Goal: Task Accomplishment & Management: Use online tool/utility

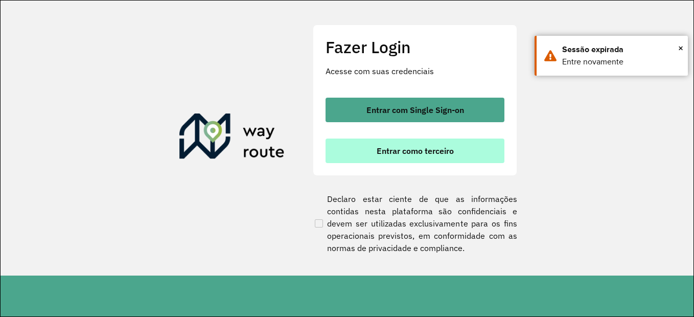
click at [443, 155] on span "Entrar como terceiro" at bounding box center [415, 151] width 77 height 8
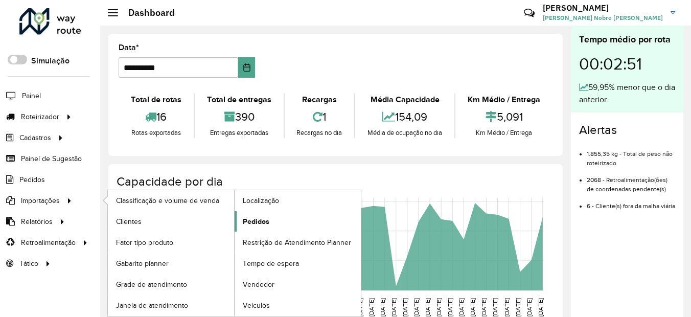
click at [266, 223] on span "Pedidos" at bounding box center [256, 221] width 27 height 11
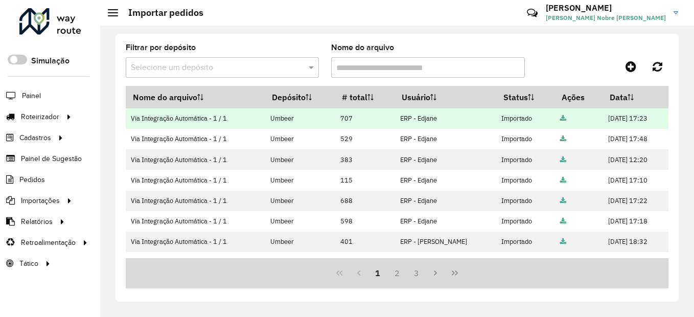
click at [560, 115] on icon at bounding box center [563, 118] width 6 height 7
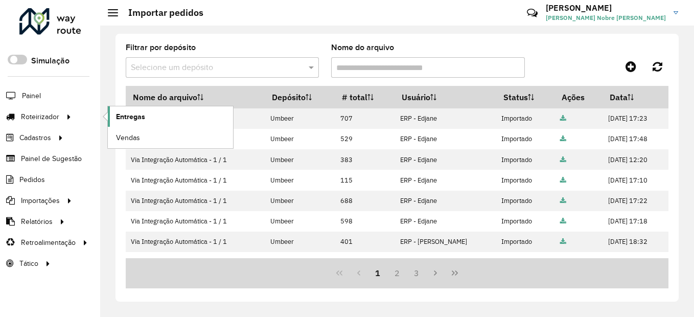
click at [128, 122] on link "Entregas" at bounding box center [170, 116] width 125 height 20
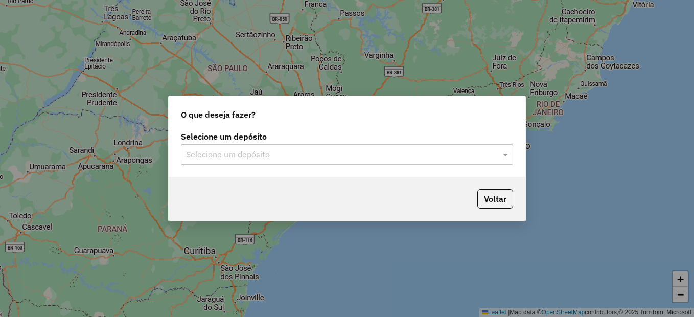
click at [237, 151] on input "text" at bounding box center [336, 155] width 301 height 12
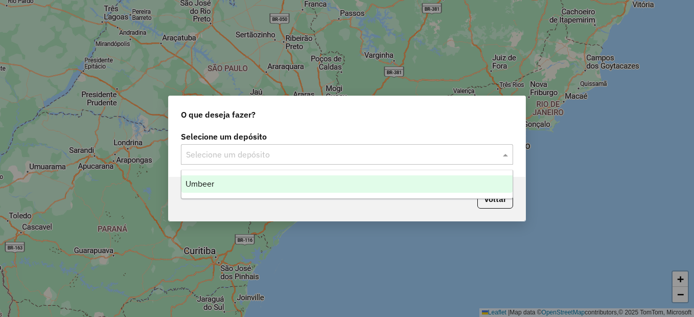
click at [238, 182] on div "Umbeer" at bounding box center [346, 183] width 331 height 17
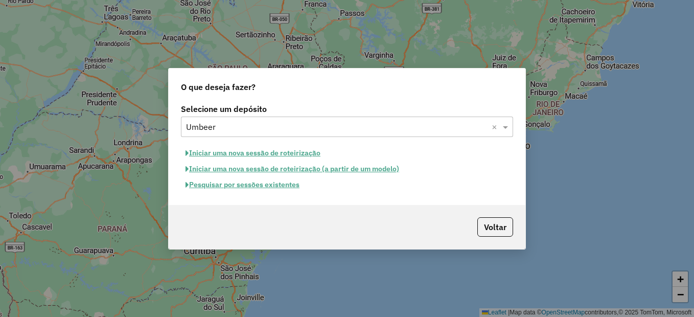
click at [271, 153] on button "Iniciar uma nova sessão de roteirização" at bounding box center [253, 153] width 144 height 16
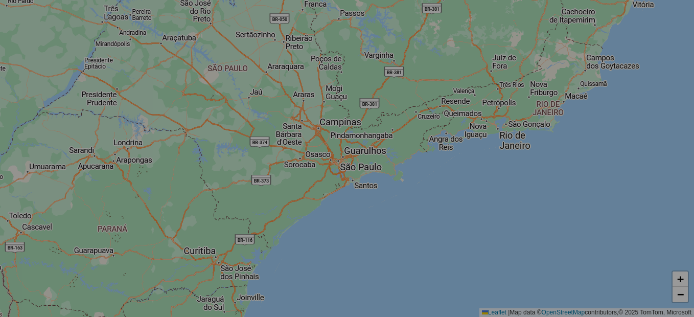
select select "*"
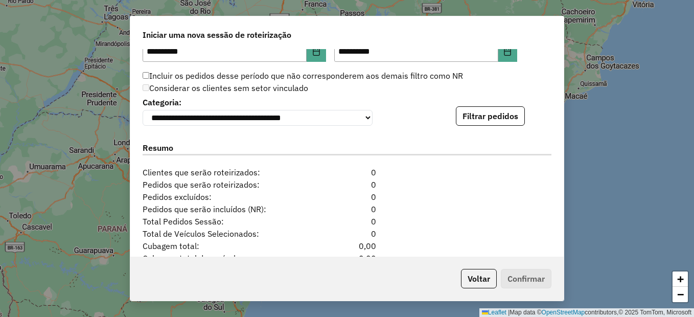
scroll to position [1022, 0]
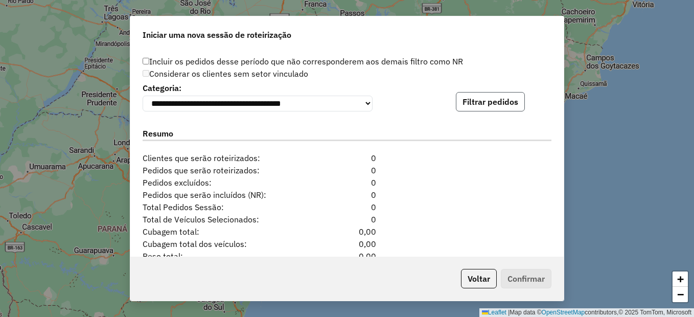
click at [484, 107] on button "Filtrar pedidos" at bounding box center [490, 101] width 69 height 19
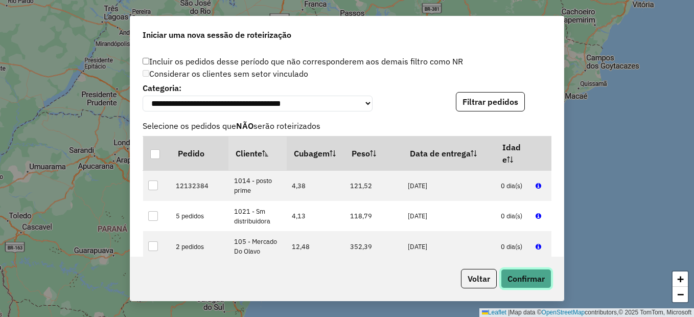
click at [527, 271] on button "Confirmar" at bounding box center [526, 278] width 51 height 19
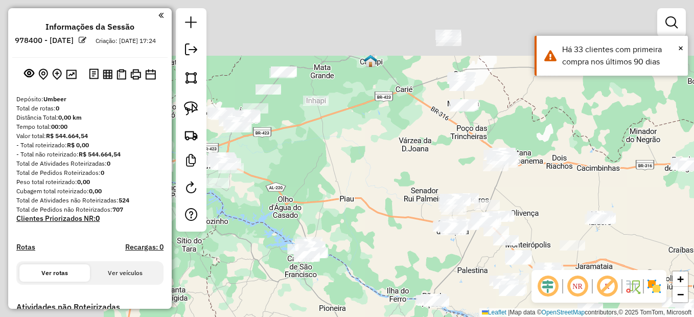
drag, startPoint x: 302, startPoint y: 130, endPoint x: 388, endPoint y: 179, distance: 98.4
click at [388, 179] on div "Janela de atendimento Grade de atendimento Capacidade Transportadoras Veículos …" at bounding box center [347, 158] width 694 height 317
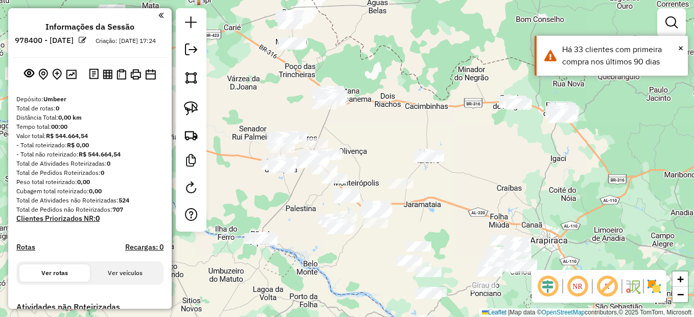
drag, startPoint x: 541, startPoint y: 161, endPoint x: 395, endPoint y: 109, distance: 155.0
click at [395, 109] on div "Janela de atendimento Grade de atendimento Capacidade Transportadoras Veículos …" at bounding box center [347, 158] width 694 height 317
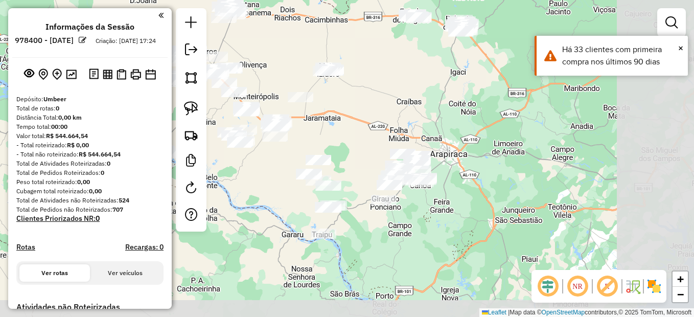
drag, startPoint x: 532, startPoint y: 190, endPoint x: 451, endPoint y: 112, distance: 112.8
click at [451, 112] on div "Janela de atendimento Grade de atendimento Capacidade Transportadoras Veículos …" at bounding box center [347, 158] width 694 height 317
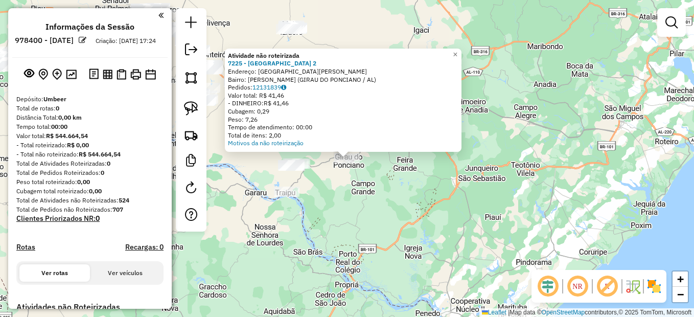
click at [387, 199] on div "Atividade não roteirizada 7225 - CASA DO PITEL 2 Endereço: AVENIDA FREI DAMIAO …" at bounding box center [347, 158] width 694 height 317
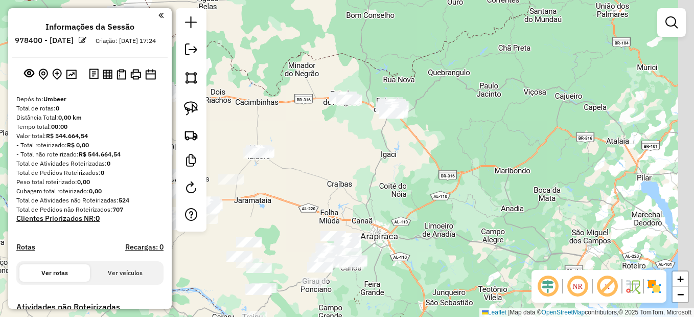
drag, startPoint x: 420, startPoint y: 86, endPoint x: 381, endPoint y: 227, distance: 146.3
click at [382, 227] on div "Janela de atendimento Grade de atendimento Capacidade Transportadoras Veículos …" at bounding box center [347, 158] width 694 height 317
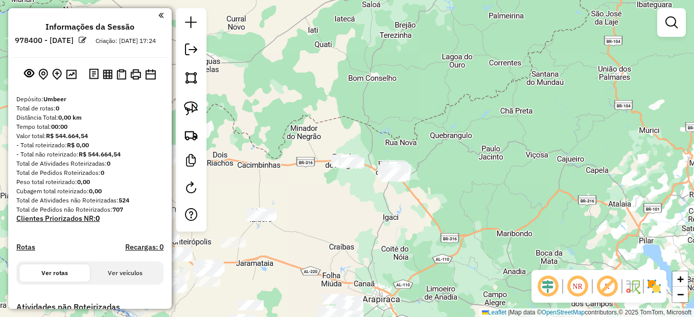
drag, startPoint x: 398, startPoint y: 167, endPoint x: 405, endPoint y: 212, distance: 46.0
click at [405, 212] on div "Janela de atendimento Grade de atendimento Capacidade Transportadoras Veículos …" at bounding box center [347, 158] width 694 height 317
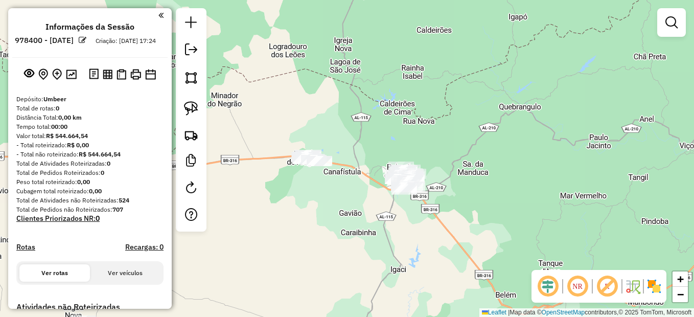
drag, startPoint x: 362, startPoint y: 191, endPoint x: 364, endPoint y: 200, distance: 9.4
click at [369, 202] on div "Janela de atendimento Grade de atendimento Capacidade Transportadoras Veículos …" at bounding box center [347, 158] width 694 height 317
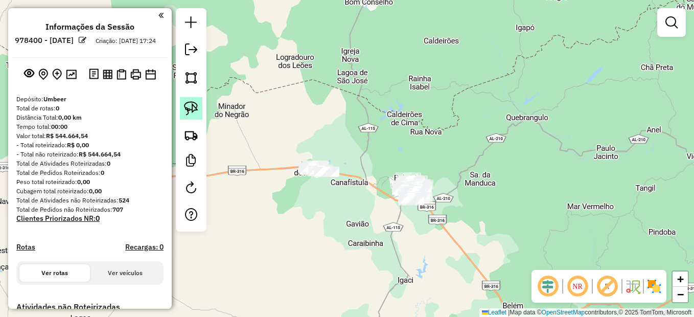
click at [186, 108] on img at bounding box center [191, 108] width 14 height 14
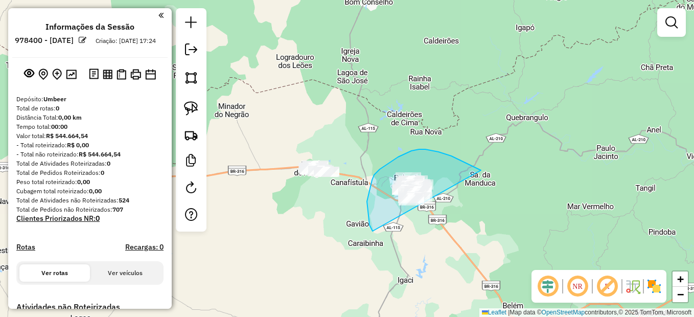
drag, startPoint x: 478, startPoint y: 169, endPoint x: 434, endPoint y: 242, distance: 85.3
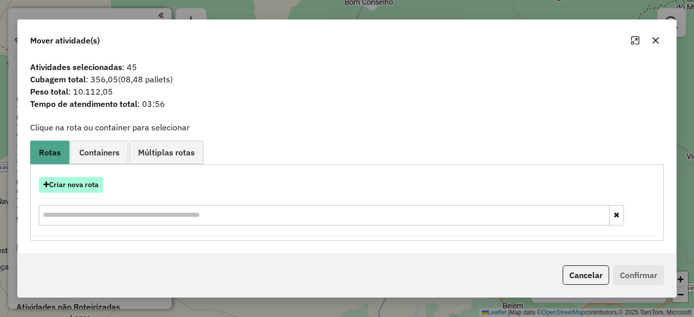
click at [81, 180] on button "Criar nova rota" at bounding box center [71, 185] width 64 height 16
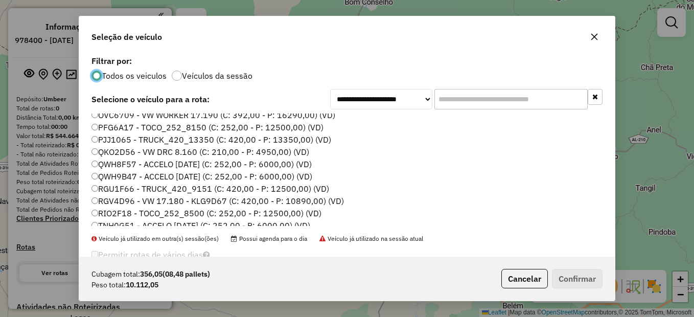
scroll to position [153, 0]
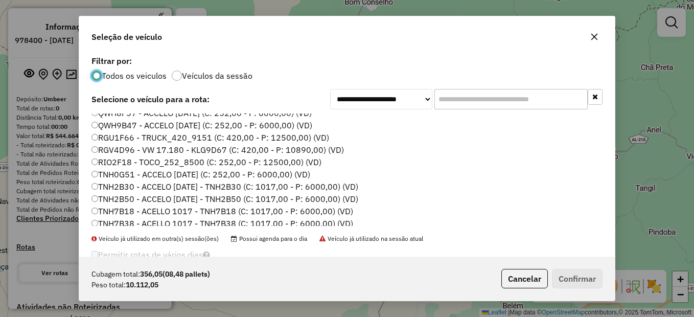
click at [128, 185] on label "TNH2B30 - ACCELO [DATE] - TNH2B30 (C: 1017,00 - P: 6000,00) (VD)" at bounding box center [224, 186] width 267 height 12
click at [594, 273] on button "Confirmar" at bounding box center [577, 278] width 51 height 19
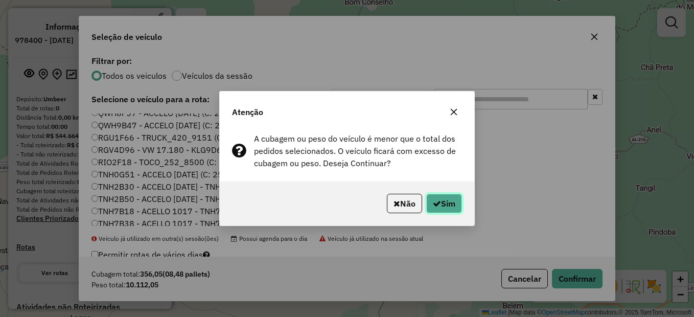
click at [433, 203] on icon "button" at bounding box center [437, 203] width 8 height 8
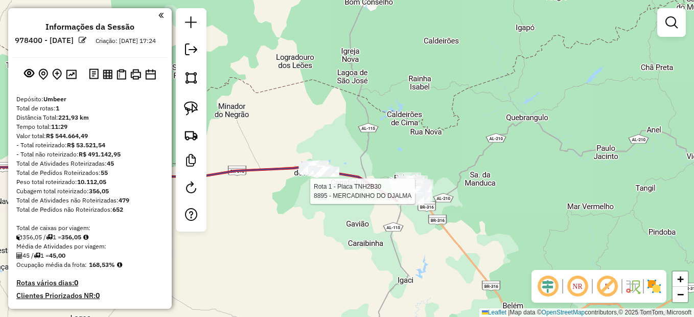
select select "**********"
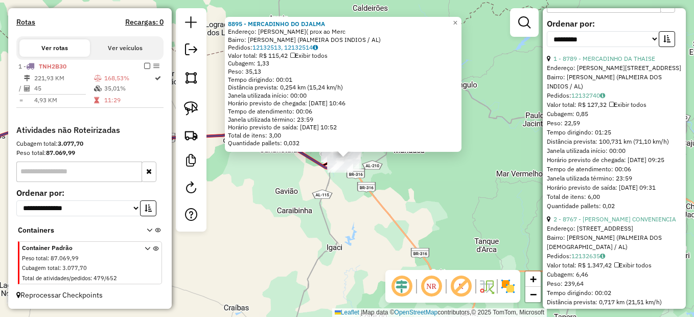
scroll to position [255, 0]
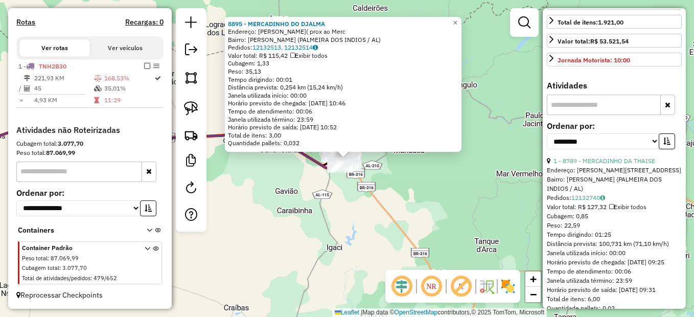
click at [566, 115] on input "text" at bounding box center [604, 105] width 114 height 20
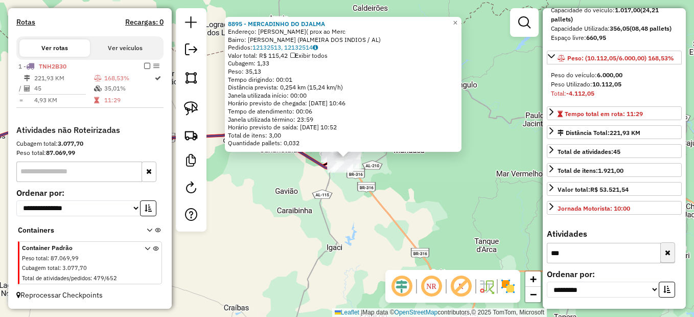
type input "***"
click at [665, 251] on icon "button" at bounding box center [668, 252] width 6 height 7
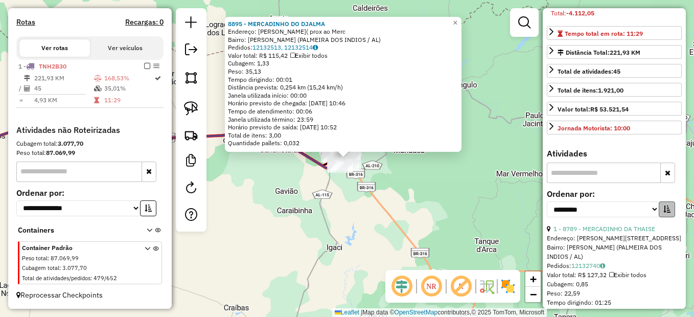
scroll to position [228, 0]
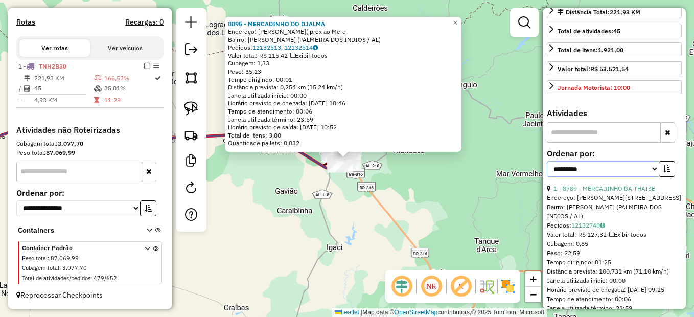
click at [652, 177] on select "**********" at bounding box center [603, 169] width 112 height 16
select select "*********"
click at [547, 177] on select "**********" at bounding box center [603, 169] width 112 height 16
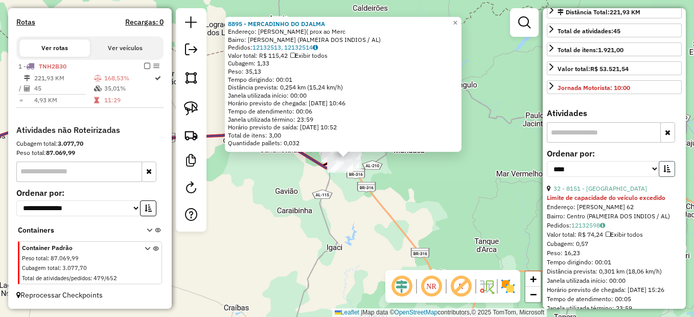
click at [664, 172] on icon "button" at bounding box center [666, 168] width 7 height 7
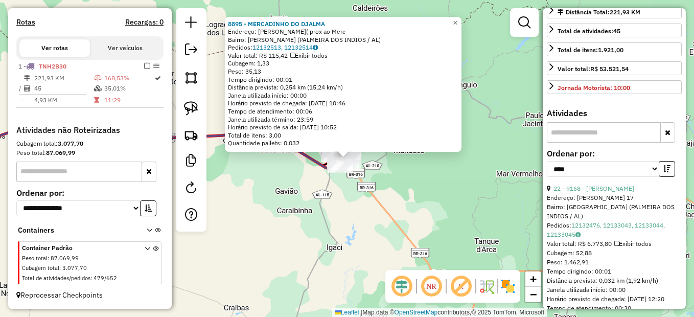
drag, startPoint x: 430, startPoint y: 225, endPoint x: 409, endPoint y: 215, distance: 23.5
click at [430, 225] on div "8895 - MERCADINHO DO DJALMA Endereço: Luiz Vieira de Barros( prox ao Merc Bairr…" at bounding box center [347, 158] width 694 height 317
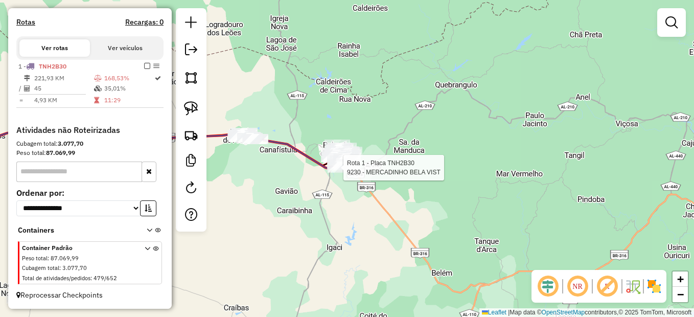
select select "*********"
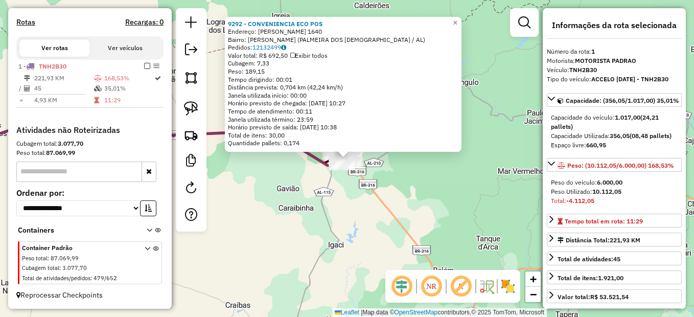
click at [364, 200] on div "9292 - CONVENIENCIA ECO POS Endereço: Muniz Falcao 1640 Bairro: Juca Sampaio (P…" at bounding box center [347, 158] width 694 height 317
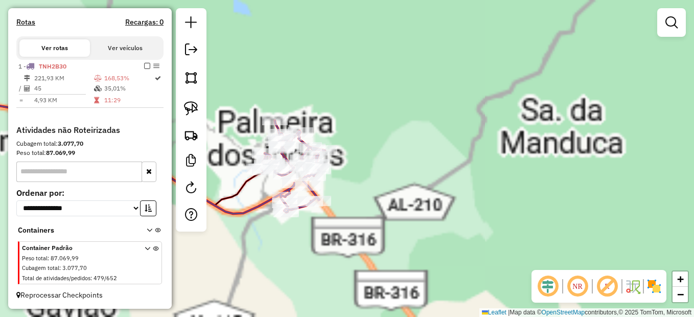
drag, startPoint x: 376, startPoint y: 209, endPoint x: 391, endPoint y: 209, distance: 15.8
click at [324, 210] on icon at bounding box center [292, 166] width 63 height 91
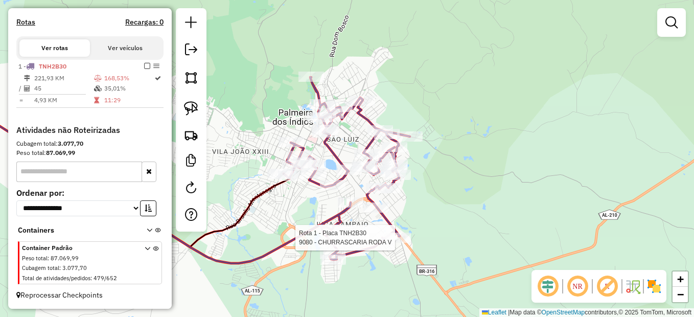
drag, startPoint x: 336, startPoint y: 152, endPoint x: 411, endPoint y: 155, distance: 75.1
click at [407, 161] on icon at bounding box center [347, 168] width 126 height 182
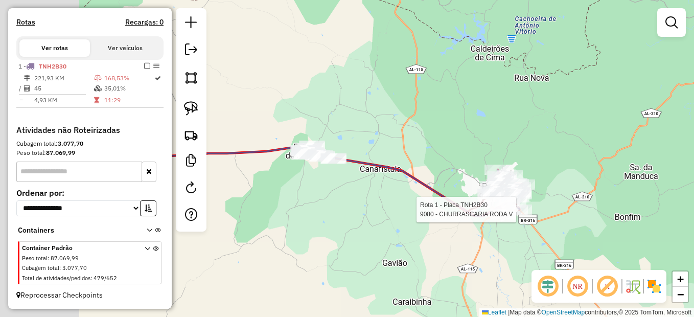
drag, startPoint x: 337, startPoint y: 182, endPoint x: 459, endPoint y: 222, distance: 129.1
click at [459, 222] on div "Rota 1 - Placa TNH2B30 9080 - CHURRASCARIA RODA V Janela de atendimento Grade d…" at bounding box center [347, 158] width 694 height 317
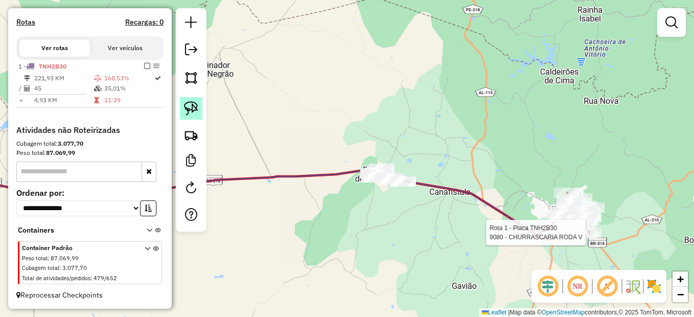
click at [189, 104] on img at bounding box center [191, 108] width 14 height 14
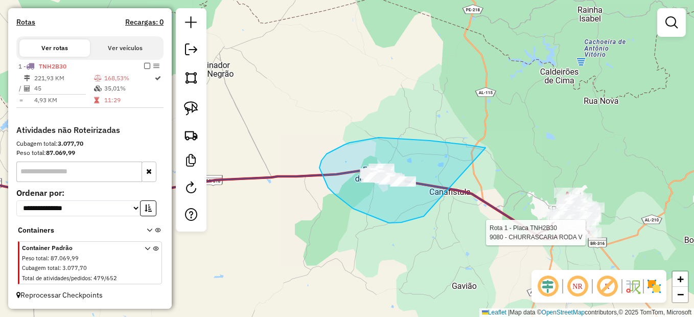
drag, startPoint x: 466, startPoint y: 145, endPoint x: 432, endPoint y: 207, distance: 71.3
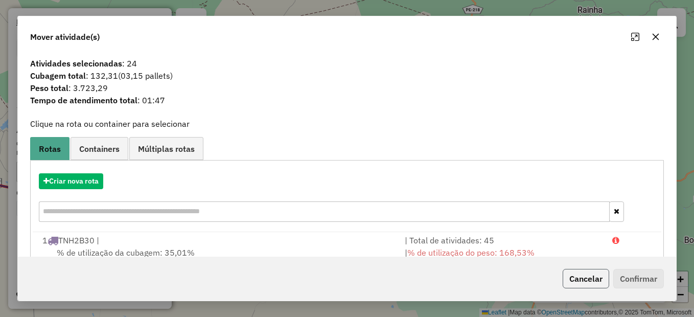
click at [580, 277] on button "Cancelar" at bounding box center [586, 278] width 46 height 19
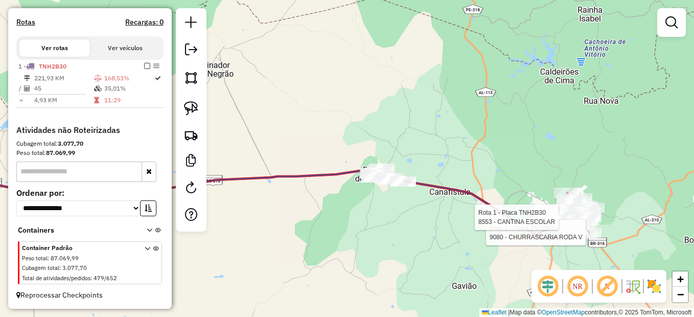
select select "*********"
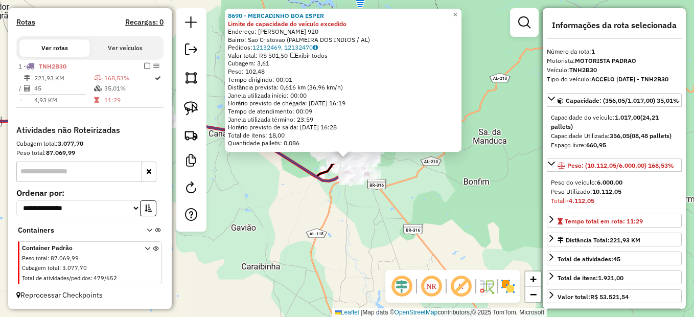
click at [428, 212] on div "8690 - MERCADINHO BOA ESPER Limite de capacidade do veículo excedido Endereço: …" at bounding box center [347, 158] width 694 height 317
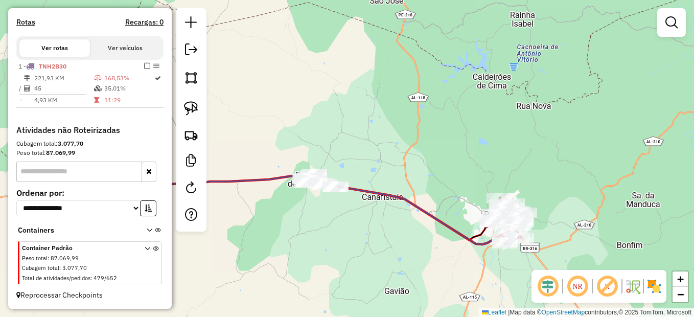
drag, startPoint x: 281, startPoint y: 209, endPoint x: 350, endPoint y: 217, distance: 69.9
click at [426, 268] on div "Janela de atendimento Grade de atendimento Capacidade Transportadoras Veículos …" at bounding box center [347, 158] width 694 height 317
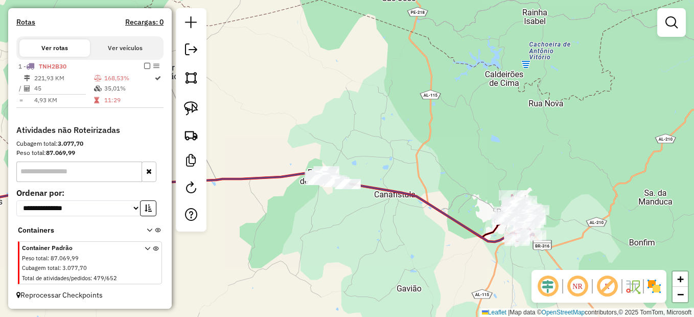
drag, startPoint x: 192, startPoint y: 105, endPoint x: 209, endPoint y: 107, distance: 17.6
click at [192, 105] on img at bounding box center [191, 108] width 14 height 14
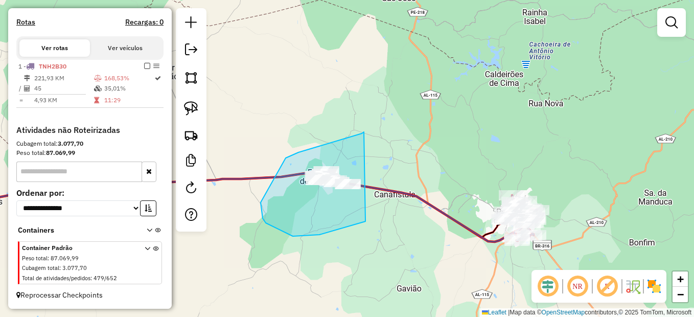
drag, startPoint x: 364, startPoint y: 132, endPoint x: 388, endPoint y: 204, distance: 76.4
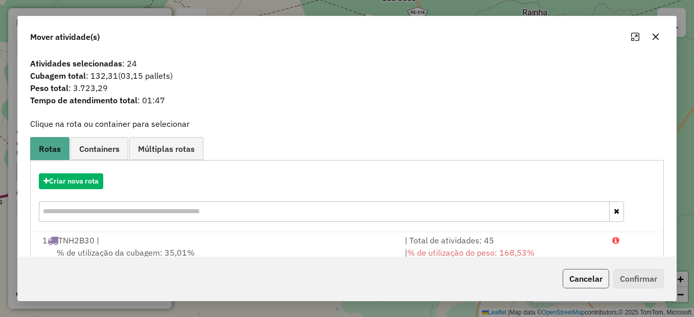
click at [581, 282] on button "Cancelar" at bounding box center [586, 278] width 46 height 19
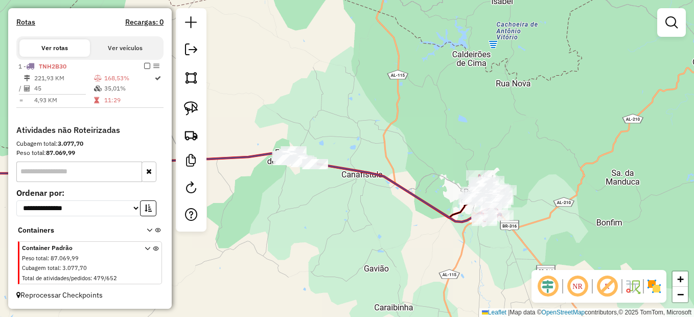
drag, startPoint x: 436, startPoint y: 227, endPoint x: 420, endPoint y: 214, distance: 20.3
click at [420, 214] on div "Janela de atendimento Grade de atendimento Capacidade Transportadoras Veículos …" at bounding box center [347, 158] width 694 height 317
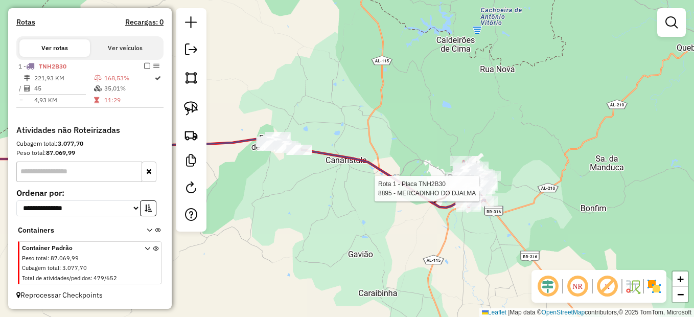
select select "*********"
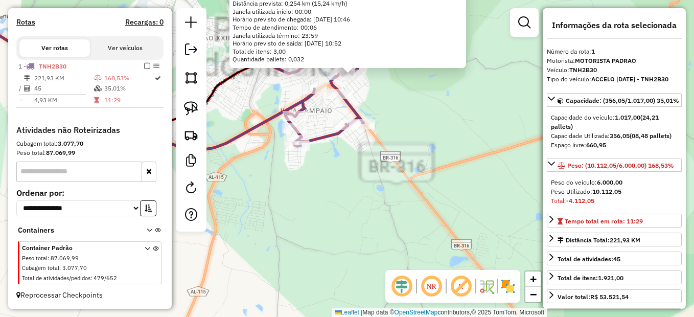
drag, startPoint x: 341, startPoint y: 161, endPoint x: 415, endPoint y: 238, distance: 105.9
click at [379, 236] on div "8895 - MERCADINHO DO DJALMA Endereço: Luiz Vieira de Barros( prox ao Merc Bairr…" at bounding box center [347, 158] width 694 height 317
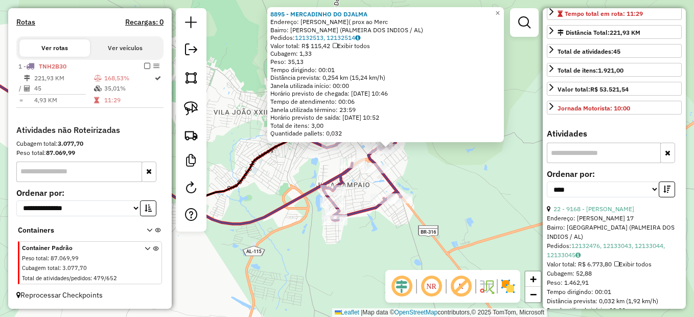
scroll to position [358, 0]
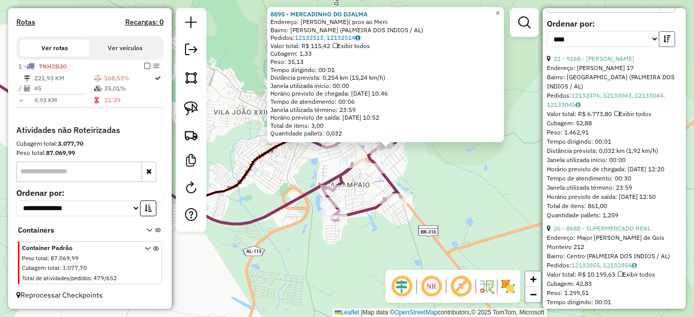
click at [665, 42] on icon "button" at bounding box center [666, 38] width 7 height 7
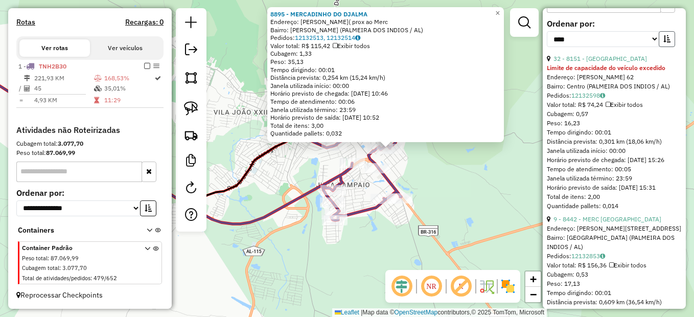
click at [665, 42] on icon "button" at bounding box center [666, 38] width 7 height 7
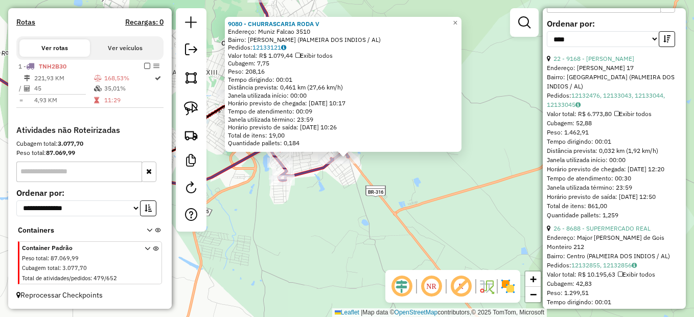
click at [364, 207] on div "9080 - CHURRASCARIA RODA V Endereço: Muniz Falcao 3510 Bairro: Jose Maia Costa …" at bounding box center [347, 158] width 694 height 317
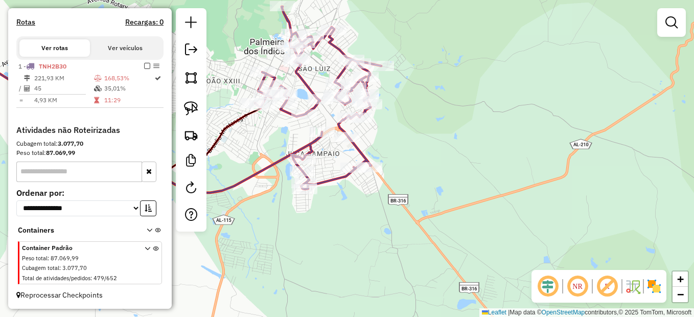
drag, startPoint x: 357, startPoint y: 198, endPoint x: 390, endPoint y: 222, distance: 41.1
click at [390, 222] on div "Janela de atendimento Grade de atendimento Capacidade Transportadoras Veículos …" at bounding box center [347, 158] width 694 height 317
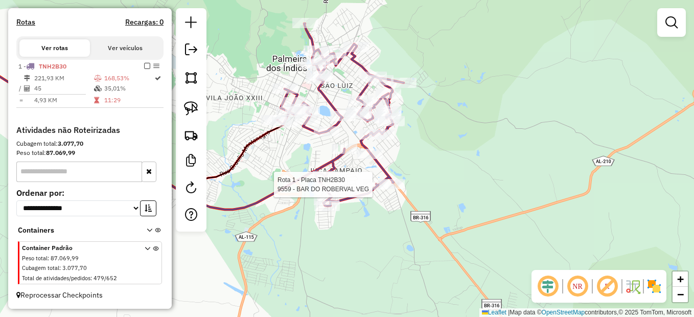
select select "*********"
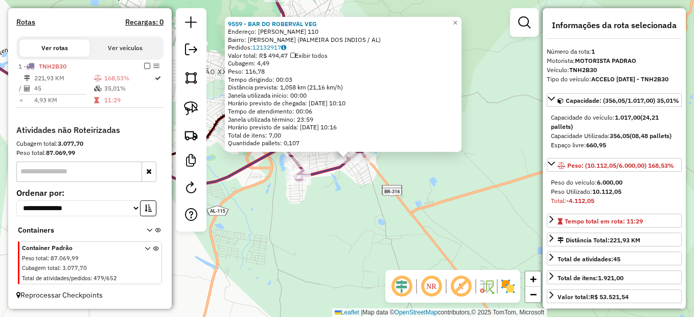
click at [351, 209] on div "9559 - BAR DO ROBERVAL VEG Endereço: Dorotheu Marques Luz 110 Bairro: Gracilian…" at bounding box center [347, 158] width 694 height 317
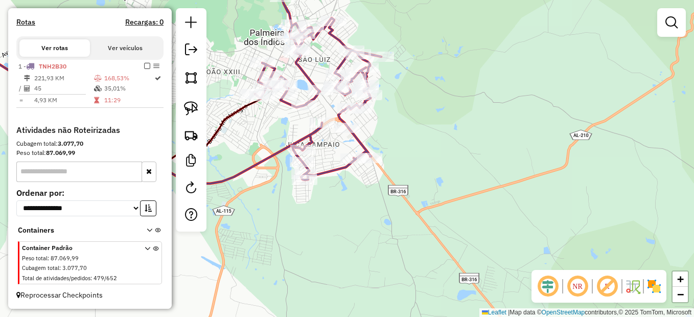
drag, startPoint x: 349, startPoint y: 180, endPoint x: 373, endPoint y: 201, distance: 31.9
click at [374, 201] on div "Janela de atendimento Grade de atendimento Capacidade Transportadoras Veículos …" at bounding box center [347, 158] width 694 height 317
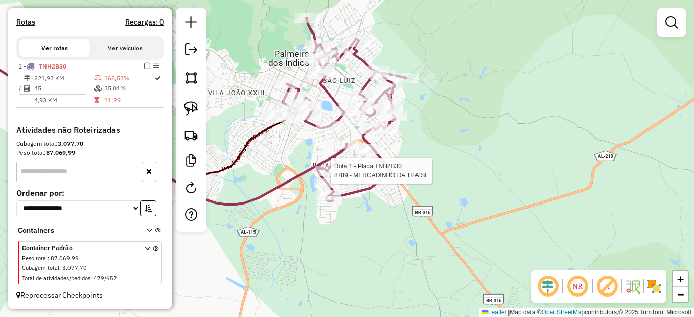
select select "*********"
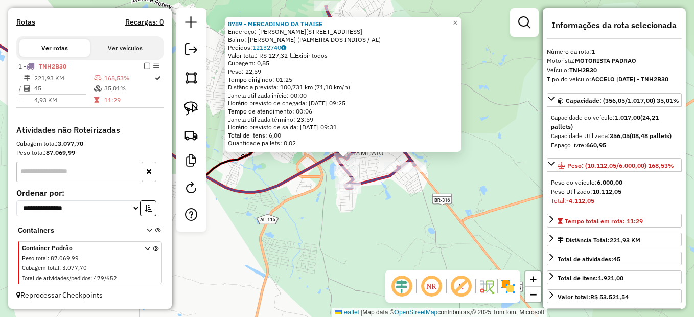
click at [385, 228] on div "Rota 1 - Placa TNH2B30 8814 - HORTFRUT VERA LINS Rota 1 - Placa TNH2B30 9230 - …" at bounding box center [347, 158] width 694 height 317
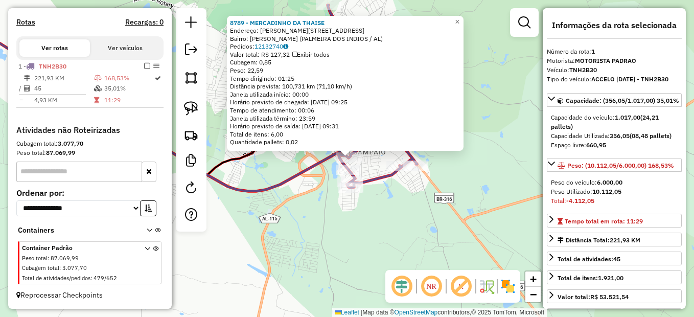
click at [429, 198] on div "8789 - MERCADINHO DA THAISE Endereço: Francisco Farias da Silva 36 Bairro: Grac…" at bounding box center [347, 158] width 694 height 317
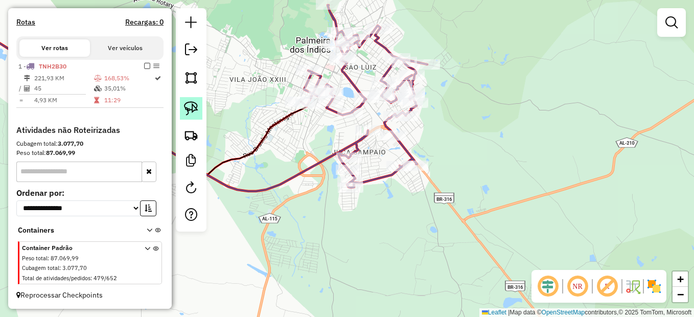
click at [201, 113] on link at bounding box center [191, 108] width 22 height 22
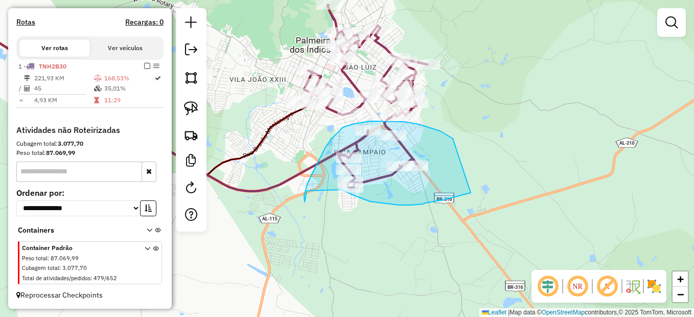
drag, startPoint x: 434, startPoint y: 129, endPoint x: 471, endPoint y: 193, distance: 73.7
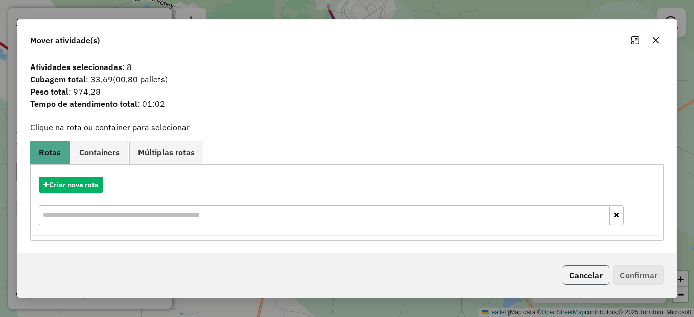
click at [584, 276] on button "Cancelar" at bounding box center [586, 274] width 46 height 19
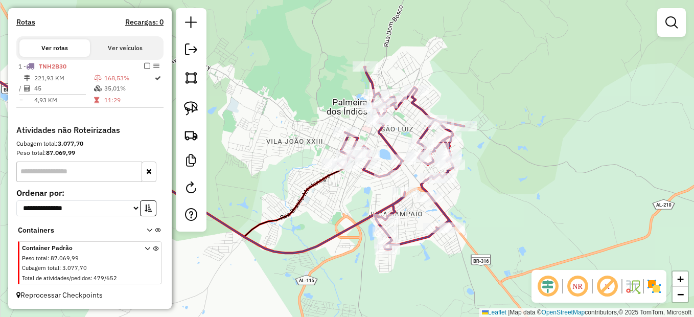
drag, startPoint x: 385, startPoint y: 163, endPoint x: 424, endPoint y: 217, distance: 65.8
click at [423, 222] on div "Rota 1 - Placa TNH2B30 9559 - BAR DO ROBERVAL VEG Janela de atendimento Grade d…" at bounding box center [347, 158] width 694 height 317
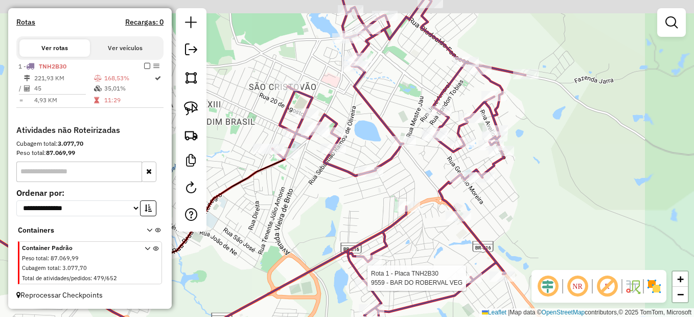
drag, startPoint x: 405, startPoint y: 209, endPoint x: 423, endPoint y: 229, distance: 27.1
click at [423, 229] on div "Rota 1 - Placa TNH2B30 9559 - BAR DO ROBERVAL VEG Janela de atendimento Grade d…" at bounding box center [347, 158] width 694 height 317
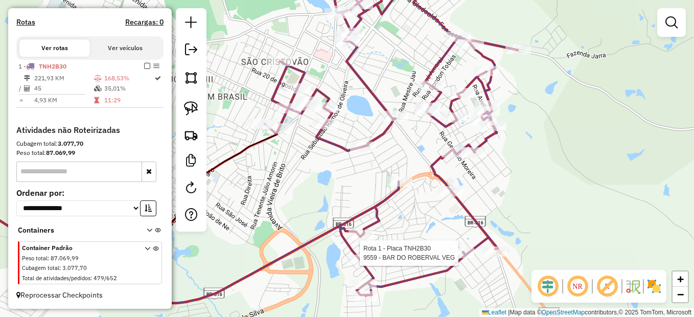
drag, startPoint x: 425, startPoint y: 243, endPoint x: 411, endPoint y: 211, distance: 35.0
click at [411, 211] on div "Rota 1 - Placa TNH2B30 9559 - BAR DO ROBERVAL VEG Janela de atendimento Grade d…" at bounding box center [347, 158] width 694 height 317
click at [402, 170] on div "Rota 1 - Placa TNH2B30 9559 - BAR DO ROBERVAL VEG Janela de atendimento Grade d…" at bounding box center [347, 158] width 694 height 317
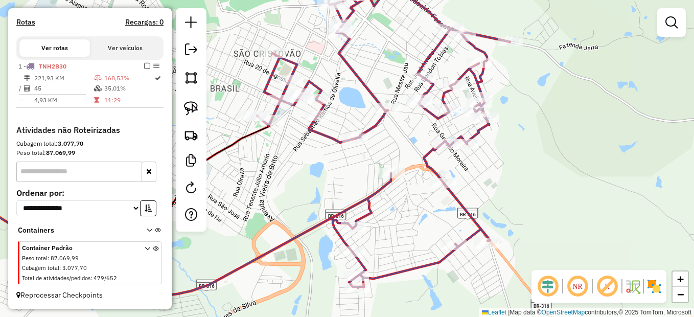
drag, startPoint x: 343, startPoint y: 211, endPoint x: 307, endPoint y: 174, distance: 52.0
click at [308, 174] on div "Janela de atendimento Grade de atendimento Capacidade Transportadoras Veículos …" at bounding box center [347, 158] width 694 height 317
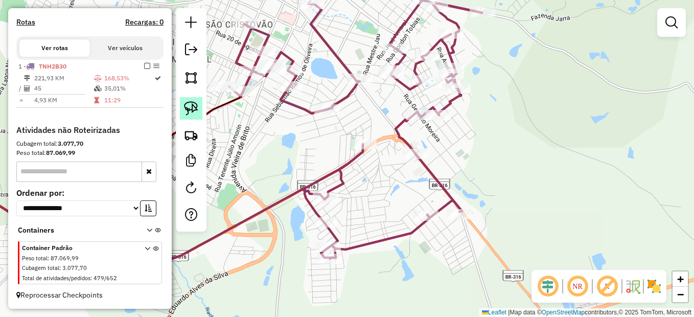
click at [185, 108] on img at bounding box center [191, 108] width 14 height 14
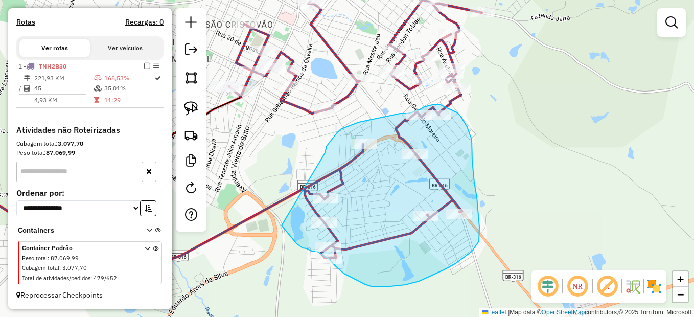
drag, startPoint x: 341, startPoint y: 129, endPoint x: 263, endPoint y: 212, distance: 114.6
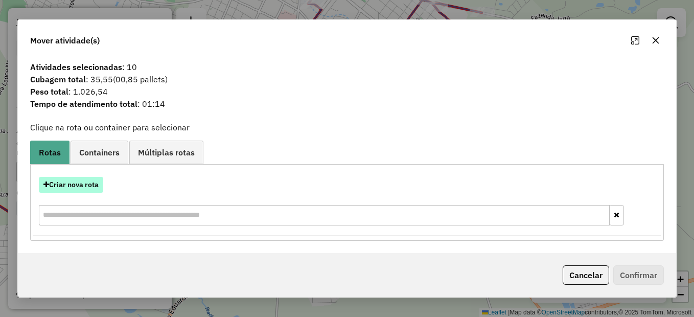
click at [74, 185] on button "Criar nova rota" at bounding box center [71, 185] width 64 height 16
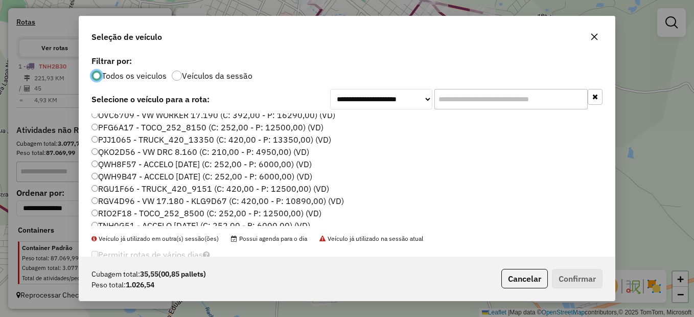
scroll to position [153, 0]
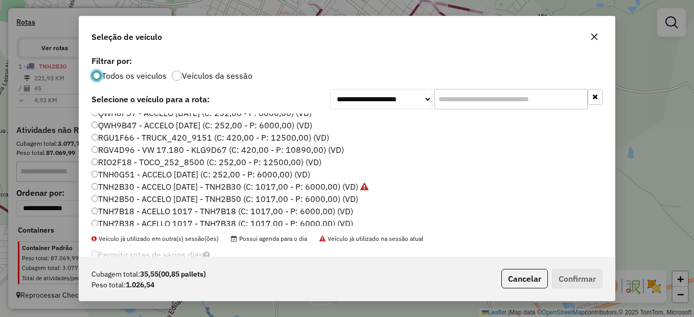
click at [146, 200] on label "TNH2B50 - ACCELO [DATE] - TNH2B50 (C: 1017,00 - P: 6000,00) (VD)" at bounding box center [224, 199] width 267 height 12
click at [119, 214] on label "TNH7B18 - ACELLO 1017 - TNH7B18 (C: 1017,00 - P: 6000,00) (VD)" at bounding box center [222, 211] width 262 height 12
click at [96, 206] on label "TNH7B18 - ACELLO 1017 - TNH7B18 (C: 1017,00 - P: 6000,00) (VD)" at bounding box center [222, 211] width 262 height 12
click at [569, 269] on button "Confirmar" at bounding box center [577, 278] width 51 height 19
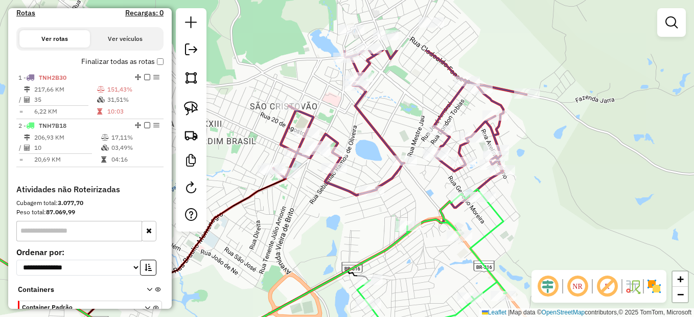
drag, startPoint x: 507, startPoint y: 158, endPoint x: 551, endPoint y: 240, distance: 93.1
click at [551, 240] on div "Janela de atendimento Grade de atendimento Capacidade Transportadoras Veículos …" at bounding box center [347, 158] width 694 height 317
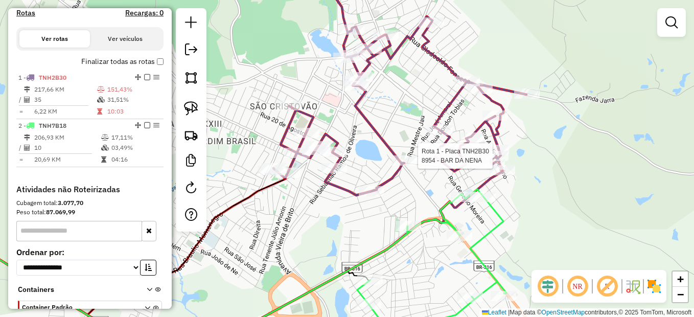
select select "*********"
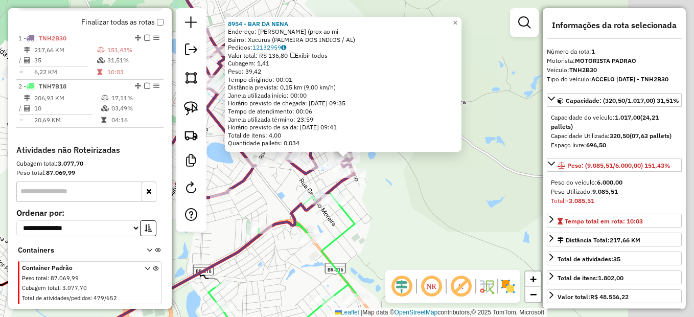
scroll to position [380, 0]
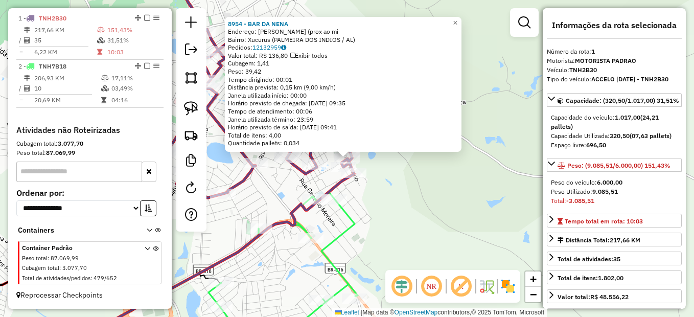
click at [478, 203] on div "8954 - BAR DA NENA Endereço: Avelino Balbino da Silva (prox ao mi Bairro: Xucur…" at bounding box center [347, 158] width 694 height 317
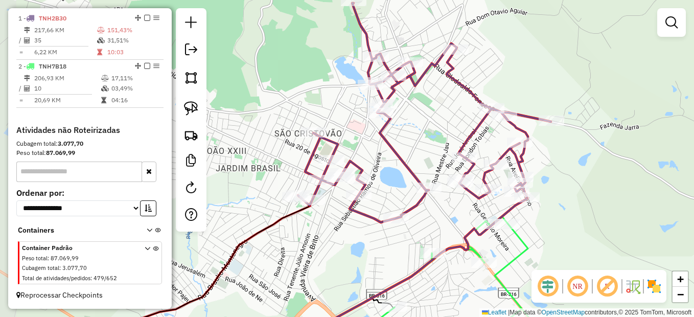
drag, startPoint x: 473, startPoint y: 186, endPoint x: 582, endPoint y: 204, distance: 111.2
click at [617, 204] on div "Janela de atendimento Grade de atendimento Capacidade Transportadoras Veículos …" at bounding box center [347, 158] width 694 height 317
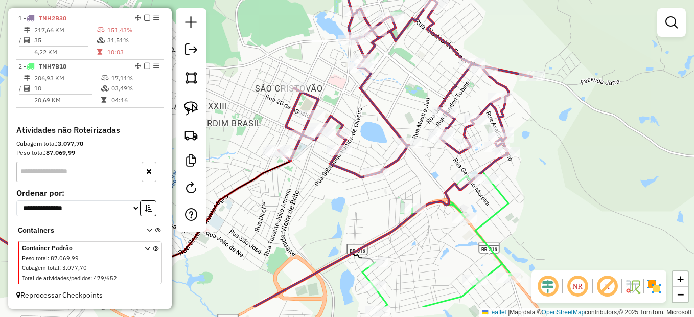
drag, startPoint x: 445, startPoint y: 216, endPoint x: 425, endPoint y: 170, distance: 50.6
click at [425, 170] on div "Janela de atendimento Grade de atendimento Capacidade Transportadoras Veículos …" at bounding box center [347, 158] width 694 height 317
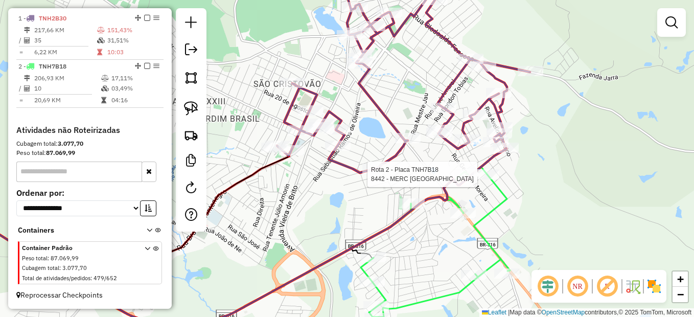
select select "*********"
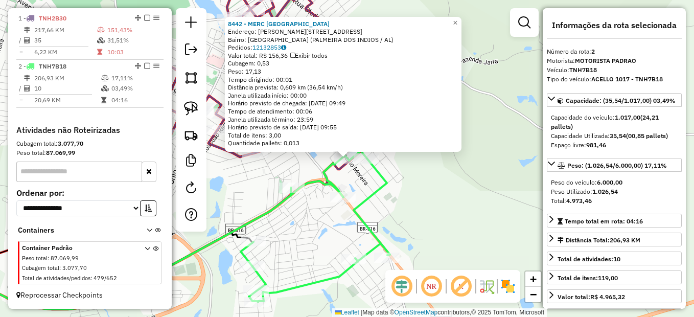
click at [477, 201] on div "8442 - MERC SAO FRANCISCO Endereço: R GENESIO MOREIRA 728 Bairro: Sao Francisco…" at bounding box center [347, 158] width 694 height 317
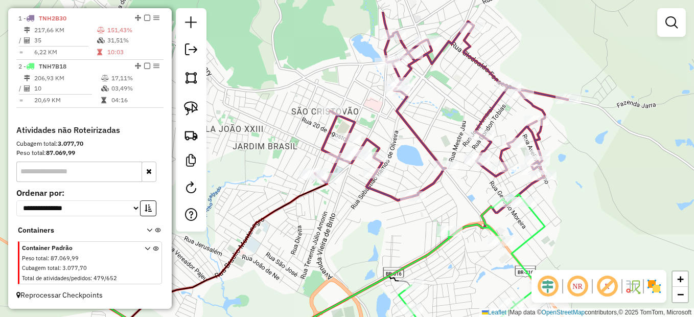
drag, startPoint x: 300, startPoint y: 149, endPoint x: 458, endPoint y: 192, distance: 163.7
click at [458, 192] on div "Janela de atendimento Grade de atendimento Capacidade Transportadoras Veículos …" at bounding box center [347, 158] width 694 height 317
click at [192, 109] on img at bounding box center [191, 108] width 14 height 14
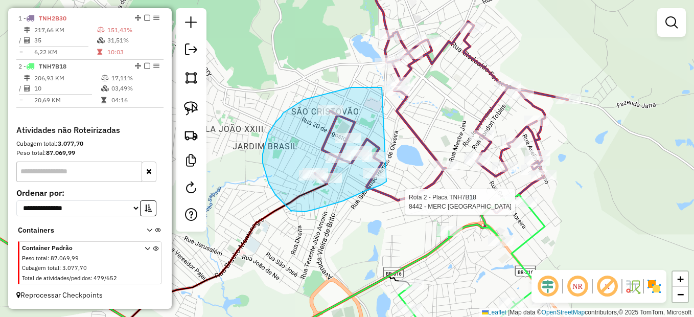
drag, startPoint x: 382, startPoint y: 87, endPoint x: 396, endPoint y: 178, distance: 91.6
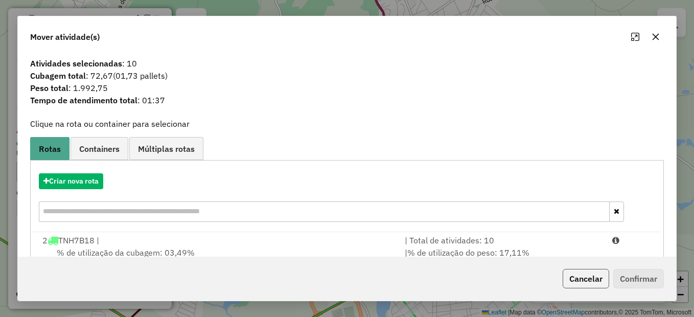
click at [568, 274] on button "Cancelar" at bounding box center [586, 278] width 46 height 19
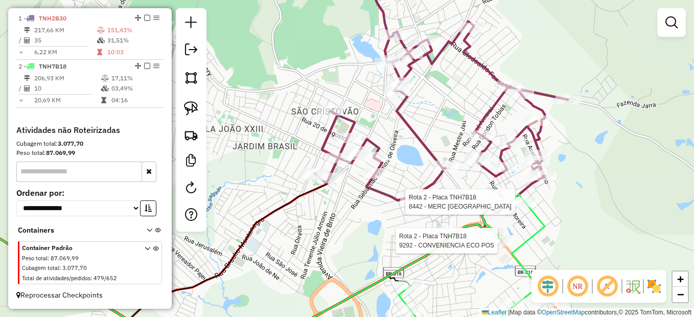
select select "*********"
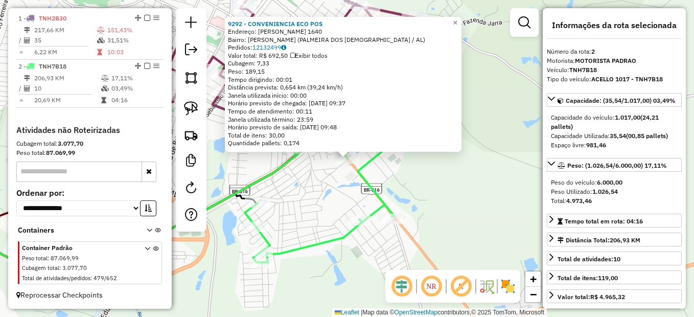
click at [397, 195] on div "9292 - CONVENIENCIA ECO POS Endereço: Muniz Falcao 1640 Bairro: Juca Sampaio (P…" at bounding box center [347, 158] width 694 height 317
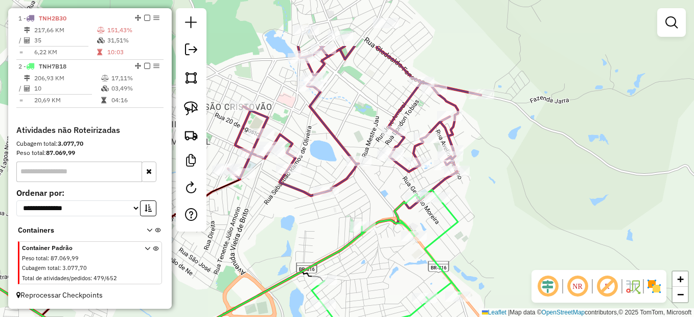
drag, startPoint x: 333, startPoint y: 189, endPoint x: 400, endPoint y: 267, distance: 102.9
click at [400, 267] on div "Janela de atendimento Grade de atendimento Capacidade Transportadoras Veículos …" at bounding box center [347, 158] width 694 height 317
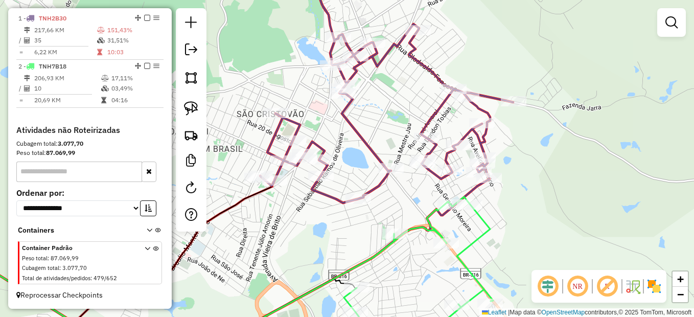
drag, startPoint x: 340, startPoint y: 233, endPoint x: 366, endPoint y: 236, distance: 25.7
click at [366, 236] on div "Janela de atendimento Grade de atendimento Capacidade Transportadoras Veículos …" at bounding box center [347, 158] width 694 height 317
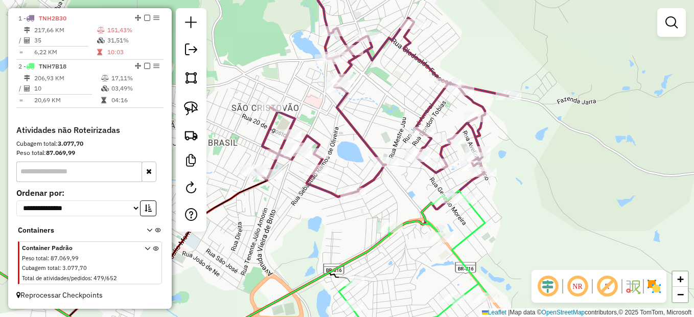
drag, startPoint x: 419, startPoint y: 195, endPoint x: 426, endPoint y: 207, distance: 13.5
click at [426, 207] on div "Janela de atendimento Grade de atendimento Capacidade Transportadoras Veículos …" at bounding box center [347, 158] width 694 height 317
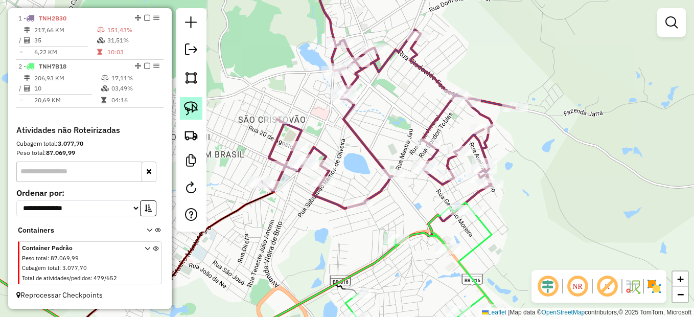
click at [193, 110] on img at bounding box center [191, 108] width 14 height 14
drag, startPoint x: 486, startPoint y: 49, endPoint x: 493, endPoint y: 89, distance: 41.3
click at [192, 102] on img at bounding box center [191, 108] width 14 height 14
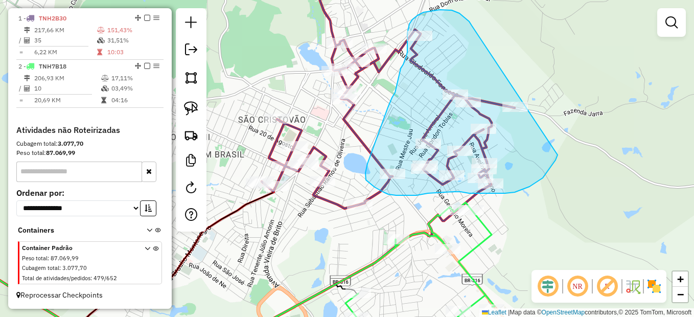
drag, startPoint x: 459, startPoint y: 13, endPoint x: 564, endPoint y: 108, distance: 141.4
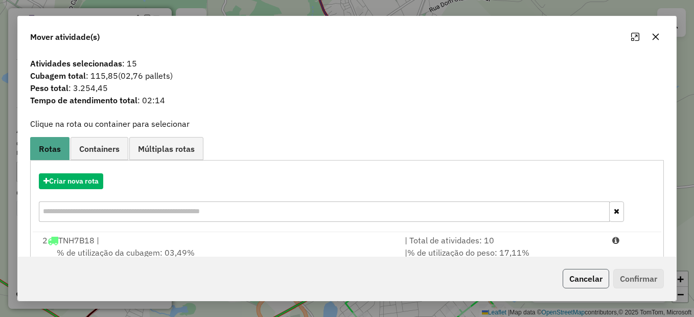
click at [587, 276] on button "Cancelar" at bounding box center [586, 278] width 46 height 19
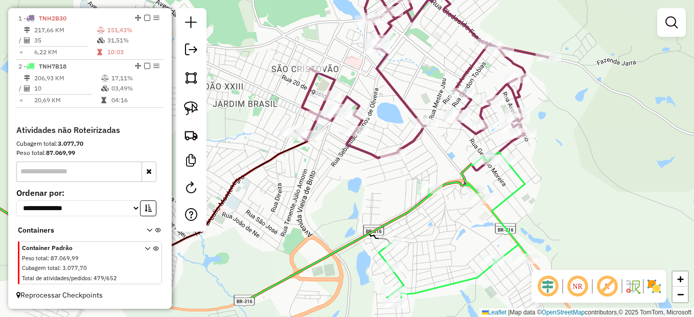
drag, startPoint x: 498, startPoint y: 236, endPoint x: 531, endPoint y: 185, distance: 60.2
click at [531, 185] on div "Janela de atendimento Grade de atendimento Capacidade Transportadoras Veículos …" at bounding box center [347, 158] width 694 height 317
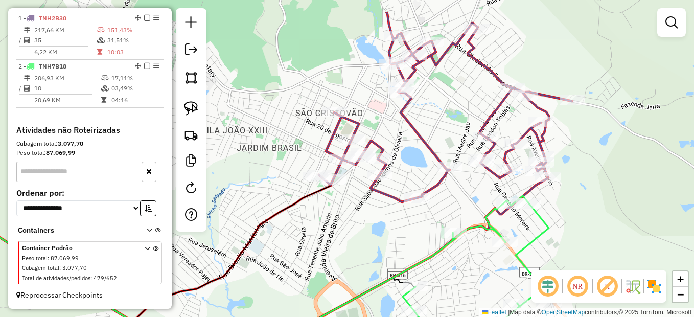
drag, startPoint x: 348, startPoint y: 192, endPoint x: 373, endPoint y: 236, distance: 50.3
click at [373, 236] on div "Janela de atendimento Grade de atendimento Capacidade Transportadoras Veículos …" at bounding box center [347, 158] width 694 height 317
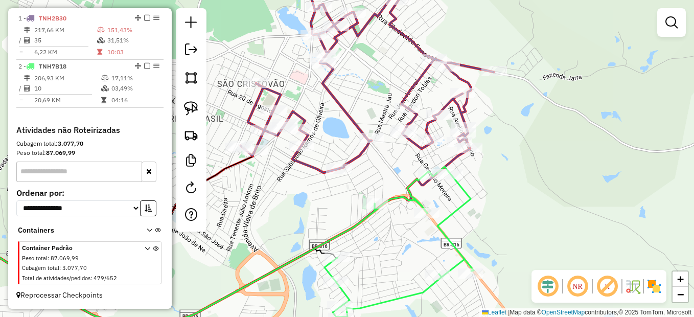
drag, startPoint x: 340, startPoint y: 212, endPoint x: 310, endPoint y: 206, distance: 30.8
click at [310, 206] on div "Janela de atendimento Grade de atendimento Capacidade Transportadoras Veículos …" at bounding box center [347, 158] width 694 height 317
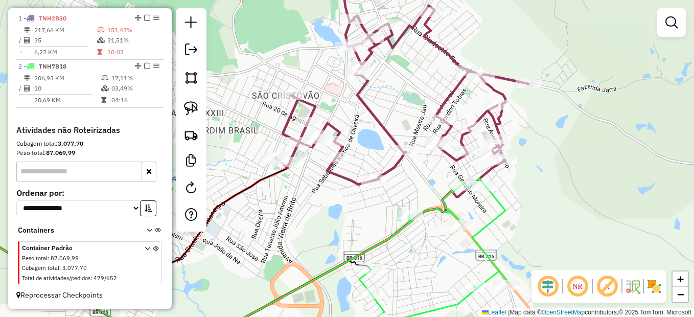
drag, startPoint x: 330, startPoint y: 206, endPoint x: 351, endPoint y: 209, distance: 21.1
click at [351, 209] on div "Janela de atendimento Grade de atendimento Capacidade Transportadoras Veículos …" at bounding box center [347, 158] width 694 height 317
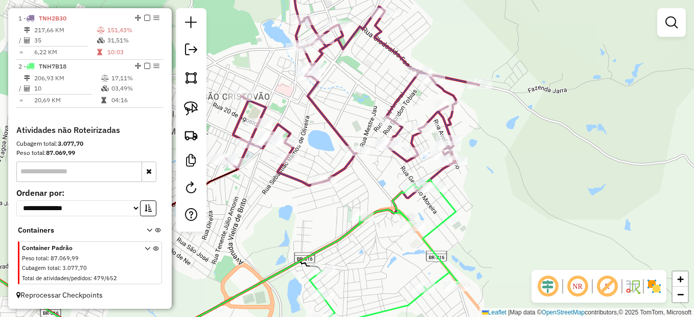
drag, startPoint x: 300, startPoint y: 213, endPoint x: 264, endPoint y: 213, distance: 36.8
click at [264, 213] on div "Janela de atendimento Grade de atendimento Capacidade Transportadoras Veículos …" at bounding box center [347, 158] width 694 height 317
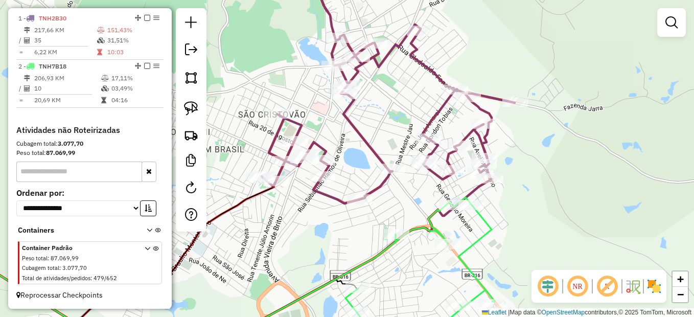
drag, startPoint x: 318, startPoint y: 211, endPoint x: 349, endPoint y: 224, distance: 33.4
click at [349, 224] on div "Janela de atendimento Grade de atendimento Capacidade Transportadoras Veículos …" at bounding box center [347, 158] width 694 height 317
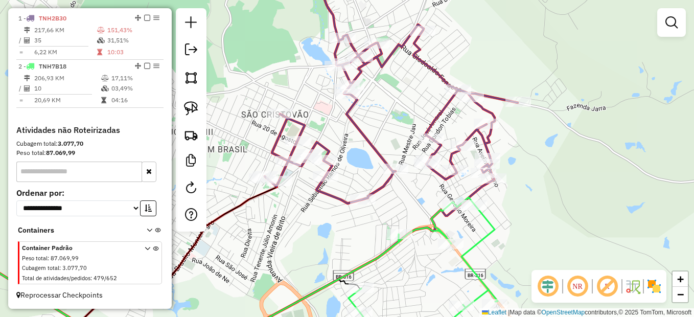
click at [331, 228] on div "Janela de atendimento Grade de atendimento Capacidade Transportadoras Veículos …" at bounding box center [347, 158] width 694 height 317
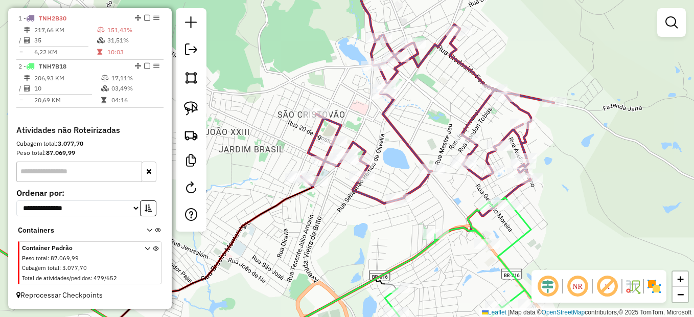
drag, startPoint x: 192, startPoint y: 115, endPoint x: 213, endPoint y: 119, distance: 21.8
click at [192, 115] on img at bounding box center [191, 108] width 14 height 14
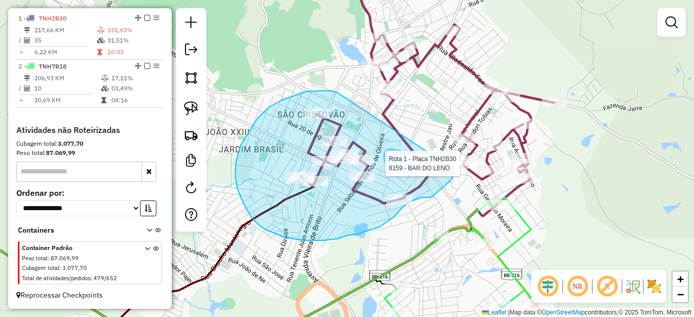
drag, startPoint x: 337, startPoint y: 92, endPoint x: 453, endPoint y: 169, distance: 138.3
click at [453, 169] on div "Rota 1 - Placa TNH2B30 8159 - BAR DO LENO Janela de atendimento Grade de atendi…" at bounding box center [347, 158] width 694 height 317
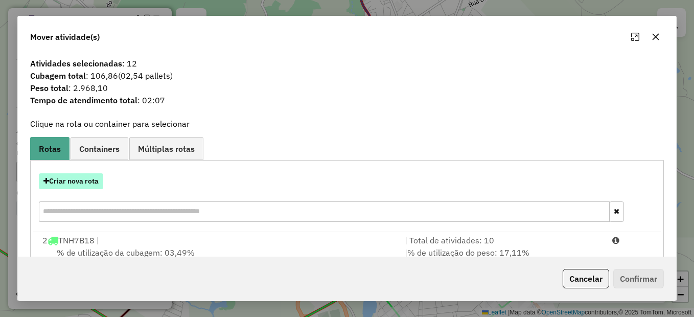
click at [59, 182] on button "Criar nova rota" at bounding box center [71, 181] width 64 height 16
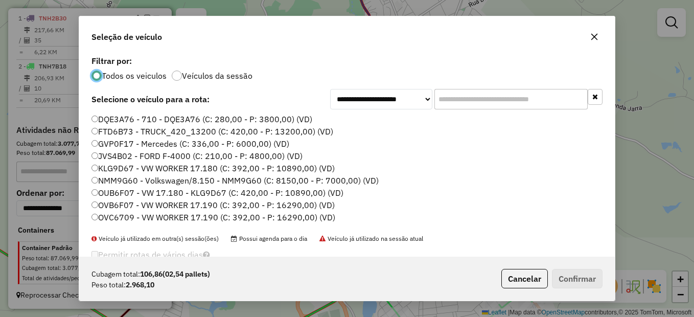
scroll to position [51, 0]
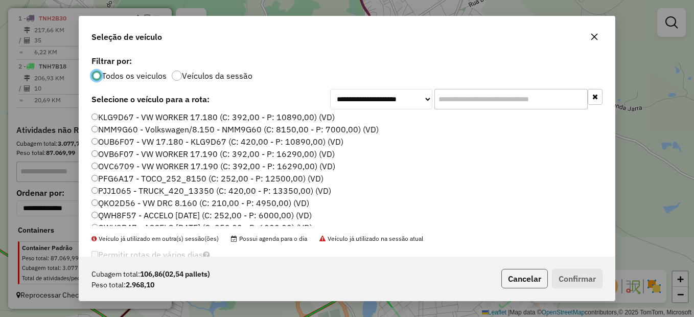
click at [506, 278] on button "Cancelar" at bounding box center [524, 278] width 46 height 19
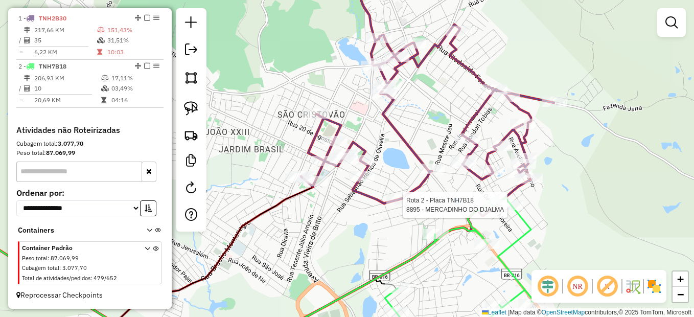
select select "*********"
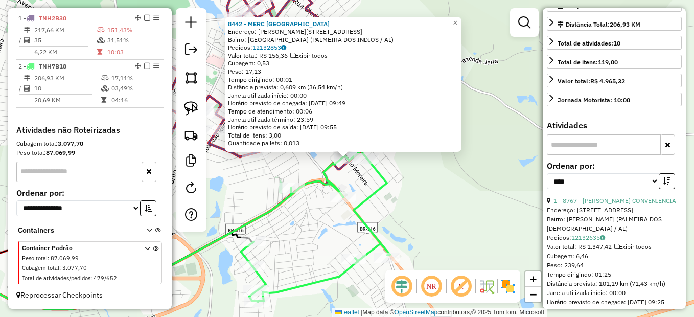
scroll to position [307, 0]
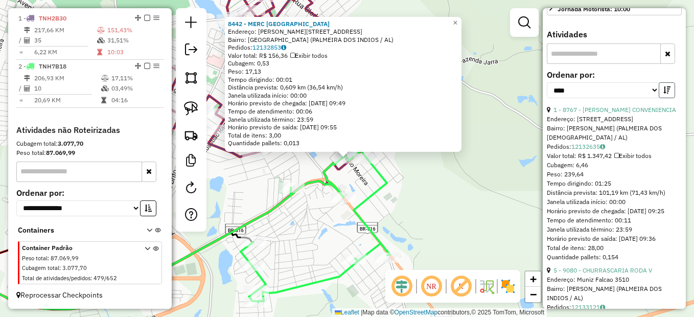
click at [665, 91] on icon "button" at bounding box center [666, 89] width 7 height 7
click at [393, 220] on div "8442 - MERC SAO FRANCISCO Endereço: R GENESIO MOREIRA 728 Bairro: Sao Francisco…" at bounding box center [347, 158] width 694 height 317
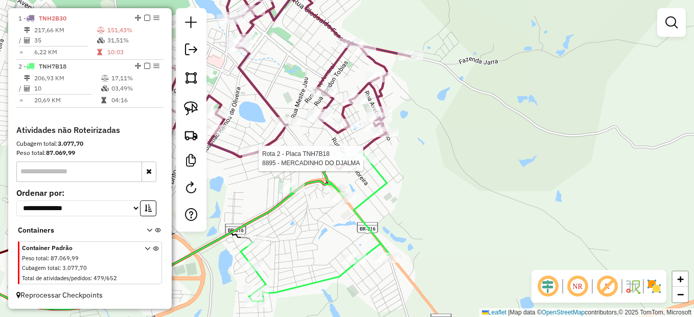
select select "*********"
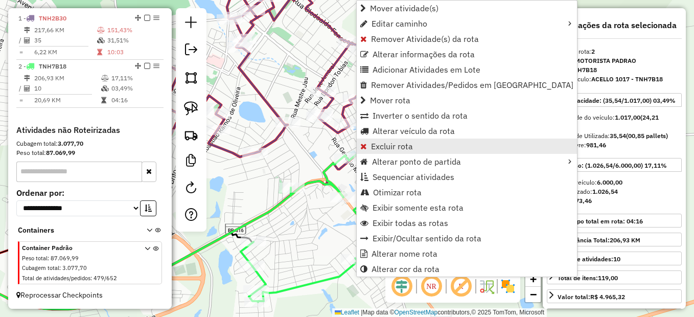
click at [401, 146] on span "Excluir rota" at bounding box center [392, 146] width 42 height 8
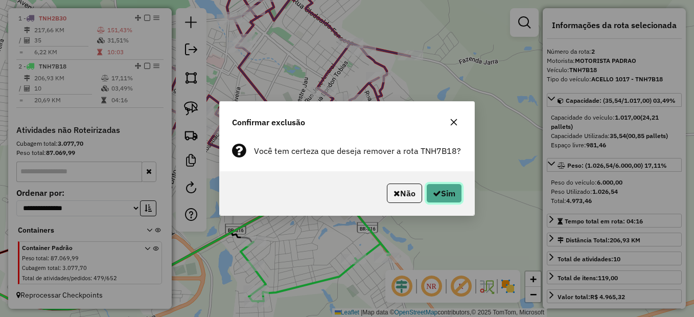
click at [454, 199] on button "Sim" at bounding box center [444, 192] width 36 height 19
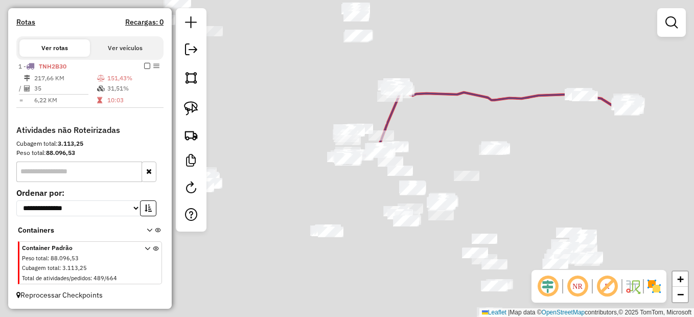
scroll to position [311, 0]
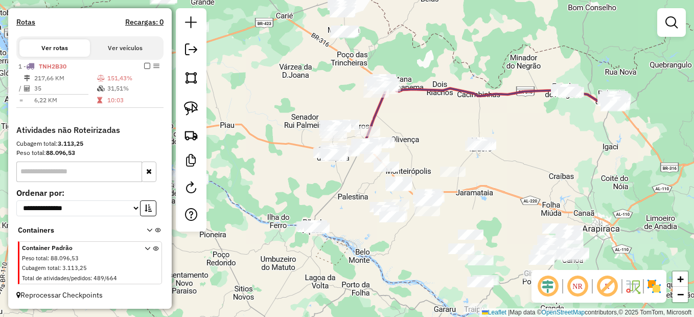
drag, startPoint x: 548, startPoint y: 178, endPoint x: 429, endPoint y: 198, distance: 120.8
click at [371, 215] on div "Janela de atendimento Grade de atendimento Capacidade Transportadoras Veículos …" at bounding box center [347, 158] width 694 height 317
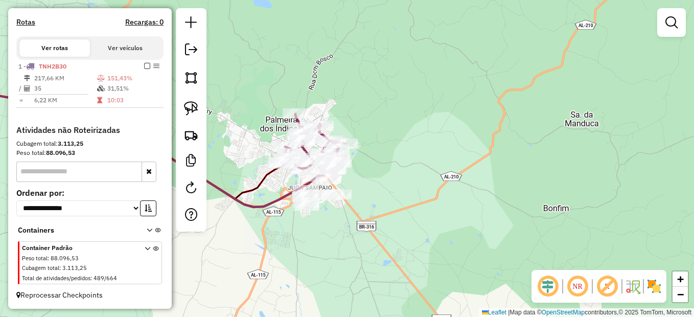
drag, startPoint x: 367, startPoint y: 182, endPoint x: 458, endPoint y: 212, distance: 96.1
click at [474, 222] on div "Janela de atendimento Grade de atendimento Capacidade Transportadoras Veículos …" at bounding box center [347, 158] width 694 height 317
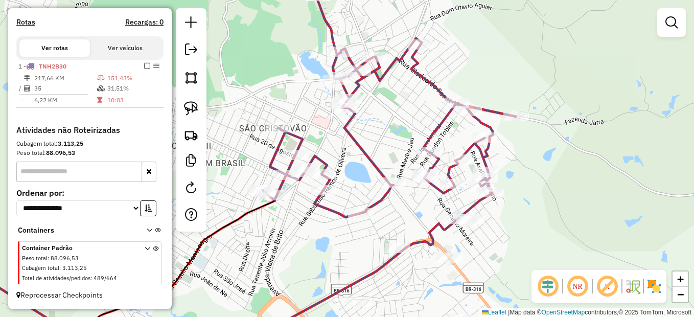
select select "*********"
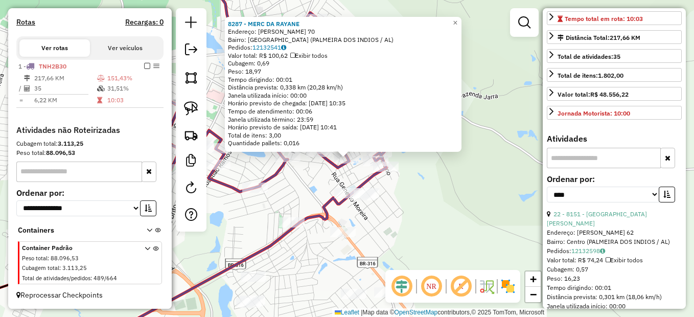
scroll to position [255, 0]
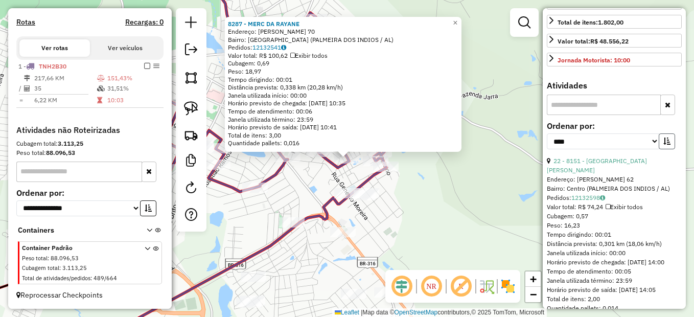
click at [663, 145] on icon "button" at bounding box center [666, 140] width 7 height 7
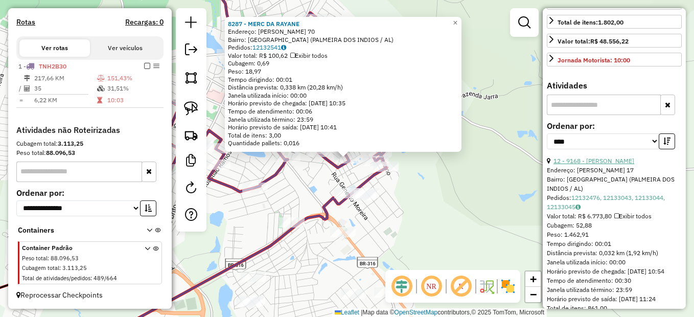
click at [621, 165] on link "12 - 9168 - [PERSON_NAME]" at bounding box center [593, 161] width 81 height 8
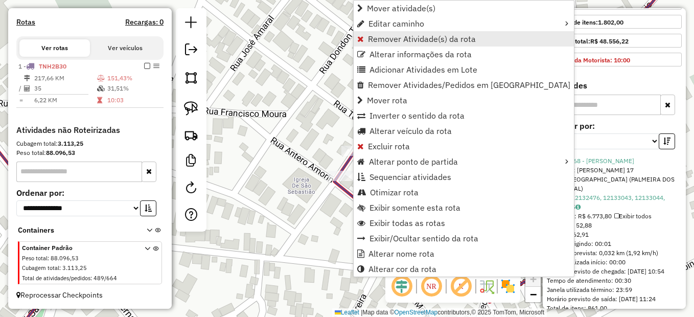
click at [430, 38] on span "Remover Atividade(s) da rota" at bounding box center [422, 39] width 108 height 8
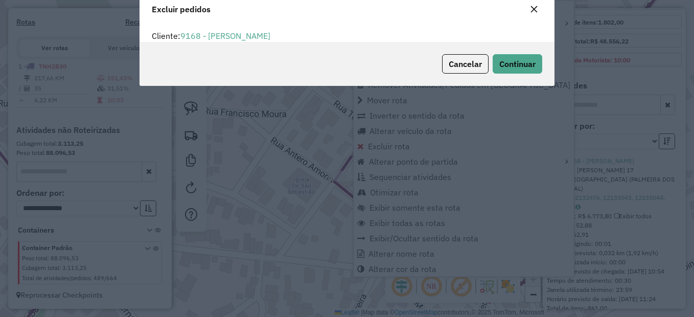
scroll to position [6, 3]
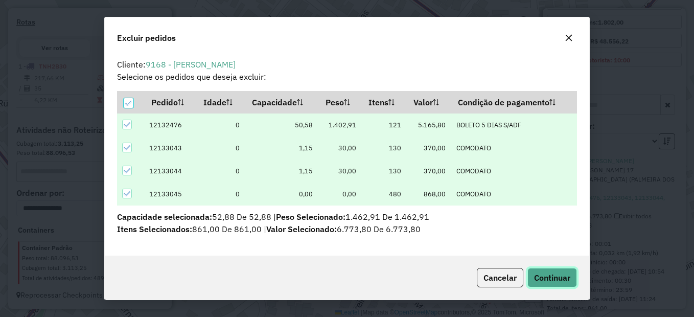
click at [545, 284] on button "Continuar" at bounding box center [552, 277] width 50 height 19
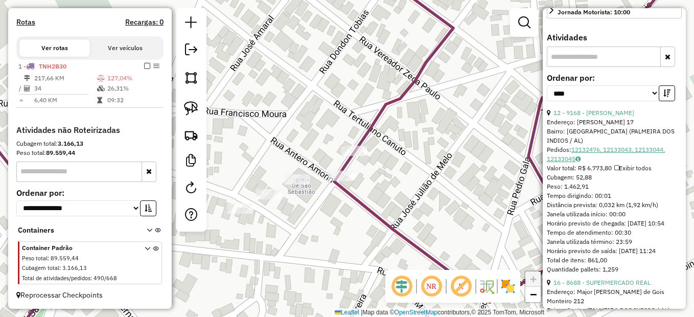
scroll to position [358, 0]
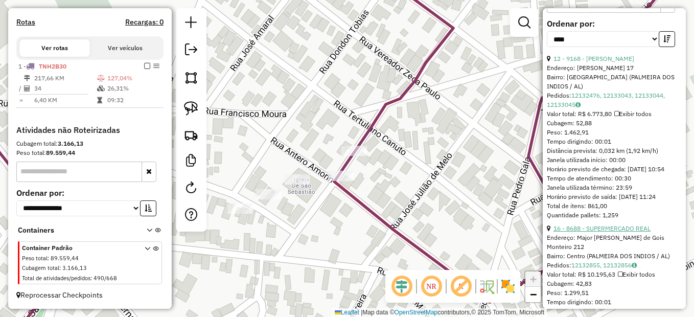
click at [613, 232] on link "16 - 8688 - SUPERMERCADO REAL" at bounding box center [601, 228] width 97 height 8
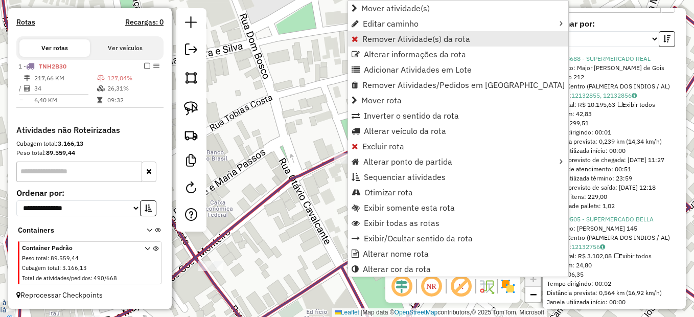
click at [405, 39] on span "Remover Atividade(s) da rota" at bounding box center [416, 39] width 108 height 8
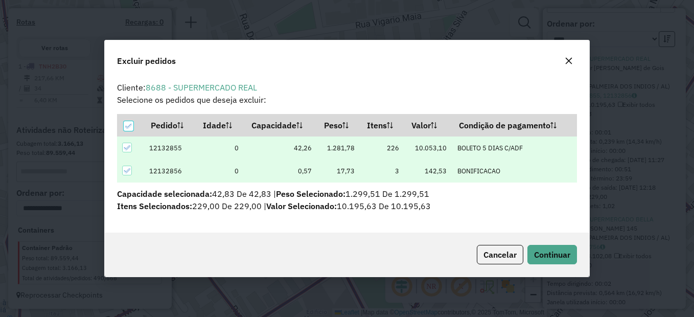
scroll to position [0, 0]
click at [546, 255] on span "Continuar" at bounding box center [552, 254] width 36 height 10
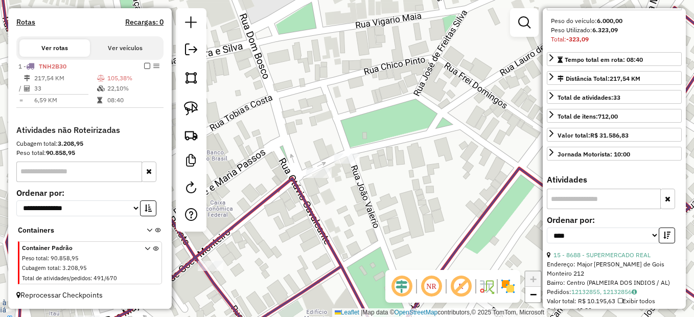
scroll to position [51, 0]
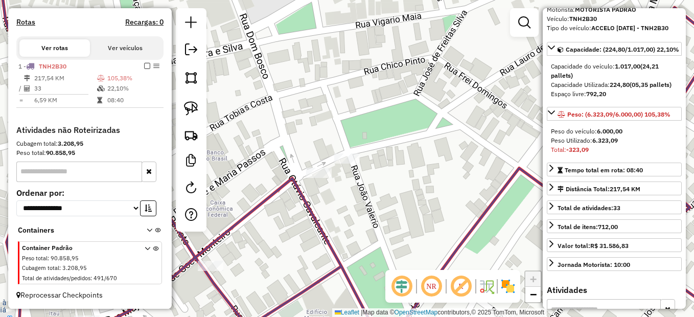
click at [434, 197] on div "Janela de atendimento Grade de atendimento Capacidade Transportadoras Veículos …" at bounding box center [347, 158] width 694 height 317
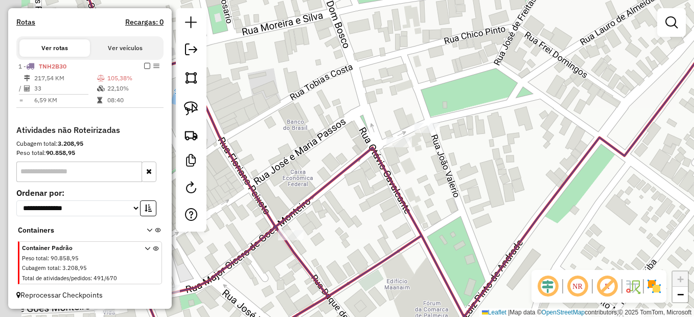
drag, startPoint x: 492, startPoint y: 190, endPoint x: 650, endPoint y: 107, distance: 178.7
click at [651, 106] on div "Janela de atendimento Grade de atendimento Capacidade Transportadoras Veículos …" at bounding box center [347, 158] width 694 height 317
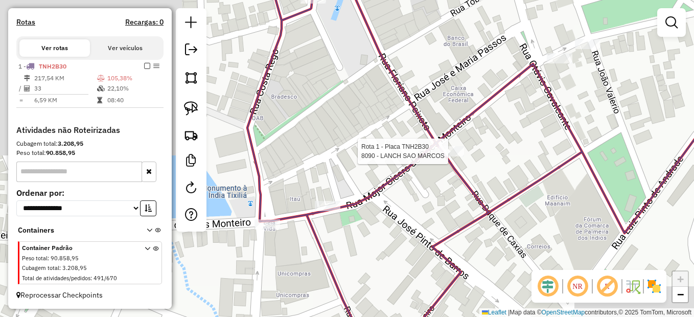
select select "*********"
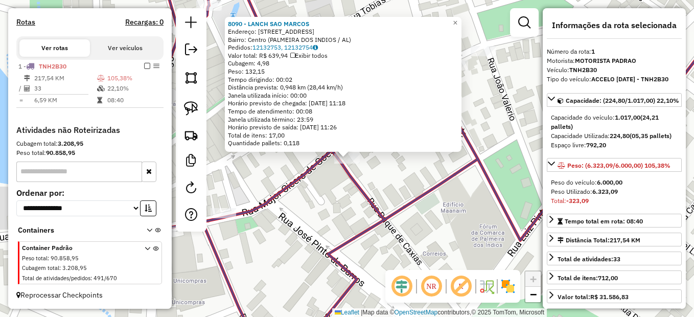
click at [478, 186] on div "8090 - LANCH SAO MARCOS Endereço: R DUQUE DE CAXIAS 49 Bairro: Centro (PALMEIRA…" at bounding box center [347, 158] width 694 height 317
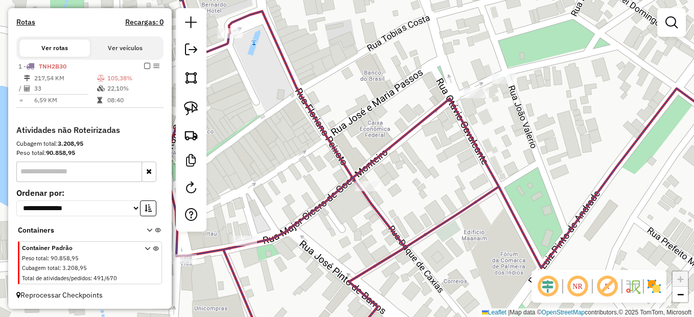
drag, startPoint x: 449, startPoint y: 192, endPoint x: 482, endPoint y: 286, distance: 99.5
click at [482, 286] on div "Janela de atendimento Grade de atendimento Capacidade Transportadoras Veículos …" at bounding box center [347, 158] width 694 height 317
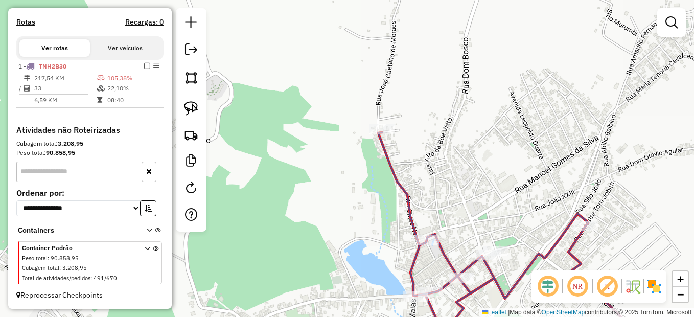
drag, startPoint x: 498, startPoint y: 273, endPoint x: 499, endPoint y: 230, distance: 42.4
click at [499, 230] on icon at bounding box center [524, 240] width 293 height 216
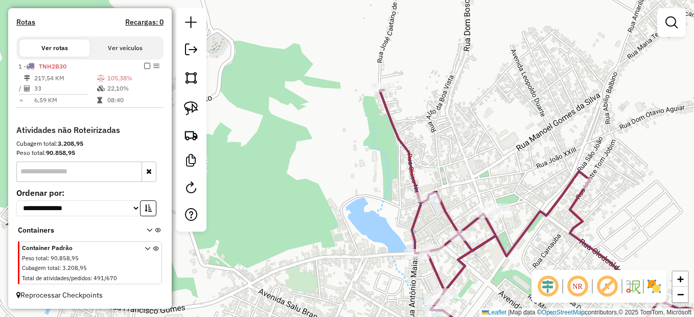
click at [455, 230] on icon at bounding box center [572, 219] width 384 height 259
select select "*********"
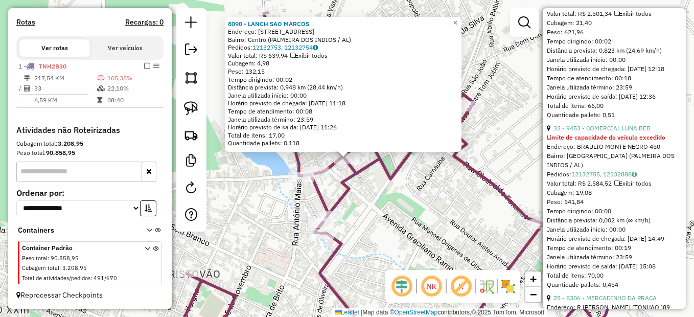
scroll to position [613, 0]
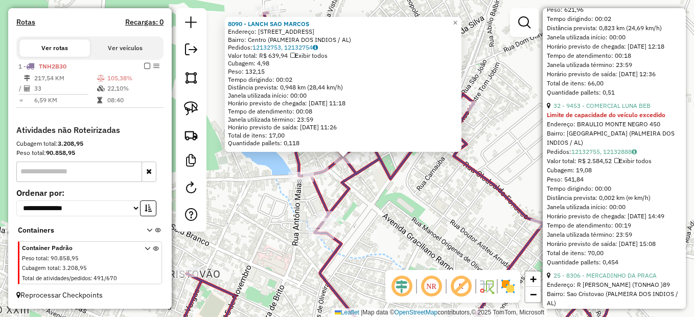
click at [435, 239] on div "8090 - LANCH SAO MARCOS Endereço: R DUQUE DE CAXIAS 49 Bairro: Centro (PALMEIRA…" at bounding box center [347, 158] width 694 height 317
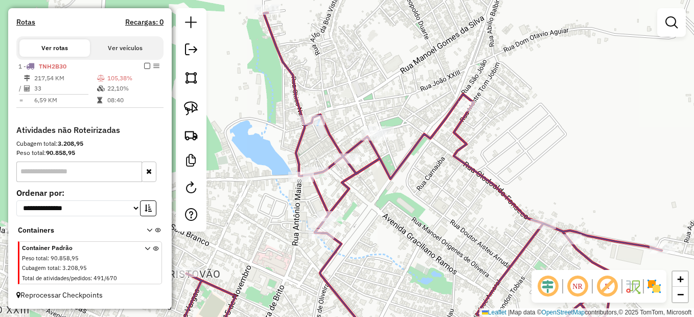
drag, startPoint x: 487, startPoint y: 202, endPoint x: 524, endPoint y: 239, distance: 52.0
click at [524, 239] on div "Janela de atendimento Grade de atendimento Capacidade Transportadoras Veículos …" at bounding box center [347, 158] width 694 height 317
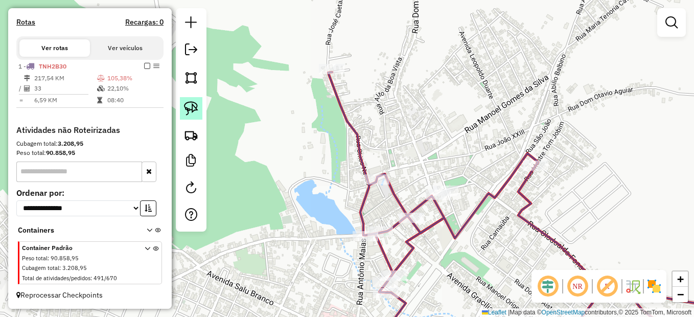
click at [194, 107] on img at bounding box center [191, 108] width 14 height 14
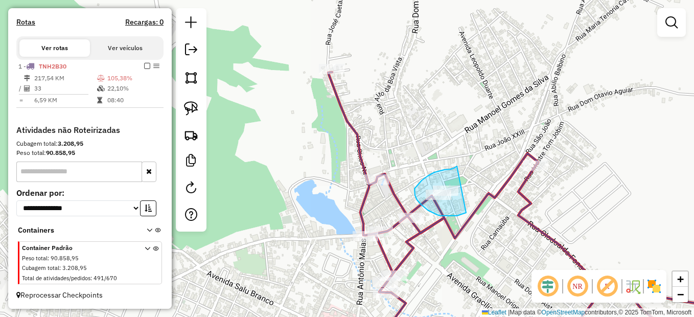
drag, startPoint x: 457, startPoint y: 166, endPoint x: 466, endPoint y: 213, distance: 47.5
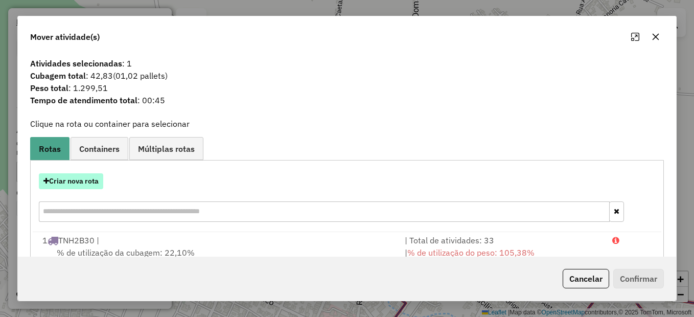
click at [91, 175] on button "Criar nova rota" at bounding box center [71, 181] width 64 height 16
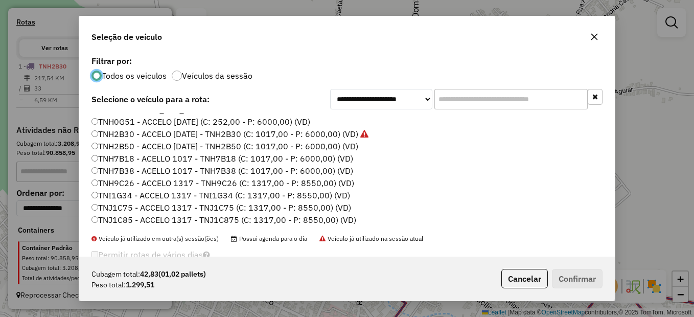
scroll to position [206, 0]
click at [131, 160] on label "TNH7B18 - ACELLO 1017 - TNH7B18 (C: 1017,00 - P: 6000,00) (VD)" at bounding box center [222, 158] width 262 height 12
click at [576, 274] on button "Confirmar" at bounding box center [577, 278] width 51 height 19
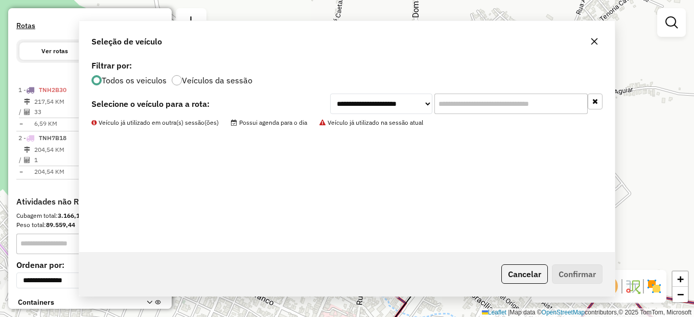
scroll to position [392, 0]
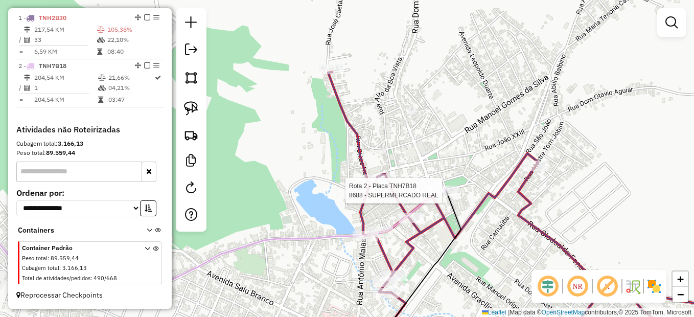
select select "*********"
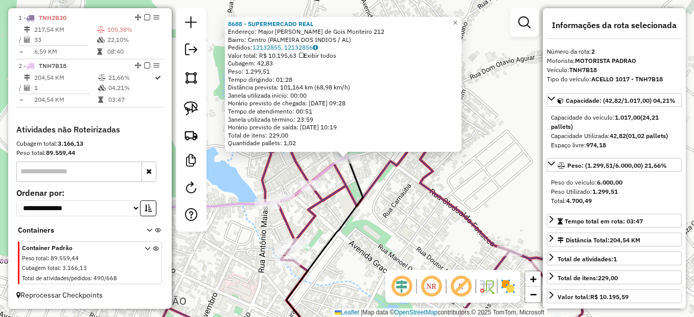
scroll to position [392, 0]
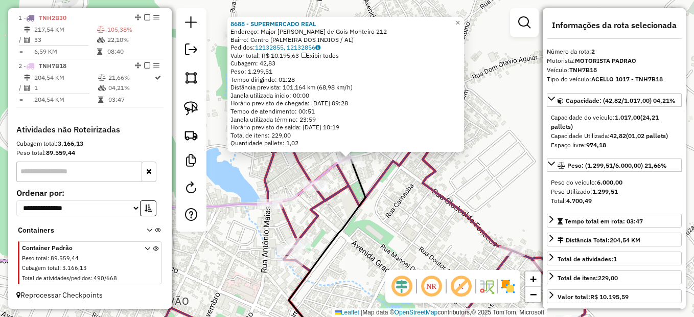
click at [360, 252] on div "8688 - SUPERMERCADO REAL Endereço: Major Cicero de Gois Monteiro 212 Bairro: Ce…" at bounding box center [347, 158] width 694 height 317
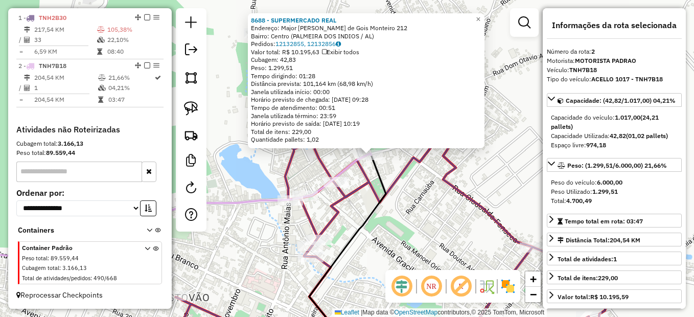
drag, startPoint x: 359, startPoint y: 247, endPoint x: 373, endPoint y: 244, distance: 14.5
click at [375, 244] on div "8688 - SUPERMERCADO REAL Endereço: Major Cicero de Gois Monteiro 212 Bairro: Ce…" at bounding box center [347, 158] width 694 height 317
click at [369, 243] on div "8688 - SUPERMERCADO REAL Endereço: Major Cicero de Gois Monteiro 212 Bairro: Ce…" at bounding box center [347, 158] width 694 height 317
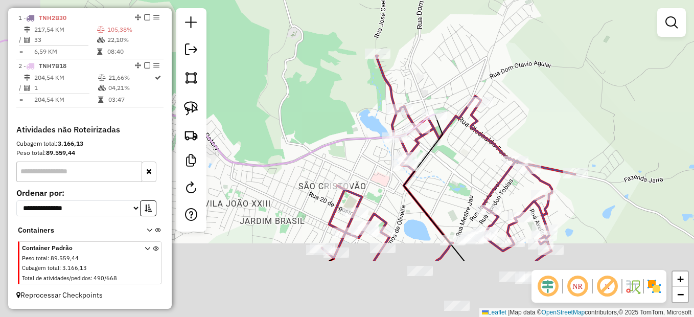
drag, startPoint x: 408, startPoint y: 280, endPoint x: 455, endPoint y: 184, distance: 106.9
click at [456, 185] on div "Janela de atendimento Grade de atendimento Capacidade Transportadoras Veículos …" at bounding box center [347, 158] width 694 height 317
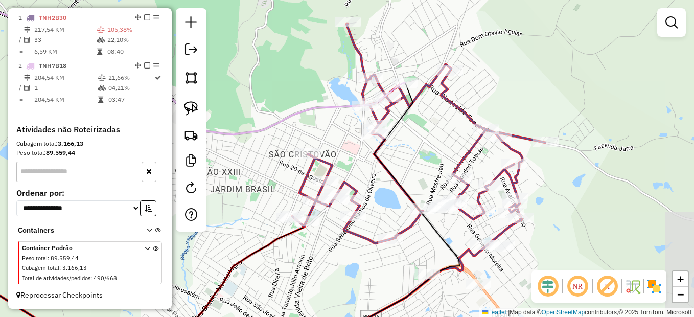
drag, startPoint x: 432, startPoint y: 249, endPoint x: 389, endPoint y: 216, distance: 54.2
click at [389, 216] on div "Janela de atendimento Grade de atendimento Capacidade Transportadoras Veículos …" at bounding box center [347, 158] width 694 height 317
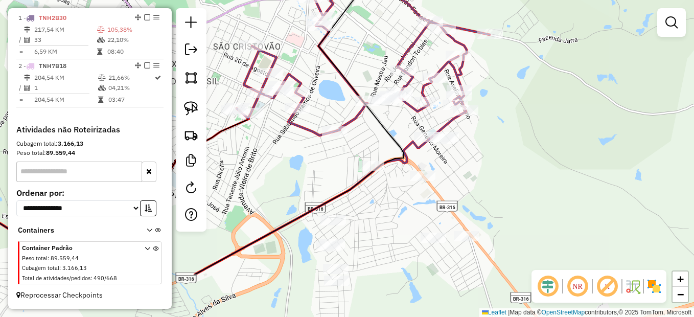
drag, startPoint x: 433, startPoint y: 265, endPoint x: 420, endPoint y: 191, distance: 75.3
click at [420, 191] on div "Janela de atendimento Grade de atendimento Capacidade Transportadoras Veículos …" at bounding box center [347, 158] width 694 height 317
click at [185, 105] on img at bounding box center [191, 108] width 14 height 14
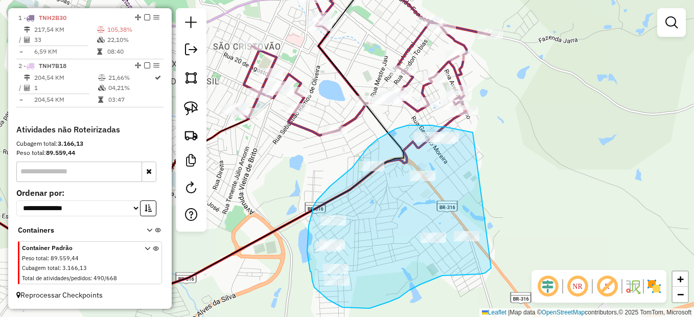
drag, startPoint x: 473, startPoint y: 132, endPoint x: 497, endPoint y: 254, distance: 124.4
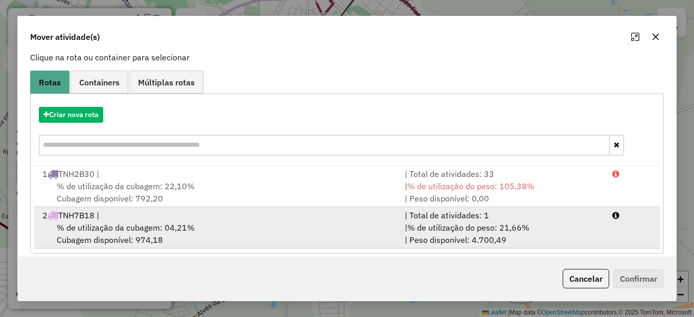
scroll to position [76, 0]
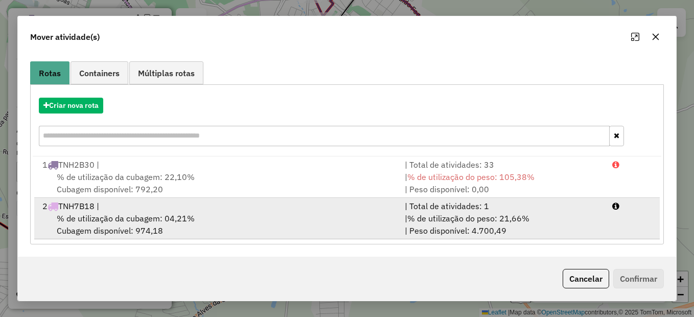
click at [292, 210] on div "2 TNH7B18 |" at bounding box center [217, 206] width 362 height 12
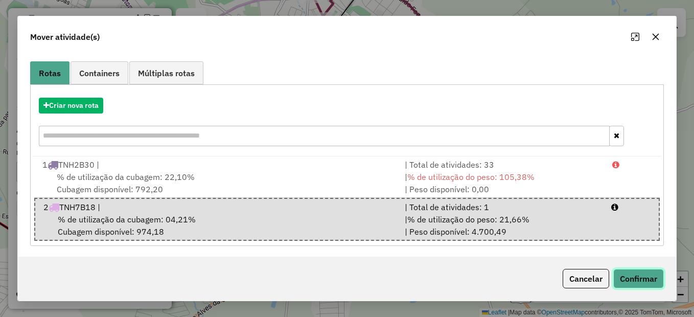
click at [647, 287] on button "Confirmar" at bounding box center [638, 278] width 51 height 19
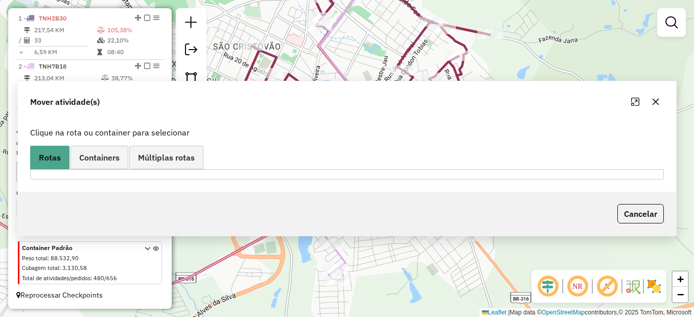
scroll to position [0, 0]
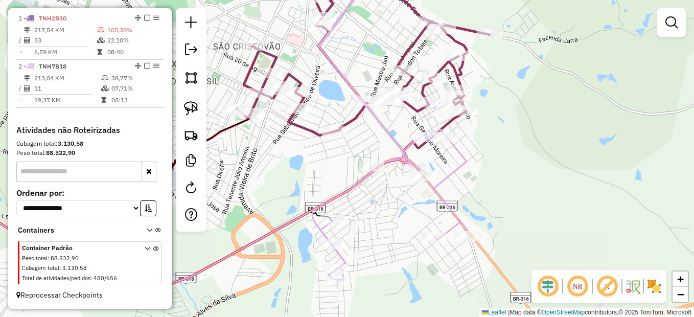
drag, startPoint x: 540, startPoint y: 211, endPoint x: 541, endPoint y: 217, distance: 6.3
click at [541, 216] on div "Janela de atendimento Grade de atendimento Capacidade Transportadoras Veículos …" at bounding box center [347, 158] width 694 height 317
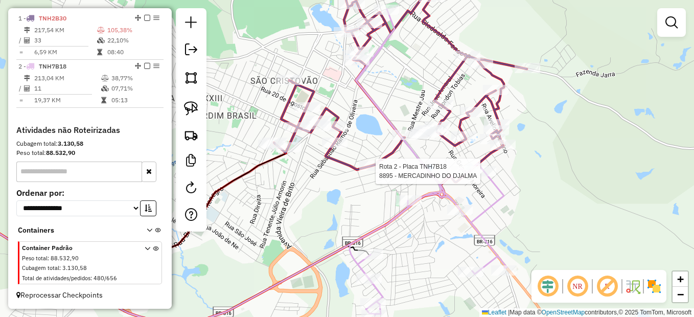
select select "*********"
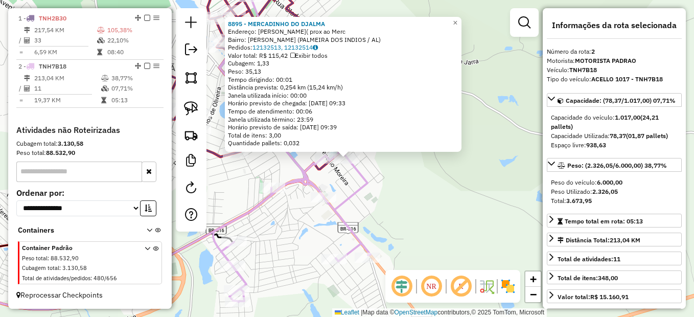
click at [448, 215] on div "8895 - MERCADINHO DO DJALMA Endereço: Luiz Vieira de Barros( prox ao Merc Bairr…" at bounding box center [347, 158] width 694 height 317
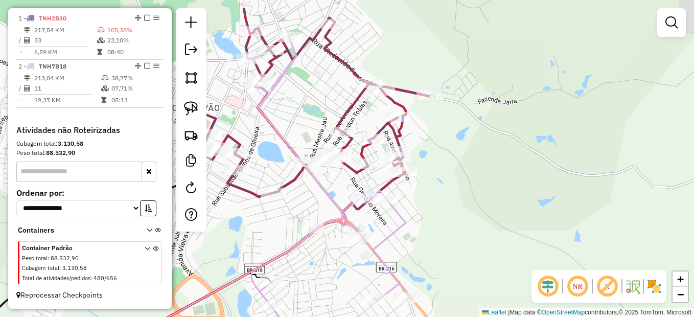
drag, startPoint x: 297, startPoint y: 182, endPoint x: 362, endPoint y: 220, distance: 74.8
click at [356, 197] on icon at bounding box center [302, 102] width 253 height 189
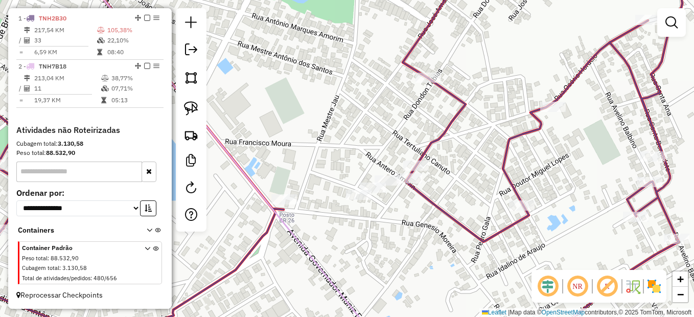
click at [179, 102] on div at bounding box center [191, 119] width 31 height 223
click at [188, 106] on img at bounding box center [191, 108] width 14 height 14
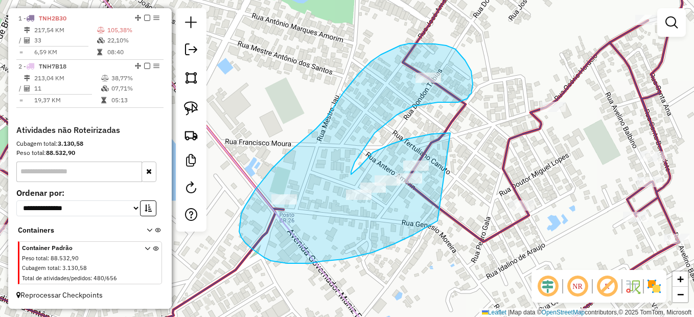
drag, startPoint x: 450, startPoint y: 133, endPoint x: 437, endPoint y: 221, distance: 88.8
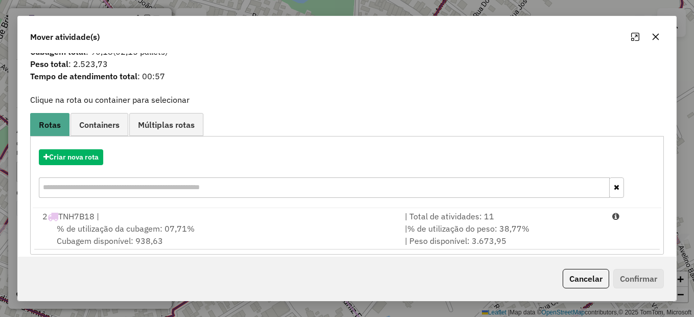
scroll to position [34, 0]
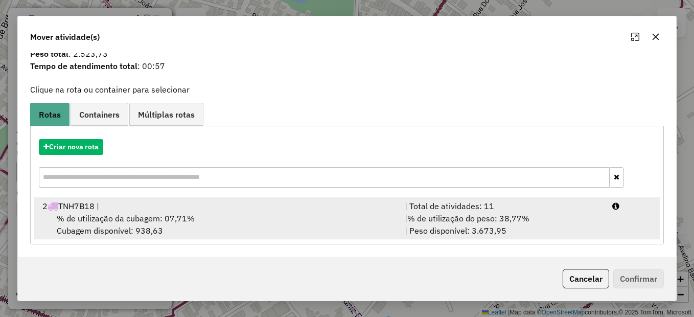
click at [308, 212] on div "% de utilização da cubagem: 07,71% Cubagem disponível: 938,63" at bounding box center [217, 224] width 362 height 25
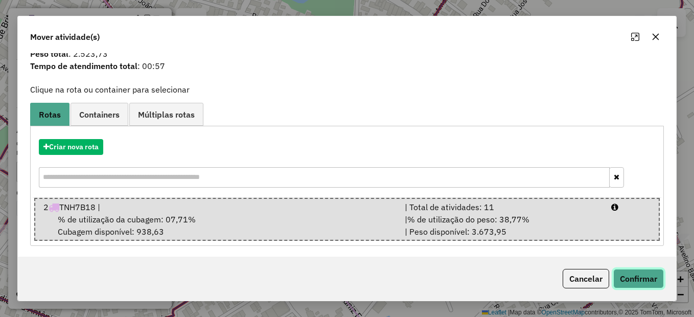
click at [618, 279] on button "Confirmar" at bounding box center [638, 278] width 51 height 19
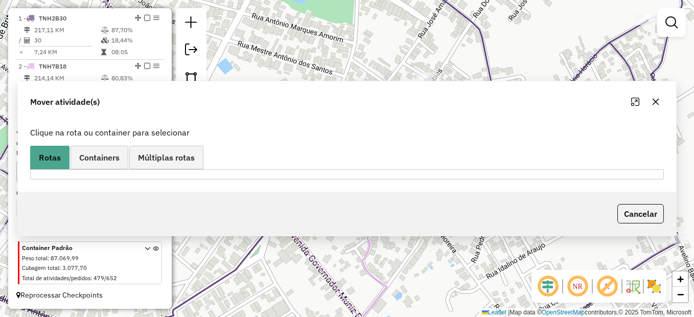
scroll to position [0, 0]
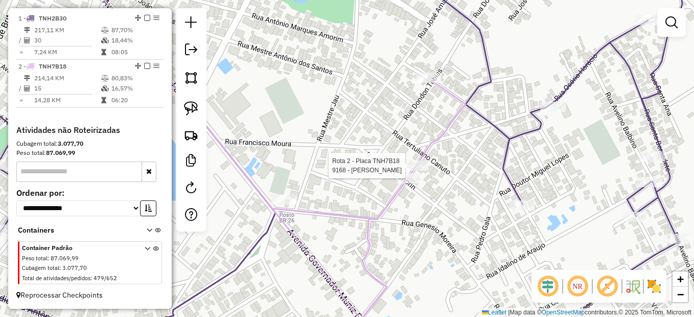
click at [409, 171] on div at bounding box center [416, 165] width 26 height 10
select select "*********"
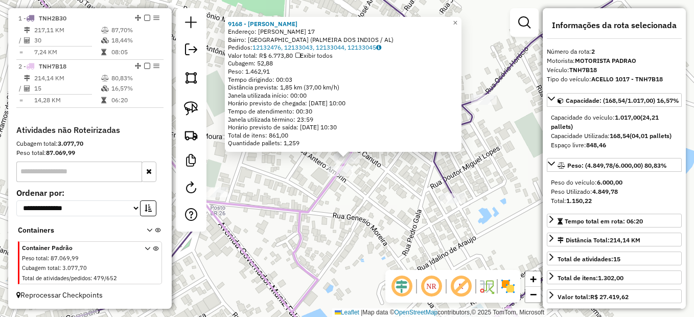
click at [454, 224] on div "9168 - MERCADO DUARTE Endereço: Sebastiao Medeiros 17 Bairro: Sao Francisco (PA…" at bounding box center [347, 158] width 694 height 317
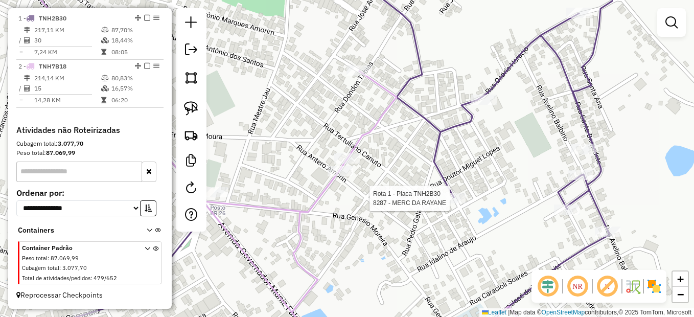
select select "*********"
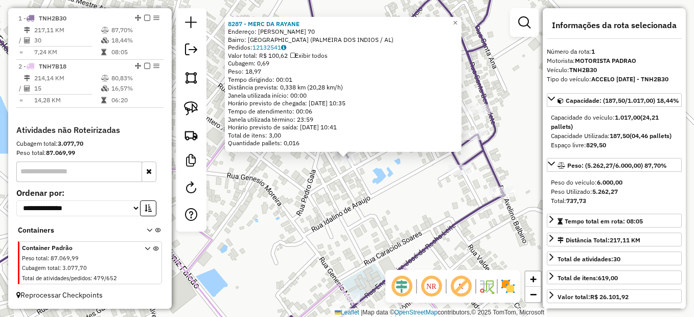
click at [448, 220] on div "8287 - MERC DA RAYANE Endereço: Fredovino Maia 70 Bairro: Sao Francisco (PALMEI…" at bounding box center [347, 158] width 694 height 317
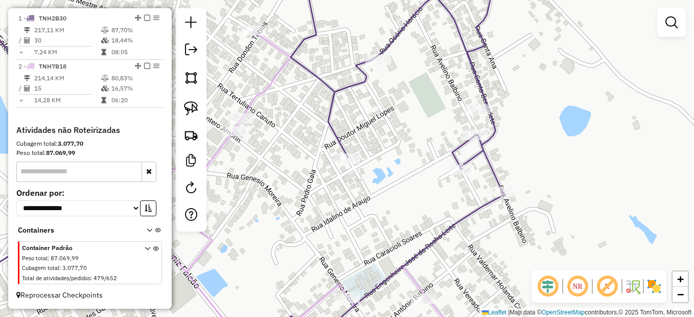
click at [452, 175] on div at bounding box center [461, 170] width 26 height 10
select select "*********"
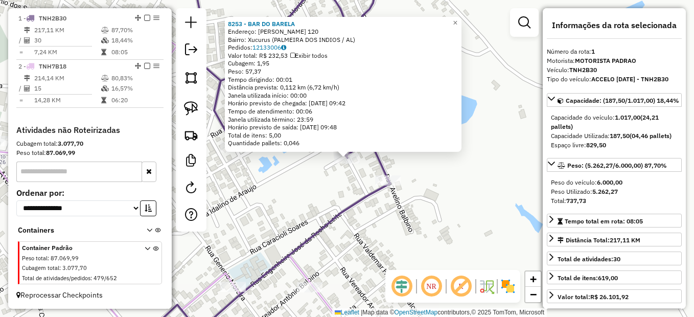
click at [428, 236] on div "8253 - BAR DO BARELA Endereço: Sebastiao Goncalves 120 Bairro: Xucurus (PALMEIR…" at bounding box center [347, 158] width 694 height 317
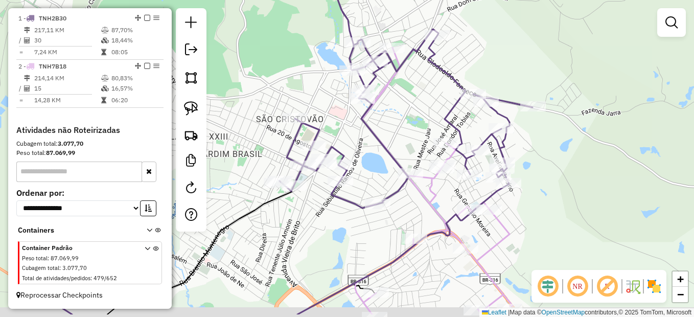
drag, startPoint x: 532, startPoint y: 216, endPoint x: 543, endPoint y: 209, distance: 13.1
click at [543, 209] on div "Janela de atendimento Grade de atendimento Capacidade Transportadoras Veículos …" at bounding box center [347, 158] width 694 height 317
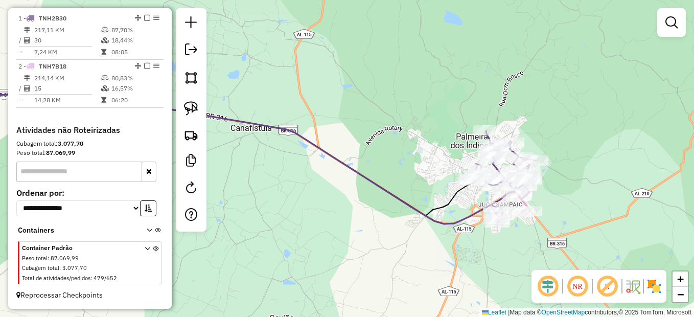
drag, startPoint x: 580, startPoint y: 231, endPoint x: 541, endPoint y: 128, distance: 110.9
click at [541, 128] on div "Janela de atendimento Grade de atendimento Capacidade Transportadoras Veículos …" at bounding box center [347, 158] width 694 height 317
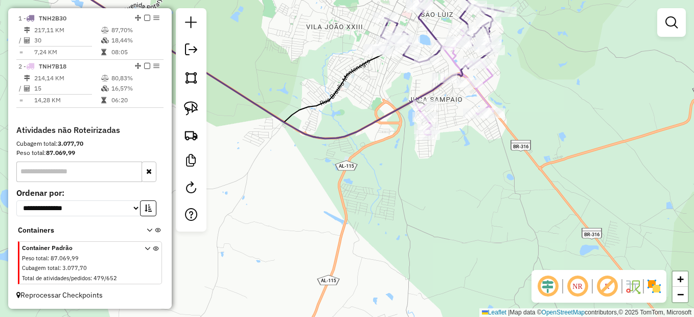
drag, startPoint x: 511, startPoint y: 87, endPoint x: 536, endPoint y: 143, distance: 61.1
click at [538, 143] on div "Janela de atendimento Grade de atendimento Capacidade Transportadoras Veículos …" at bounding box center [347, 158] width 694 height 317
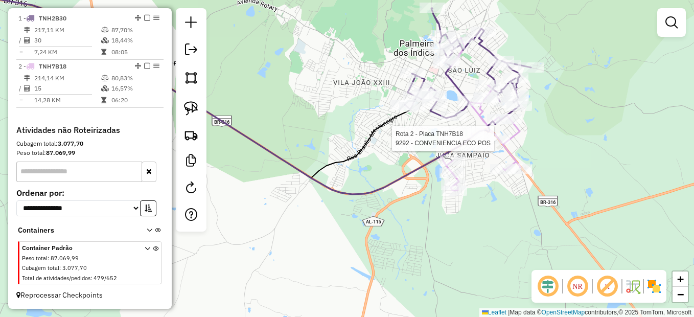
select select "*********"
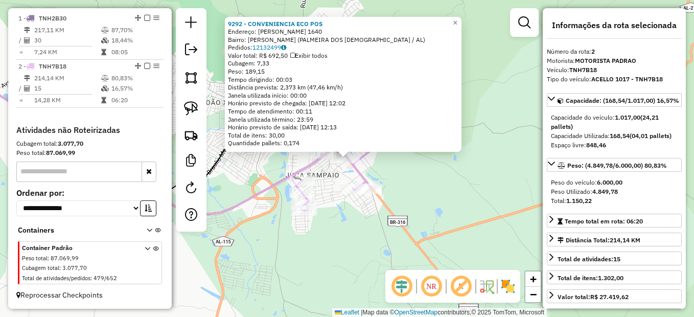
click at [428, 184] on div "9292 - CONVENIENCIA ECO POS Endereço: Muniz Falcao 1640 Bairro: Juca Sampaio (P…" at bounding box center [347, 158] width 694 height 317
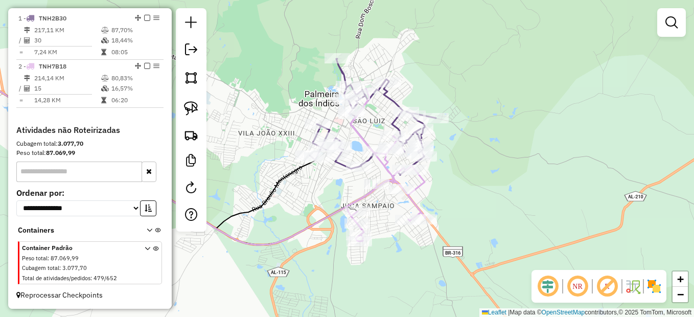
drag, startPoint x: 427, startPoint y: 171, endPoint x: 457, endPoint y: 189, distance: 35.8
click at [457, 189] on div "Janela de atendimento Grade de atendimento Capacidade Transportadoras Veículos …" at bounding box center [347, 158] width 694 height 317
select select "*********"
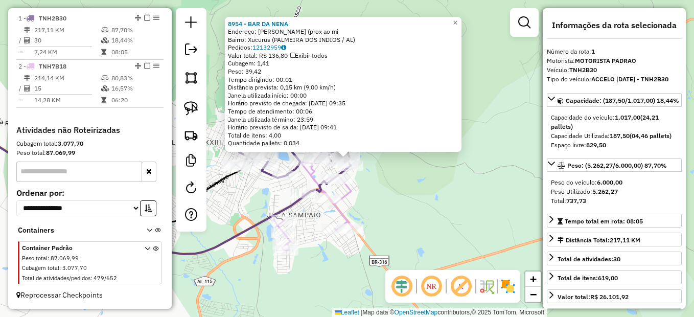
click at [396, 202] on div "8954 - BAR DA NENA Endereço: Avelino Balbino da Silva (prox ao mi Bairro: Xucur…" at bounding box center [347, 158] width 694 height 317
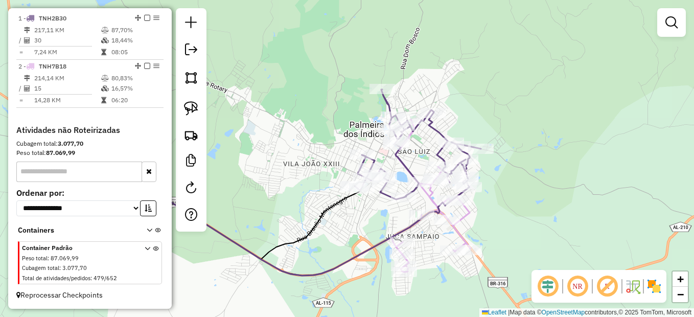
drag, startPoint x: 377, startPoint y: 198, endPoint x: 495, endPoint y: 219, distance: 120.5
click at [495, 219] on div "Janela de atendimento Grade de atendimento Capacidade Transportadoras Veículos …" at bounding box center [347, 158] width 694 height 317
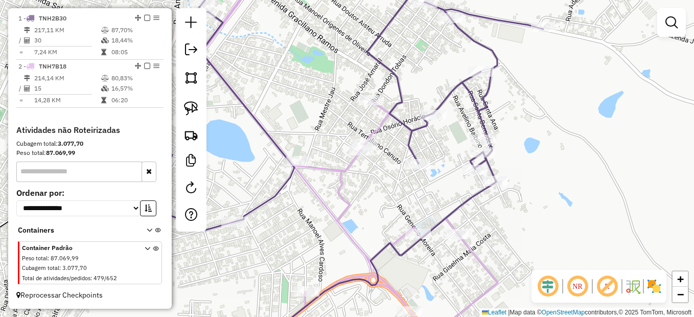
click at [426, 190] on div "Janela de atendimento Grade de atendimento Capacidade Transportadoras Veículos …" at bounding box center [347, 158] width 694 height 317
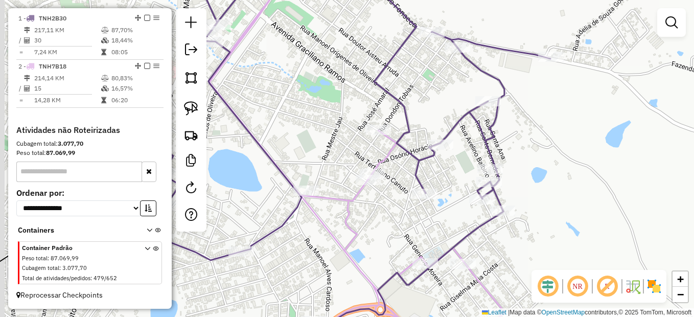
drag, startPoint x: 434, startPoint y: 213, endPoint x: 434, endPoint y: 219, distance: 6.2
click at [434, 219] on div "Janela de atendimento Grade de atendimento Capacidade Transportadoras Veículos …" at bounding box center [347, 158] width 694 height 317
click at [191, 109] on img at bounding box center [191, 108] width 14 height 14
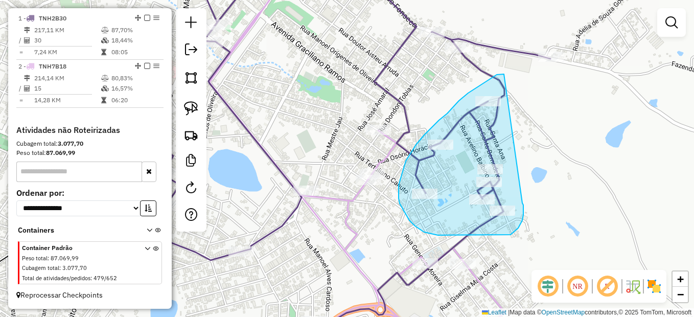
drag, startPoint x: 503, startPoint y: 74, endPoint x: 522, endPoint y: 203, distance: 130.2
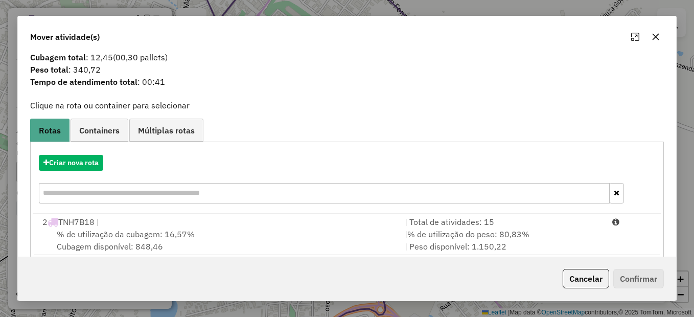
scroll to position [34, 0]
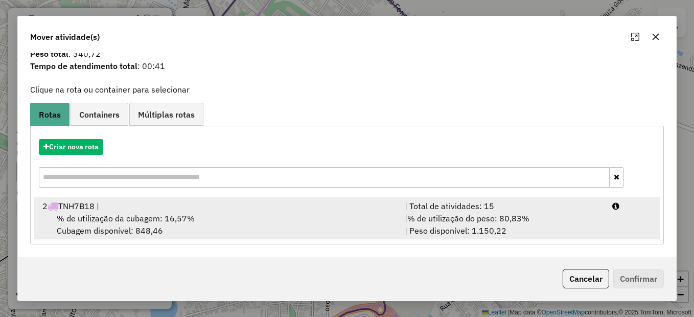
click at [278, 204] on div "2 TNH7B18 |" at bounding box center [217, 206] width 362 height 12
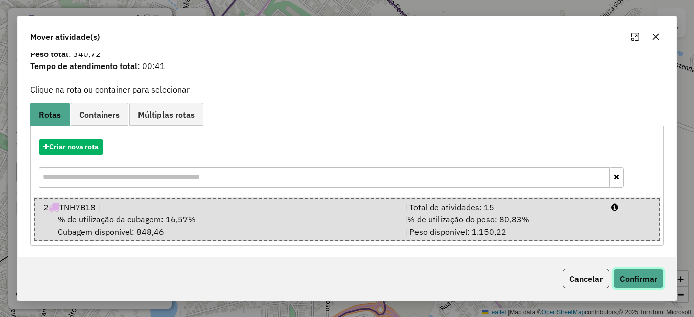
click at [638, 276] on button "Confirmar" at bounding box center [638, 278] width 51 height 19
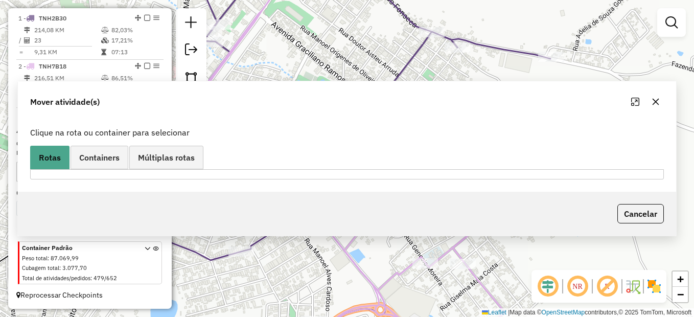
scroll to position [0, 0]
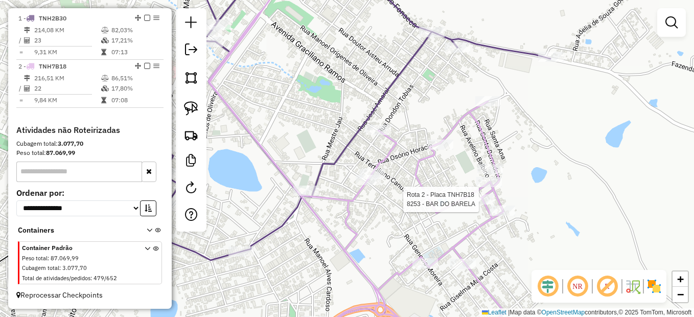
select select "*********"
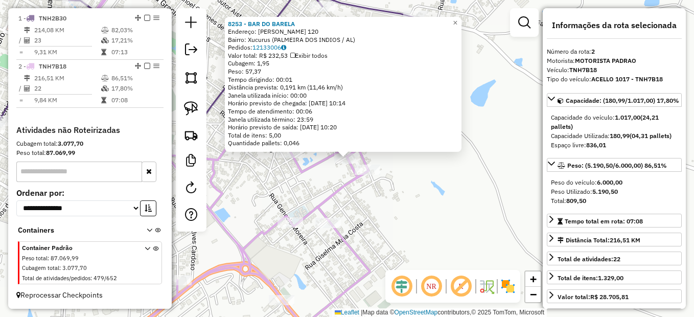
click at [417, 215] on div "8253 - BAR DO BARELA Endereço: Sebastiao Goncalves 120 Bairro: Xucurus (PALMEIR…" at bounding box center [347, 158] width 694 height 317
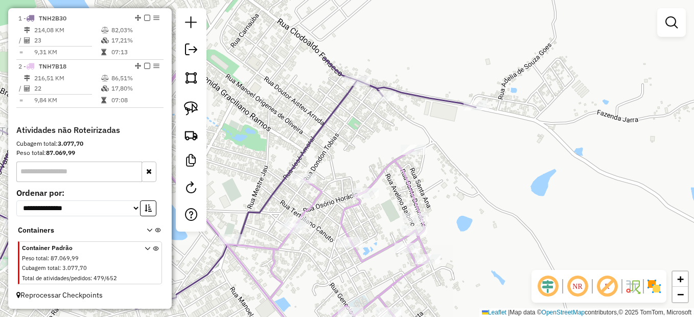
drag, startPoint x: 484, startPoint y: 243, endPoint x: 464, endPoint y: 227, distance: 25.5
click at [483, 248] on div "Janela de atendimento Grade de atendimento Capacidade Transportadoras Veículos …" at bounding box center [347, 158] width 694 height 317
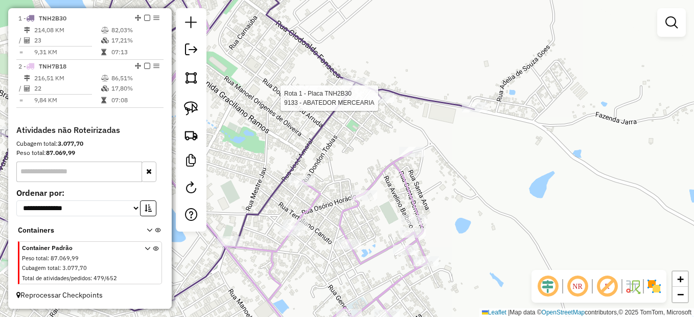
select select "*********"
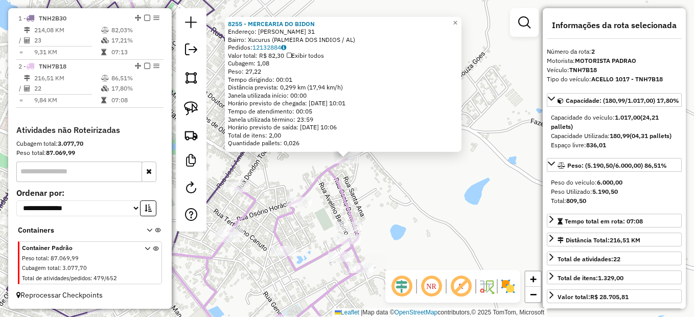
click at [446, 195] on div "8255 - MERCEARIA DO BIDON Endereço: Osorio Horacio 31 Bairro: Xucurus (PALMEIRA…" at bounding box center [347, 158] width 694 height 317
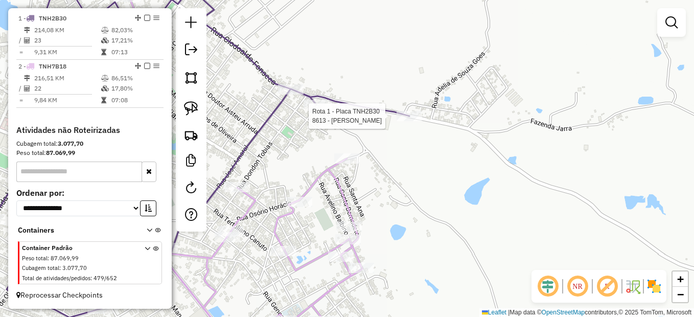
select select "*********"
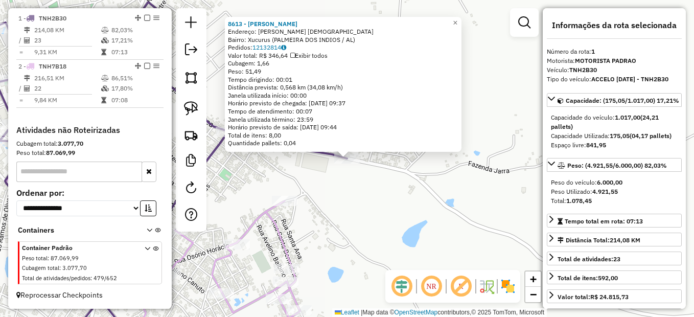
click at [381, 198] on div "8613 - MERCADINHO TEIXEIRA Endereço: Manoel Simplicio Nascimento 1238 Bairro: X…" at bounding box center [347, 158] width 694 height 317
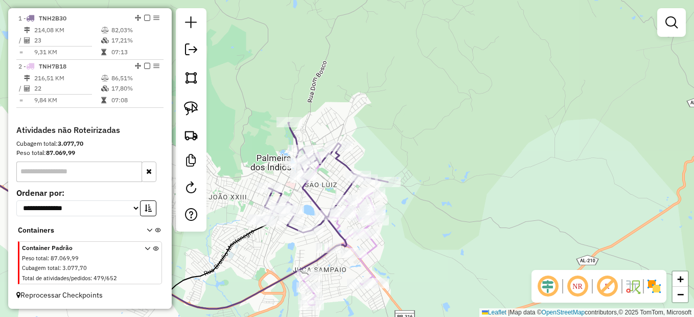
drag, startPoint x: 412, startPoint y: 224, endPoint x: 496, endPoint y: 189, distance: 90.9
click at [495, 190] on div "Janela de atendimento Grade de atendimento Capacidade Transportadoras Veículos …" at bounding box center [347, 158] width 694 height 317
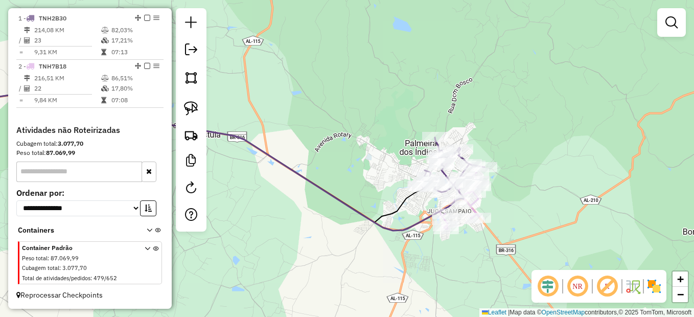
drag, startPoint x: 353, startPoint y: 213, endPoint x: 475, endPoint y: 243, distance: 125.3
click at [469, 230] on icon at bounding box center [200, 161] width 539 height 137
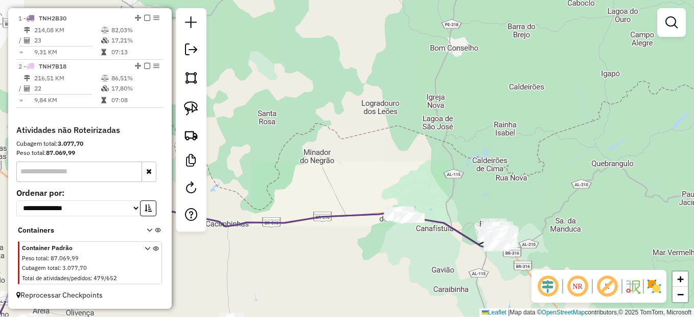
drag, startPoint x: 363, startPoint y: 258, endPoint x: 422, endPoint y: 280, distance: 62.7
click at [413, 285] on div "Janela de atendimento Grade de atendimento Capacidade Transportadoras Veículos …" at bounding box center [347, 158] width 694 height 317
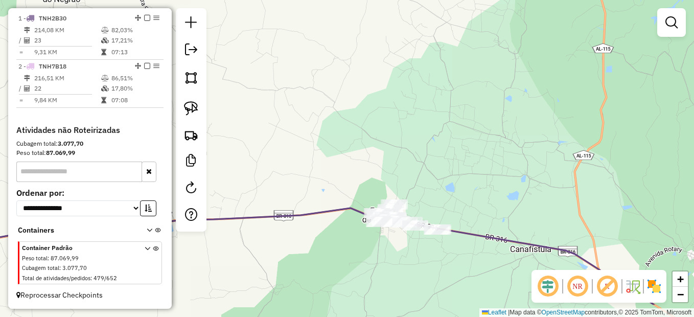
drag, startPoint x: 452, startPoint y: 220, endPoint x: 444, endPoint y: 194, distance: 27.7
click at [450, 194] on div "Janela de atendimento Grade de atendimento Capacidade Transportadoras Veículos …" at bounding box center [347, 158] width 694 height 317
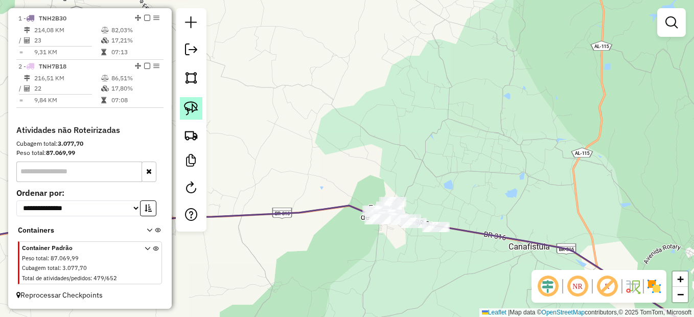
click at [190, 105] on img at bounding box center [191, 108] width 14 height 14
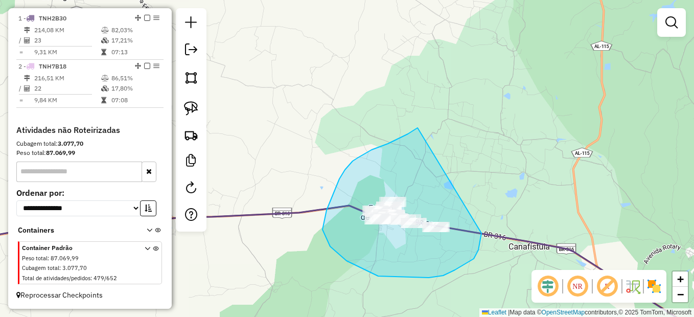
drag, startPoint x: 377, startPoint y: 148, endPoint x: 480, endPoint y: 208, distance: 119.1
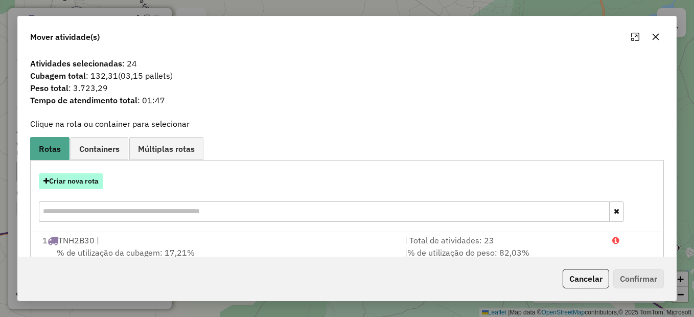
click at [80, 182] on button "Criar nova rota" at bounding box center [71, 181] width 64 height 16
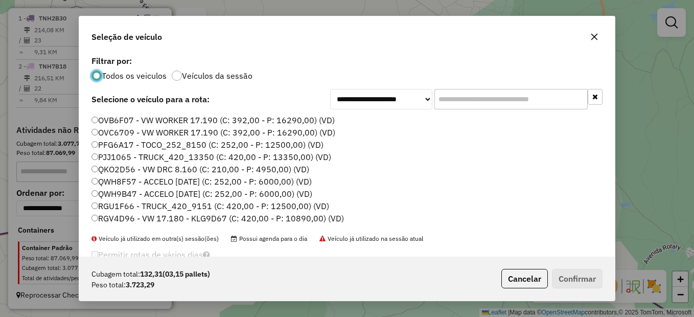
scroll to position [102, 0]
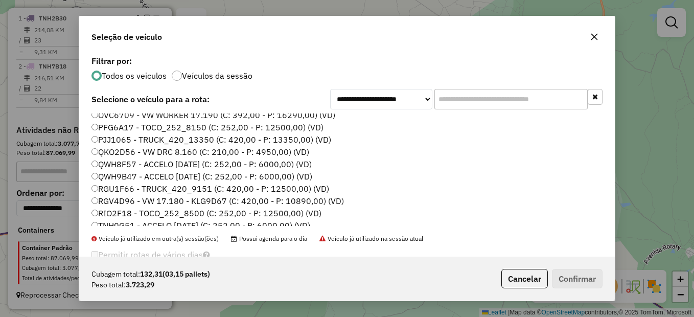
click at [122, 178] on label "QWH9B47 - ACCELO [DATE] (C: 252,00 - P: 6000,00) (VD)" at bounding box center [201, 176] width 221 height 12
click at [571, 278] on button "Confirmar" at bounding box center [577, 278] width 51 height 19
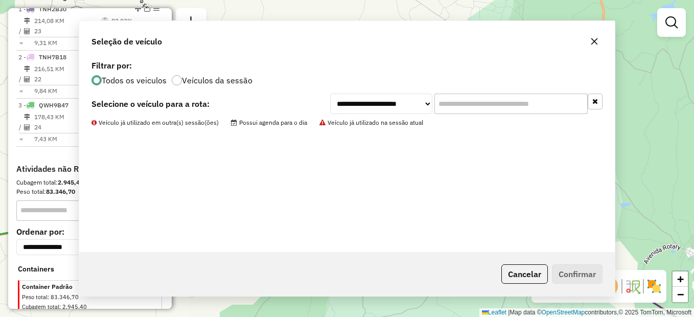
scroll to position [380, 0]
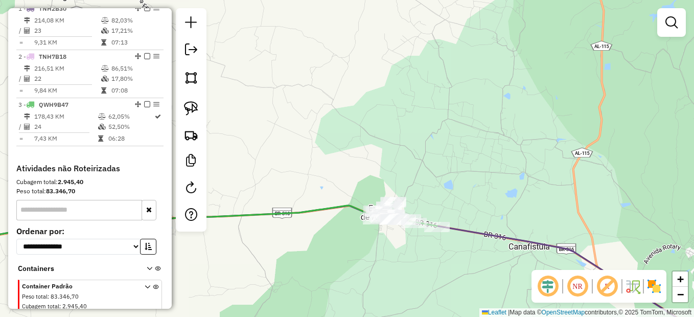
drag, startPoint x: 394, startPoint y: 267, endPoint x: 410, endPoint y: 231, distance: 38.6
click at [410, 232] on div "Janela de atendimento Grade de atendimento Capacidade Transportadoras Veículos …" at bounding box center [347, 158] width 694 height 317
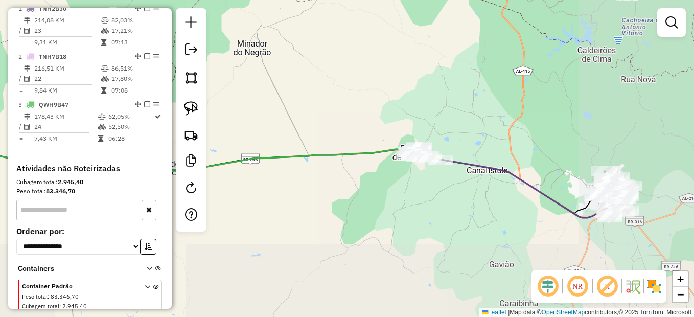
drag, startPoint x: 436, startPoint y: 258, endPoint x: 440, endPoint y: 221, distance: 37.0
click at [440, 221] on div "Janela de atendimento Grade de atendimento Capacidade Transportadoras Veículos …" at bounding box center [347, 158] width 694 height 317
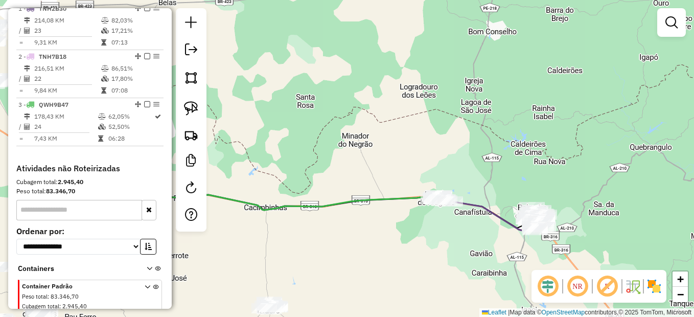
drag, startPoint x: 456, startPoint y: 274, endPoint x: 459, endPoint y: 185, distance: 89.0
click at [459, 185] on div "Janela de atendimento Grade de atendimento Capacidade Transportadoras Veículos …" at bounding box center [347, 158] width 694 height 317
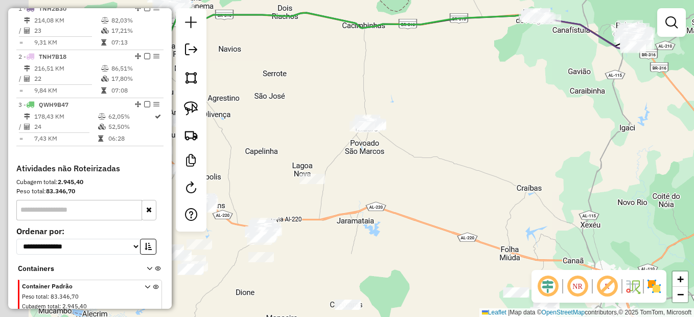
drag, startPoint x: 424, startPoint y: 232, endPoint x: 536, endPoint y: 104, distance: 170.1
click at [536, 104] on div "Janela de atendimento Grade de atendimento Capacidade Transportadoras Veículos …" at bounding box center [347, 158] width 694 height 317
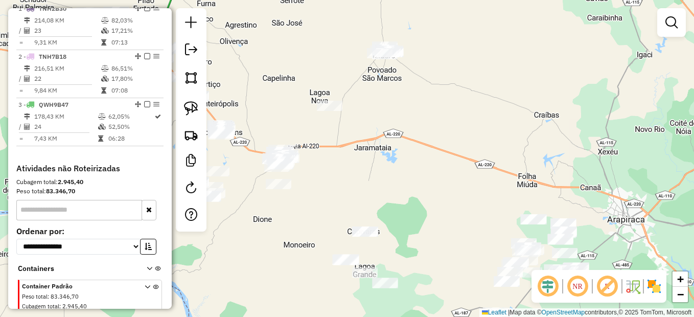
drag, startPoint x: 492, startPoint y: 164, endPoint x: 466, endPoint y: 95, distance: 73.4
click at [464, 82] on div "Janela de atendimento Grade de atendimento Capacidade Transportadoras Veículos …" at bounding box center [347, 158] width 694 height 317
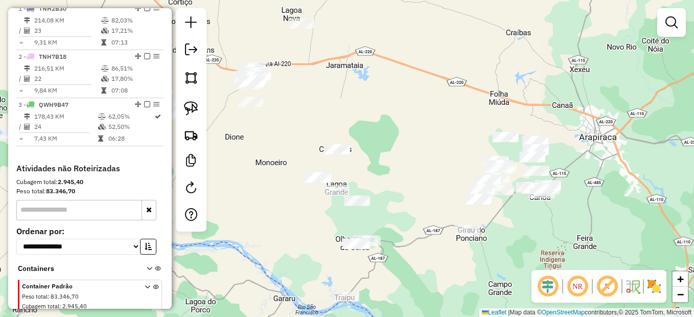
drag, startPoint x: 586, startPoint y: 223, endPoint x: 547, endPoint y: 186, distance: 53.5
click at [547, 186] on div "Janela de atendimento Grade de atendimento Capacidade Transportadoras Veículos …" at bounding box center [347, 158] width 694 height 317
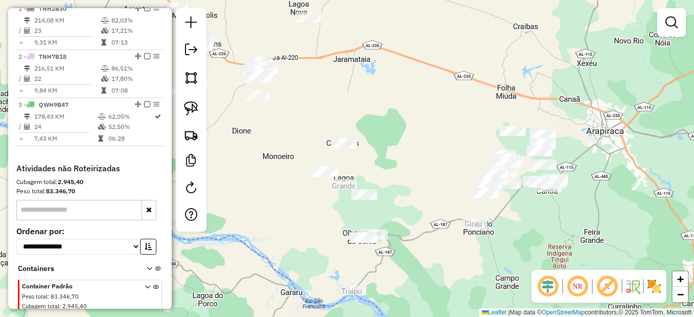
drag, startPoint x: 373, startPoint y: 183, endPoint x: 399, endPoint y: 202, distance: 32.2
click at [399, 202] on div "Janela de atendimento Grade de atendimento Capacidade Transportadoras Veículos …" at bounding box center [347, 158] width 694 height 317
drag, startPoint x: 547, startPoint y: 226, endPoint x: 504, endPoint y: 224, distance: 43.0
click at [511, 228] on div "Janela de atendimento Grade de atendimento Capacidade Transportadoras Veículos …" at bounding box center [347, 158] width 694 height 317
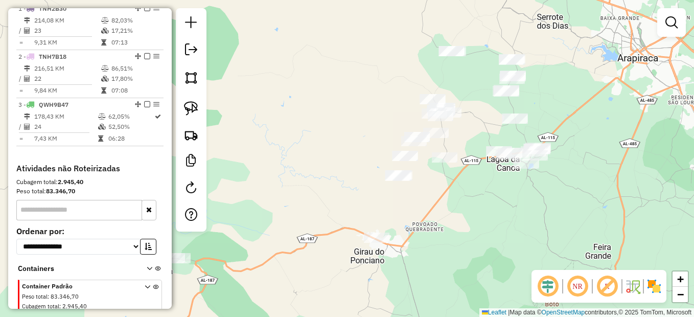
drag, startPoint x: 453, startPoint y: 205, endPoint x: 477, endPoint y: 228, distance: 32.9
click at [477, 228] on div "Janela de atendimento Grade de atendimento Capacidade Transportadoras Veículos …" at bounding box center [347, 158] width 694 height 317
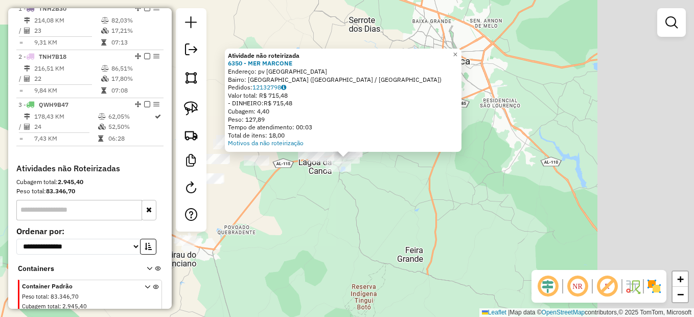
click at [384, 216] on div "Atividade não roteirizada 6350 - MER MARCONE Endereço: pv lagoa do mato Bairro:…" at bounding box center [347, 158] width 694 height 317
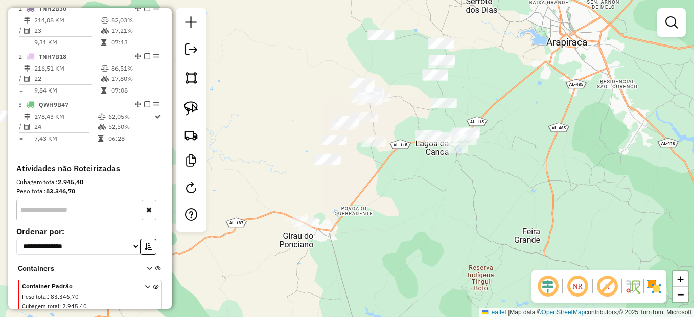
drag, startPoint x: 342, startPoint y: 177, endPoint x: 397, endPoint y: 162, distance: 57.8
click at [397, 162] on div "Janela de atendimento Grade de atendimento Capacidade Transportadoras Veículos …" at bounding box center [347, 158] width 694 height 317
click at [334, 134] on div "Janela de atendimento Grade de atendimento Capacidade Transportadoras Veículos …" at bounding box center [347, 158] width 694 height 317
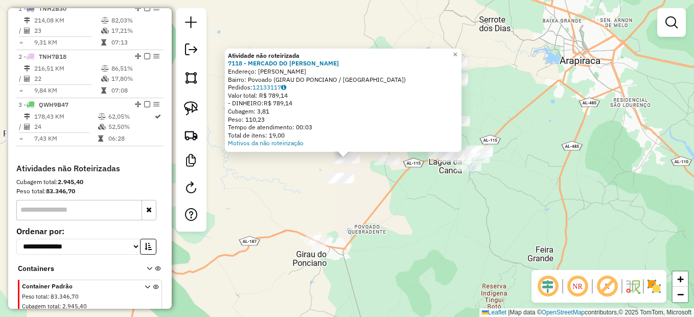
click at [385, 192] on div "Atividade não roteirizada 7118 - MERCADO DO EDUARDO Endereço: SERRINHA Bairro: …" at bounding box center [347, 158] width 694 height 317
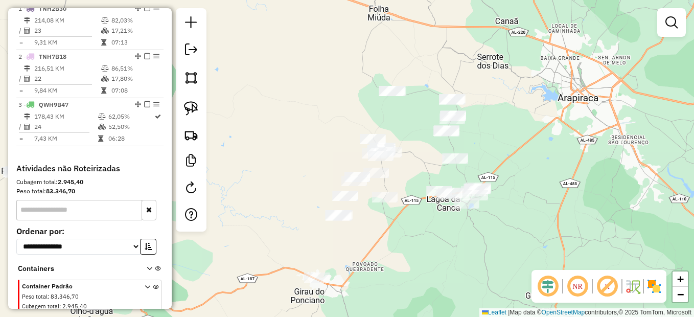
drag, startPoint x: 411, startPoint y: 219, endPoint x: 408, endPoint y: 231, distance: 13.3
click at [408, 231] on div "Janela de atendimento Grade de atendimento Capacidade Transportadoras Veículos …" at bounding box center [347, 158] width 694 height 317
click at [187, 103] on img at bounding box center [191, 108] width 14 height 14
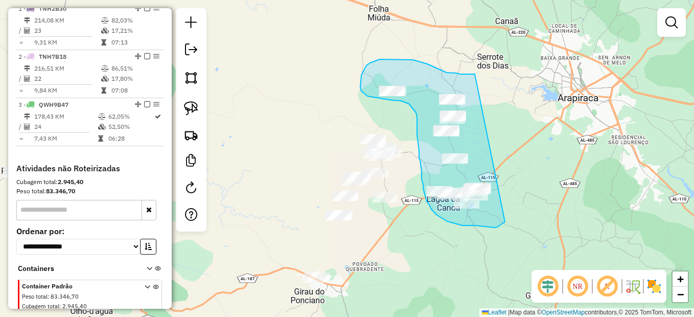
drag, startPoint x: 475, startPoint y: 74, endPoint x: 514, endPoint y: 187, distance: 119.7
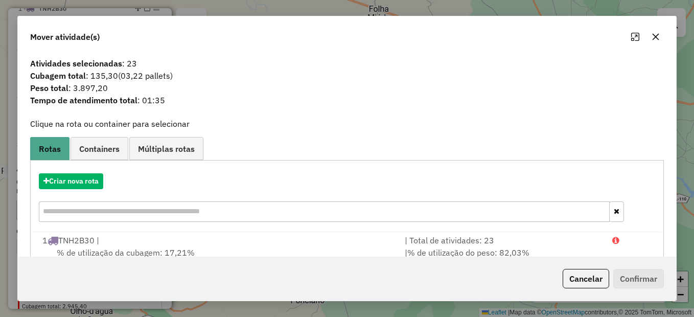
drag, startPoint x: 579, startPoint y: 281, endPoint x: 559, endPoint y: 269, distance: 23.1
click at [580, 281] on button "Cancelar" at bounding box center [586, 278] width 46 height 19
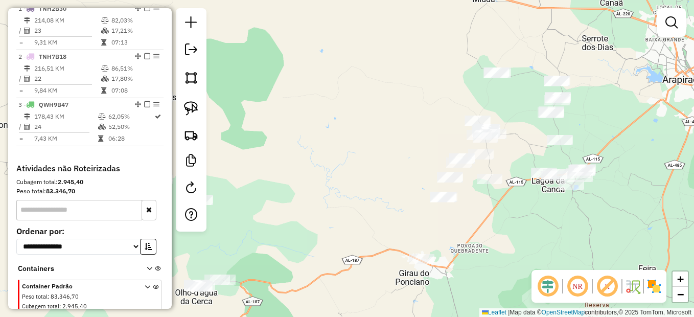
drag, startPoint x: 470, startPoint y: 244, endPoint x: 567, endPoint y: 221, distance: 100.3
click at [571, 223] on div "Janela de atendimento Grade de atendimento Capacidade Transportadoras Veículos …" at bounding box center [347, 158] width 694 height 317
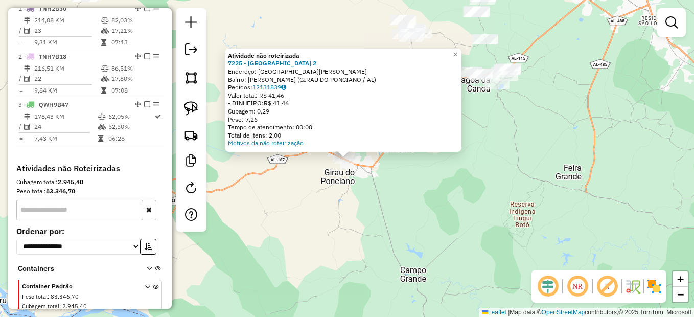
click at [375, 214] on div "Atividade não roteirizada 7225 - CASA DO PITEL 2 Endereço: AVENIDA FREI DAMIAO …" at bounding box center [347, 158] width 694 height 317
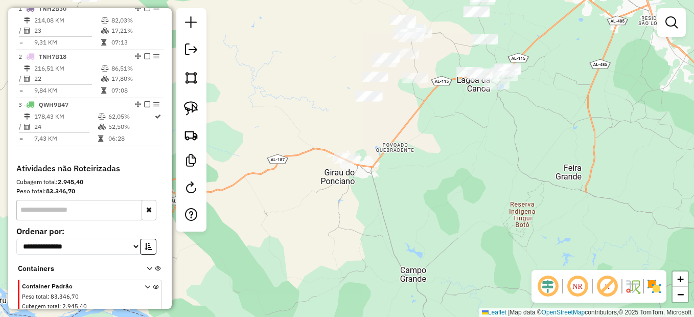
drag, startPoint x: 405, startPoint y: 168, endPoint x: 410, endPoint y: 242, distance: 74.8
click at [410, 242] on div "Janela de atendimento Grade de atendimento Capacidade Transportadoras Veículos …" at bounding box center [347, 158] width 694 height 317
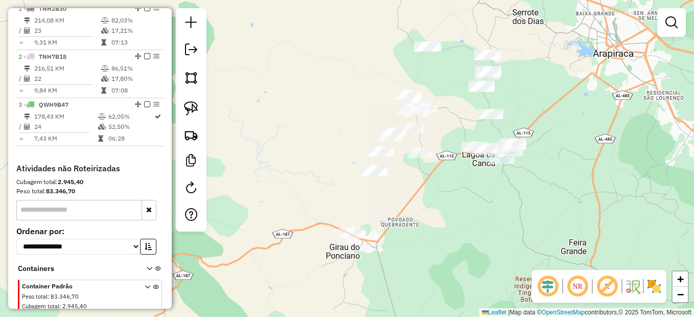
drag, startPoint x: 196, startPoint y: 103, endPoint x: 242, endPoint y: 103, distance: 46.5
click at [196, 103] on img at bounding box center [191, 108] width 14 height 14
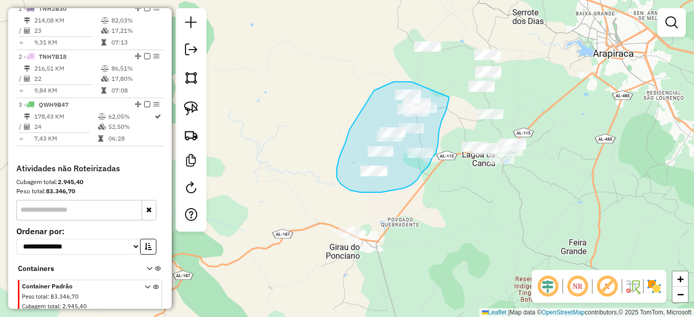
drag, startPoint x: 386, startPoint y: 85, endPoint x: 443, endPoint y: 99, distance: 59.4
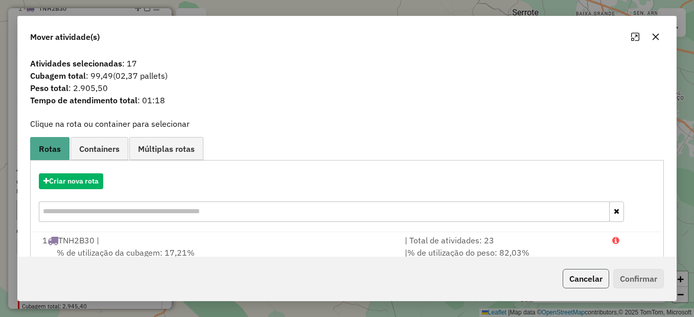
click at [576, 284] on button "Cancelar" at bounding box center [586, 278] width 46 height 19
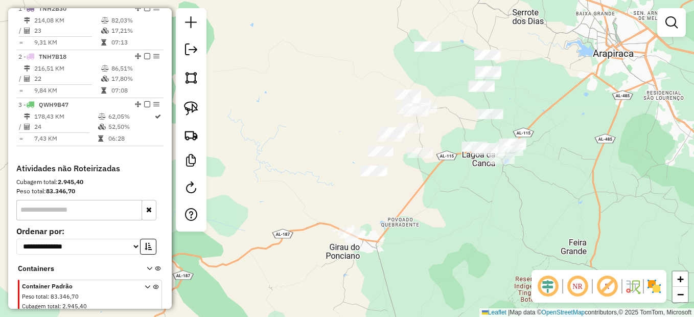
drag, startPoint x: 429, startPoint y: 187, endPoint x: 449, endPoint y: 227, distance: 45.0
click at [449, 227] on div "Janela de atendimento Grade de atendimento Capacidade Transportadoras Veículos …" at bounding box center [347, 158] width 694 height 317
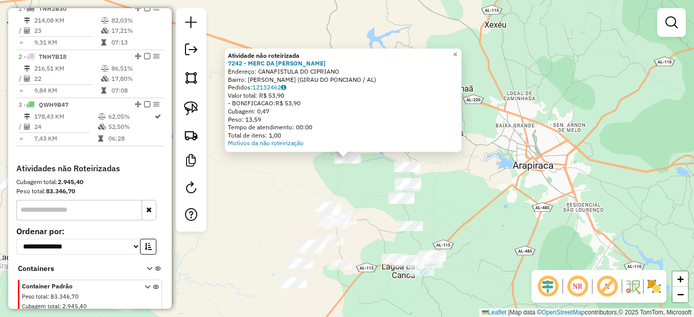
click at [372, 202] on div "Atividade não roteirizada 7242 - MERC DA JANE Endereço: CANAFISTULA DO CIPRIANO…" at bounding box center [347, 158] width 694 height 317
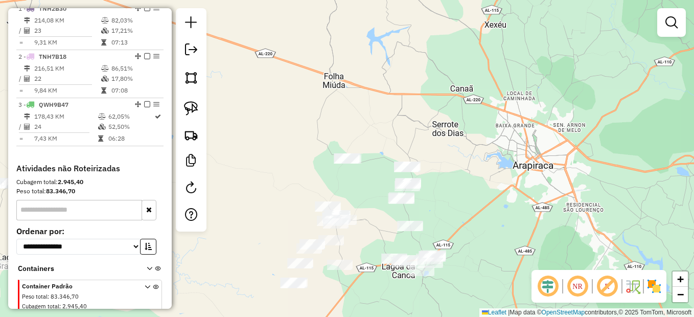
drag, startPoint x: 379, startPoint y: 211, endPoint x: 326, endPoint y: 150, distance: 80.8
click at [363, 169] on div "Atividade não roteirizada 7242 - MERC DA JANE Endereço: CANAFISTULA DO CIPRIANO…" at bounding box center [347, 158] width 694 height 317
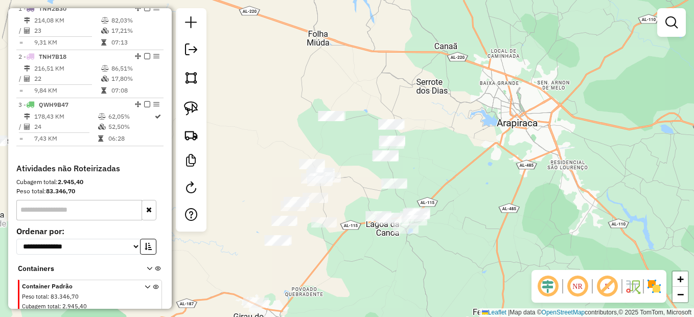
drag, startPoint x: 193, startPoint y: 104, endPoint x: 266, endPoint y: 95, distance: 73.6
click at [193, 104] on img at bounding box center [191, 108] width 14 height 14
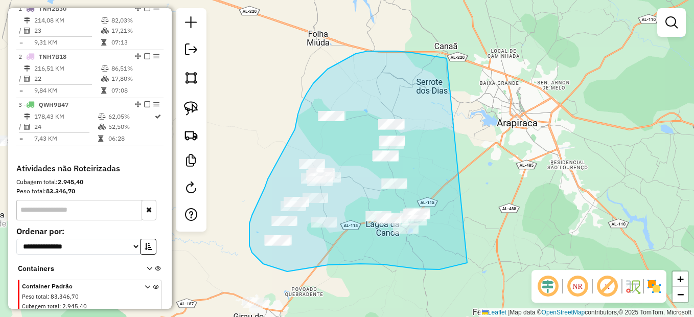
drag, startPoint x: 447, startPoint y: 58, endPoint x: 474, endPoint y: 259, distance: 202.7
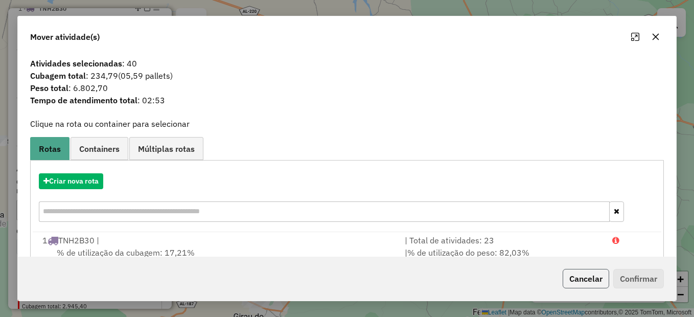
click at [579, 273] on button "Cancelar" at bounding box center [586, 278] width 46 height 19
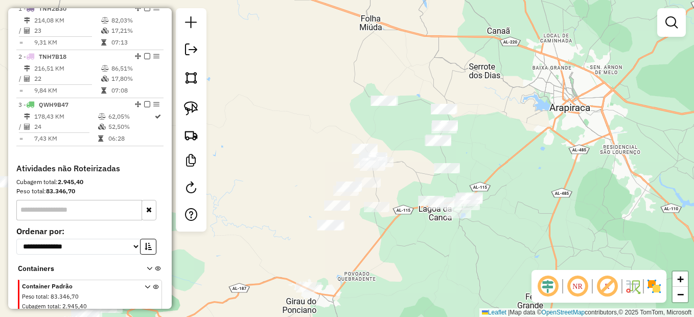
drag, startPoint x: 457, startPoint y: 233, endPoint x: 499, endPoint y: 201, distance: 52.4
click at [498, 205] on div "Janela de atendimento Grade de atendimento Capacidade Transportadoras Veículos …" at bounding box center [347, 158] width 694 height 317
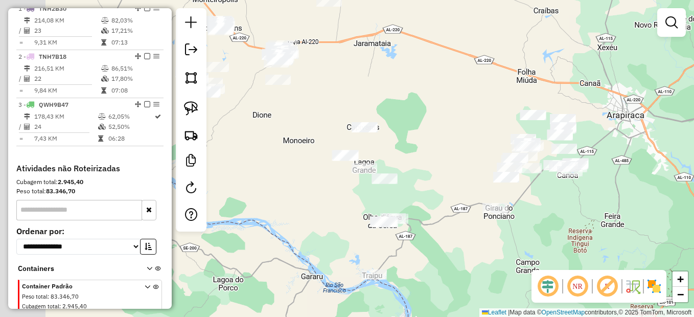
drag, startPoint x: 380, startPoint y: 263, endPoint x: 469, endPoint y: 232, distance: 94.0
click at [469, 232] on div "Janela de atendimento Grade de atendimento Capacidade Transportadoras Veículos …" at bounding box center [347, 158] width 694 height 317
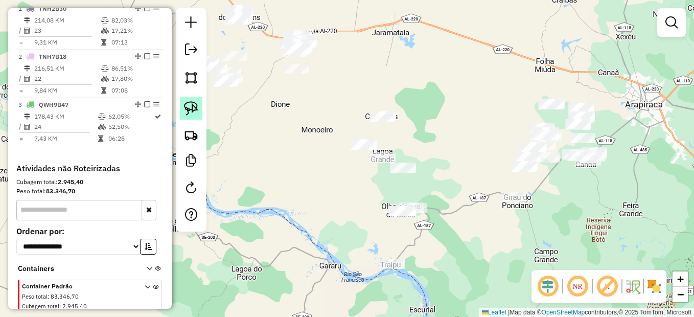
click at [193, 101] on link at bounding box center [191, 108] width 22 height 22
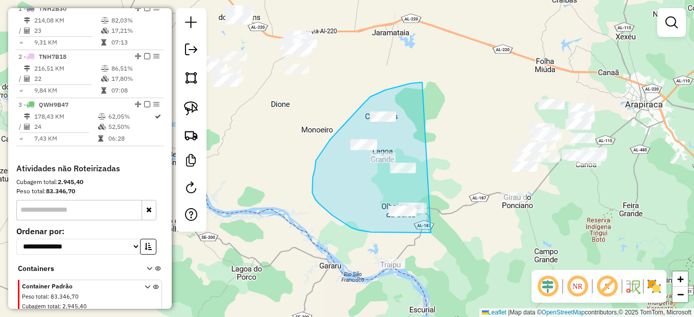
drag, startPoint x: 411, startPoint y: 83, endPoint x: 440, endPoint y: 230, distance: 149.6
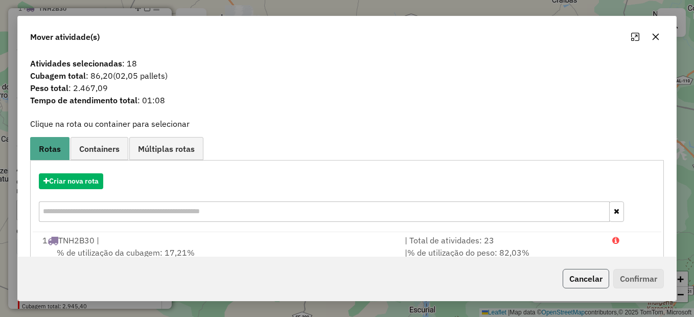
click at [597, 277] on button "Cancelar" at bounding box center [586, 278] width 46 height 19
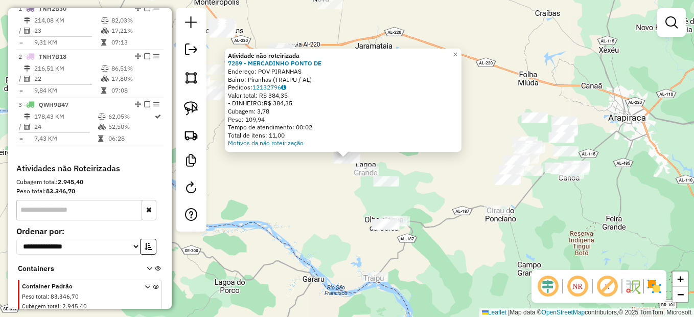
drag, startPoint x: 335, startPoint y: 219, endPoint x: 345, endPoint y: 213, distance: 11.8
click at [336, 219] on div "Atividade não roteirizada 7289 - MERCADINHO PONTO DE Endereço: POV PIRANHAS Bai…" at bounding box center [347, 158] width 694 height 317
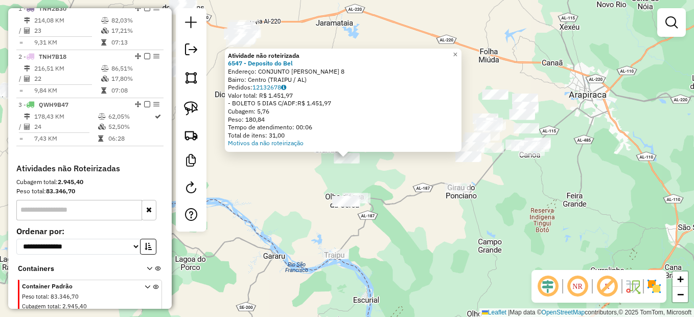
click at [376, 227] on div "Atividade não roteirizada 6547 - Deposito do Bel Endereço: CONJUNTO ANTONIO M N…" at bounding box center [347, 158] width 694 height 317
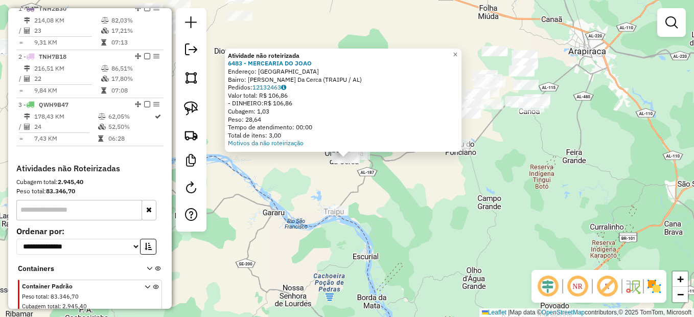
click at [375, 205] on div "Atividade não roteirizada 6483 - MERCEARIA DO JOAO Endereço: RUA DE CIMA Bairro…" at bounding box center [347, 158] width 694 height 317
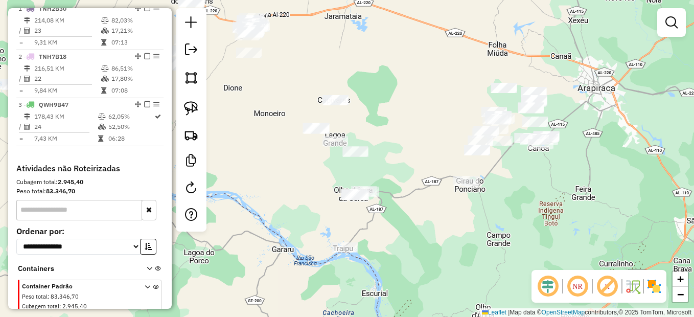
drag, startPoint x: 361, startPoint y: 186, endPoint x: 371, endPoint y: 225, distance: 40.2
click at [371, 225] on div "Janela de atendimento Grade de atendimento Capacidade Transportadoras Veículos …" at bounding box center [347, 158] width 694 height 317
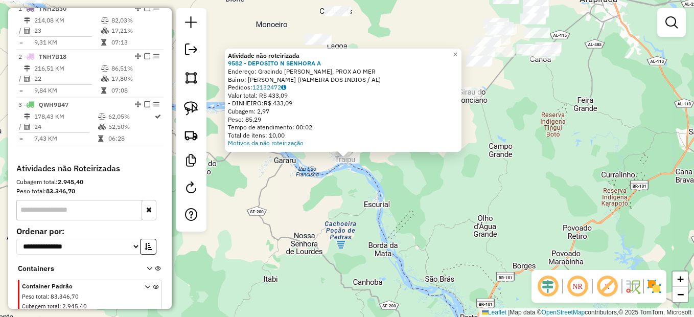
click at [371, 221] on div "Atividade não roteirizada 9582 - DEPOSITO N SENHORA A Endereço: Gracindo Felix …" at bounding box center [347, 158] width 694 height 317
click at [379, 174] on div "Atividade não roteirizada 9582 - DEPOSITO N SENHORA A Endereço: Gracindo Felix …" at bounding box center [347, 158] width 694 height 317
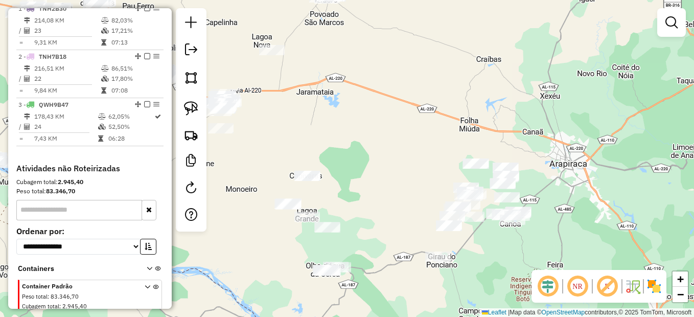
drag, startPoint x: 425, startPoint y: 194, endPoint x: 401, endPoint y: 339, distance: 147.2
click at [401, 316] on html "Aguarde... Pop-up bloqueado! Seu navegador bloqueou automáticamente a abertura …" at bounding box center [347, 158] width 694 height 317
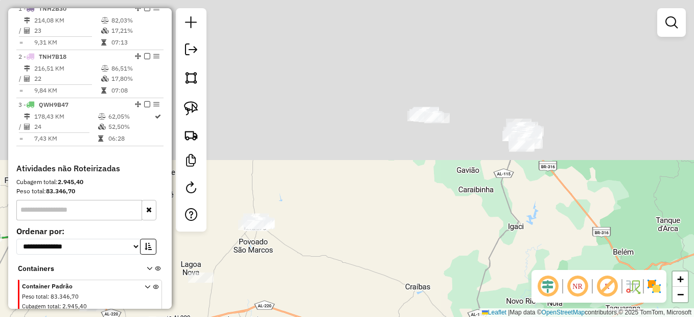
drag, startPoint x: 470, startPoint y: 140, endPoint x: 417, endPoint y: 267, distance: 137.4
click at [417, 267] on div "Janela de atendimento Grade de atendimento Capacidade Transportadoras Veículos …" at bounding box center [347, 158] width 694 height 317
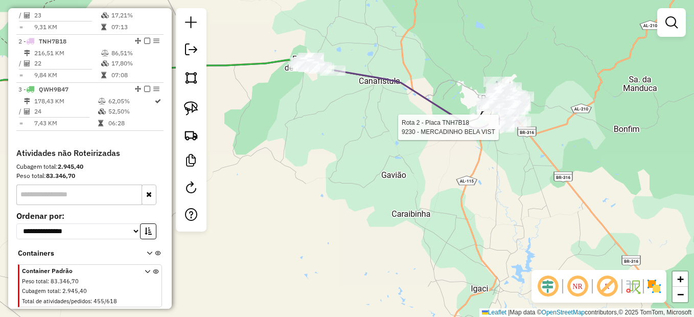
select select "*********"
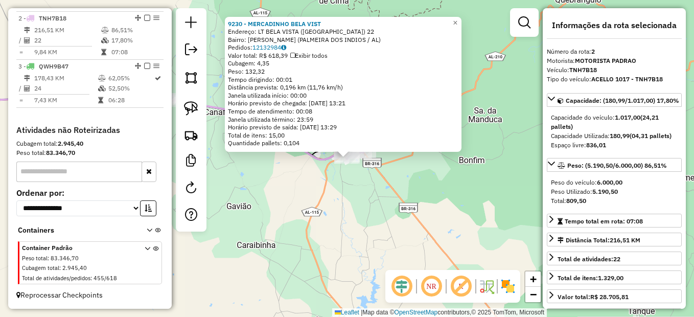
scroll to position [428, 0]
click at [479, 192] on div "9230 - MERCADINHO BELA VIST Endereço: LT BELA VISTA (SABIA) 22 Bairro: Gracilia…" at bounding box center [347, 158] width 694 height 317
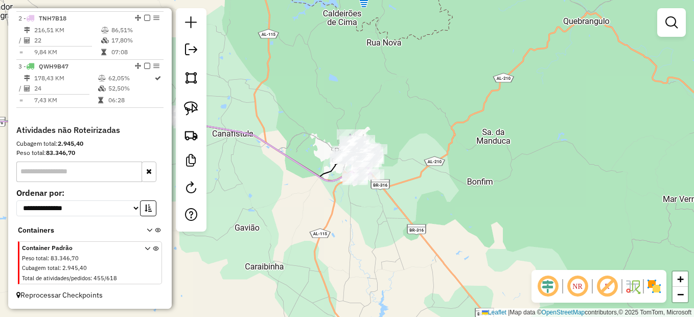
drag, startPoint x: 341, startPoint y: 232, endPoint x: 346, endPoint y: 229, distance: 6.4
click at [349, 272] on div "Janela de atendimento Grade de atendimento Capacidade Transportadoras Veículos …" at bounding box center [347, 158] width 694 height 317
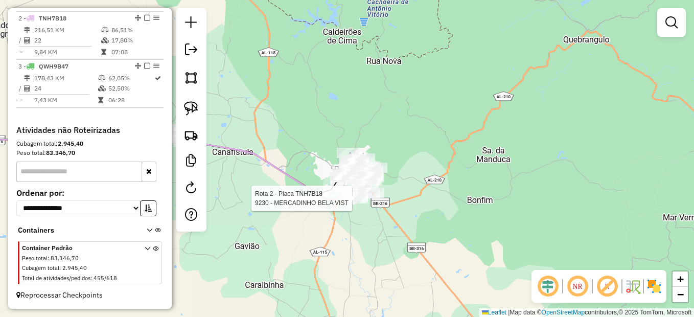
select select "*********"
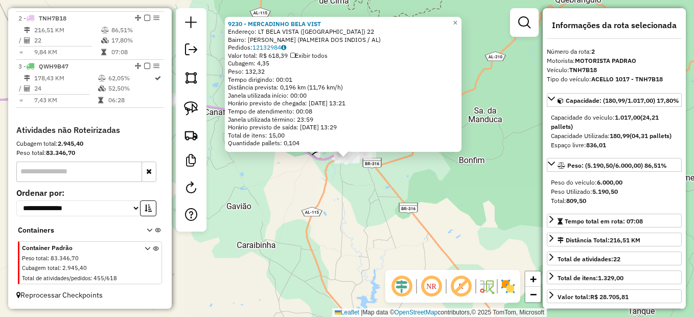
click at [376, 215] on div "9230 - MERCADINHO BELA VIST Endereço: LT BELA VISTA (SABIA) 22 Bairro: Gracilia…" at bounding box center [347, 158] width 694 height 317
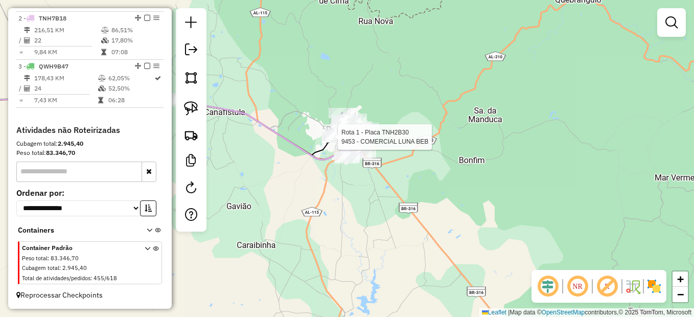
select select "*********"
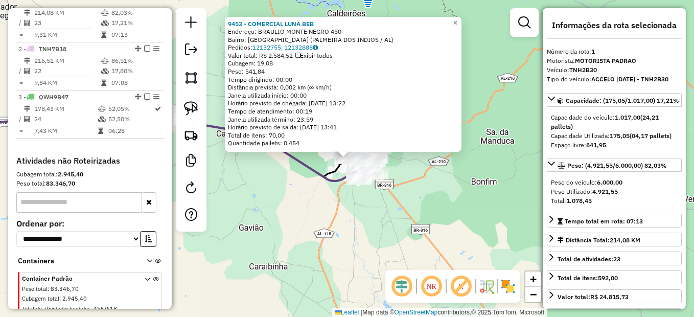
scroll to position [383, 0]
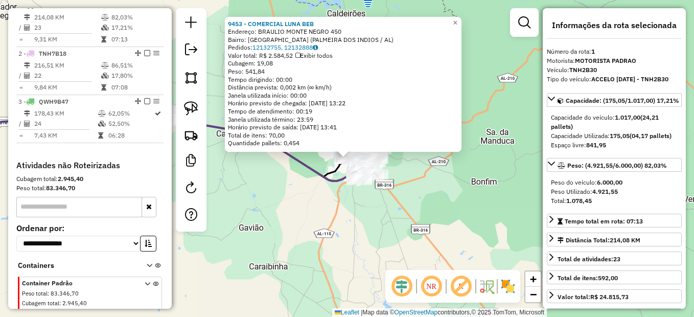
click at [320, 223] on div "9453 - COMERCIAL LUNA BEB Endereço: BRAULIO MONTE NEGRO 450 Bairro: Jardim Bras…" at bounding box center [347, 158] width 694 height 317
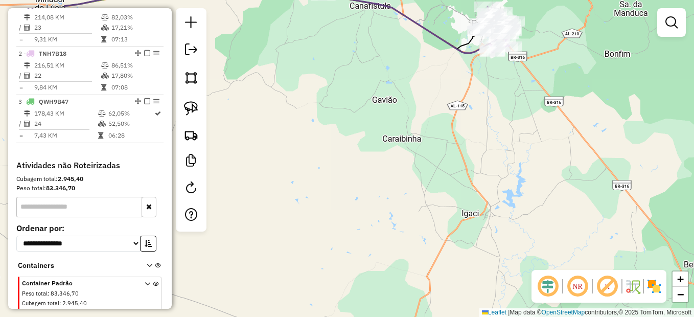
drag, startPoint x: 368, startPoint y: 215, endPoint x: 465, endPoint y: 95, distance: 154.4
click at [466, 97] on div "Janela de atendimento Grade de atendimento Capacidade Transportadoras Veículos …" at bounding box center [347, 158] width 694 height 317
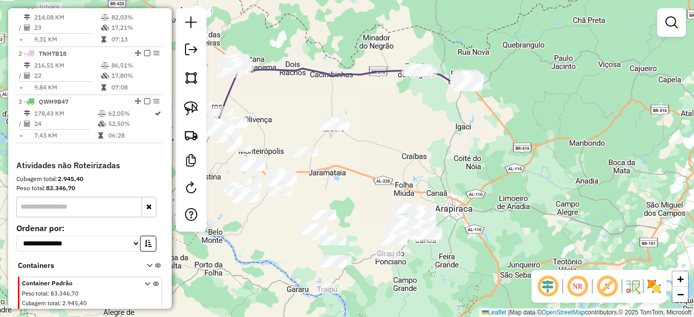
drag, startPoint x: 365, startPoint y: 230, endPoint x: 418, endPoint y: 137, distance: 107.1
click at [419, 142] on div "Janela de atendimento Grade de atendimento Capacidade Transportadoras Veículos …" at bounding box center [347, 158] width 694 height 317
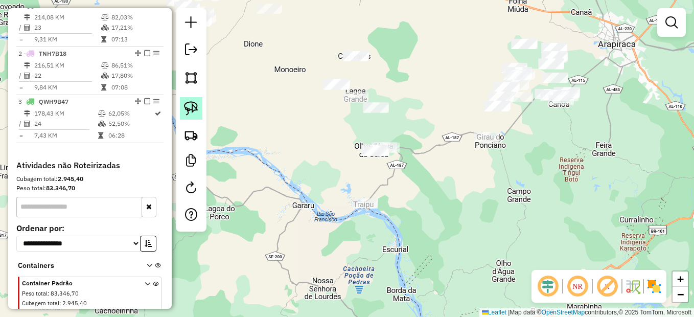
click at [188, 103] on img at bounding box center [191, 108] width 14 height 14
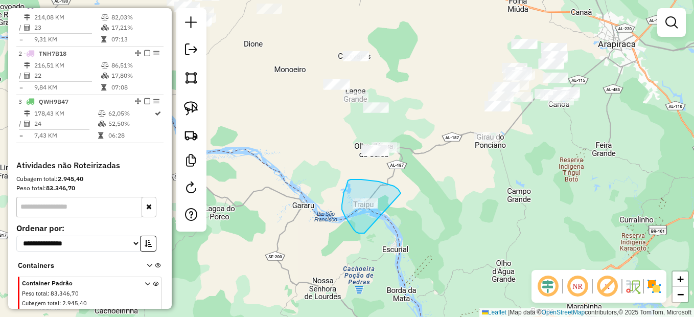
drag, startPoint x: 354, startPoint y: 179, endPoint x: 371, endPoint y: 231, distance: 54.9
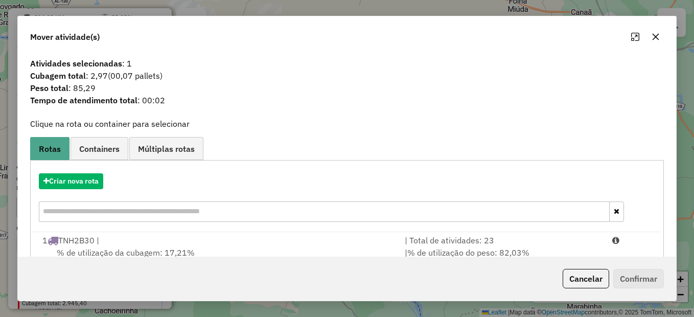
scroll to position [102, 0]
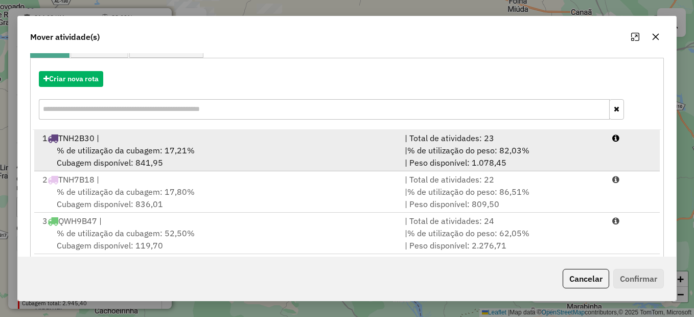
click at [183, 146] on span "% de utilização da cubagem: 17,21%" at bounding box center [126, 150] width 138 height 10
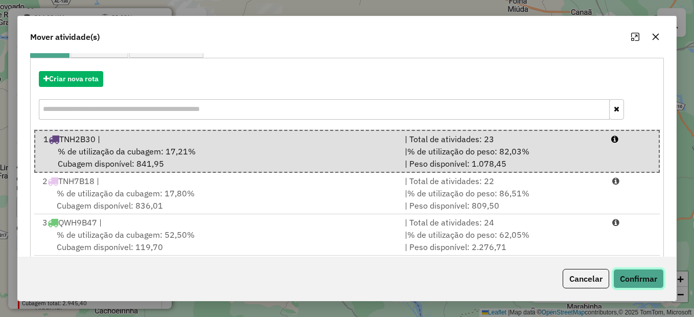
click at [655, 277] on button "Confirmar" at bounding box center [638, 278] width 51 height 19
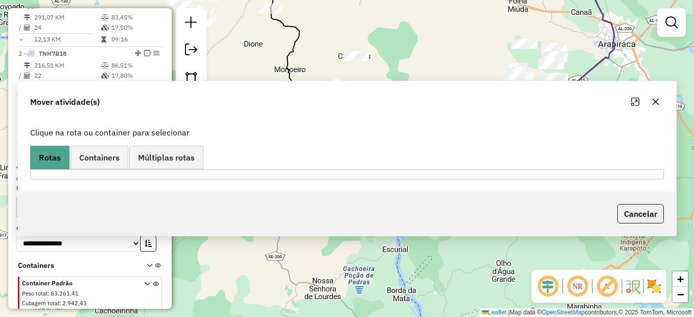
scroll to position [335, 0]
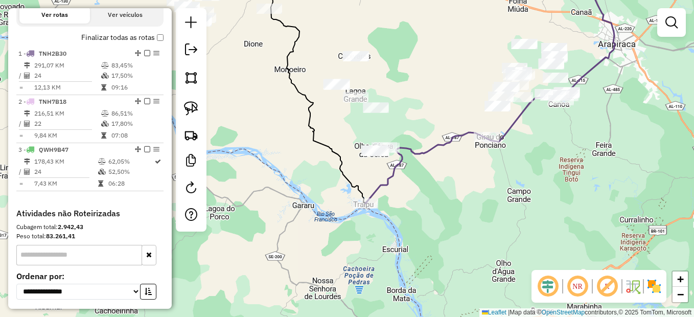
click at [367, 196] on icon at bounding box center [490, 85] width 250 height 235
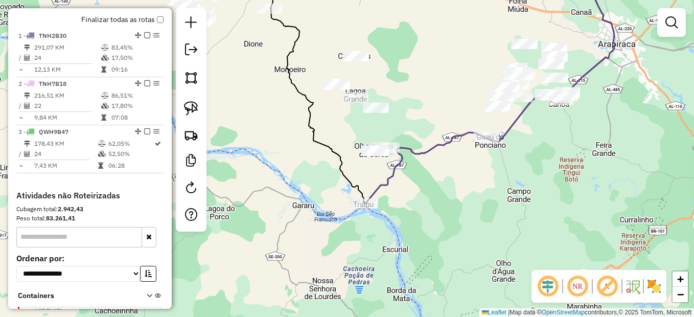
select select "*********"
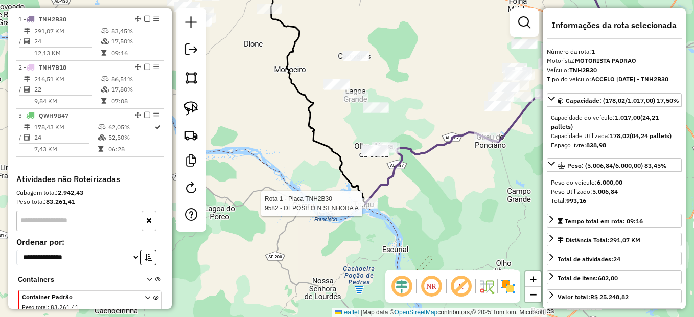
scroll to position [383, 0]
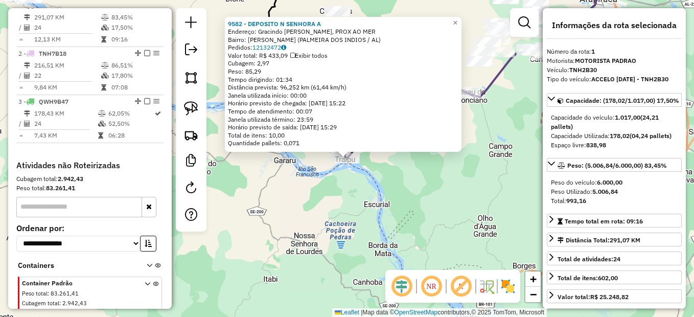
click at [397, 198] on div "9582 - DEPOSITO N SENHORA A Endereço: Gracindo [PERSON_NAME], PROX AO MER Bairr…" at bounding box center [347, 158] width 694 height 317
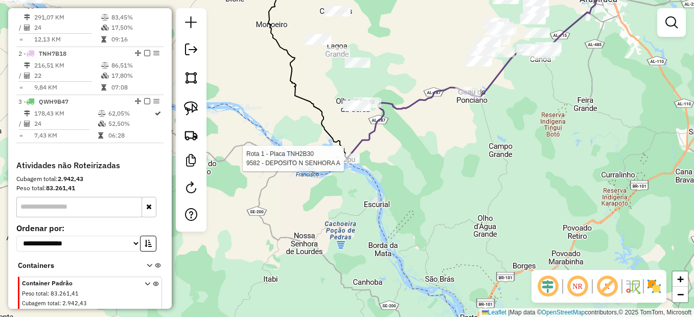
select select "*********"
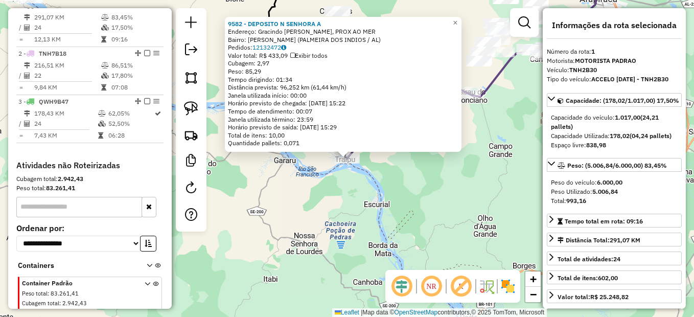
click at [419, 193] on div "9582 - DEPOSITO N SENHORA A Endereço: Gracindo [PERSON_NAME], PROX AO MER Bairr…" at bounding box center [347, 158] width 694 height 317
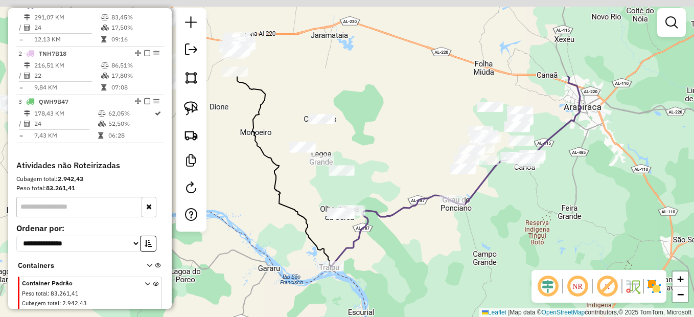
drag, startPoint x: 447, startPoint y: 123, endPoint x: 431, endPoint y: 230, distance: 109.0
click at [431, 230] on div "Janela de atendimento Grade de atendimento Capacidade Transportadoras Veículos …" at bounding box center [347, 158] width 694 height 317
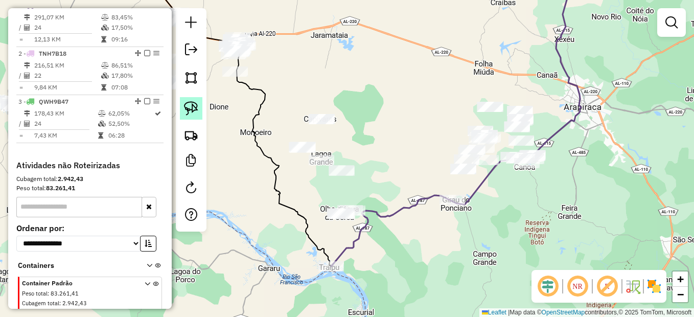
click at [198, 110] on img at bounding box center [191, 108] width 14 height 14
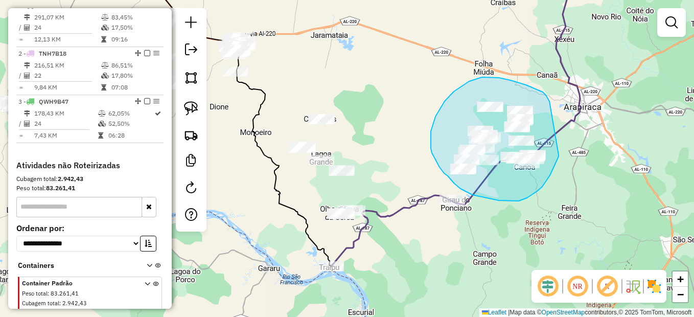
drag, startPoint x: 546, startPoint y: 95, endPoint x: 558, endPoint y: 154, distance: 60.6
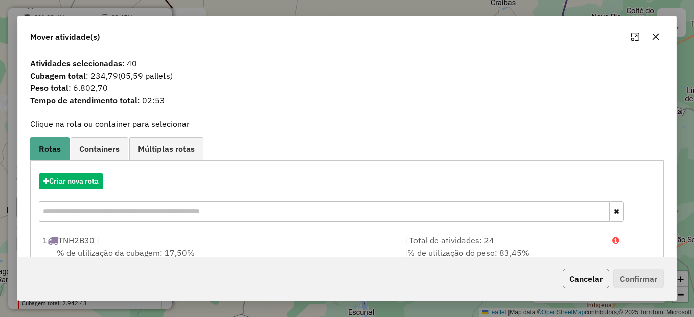
click at [576, 283] on button "Cancelar" at bounding box center [586, 278] width 46 height 19
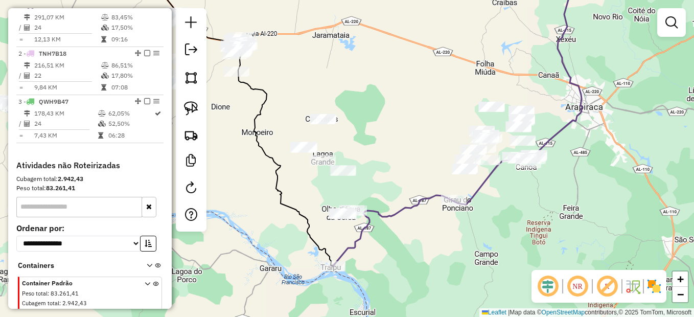
click at [423, 212] on div "Janela de atendimento Grade de atendimento Capacidade Transportadoras Veículos …" at bounding box center [347, 158] width 694 height 317
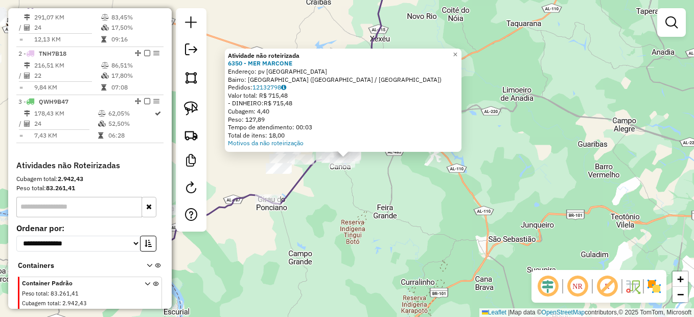
click at [385, 204] on div "Atividade não roteirizada 6350 - MER MARCONE Endereço: pv lagoa do mato Bairro:…" at bounding box center [347, 158] width 694 height 317
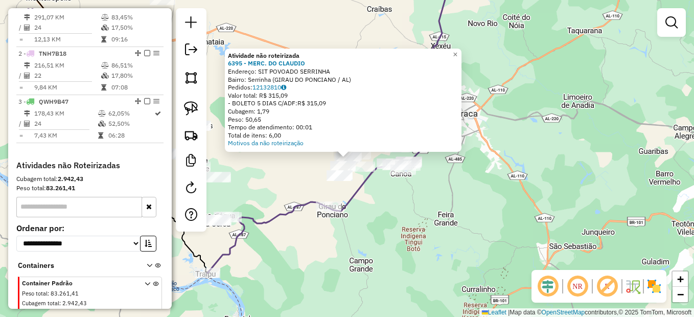
click at [379, 216] on div "Atividade não roteirizada 6395 - MERC. DO CLAUDIO Endereço: SIT POVOADO SERRINH…" at bounding box center [347, 158] width 694 height 317
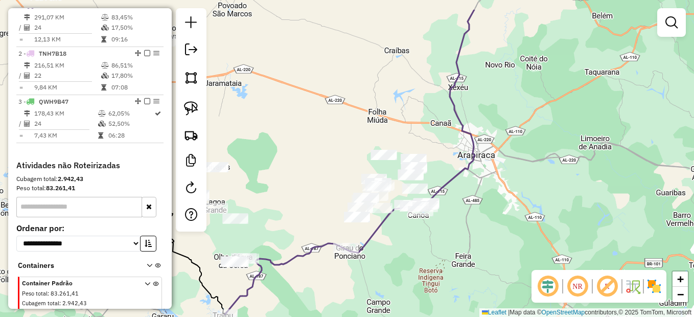
drag, startPoint x: 374, startPoint y: 197, endPoint x: 391, endPoint y: 238, distance: 44.9
click at [391, 238] on div "Janela de atendimento Grade de atendimento Capacidade Transportadoras Veículos …" at bounding box center [347, 158] width 694 height 317
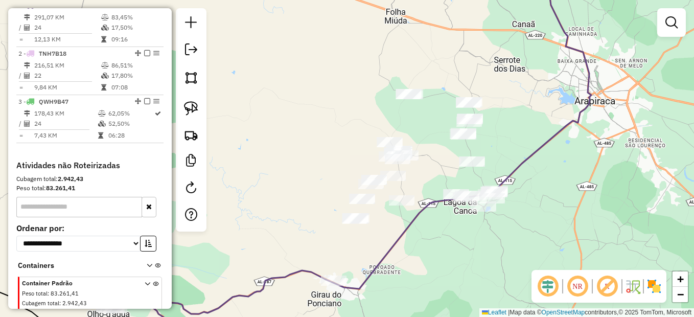
drag, startPoint x: 375, startPoint y: 222, endPoint x: 403, endPoint y: 205, distance: 33.0
click at [404, 215] on div "Janela de atendimento Grade de atendimento Capacidade Transportadoras Veículos …" at bounding box center [347, 158] width 694 height 317
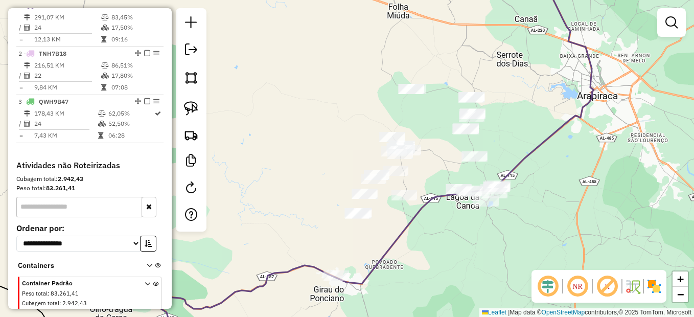
drag, startPoint x: 397, startPoint y: 238, endPoint x: 412, endPoint y: 220, distance: 23.9
click at [412, 220] on icon at bounding box center [372, 158] width 444 height 380
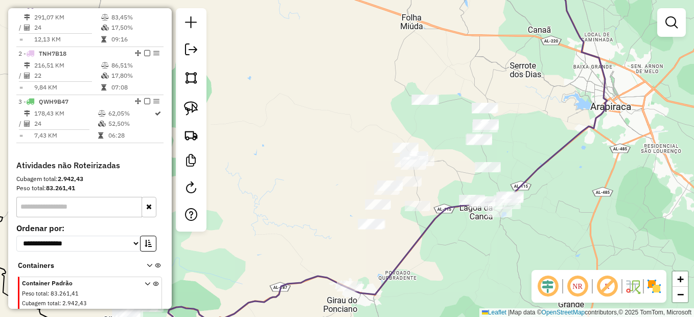
drag, startPoint x: 418, startPoint y: 191, endPoint x: 416, endPoint y: 225, distance: 34.3
click at [416, 230] on div "Janela de atendimento Grade de atendimento Capacidade Transportadoras Veículos …" at bounding box center [347, 158] width 694 height 317
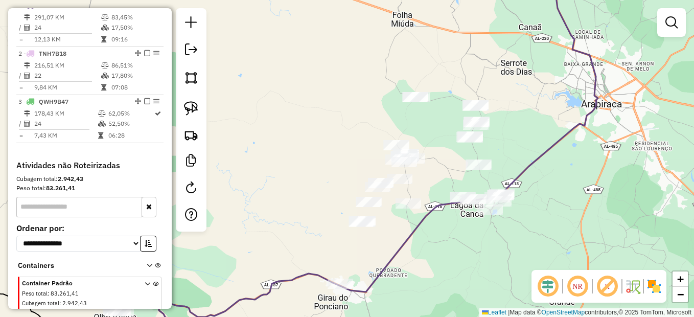
drag, startPoint x: 437, startPoint y: 235, endPoint x: 432, endPoint y: 231, distance: 6.5
click at [432, 231] on div "Janela de atendimento Grade de atendimento Capacidade Transportadoras Veículos …" at bounding box center [347, 158] width 694 height 317
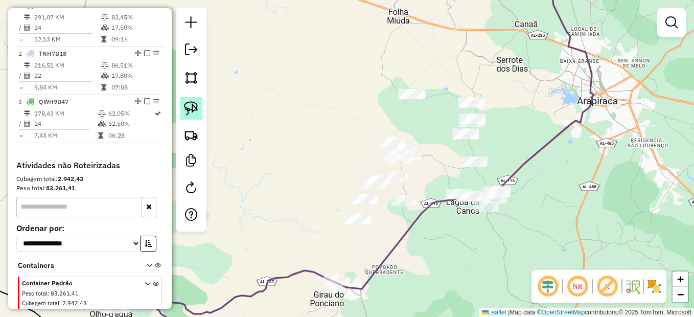
click at [196, 107] on img at bounding box center [191, 108] width 14 height 14
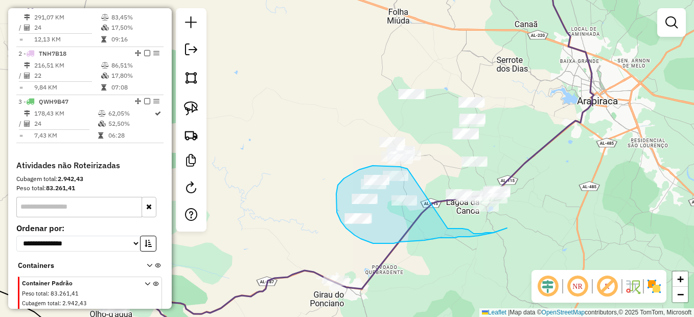
drag, startPoint x: 407, startPoint y: 169, endPoint x: 448, endPoint y: 228, distance: 72.1
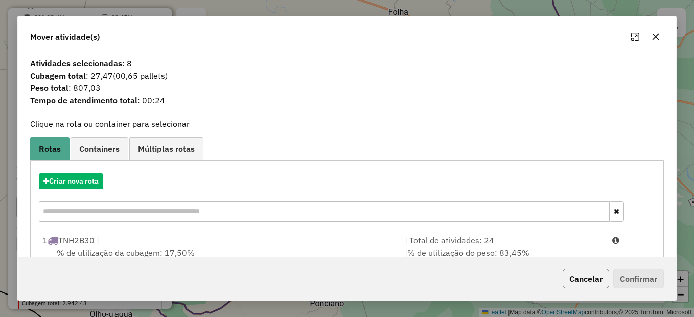
click at [581, 285] on button "Cancelar" at bounding box center [586, 278] width 46 height 19
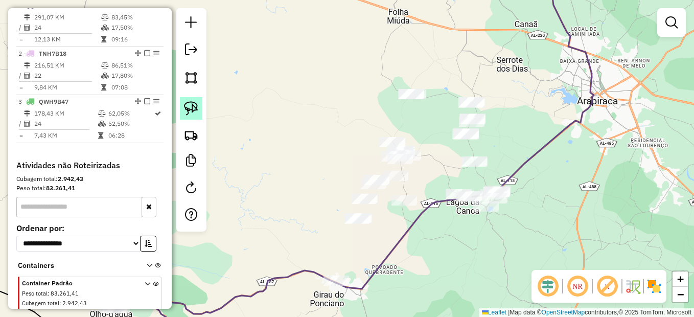
click at [192, 110] on img at bounding box center [191, 108] width 14 height 14
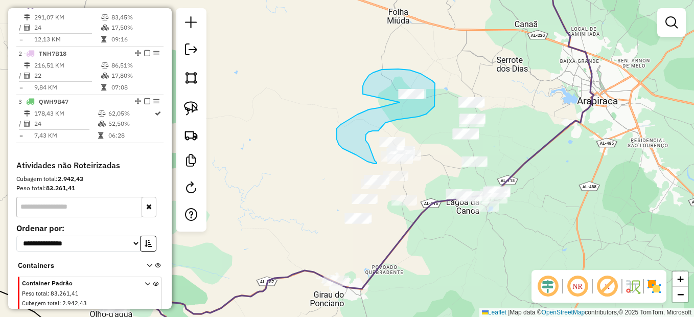
drag, startPoint x: 392, startPoint y: 104, endPoint x: 363, endPoint y: 94, distance: 30.7
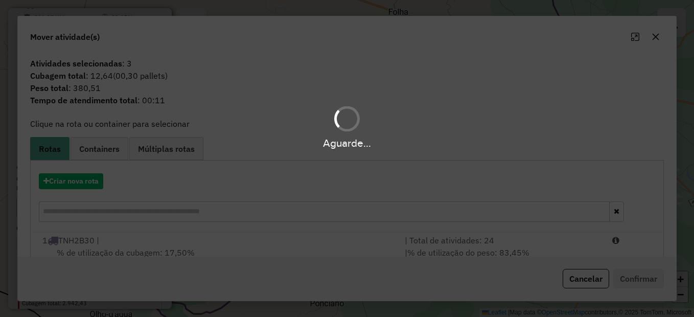
click at [581, 275] on div "Aguarde..." at bounding box center [347, 158] width 694 height 317
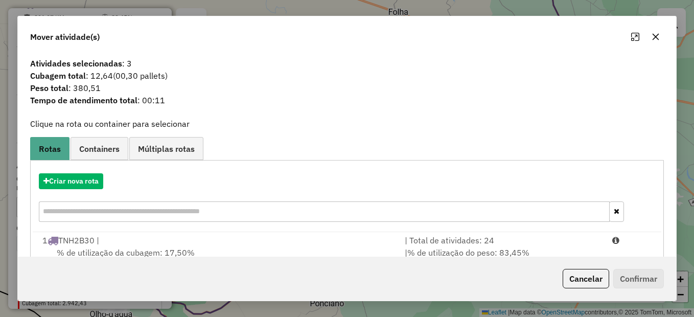
click at [581, 275] on button "Cancelar" at bounding box center [586, 278] width 46 height 19
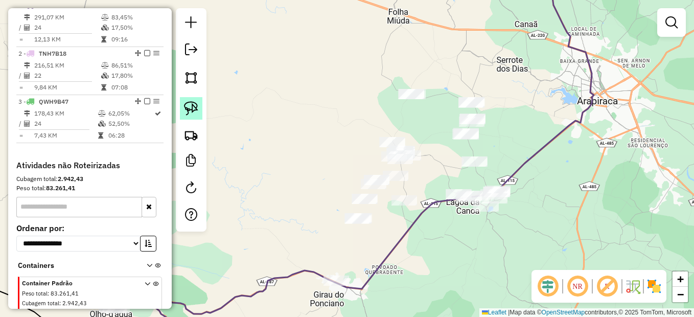
click at [192, 106] on img at bounding box center [191, 108] width 14 height 14
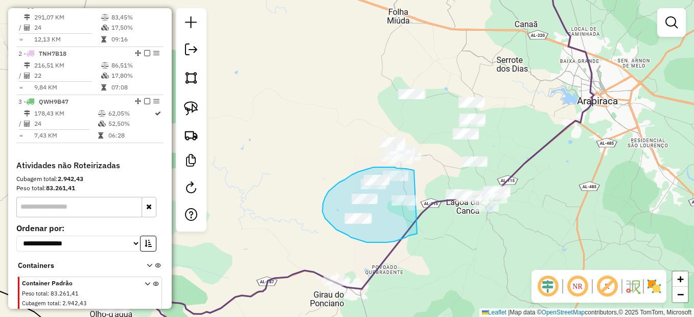
drag, startPoint x: 414, startPoint y: 170, endPoint x: 419, endPoint y: 233, distance: 63.1
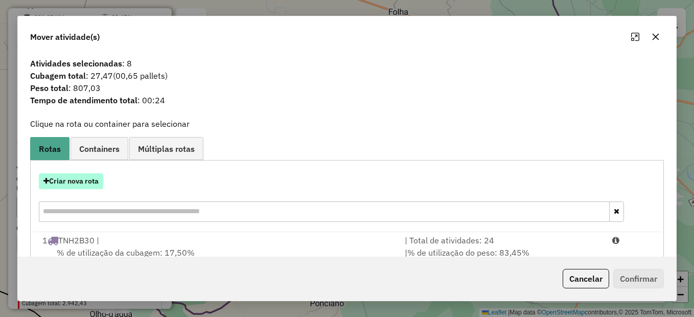
click at [92, 183] on button "Criar nova rota" at bounding box center [71, 181] width 64 height 16
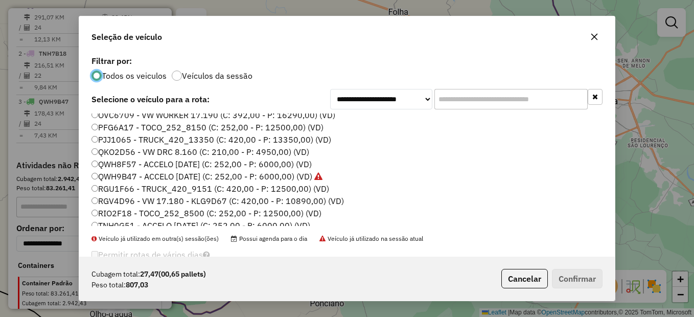
scroll to position [153, 0]
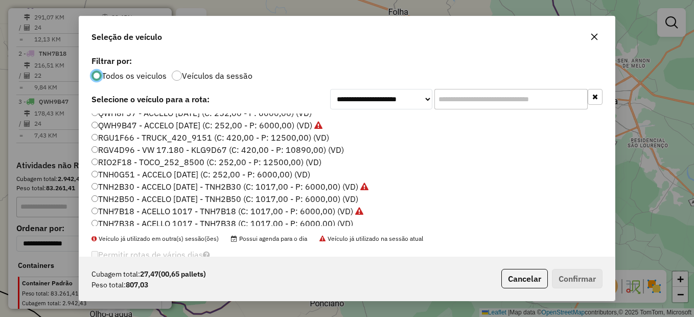
click at [145, 178] on label "TNH0G51 - ACCELO [DATE] (C: 252,00 - P: 6000,00) (VD)" at bounding box center [200, 174] width 219 height 12
click at [568, 279] on button "Confirmar" at bounding box center [577, 278] width 51 height 19
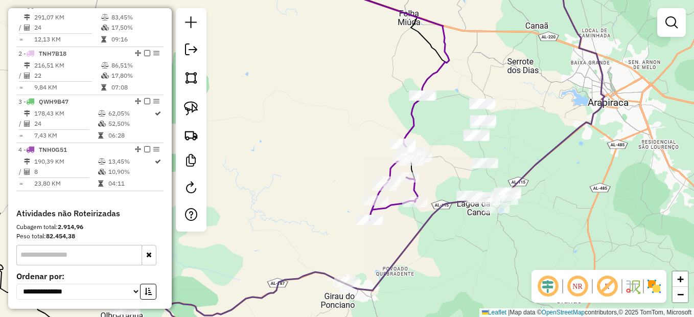
drag, startPoint x: 334, startPoint y: 182, endPoint x: 440, endPoint y: 205, distance: 108.3
click at [439, 206] on div "Rota 4 - Placa TNH0G51 7118 - MERCADO DO EDUARDO Janela de atendimento Grade de…" at bounding box center [347, 158] width 694 height 317
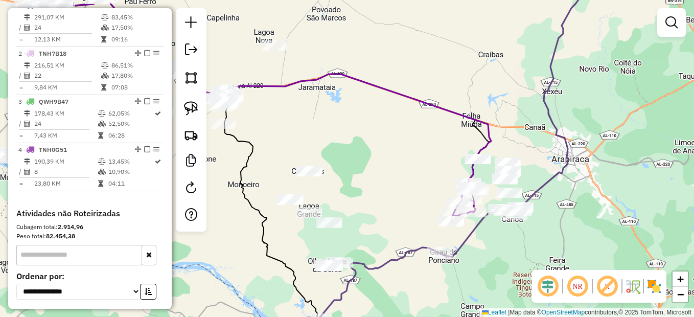
drag, startPoint x: 494, startPoint y: 250, endPoint x: 457, endPoint y: 245, distance: 37.1
click at [478, 249] on div "Janela de atendimento Grade de atendimento Capacidade Transportadoras Veículos …" at bounding box center [347, 158] width 694 height 317
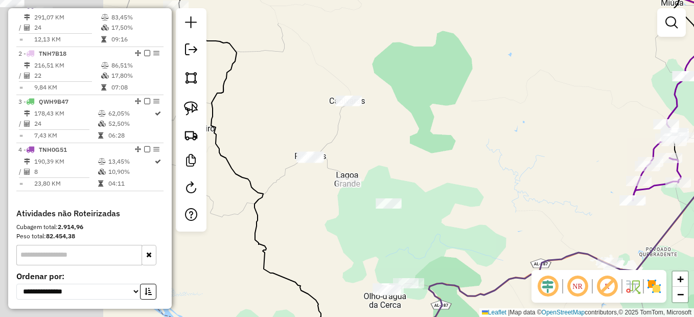
drag, startPoint x: 420, startPoint y: 219, endPoint x: 586, endPoint y: 216, distance: 165.6
click at [585, 223] on div "Janela de atendimento Grade de atendimento Capacidade Transportadoras Veículos …" at bounding box center [347, 158] width 694 height 317
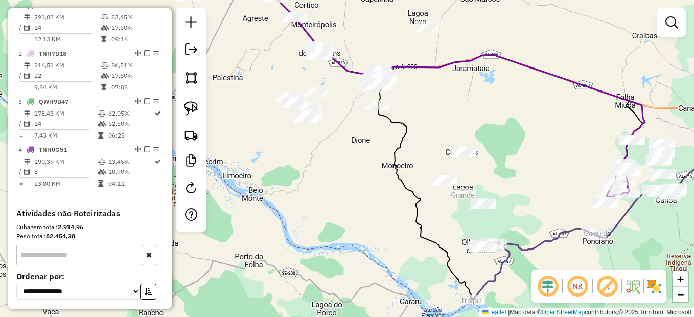
drag, startPoint x: 518, startPoint y: 227, endPoint x: 500, endPoint y: 184, distance: 46.5
click at [500, 184] on div "Janela de atendimento Grade de atendimento Capacidade Transportadoras Veículos …" at bounding box center [347, 158] width 694 height 317
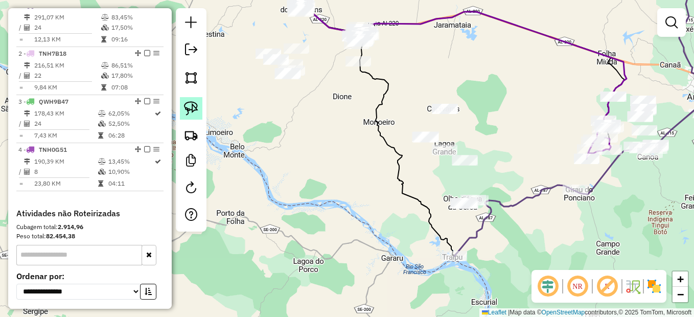
click at [186, 106] on img at bounding box center [191, 108] width 14 height 14
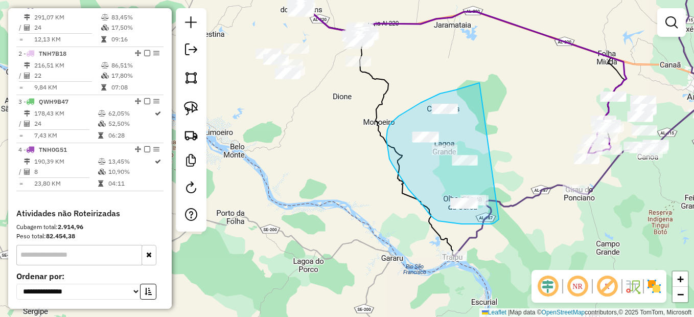
drag, startPoint x: 479, startPoint y: 83, endPoint x: 499, endPoint y: 219, distance: 137.8
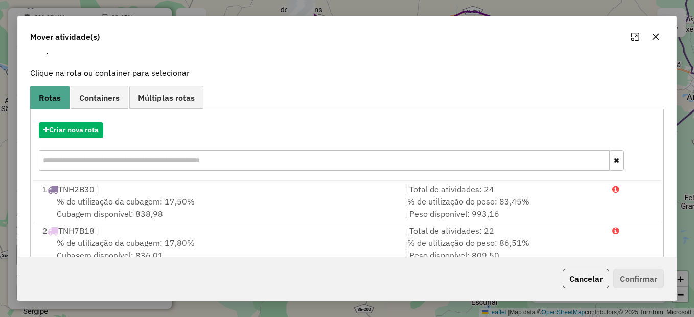
scroll to position [158, 0]
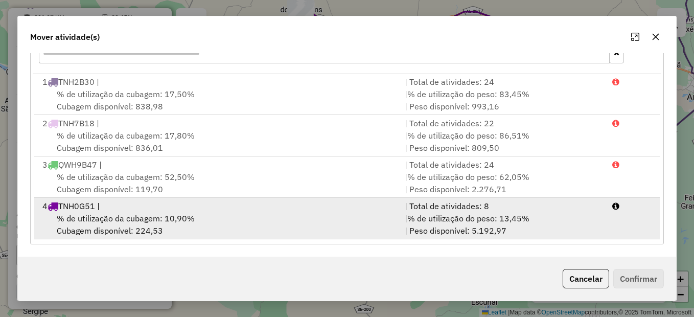
click at [308, 213] on div "% de utilização da cubagem: 10,90% Cubagem disponível: 224,53" at bounding box center [217, 224] width 362 height 25
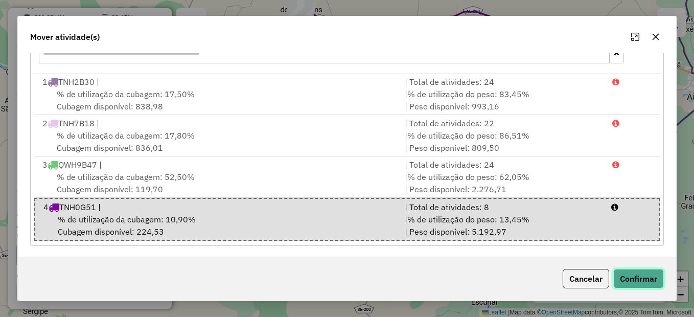
click at [649, 278] on button "Confirmar" at bounding box center [638, 278] width 51 height 19
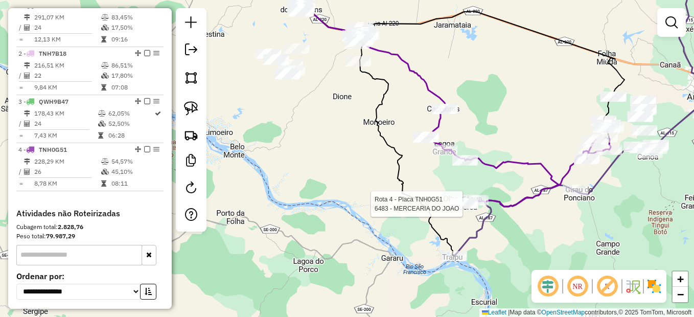
select select "*********"
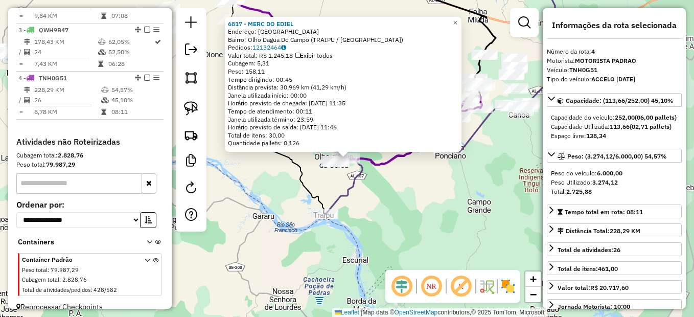
scroll to position [476, 0]
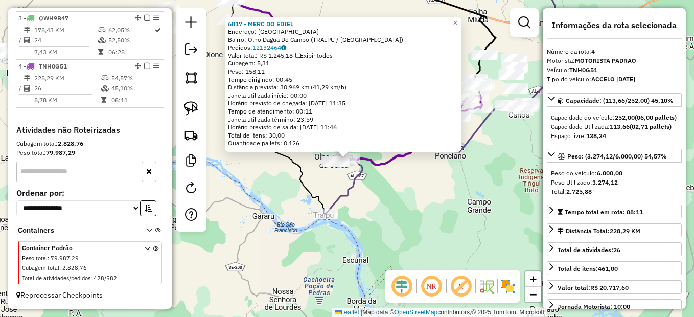
click at [463, 193] on div "6817 - MERC DO EDIEL Endereço: SITIO OLHO DAGUA DO CAMPO Bairro: Olho Dagua Do …" at bounding box center [347, 158] width 694 height 317
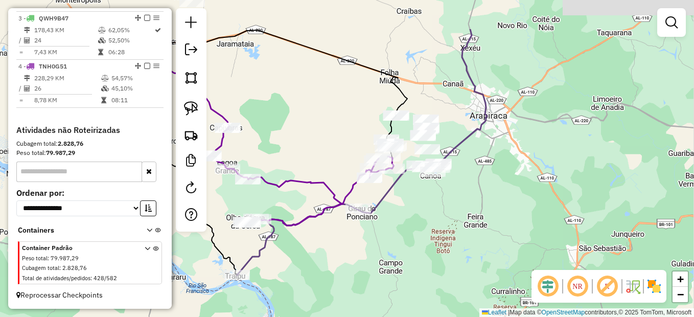
drag, startPoint x: 517, startPoint y: 147, endPoint x: 414, endPoint y: 217, distance: 123.9
click at [414, 217] on div "Janela de atendimento Grade de atendimento Capacidade Transportadoras Veículos …" at bounding box center [347, 158] width 694 height 317
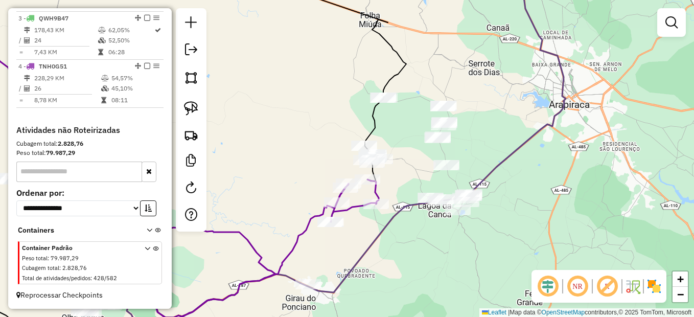
drag, startPoint x: 405, startPoint y: 202, endPoint x: 405, endPoint y: 208, distance: 5.6
click at [405, 208] on icon at bounding box center [344, 160] width 442 height 380
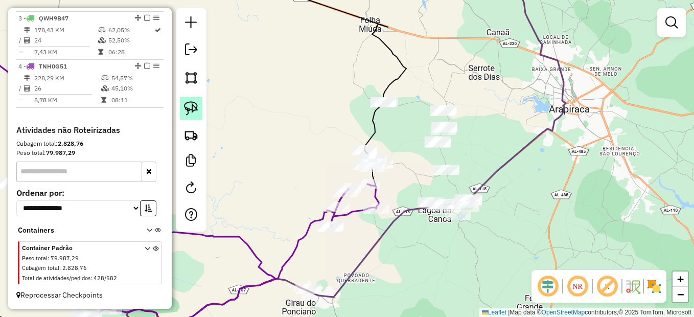
click at [192, 108] on img at bounding box center [191, 108] width 14 height 14
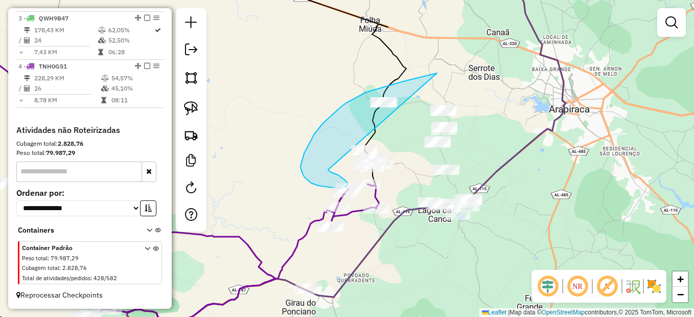
drag, startPoint x: 430, startPoint y: 75, endPoint x: 328, endPoint y: 170, distance: 139.5
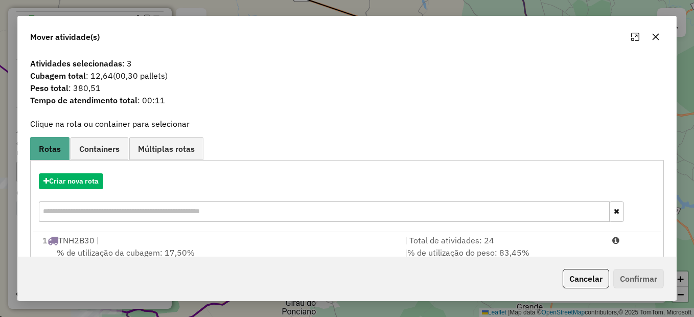
click at [584, 276] on button "Cancelar" at bounding box center [586, 278] width 46 height 19
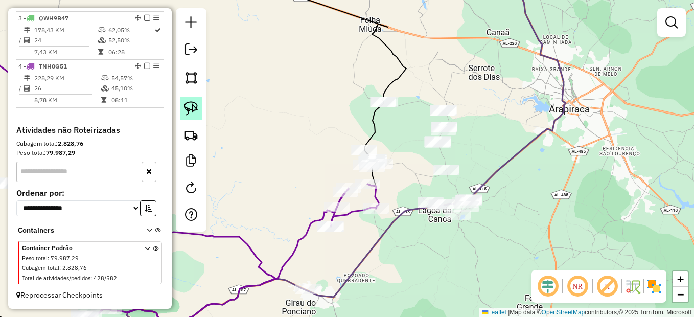
click at [181, 103] on link at bounding box center [191, 108] width 22 height 22
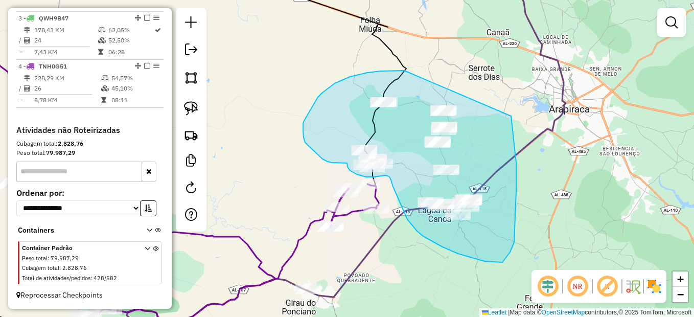
drag, startPoint x: 402, startPoint y: 71, endPoint x: 511, endPoint y: 116, distance: 118.4
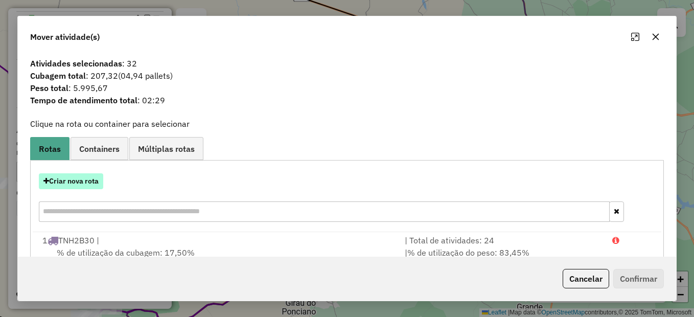
click at [61, 178] on button "Criar nova rota" at bounding box center [71, 181] width 64 height 16
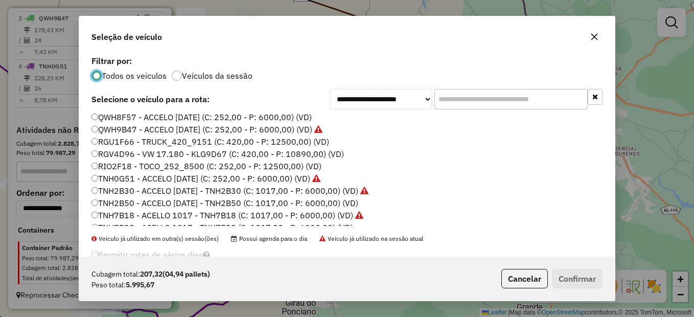
scroll to position [153, 0]
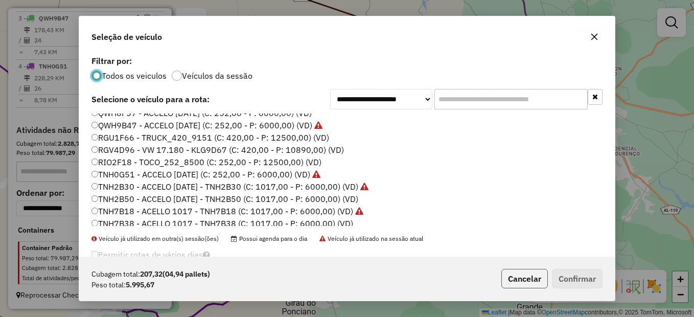
click at [504, 279] on button "Cancelar" at bounding box center [524, 278] width 46 height 19
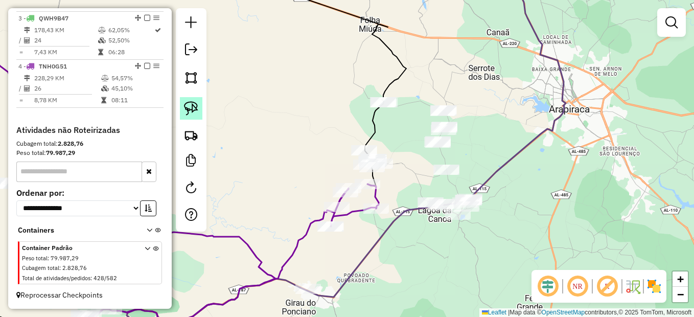
click at [194, 105] on img at bounding box center [191, 108] width 14 height 14
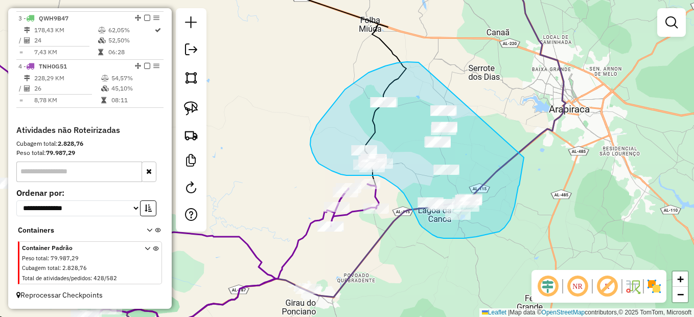
drag, startPoint x: 418, startPoint y: 62, endPoint x: 525, endPoint y: 149, distance: 137.3
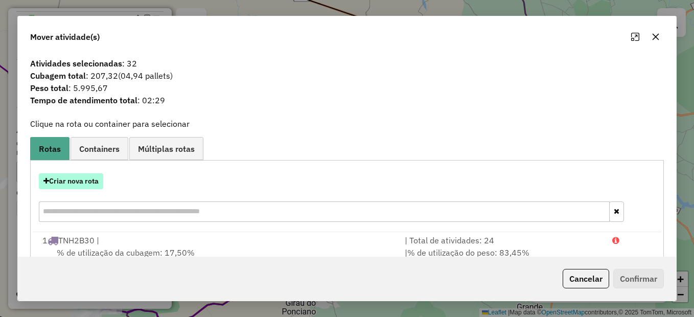
click at [87, 180] on button "Criar nova rota" at bounding box center [71, 181] width 64 height 16
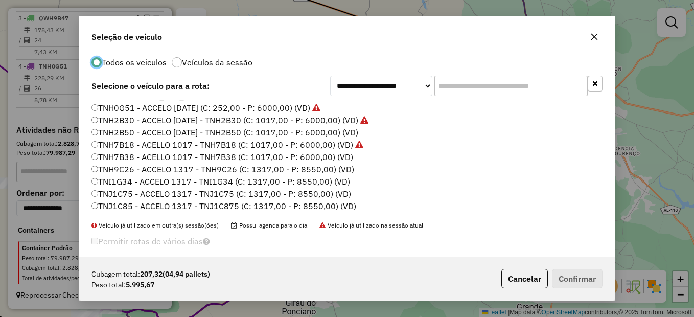
scroll to position [23, 0]
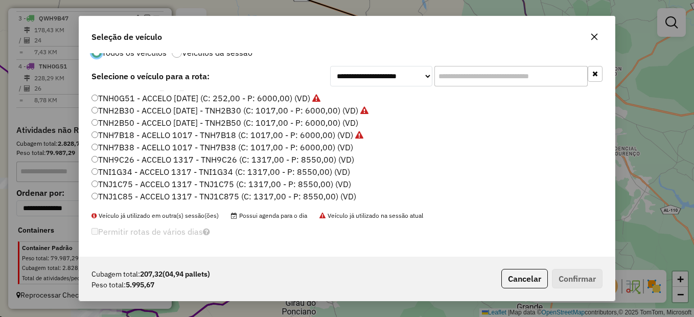
click at [110, 182] on label "TNJ1C75 - ACCELO 1317 - TNJ1C75 (C: 1317,00 - P: 8550,00) (VD)" at bounding box center [221, 184] width 260 height 12
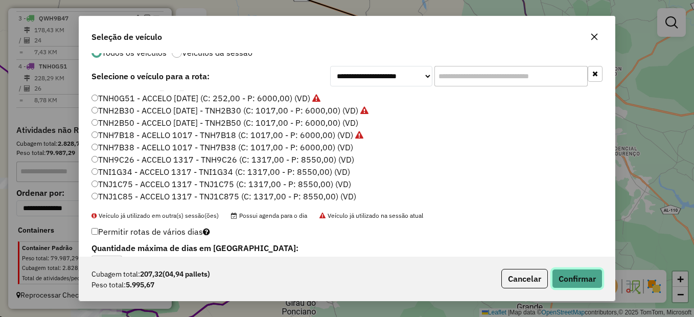
click at [593, 276] on button "Confirmar" at bounding box center [577, 278] width 51 height 19
click at [577, 280] on button "Confirmar" at bounding box center [577, 278] width 51 height 19
click at [566, 272] on button "Confirmar" at bounding box center [577, 278] width 51 height 19
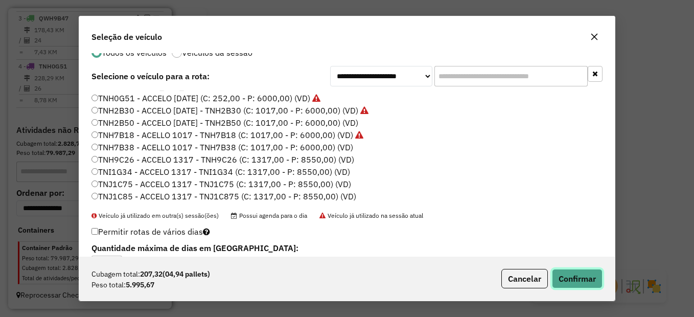
click at [568, 274] on button "Confirmar" at bounding box center [577, 278] width 51 height 19
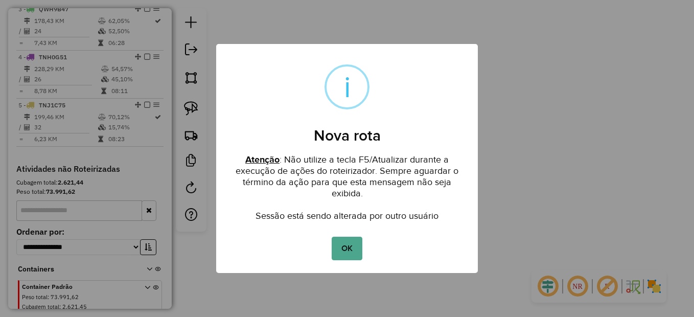
scroll to position [0, 0]
click at [343, 243] on button "OK" at bounding box center [347, 249] width 30 height 24
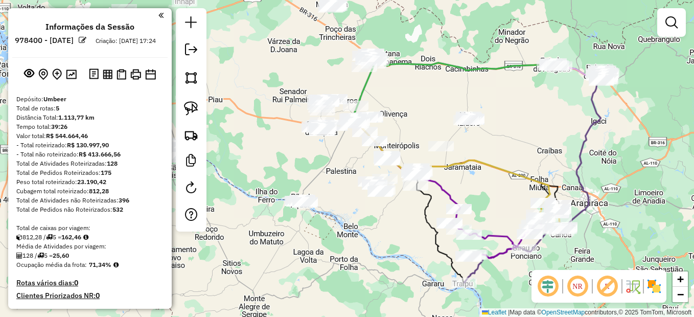
drag, startPoint x: 530, startPoint y: 237, endPoint x: 463, endPoint y: 166, distance: 96.9
click at [463, 166] on div "Janela de atendimento Grade de atendimento Capacidade Transportadoras Veículos …" at bounding box center [347, 158] width 694 height 317
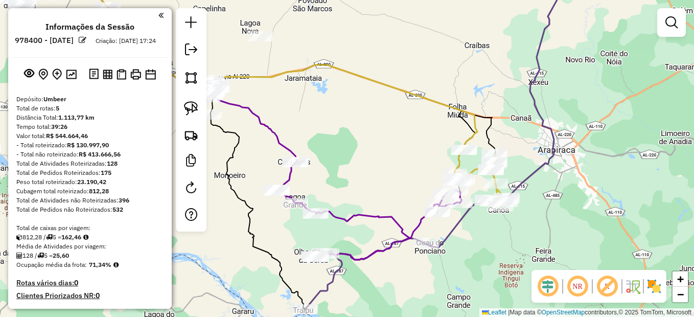
drag, startPoint x: 536, startPoint y: 203, endPoint x: 492, endPoint y: 218, distance: 46.7
click at [492, 218] on div "Janela de atendimento Grade de atendimento Capacidade Transportadoras Veículos …" at bounding box center [347, 158] width 694 height 317
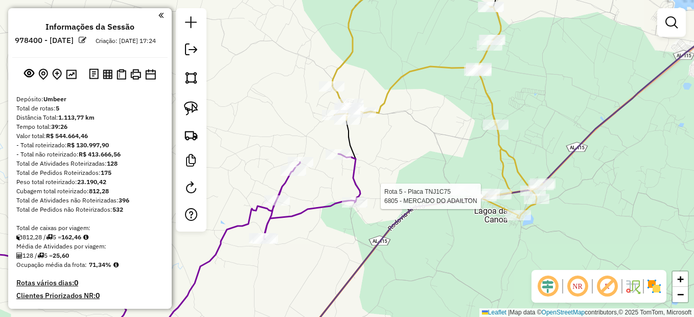
select select "**********"
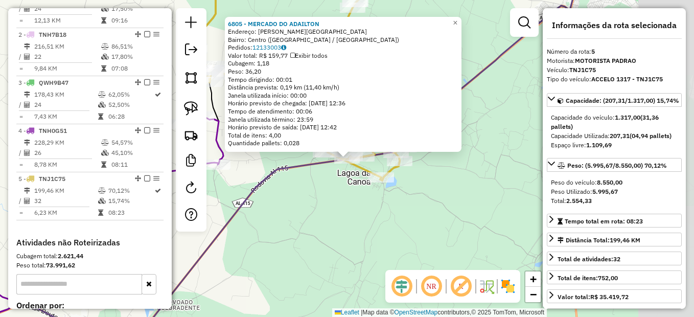
scroll to position [524, 0]
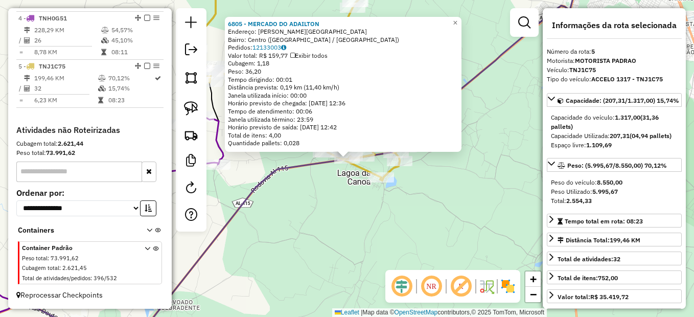
click at [411, 219] on div "6805 - MERCADO DO ADAILTON Endereço: R SAO VICENTE Bairro: Centro (LAGOA DA CAN…" at bounding box center [347, 158] width 694 height 317
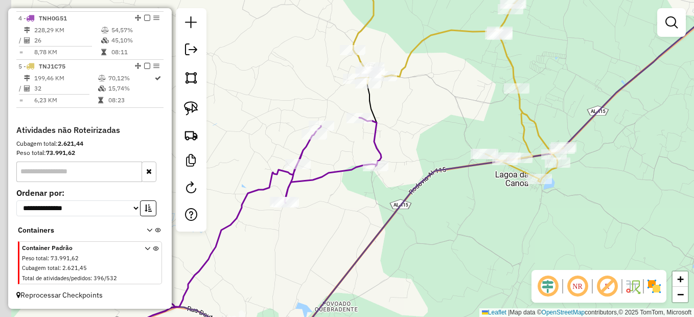
drag, startPoint x: 382, startPoint y: 226, endPoint x: 485, endPoint y: 229, distance: 103.8
click at [485, 229] on div "Janela de atendimento Grade de atendimento Capacidade Transportadoras Veículos …" at bounding box center [347, 158] width 694 height 317
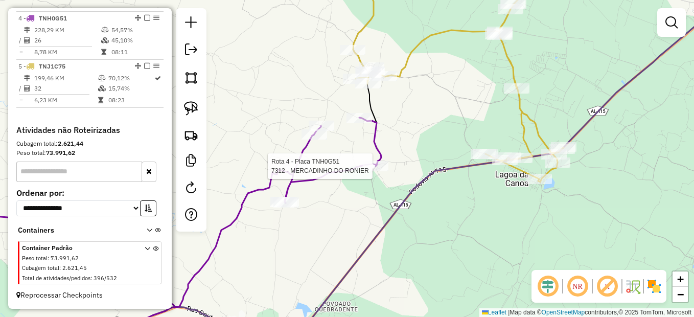
select select "**********"
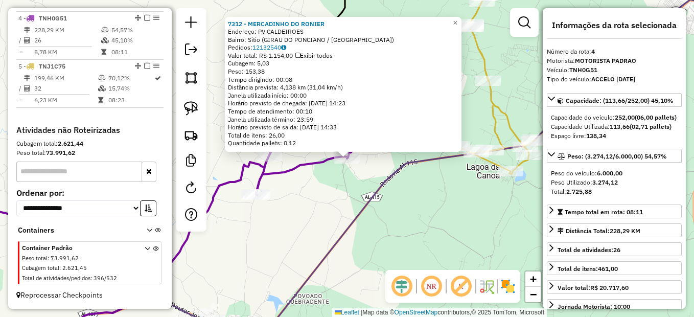
click at [452, 208] on div "7312 - MERCADINHO DO RONIER Endereço: PV CALDEIROES Bairro: Sitio (GIRAU DO PON…" at bounding box center [347, 158] width 694 height 317
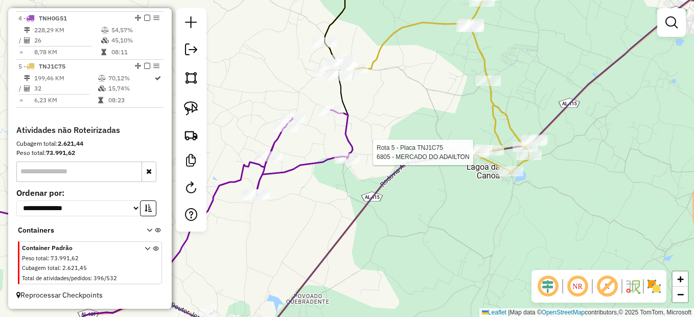
select select "**********"
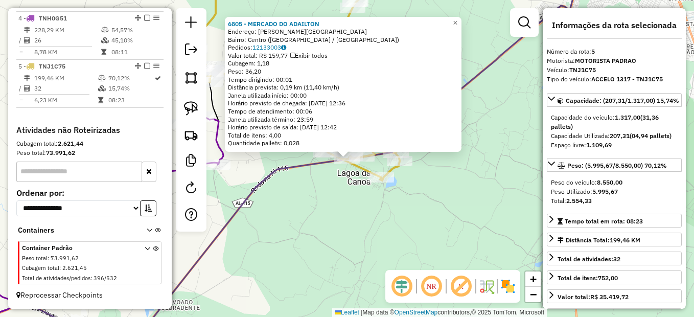
click at [412, 235] on div "6805 - MERCADO DO ADAILTON Endereço: R SAO VICENTE Bairro: Centro (LAGOA DA CAN…" at bounding box center [347, 158] width 694 height 317
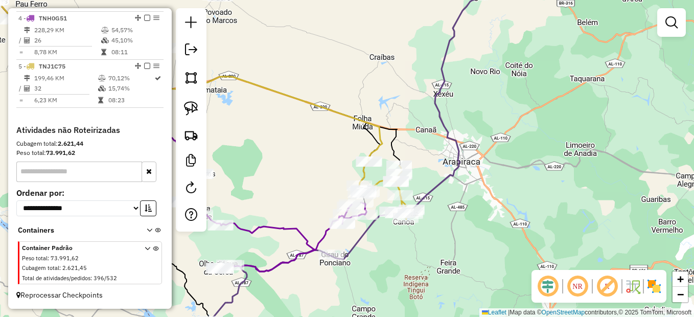
drag, startPoint x: 356, startPoint y: 246, endPoint x: 415, endPoint y: 216, distance: 66.9
click at [414, 216] on icon at bounding box center [346, 144] width 273 height 353
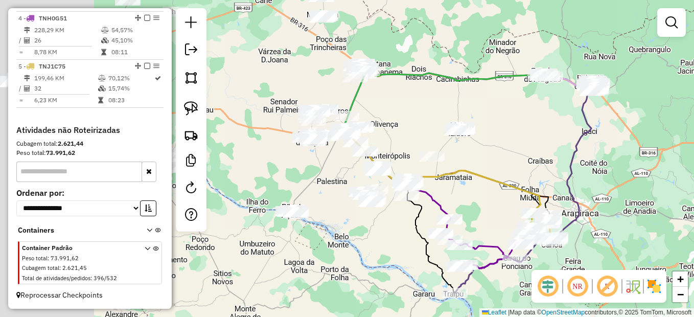
drag, startPoint x: 274, startPoint y: 207, endPoint x: 386, endPoint y: 247, distance: 119.3
click at [386, 247] on div "Janela de atendimento Grade de atendimento Capacidade Transportadoras Veículos …" at bounding box center [347, 158] width 694 height 317
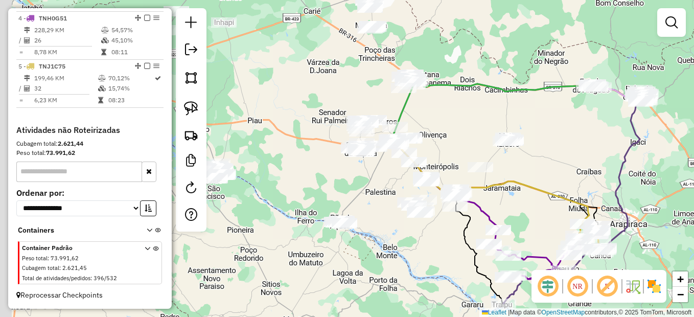
drag, startPoint x: 344, startPoint y: 188, endPoint x: 360, endPoint y: 191, distance: 16.7
click at [360, 191] on div "Janela de atendimento Grade de atendimento Capacidade Transportadoras Veículos …" at bounding box center [347, 158] width 694 height 317
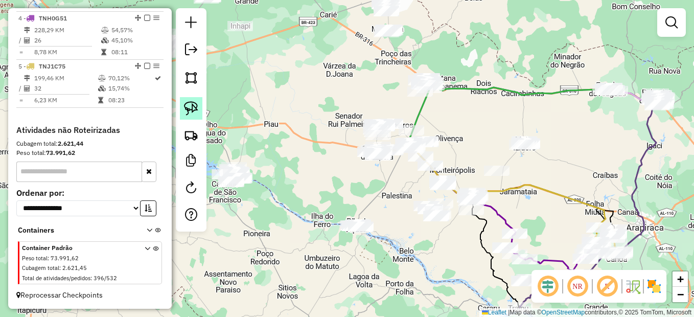
click at [187, 106] on img at bounding box center [191, 108] width 14 height 14
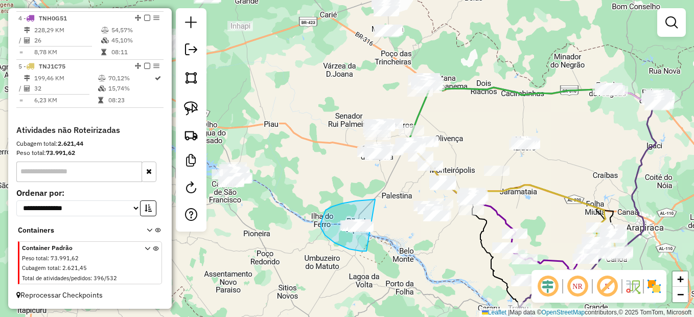
drag, startPoint x: 342, startPoint y: 203, endPoint x: 393, endPoint y: 239, distance: 62.8
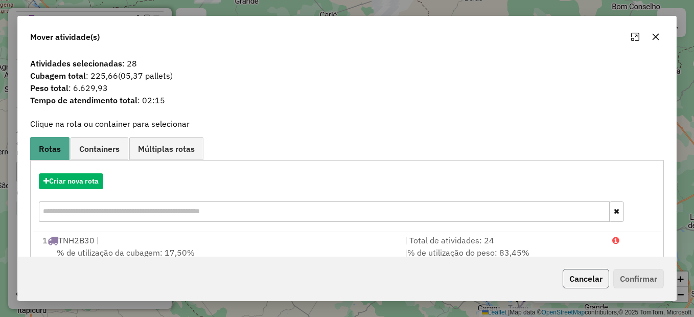
click at [584, 280] on button "Cancelar" at bounding box center [586, 278] width 46 height 19
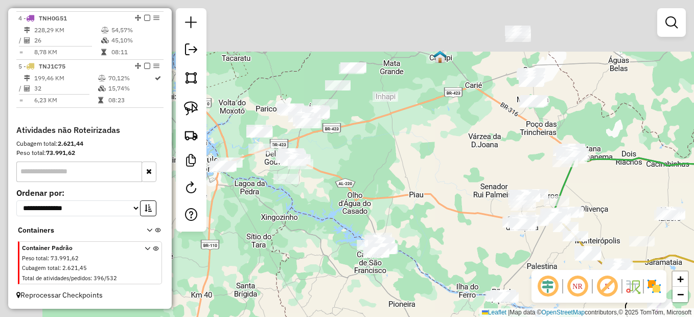
drag, startPoint x: 420, startPoint y: 213, endPoint x: 429, endPoint y: 216, distance: 9.5
click at [429, 215] on div "Janela de atendimento Grade de atendimento Capacidade Transportadoras Veículos …" at bounding box center [347, 158] width 694 height 317
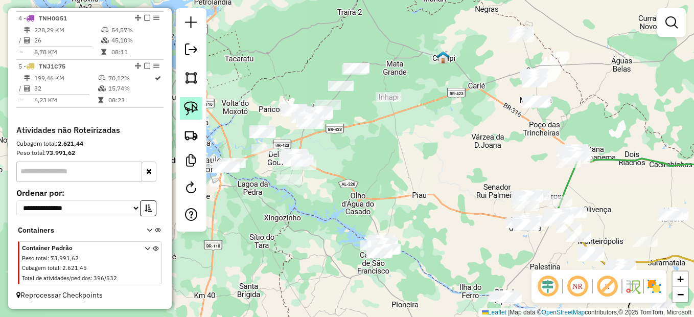
click at [185, 108] on img at bounding box center [191, 108] width 14 height 14
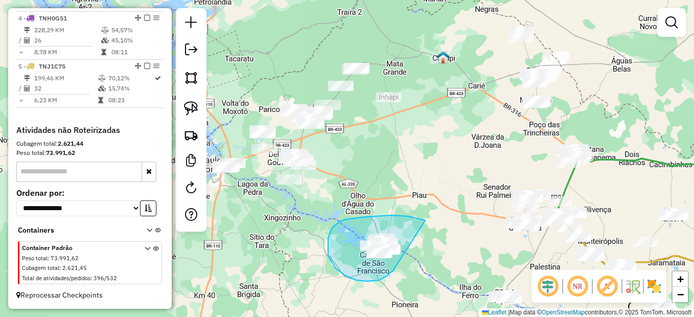
drag, startPoint x: 425, startPoint y: 220, endPoint x: 393, endPoint y: 270, distance: 59.5
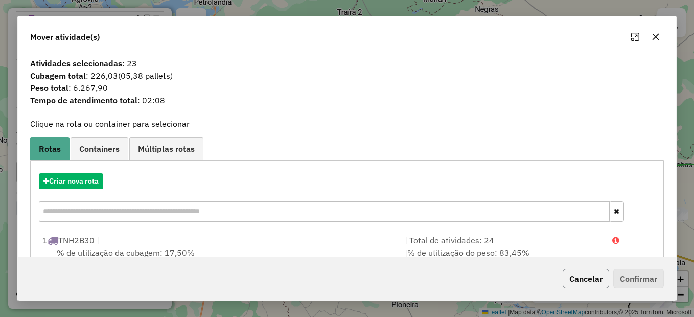
click at [598, 283] on button "Cancelar" at bounding box center [586, 278] width 46 height 19
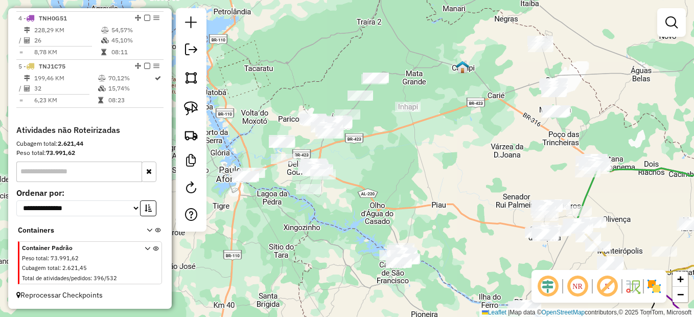
click at [345, 225] on div "Janela de atendimento Grade de atendimento Capacidade Transportadoras Veículos …" at bounding box center [347, 158] width 694 height 317
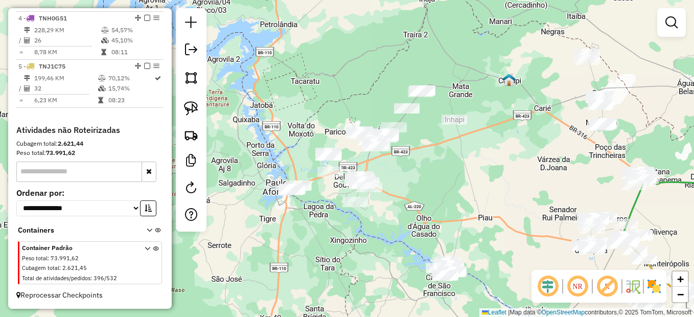
drag, startPoint x: 278, startPoint y: 218, endPoint x: 332, endPoint y: 226, distance: 53.8
click at [325, 231] on div "Janela de atendimento Grade de atendimento Capacidade Transportadoras Veículos …" at bounding box center [347, 158] width 694 height 317
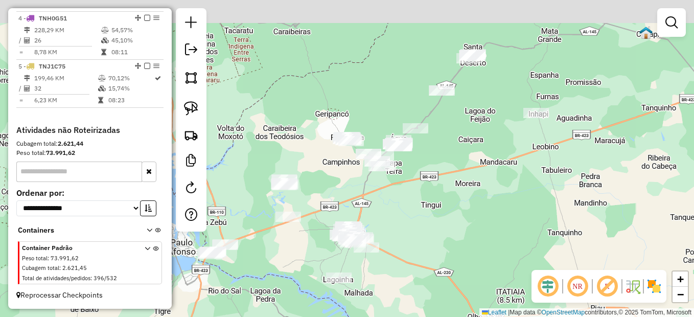
drag, startPoint x: 391, startPoint y: 171, endPoint x: 395, endPoint y: 197, distance: 26.4
click at [395, 197] on div "Janela de atendimento Grade de atendimento Capacidade Transportadoras Veículos …" at bounding box center [347, 158] width 694 height 317
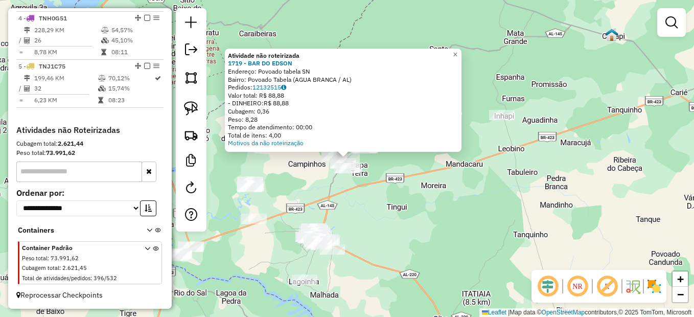
click at [378, 194] on div "Atividade não roteirizada 1719 - BAR DO EDSON Endereço: Povoado tabela SN Bairr…" at bounding box center [347, 158] width 694 height 317
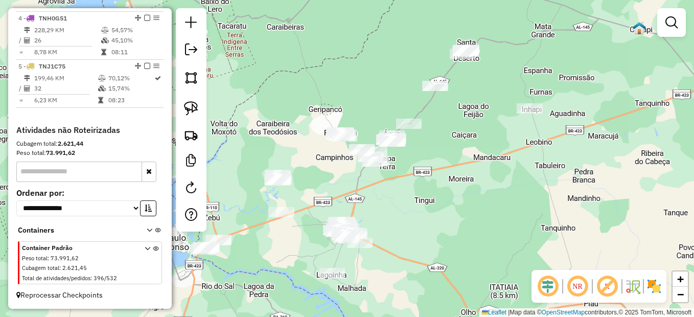
drag, startPoint x: 364, startPoint y: 195, endPoint x: 398, endPoint y: 188, distance: 34.5
click at [398, 188] on div "Janela de atendimento Grade de atendimento Capacidade Transportadoras Veículos …" at bounding box center [347, 158] width 694 height 317
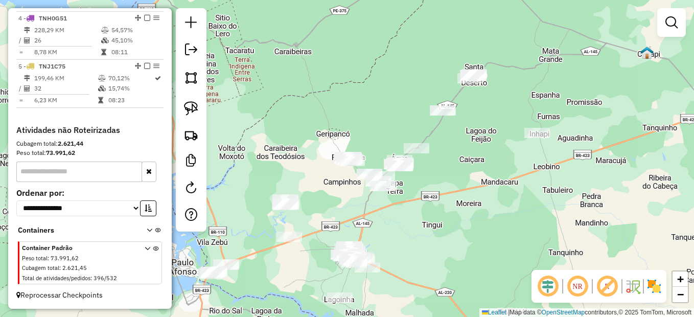
drag, startPoint x: 421, startPoint y: 171, endPoint x: 422, endPoint y: 196, distance: 25.0
click at [422, 196] on div "Janela de atendimento Grade de atendimento Capacidade Transportadoras Veículos …" at bounding box center [347, 158] width 694 height 317
click at [194, 111] on img at bounding box center [191, 108] width 14 height 14
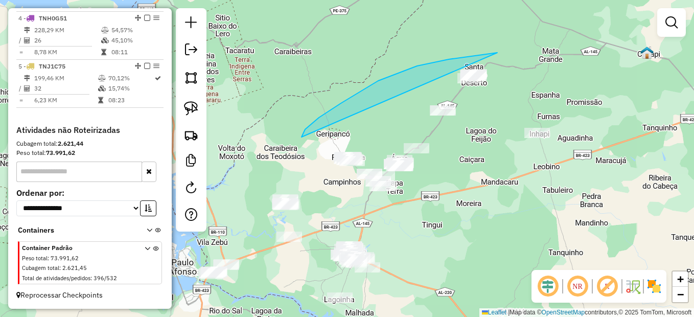
drag, startPoint x: 392, startPoint y: 75, endPoint x: 301, endPoint y: 137, distance: 110.0
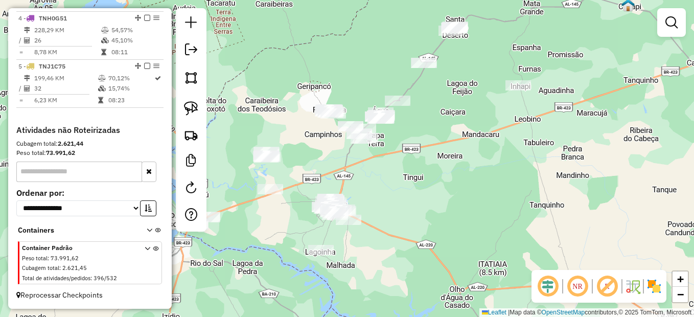
drag, startPoint x: 476, startPoint y: 215, endPoint x: 334, endPoint y: 62, distance: 208.2
click at [338, 49] on div "Janela de atendimento Grade de atendimento Capacidade Transportadoras Veículos …" at bounding box center [347, 158] width 694 height 317
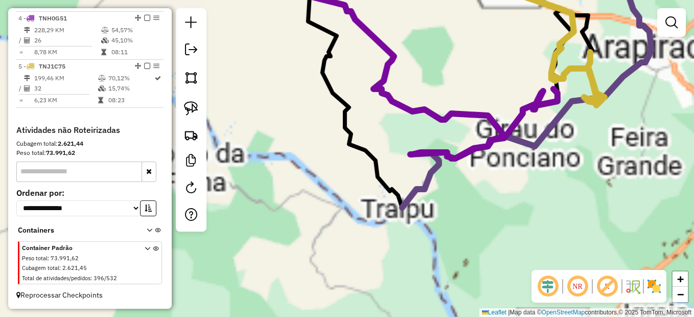
drag, startPoint x: 572, startPoint y: 168, endPoint x: 481, endPoint y: 228, distance: 109.1
click at [480, 228] on div "Janela de atendimento Grade de atendimento Capacidade Transportadoras Veículos …" at bounding box center [347, 158] width 694 height 317
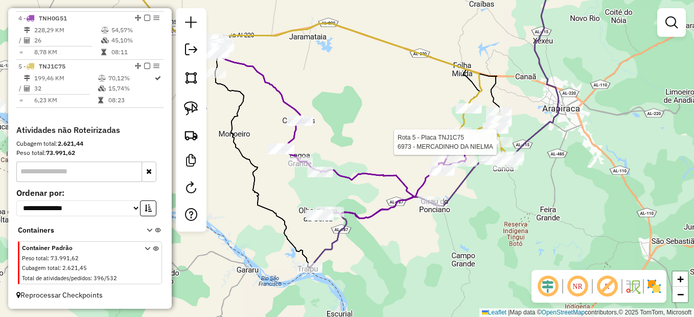
click at [494, 147] on div at bounding box center [500, 142] width 26 height 10
select select "**********"
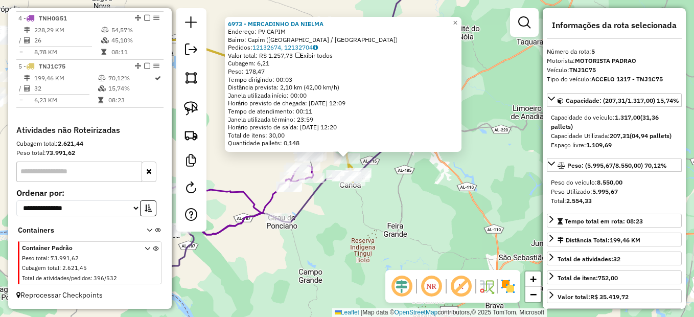
click at [438, 213] on div "6973 - MERCADINHO DA [PERSON_NAME]: PV CAPIM Bairro: Capim ([GEOGRAPHIC_DATA] /…" at bounding box center [347, 158] width 694 height 317
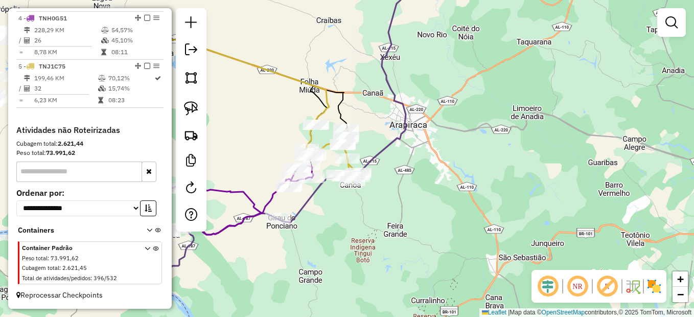
drag, startPoint x: 356, startPoint y: 223, endPoint x: 470, endPoint y: 199, distance: 115.9
click at [465, 200] on div "Janela de atendimento Grade de atendimento Capacidade Transportadoras Veículos …" at bounding box center [347, 158] width 694 height 317
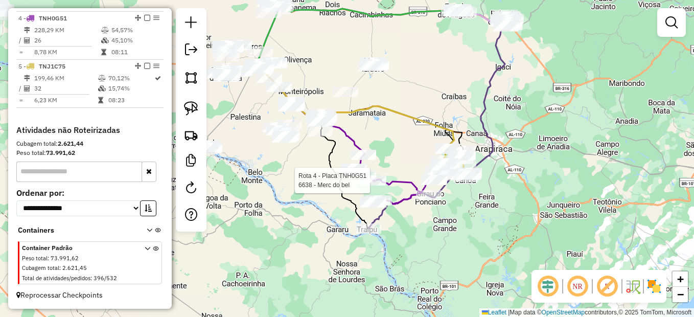
select select "**********"
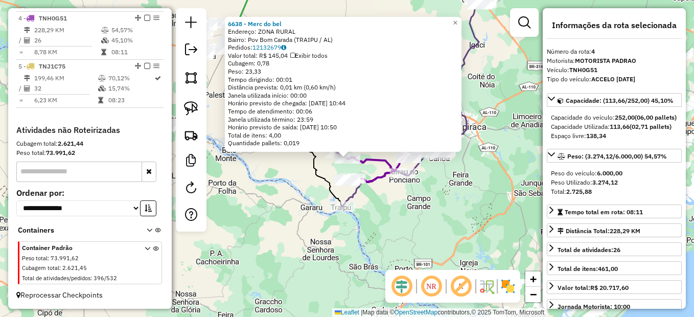
click at [379, 194] on div "6638 - Merc do bel Endereço: ZONA RURAL Bairro: Pov Bom Carada (TRAIPU / AL) Pe…" at bounding box center [347, 158] width 694 height 317
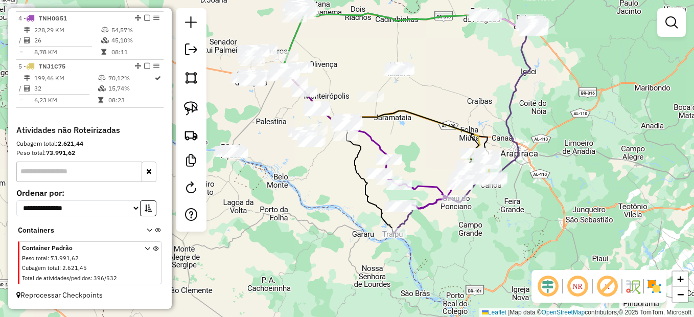
drag, startPoint x: 251, startPoint y: 174, endPoint x: 416, endPoint y: 248, distance: 180.9
click at [416, 248] on div "Janela de atendimento Grade de atendimento Capacidade Transportadoras Veículos …" at bounding box center [347, 158] width 694 height 317
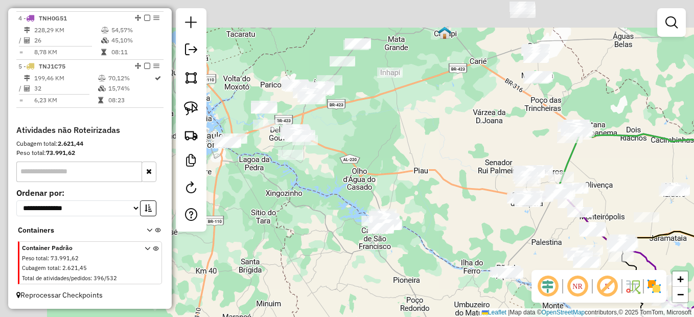
drag, startPoint x: 400, startPoint y: 213, endPoint x: 483, endPoint y: 245, distance: 88.8
click at [483, 245] on div "Janela de atendimento Grade de atendimento Capacidade Transportadoras Veículos …" at bounding box center [347, 158] width 694 height 317
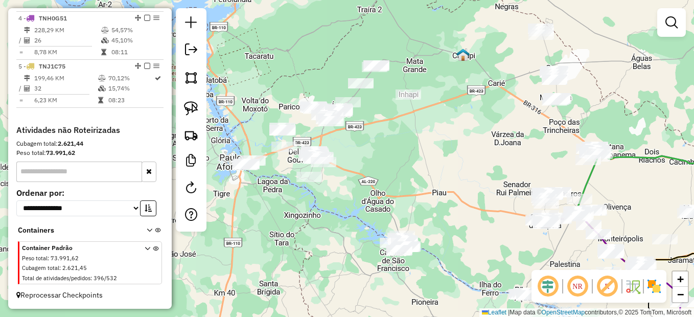
drag, startPoint x: 342, startPoint y: 201, endPoint x: 363, endPoint y: 222, distance: 30.0
click at [363, 222] on div "Janela de atendimento Grade de atendimento Capacidade Transportadoras Veículos …" at bounding box center [347, 158] width 694 height 317
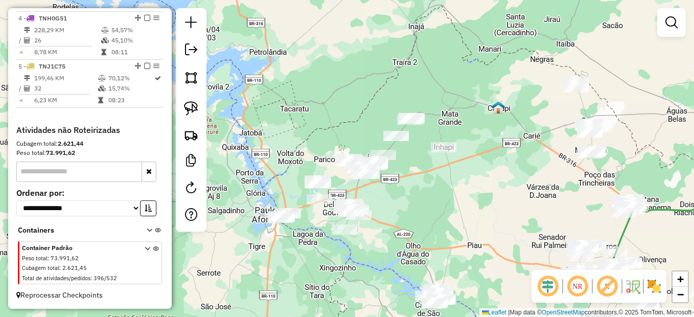
click at [393, 193] on div "Janela de atendimento Grade de atendimento Capacidade Transportadoras Veículos …" at bounding box center [347, 158] width 694 height 317
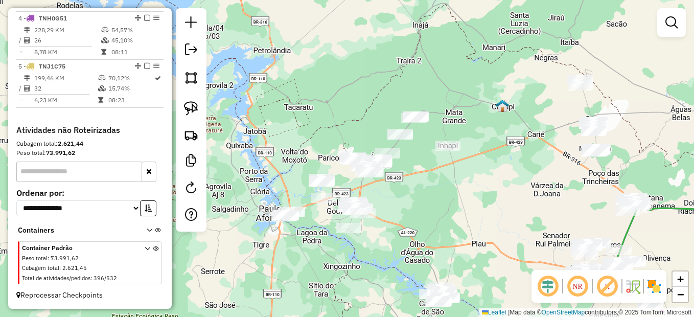
drag, startPoint x: 381, startPoint y: 194, endPoint x: 402, endPoint y: 182, distance: 23.8
click at [402, 182] on div "Janela de atendimento Grade de atendimento Capacidade Transportadoras Veículos …" at bounding box center [347, 158] width 694 height 317
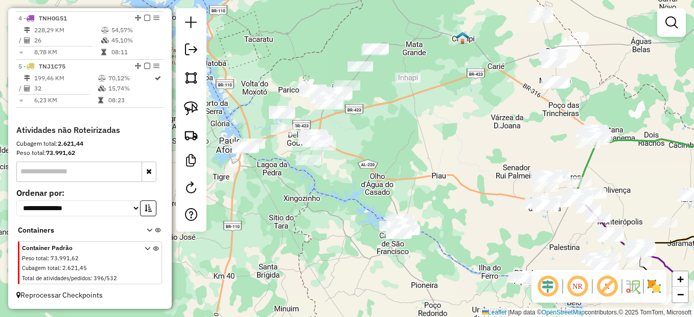
drag, startPoint x: 404, startPoint y: 150, endPoint x: 357, endPoint y: 159, distance: 47.8
click at [388, 137] on div "Janela de atendimento Grade de atendimento Capacidade Transportadoras Veículos …" at bounding box center [347, 158] width 694 height 317
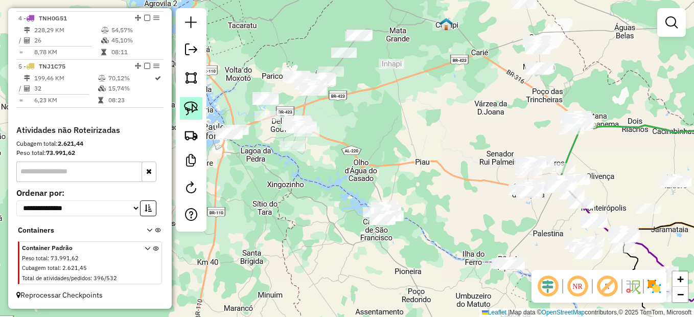
click at [196, 108] on img at bounding box center [191, 108] width 14 height 14
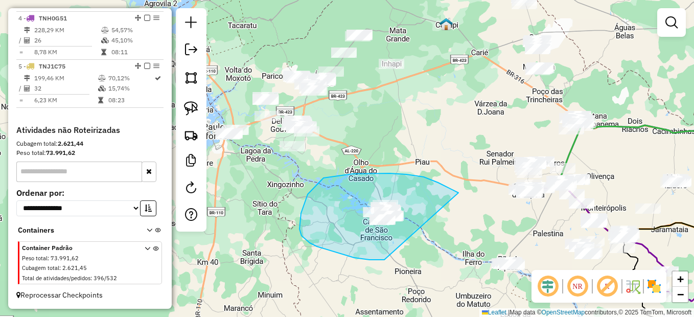
drag, startPoint x: 455, startPoint y: 191, endPoint x: 392, endPoint y: 258, distance: 92.2
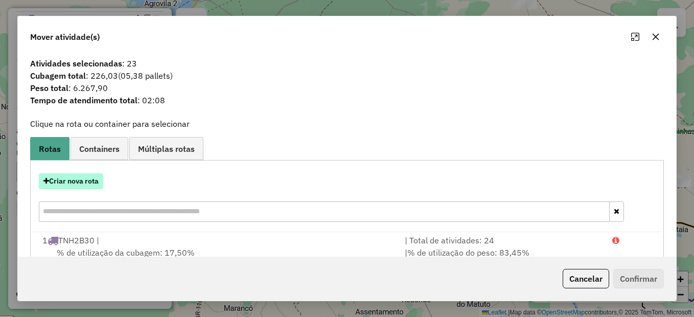
click at [58, 182] on button "Criar nova rota" at bounding box center [71, 181] width 64 height 16
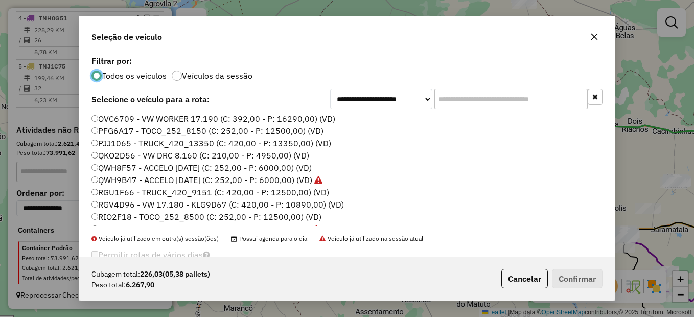
scroll to position [102, 0]
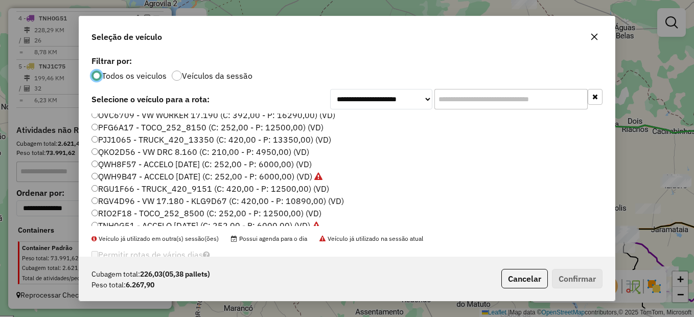
click at [122, 191] on label "RGU1F66 - TRUCK_420_9151 (C: 420,00 - P: 12500,00) (VD)" at bounding box center [210, 188] width 238 height 12
click at [598, 284] on button "Confirmar" at bounding box center [577, 278] width 51 height 19
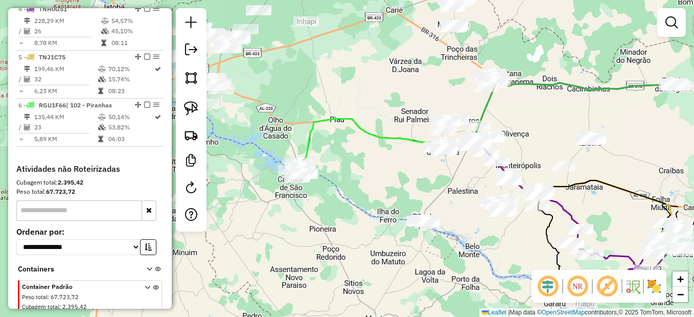
drag, startPoint x: 449, startPoint y: 214, endPoint x: 350, endPoint y: 167, distance: 109.5
click at [350, 167] on div "Janela de atendimento Grade de atendimento Capacidade Transportadoras Veículos …" at bounding box center [347, 158] width 694 height 317
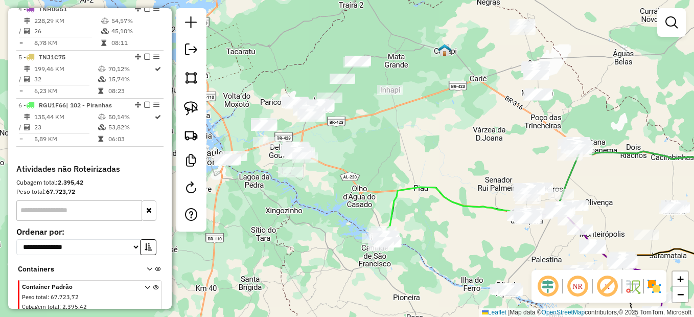
drag, startPoint x: 358, startPoint y: 195, endPoint x: 333, endPoint y: 232, distance: 44.9
click at [333, 233] on div "Janela de atendimento Grade de atendimento Capacidade Transportadoras Veículos …" at bounding box center [347, 158] width 694 height 317
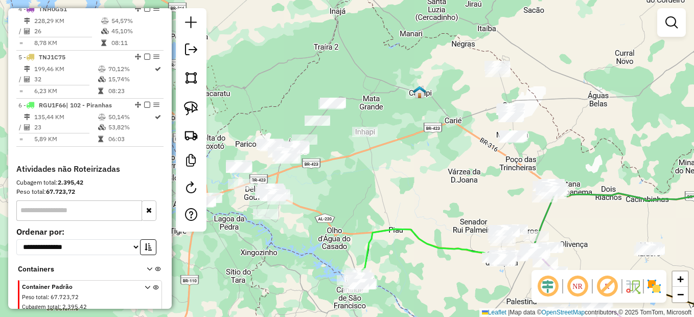
drag, startPoint x: 412, startPoint y: 150, endPoint x: 354, endPoint y: 176, distance: 64.3
click at [354, 176] on div "Janela de atendimento Grade de atendimento Capacidade Transportadoras Veículos …" at bounding box center [347, 158] width 694 height 317
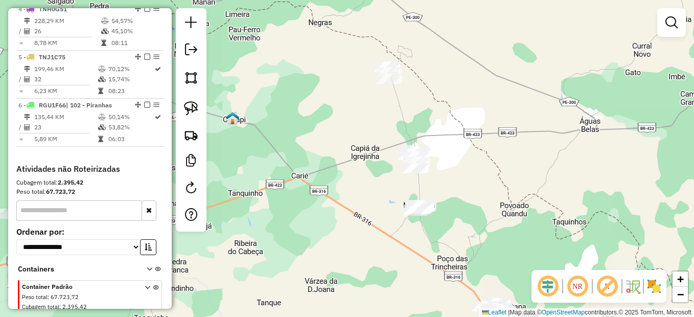
drag, startPoint x: 394, startPoint y: 171, endPoint x: 372, endPoint y: 189, distance: 28.7
click at [372, 189] on div "Janela de atendimento Grade de atendimento Capacidade Transportadoras Veículos …" at bounding box center [347, 158] width 694 height 317
click at [194, 105] on img at bounding box center [191, 108] width 14 height 14
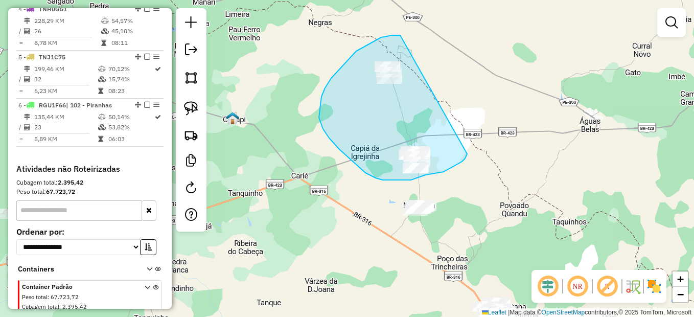
drag, startPoint x: 377, startPoint y: 39, endPoint x: 467, endPoint y: 150, distance: 143.4
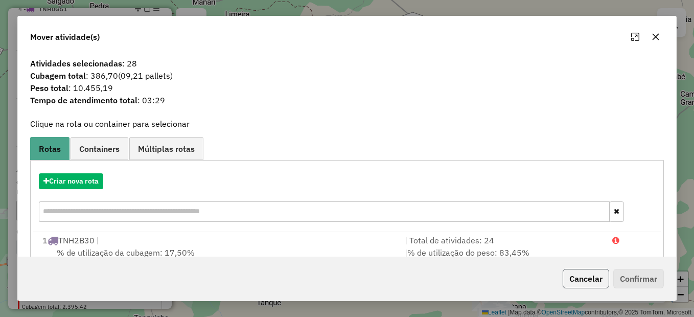
click at [592, 270] on button "Cancelar" at bounding box center [586, 278] width 46 height 19
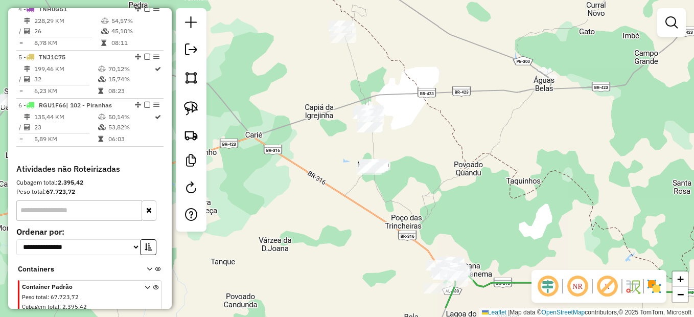
drag, startPoint x: 508, startPoint y: 217, endPoint x: 434, endPoint y: 138, distance: 108.1
click at [434, 138] on div "Janela de atendimento Grade de atendimento Capacidade Transportadoras Veículos …" at bounding box center [347, 158] width 694 height 317
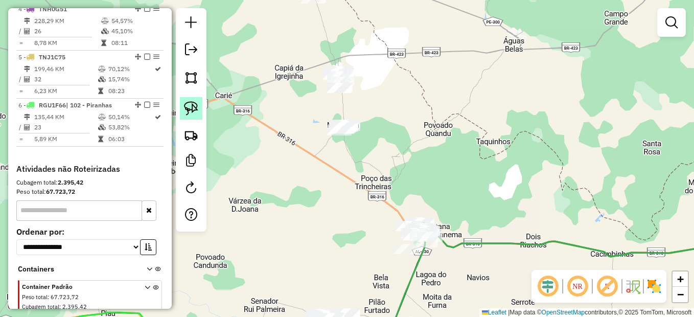
click at [198, 99] on link at bounding box center [191, 108] width 22 height 22
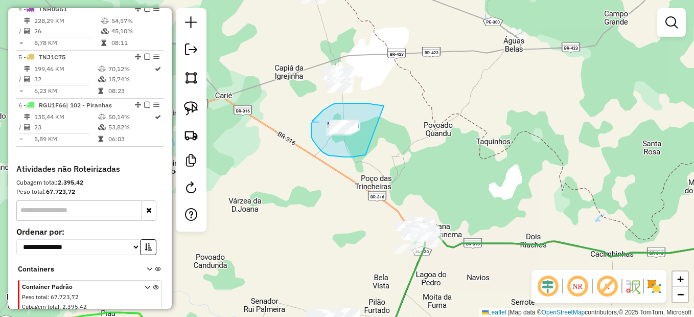
drag, startPoint x: 379, startPoint y: 105, endPoint x: 379, endPoint y: 152, distance: 47.0
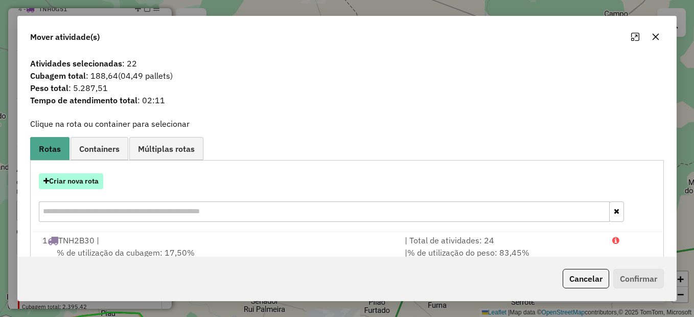
click at [77, 182] on button "Criar nova rota" at bounding box center [71, 181] width 64 height 16
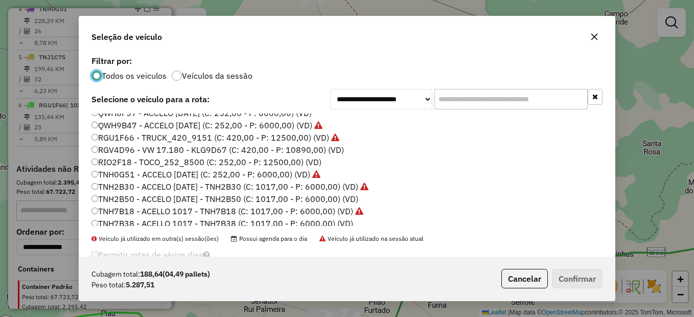
scroll to position [204, 0]
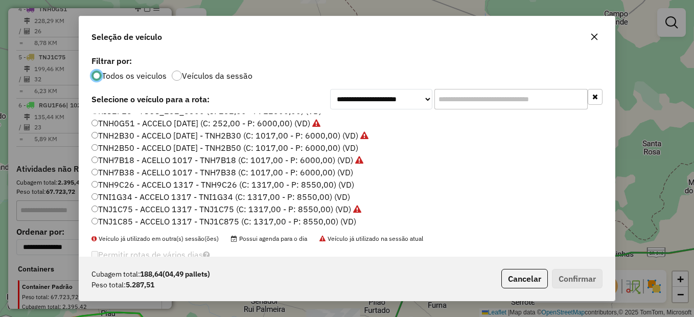
click at [129, 174] on label "TNH7B38 - ACELLO 1017 - TNH7B38 (C: 1017,00 - P: 6000,00) (VD)" at bounding box center [222, 172] width 262 height 12
click at [569, 278] on button "Confirmar" at bounding box center [577, 278] width 51 height 19
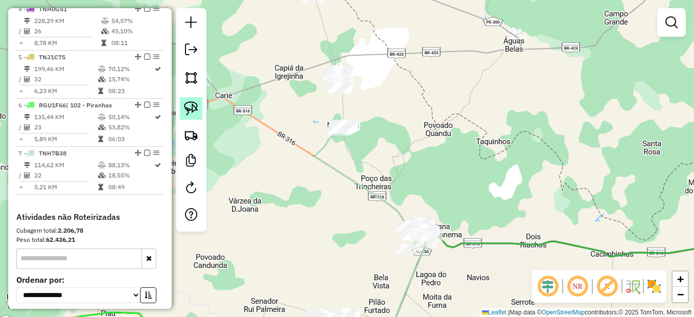
click at [190, 106] on img at bounding box center [191, 108] width 14 height 14
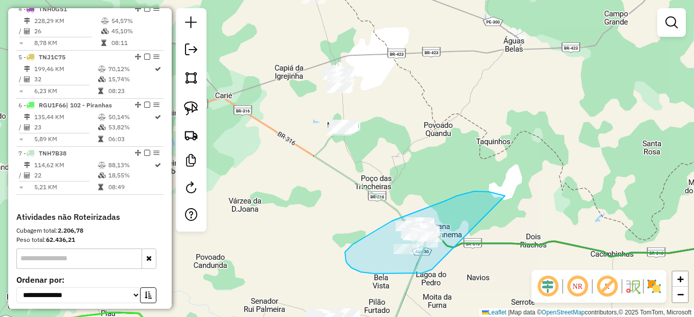
drag, startPoint x: 505, startPoint y: 196, endPoint x: 440, endPoint y: 264, distance: 94.0
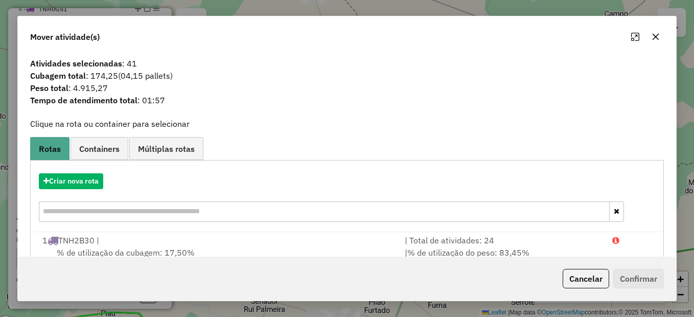
click at [575, 275] on button "Cancelar" at bounding box center [586, 278] width 46 height 19
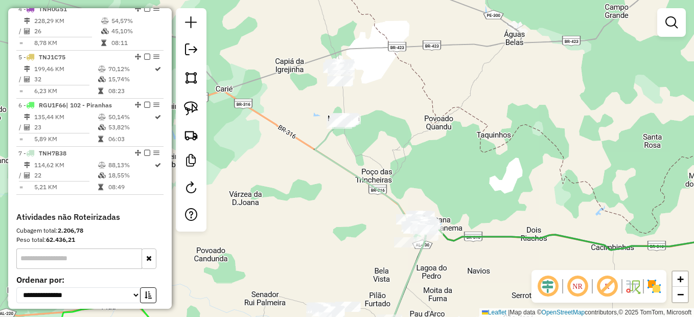
drag, startPoint x: 358, startPoint y: 248, endPoint x: 348, endPoint y: 191, distance: 58.5
click at [348, 191] on div "Janela de atendimento Grade de atendimento Capacidade Transportadoras Veículos …" at bounding box center [347, 158] width 694 height 317
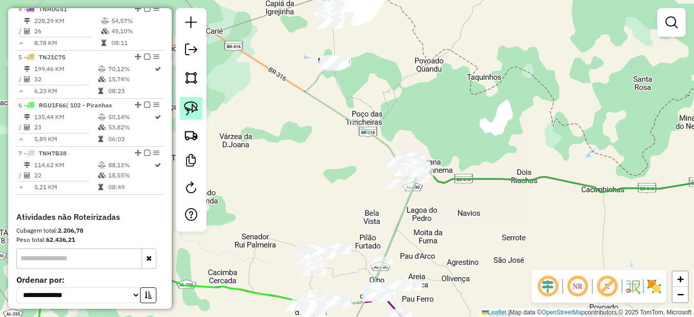
click at [195, 112] on img at bounding box center [191, 108] width 14 height 14
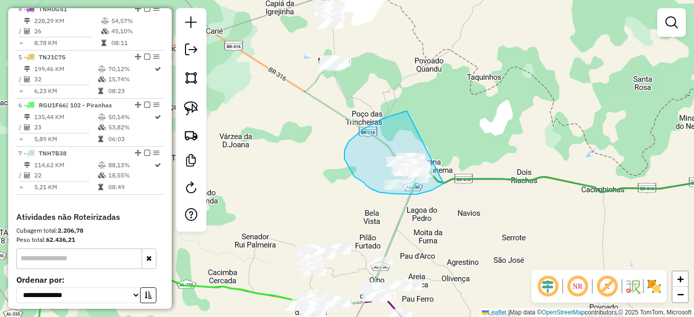
drag, startPoint x: 407, startPoint y: 111, endPoint x: 461, endPoint y: 163, distance: 75.9
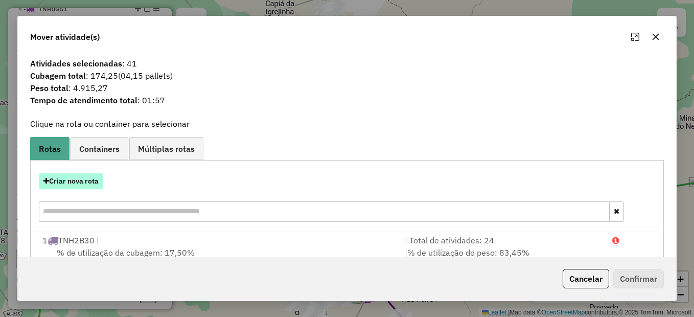
click at [77, 180] on button "Criar nova rota" at bounding box center [71, 181] width 64 height 16
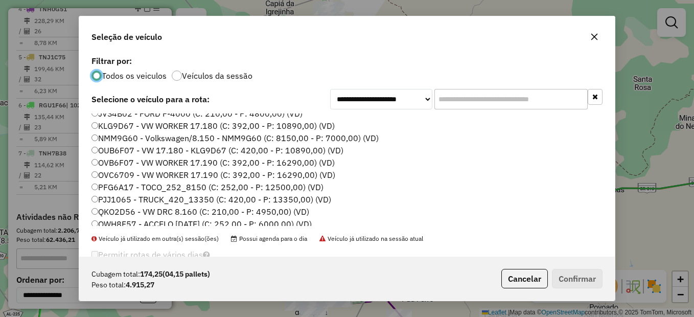
scroll to position [51, 0]
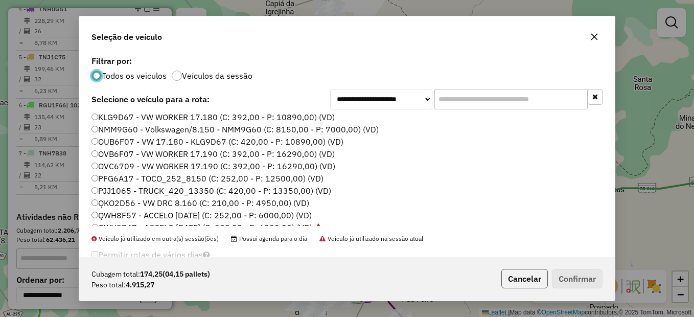
click at [506, 277] on button "Cancelar" at bounding box center [524, 278] width 46 height 19
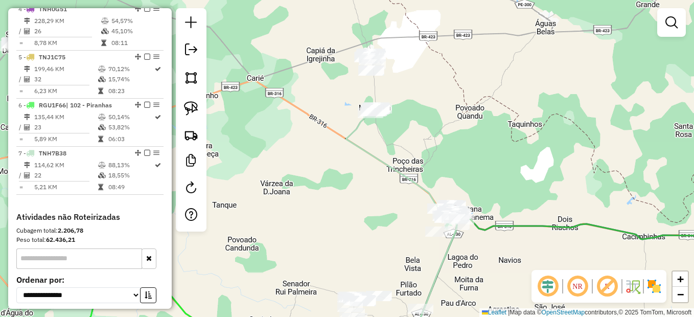
drag, startPoint x: 326, startPoint y: 169, endPoint x: 401, endPoint y: 298, distance: 149.2
click at [401, 298] on div "Janela de atendimento Grade de atendimento Capacidade Transportadoras Veículos …" at bounding box center [347, 158] width 694 height 317
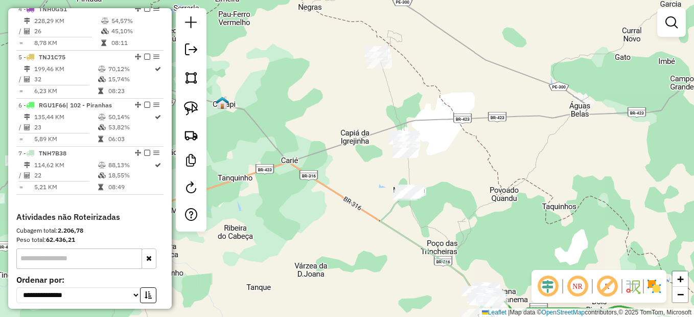
drag, startPoint x: 190, startPoint y: 100, endPoint x: 245, endPoint y: 92, distance: 55.6
click at [190, 100] on link at bounding box center [191, 108] width 22 height 22
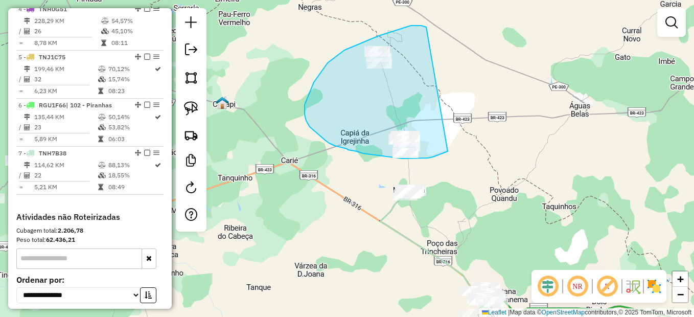
drag, startPoint x: 419, startPoint y: 26, endPoint x: 445, endPoint y: 149, distance: 126.3
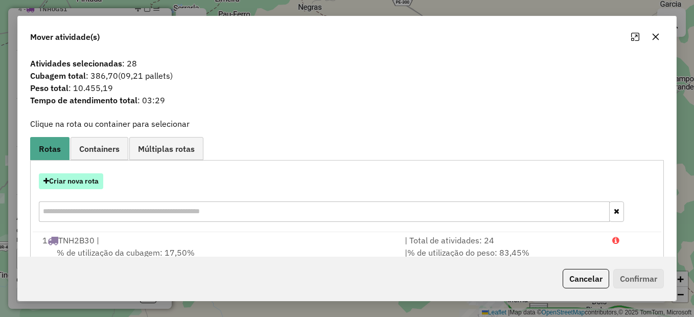
click at [81, 182] on button "Criar nova rota" at bounding box center [71, 181] width 64 height 16
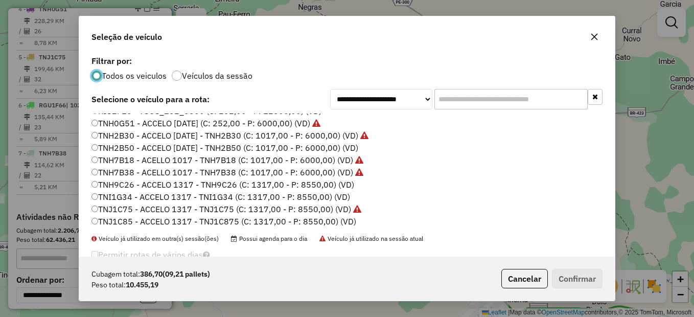
scroll to position [153, 0]
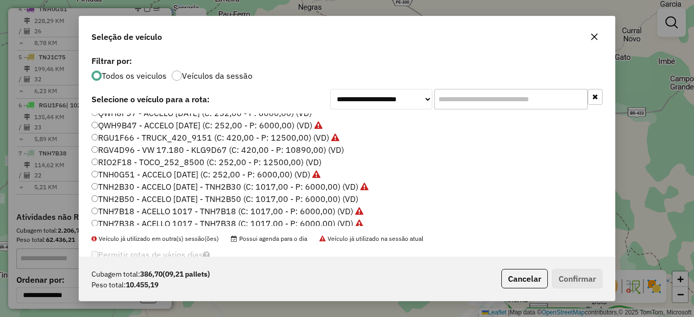
click at [141, 148] on label "RGV4D96 - VW 17.180 - KLG9D67 (C: 420,00 - P: 10890,00) (VD)" at bounding box center [217, 150] width 252 height 12
click at [571, 285] on button "Confirmar" at bounding box center [577, 278] width 51 height 19
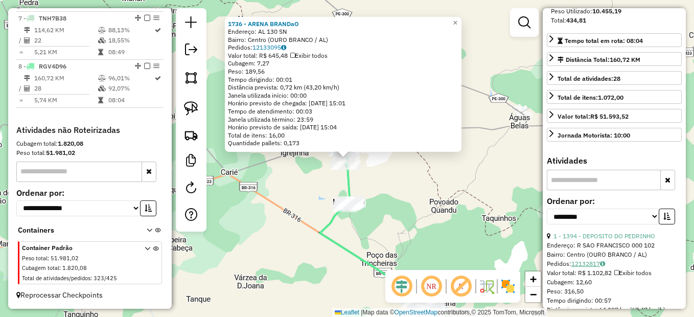
scroll to position [255, 0]
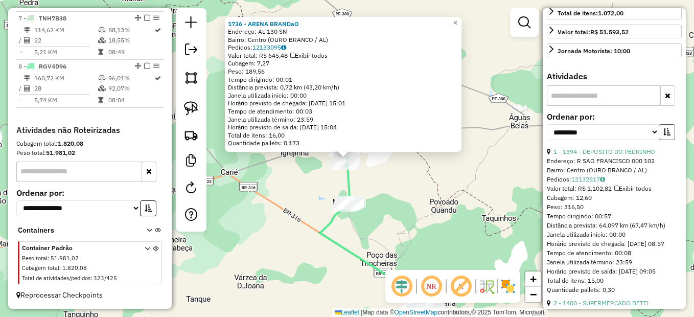
click at [662, 140] on button "button" at bounding box center [667, 132] width 16 height 16
click at [620, 140] on select "**********" at bounding box center [603, 132] width 112 height 16
click at [650, 140] on select "**********" at bounding box center [603, 132] width 112 height 16
drag, startPoint x: 646, startPoint y: 151, endPoint x: 633, endPoint y: 159, distance: 15.3
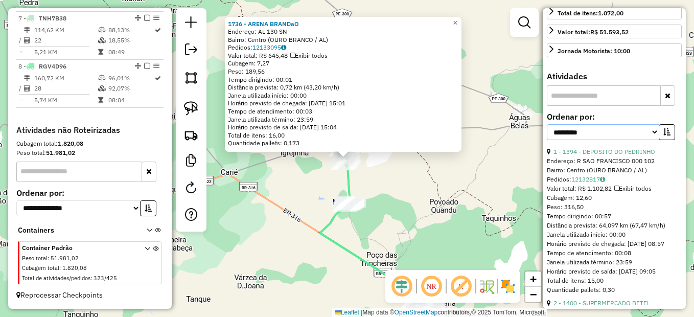
click at [646, 140] on select "**********" at bounding box center [603, 132] width 112 height 16
select select "*********"
click at [547, 140] on select "**********" at bounding box center [603, 132] width 112 height 16
click at [662, 140] on button "button" at bounding box center [667, 132] width 16 height 16
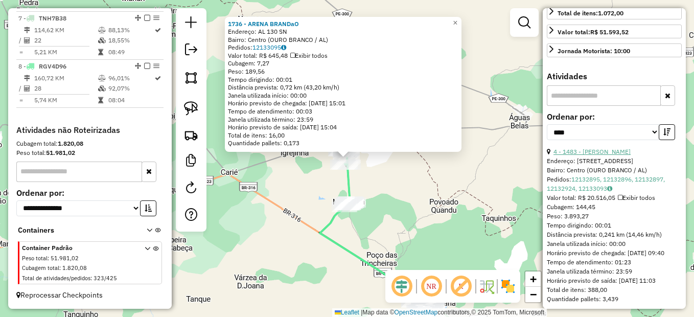
click at [614, 155] on link "4 - 1483 - MERCADINHO REIS" at bounding box center [591, 152] width 77 height 8
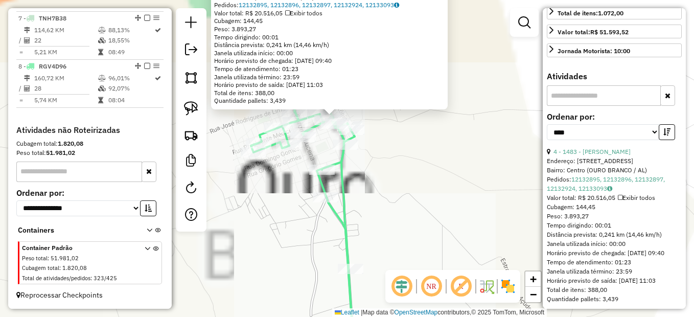
drag, startPoint x: 352, startPoint y: 116, endPoint x: 375, endPoint y: 190, distance: 76.6
click at [375, 190] on div "1483 - MERCADINHO REIS Endereço: rua do comercio 118 Bairro: Centro (OURO BRANC…" at bounding box center [347, 158] width 694 height 317
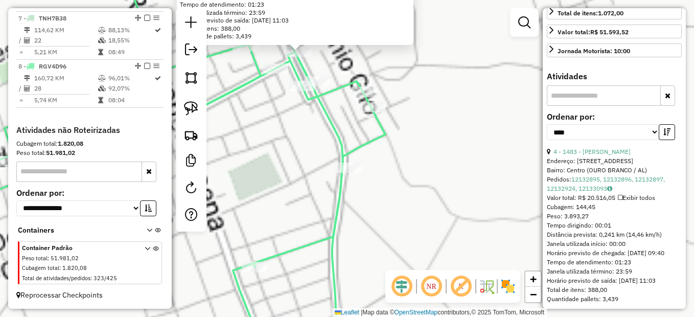
drag, startPoint x: 288, startPoint y: 124, endPoint x: 311, endPoint y: 215, distance: 93.4
click at [310, 215] on div "1483 - MERCADINHO REIS Endereço: rua do comercio 118 Bairro: Centro (OURO BRANC…" at bounding box center [347, 158] width 694 height 317
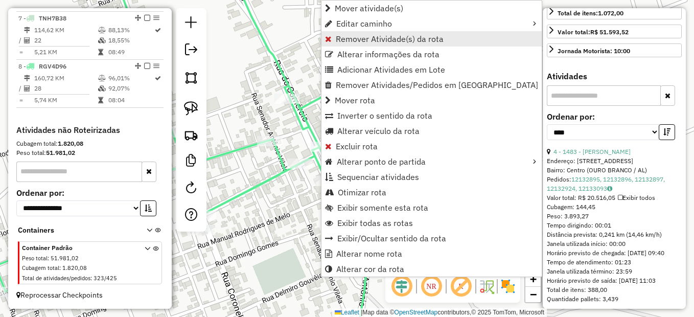
click at [399, 40] on span "Remover Atividade(s) da rota" at bounding box center [390, 39] width 108 height 8
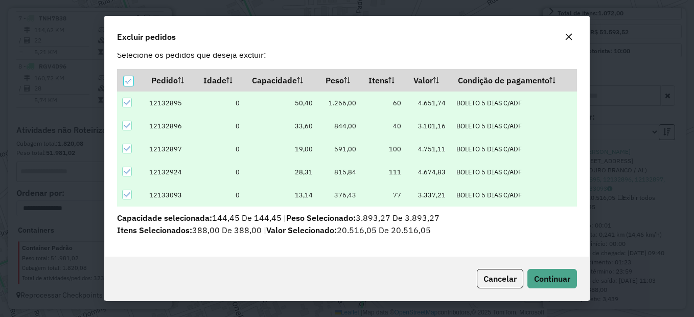
scroll to position [21, 0]
click at [546, 283] on span "Continuar" at bounding box center [552, 278] width 36 height 10
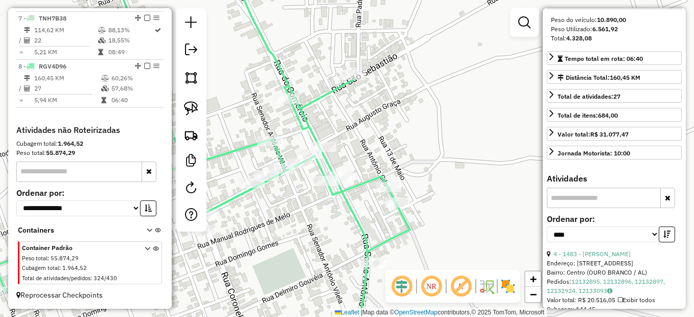
scroll to position [102, 0]
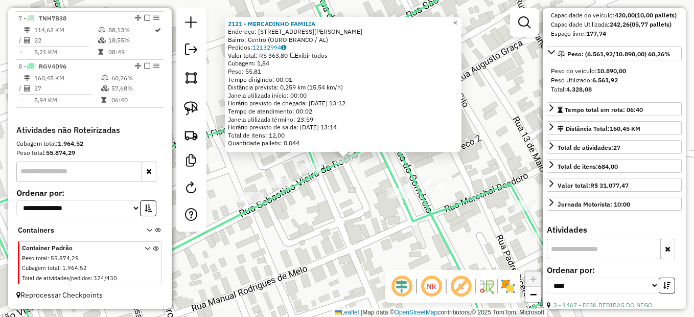
click at [324, 193] on div "2121 - MERCADINHO FAMILIA Endereço: Rua Sebastiao Vieira da Rocha 52 Bairro: Ce…" at bounding box center [347, 158] width 694 height 317
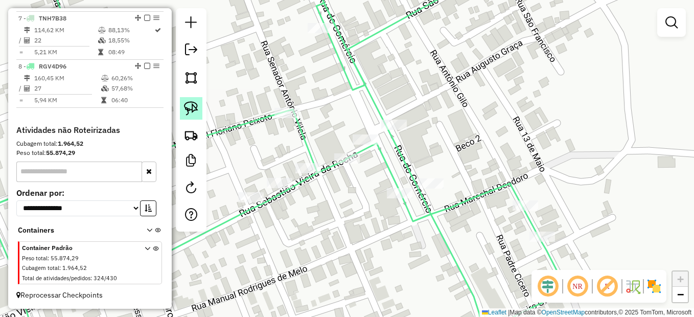
click at [186, 105] on img at bounding box center [191, 108] width 14 height 14
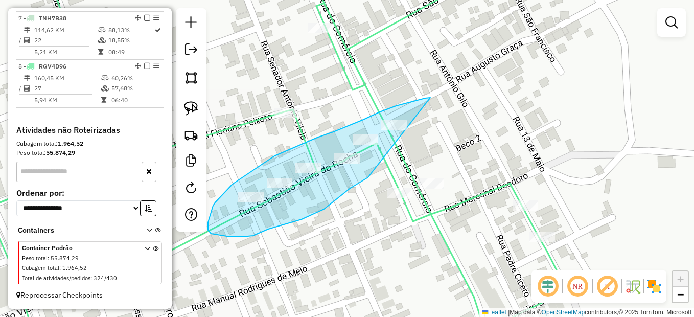
drag, startPoint x: 430, startPoint y: 98, endPoint x: 390, endPoint y: 164, distance: 77.5
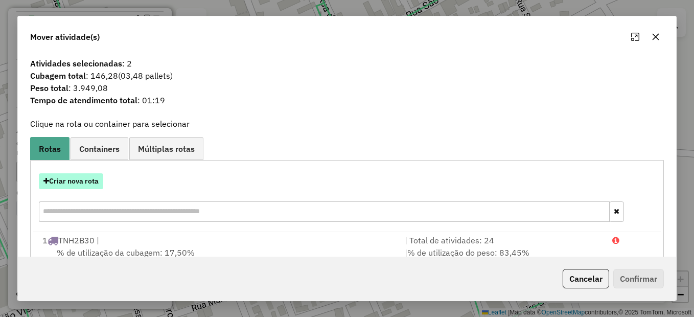
click at [86, 178] on button "Criar nova rota" at bounding box center [71, 181] width 64 height 16
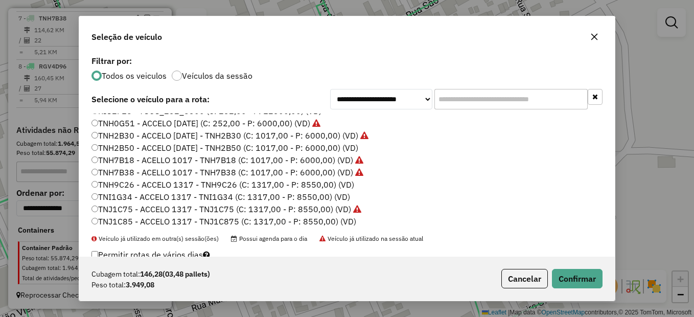
scroll to position [206, 0]
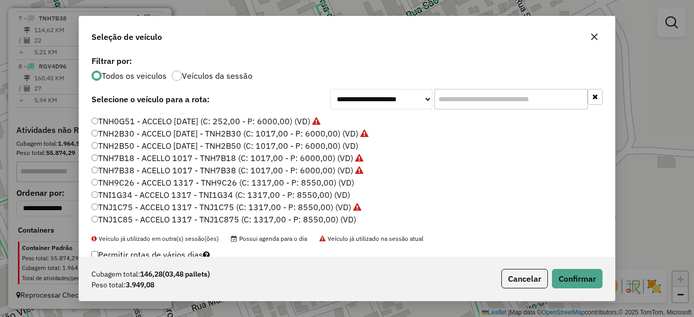
click at [130, 195] on label "TNI1G34 - ACCELO 1317 - TNI1G34 (C: 1317,00 - P: 8550,00) (VD)" at bounding box center [220, 195] width 259 height 12
click at [585, 278] on button "Confirmar" at bounding box center [577, 278] width 51 height 19
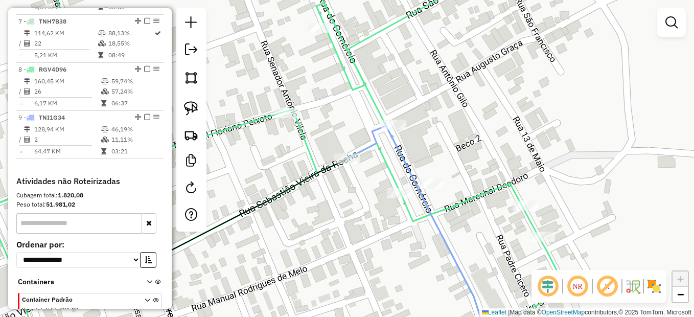
scroll to position [680, 0]
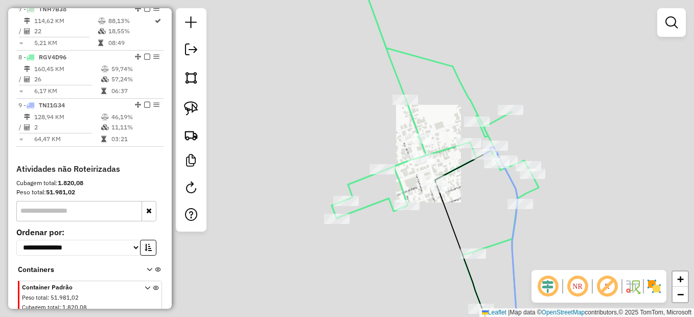
drag, startPoint x: 572, startPoint y: 196, endPoint x: 524, endPoint y: 141, distance: 73.2
click at [525, 142] on div "Janela de atendimento Grade de atendimento Capacidade Transportadoras Veículos …" at bounding box center [347, 158] width 694 height 317
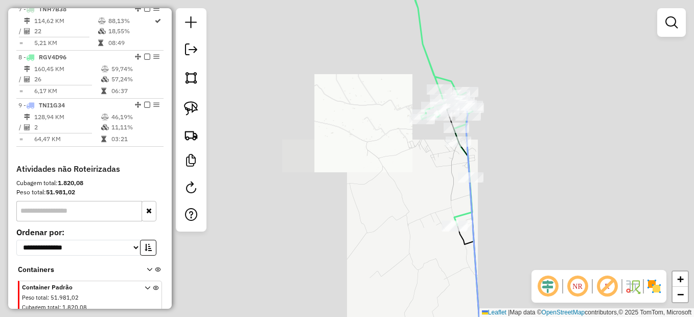
drag, startPoint x: 595, startPoint y: 218, endPoint x: 419, endPoint y: 101, distance: 211.0
click at [419, 101] on div "Janela de atendimento Grade de atendimento Capacidade Transportadoras Veículos …" at bounding box center [347, 158] width 694 height 317
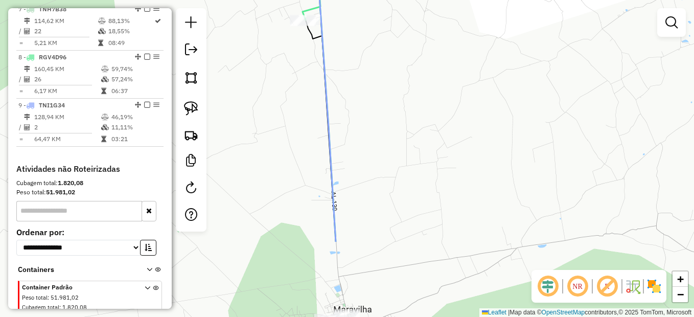
drag, startPoint x: 428, startPoint y: 192, endPoint x: 421, endPoint y: 108, distance: 83.5
click at [421, 108] on div "Janela de atendimento Grade de atendimento Capacidade Transportadoras Veículos …" at bounding box center [347, 158] width 694 height 317
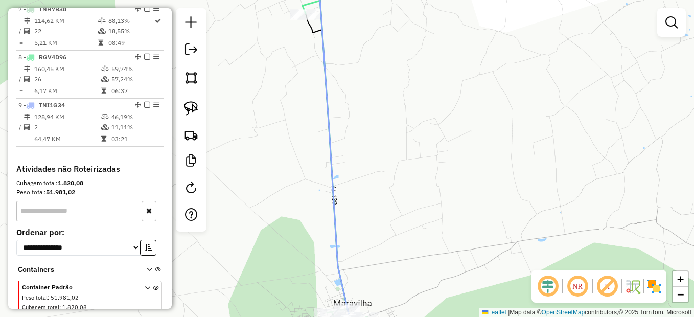
drag, startPoint x: 387, startPoint y: 221, endPoint x: 389, endPoint y: 110, distance: 110.4
click at [388, 113] on div "Janela de atendimento Grade de atendimento Capacidade Transportadoras Veículos …" at bounding box center [347, 158] width 694 height 317
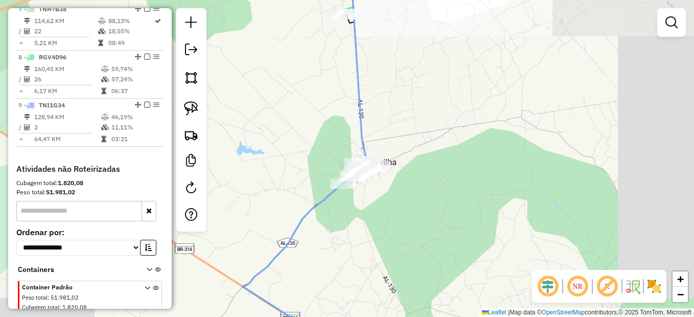
drag, startPoint x: 322, startPoint y: 72, endPoint x: 384, endPoint y: 157, distance: 105.1
click at [364, 185] on div "Janela de atendimento Grade de atendimento Capacidade Transportadoras Veículos …" at bounding box center [347, 158] width 694 height 317
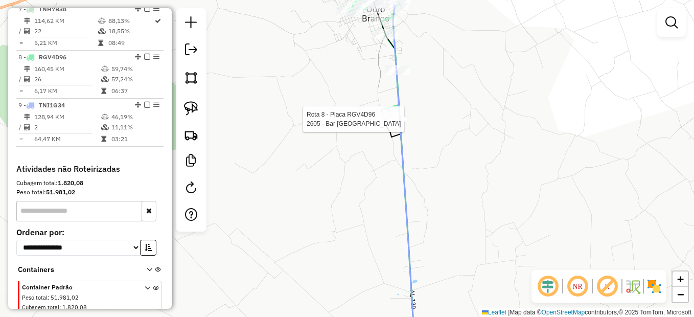
select select "*********"
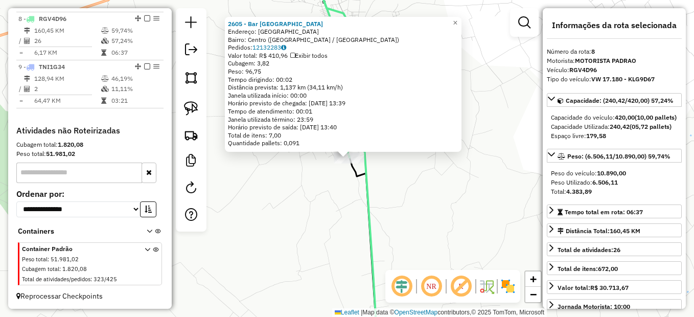
scroll to position [729, 0]
click at [348, 203] on div "2605 - Bar La Rochelle Endereço: Rua Sao Vicente SN Bairro: Centro (LAGOA DA CA…" at bounding box center [347, 158] width 694 height 317
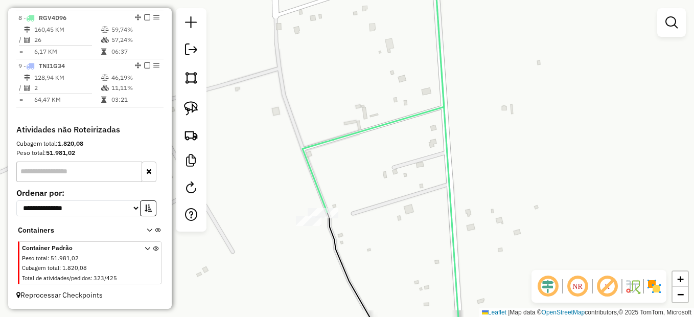
drag, startPoint x: 343, startPoint y: 207, endPoint x: 381, endPoint y: 158, distance: 61.9
click at [382, 157] on div "Janela de atendimento Grade de atendimento Capacidade Transportadoras Veículos …" at bounding box center [347, 158] width 694 height 317
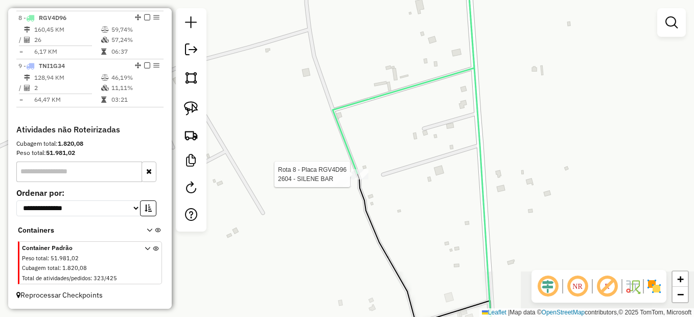
select select "*********"
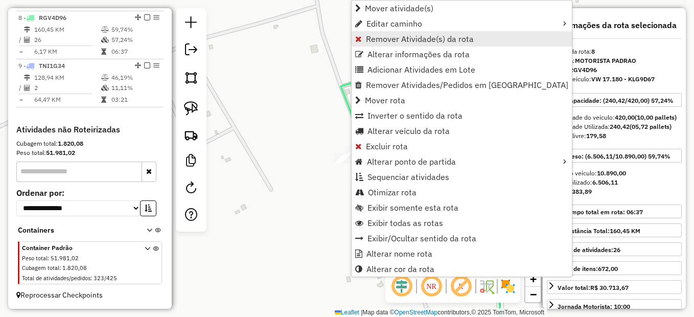
click at [424, 42] on span "Remover Atividade(s) da rota" at bounding box center [420, 39] width 108 height 8
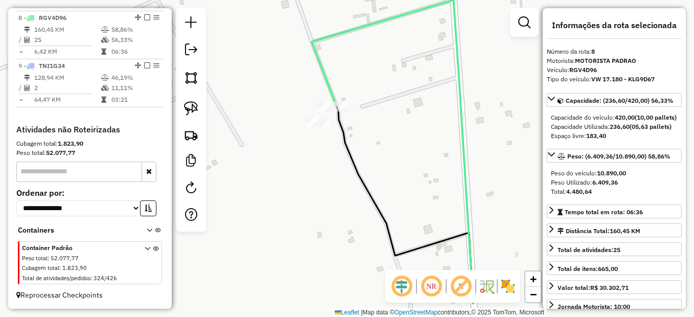
drag, startPoint x: 406, startPoint y: 163, endPoint x: 372, endPoint y: 122, distance: 52.7
click at [372, 122] on div "Janela de atendimento Grade de atendimento Capacidade Transportadoras Veículos …" at bounding box center [347, 158] width 694 height 317
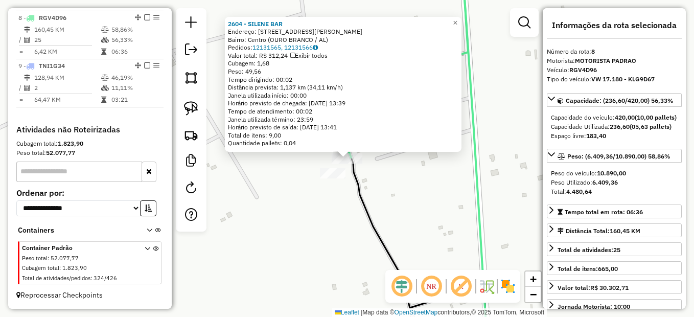
click at [452, 209] on div "2604 - SILENE BAR Endereço: Rua Coronel Lucena 284 Bairro: Centro (OURO BRANCO …" at bounding box center [347, 158] width 694 height 317
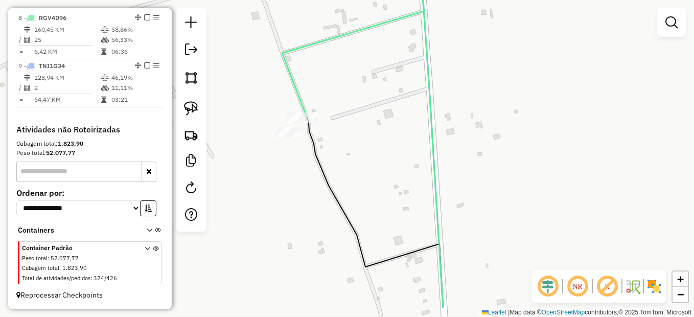
drag, startPoint x: 434, startPoint y: 177, endPoint x: 423, endPoint y: 167, distance: 14.5
click at [423, 167] on div "Janela de atendimento Grade de atendimento Capacidade Transportadoras Veículos …" at bounding box center [347, 158] width 694 height 317
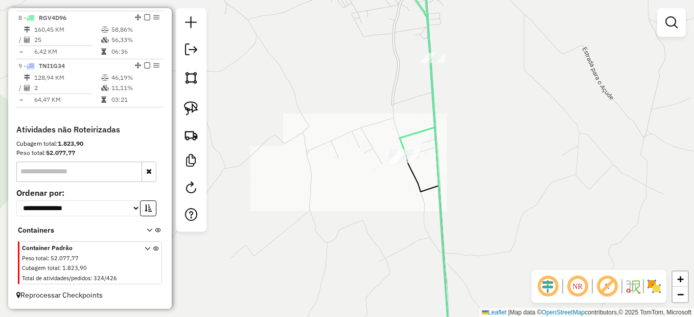
drag, startPoint x: 523, startPoint y: 216, endPoint x: 468, endPoint y: 111, distance: 117.9
click at [471, 115] on div "Janela de atendimento Grade de atendimento Capacidade Transportadoras Veículos …" at bounding box center [347, 158] width 694 height 317
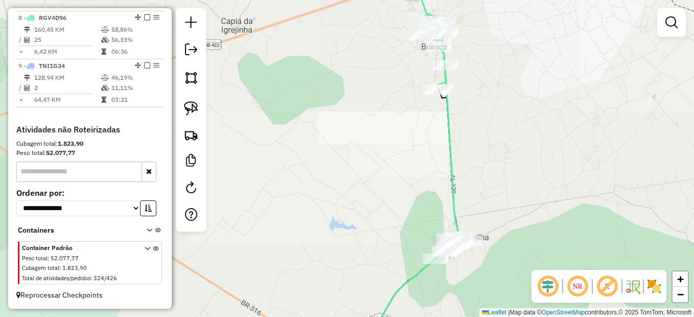
drag, startPoint x: 555, startPoint y: 207, endPoint x: 436, endPoint y: 78, distance: 175.4
click at [436, 78] on div "Janela de atendimento Grade de atendimento Capacidade Transportadoras Veículos …" at bounding box center [347, 158] width 694 height 317
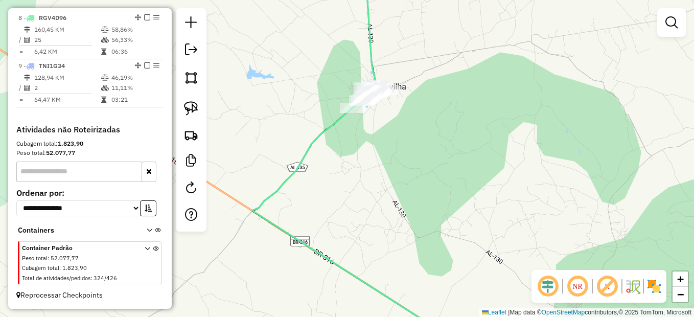
drag, startPoint x: 355, startPoint y: 177, endPoint x: 457, endPoint y: 96, distance: 130.5
click at [456, 98] on div "Janela de atendimento Grade de atendimento Capacidade Transportadoras Veículos …" at bounding box center [347, 158] width 694 height 317
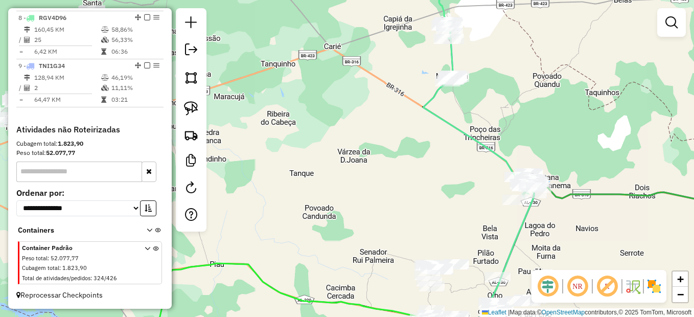
drag, startPoint x: 545, startPoint y: 150, endPoint x: 478, endPoint y: 107, distance: 79.2
click at [478, 107] on div "Janela de atendimento Grade de atendimento Capacidade Transportadoras Veículos …" at bounding box center [347, 158] width 694 height 317
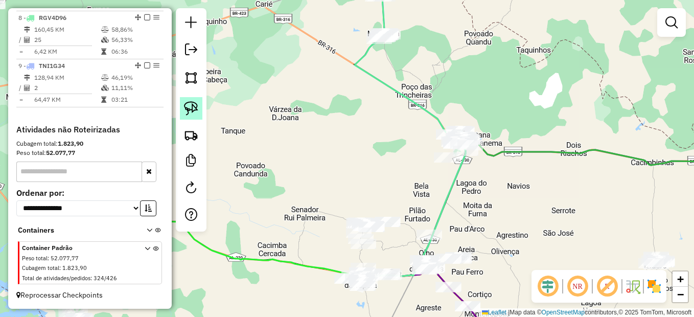
click at [197, 104] on img at bounding box center [191, 108] width 14 height 14
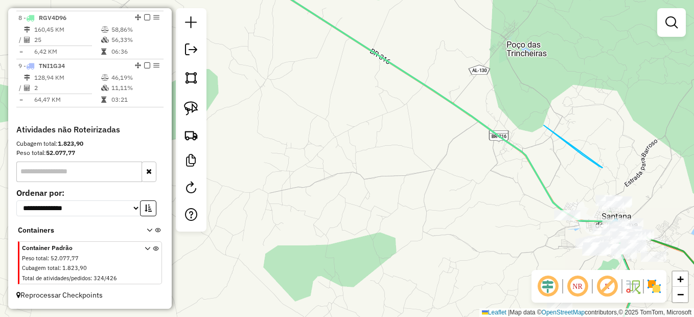
drag, startPoint x: 601, startPoint y: 168, endPoint x: 451, endPoint y: 61, distance: 184.7
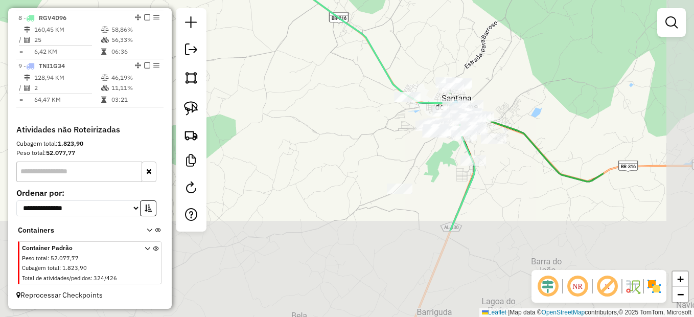
drag, startPoint x: 590, startPoint y: 151, endPoint x: 446, endPoint y: 45, distance: 178.7
click at [446, 45] on div "Janela de atendimento Grade de atendimento Capacidade Transportadoras Veículos …" at bounding box center [347, 158] width 694 height 317
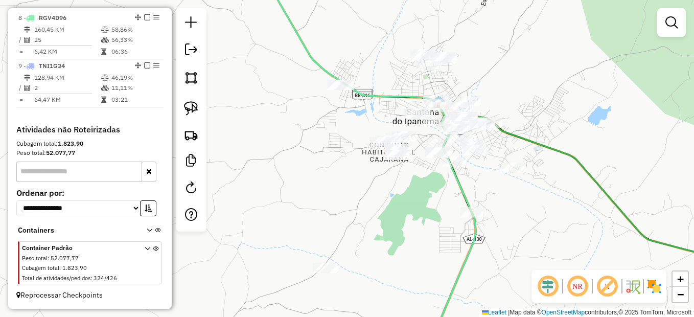
drag, startPoint x: 354, startPoint y: 114, endPoint x: 416, endPoint y: 124, distance: 62.6
click at [356, 115] on div "Janela de atendimento Grade de atendimento Capacidade Transportadoras Veículos …" at bounding box center [347, 158] width 694 height 317
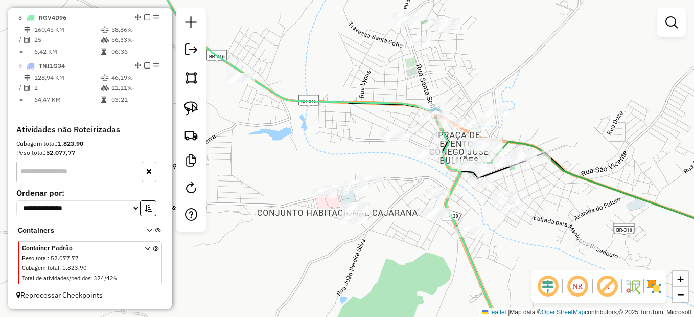
drag, startPoint x: 430, startPoint y: 137, endPoint x: 419, endPoint y: 167, distance: 31.7
click at [419, 167] on div "Janela de atendimento Grade de atendimento Capacidade Transportadoras Veículos …" at bounding box center [347, 158] width 694 height 317
click at [194, 109] on img at bounding box center [191, 108] width 14 height 14
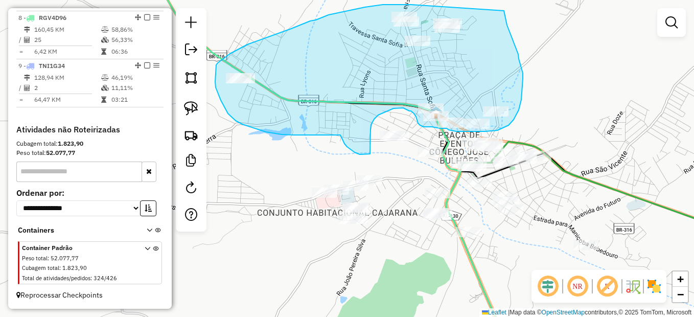
drag, startPoint x: 408, startPoint y: 4, endPoint x: 504, endPoint y: 11, distance: 95.8
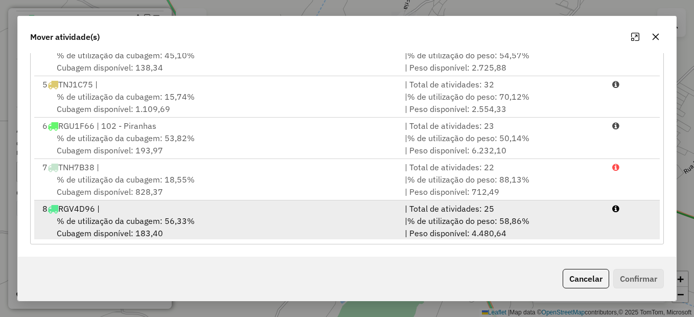
scroll to position [168, 0]
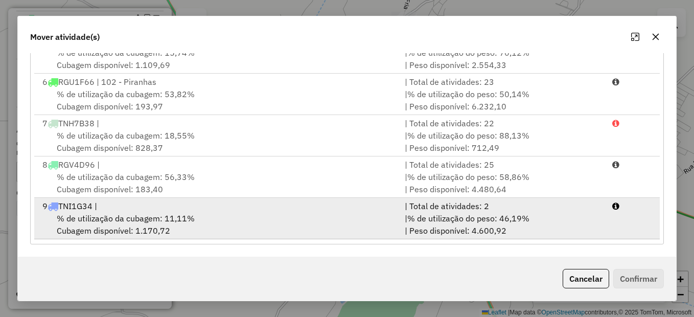
click at [217, 215] on div "% de utilização da cubagem: 11,11% Cubagem disponível: 1.170,72" at bounding box center [217, 224] width 362 height 25
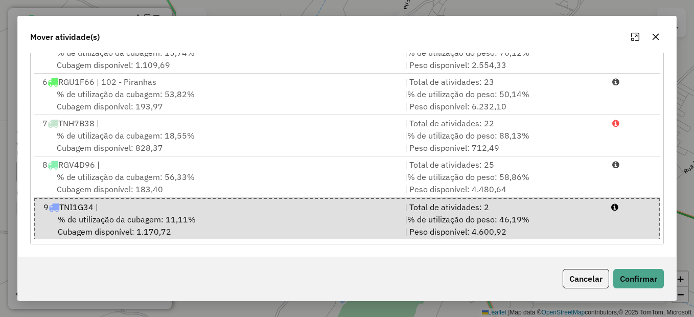
click at [637, 268] on div "Cancelar Confirmar" at bounding box center [347, 278] width 658 height 44
click at [629, 277] on button "Confirmar" at bounding box center [638, 278] width 51 height 19
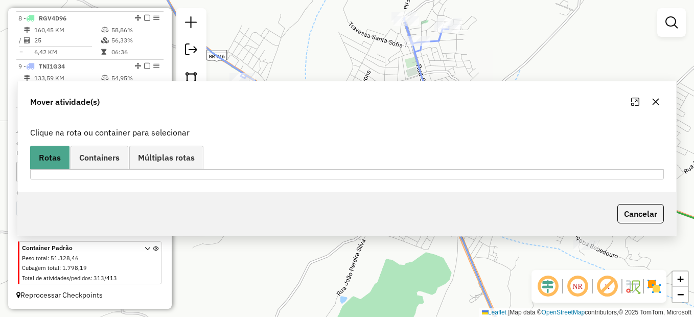
scroll to position [0, 0]
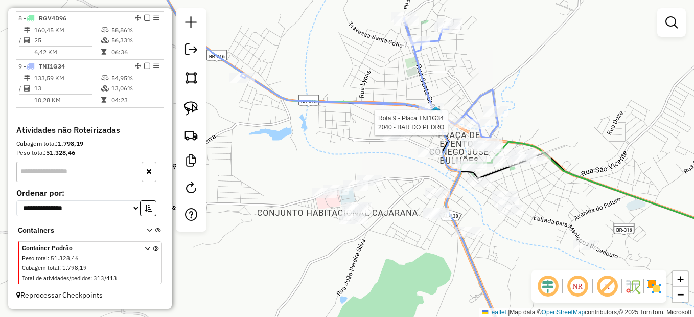
select select "*********"
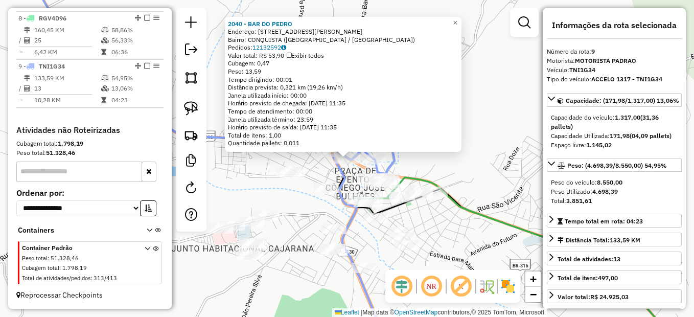
click at [506, 181] on div "Rota 9 - Placa TNI1G34 2159 - ARAPIRACA BEBIDAS 2040 - BAR DO PEDRO Endereço: A…" at bounding box center [347, 158] width 694 height 317
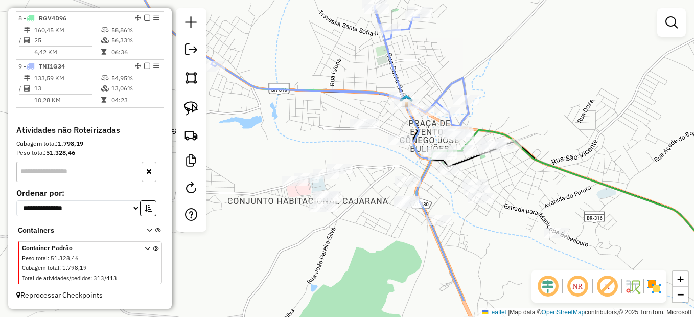
drag, startPoint x: 477, startPoint y: 191, endPoint x: 551, endPoint y: 143, distance: 88.4
click at [551, 143] on div "Janela de atendimento Grade de atendimento Capacidade Transportadoras Veículos …" at bounding box center [347, 158] width 694 height 317
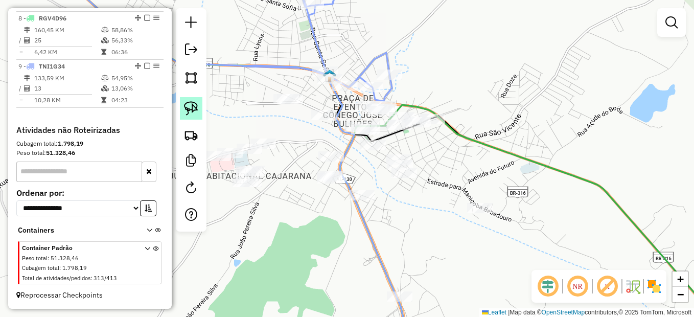
click at [194, 104] on img at bounding box center [191, 108] width 14 height 14
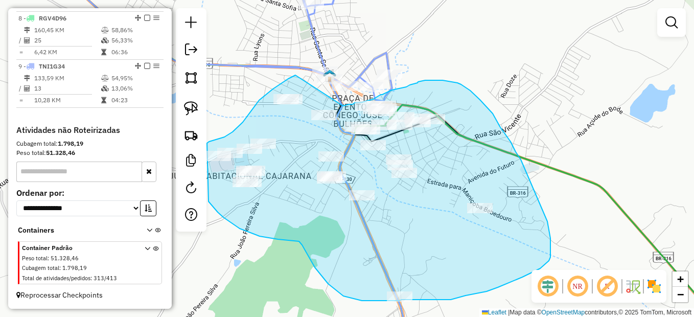
drag, startPoint x: 295, startPoint y: 75, endPoint x: 343, endPoint y: 106, distance: 56.5
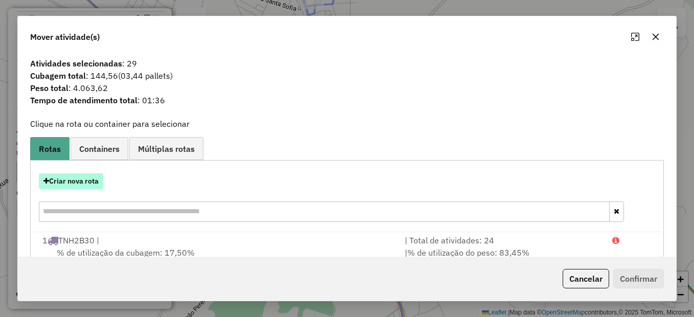
click at [83, 177] on button "Criar nova rota" at bounding box center [71, 181] width 64 height 16
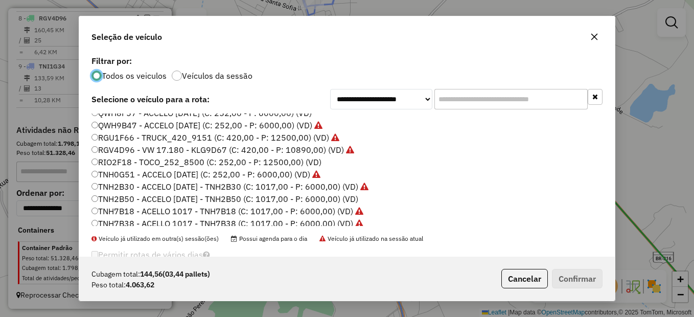
scroll to position [204, 0]
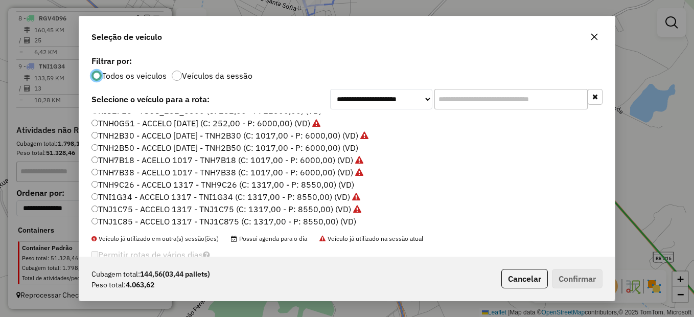
click at [155, 146] on label "TNH2B50 - ACCELO 1017 CE - TNH2B50 (C: 1017,00 - P: 6000,00) (VD)" at bounding box center [224, 148] width 267 height 12
click at [555, 270] on button "Confirmar" at bounding box center [577, 278] width 51 height 19
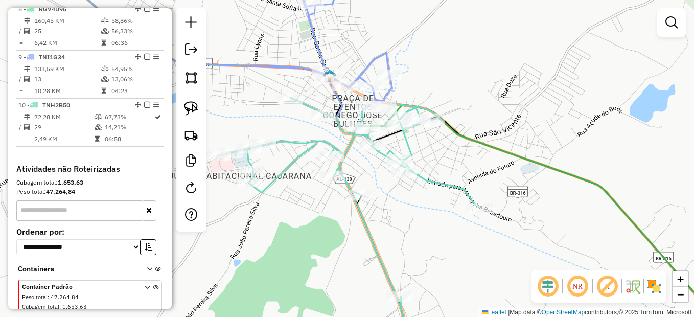
scroll to position [716, 0]
select select "*********"
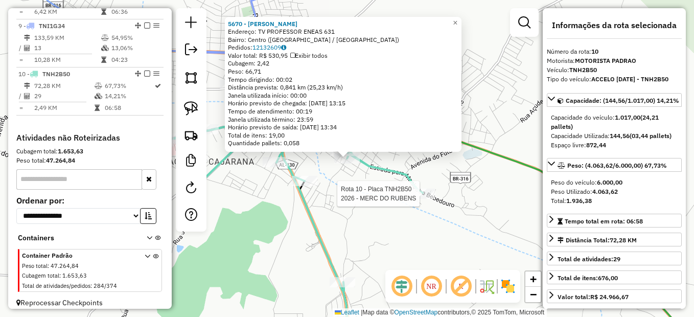
scroll to position [764, 0]
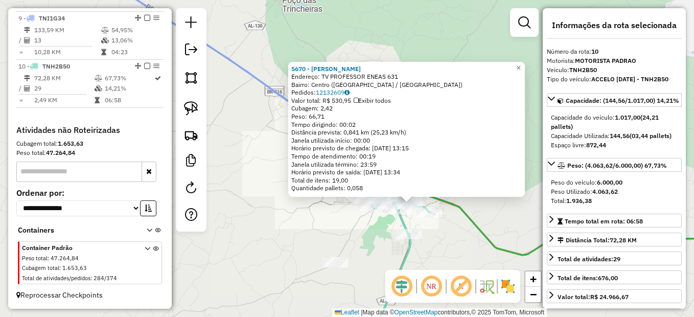
drag, startPoint x: 465, startPoint y: 240, endPoint x: 459, endPoint y: 181, distance: 59.5
click at [459, 181] on div "5670 - MERCADINHO SOARES Endereço: TV PROFESSOR ENEAS 631 Bairro: Centro (SANTA…" at bounding box center [347, 158] width 694 height 317
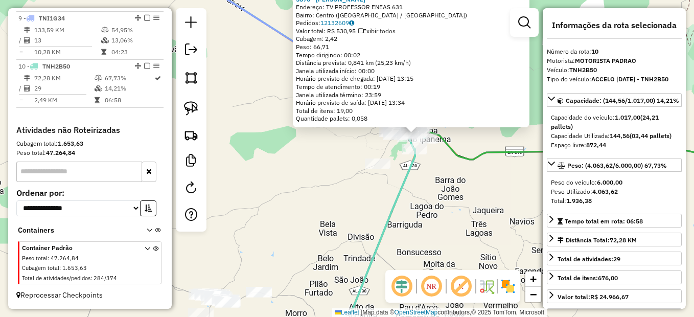
drag, startPoint x: 435, startPoint y: 232, endPoint x: 425, endPoint y: 182, distance: 51.6
click at [423, 180] on div "5670 - MERCADINHO SOARES Endereço: TV PROFESSOR ENEAS 631 Bairro: Centro (SANTA…" at bounding box center [347, 158] width 694 height 317
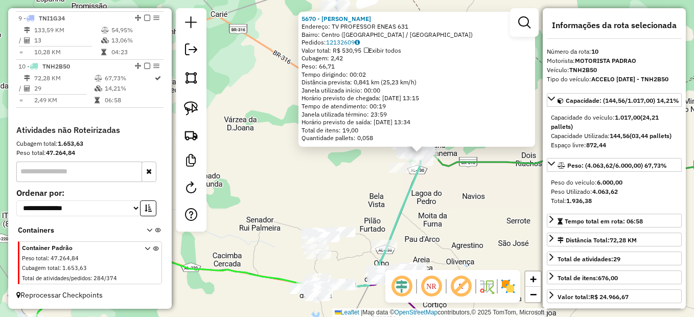
click at [418, 199] on div "5670 - MERCADINHO SOARES Endereço: TV PROFESSOR ENEAS 631 Bairro: Centro (SANTA…" at bounding box center [347, 158] width 694 height 317
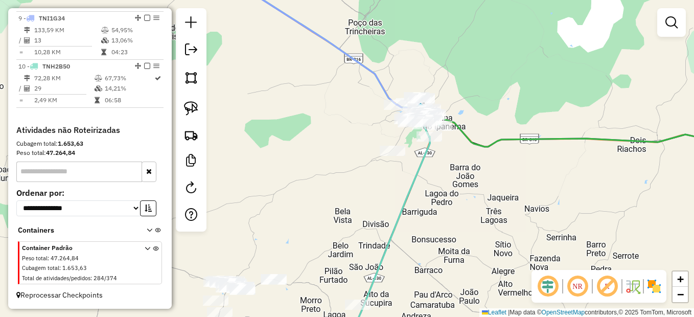
drag, startPoint x: 396, startPoint y: 189, endPoint x: 370, endPoint y: 155, distance: 41.9
click at [370, 155] on div "Janela de atendimento Grade de atendimento Capacidade Transportadoras Veículos …" at bounding box center [347, 158] width 694 height 317
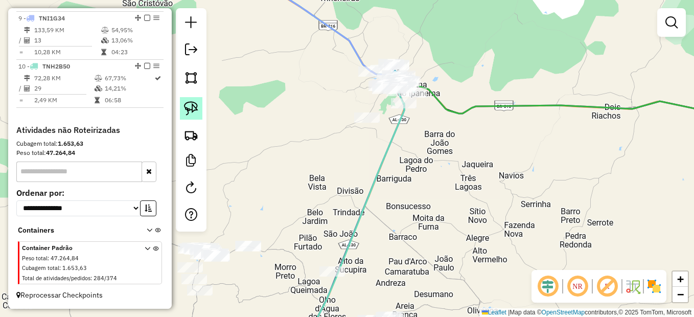
click at [182, 109] on link at bounding box center [191, 108] width 22 height 22
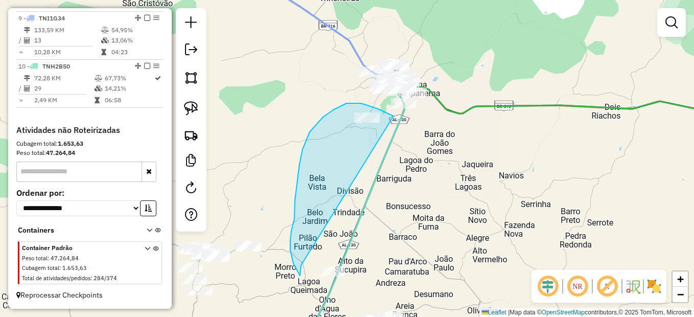
drag, startPoint x: 378, startPoint y: 109, endPoint x: 301, endPoint y: 249, distance: 160.3
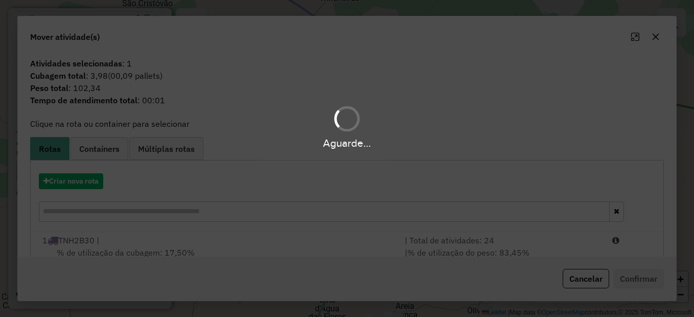
click at [334, 270] on div "Aguarde..." at bounding box center [347, 158] width 694 height 317
click at [607, 283] on div "Aguarde..." at bounding box center [347, 158] width 694 height 317
click at [593, 282] on div "Aguarde..." at bounding box center [347, 158] width 694 height 317
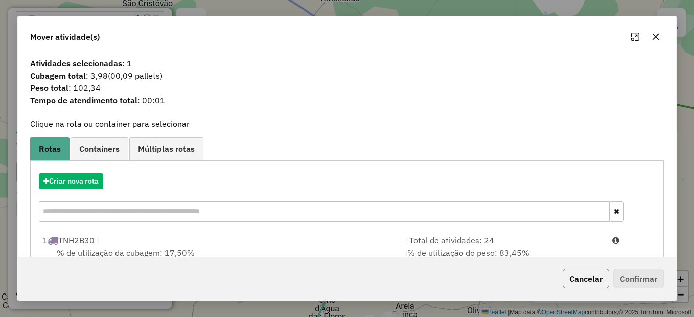
click at [592, 282] on button "Cancelar" at bounding box center [586, 278] width 46 height 19
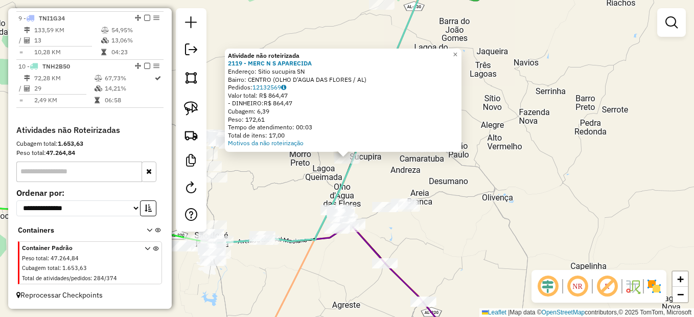
click at [294, 196] on div "Atividade não roteirizada 2119 - MERC N S APARECIDA Endereço: Sitio sucupira SN…" at bounding box center [347, 158] width 694 height 317
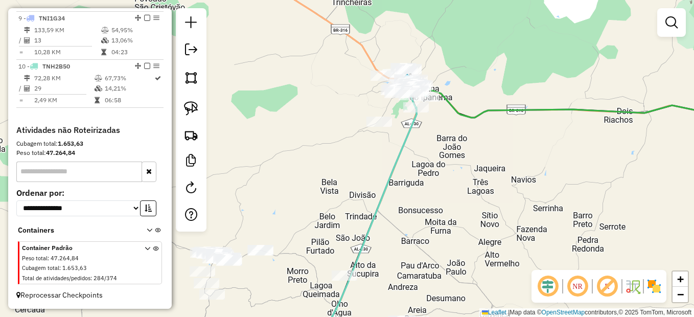
drag, startPoint x: 420, startPoint y: 203, endPoint x: 408, endPoint y: 271, distance: 69.1
click at [408, 271] on div "Janela de atendimento Grade de atendimento Capacidade Transportadoras Veículos …" at bounding box center [347, 158] width 694 height 317
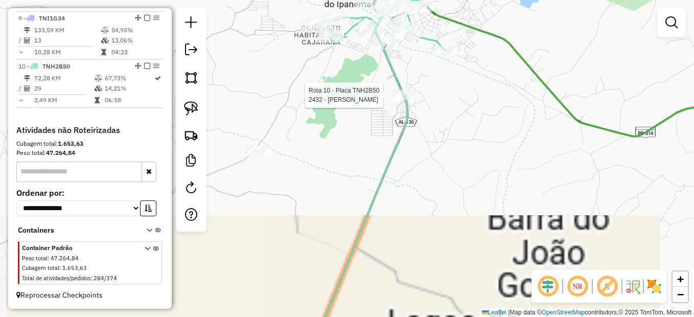
click at [403, 100] on div at bounding box center [405, 95] width 26 height 10
select select "*********"
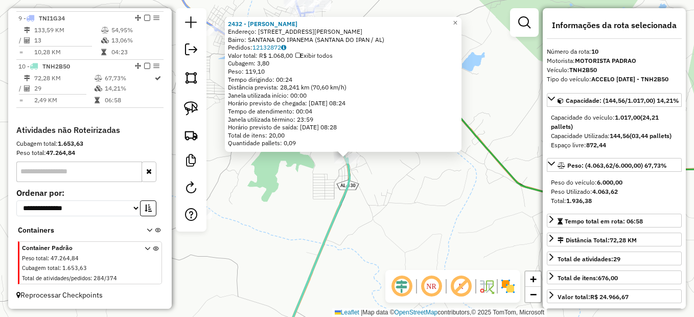
click at [310, 214] on div "Rota 10 - Placa TNH2B50 2432 - NAIRERNAN CARVALHO 2432 - NAIRERNAN CARVALHO End…" at bounding box center [347, 158] width 694 height 317
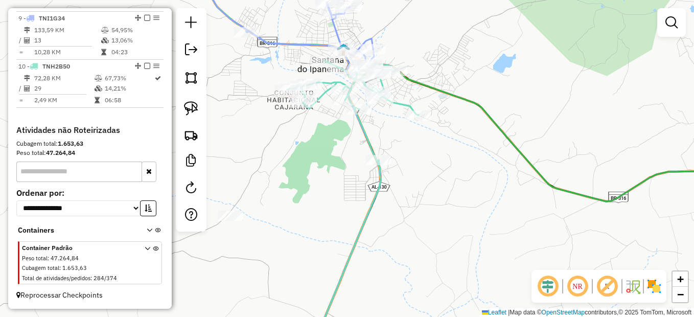
drag, startPoint x: 335, startPoint y: 223, endPoint x: 412, endPoint y: 209, distance: 78.4
click at [412, 209] on div "Janela de atendimento Grade de atendimento Capacidade Transportadoras Veículos …" at bounding box center [347, 158] width 694 height 317
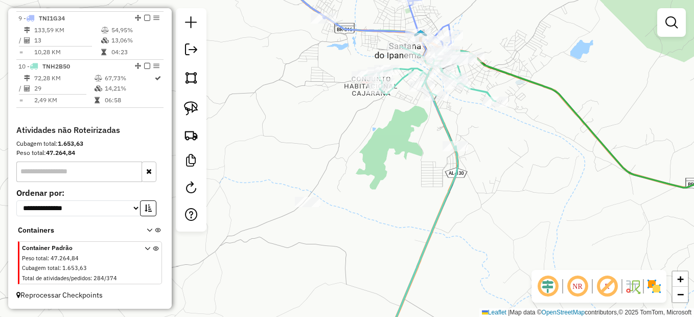
drag, startPoint x: 326, startPoint y: 204, endPoint x: 319, endPoint y: 204, distance: 6.6
click at [323, 204] on div "Janela de atendimento Grade de atendimento Capacidade Transportadoras Veículos …" at bounding box center [347, 158] width 694 height 317
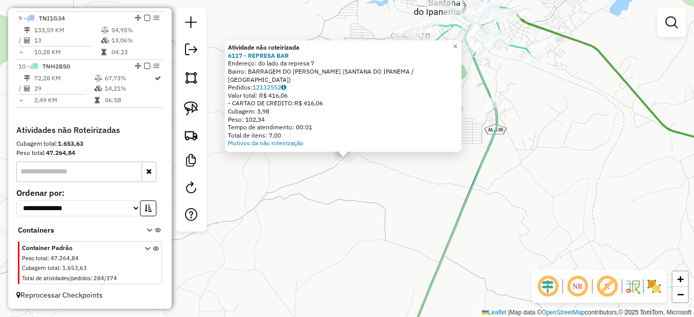
click at [378, 198] on div "Atividade não roteirizada 6117 - REPRESA BAR Endereço: do lado da represa 7 Bai…" at bounding box center [347, 158] width 694 height 317
select select "*********"
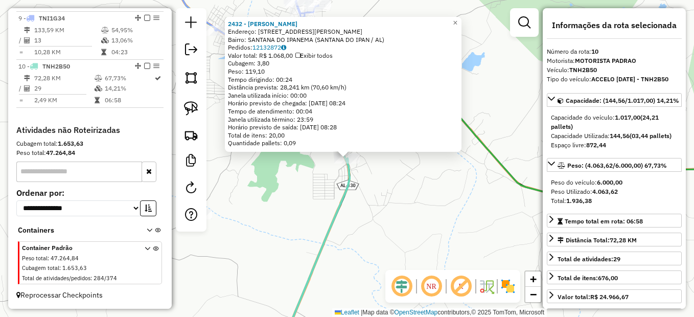
click at [410, 182] on div "2432 - NAIRERNAN CARVALHO Endereço: Rua Delmiro Gouv�ia 241 Bairro: SANTANA DO …" at bounding box center [347, 158] width 694 height 317
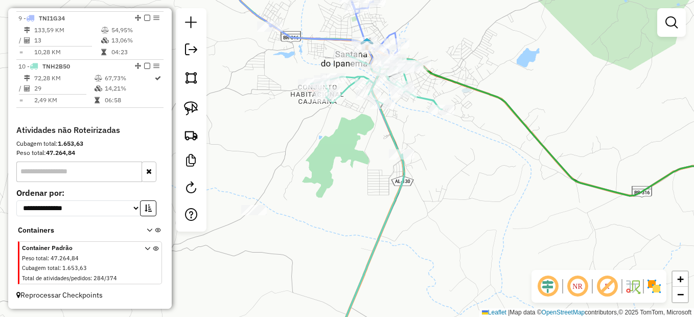
drag, startPoint x: 316, startPoint y: 204, endPoint x: 383, endPoint y: 172, distance: 74.5
click at [371, 200] on div "Janela de atendimento Grade de atendimento Capacidade Transportadoras Veículos …" at bounding box center [347, 158] width 694 height 317
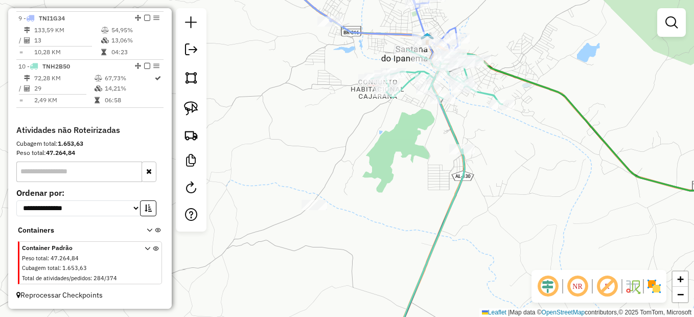
drag, startPoint x: 288, startPoint y: 166, endPoint x: 343, endPoint y: 159, distance: 56.1
click at [347, 160] on div "Janela de atendimento Grade de atendimento Capacidade Transportadoras Veículos …" at bounding box center [347, 158] width 694 height 317
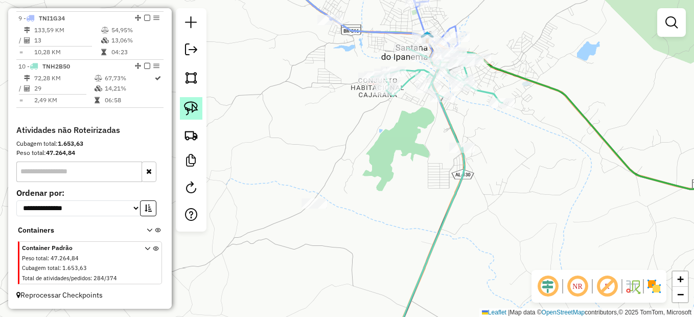
click at [196, 106] on img at bounding box center [191, 108] width 14 height 14
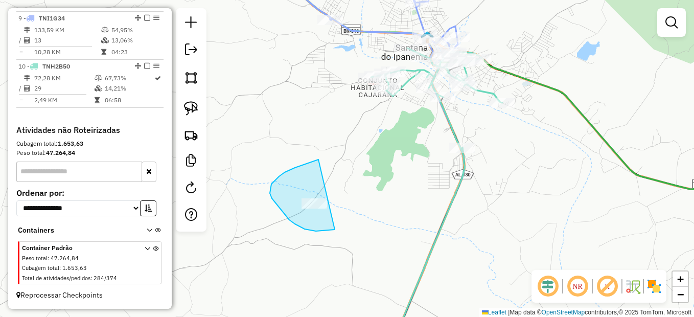
drag, startPoint x: 318, startPoint y: 159, endPoint x: 365, endPoint y: 220, distance: 76.5
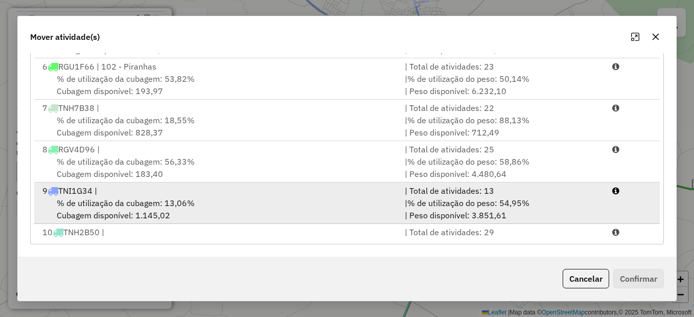
scroll to position [209, 0]
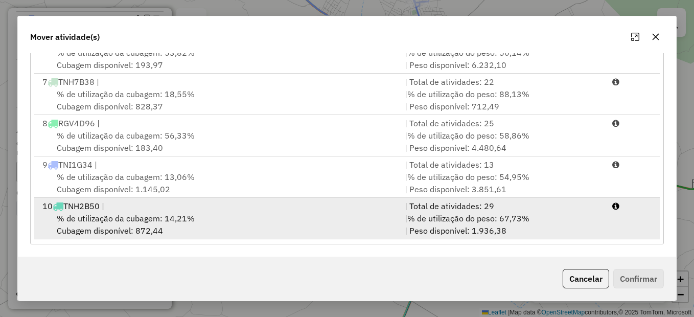
click at [172, 213] on span "% de utilização da cubagem: 14,21%" at bounding box center [126, 218] width 138 height 10
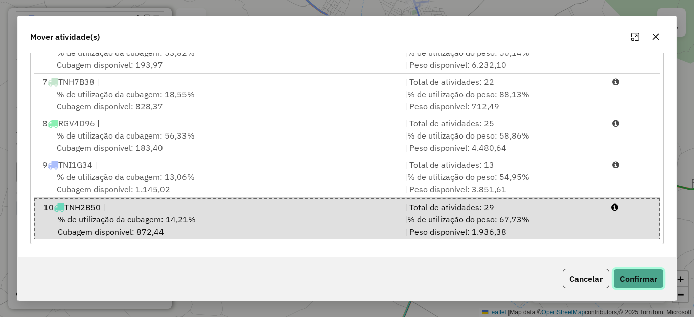
click at [642, 276] on button "Confirmar" at bounding box center [638, 278] width 51 height 19
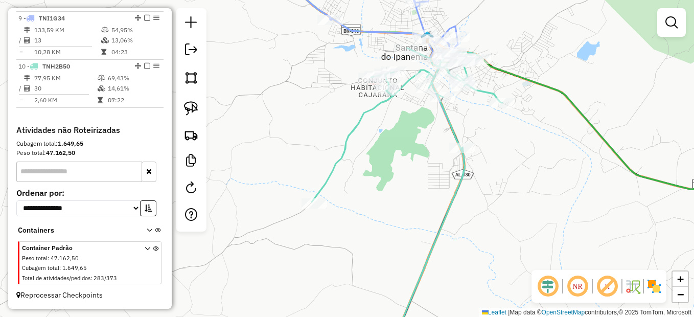
scroll to position [0, 0]
select select "*********"
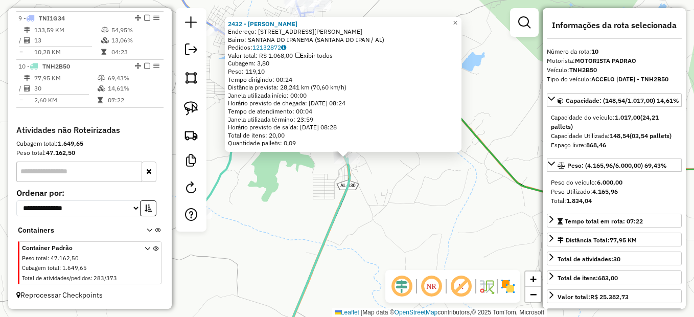
click at [451, 202] on div "2432 - NAIRERNAN CARVALHO Endereço: Rua Delmiro Gouv�ia 241 Bairro: SANTANA DO …" at bounding box center [347, 158] width 694 height 317
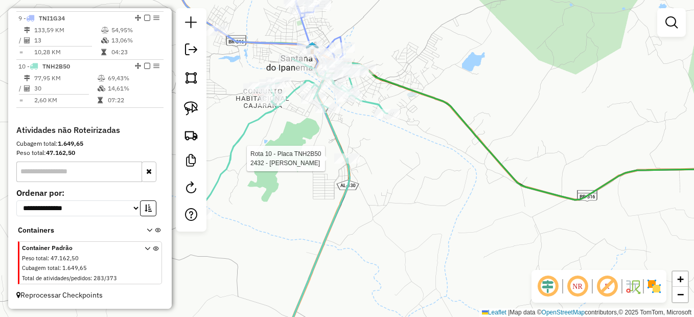
select select "*********"
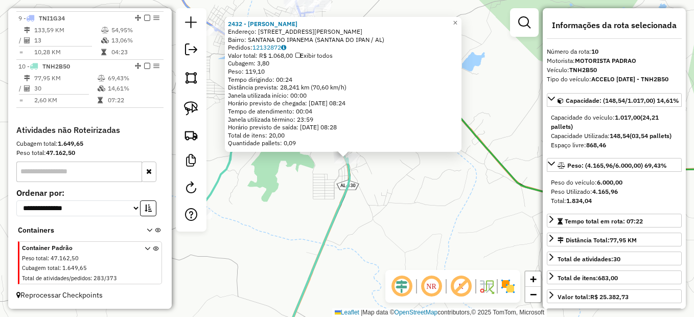
click at [380, 179] on div "2432 - NAIRERNAN CARVALHO Endereço: Rua Delmiro Gouv�ia 241 Bairro: SANTANA DO …" at bounding box center [347, 158] width 694 height 317
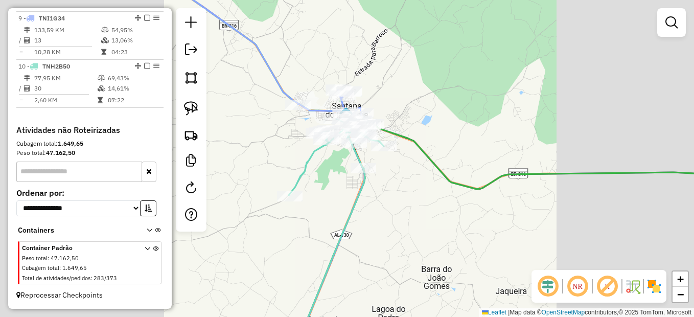
click at [456, 135] on div "Janela de atendimento Grade de atendimento Capacidade Transportadoras Veículos …" at bounding box center [347, 158] width 694 height 317
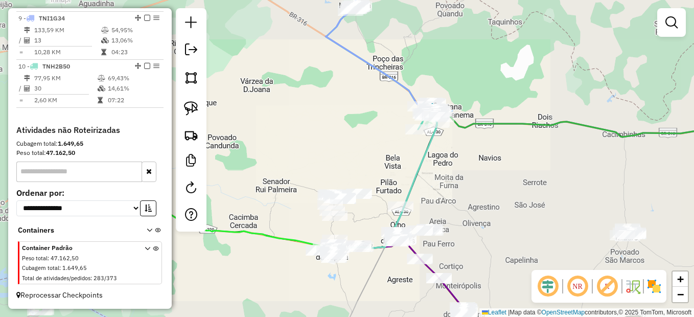
drag, startPoint x: 490, startPoint y: 192, endPoint x: 485, endPoint y: 180, distance: 12.1
click at [486, 181] on div "Janela de atendimento Grade de atendimento Capacidade Transportadoras Veículos …" at bounding box center [347, 158] width 694 height 317
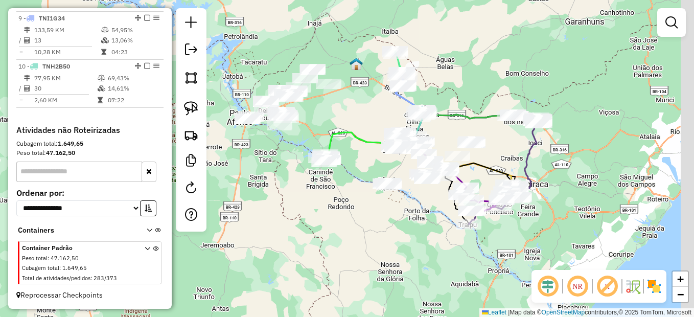
drag, startPoint x: 675, startPoint y: 216, endPoint x: 598, endPoint y: 168, distance: 90.6
click at [598, 168] on div "Janela de atendimento Grade de atendimento Capacidade Transportadoras Veículos …" at bounding box center [347, 158] width 694 height 317
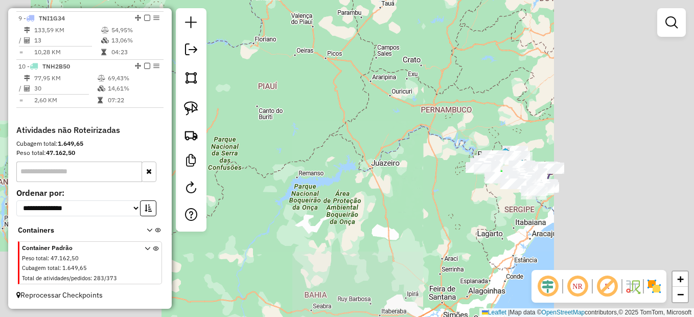
click at [577, 208] on div "Janela de atendimento Grade de atendimento Capacidade Transportadoras Veículos …" at bounding box center [347, 158] width 694 height 317
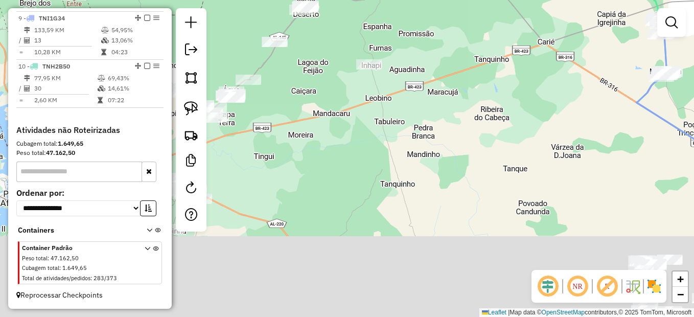
drag, startPoint x: 484, startPoint y: 131, endPoint x: 449, endPoint y: 70, distance: 71.0
click at [449, 70] on div "Janela de atendimento Grade de atendimento Capacidade Transportadoras Veículos …" at bounding box center [347, 158] width 694 height 317
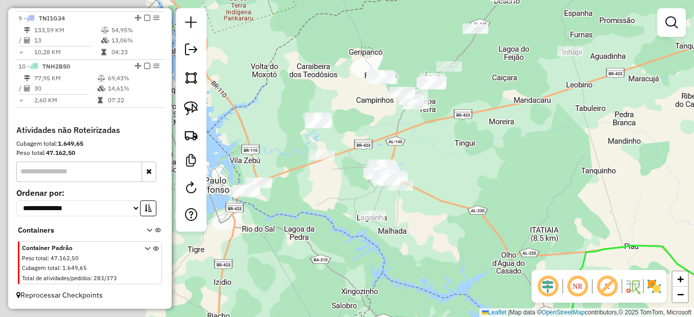
drag, startPoint x: 434, startPoint y: 176, endPoint x: 609, endPoint y: 208, distance: 177.2
click at [609, 208] on div "Janela de atendimento Grade de atendimento Capacidade Transportadoras Veículos …" at bounding box center [347, 158] width 694 height 317
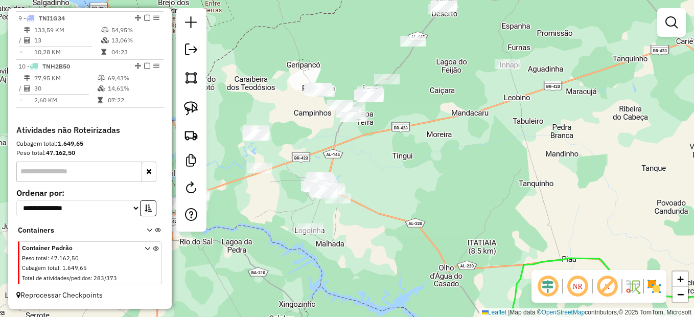
drag, startPoint x: 494, startPoint y: 178, endPoint x: 422, endPoint y: 195, distance: 73.5
click at [422, 195] on div "Janela de atendimento Grade de atendimento Capacidade Transportadoras Veículos …" at bounding box center [347, 158] width 694 height 317
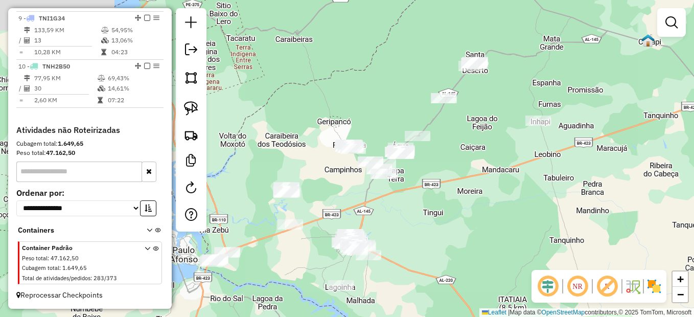
drag, startPoint x: 440, startPoint y: 163, endPoint x: 467, endPoint y: 192, distance: 39.7
click at [467, 192] on div "Janela de atendimento Grade de atendimento Capacidade Transportadoras Veículos …" at bounding box center [347, 158] width 694 height 317
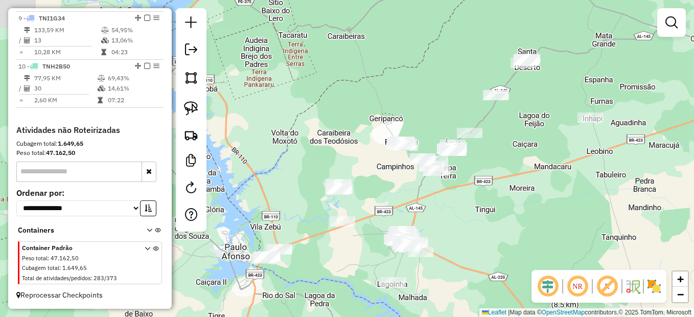
drag, startPoint x: 429, startPoint y: 215, endPoint x: 500, endPoint y: 181, distance: 78.6
click at [500, 181] on div "Janela de atendimento Grade de atendimento Capacidade Transportadoras Veículos …" at bounding box center [347, 158] width 694 height 317
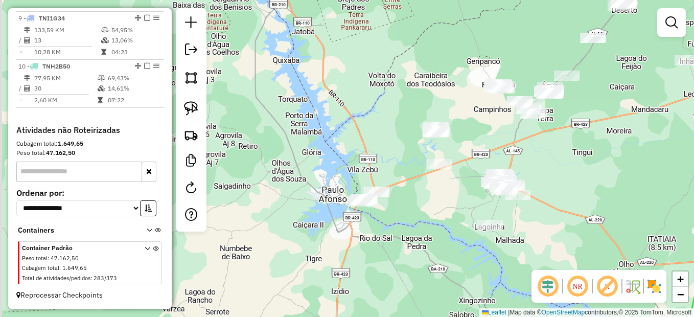
drag, startPoint x: 415, startPoint y: 189, endPoint x: 403, endPoint y: 156, distance: 34.9
click at [470, 152] on div "Janela de atendimento Grade de atendimento Capacidade Transportadoras Veículos …" at bounding box center [347, 158] width 694 height 317
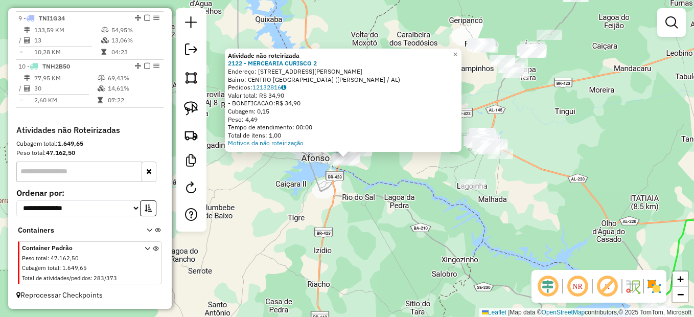
click at [437, 176] on div "Atividade não roteirizada 2122 - MERCEARIA CURISCO 2 Endereço: Rua Ana Nery 92 …" at bounding box center [347, 158] width 694 height 317
click at [509, 174] on div "Atividade não roteirizada 2122 - MERCEARIA CURISCO 2 Endereço: Rua Ana Nery 92 …" at bounding box center [347, 158] width 694 height 317
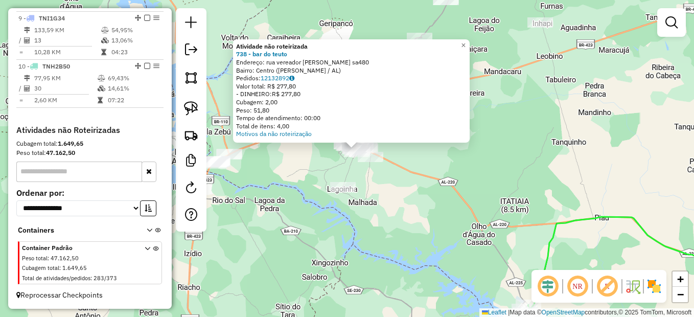
click at [450, 197] on div "Atividade não roteirizada 738 - bar do teuto Endereço: rua vereador Joao Dantas…" at bounding box center [347, 158] width 694 height 317
click at [435, 195] on div "Atividade não roteirizada 738 - bar do teuto Endereço: rua vereador Joao Dantas…" at bounding box center [347, 158] width 694 height 317
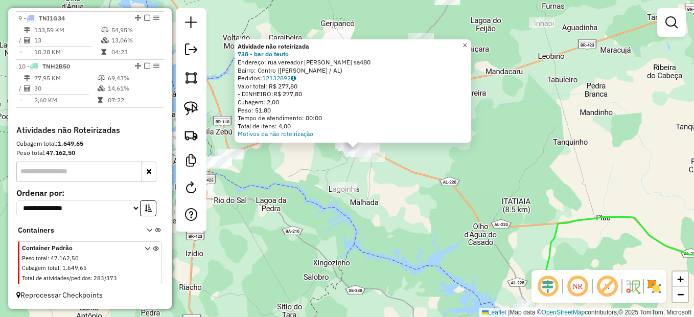
click at [467, 41] on span "×" at bounding box center [464, 45] width 5 height 9
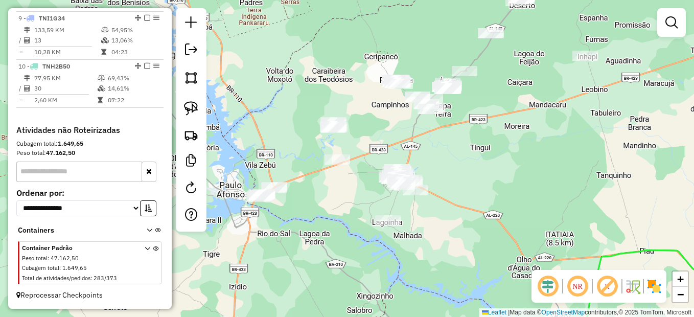
drag, startPoint x: 448, startPoint y: 126, endPoint x: 491, endPoint y: 159, distance: 54.3
click at [491, 159] on div "Janela de atendimento Grade de atendimento Capacidade Transportadoras Veículos …" at bounding box center [347, 158] width 694 height 317
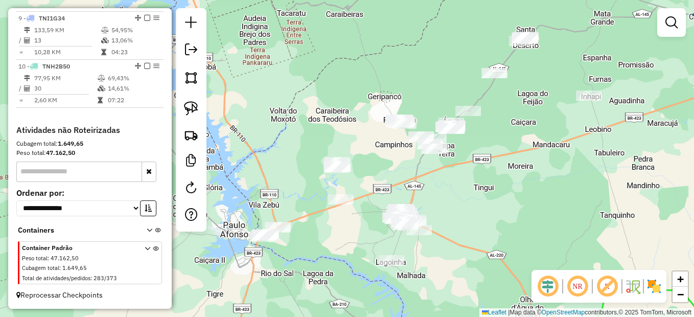
drag, startPoint x: 491, startPoint y: 159, endPoint x: 489, endPoint y: 195, distance: 35.8
click at [489, 195] on div "Janela de atendimento Grade de atendimento Capacidade Transportadoras Veículos …" at bounding box center [347, 158] width 694 height 317
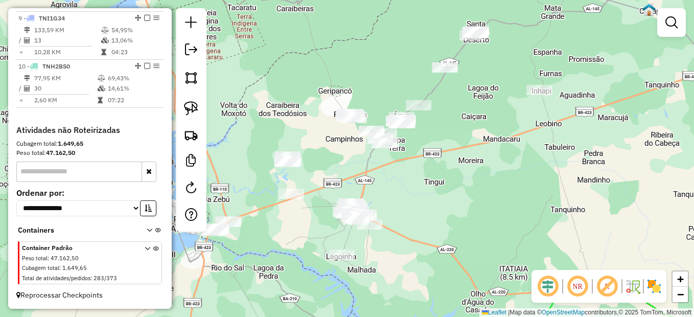
drag, startPoint x: 568, startPoint y: 25, endPoint x: 518, endPoint y: 19, distance: 49.9
click at [518, 19] on div "Janela de atendimento Grade de atendimento Capacidade Transportadoras Veículos …" at bounding box center [347, 158] width 694 height 317
click at [189, 113] on img at bounding box center [191, 108] width 14 height 14
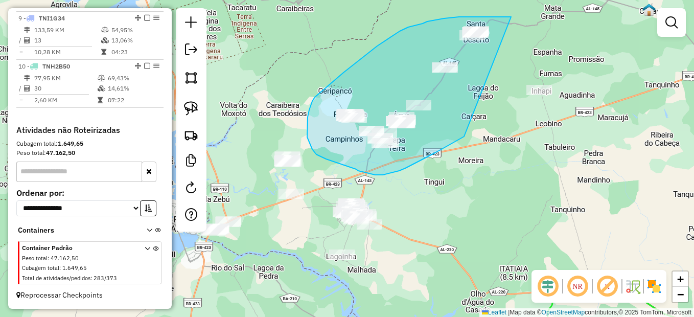
drag, startPoint x: 511, startPoint y: 17, endPoint x: 464, endPoint y: 136, distance: 128.0
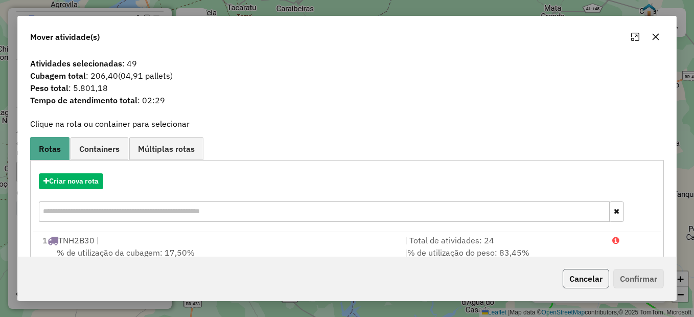
click at [569, 280] on button "Cancelar" at bounding box center [586, 278] width 46 height 19
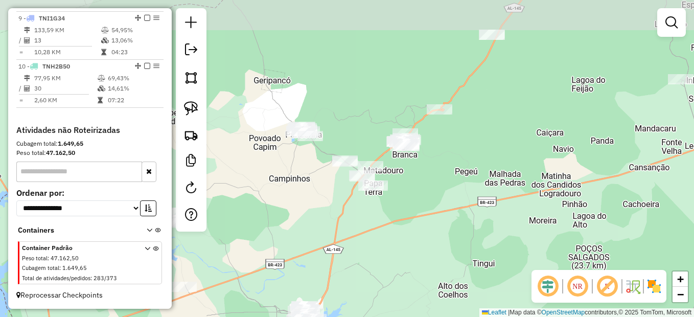
drag, startPoint x: 443, startPoint y: 162, endPoint x: 448, endPoint y: 193, distance: 31.0
click at [448, 193] on div "Janela de atendimento Grade de atendimento Capacidade Transportadoras Veículos …" at bounding box center [347, 158] width 694 height 317
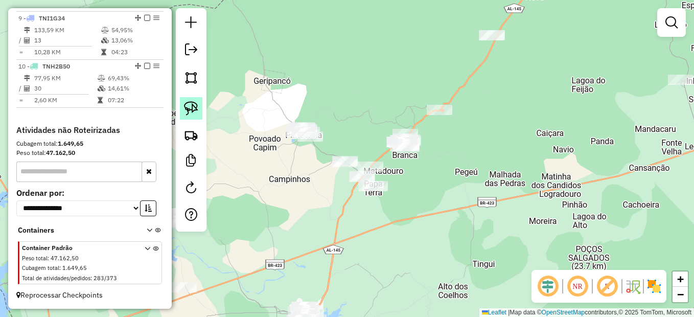
click at [188, 105] on img at bounding box center [191, 108] width 14 height 14
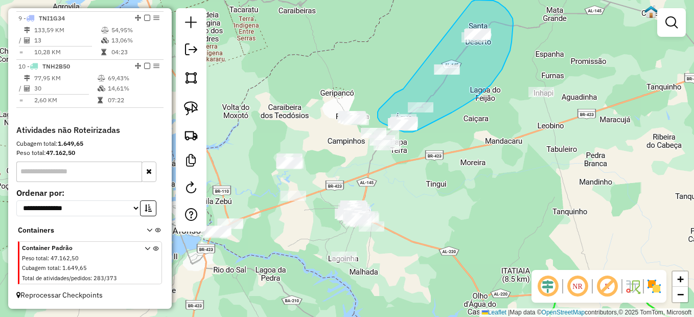
drag, startPoint x: 403, startPoint y: 89, endPoint x: 472, endPoint y: 2, distance: 111.0
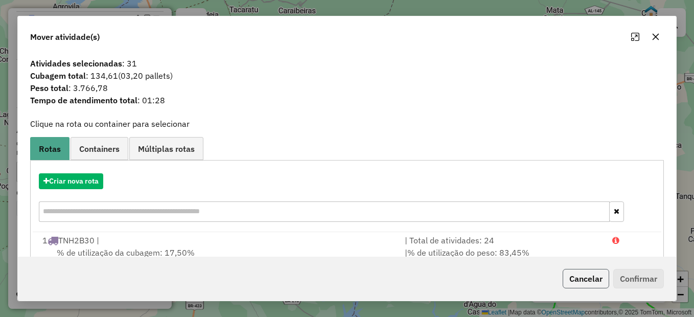
click at [587, 278] on button "Cancelar" at bounding box center [586, 278] width 46 height 19
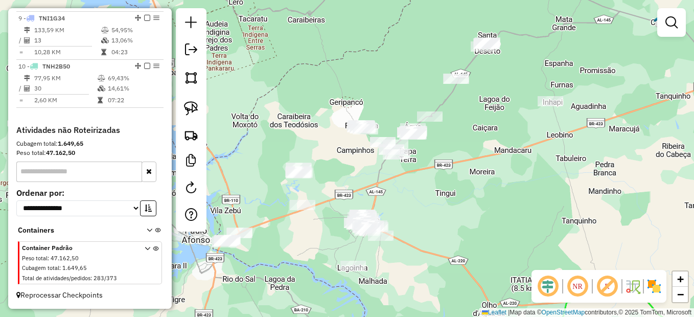
drag, startPoint x: 424, startPoint y: 166, endPoint x: 448, endPoint y: 188, distance: 32.6
click at [448, 188] on div "Janela de atendimento Grade de atendimento Capacidade Transportadoras Veículos …" at bounding box center [347, 158] width 694 height 317
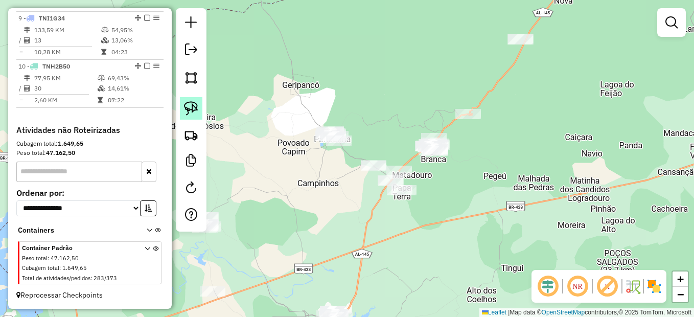
click at [188, 109] on img at bounding box center [191, 108] width 14 height 14
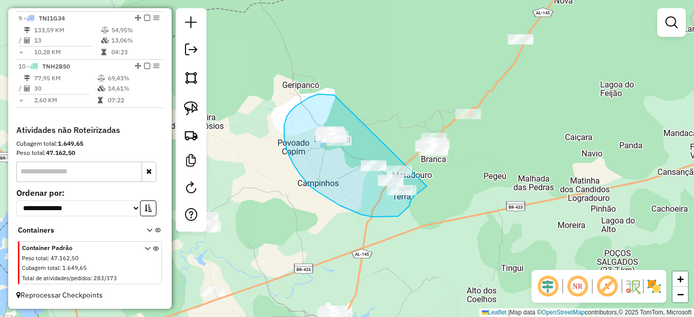
drag, startPoint x: 318, startPoint y: 94, endPoint x: 427, endPoint y: 186, distance: 142.1
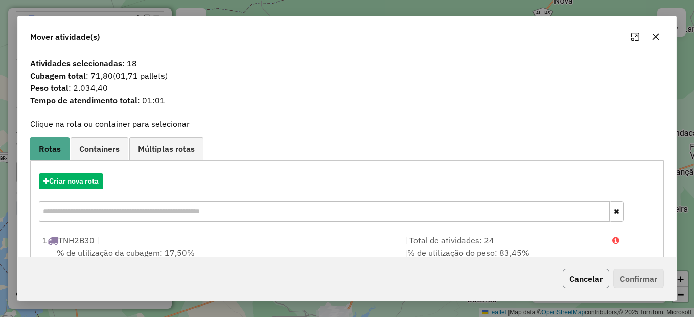
click at [600, 286] on button "Cancelar" at bounding box center [586, 278] width 46 height 19
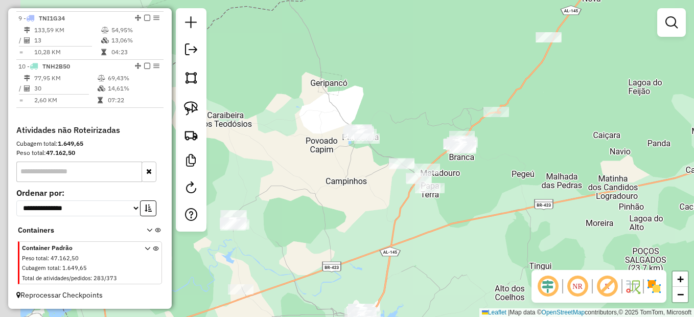
drag, startPoint x: 395, startPoint y: 238, endPoint x: 437, endPoint y: 197, distance: 58.2
click at [437, 197] on div "Janela de atendimento Grade de atendimento Capacidade Transportadoras Veículos …" at bounding box center [347, 158] width 694 height 317
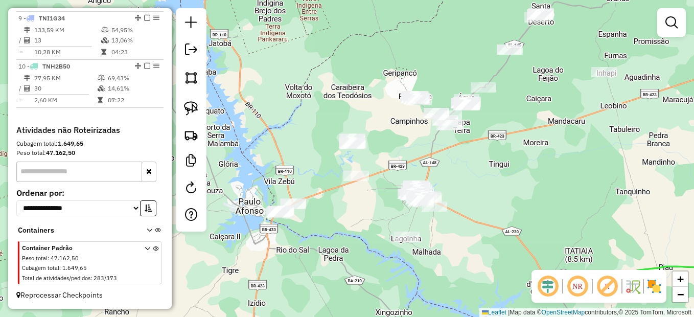
drag, startPoint x: 478, startPoint y: 184, endPoint x: 478, endPoint y: 176, distance: 8.2
click at [478, 176] on div "Janela de atendimento Grade de atendimento Capacidade Transportadoras Veículos …" at bounding box center [347, 158] width 694 height 317
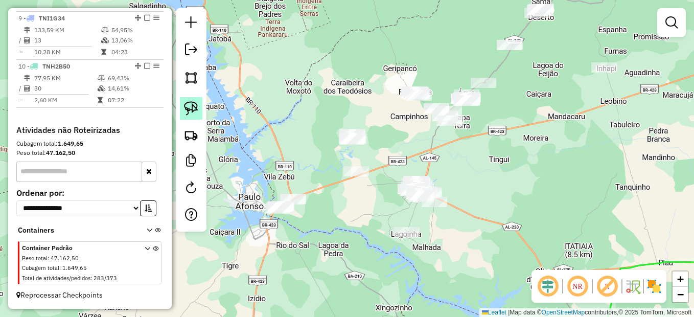
click at [200, 104] on link at bounding box center [191, 108] width 22 height 22
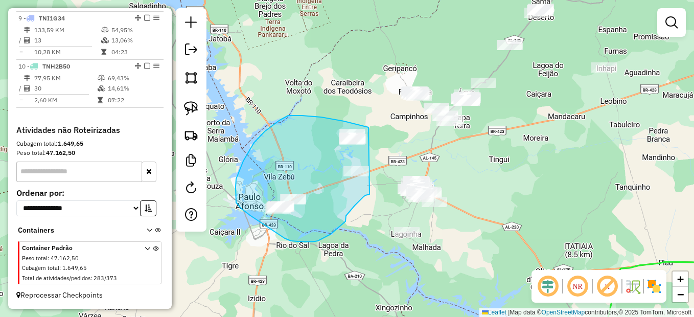
drag, startPoint x: 368, startPoint y: 127, endPoint x: 369, endPoint y: 194, distance: 66.9
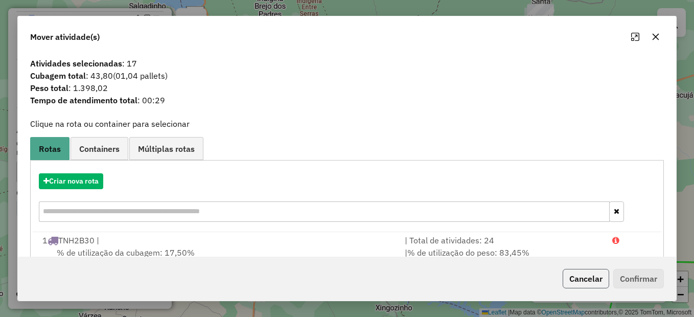
click at [579, 275] on button "Cancelar" at bounding box center [586, 278] width 46 height 19
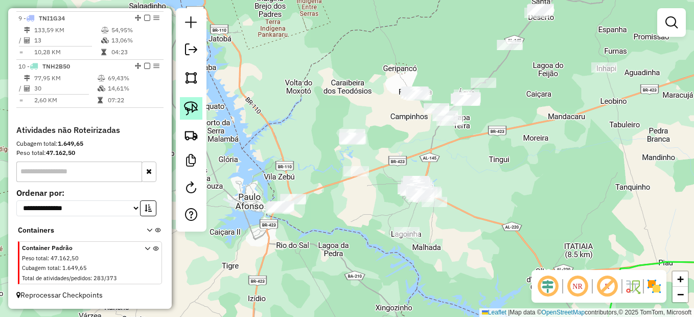
click at [182, 109] on link at bounding box center [191, 108] width 22 height 22
click at [410, 237] on div at bounding box center [407, 232] width 26 height 10
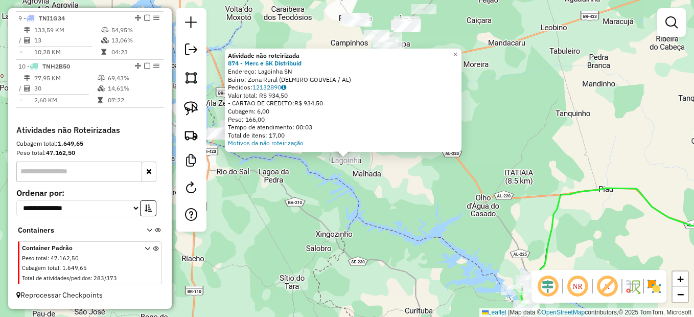
click at [348, 210] on div "Atividade não roteirizada 874 - Merc e SK Distribuid Endereço: Lagoinha SN Bair…" at bounding box center [347, 158] width 694 height 317
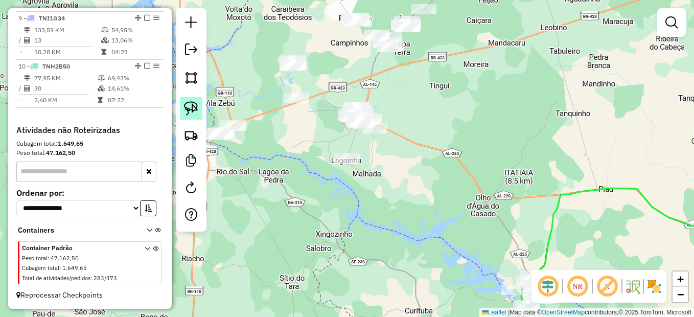
click at [190, 109] on img at bounding box center [191, 108] width 14 height 14
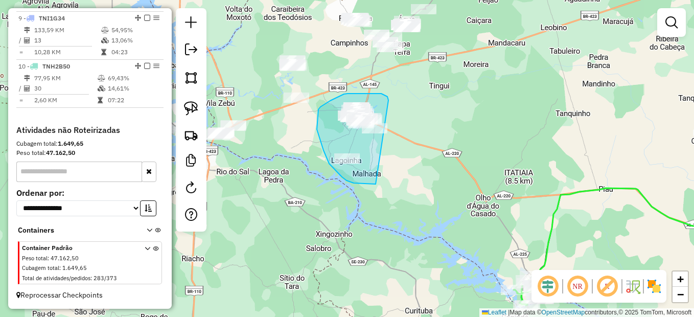
drag, startPoint x: 388, startPoint y: 99, endPoint x: 427, endPoint y: 168, distance: 79.6
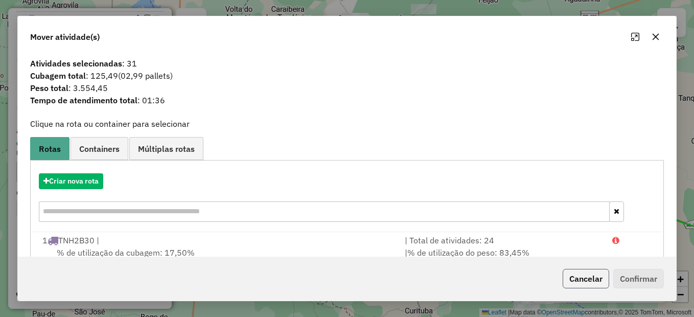
click at [579, 274] on button "Cancelar" at bounding box center [586, 278] width 46 height 19
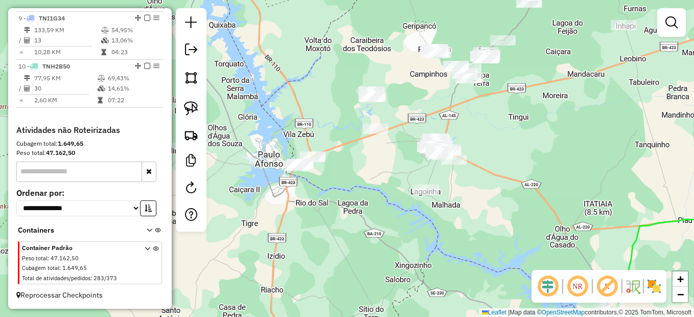
drag, startPoint x: 365, startPoint y: 218, endPoint x: 341, endPoint y: 187, distance: 38.6
click at [377, 215] on div "Janela de atendimento Grade de atendimento Capacidade Transportadoras Veículos …" at bounding box center [347, 158] width 694 height 317
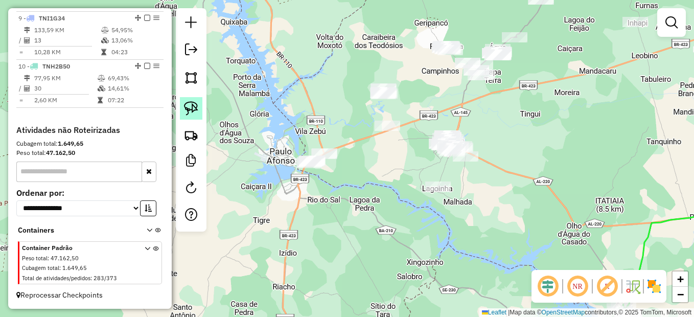
click at [199, 112] on link at bounding box center [191, 108] width 22 height 22
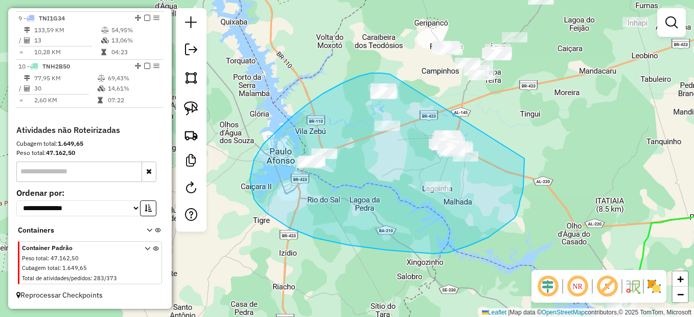
drag, startPoint x: 378, startPoint y: 73, endPoint x: 516, endPoint y: 142, distance: 153.5
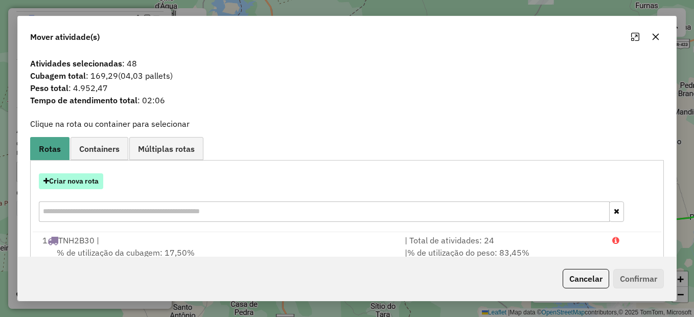
click at [85, 175] on button "Criar nova rota" at bounding box center [71, 181] width 64 height 16
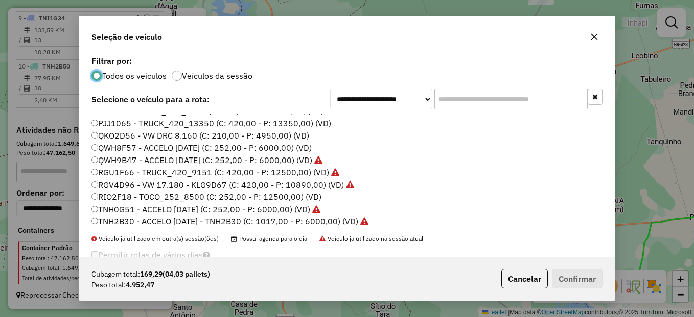
scroll to position [102, 0]
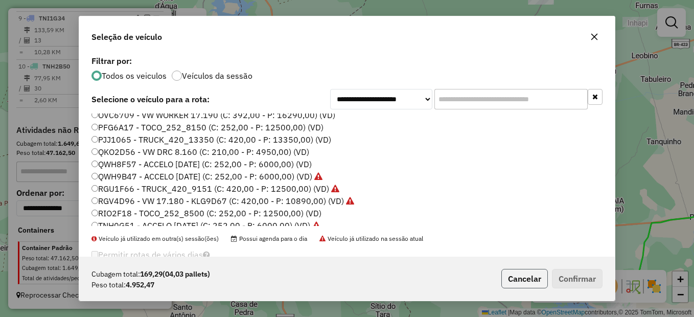
click at [521, 284] on button "Cancelar" at bounding box center [524, 278] width 46 height 19
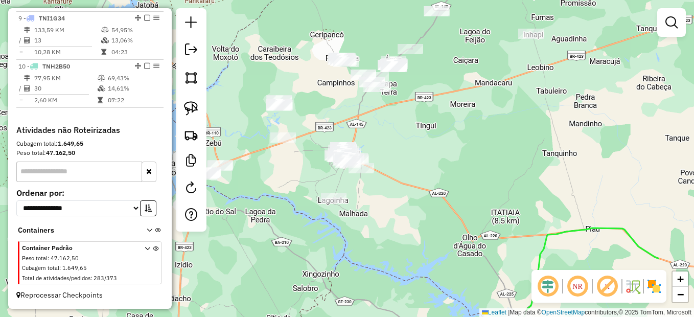
drag, startPoint x: 495, startPoint y: 254, endPoint x: 394, endPoint y: 256, distance: 100.7
click at [394, 256] on div "Janela de atendimento Grade de atendimento Capacidade Transportadoras Veículos …" at bounding box center [347, 158] width 694 height 317
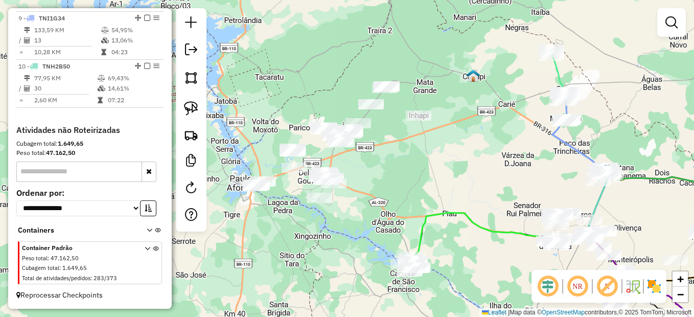
drag, startPoint x: 439, startPoint y: 253, endPoint x: 332, endPoint y: 189, distance: 125.6
click at [333, 190] on div "Janela de atendimento Grade de atendimento Capacidade Transportadoras Veículos …" at bounding box center [347, 158] width 694 height 317
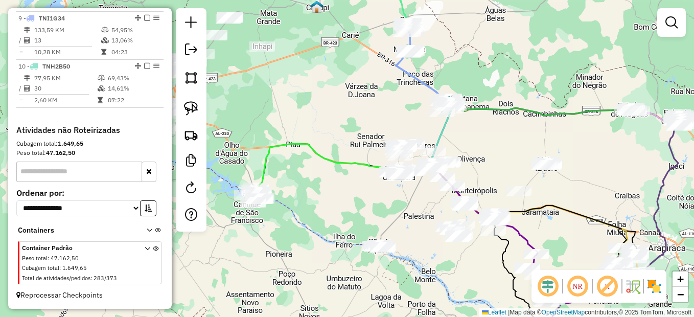
drag, startPoint x: 424, startPoint y: 227, endPoint x: 347, endPoint y: 202, distance: 80.1
click at [340, 202] on div "Janela de atendimento Grade de atendimento Capacidade Transportadoras Veículos …" at bounding box center [347, 158] width 694 height 317
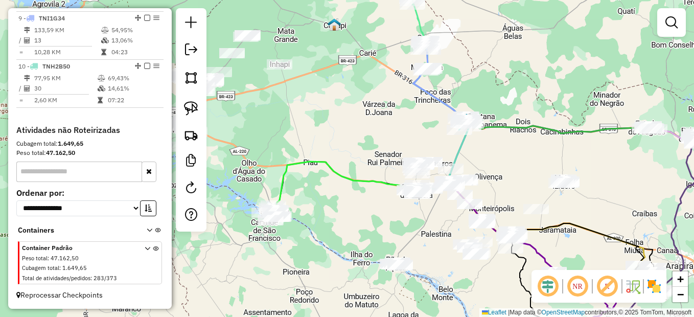
drag, startPoint x: 332, startPoint y: 224, endPoint x: 342, endPoint y: 231, distance: 12.5
click at [342, 231] on div "Janela de atendimento Grade de atendimento Capacidade Transportadoras Veículos …" at bounding box center [347, 158] width 694 height 317
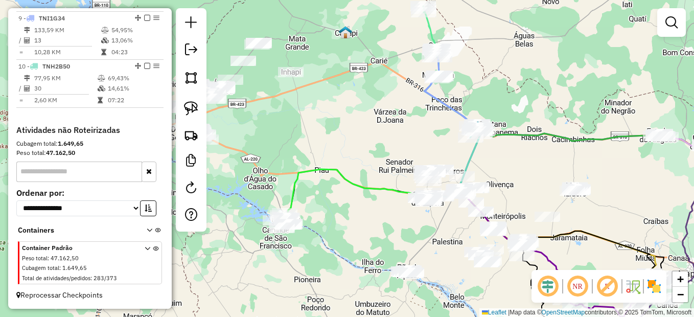
drag, startPoint x: 349, startPoint y: 223, endPoint x: 355, endPoint y: 226, distance: 6.4
click at [355, 226] on div "Janela de atendimento Grade de atendimento Capacidade Transportadoras Veículos …" at bounding box center [347, 158] width 694 height 317
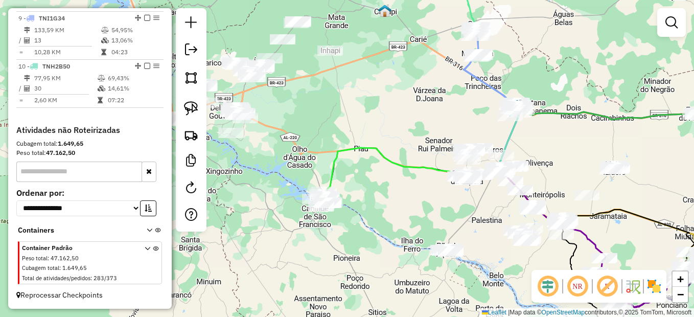
drag, startPoint x: 360, startPoint y: 246, endPoint x: 410, endPoint y: 220, distance: 56.0
click at [412, 221] on div "Janela de atendimento Grade de atendimento Capacidade Transportadoras Veículos …" at bounding box center [347, 158] width 694 height 317
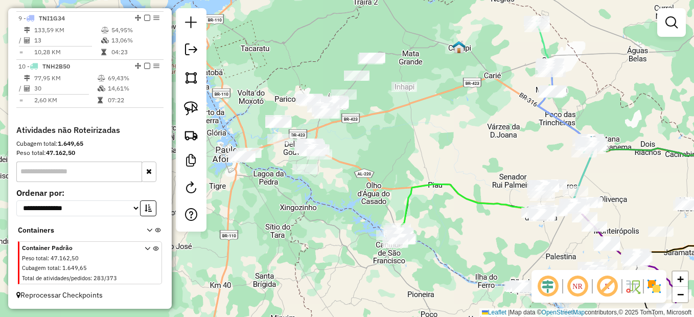
drag, startPoint x: 345, startPoint y: 191, endPoint x: 362, endPoint y: 201, distance: 19.7
click at [362, 201] on div "Janela de atendimento Grade de atendimento Capacidade Transportadoras Veículos …" at bounding box center [347, 158] width 694 height 317
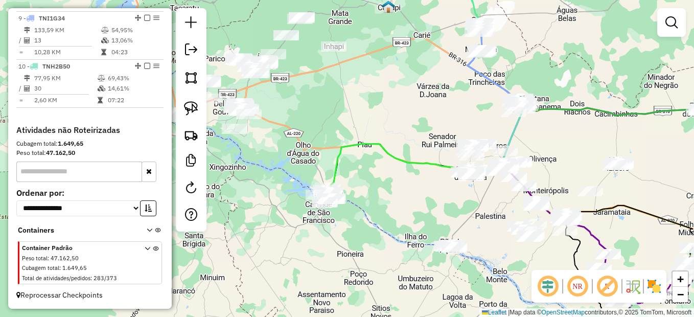
drag, startPoint x: 451, startPoint y: 252, endPoint x: 379, endPoint y: 217, distance: 80.9
click at [379, 217] on div "Janela de atendimento Grade de atendimento Capacidade Transportadoras Veículos …" at bounding box center [347, 158] width 694 height 317
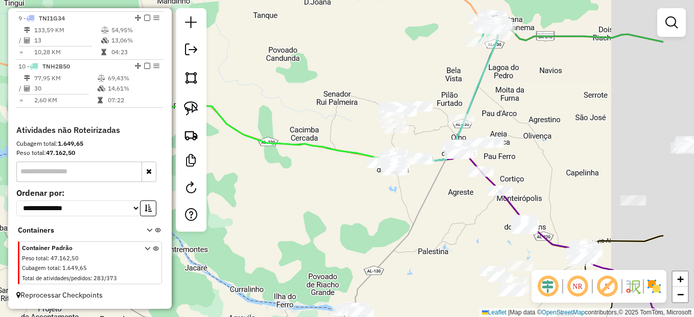
drag, startPoint x: 408, startPoint y: 233, endPoint x: 410, endPoint y: 202, distance: 31.2
click at [352, 278] on div "Janela de atendimento Grade de atendimento Capacidade Transportadoras Veículos …" at bounding box center [347, 158] width 694 height 317
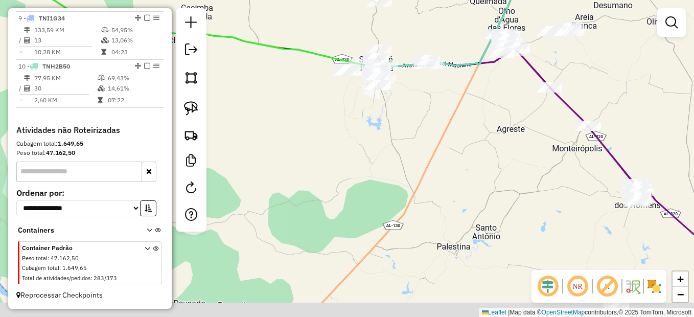
click at [407, 166] on div "Janela de atendimento Grade de atendimento Capacidade Transportadoras Veículos …" at bounding box center [347, 158] width 694 height 317
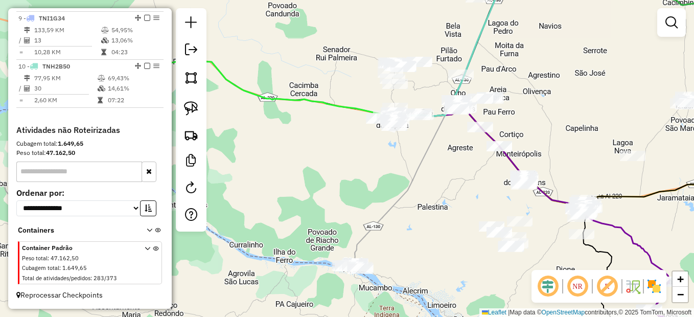
drag, startPoint x: 197, startPoint y: 106, endPoint x: 202, endPoint y: 110, distance: 6.9
click at [197, 106] on img at bounding box center [191, 108] width 14 height 14
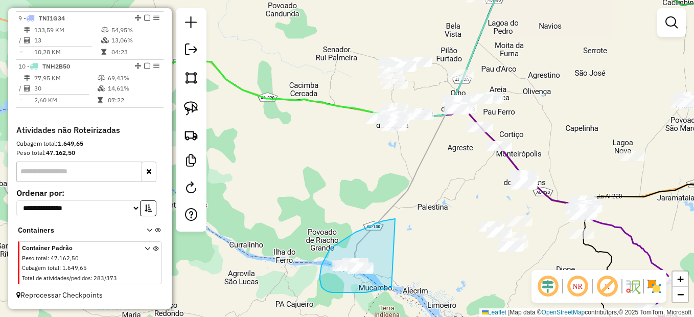
drag, startPoint x: 395, startPoint y: 219, endPoint x: 391, endPoint y: 287, distance: 68.6
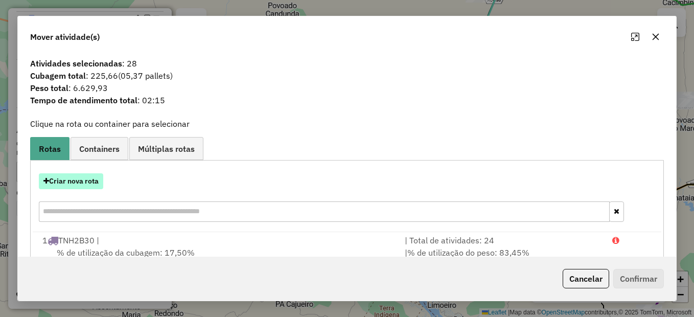
click at [88, 175] on button "Criar nova rota" at bounding box center [71, 181] width 64 height 16
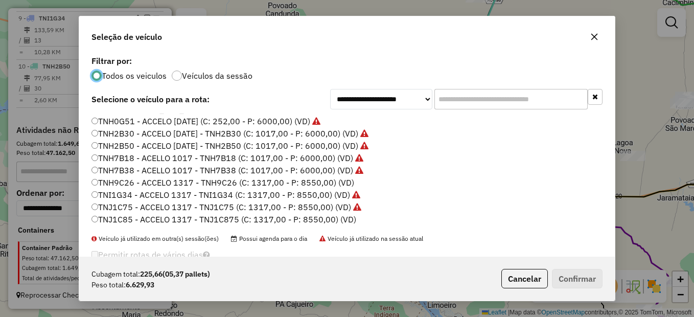
scroll to position [23, 0]
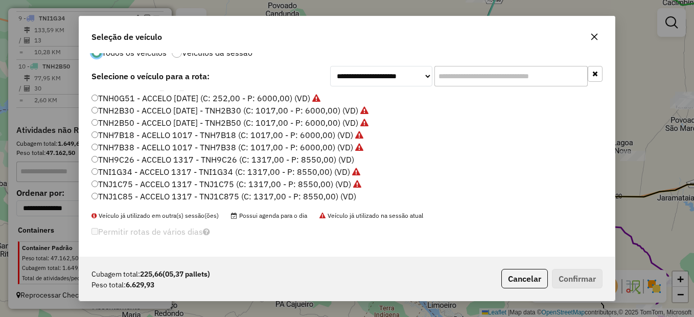
click at [121, 198] on label "TNJ1C85 - ACCELO 1317 - TNJ1C875 (C: 1317,00 - P: 8550,00) (VD)" at bounding box center [223, 196] width 265 height 12
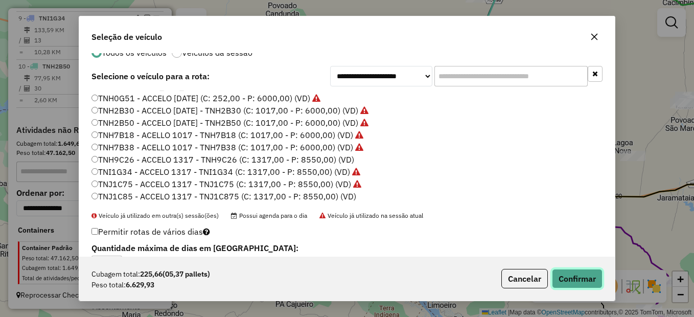
click at [576, 285] on button "Confirmar" at bounding box center [577, 278] width 51 height 19
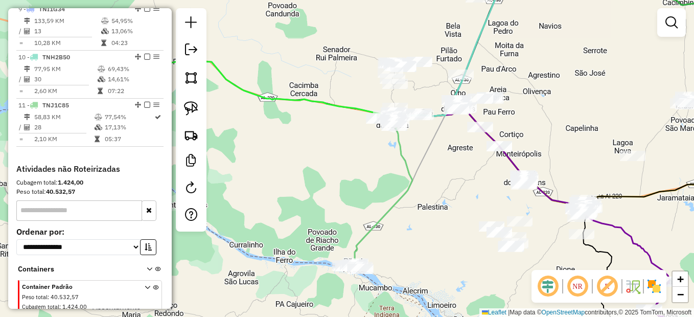
scroll to position [0, 0]
select select "*********"
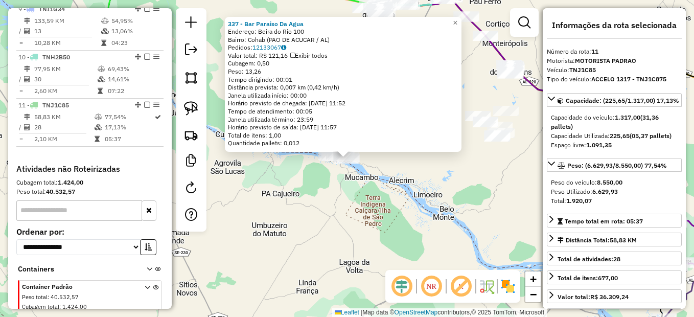
scroll to position [812, 0]
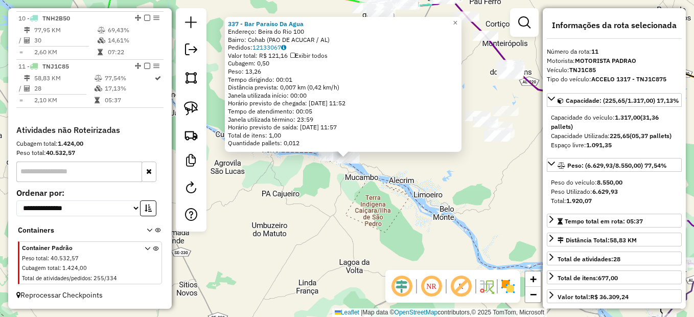
click at [401, 232] on div "337 - Bar Paraiso Da Agua Endereço: Beira do Rio 100 Bairro: Cohab (PAO DE ACUC…" at bounding box center [347, 158] width 694 height 317
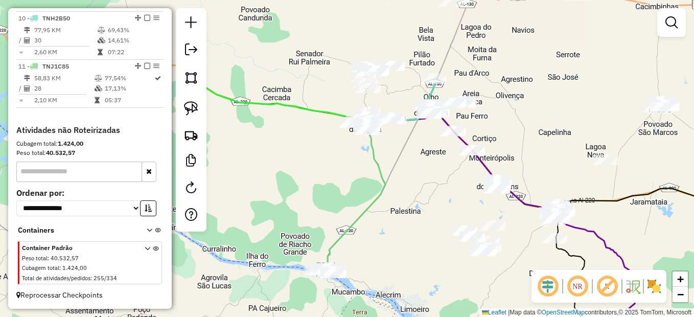
drag, startPoint x: 401, startPoint y: 163, endPoint x: 388, endPoint y: 275, distance: 112.6
click at [388, 275] on div "Janela de atendimento Grade de atendimento Capacidade Transportadoras Veículos …" at bounding box center [347, 158] width 694 height 317
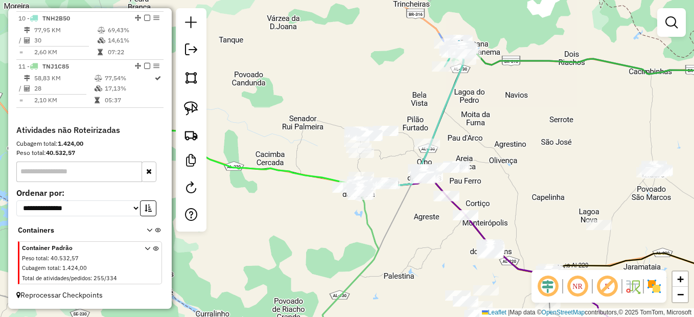
drag, startPoint x: 398, startPoint y: 183, endPoint x: 420, endPoint y: 266, distance: 85.1
click at [396, 275] on div "Janela de atendimento Grade de atendimento Capacidade Transportadoras Veículos …" at bounding box center [347, 158] width 694 height 317
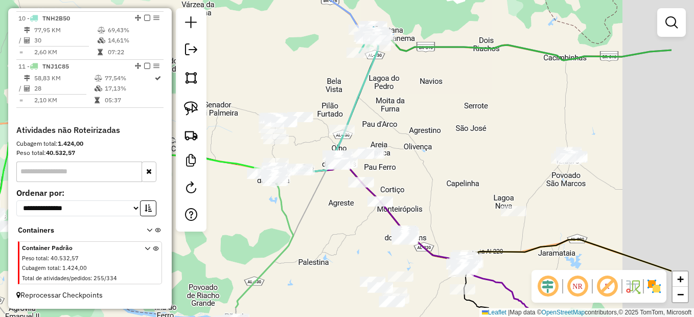
drag, startPoint x: 435, startPoint y: 175, endPoint x: 388, endPoint y: 147, distance: 55.2
click at [388, 147] on div "Janela de atendimento Grade de atendimento Capacidade Transportadoras Veículos …" at bounding box center [347, 158] width 694 height 317
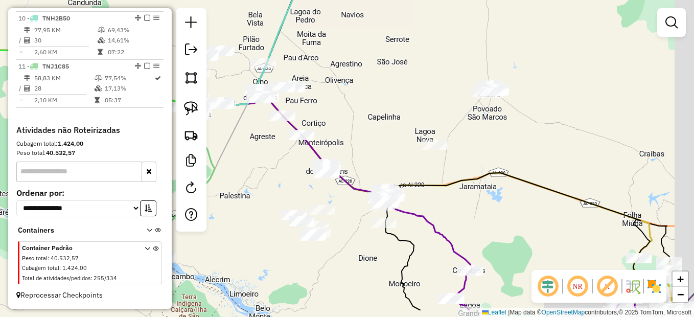
drag, startPoint x: 461, startPoint y: 258, endPoint x: 425, endPoint y: 213, distance: 57.8
click at [425, 213] on icon at bounding box center [334, 184] width 276 height 174
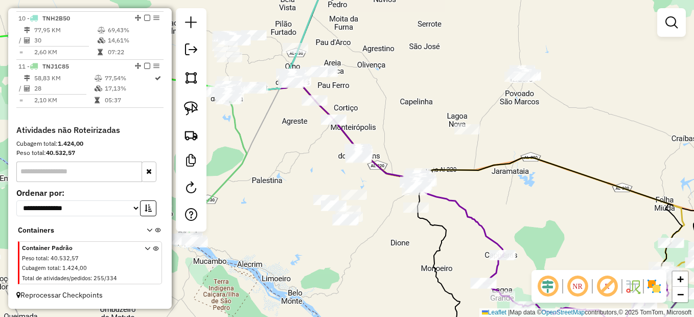
drag, startPoint x: 442, startPoint y: 226, endPoint x: 451, endPoint y: 223, distance: 9.1
click at [451, 223] on div "Janela de atendimento Grade de atendimento Capacidade Transportadoras Veículos …" at bounding box center [347, 158] width 694 height 317
drag, startPoint x: 279, startPoint y: 180, endPoint x: 300, endPoint y: 184, distance: 21.3
click at [300, 184] on div "Janela de atendimento Grade de atendimento Capacidade Transportadoras Veículos …" at bounding box center [347, 158] width 694 height 317
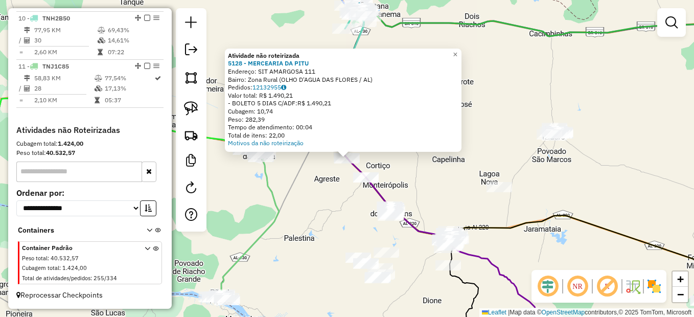
click at [306, 213] on div "Atividade não roteirizada 5128 - MERCEARIA DA PITU Endereço: SIT AMARGOSA 111 B…" at bounding box center [347, 158] width 694 height 317
click at [321, 230] on div "Atividade não roteirizada 5128 - MERCEARIA DA PITU Endereço: SIT AMARGOSA 111 B…" at bounding box center [347, 158] width 694 height 317
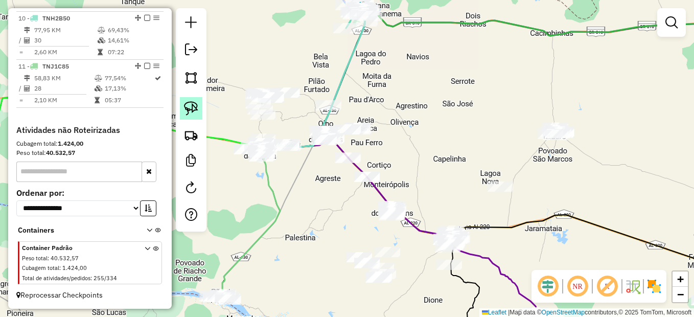
click at [189, 103] on img at bounding box center [191, 108] width 14 height 14
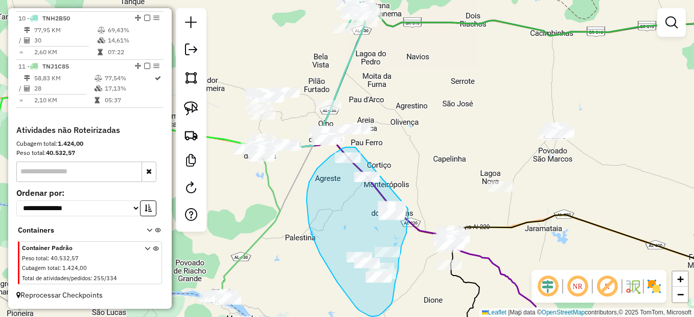
drag, startPoint x: 350, startPoint y: 147, endPoint x: 409, endPoint y: 199, distance: 78.2
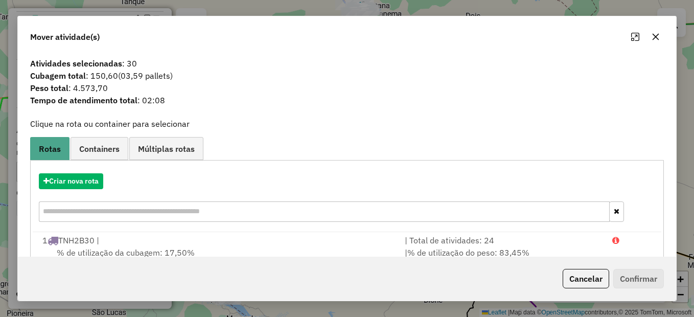
click at [76, 193] on div "Criar nova rota" at bounding box center [347, 199] width 628 height 66
click at [76, 177] on button "Criar nova rota" at bounding box center [71, 181] width 64 height 16
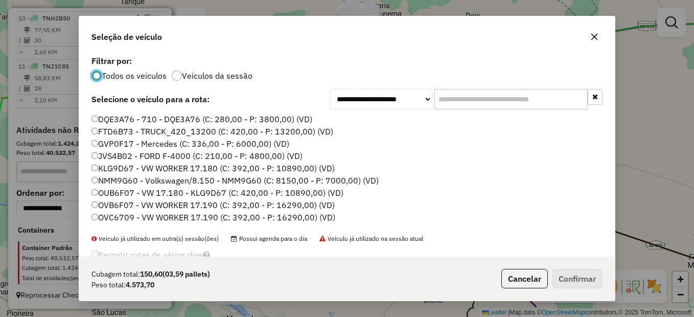
scroll to position [51, 0]
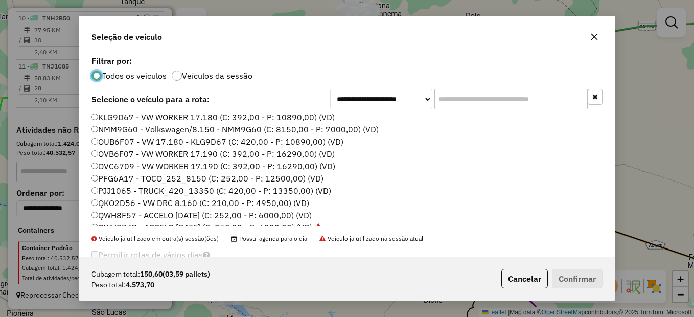
click at [119, 176] on label "PFG6A17 - TOCO_252_8150 (C: 252,00 - P: 12500,00) (VD)" at bounding box center [207, 178] width 232 height 12
click at [558, 277] on button "Confirmar" at bounding box center [577, 278] width 51 height 19
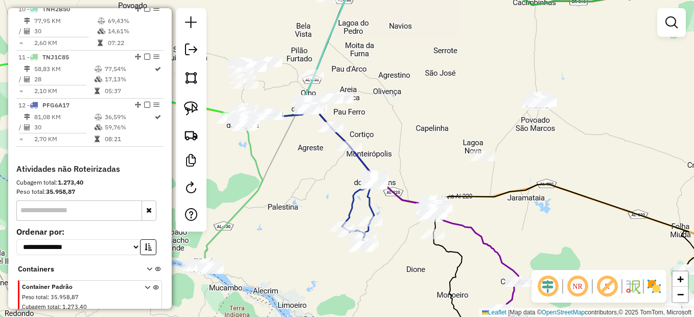
drag, startPoint x: 417, startPoint y: 189, endPoint x: 397, endPoint y: 160, distance: 34.7
click at [397, 160] on div "Janela de atendimento Grade de atendimento Capacidade Transportadoras Veículos …" at bounding box center [347, 158] width 694 height 317
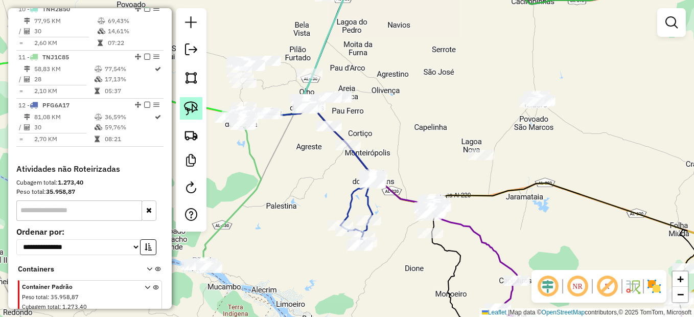
click at [190, 104] on img at bounding box center [191, 108] width 14 height 14
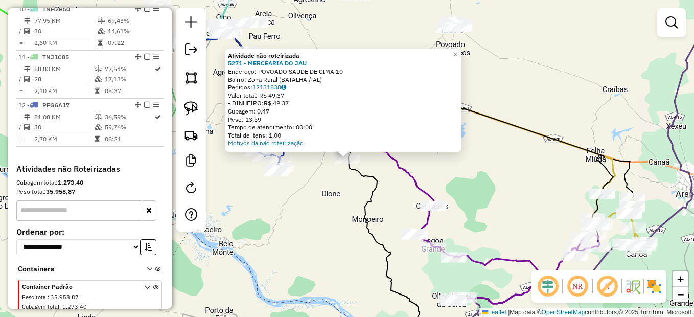
click at [338, 193] on div "Atividade não roteirizada 5271 - MERCEARIA DO JAU Endereço: POVOADO SAUDE DE CI…" at bounding box center [347, 158] width 694 height 317
click at [318, 195] on div "Atividade não roteirizada 5271 - MERCEARIA DO JAU Endereço: POVOADO SAUDE DE CI…" at bounding box center [347, 158] width 694 height 317
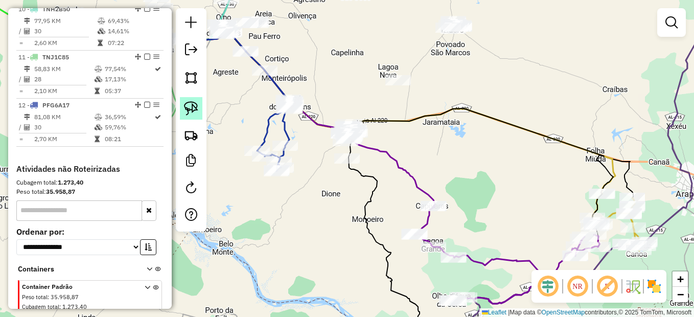
click at [196, 109] on img at bounding box center [191, 108] width 14 height 14
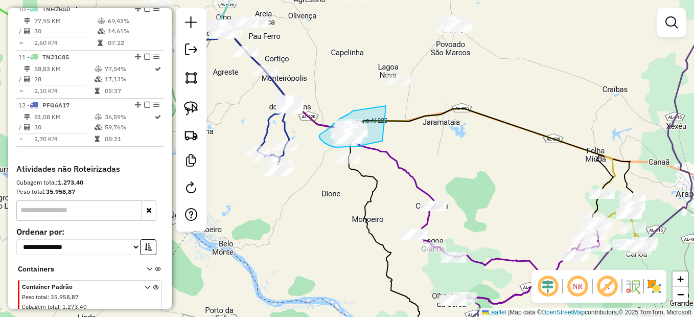
drag, startPoint x: 386, startPoint y: 106, endPoint x: 383, endPoint y: 141, distance: 35.4
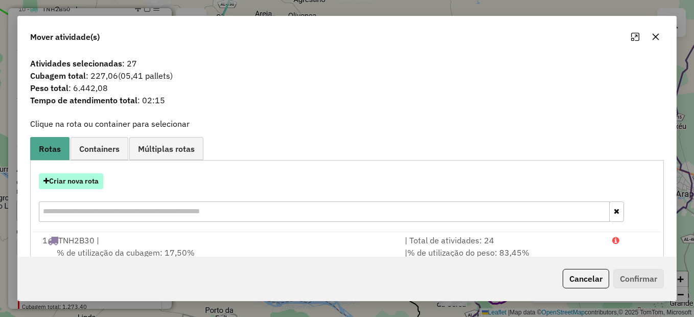
click at [99, 186] on button "Criar nova rota" at bounding box center [71, 181] width 64 height 16
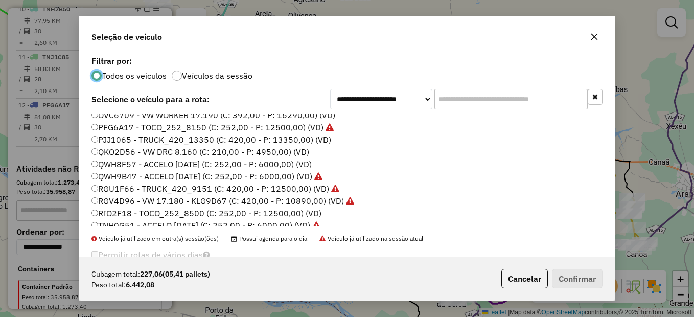
scroll to position [204, 0]
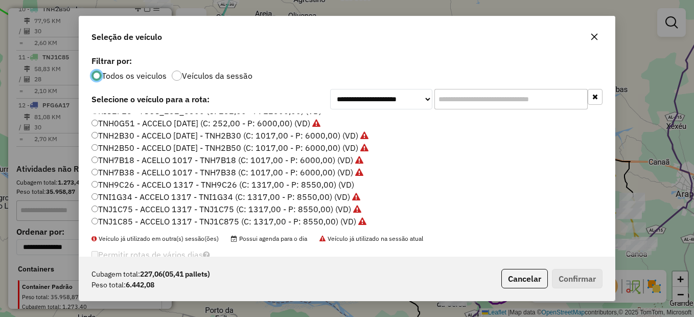
click at [120, 185] on label "TNH9C26 - ACCELO 1317 - TNH9C26 (C: 1317,00 - P: 8550,00) (VD)" at bounding box center [222, 184] width 263 height 12
click at [554, 272] on button "Confirmar" at bounding box center [577, 278] width 51 height 19
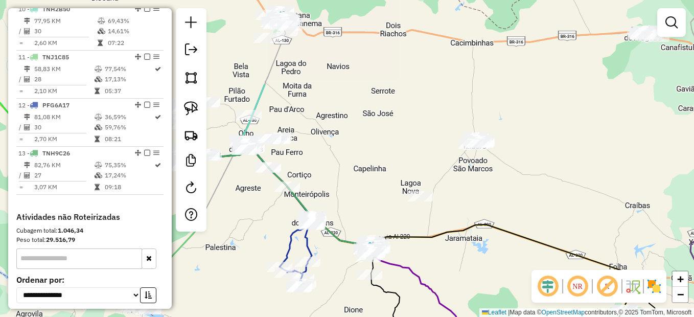
drag, startPoint x: 436, startPoint y: 124, endPoint x: 458, endPoint y: 240, distance: 118.1
click at [458, 240] on div "Janela de atendimento Grade de atendimento Capacidade Transportadoras Veículos …" at bounding box center [347, 158] width 694 height 317
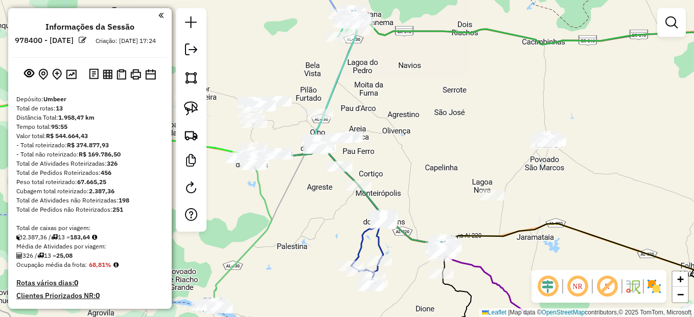
scroll to position [812, 0]
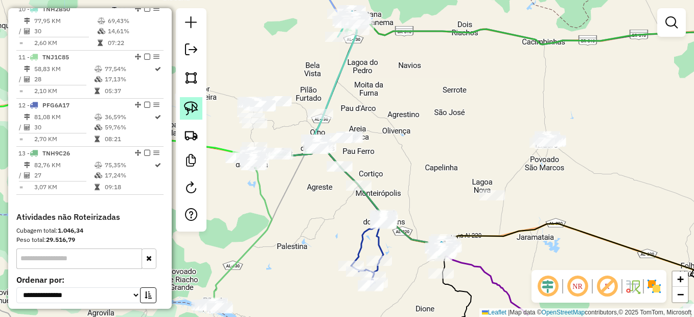
click at [193, 104] on img at bounding box center [191, 108] width 14 height 14
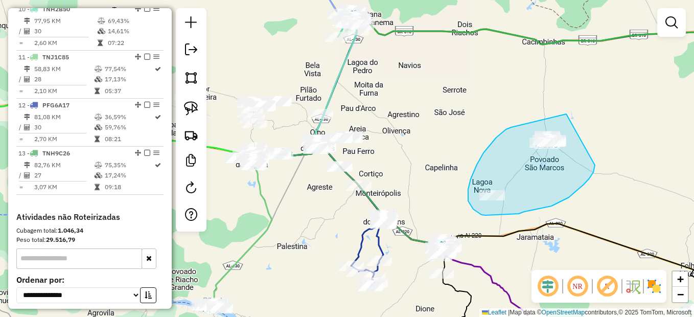
drag, startPoint x: 566, startPoint y: 114, endPoint x: 598, endPoint y: 156, distance: 52.5
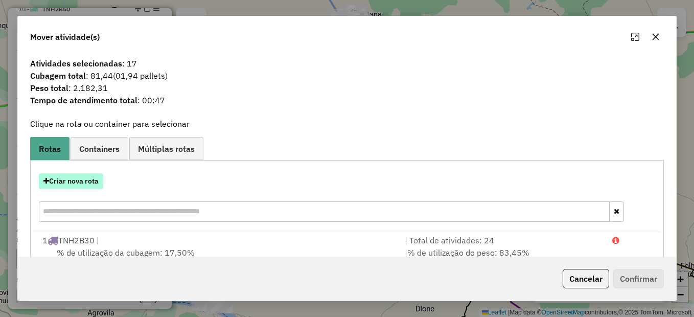
click at [78, 179] on button "Criar nova rota" at bounding box center [71, 181] width 64 height 16
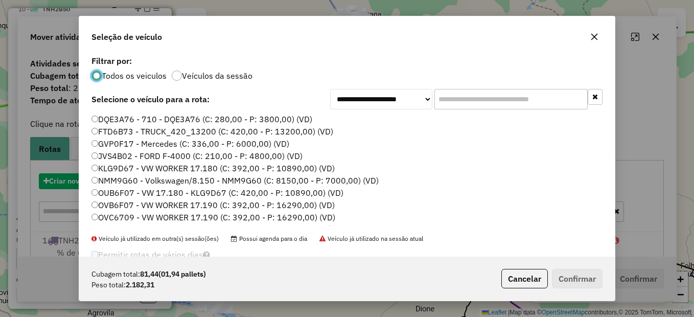
scroll to position [6, 3]
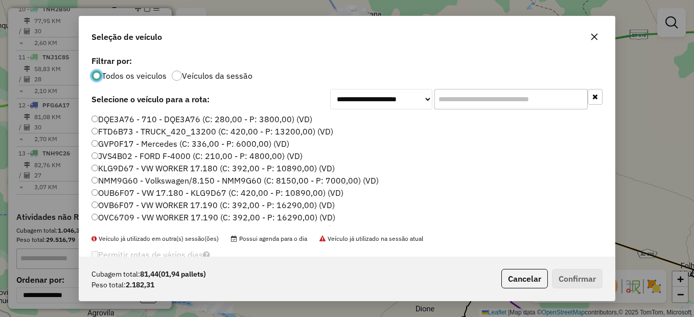
click at [102, 118] on label "DQE3A76 - 710 - DQE3A76 (C: 280,00 - P: 3800,00) (VD)" at bounding box center [201, 119] width 221 height 12
click at [575, 279] on button "Confirmar" at bounding box center [577, 278] width 51 height 19
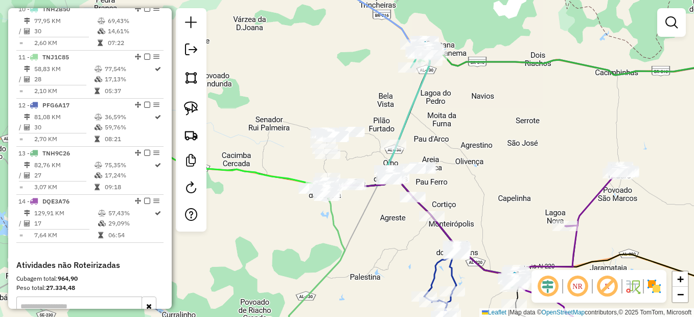
drag, startPoint x: 423, startPoint y: 183, endPoint x: 488, endPoint y: 210, distance: 70.3
click at [488, 210] on div "Janela de atendimento Grade de atendimento Capacidade Transportadoras Veículos …" at bounding box center [347, 158] width 694 height 317
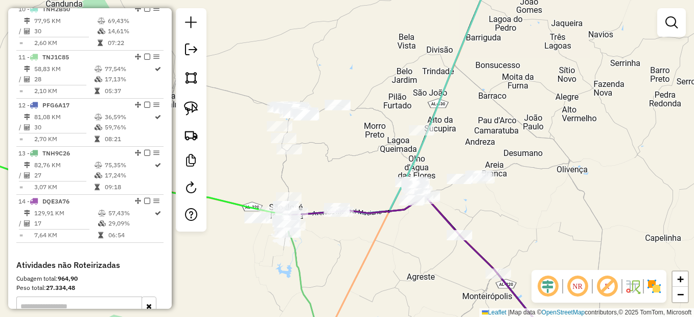
drag, startPoint x: 429, startPoint y: 212, endPoint x: 421, endPoint y: 223, distance: 14.3
click at [421, 223] on div "Janela de atendimento Grade de atendimento Capacidade Transportadoras Veículos …" at bounding box center [347, 158] width 694 height 317
drag, startPoint x: 190, startPoint y: 108, endPoint x: 195, endPoint y: 107, distance: 5.3
click at [191, 107] on img at bounding box center [191, 108] width 14 height 14
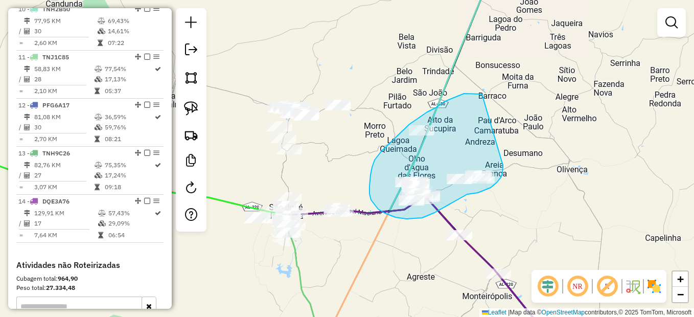
drag, startPoint x: 482, startPoint y: 94, endPoint x: 503, endPoint y: 162, distance: 71.1
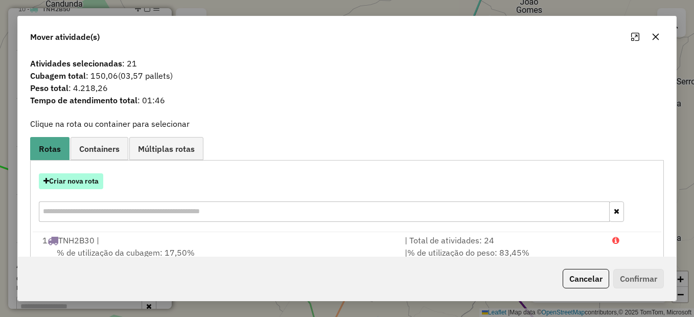
click at [89, 187] on button "Criar nova rota" at bounding box center [71, 181] width 64 height 16
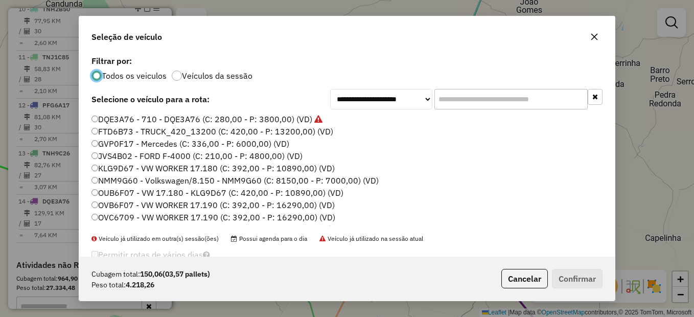
scroll to position [51, 0]
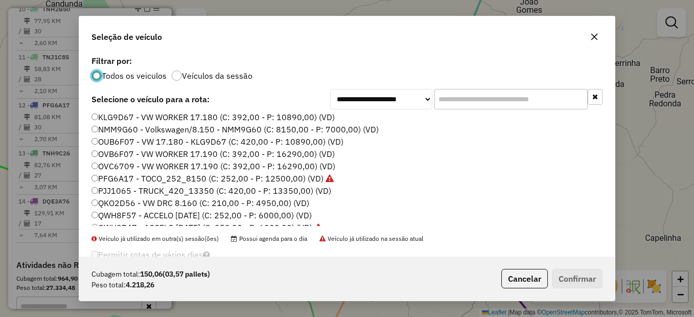
click at [127, 204] on label "QKO2D56 - VW DRC 8.160 (C: 210,00 - P: 4950,00) (VD)" at bounding box center [200, 203] width 218 height 12
click at [588, 280] on button "Confirmar" at bounding box center [577, 278] width 51 height 19
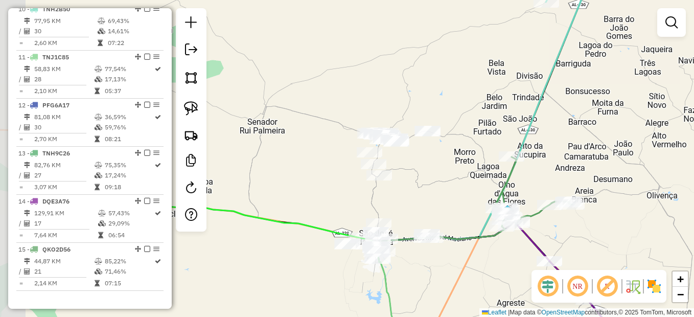
drag, startPoint x: 375, startPoint y: 252, endPoint x: 447, endPoint y: 269, distance: 74.1
click at [447, 269] on div "Janela de atendimento Grade de atendimento Capacidade Transportadoras Veículos …" at bounding box center [347, 158] width 694 height 317
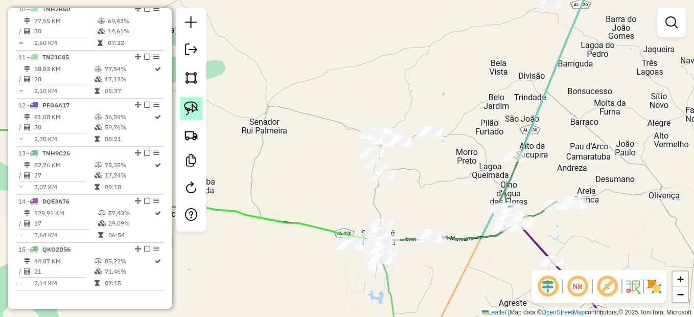
click at [186, 107] on img at bounding box center [191, 108] width 14 height 14
drag, startPoint x: 443, startPoint y: 98, endPoint x: 417, endPoint y: 92, distance: 27.2
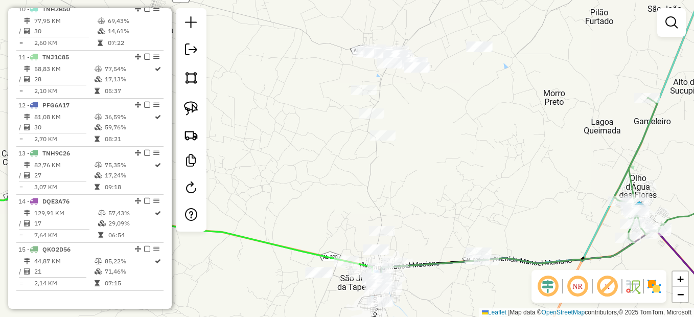
drag, startPoint x: 410, startPoint y: 229, endPoint x: 438, endPoint y: 174, distance: 62.2
click at [438, 174] on div "Janela de atendimento Grade de atendimento Capacidade Transportadoras Veículos …" at bounding box center [347, 158] width 694 height 317
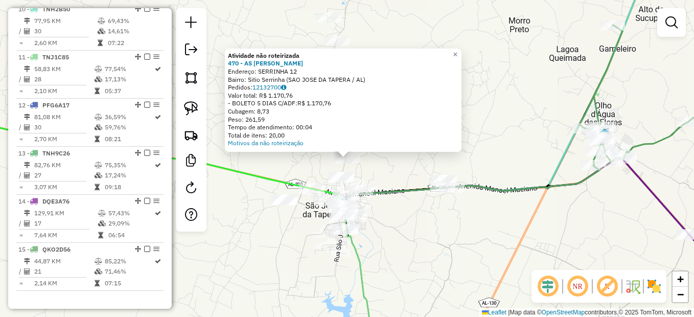
click at [405, 174] on div "Atividade não roteirizada 470 - AS MARIAS BONITA Endereço: SERRINHA 12 Bairro: …" at bounding box center [347, 158] width 694 height 317
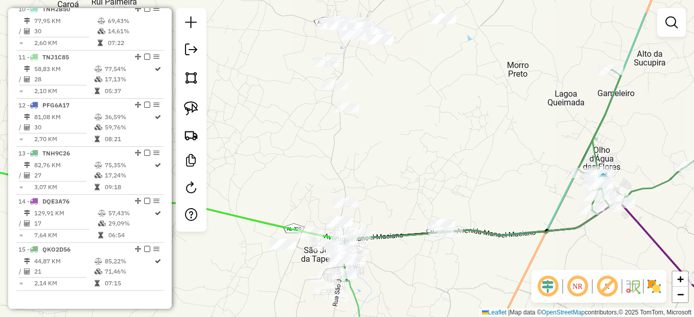
drag, startPoint x: 411, startPoint y: 160, endPoint x: 409, endPoint y: 219, distance: 58.8
click at [409, 219] on div "Janela de atendimento Grade de atendimento Capacidade Transportadoras Veículos …" at bounding box center [347, 158] width 694 height 317
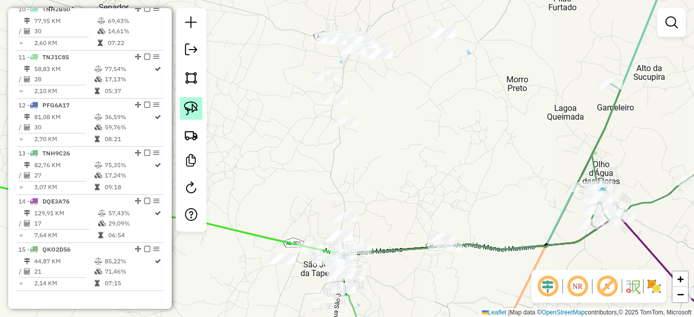
click at [186, 103] on img at bounding box center [191, 108] width 14 height 14
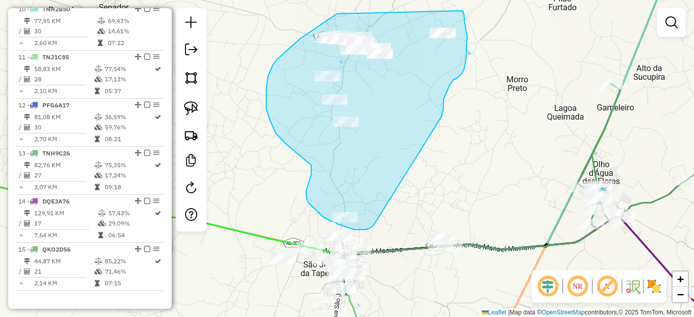
drag, startPoint x: 337, startPoint y: 14, endPoint x: 462, endPoint y: 11, distance: 125.7
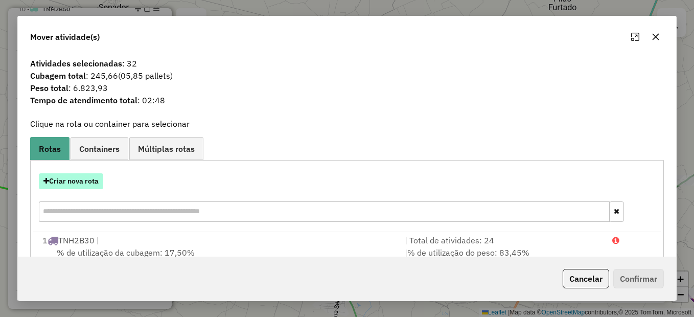
click at [64, 180] on button "Criar nova rota" at bounding box center [71, 181] width 64 height 16
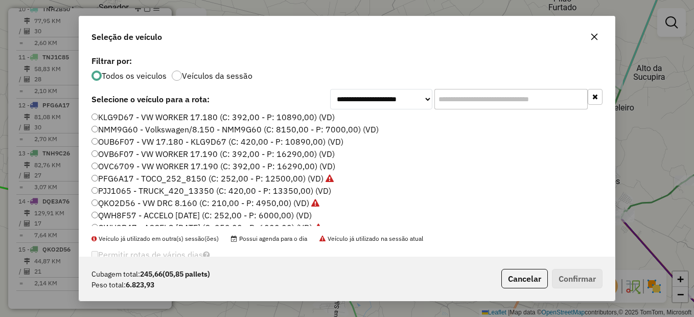
click at [110, 170] on label "OVC6709 - VW WORKER 17.190 (C: 392,00 - P: 16290,00) (VD)" at bounding box center [213, 166] width 244 height 12
click at [566, 290] on div "Cubagem total: 245,66 (05,85 pallets) Peso total: 6.823,93 Cancelar Confirmar" at bounding box center [346, 278] width 535 height 44
click at [566, 273] on button "Confirmar" at bounding box center [577, 278] width 51 height 19
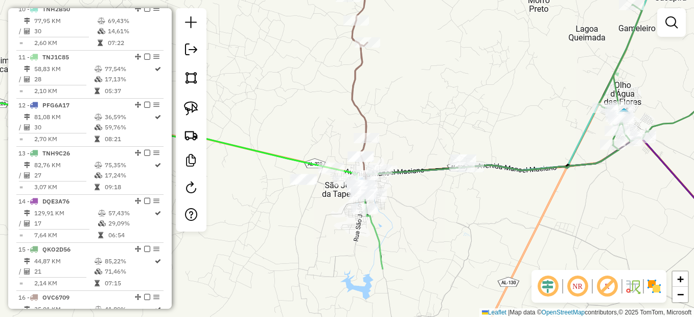
drag, startPoint x: 422, startPoint y: 273, endPoint x: 442, endPoint y: 194, distance: 81.8
click at [442, 194] on div "Janela de atendimento Grade de atendimento Capacidade Transportadoras Veículos …" at bounding box center [347, 158] width 694 height 317
click at [183, 108] on link at bounding box center [191, 108] width 22 height 22
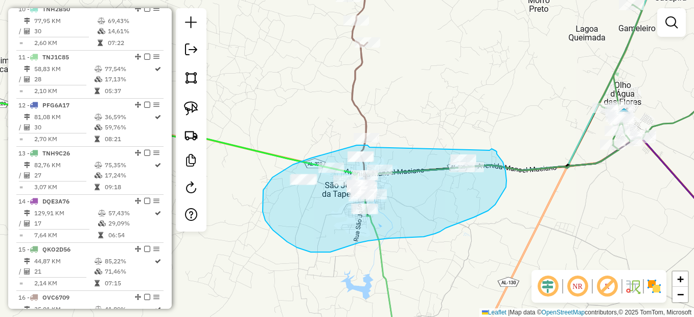
drag, startPoint x: 368, startPoint y: 146, endPoint x: 489, endPoint y: 150, distance: 121.2
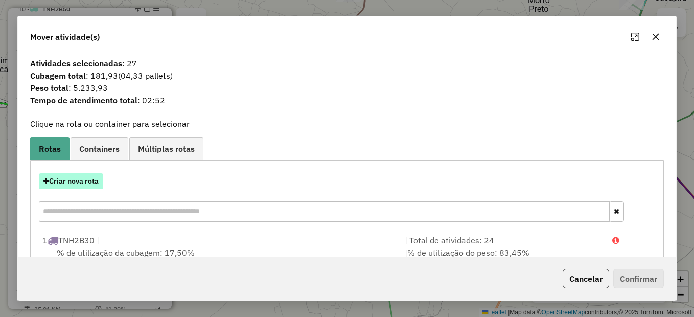
click at [62, 181] on button "Criar nova rota" at bounding box center [71, 181] width 64 height 16
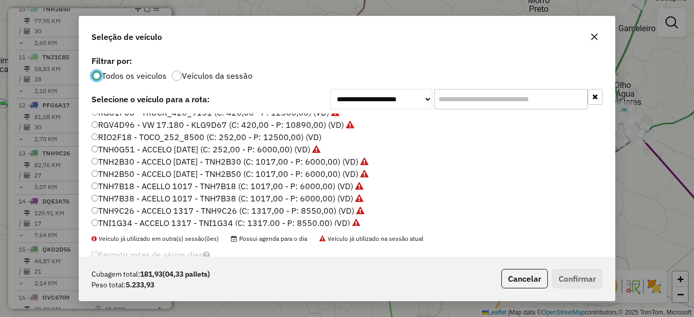
scroll to position [104, 0]
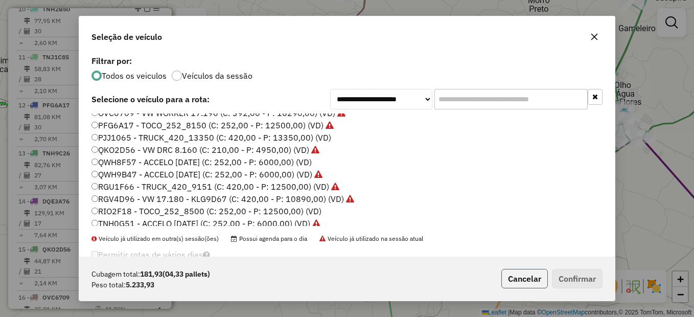
click at [513, 283] on button "Cancelar" at bounding box center [524, 278] width 46 height 19
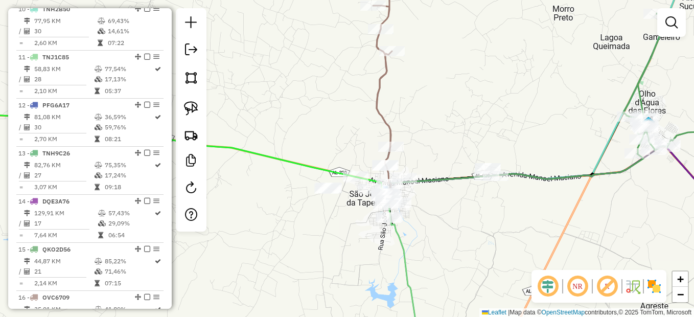
drag, startPoint x: 415, startPoint y: 246, endPoint x: 440, endPoint y: 249, distance: 24.7
click at [434, 252] on div "Janela de atendimento Grade de atendimento Capacidade Transportadoras Veículos …" at bounding box center [347, 158] width 694 height 317
click at [188, 110] on img at bounding box center [191, 108] width 14 height 14
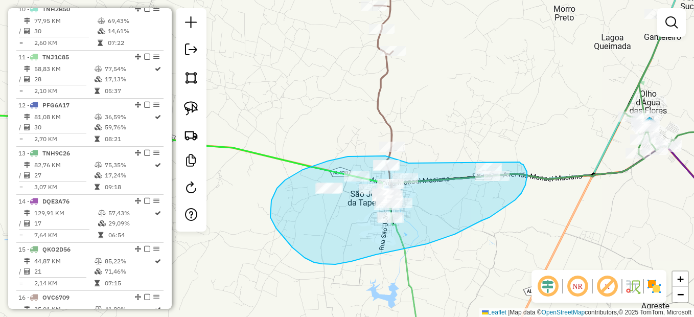
drag, startPoint x: 408, startPoint y: 163, endPoint x: 520, endPoint y: 162, distance: 111.4
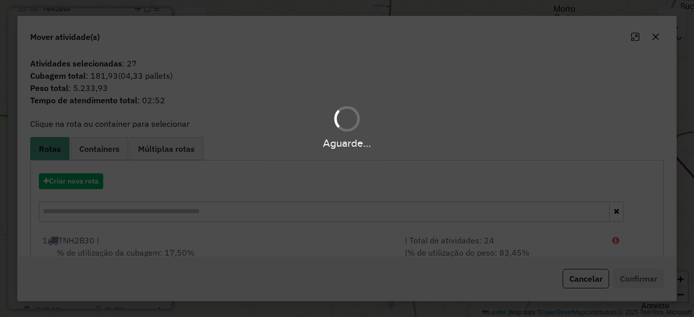
click at [519, 157] on div "Aguarde..." at bounding box center [347, 158] width 694 height 317
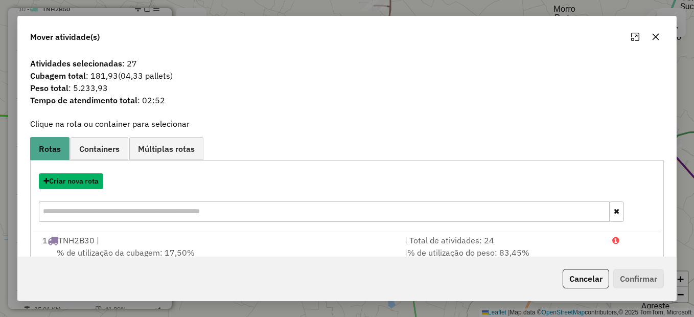
click at [67, 183] on button "Criar nova rota" at bounding box center [71, 181] width 64 height 16
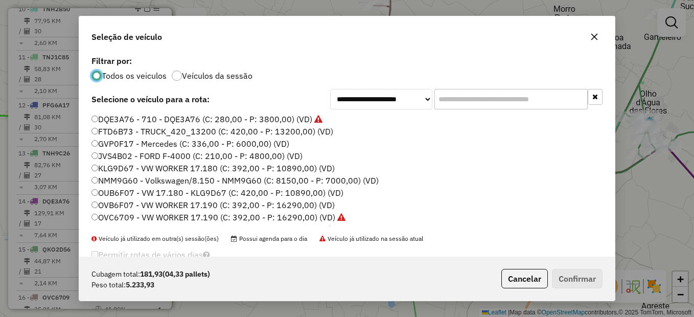
scroll to position [6, 3]
click at [98, 170] on label "KLG9D67 - VW WORKER 17.180 (C: 392,00 - P: 10890,00) (VD)" at bounding box center [212, 168] width 243 height 12
click at [567, 277] on button "Confirmar" at bounding box center [577, 278] width 51 height 19
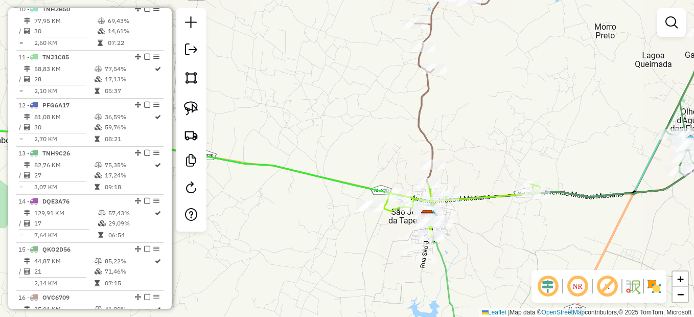
drag, startPoint x: 507, startPoint y: 143, endPoint x: 564, endPoint y: 168, distance: 62.0
click at [564, 168] on div "Janela de atendimento Grade de atendimento Capacidade Transportadoras Veículos …" at bounding box center [347, 158] width 694 height 317
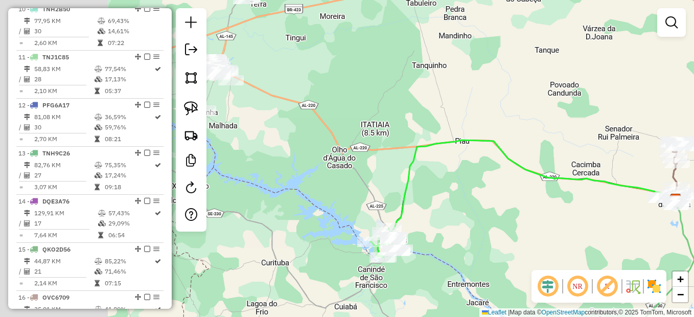
drag, startPoint x: 474, startPoint y: 211, endPoint x: 576, endPoint y: 217, distance: 102.4
click at [576, 218] on div "Janela de atendimento Grade de atendimento Capacidade Transportadoras Veículos …" at bounding box center [347, 158] width 694 height 317
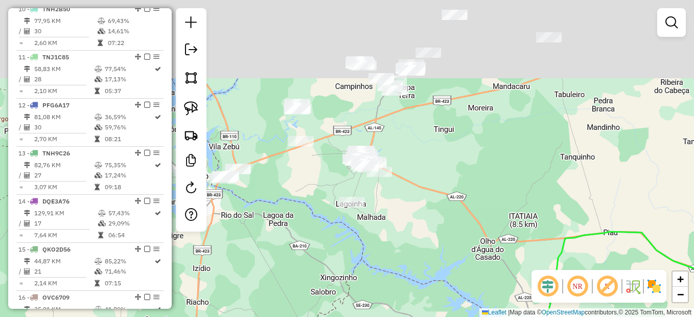
drag, startPoint x: 313, startPoint y: 180, endPoint x: 447, endPoint y: 316, distance: 190.8
click at [447, 316] on div "Janela de atendimento Grade de atendimento Capacidade Transportadoras Veículos …" at bounding box center [347, 158] width 694 height 317
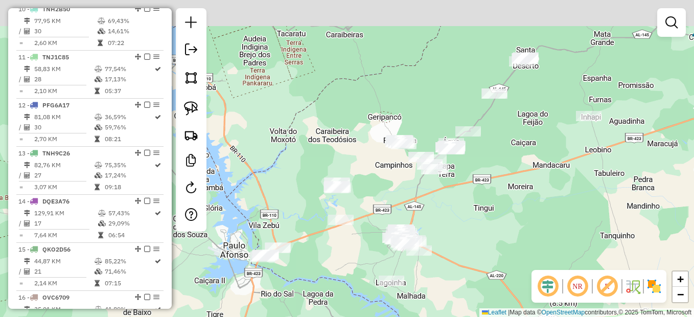
drag, startPoint x: 474, startPoint y: 220, endPoint x: 439, endPoint y: 233, distance: 37.4
click at [475, 240] on div "Janela de atendimento Grade de atendimento Capacidade Transportadoras Veículos …" at bounding box center [347, 158] width 694 height 317
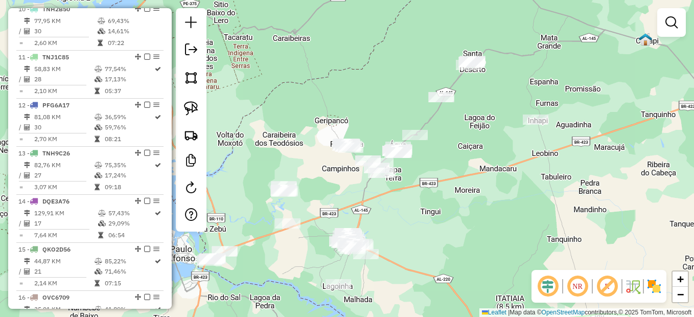
drag, startPoint x: 473, startPoint y: 241, endPoint x: 426, endPoint y: 241, distance: 46.5
click at [426, 241] on div "Janela de atendimento Grade de atendimento Capacidade Transportadoras Veículos …" at bounding box center [347, 158] width 694 height 317
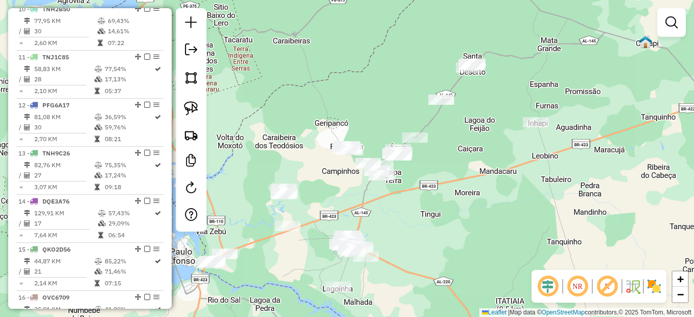
drag, startPoint x: 416, startPoint y: 223, endPoint x: 401, endPoint y: 213, distance: 18.6
click at [404, 215] on div "Janela de atendimento Grade de atendimento Capacidade Transportadoras Veículos …" at bounding box center [347, 158] width 694 height 317
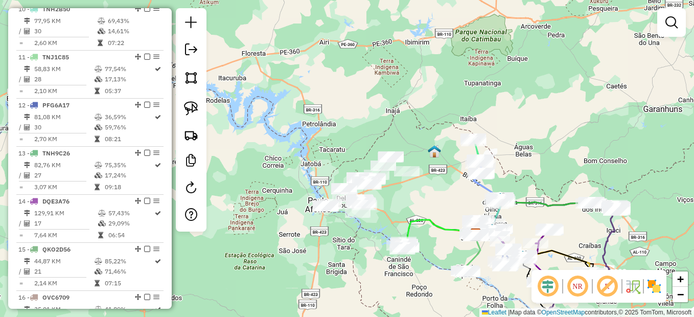
drag, startPoint x: 401, startPoint y: 212, endPoint x: 366, endPoint y: 191, distance: 40.7
click at [366, 191] on div "Janela de atendimento Grade de atendimento Capacidade Transportadoras Veículos …" at bounding box center [347, 158] width 694 height 317
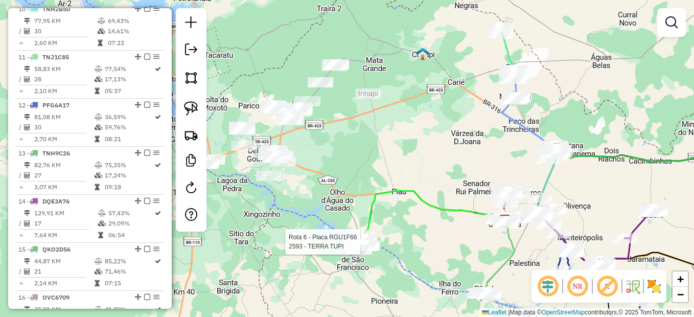
select select "*********"
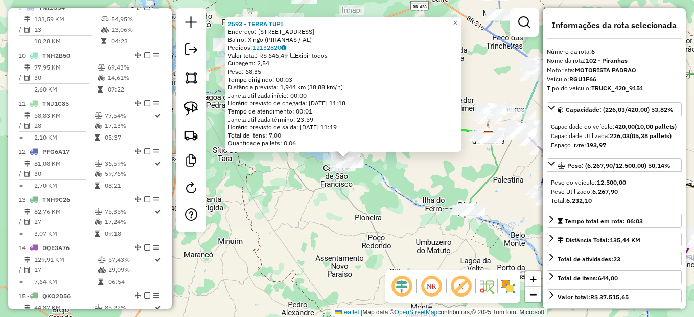
scroll to position [623, 0]
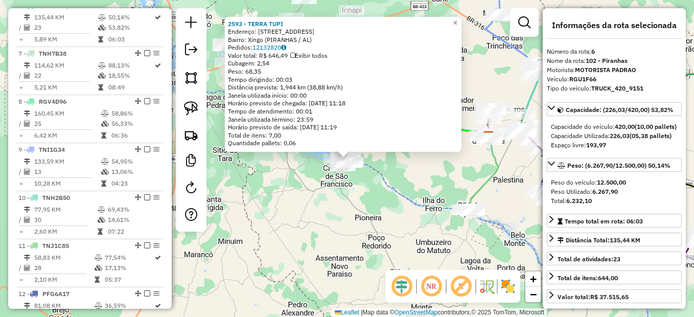
click at [381, 233] on div "2593 - TERRA TUPI Endereço: Rodovia Altemar Dutra 54 Bairro: [GEOGRAPHIC_DATA] …" at bounding box center [347, 158] width 694 height 317
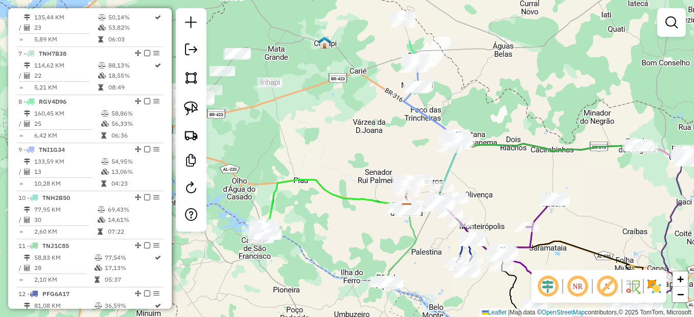
drag, startPoint x: 436, startPoint y: 164, endPoint x: 355, endPoint y: 236, distance: 109.0
click at [355, 236] on div "Janela de atendimento Grade de atendimento Capacidade Transportadoras Veículos …" at bounding box center [347, 158] width 694 height 317
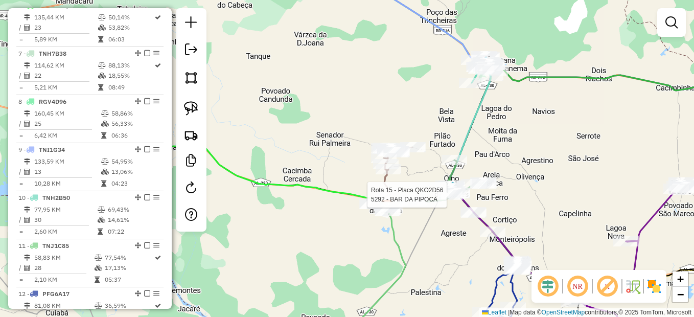
select select "*********"
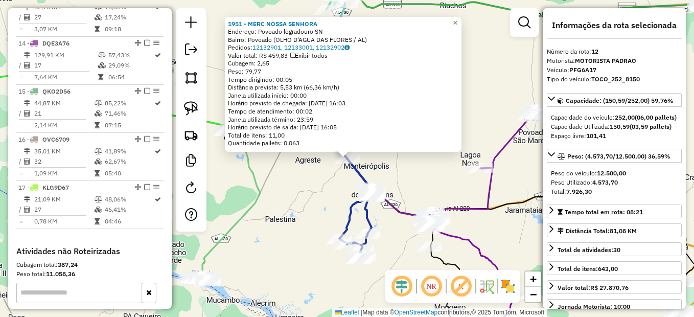
scroll to position [911, 0]
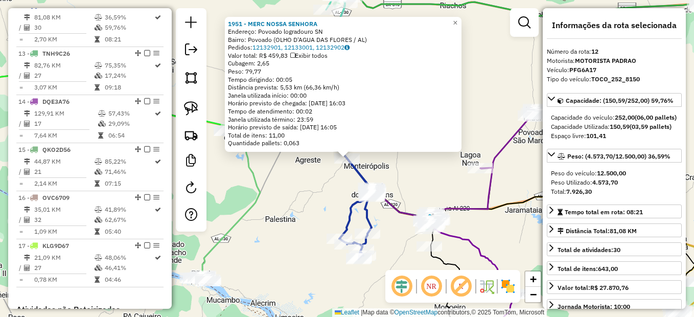
click at [418, 182] on div "Rota 12 - Placa PFG6A17 5073 - BAR DO FERREIRaO 1951 - MERC NOSSA SENHORA Ender…" at bounding box center [347, 158] width 694 height 317
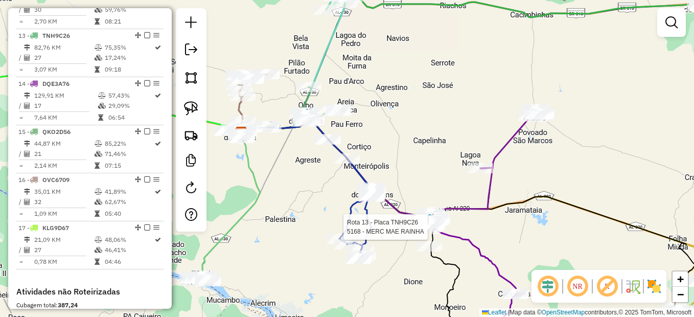
select select "*********"
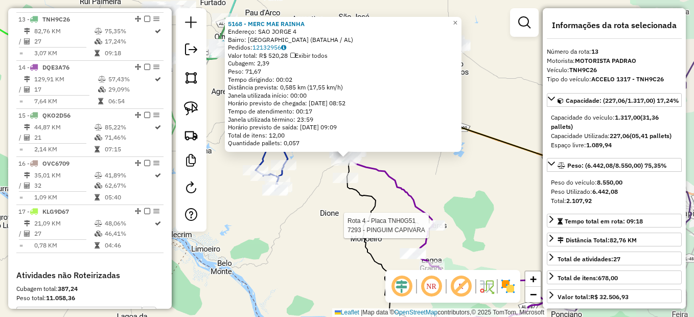
scroll to position [960, 0]
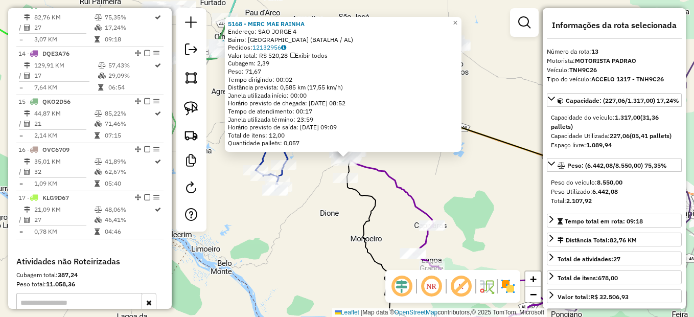
click at [357, 195] on icon at bounding box center [290, 200] width 266 height 297
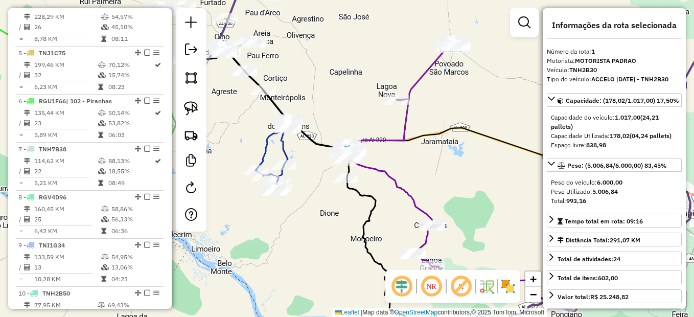
scroll to position [383, 0]
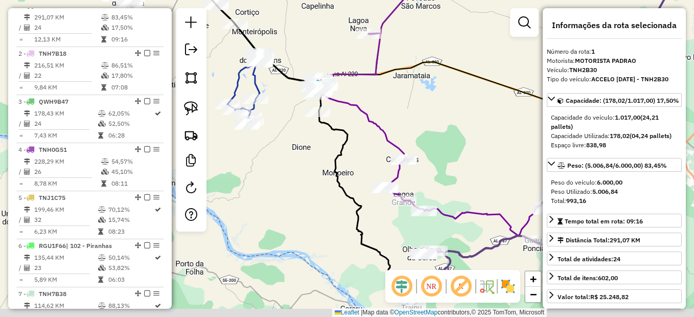
click at [321, 145] on div "Janela de atendimento Grade de atendimento Capacidade Transportadoras Veículos …" at bounding box center [347, 158] width 694 height 317
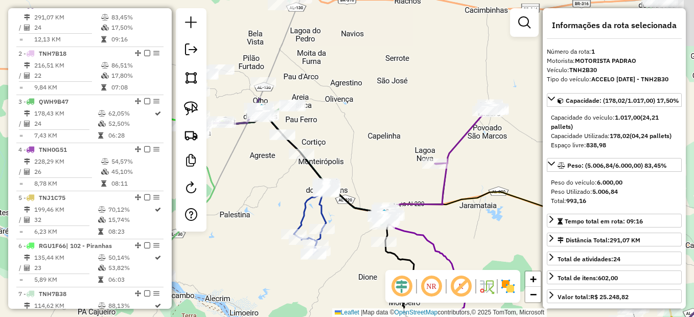
drag, startPoint x: 326, startPoint y: 182, endPoint x: 393, endPoint y: 316, distance: 149.7
click at [393, 316] on html "Aguarde... Pop-up bloqueado! Seu navegador bloqueou automáticamente a abertura …" at bounding box center [347, 158] width 694 height 317
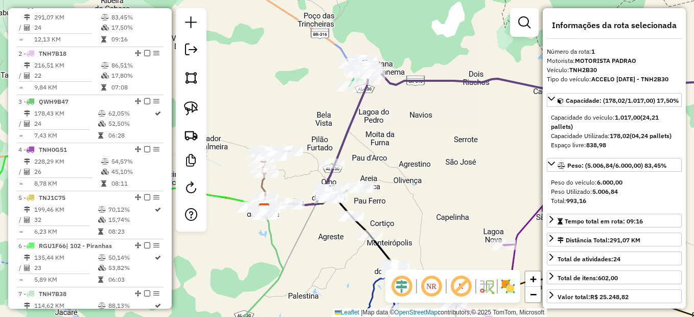
drag, startPoint x: 364, startPoint y: 170, endPoint x: 416, endPoint y: 231, distance: 80.1
click at [416, 231] on div "Janela de atendimento Grade de atendimento Capacidade Transportadoras Veículos …" at bounding box center [347, 158] width 694 height 317
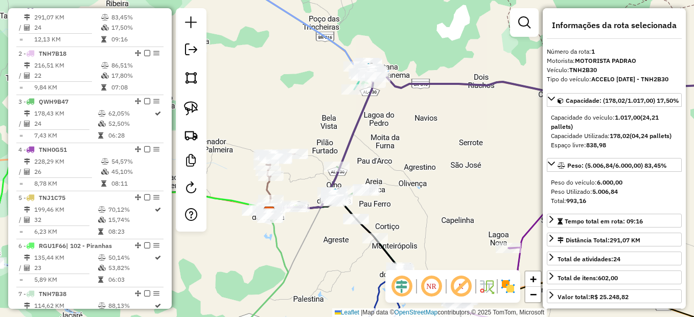
drag, startPoint x: 388, startPoint y: 154, endPoint x: 430, endPoint y: 182, distance: 50.2
click at [430, 182] on div "Janela de atendimento Grade de atendimento Capacidade Transportadoras Veículos …" at bounding box center [347, 158] width 694 height 317
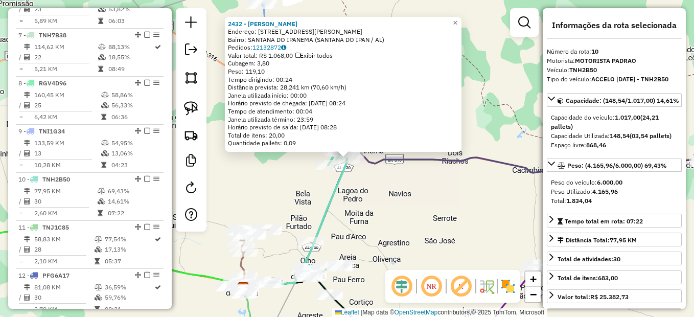
scroll to position [815, 0]
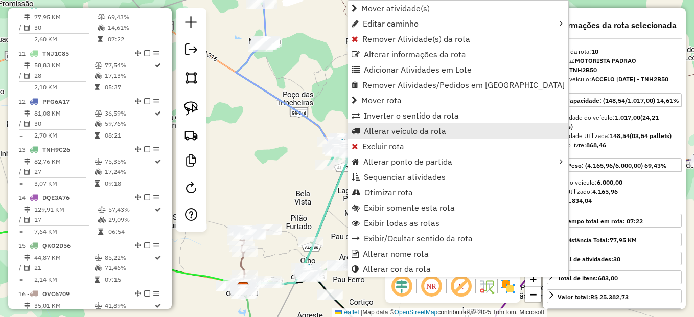
click at [393, 130] on span "Alterar veículo da rota" at bounding box center [405, 131] width 82 height 8
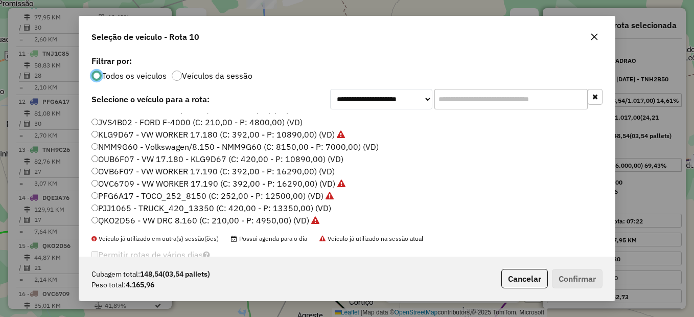
scroll to position [51, 0]
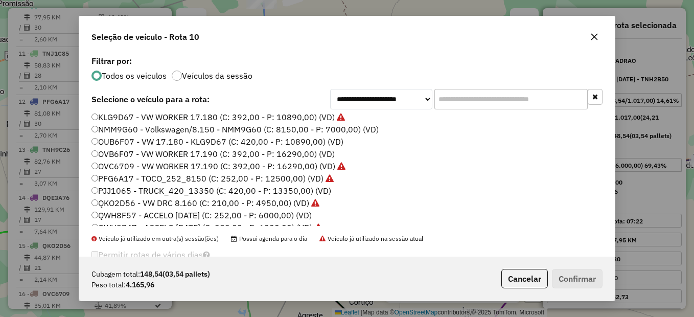
click at [144, 202] on label "QKO2D56 - VW DRC 8.160 (C: 210,00 - P: 4950,00) (VD)" at bounding box center [205, 203] width 228 height 12
click at [584, 284] on button "Confirmar" at bounding box center [577, 278] width 51 height 19
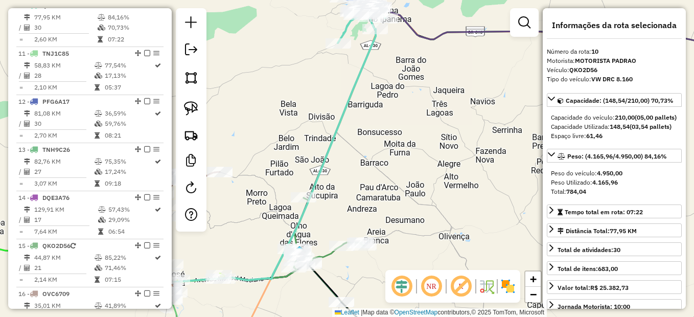
drag, startPoint x: 317, startPoint y: 236, endPoint x: 319, endPoint y: 189, distance: 47.6
click at [319, 189] on div "Janela de atendimento Grade de atendimento Capacidade Transportadoras Veículos …" at bounding box center [347, 158] width 694 height 317
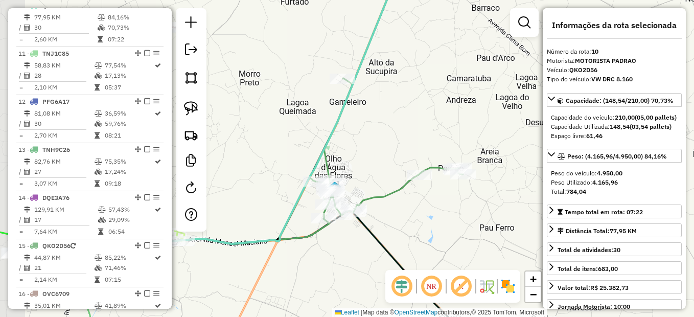
drag, startPoint x: 341, startPoint y: 217, endPoint x: 384, endPoint y: 208, distance: 43.8
click at [384, 208] on div "Janela de atendimento Grade de atendimento Capacidade Transportadoras Veículos …" at bounding box center [347, 158] width 694 height 317
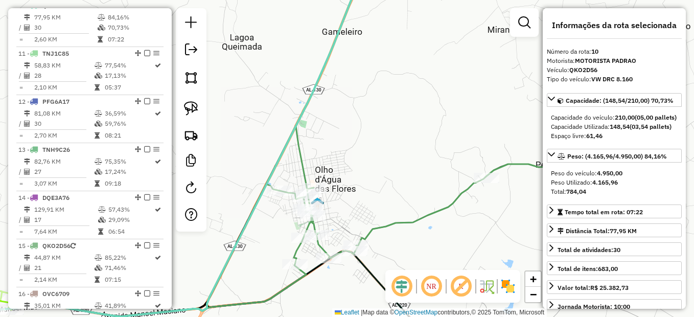
drag, startPoint x: 357, startPoint y: 183, endPoint x: 376, endPoint y: 210, distance: 32.7
click at [376, 210] on div "Janela de atendimento Grade de atendimento Capacidade Transportadoras Veículos …" at bounding box center [347, 158] width 694 height 317
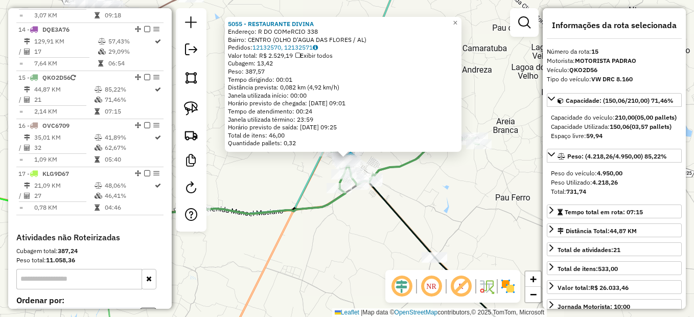
scroll to position [1056, 0]
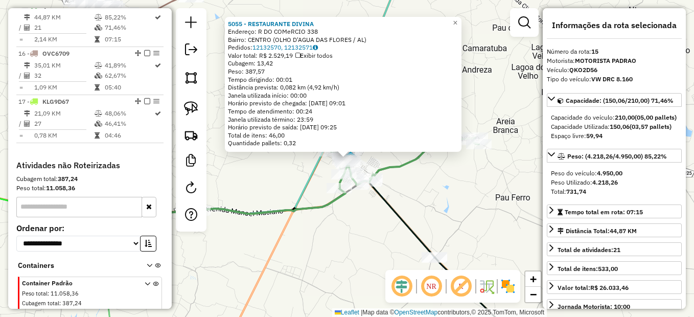
click at [346, 203] on div "5055 - RESTAURANTE DIVINA Endereço: R DO COMeRCIO 338 Bairro: CENTRO (OLHO D'AG…" at bounding box center [347, 158] width 694 height 317
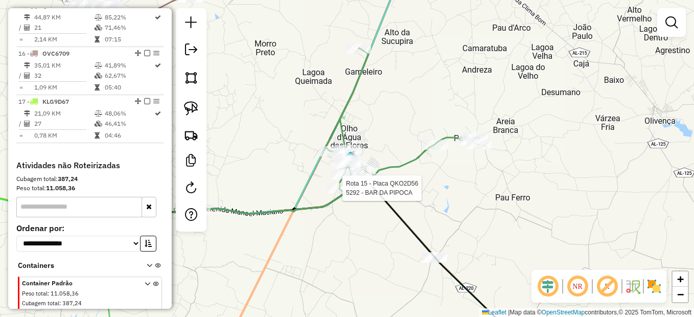
select select "*********"
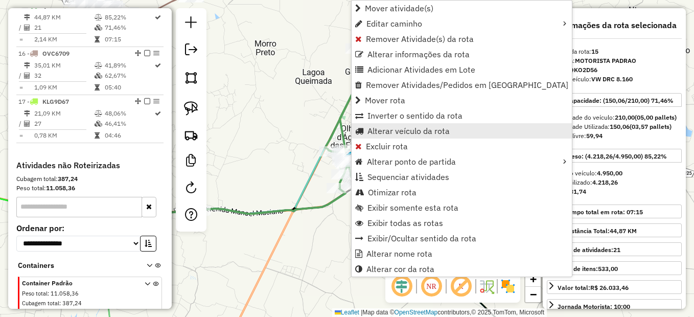
click at [402, 133] on span "Alterar veículo da rota" at bounding box center [408, 131] width 82 height 8
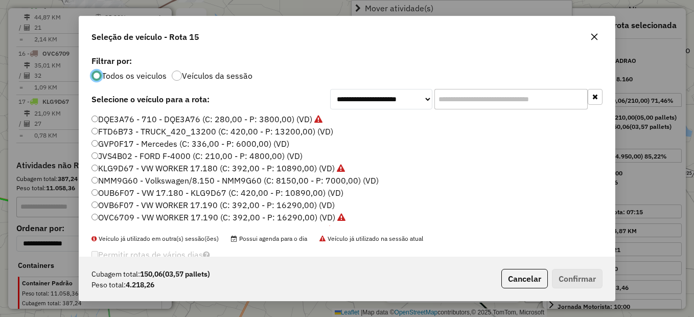
scroll to position [6, 3]
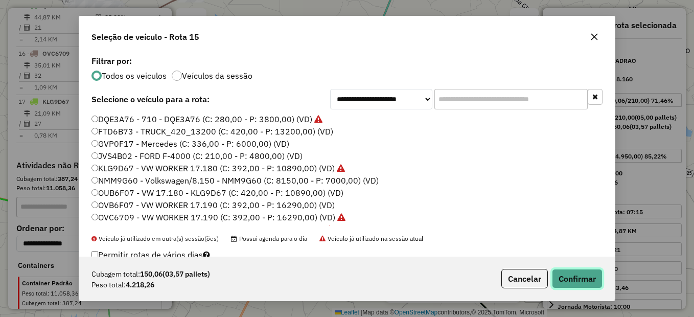
click at [583, 280] on button "Confirmar" at bounding box center [577, 278] width 51 height 19
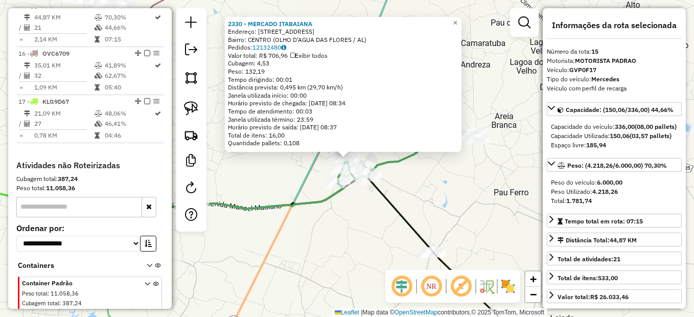
click at [360, 218] on div "2330 - MERCADO [GEOGRAPHIC_DATA] Endereço: [STREET_ADDRESS][GEOGRAPHIC_DATA]: C…" at bounding box center [347, 158] width 694 height 317
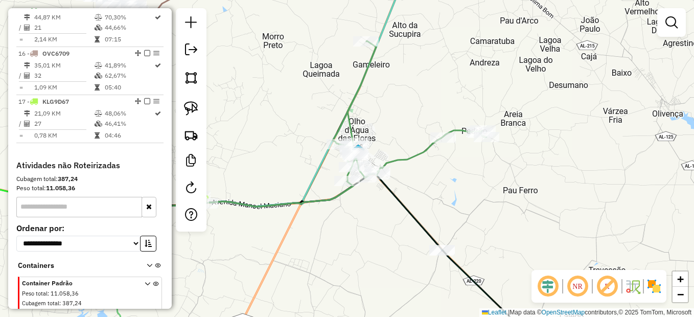
drag, startPoint x: 367, startPoint y: 237, endPoint x: 392, endPoint y: 223, distance: 28.1
click at [384, 228] on div "Janela de atendimento Grade de atendimento Capacidade Transportadoras Veículos …" at bounding box center [347, 158] width 694 height 317
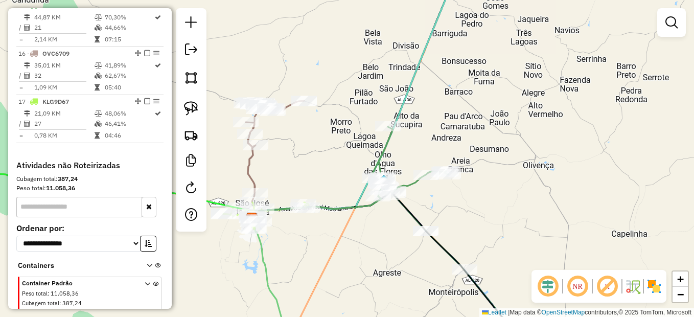
drag, startPoint x: 334, startPoint y: 247, endPoint x: 381, endPoint y: 216, distance: 56.8
click at [381, 216] on div "Janela de atendimento Grade de atendimento Capacidade Transportadoras Veículos …" at bounding box center [347, 158] width 694 height 317
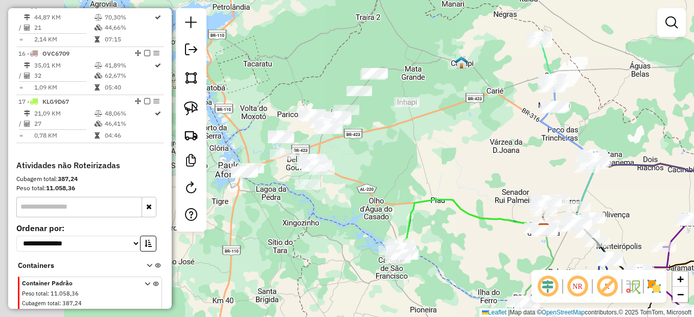
drag, startPoint x: 293, startPoint y: 223, endPoint x: 472, endPoint y: 231, distance: 178.5
click at [483, 241] on div "Janela de atendimento Grade de atendimento Capacidade Transportadoras Veículos …" at bounding box center [347, 158] width 694 height 317
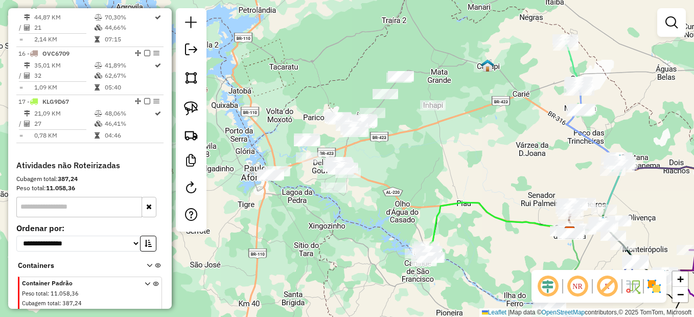
drag, startPoint x: 370, startPoint y: 186, endPoint x: 416, endPoint y: 207, distance: 51.2
click at [416, 207] on div "Janela de atendimento Grade de atendimento Capacidade Transportadoras Veículos …" at bounding box center [347, 158] width 694 height 317
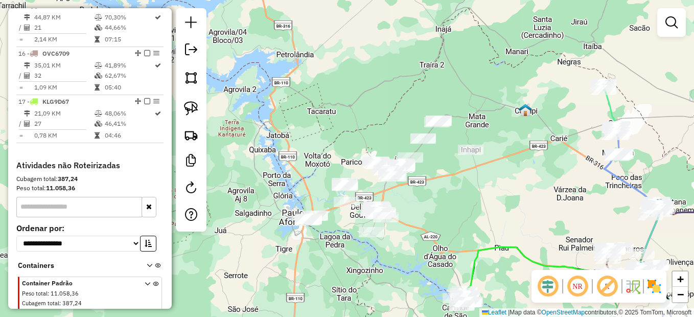
drag, startPoint x: 409, startPoint y: 152, endPoint x: 420, endPoint y: 189, distance: 38.6
click at [420, 189] on div "Janela de atendimento Grade de atendimento Capacidade Transportadoras Veículos …" at bounding box center [347, 158] width 694 height 317
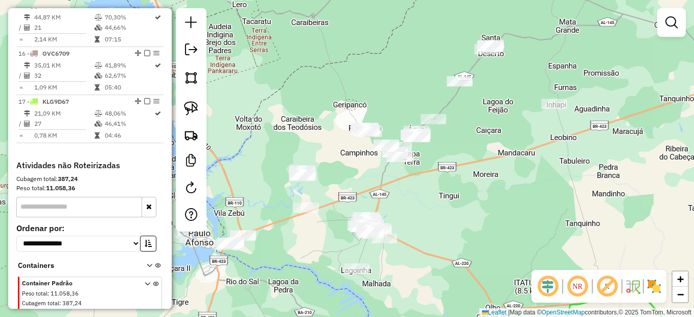
drag, startPoint x: 408, startPoint y: 219, endPoint x: 432, endPoint y: 217, distance: 24.7
click at [432, 217] on div "Janela de atendimento Grade de atendimento Capacidade Transportadoras Veículos …" at bounding box center [347, 158] width 694 height 317
click at [191, 107] on img at bounding box center [191, 108] width 14 height 14
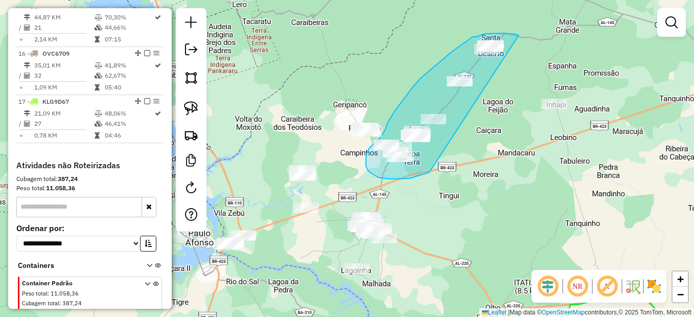
drag, startPoint x: 519, startPoint y: 35, endPoint x: 445, endPoint y: 165, distance: 149.2
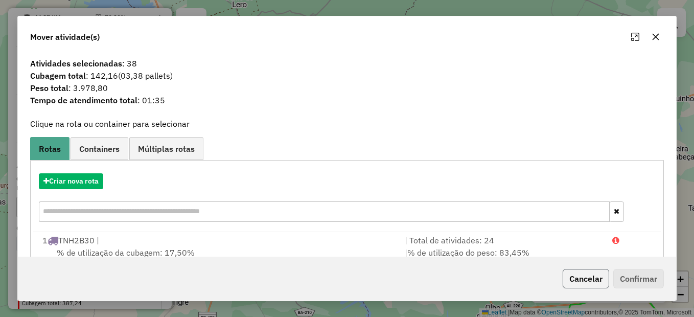
click at [579, 279] on button "Cancelar" at bounding box center [586, 278] width 46 height 19
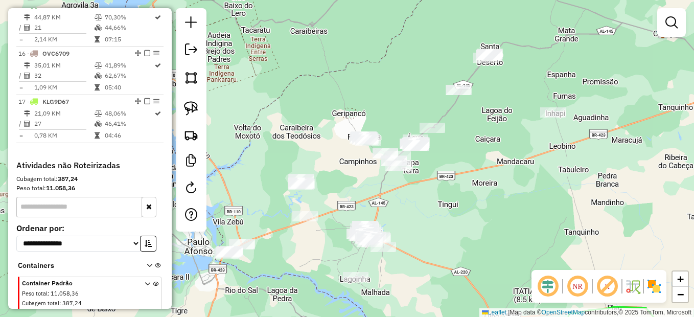
drag, startPoint x: 454, startPoint y: 155, endPoint x: 431, endPoint y: 188, distance: 39.6
click at [433, 192] on div "Janela de atendimento Grade de atendimento Capacidade Transportadoras Veículos …" at bounding box center [347, 158] width 694 height 317
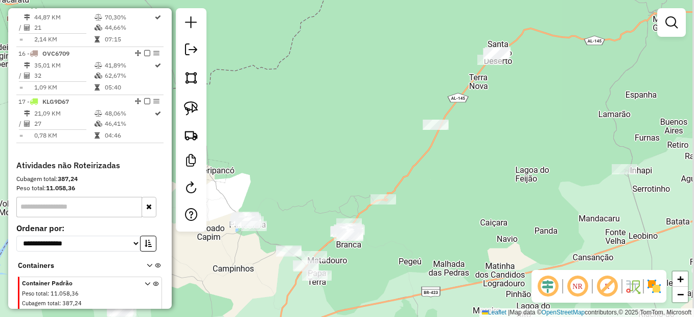
click at [408, 240] on div "Janela de atendimento Grade de atendimento Capacidade Transportadoras Veículos …" at bounding box center [347, 158] width 694 height 317
click at [198, 109] on link at bounding box center [191, 108] width 22 height 22
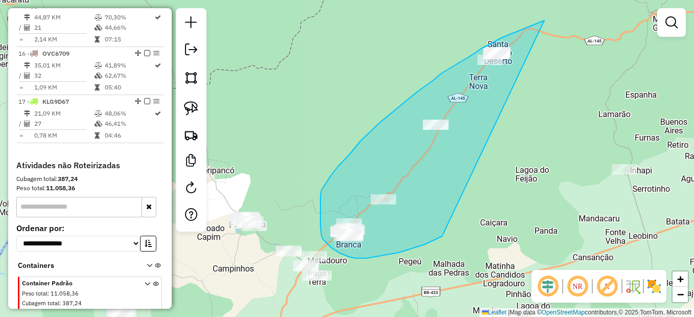
drag, startPoint x: 501, startPoint y: 38, endPoint x: 445, endPoint y: 234, distance: 204.1
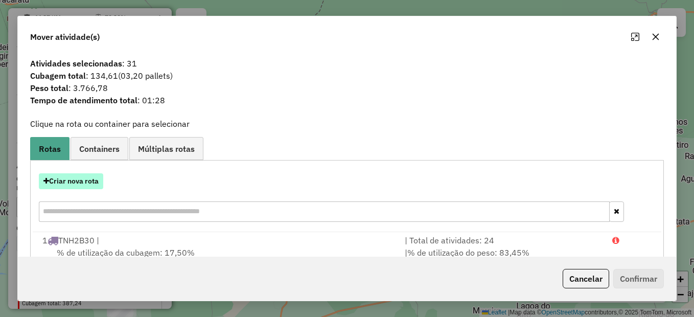
click at [95, 178] on button "Criar nova rota" at bounding box center [71, 181] width 64 height 16
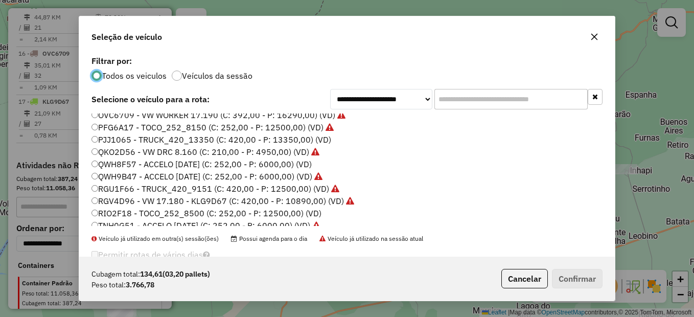
scroll to position [153, 0]
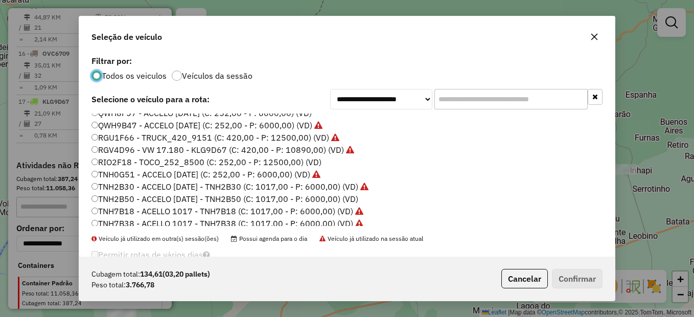
click at [145, 196] on label "TNH2B50 - ACCELO 1017 CE - TNH2B50 (C: 1017,00 - P: 6000,00) (VD)" at bounding box center [224, 199] width 267 height 12
click at [596, 287] on button "Confirmar" at bounding box center [577, 278] width 51 height 19
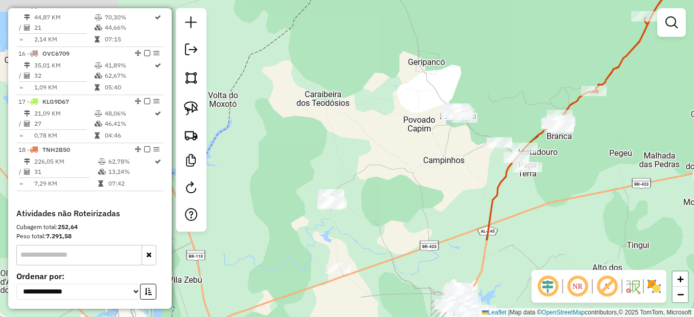
drag, startPoint x: 403, startPoint y: 133, endPoint x: 541, endPoint y: 92, distance: 143.9
click at [541, 92] on div "Janela de atendimento Grade de atendimento Capacidade Transportadoras Veículos …" at bounding box center [347, 158] width 694 height 317
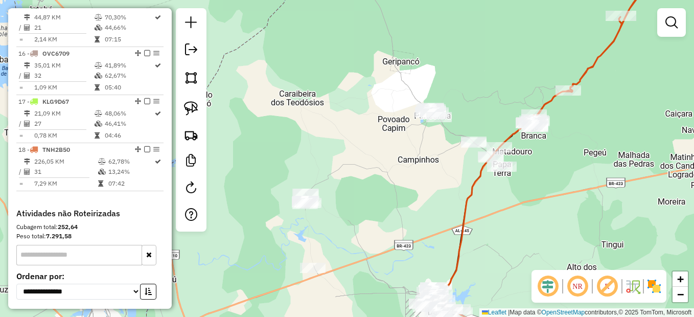
drag, startPoint x: 476, startPoint y: 193, endPoint x: 455, endPoint y: 183, distance: 22.8
click at [455, 183] on div "Janela de atendimento Grade de atendimento Capacidade Transportadoras Veículos …" at bounding box center [347, 158] width 694 height 317
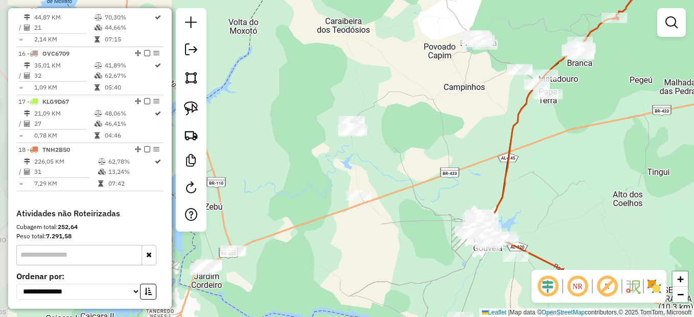
drag, startPoint x: 407, startPoint y: 211, endPoint x: 452, endPoint y: 140, distance: 83.3
click at [452, 140] on div "Janela de atendimento Grade de atendimento Capacidade Transportadoras Veículos …" at bounding box center [347, 158] width 694 height 317
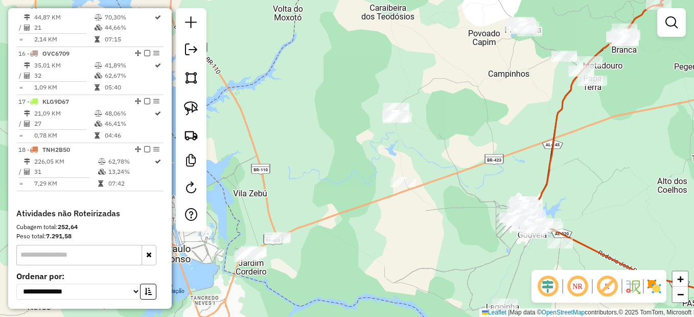
drag, startPoint x: 417, startPoint y: 203, endPoint x: 461, endPoint y: 190, distance: 46.4
click at [461, 190] on div "Janela de atendimento Grade de atendimento Capacidade Transportadoras Veículos …" at bounding box center [347, 158] width 694 height 317
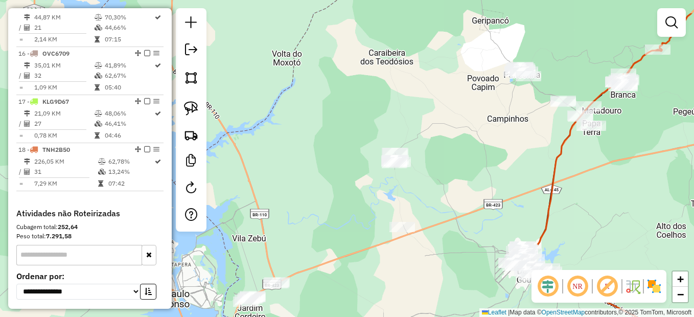
drag, startPoint x: 492, startPoint y: 172, endPoint x: 490, endPoint y: 217, distance: 45.0
click at [490, 217] on div "Janela de atendimento Grade de atendimento Capacidade Transportadoras Veículos …" at bounding box center [347, 158] width 694 height 317
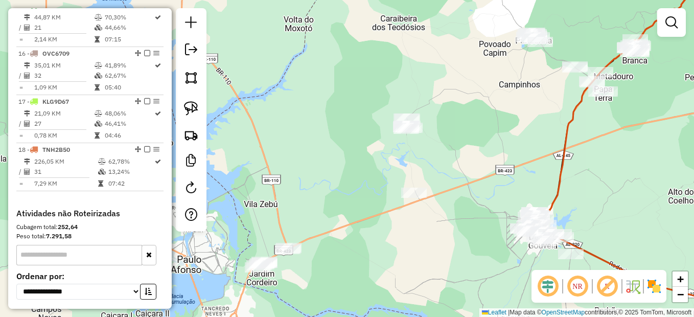
drag, startPoint x: 477, startPoint y: 213, endPoint x: 488, endPoint y: 174, distance: 41.1
click at [488, 174] on div "Janela de atendimento Grade de atendimento Capacidade Transportadoras Veículos …" at bounding box center [347, 158] width 694 height 317
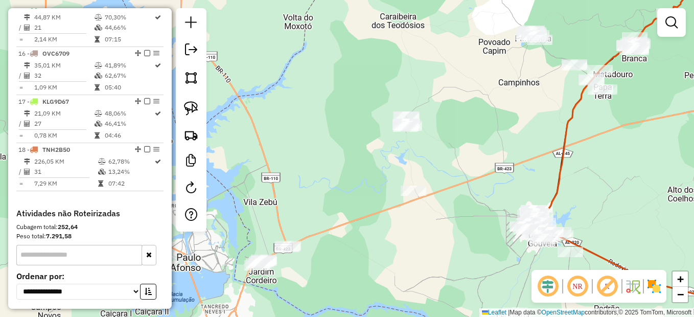
drag, startPoint x: 501, startPoint y: 89, endPoint x: 425, endPoint y: 116, distance: 81.0
click at [479, 135] on div "Janela de atendimento Grade de atendimento Capacidade Transportadoras Veículos …" at bounding box center [347, 158] width 694 height 317
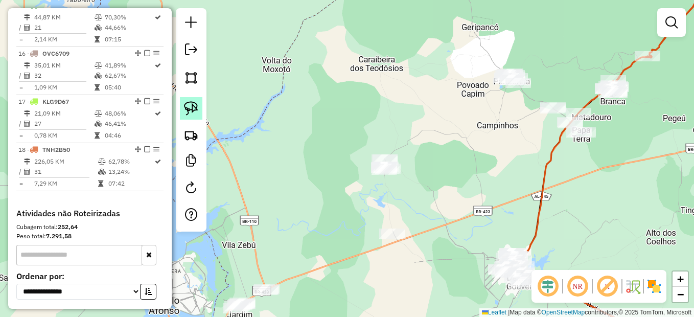
click at [192, 103] on img at bounding box center [191, 108] width 14 height 14
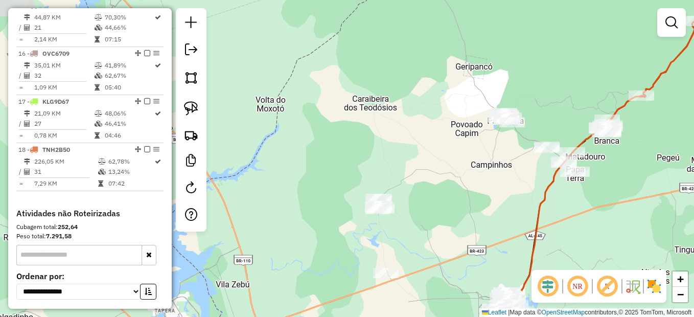
drag, startPoint x: 535, startPoint y: 61, endPoint x: 546, endPoint y: 74, distance: 17.1
click at [545, 77] on div "Janela de atendimento Grade de atendimento Capacidade Transportadoras Veículos …" at bounding box center [347, 158] width 694 height 317
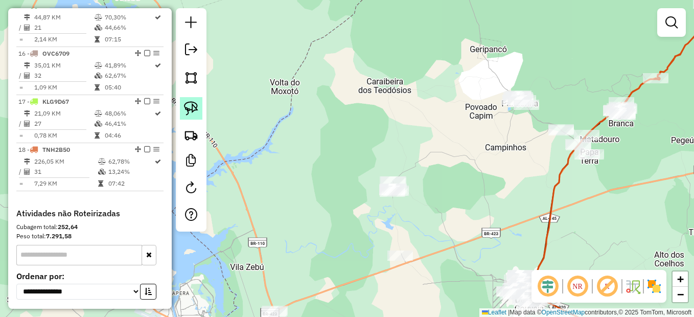
click at [182, 102] on link at bounding box center [191, 108] width 22 height 22
drag, startPoint x: 493, startPoint y: 76, endPoint x: 453, endPoint y: 64, distance: 42.0
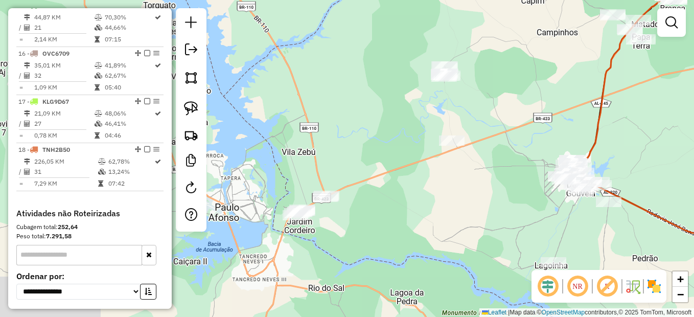
drag, startPoint x: 524, startPoint y: 210, endPoint x: 562, endPoint y: 113, distance: 104.2
click at [562, 113] on div "Janela de atendimento Grade de atendimento Capacidade Transportadoras Veículos …" at bounding box center [347, 158] width 694 height 317
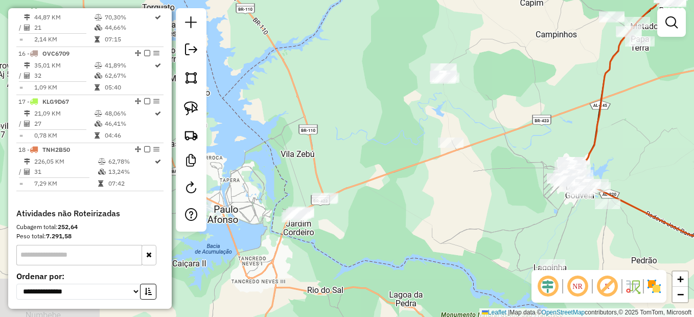
drag, startPoint x: 598, startPoint y: 149, endPoint x: 589, endPoint y: 138, distance: 13.8
click at [589, 138] on div "Janela de atendimento Grade de atendimento Capacidade Transportadoras Veículos …" at bounding box center [347, 158] width 694 height 317
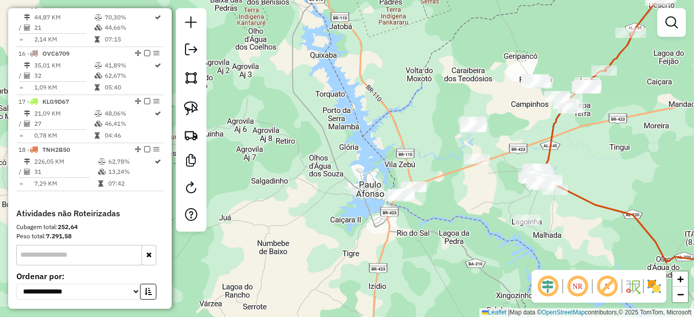
drag, startPoint x: 635, startPoint y: 143, endPoint x: 588, endPoint y: 166, distance: 51.9
click at [588, 166] on div "Janela de atendimento Grade de atendimento Capacidade Transportadoras Veículos …" at bounding box center [347, 158] width 694 height 317
drag, startPoint x: 182, startPoint y: 109, endPoint x: 192, endPoint y: 109, distance: 9.7
click at [183, 109] on link at bounding box center [191, 108] width 22 height 22
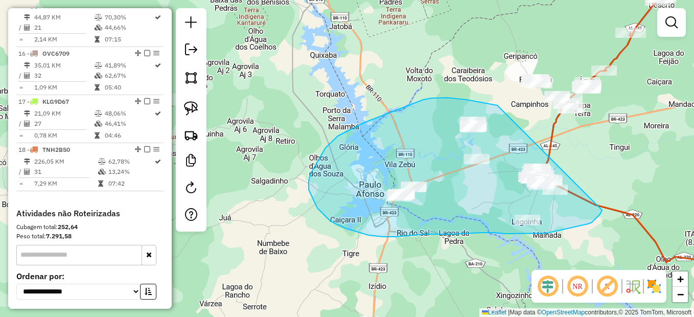
drag, startPoint x: 466, startPoint y: 100, endPoint x: 595, endPoint y: 178, distance: 150.9
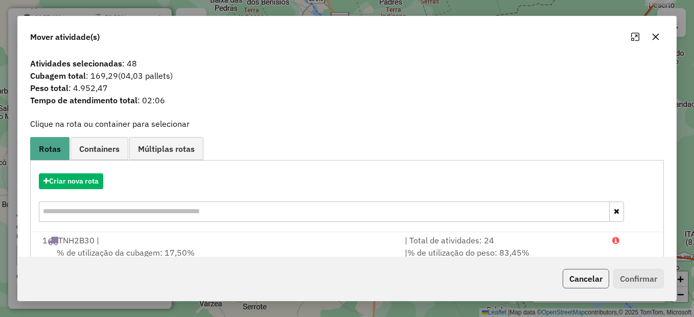
click at [580, 280] on button "Cancelar" at bounding box center [586, 278] width 46 height 19
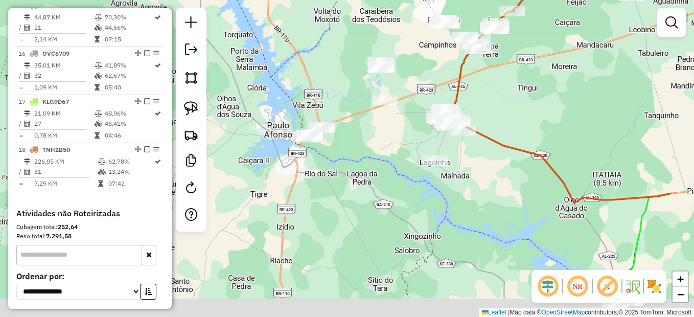
drag, startPoint x: 579, startPoint y: 225, endPoint x: 393, endPoint y: 118, distance: 215.1
click at [393, 118] on div "Janela de atendimento Grade de atendimento Capacidade Transportadoras Veículos …" at bounding box center [347, 158] width 694 height 317
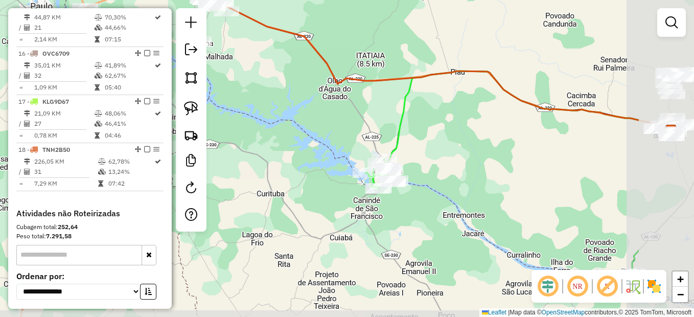
drag, startPoint x: 571, startPoint y: 217, endPoint x: 437, endPoint y: 157, distance: 147.3
click at [441, 157] on div "Janela de atendimento Grade de atendimento Capacidade Transportadoras Veículos …" at bounding box center [347, 158] width 694 height 317
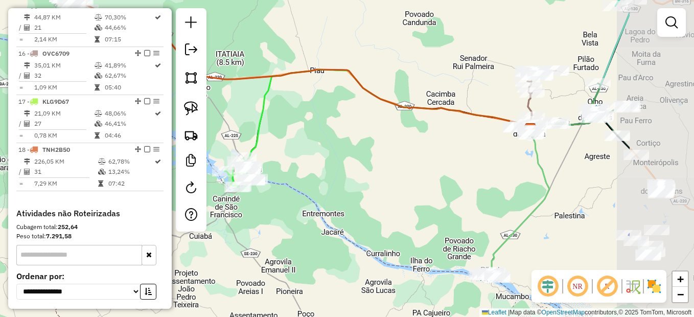
drag, startPoint x: 547, startPoint y: 174, endPoint x: 427, endPoint y: 171, distance: 120.1
click at [427, 171] on div "Janela de atendimento Grade de atendimento Capacidade Transportadoras Veículos …" at bounding box center [347, 158] width 694 height 317
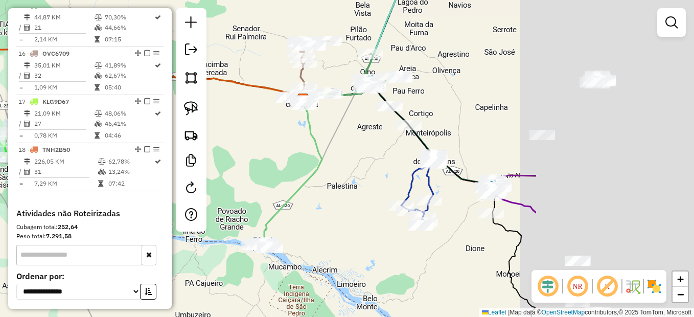
drag, startPoint x: 523, startPoint y: 165, endPoint x: 354, endPoint y: 135, distance: 172.1
click at [324, 132] on div "Janela de atendimento Grade de atendimento Capacidade Transportadoras Veículos …" at bounding box center [347, 158] width 694 height 317
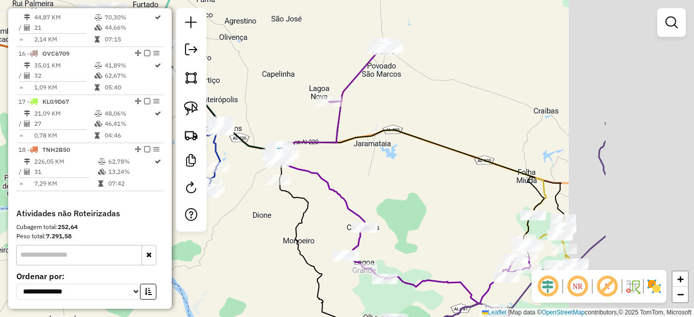
drag, startPoint x: 563, startPoint y: 142, endPoint x: 387, endPoint y: 124, distance: 176.2
click at [387, 124] on icon at bounding box center [317, 155] width 454 height 203
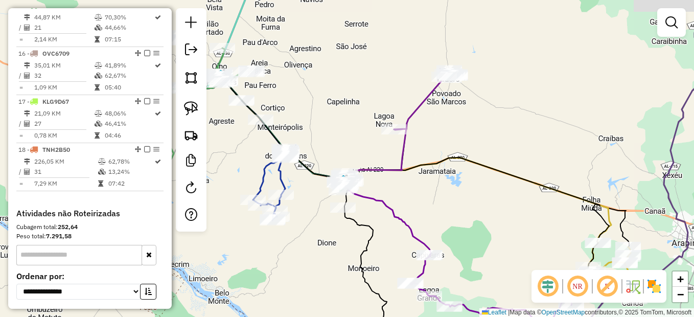
drag, startPoint x: 387, startPoint y: 187, endPoint x: 406, endPoint y: 196, distance: 20.8
click at [406, 196] on div "Janela de atendimento Grade de atendimento Capacidade Transportadoras Veículos …" at bounding box center [347, 158] width 694 height 317
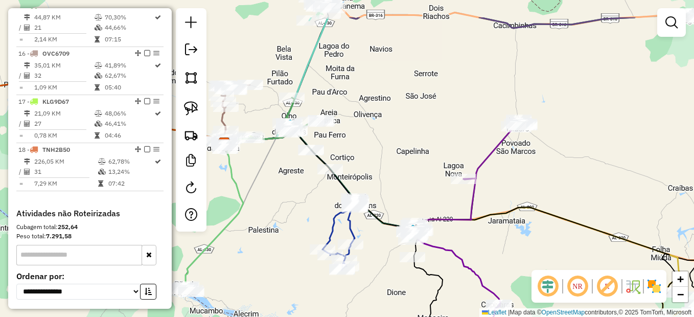
drag, startPoint x: 328, startPoint y: 90, endPoint x: 422, endPoint y: 163, distance: 118.7
click at [422, 163] on div "Janela de atendimento Grade de atendimento Capacidade Transportadoras Veículos …" at bounding box center [347, 158] width 694 height 317
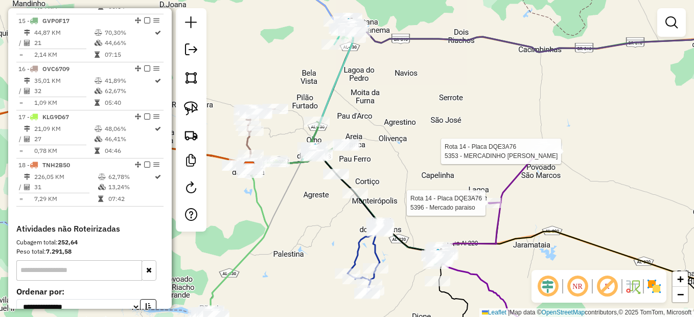
select select "*********"
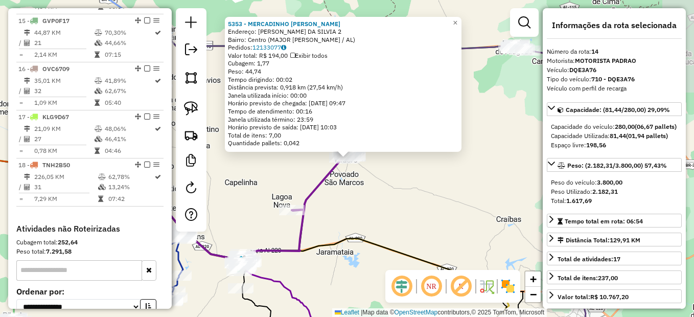
scroll to position [1008, 0]
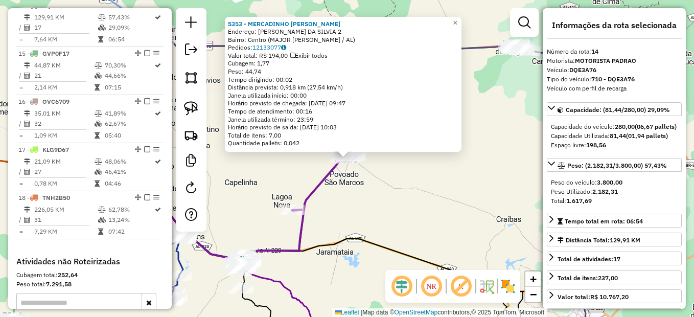
click at [292, 188] on div "5353 - MERCADINHO TIA IRENE Endereço: ARNALDO ALVES DA SILVIA 2 Bairro: Centro …" at bounding box center [347, 158] width 694 height 317
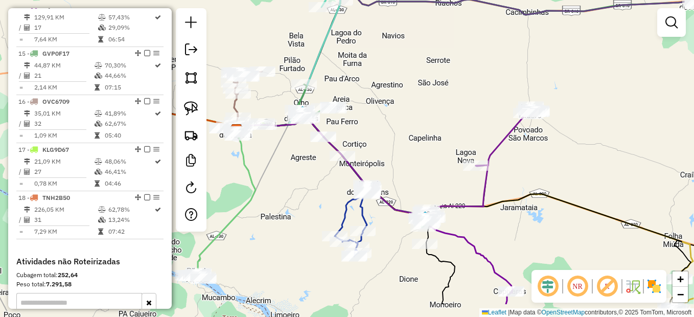
drag, startPoint x: 355, startPoint y: 216, endPoint x: 522, endPoint y: 169, distance: 174.1
click at [541, 169] on div "Janela de atendimento Grade de atendimento Capacidade Transportadoras Veículos …" at bounding box center [347, 158] width 694 height 317
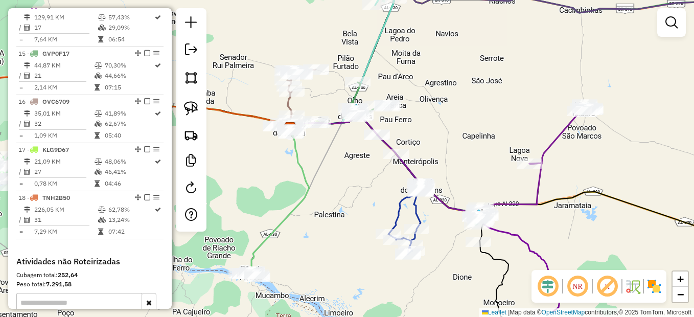
drag, startPoint x: 420, startPoint y: 150, endPoint x: 470, endPoint y: 146, distance: 49.3
click at [470, 146] on div "Janela de atendimento Grade de atendimento Capacidade Transportadoras Veículos …" at bounding box center [347, 158] width 694 height 317
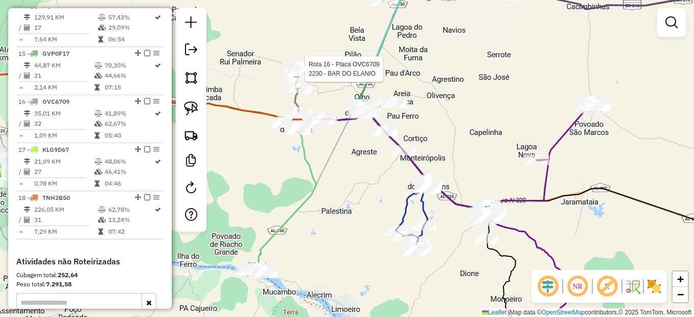
select select "*********"
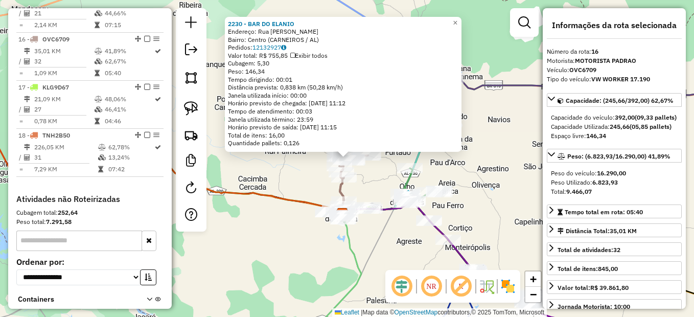
scroll to position [1104, 0]
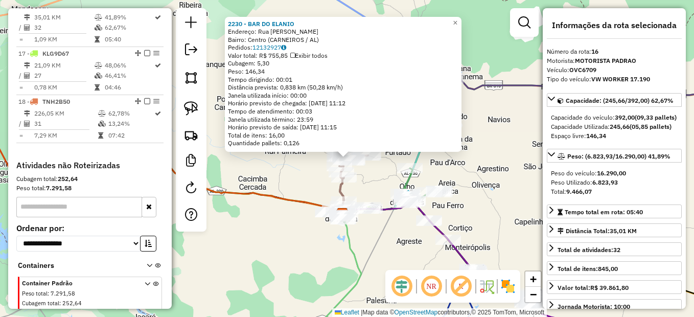
click at [302, 242] on div "2230 - BAR DO ELANIO Endereço: Rua manoel soares lima SN Bairro: Centro (CARNEI…" at bounding box center [347, 158] width 694 height 317
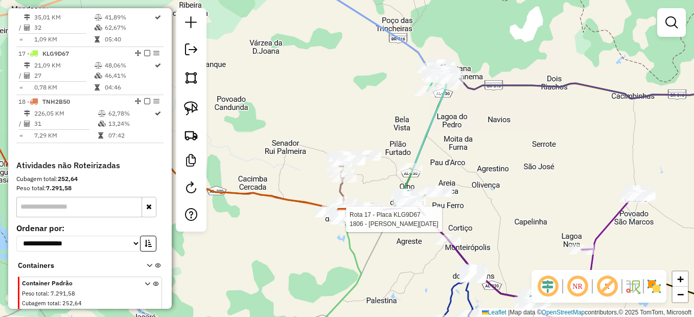
select select "*********"
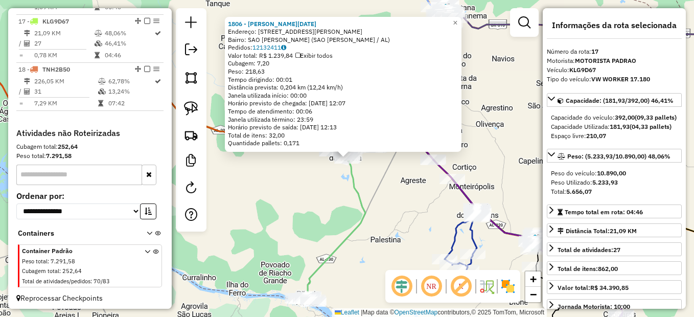
scroll to position [1148, 0]
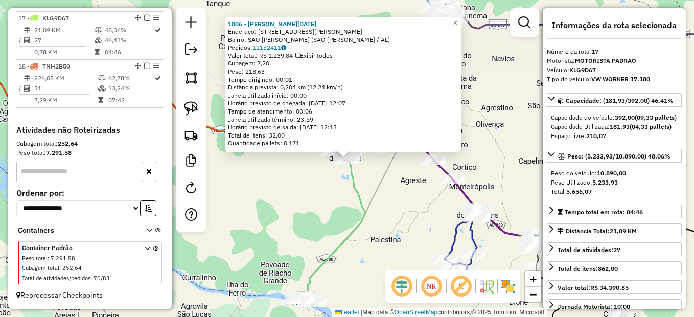
click at [347, 218] on div "1806 - ANA LUCIA MACIANO DA Endereço: Rua Getulio Vargas 819 Bairro: SAO JOSE D…" at bounding box center [347, 158] width 694 height 317
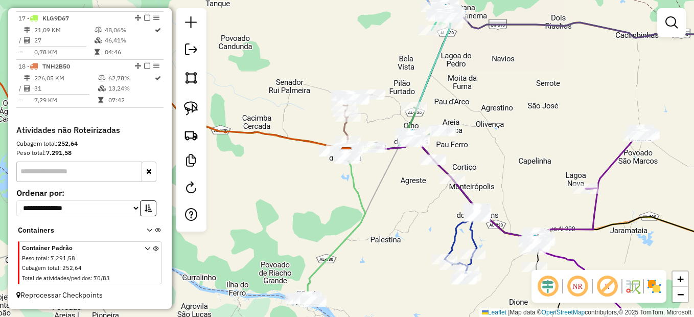
drag, startPoint x: 382, startPoint y: 184, endPoint x: 362, endPoint y: 176, distance: 22.0
click at [362, 176] on div "Janela de atendimento Grade de atendimento Capacidade Transportadoras Veículos …" at bounding box center [347, 158] width 694 height 317
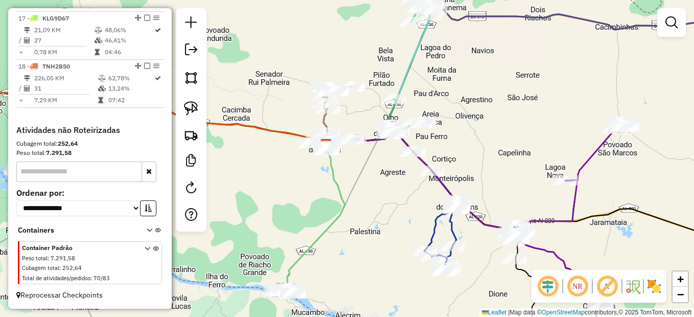
drag, startPoint x: 451, startPoint y: 127, endPoint x: 430, endPoint y: 161, distance: 40.1
click at [432, 161] on div "Janela de atendimento Grade de atendimento Capacidade Transportadoras Veículos …" at bounding box center [347, 158] width 694 height 317
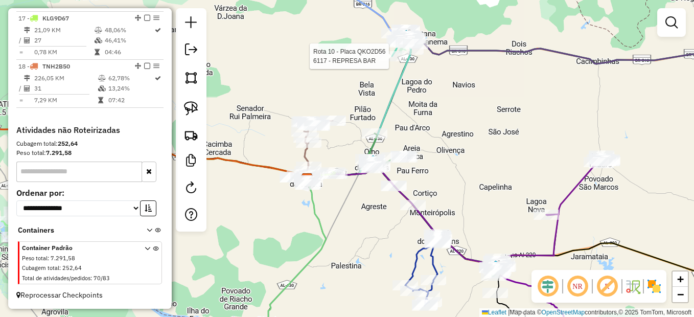
select select "*********"
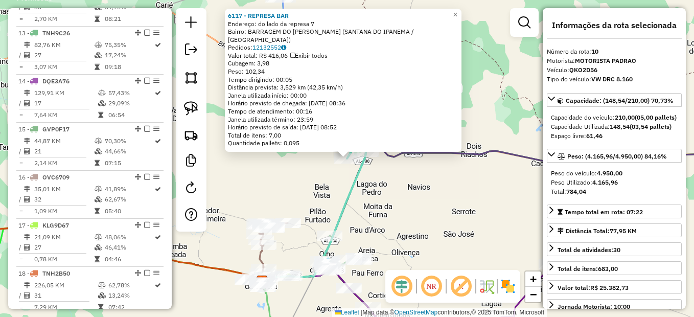
scroll to position [815, 0]
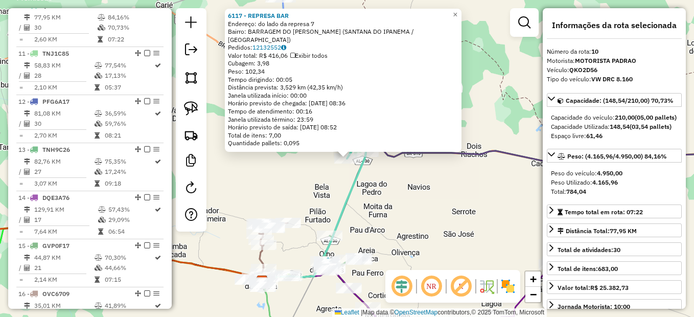
click at [385, 179] on div "6117 - REPRESA BAR Endereço: do lado da represa 7 Bairro: BARRAGEM DO JOAO GOME…" at bounding box center [347, 158] width 694 height 317
click at [403, 188] on div "6117 - REPRESA BAR Endereço: do lado da represa 7 Bairro: BARRAGEM DO JOAO GOME…" at bounding box center [347, 158] width 694 height 317
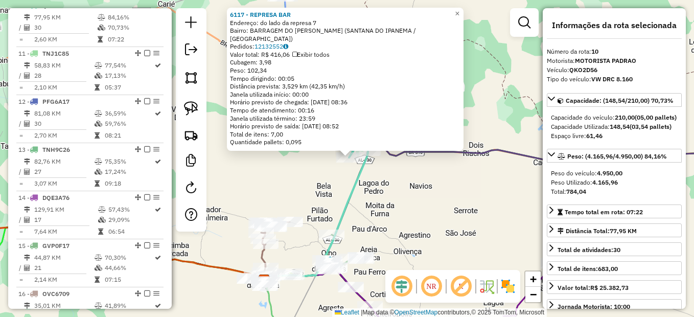
click at [393, 184] on div "6117 - REPRESA BAR Endereço: do lado da represa 7 Bairro: BARRAGEM DO JOAO GOME…" at bounding box center [347, 158] width 694 height 317
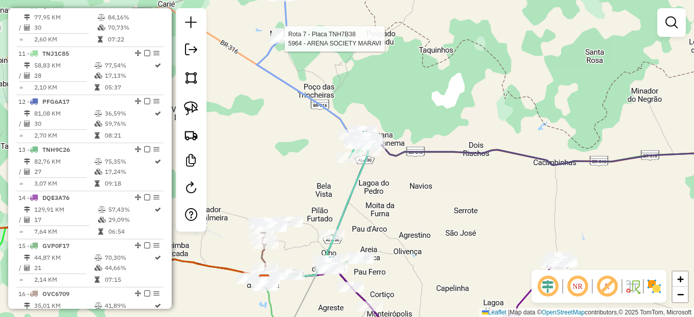
select select "*********"
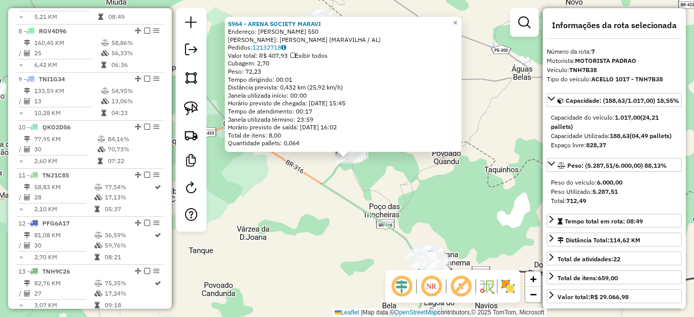
scroll to position [671, 0]
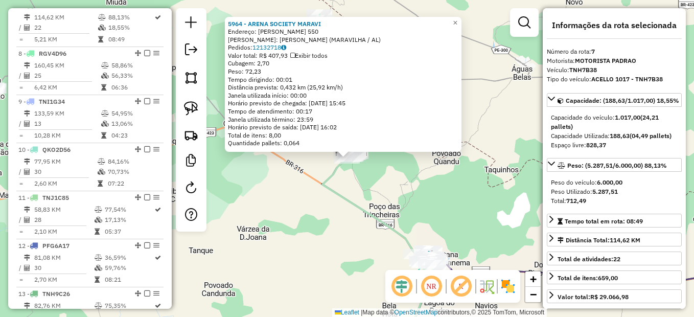
click at [333, 213] on div "5964 - ARENA SOCIETY MARAVI Endereço: Adolfo Rodrigues alves 550 Bairro: Adolfo…" at bounding box center [347, 158] width 694 height 317
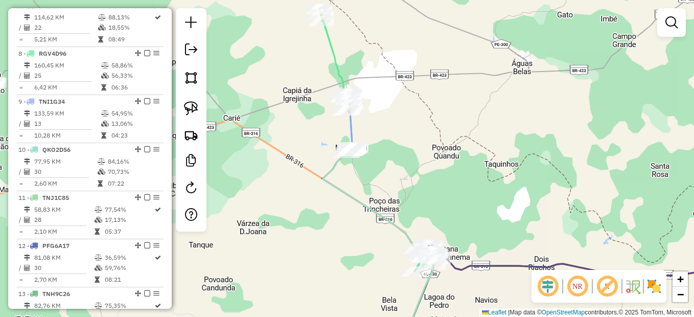
drag, startPoint x: 436, startPoint y: 222, endPoint x: 393, endPoint y: 40, distance: 187.5
click at [393, 40] on div "Janela de atendimento Grade de atendimento Capacidade Transportadoras Veículos …" at bounding box center [347, 158] width 694 height 317
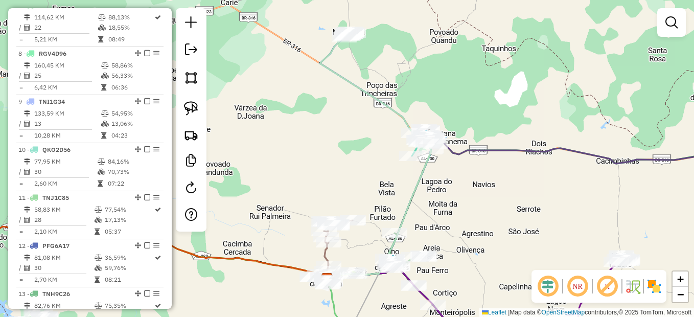
drag, startPoint x: 408, startPoint y: 143, endPoint x: 426, endPoint y: 185, distance: 46.0
click at [426, 185] on div "Janela de atendimento Grade de atendimento Capacidade Transportadoras Veículos …" at bounding box center [347, 158] width 694 height 317
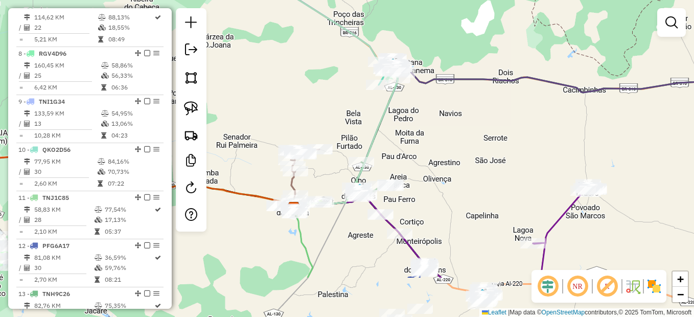
drag, startPoint x: 432, startPoint y: 211, endPoint x: 387, endPoint y: 98, distance: 121.3
click at [387, 98] on div "Janela de atendimento Grade de atendimento Capacidade Transportadoras Veículos …" at bounding box center [347, 158] width 694 height 317
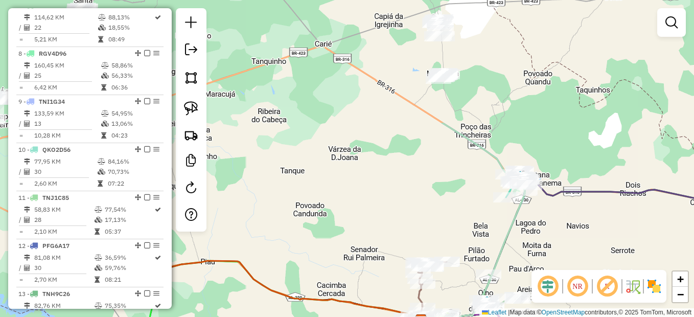
drag, startPoint x: 313, startPoint y: 77, endPoint x: 447, endPoint y: 231, distance: 204.3
click at [449, 231] on div "Janela de atendimento Grade de atendimento Capacidade Transportadoras Veículos …" at bounding box center [347, 158] width 694 height 317
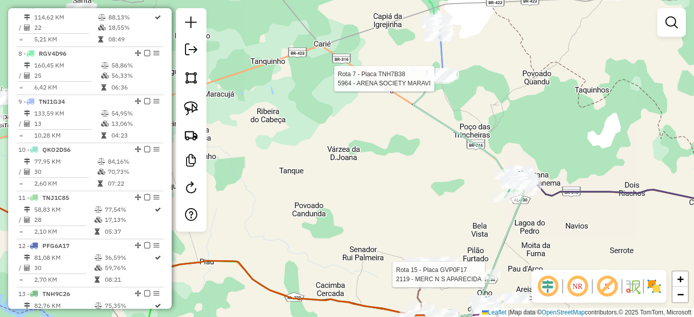
select select "*********"
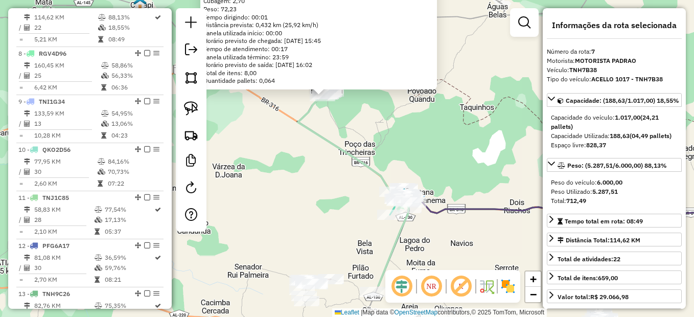
drag, startPoint x: 422, startPoint y: 154, endPoint x: 408, endPoint y: 125, distance: 31.8
click at [408, 125] on div "5964 - ARENA SOCIETY MARAVI Endereço: Adolfo Rodrigues alves 550 Bairro: Adolfo…" at bounding box center [347, 158] width 694 height 317
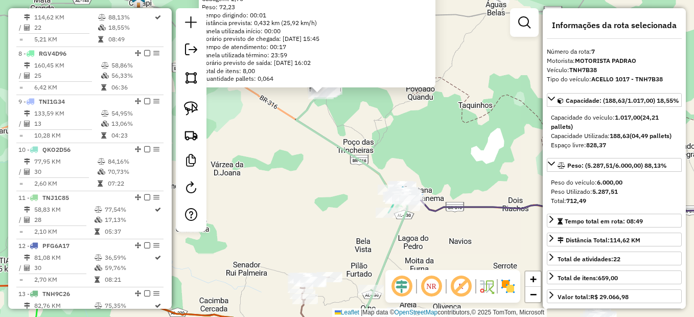
click at [413, 173] on div "5964 - ARENA SOCIETY MARAVI Endereço: Adolfo Rodrigues alves 550 Bairro: Adolfo…" at bounding box center [347, 158] width 694 height 317
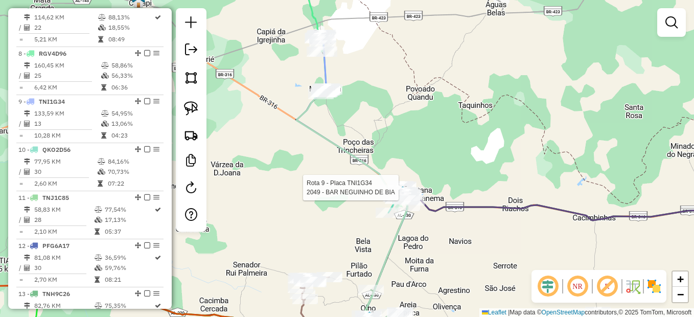
select select "*********"
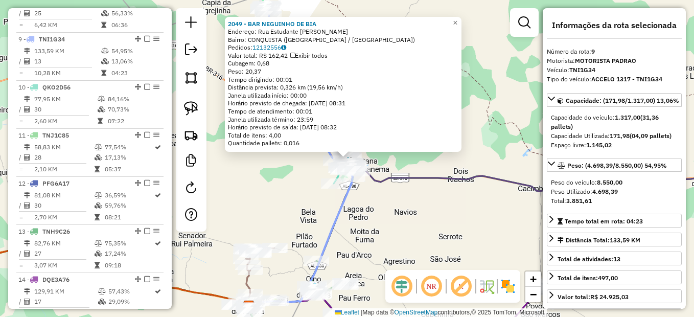
scroll to position [767, 0]
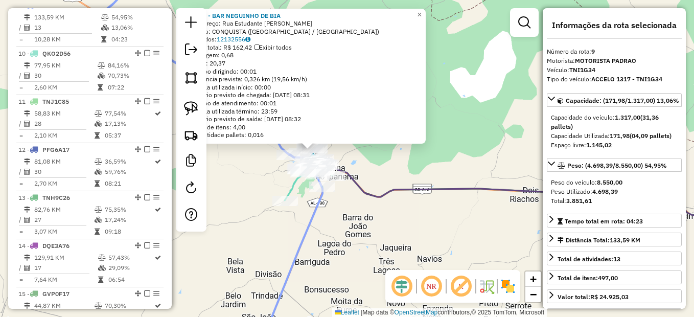
click at [370, 169] on div "2049 - BAR NEGUINHO DE BIA Endereço: Rua Estudante Mauricio Amancio SN Bairro: …" at bounding box center [347, 158] width 694 height 317
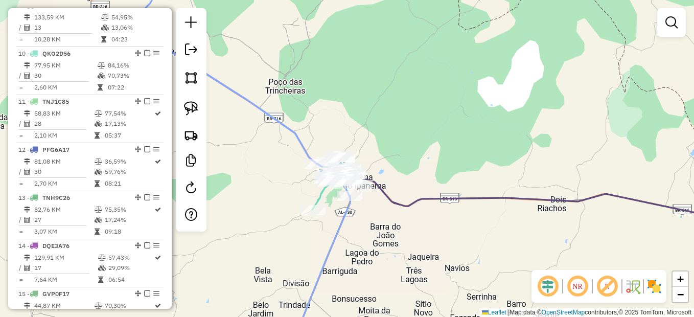
drag, startPoint x: 369, startPoint y: 163, endPoint x: 430, endPoint y: 177, distance: 62.2
click at [442, 182] on div "Janela de atendimento Grade de atendimento Capacidade Transportadoras Veículos …" at bounding box center [347, 158] width 694 height 317
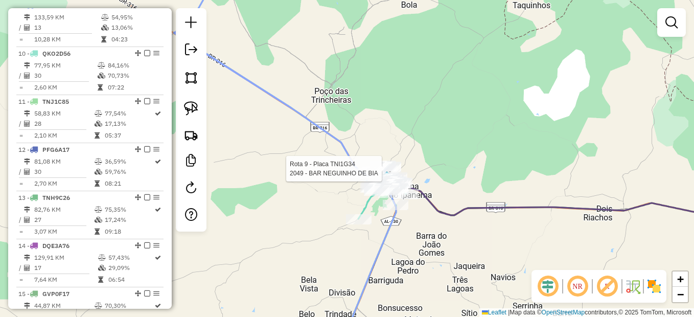
select select "*********"
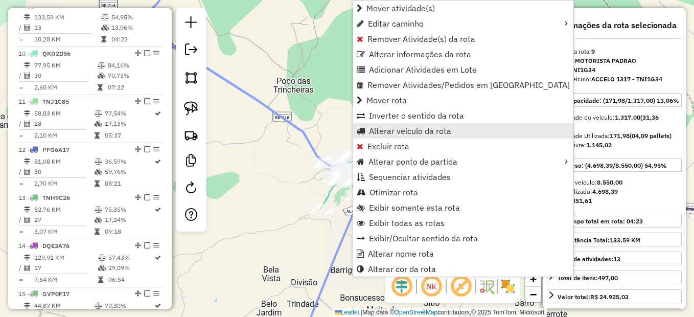
click at [390, 128] on span "Alterar veículo da rota" at bounding box center [410, 131] width 82 height 8
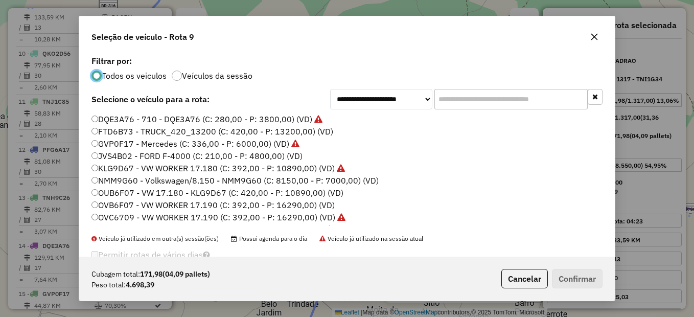
scroll to position [6, 3]
click at [571, 277] on button "Confirmar" at bounding box center [577, 278] width 51 height 19
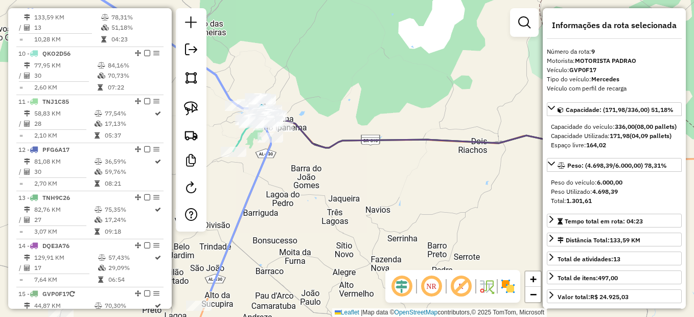
drag, startPoint x: 454, startPoint y: 222, endPoint x: 331, endPoint y: 133, distance: 151.9
click at [331, 133] on div "Janela de atendimento Grade de atendimento Capacidade Transportadoras Veículos …" at bounding box center [347, 158] width 694 height 317
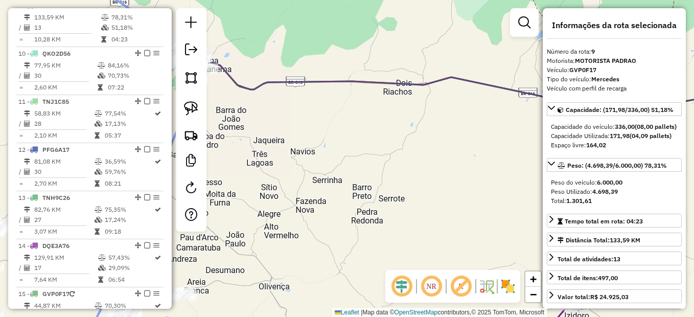
drag, startPoint x: 433, startPoint y: 196, endPoint x: 310, endPoint y: 81, distance: 168.1
click at [312, 80] on div "Janela de atendimento Grade de atendimento Capacidade Transportadoras Veículos …" at bounding box center [347, 158] width 694 height 317
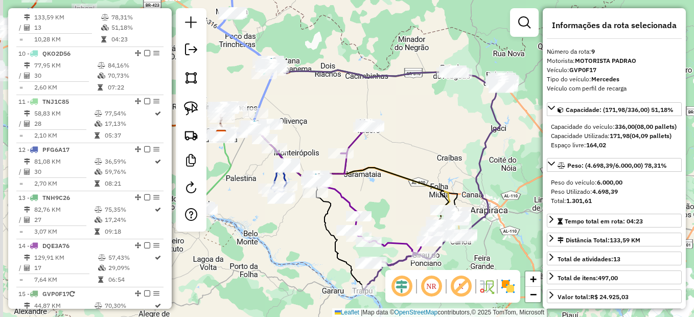
drag, startPoint x: 305, startPoint y: 143, endPoint x: 332, endPoint y: 148, distance: 27.5
click at [321, 147] on div "Janela de atendimento Grade de atendimento Capacidade Transportadoras Veículos …" at bounding box center [347, 158] width 694 height 317
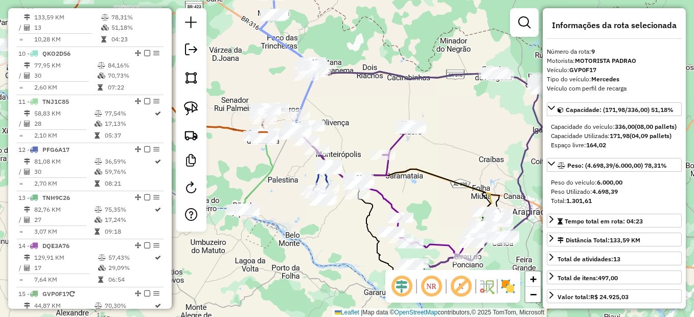
drag, startPoint x: 312, startPoint y: 130, endPoint x: 353, endPoint y: 131, distance: 40.4
click at [353, 131] on div "Janela de atendimento Grade de atendimento Capacidade Transportadoras Veículos …" at bounding box center [347, 158] width 694 height 317
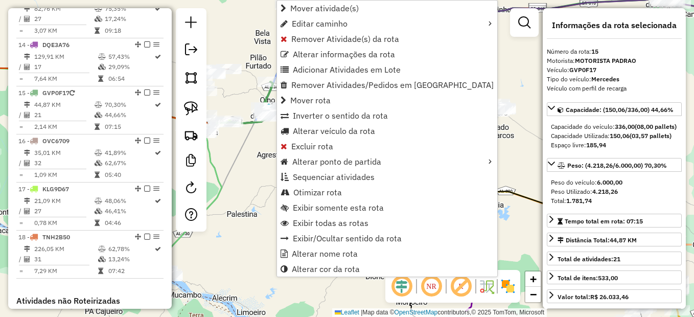
scroll to position [1056, 0]
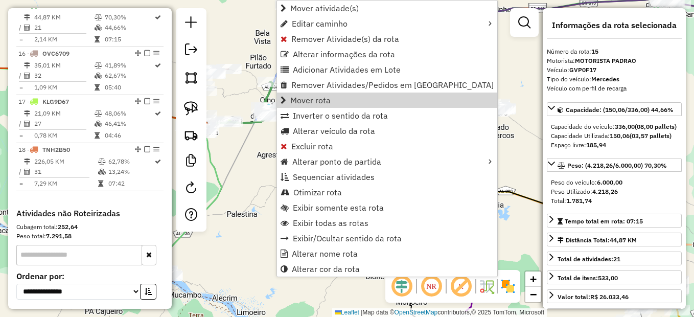
click at [448, 95] on div "Janela de atendimento Grade de atendimento Capacidade Transportadoras Veículos …" at bounding box center [347, 158] width 694 height 317
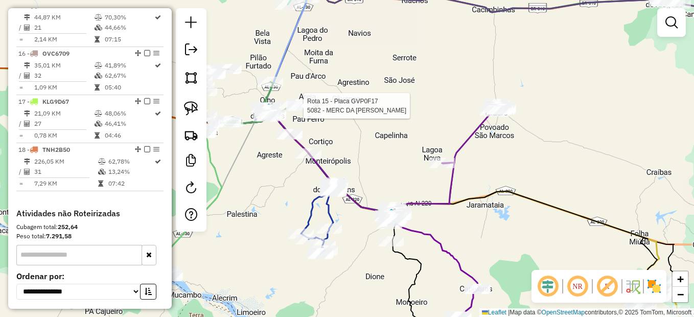
select select "*********"
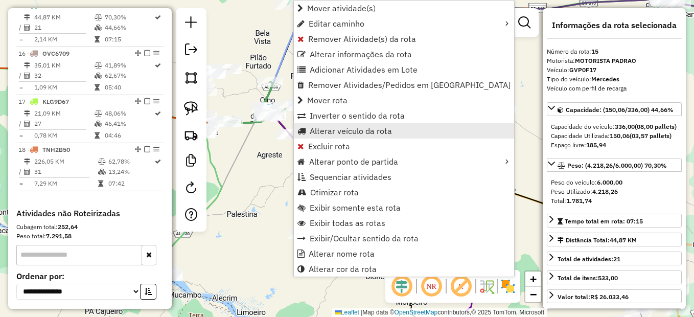
click at [342, 135] on span "Alterar veículo da rota" at bounding box center [351, 131] width 82 height 8
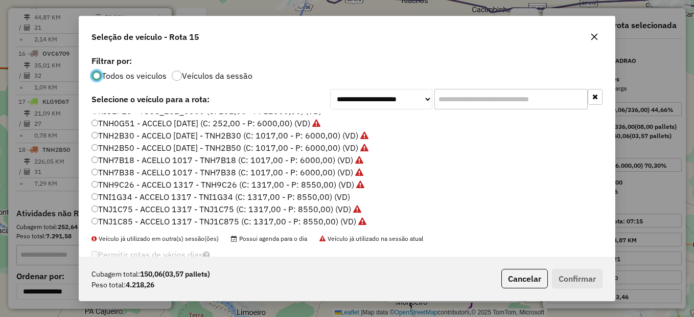
scroll to position [206, 0]
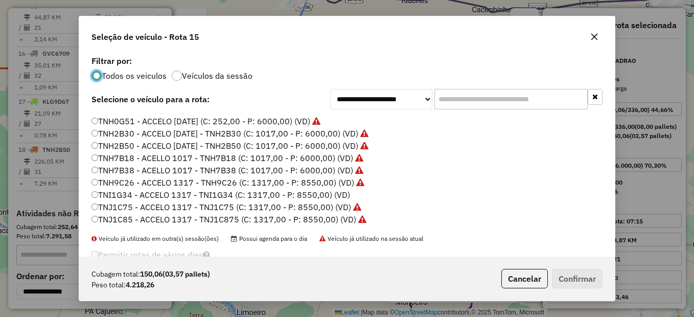
click at [134, 201] on label "TNJ1C75 - ACCELO 1317 - TNJ1C75 (C: 1317,00 - P: 8550,00) (VD)" at bounding box center [226, 207] width 270 height 12
click at [144, 197] on label "TNI1G34 - ACCELO 1317 - TNI1G34 (C: 1317,00 - P: 8550,00) (VD)" at bounding box center [220, 195] width 259 height 12
click at [576, 270] on button "Confirmar" at bounding box center [577, 278] width 51 height 19
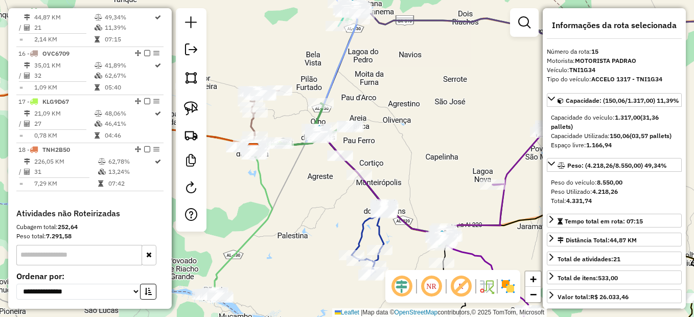
drag, startPoint x: 285, startPoint y: 172, endPoint x: 324, endPoint y: 156, distance: 41.9
click at [336, 191] on div "Janela de atendimento Grade de atendimento Capacidade Transportadoras Veículos …" at bounding box center [347, 158] width 694 height 317
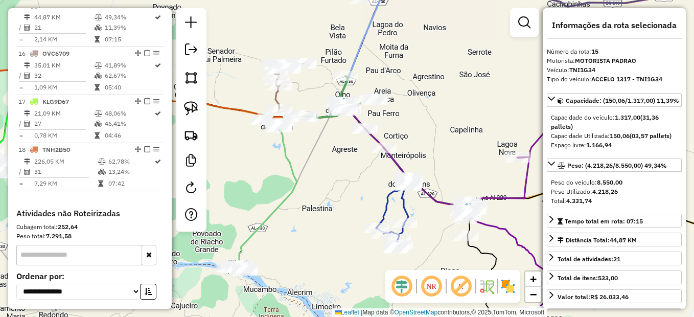
drag, startPoint x: 312, startPoint y: 189, endPoint x: 303, endPoint y: 198, distance: 12.6
click at [340, 154] on div "Janela de atendimento Grade de atendimento Capacidade Transportadoras Veículos …" at bounding box center [347, 158] width 694 height 317
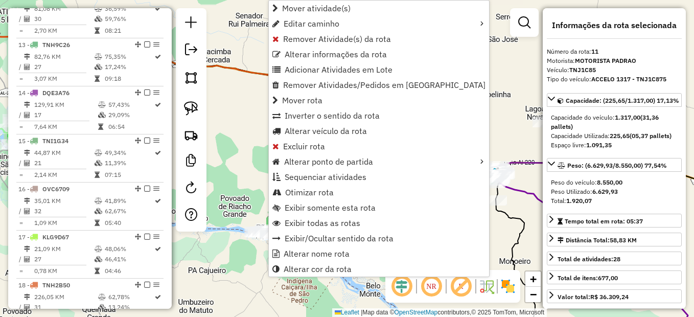
scroll to position [863, 0]
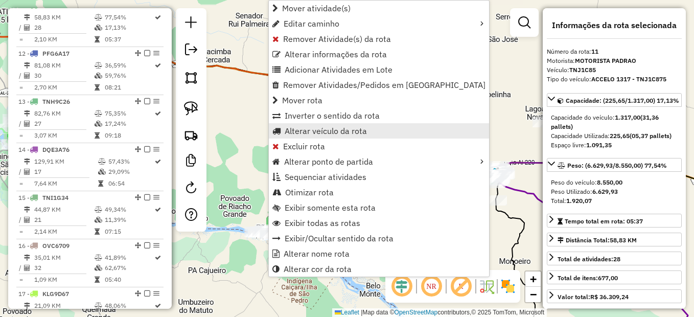
click at [316, 128] on span "Alterar veículo da rota" at bounding box center [326, 131] width 82 height 8
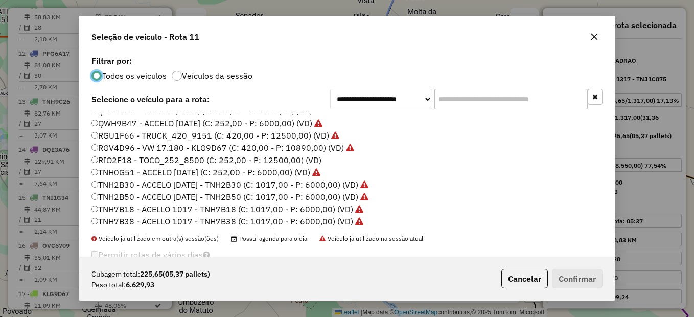
scroll to position [206, 0]
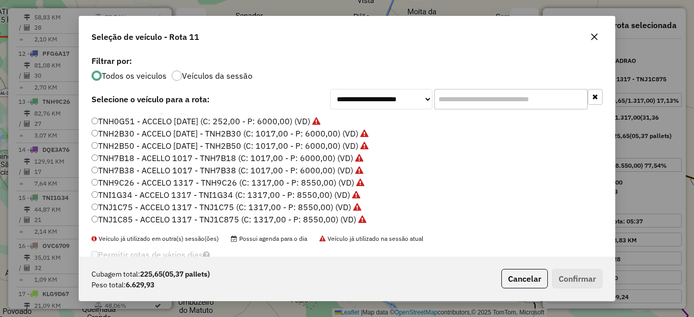
click at [147, 196] on label "TNI1G34 - ACCELO 1317 - TNI1G34 (C: 1317,00 - P: 8550,00) (VD)" at bounding box center [225, 195] width 269 height 12
click at [591, 285] on button "Confirmar" at bounding box center [577, 278] width 51 height 19
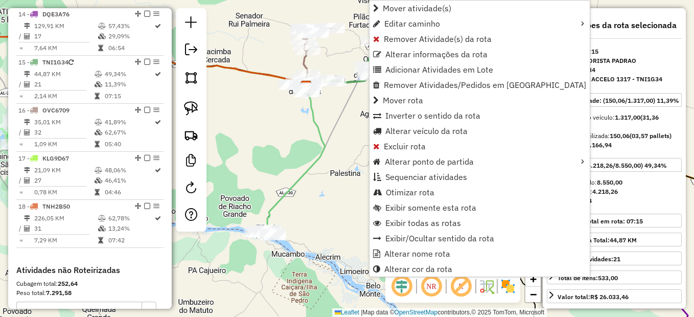
scroll to position [1056, 0]
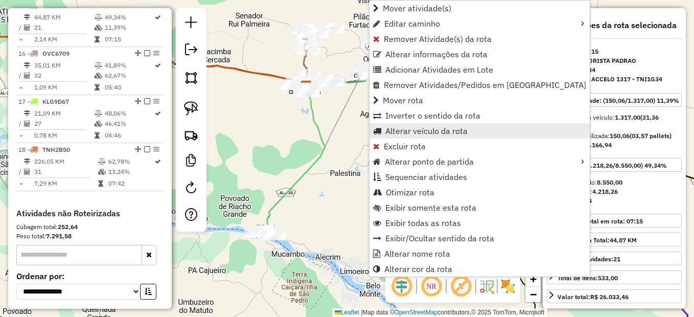
click at [398, 128] on span "Alterar veículo da rota" at bounding box center [426, 131] width 82 height 8
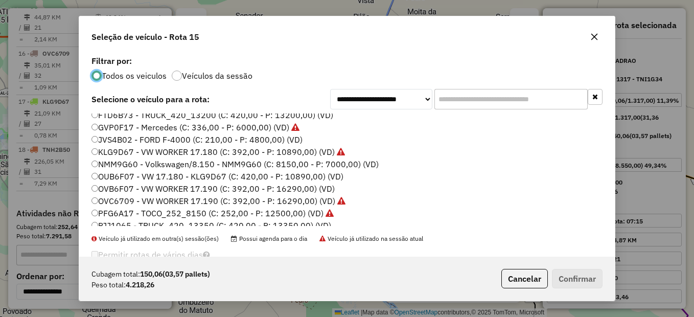
scroll to position [0, 0]
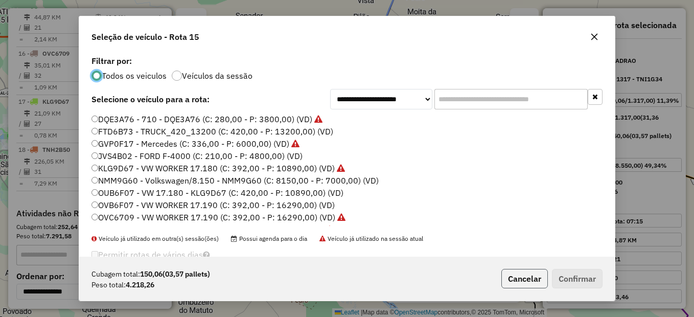
click at [514, 274] on button "Cancelar" at bounding box center [524, 278] width 46 height 19
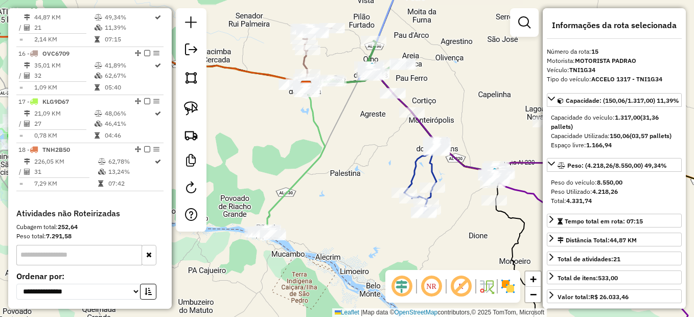
drag, startPoint x: 352, startPoint y: 216, endPoint x: 368, endPoint y: 207, distance: 18.5
click at [368, 207] on div "Janela de atendimento Grade de atendimento Capacidade Transportadoras Veículos …" at bounding box center [347, 158] width 694 height 317
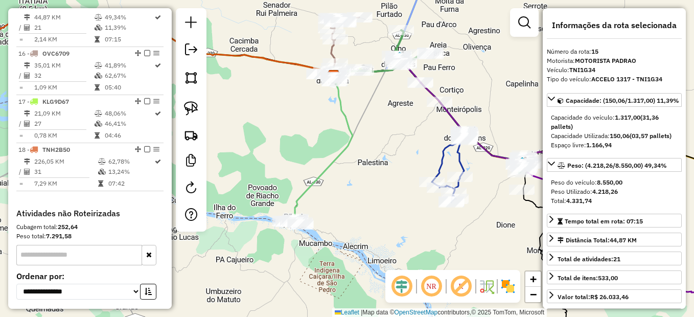
drag, startPoint x: 361, startPoint y: 136, endPoint x: 360, endPoint y: 142, distance: 5.3
click at [360, 141] on div "Janela de atendimento Grade de atendimento Capacidade Transportadoras Veículos …" at bounding box center [347, 158] width 694 height 317
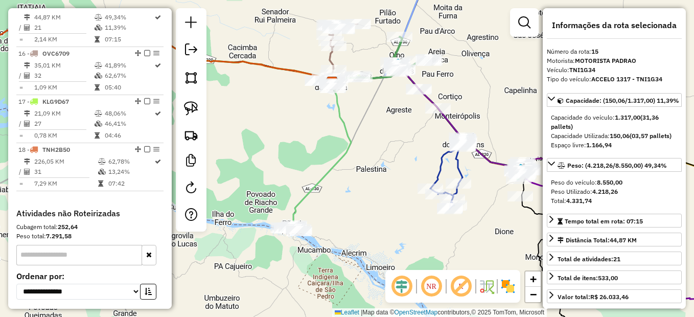
drag, startPoint x: 372, startPoint y: 153, endPoint x: 375, endPoint y: 162, distance: 10.0
click at [372, 166] on div "Rota 12 - Placa PFG6A17 2595 - DEP DO VAQUEIRO Janela de atendimento Grade de a…" at bounding box center [347, 158] width 694 height 317
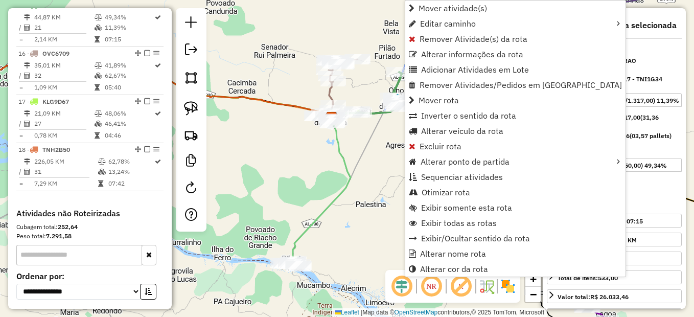
click at [360, 180] on div "Janela de atendimento Grade de atendimento Capacidade Transportadoras Veículos …" at bounding box center [347, 158] width 694 height 317
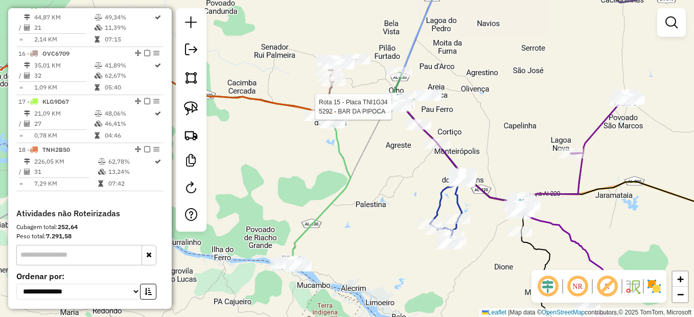
select select "*********"
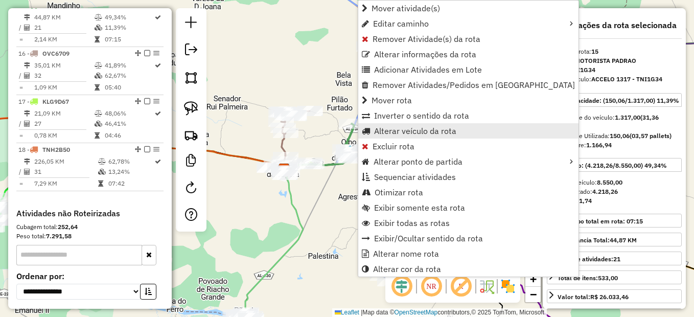
click at [406, 127] on span "Alterar veículo da rota" at bounding box center [415, 131] width 82 height 8
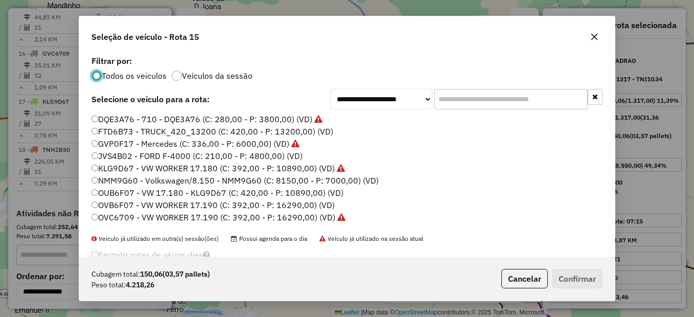
scroll to position [6, 3]
click at [518, 284] on button "Cancelar" at bounding box center [524, 278] width 46 height 19
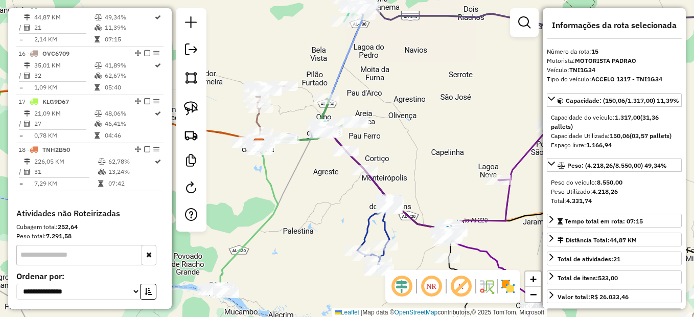
drag, startPoint x: 466, startPoint y: 223, endPoint x: 437, endPoint y: 198, distance: 38.4
click at [437, 198] on div "Janela de atendimento Grade de atendimento Capacidade Transportadoras Veículos …" at bounding box center [347, 158] width 694 height 317
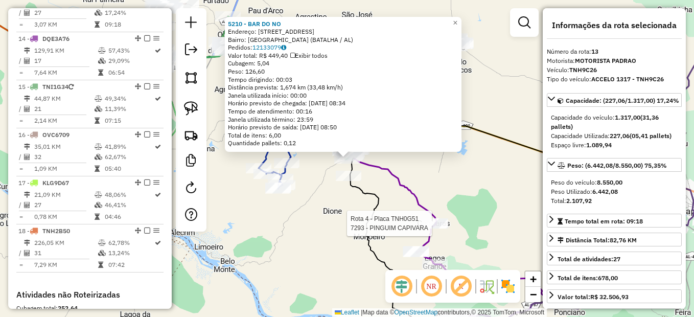
scroll to position [960, 0]
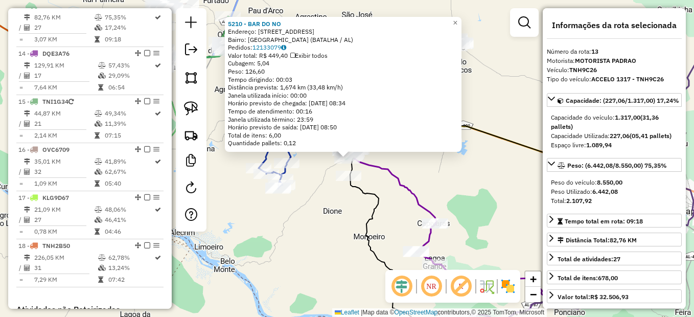
click at [455, 184] on div "5210 - BAR DO NO Endereço: RUA BELO MONTE 36 Bairro: Sao Francisco (BATALHA / A…" at bounding box center [347, 158] width 694 height 317
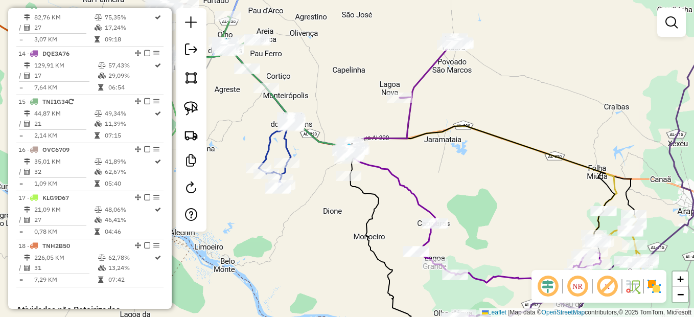
drag, startPoint x: 428, startPoint y: 158, endPoint x: 436, endPoint y: 168, distance: 13.0
click at [436, 168] on div "Janela de atendimento Grade de atendimento Capacidade Transportadoras Veículos …" at bounding box center [347, 158] width 694 height 317
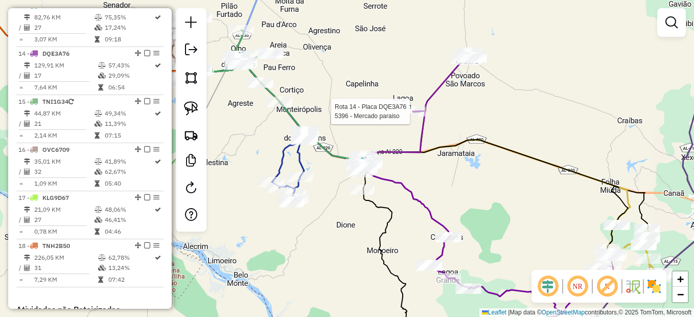
select select "*********"
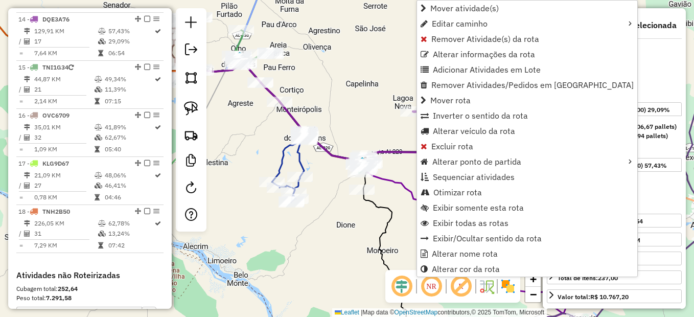
scroll to position [1008, 0]
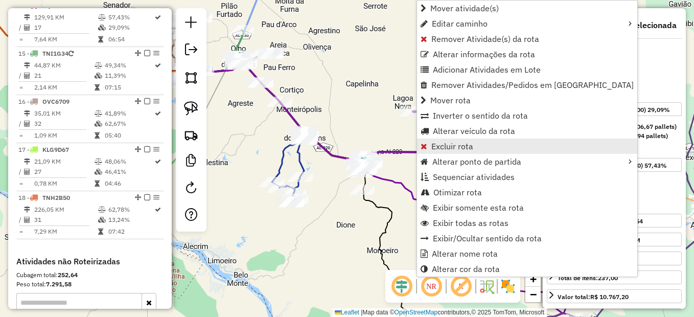
click at [438, 143] on span "Excluir rota" at bounding box center [452, 146] width 42 height 8
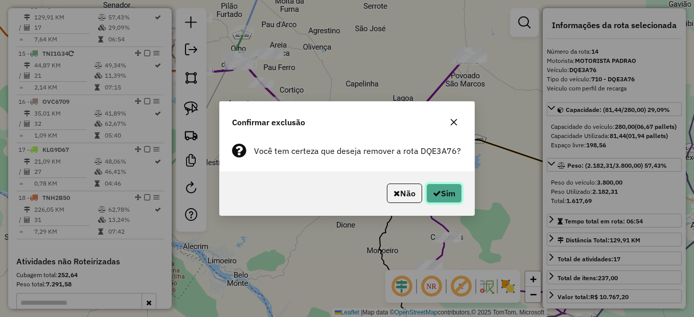
click at [441, 199] on button "Sim" at bounding box center [444, 192] width 36 height 19
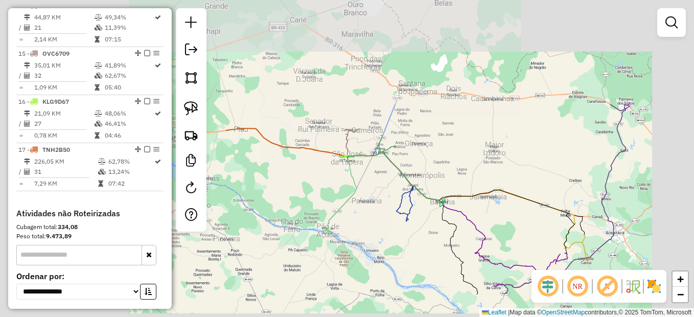
scroll to position [960, 0]
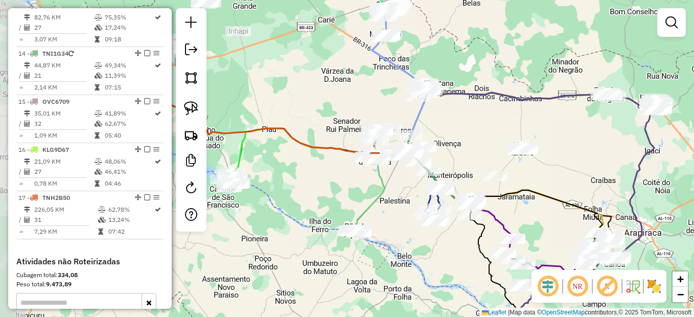
click at [496, 194] on icon at bounding box center [488, 203] width 227 height 102
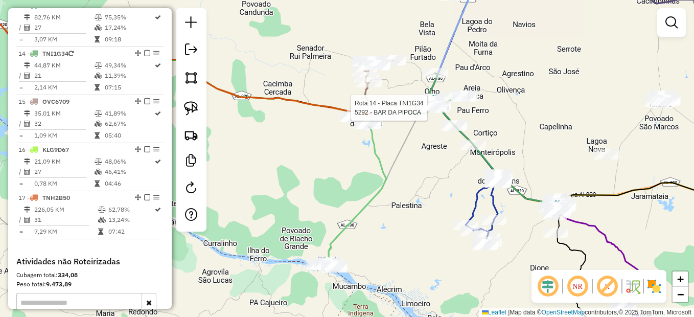
select select "*********"
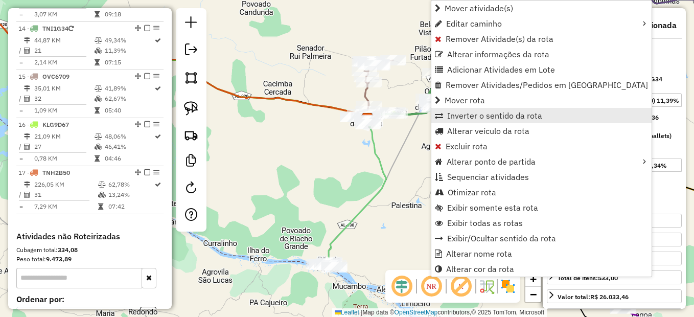
scroll to position [1008, 0]
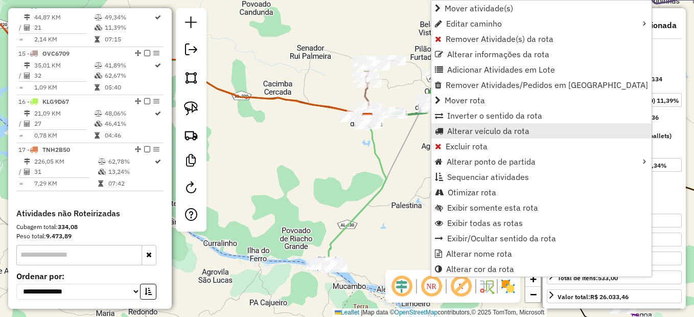
click at [450, 130] on span "Alterar veículo da rota" at bounding box center [488, 131] width 82 height 8
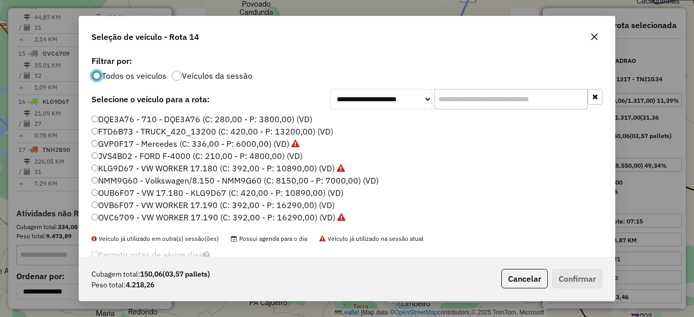
scroll to position [6, 3]
click at [118, 118] on label "DQE3A76 - 710 - DQE3A76 (C: 280,00 - P: 3800,00) (VD)" at bounding box center [201, 119] width 221 height 12
click at [578, 285] on button "Confirmar" at bounding box center [577, 278] width 51 height 19
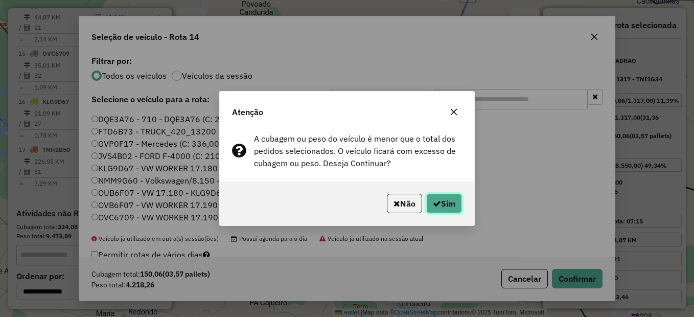
click at [432, 208] on button "Sim" at bounding box center [444, 203] width 36 height 19
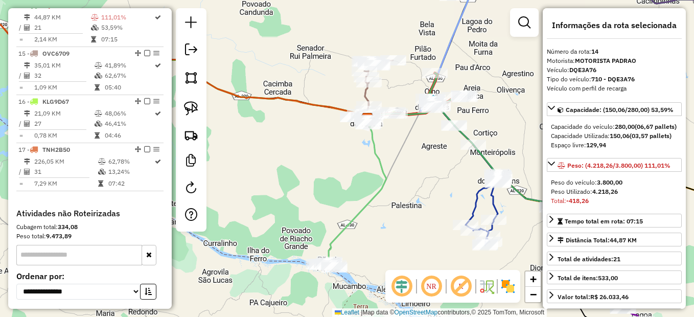
click at [403, 203] on div "Janela de atendimento Grade de atendimento Capacidade Transportadoras Veículos …" at bounding box center [347, 158] width 694 height 317
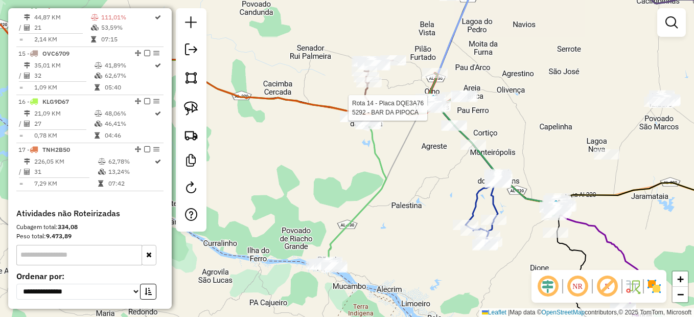
select select "*********"
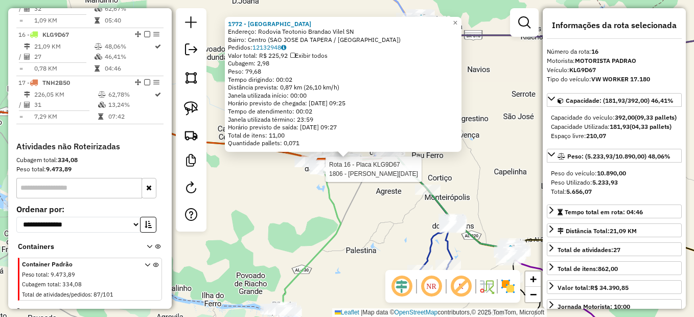
scroll to position [1100, 0]
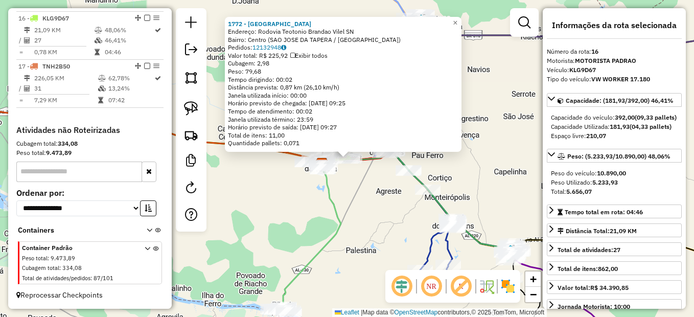
click at [354, 199] on div "1772 - CAFE NORDESTINO Endereço: Rodovia Teotonio Brandao Vilel SN Bairro: Cent…" at bounding box center [347, 158] width 694 height 317
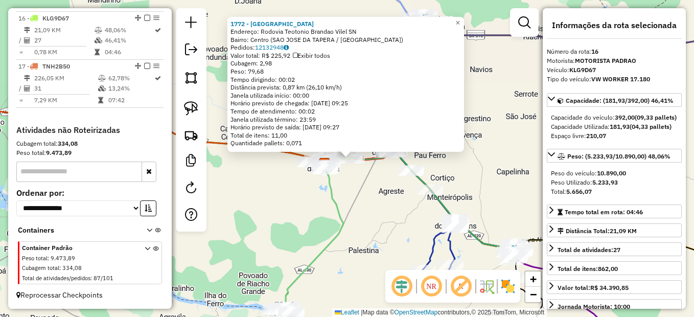
click at [367, 192] on div "1772 - CAFE NORDESTINO Endereço: Rodovia Teotonio Brandao Vilel SN Bairro: Cent…" at bounding box center [347, 158] width 694 height 317
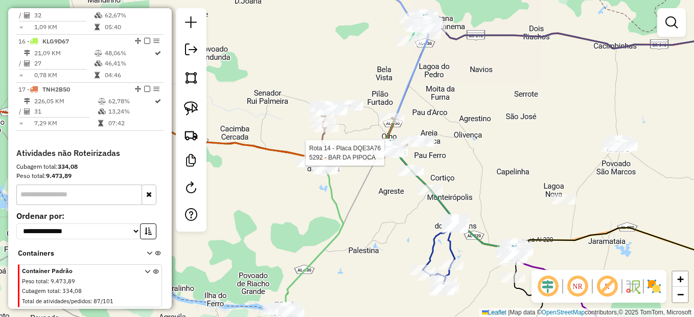
select select "*********"
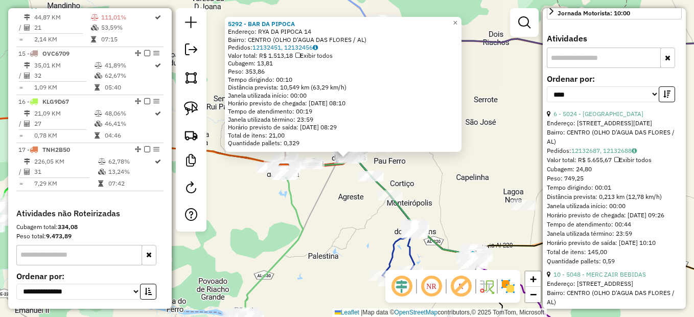
scroll to position [307, 0]
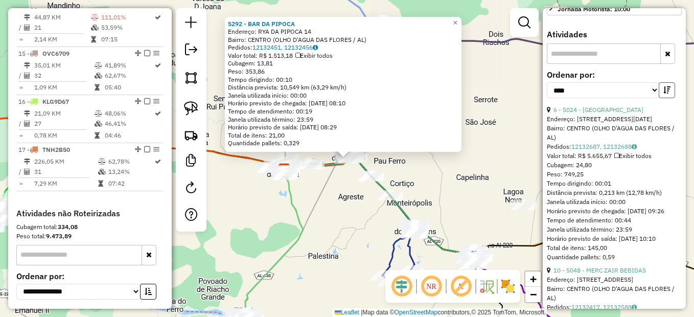
click at [665, 93] on icon "button" at bounding box center [666, 89] width 7 height 7
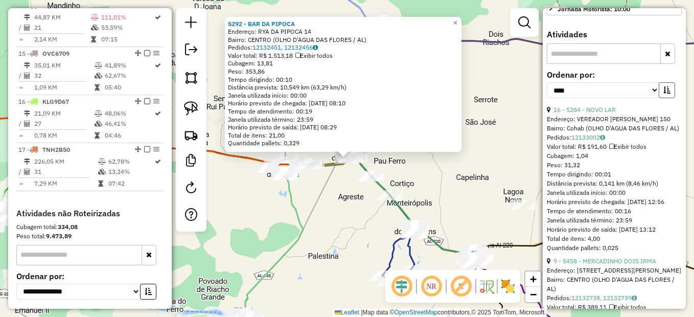
click at [665, 93] on icon "button" at bounding box center [666, 89] width 7 height 7
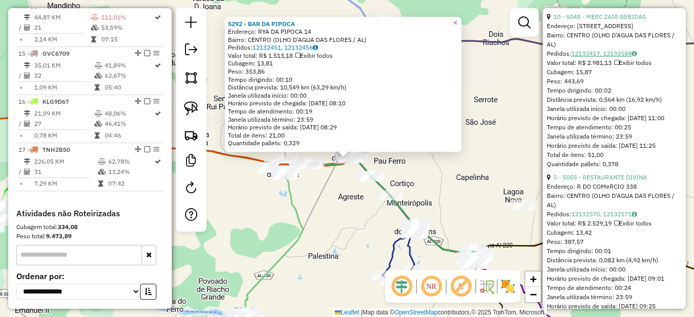
scroll to position [562, 0]
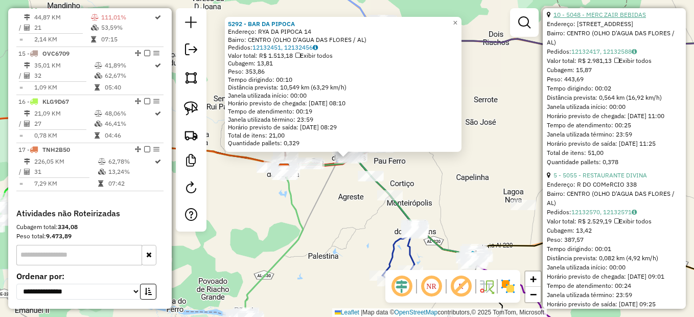
click at [616, 18] on link "10 - 5048 - MERC ZAIR BEBIDAS" at bounding box center [599, 15] width 92 height 8
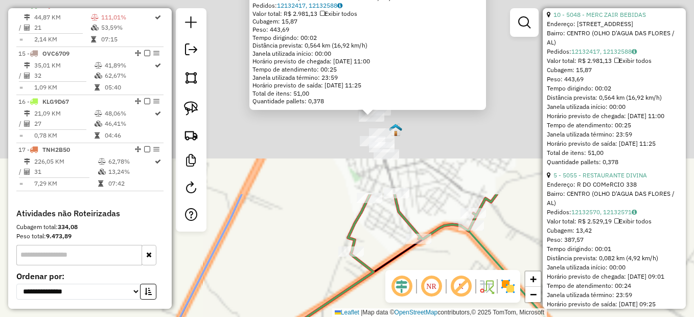
drag, startPoint x: 426, startPoint y: 113, endPoint x: 358, endPoint y: 270, distance: 170.9
click at [315, 316] on html "Aguarde... Pop-up bloqueado! Seu navegador bloqueou automáticamente a abertura …" at bounding box center [347, 158] width 694 height 317
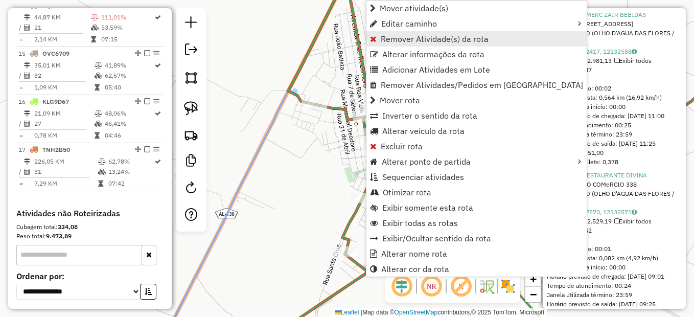
click at [414, 37] on span "Remover Atividade(s) da rota" at bounding box center [435, 39] width 108 height 8
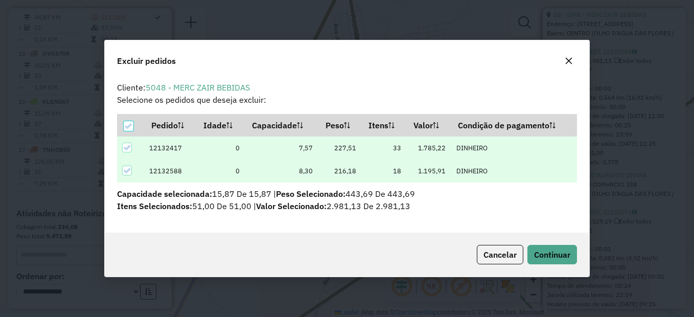
scroll to position [0, 0]
click at [540, 254] on span "Continuar" at bounding box center [552, 254] width 36 height 10
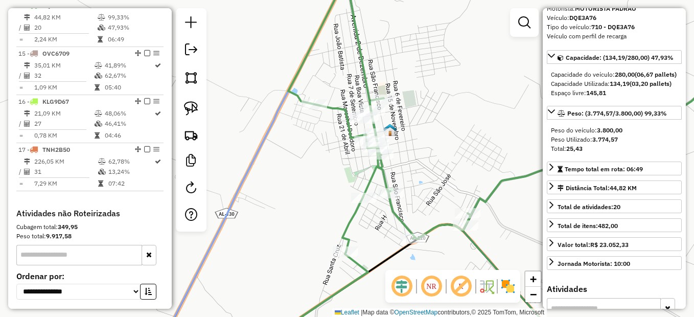
scroll to position [51, 0]
click at [452, 170] on div "Janela de atendimento Grade de atendimento Capacidade Transportadoras Veículos …" at bounding box center [347, 158] width 694 height 317
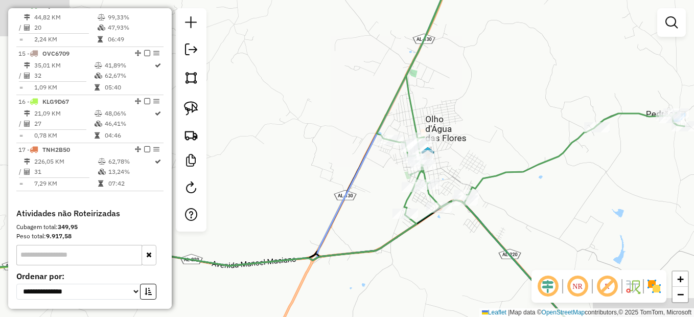
drag, startPoint x: 470, startPoint y: 138, endPoint x: 473, endPoint y: 158, distance: 19.7
click at [472, 158] on div "Janela de atendimento Grade de atendimento Capacidade Transportadoras Veículos …" at bounding box center [347, 158] width 694 height 317
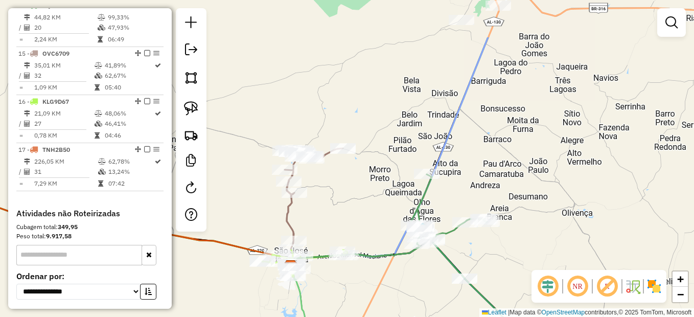
drag, startPoint x: 477, startPoint y: 133, endPoint x: 437, endPoint y: 204, distance: 81.4
click at [437, 204] on div "Janela de atendimento Grade de atendimento Capacidade Transportadoras Veículos …" at bounding box center [347, 158] width 694 height 317
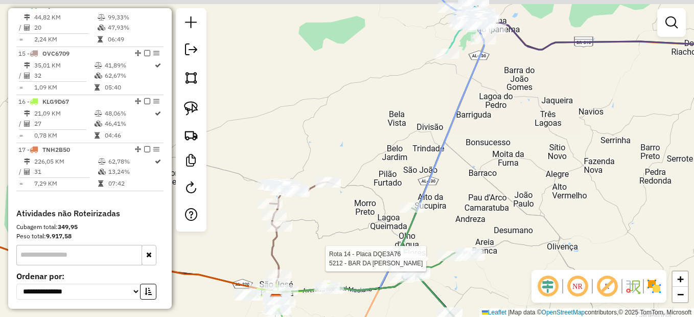
drag, startPoint x: 460, startPoint y: 161, endPoint x: 434, endPoint y: 203, distance: 49.8
click at [434, 203] on div "Rota 14 - Placa DQE3A76 5212 - BAR DA VALDA Janela de atendimento Grade de aten…" at bounding box center [347, 158] width 694 height 317
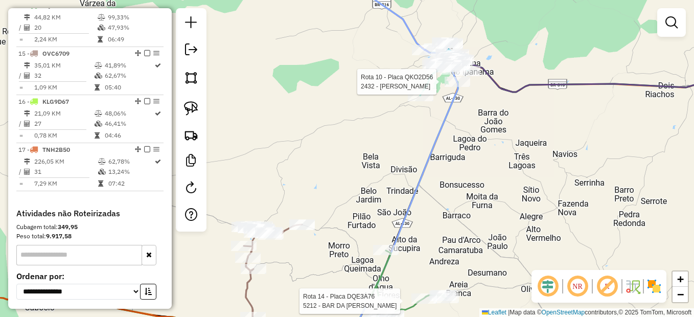
select select "*********"
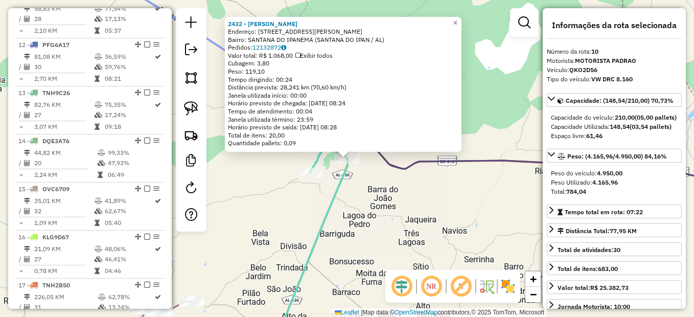
scroll to position [815, 0]
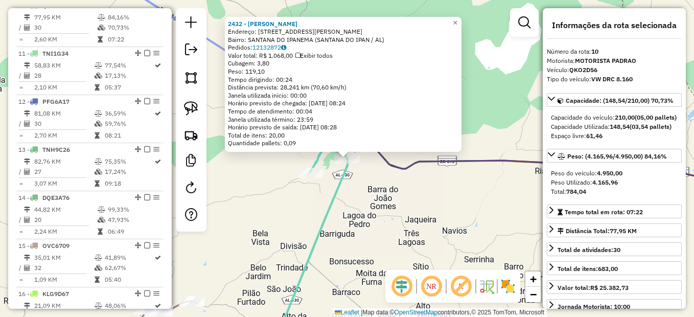
click at [376, 250] on div "2432 - NAIRERNAN CARVALHO Endereço: Rua Delmiro Gouv�ia 241 Bairro: SANTANA DO …" at bounding box center [347, 158] width 694 height 317
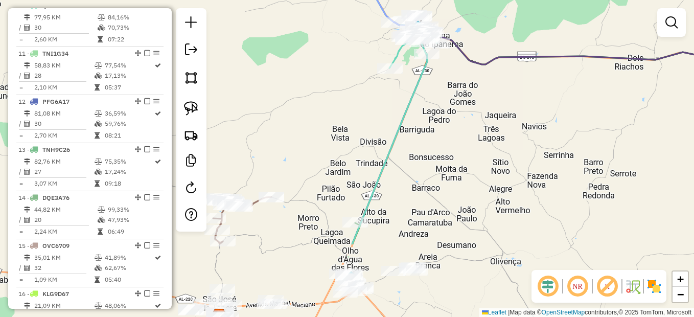
drag, startPoint x: 339, startPoint y: 253, endPoint x: 420, endPoint y: 156, distance: 125.9
click at [420, 156] on div "Janela de atendimento Grade de atendimento Capacidade Transportadoras Veículos …" at bounding box center [347, 158] width 694 height 317
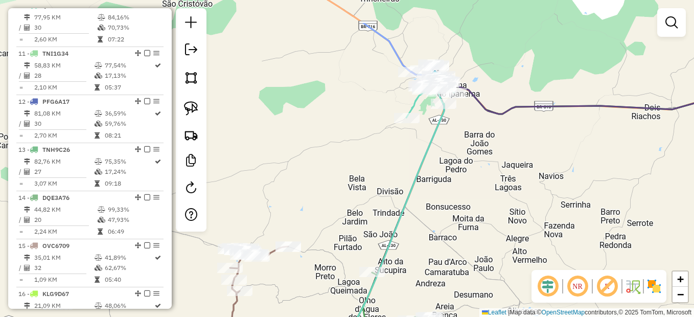
drag, startPoint x: 424, startPoint y: 150, endPoint x: 431, endPoint y: 183, distance: 34.0
click at [431, 183] on div "Janela de atendimento Grade de atendimento Capacidade Transportadoras Veículos …" at bounding box center [347, 158] width 694 height 317
select select "*********"
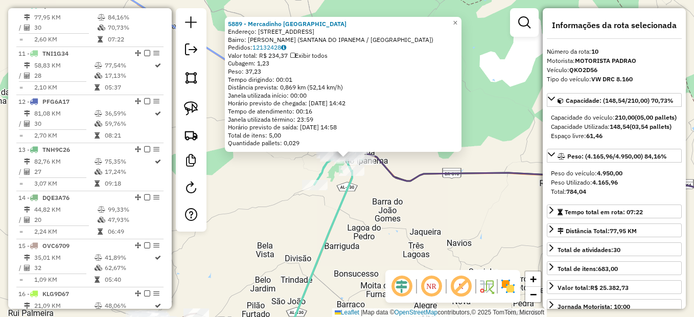
click at [410, 218] on div "5889 - Mercadinho Santa Luz Endereço: Santa Luzia 111 Bairro: Domingos Acacio (…" at bounding box center [347, 158] width 694 height 317
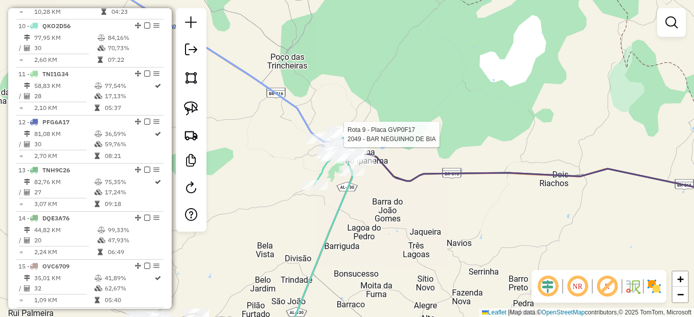
select select "*********"
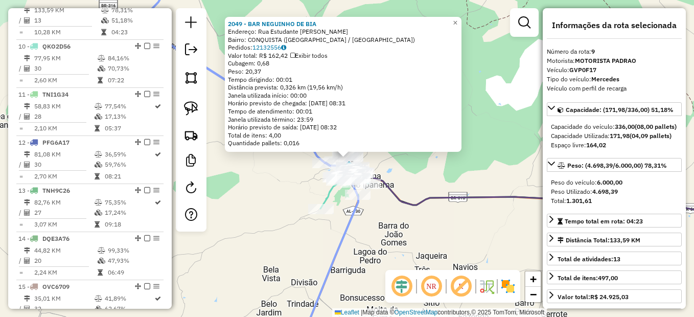
scroll to position [767, 0]
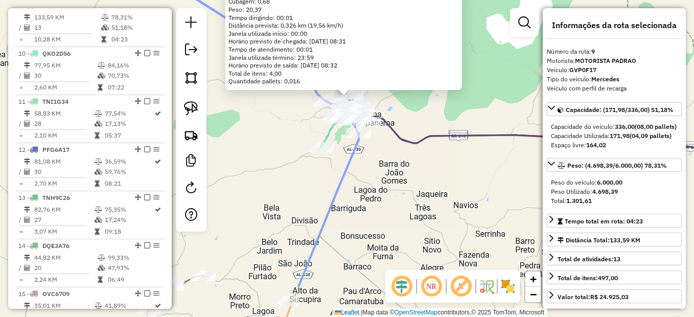
drag, startPoint x: 395, startPoint y: 205, endPoint x: 400, endPoint y: 116, distance: 89.5
click at [398, 114] on div "2049 - BAR NEGUINHO DE BIA Endereço: Rua Estudante Mauricio Amancio SN Bairro: …" at bounding box center [347, 158] width 694 height 317
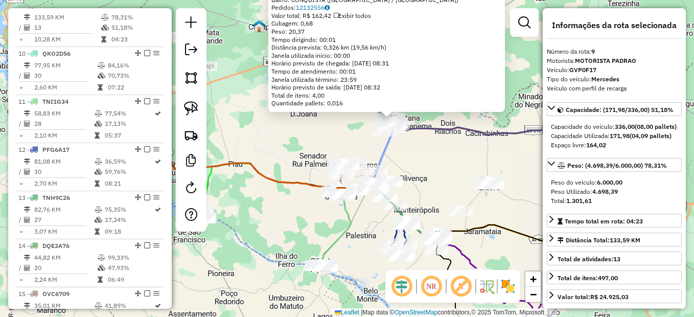
drag, startPoint x: 436, startPoint y: 173, endPoint x: 426, endPoint y: 151, distance: 24.4
click at [426, 151] on div "2049 - BAR NEGUINHO DE BIA Endereço: Rua Estudante Mauricio Amancio SN Bairro: …" at bounding box center [347, 158] width 694 height 317
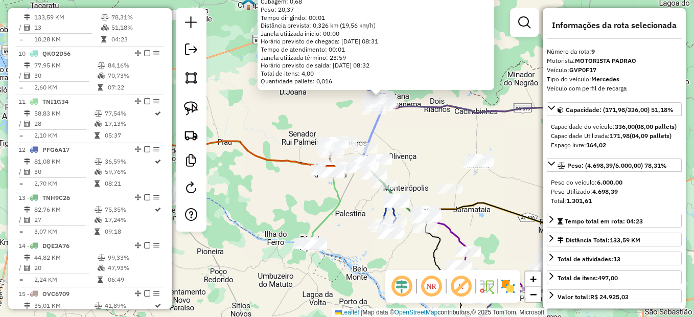
drag, startPoint x: 452, startPoint y: 154, endPoint x: 419, endPoint y: 135, distance: 38.0
click at [419, 135] on div "2049 - BAR NEGUINHO DE BIA Endereço: Rua Estudante Mauricio Amancio SN Bairro: …" at bounding box center [347, 158] width 694 height 317
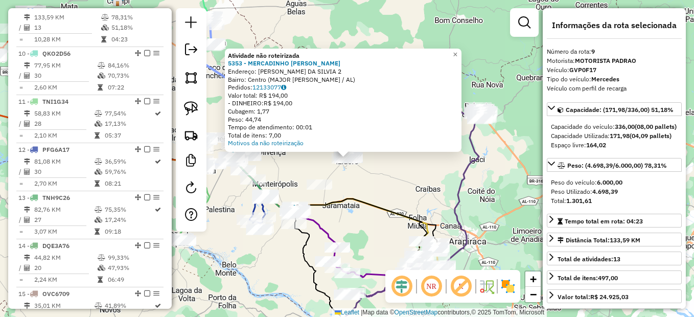
click at [387, 193] on div "Atividade não roteirizada 5353 - MERCADINHO TIA IRENE Endereço: ARNALDO ALVES D…" at bounding box center [347, 158] width 694 height 317
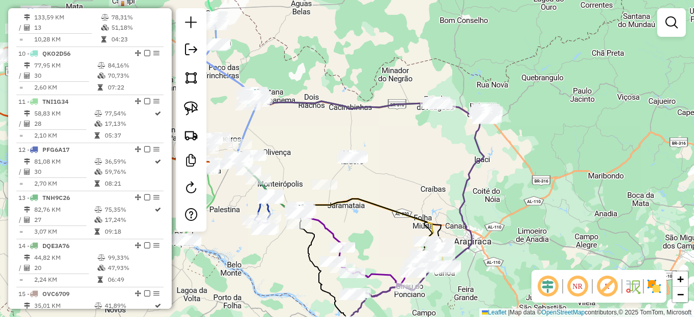
drag, startPoint x: 303, startPoint y: 160, endPoint x: 346, endPoint y: 162, distance: 43.0
click at [345, 163] on div "Janela de atendimento Grade de atendimento Capacidade Transportadoras Veículos …" at bounding box center [347, 158] width 694 height 317
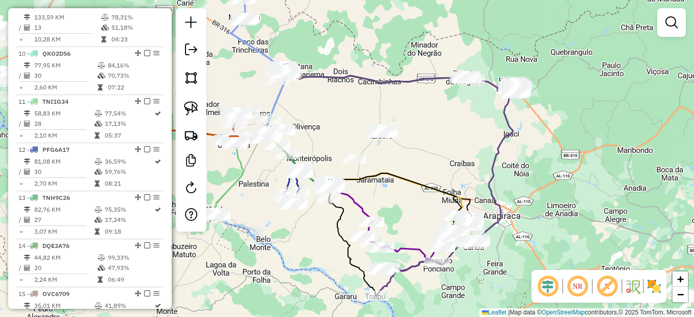
drag, startPoint x: 391, startPoint y: 226, endPoint x: 372, endPoint y: 202, distance: 30.6
click at [372, 166] on div "Janela de atendimento Grade de atendimento Capacidade Transportadoras Veículos …" at bounding box center [347, 158] width 694 height 317
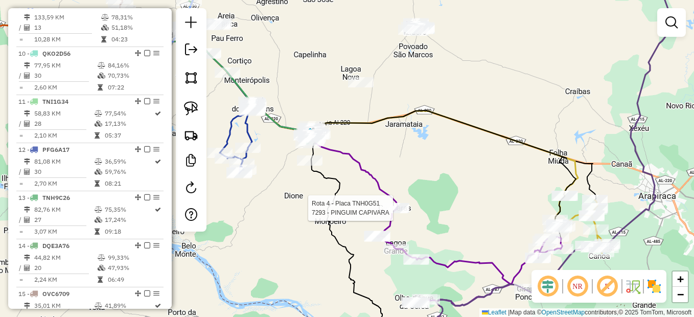
select select "*********"
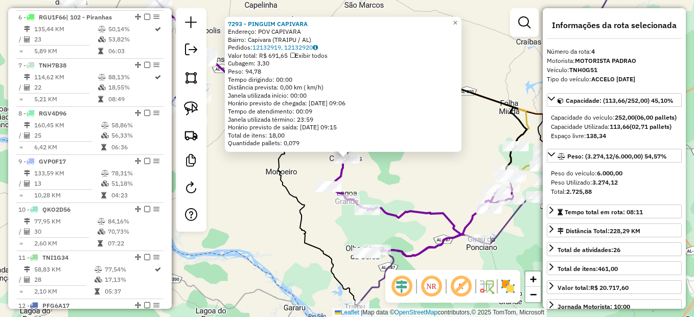
scroll to position [527, 0]
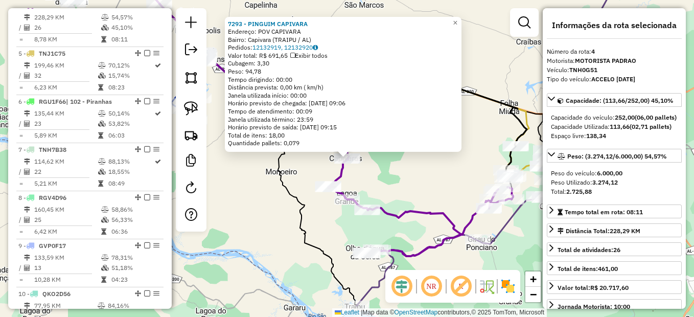
click at [381, 183] on div "7293 - PINGUIM CAPIVARA Endereço: POV CAPIVARA Bairro: Capivara (TRAIPU / AL) P…" at bounding box center [347, 158] width 694 height 317
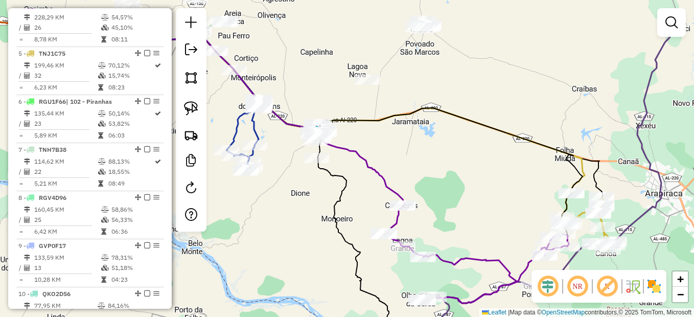
drag, startPoint x: 313, startPoint y: 180, endPoint x: 391, endPoint y: 226, distance: 91.0
click at [392, 230] on div "Janela de atendimento Grade de atendimento Capacidade Transportadoras Veículos …" at bounding box center [347, 158] width 694 height 317
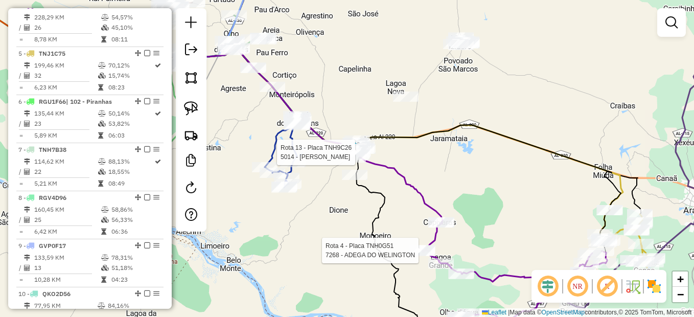
select select "*********"
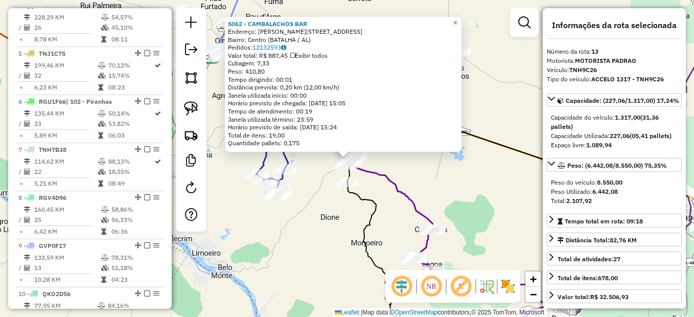
scroll to position [960, 0]
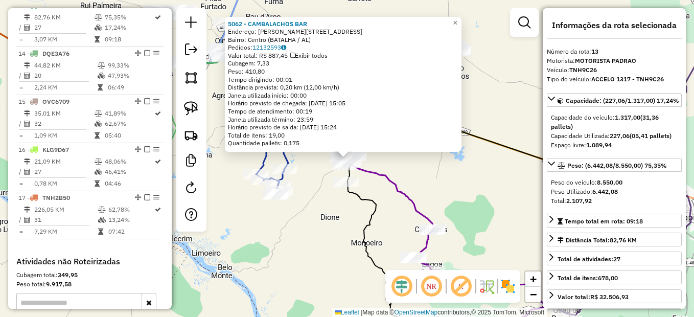
click at [314, 207] on div "5062 - CAMBALACHOS BAR Endereço: R CASTRO ALVES 121 Bairro: Centro (BATALHA / A…" at bounding box center [347, 158] width 694 height 317
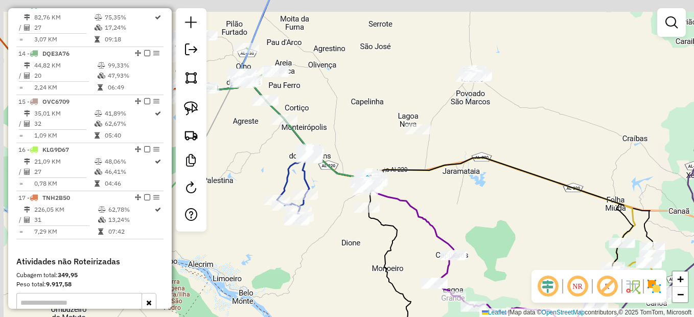
drag, startPoint x: 309, startPoint y: 167, endPoint x: 330, endPoint y: 193, distance: 33.0
click at [330, 193] on div "Janela de atendimento Grade de atendimento Capacidade Transportadoras Veículos …" at bounding box center [347, 158] width 694 height 317
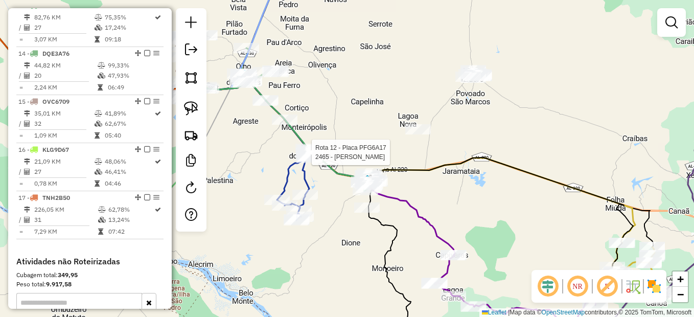
select select "*********"
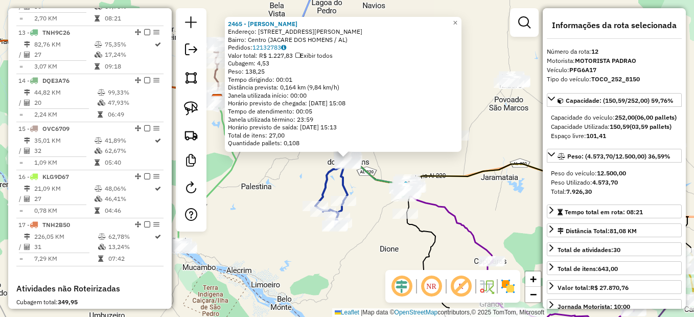
scroll to position [911, 0]
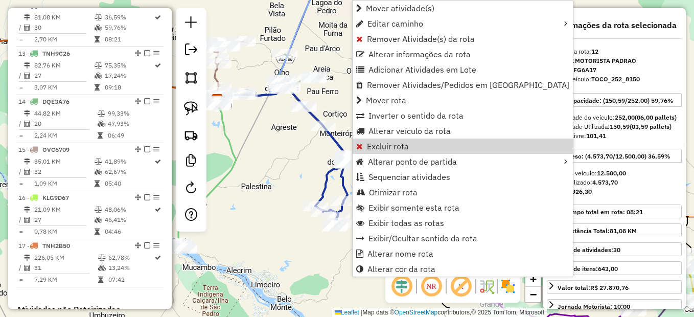
click at [266, 157] on div "Rota 12 - Placa PFG6A17 5075 - GILVAN MERC E BEBIDA Rota 12 - Placa PFG6A17 521…" at bounding box center [347, 158] width 694 height 317
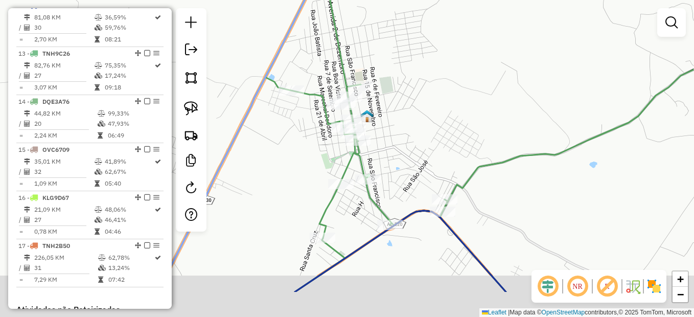
drag, startPoint x: 400, startPoint y: 110, endPoint x: 356, endPoint y: 57, distance: 68.9
click at [356, 57] on div "Janela de atendimento Grade de atendimento Capacidade Transportadoras Veículos …" at bounding box center [347, 158] width 694 height 317
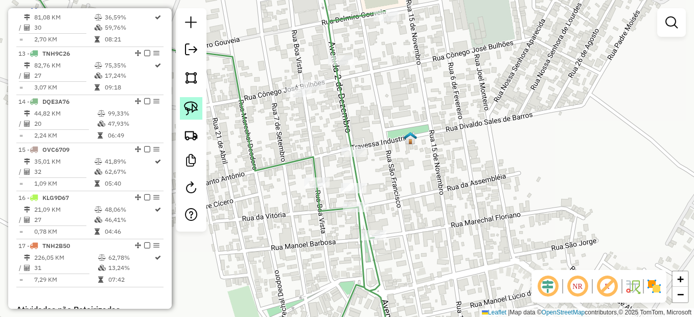
click at [195, 103] on img at bounding box center [191, 108] width 14 height 14
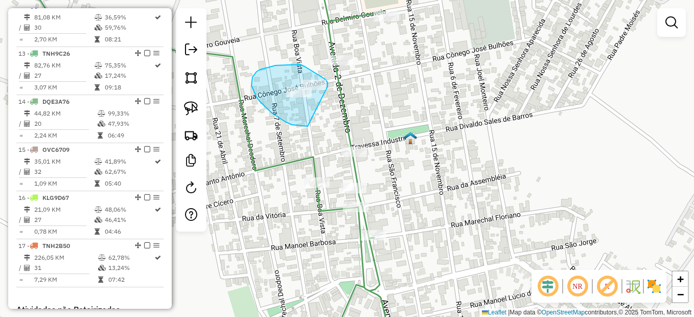
drag, startPoint x: 328, startPoint y: 85, endPoint x: 315, endPoint y: 125, distance: 41.2
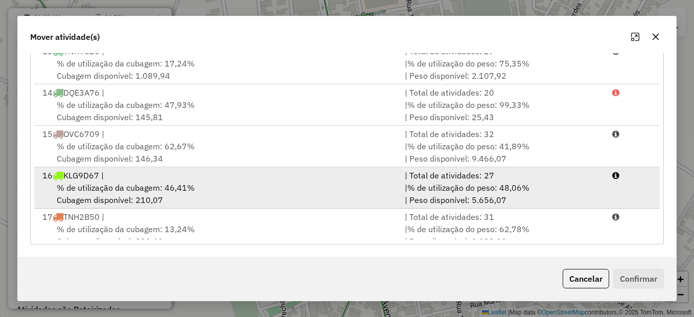
scroll to position [499, 0]
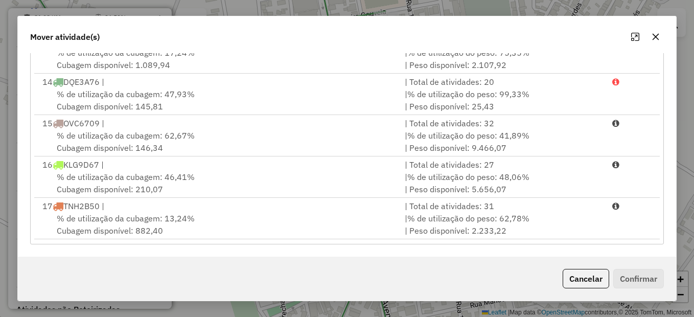
click at [589, 278] on button "Cancelar" at bounding box center [586, 278] width 46 height 19
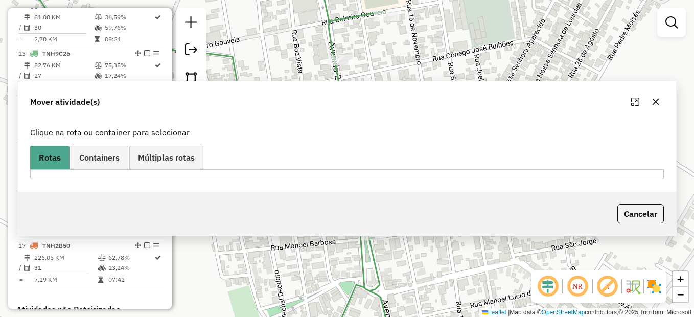
scroll to position [0, 0]
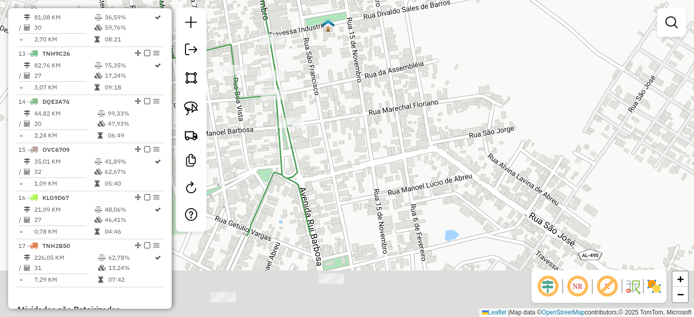
drag, startPoint x: 528, startPoint y: 191, endPoint x: 458, endPoint y: 99, distance: 115.2
click at [458, 99] on div "Janela de atendimento Grade de atendimento Capacidade Transportadoras Veículos …" at bounding box center [347, 158] width 694 height 317
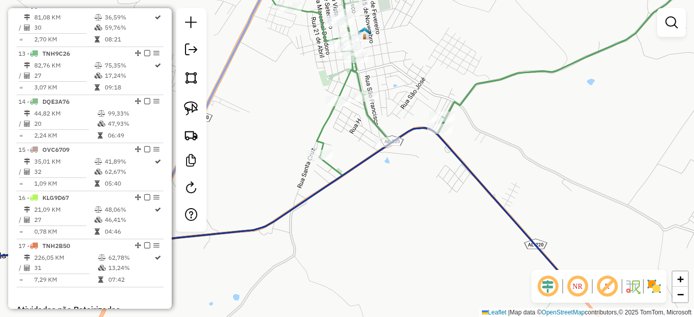
drag, startPoint x: 505, startPoint y: 156, endPoint x: 430, endPoint y: 79, distance: 108.0
click at [430, 79] on div "Janela de atendimento Grade de atendimento Capacidade Transportadoras Veículos …" at bounding box center [347, 158] width 694 height 317
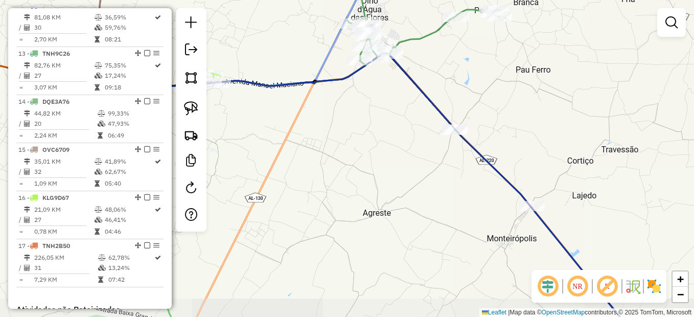
drag, startPoint x: 510, startPoint y: 155, endPoint x: 472, endPoint y: 133, distance: 44.4
click at [461, 122] on div "Janela de atendimento Grade de atendimento Capacidade Transportadoras Veículos …" at bounding box center [347, 158] width 694 height 317
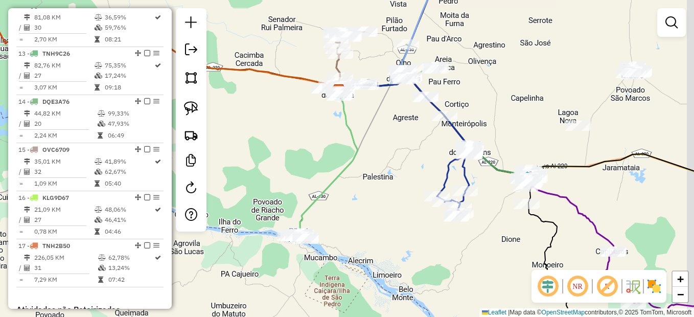
drag, startPoint x: 498, startPoint y: 120, endPoint x: 501, endPoint y: 131, distance: 11.2
click at [486, 113] on div "Janela de atendimento Grade de atendimento Capacidade Transportadoras Veículos …" at bounding box center [347, 158] width 694 height 317
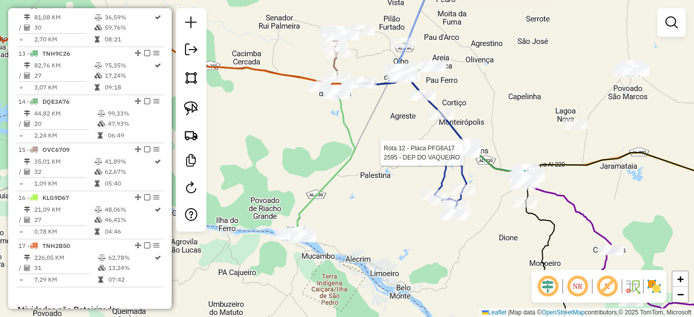
select select "*********"
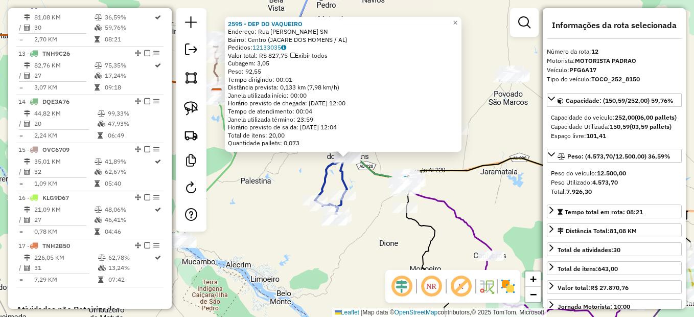
click at [368, 177] on div "Rota 13 - Placa TNH9C26 5210 - BAR DO NO Rota 13 - Placa TNH9C26 2509 - MERCADI…" at bounding box center [347, 158] width 694 height 317
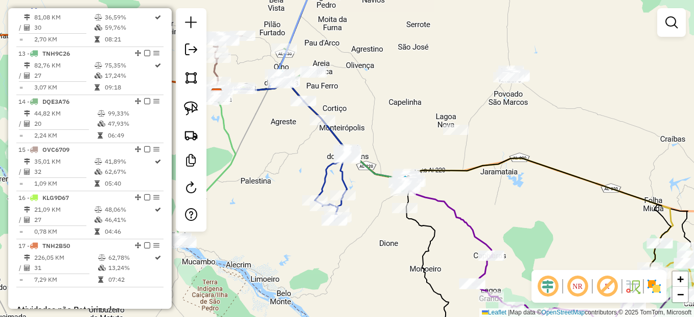
drag, startPoint x: 280, startPoint y: 174, endPoint x: 359, endPoint y: 259, distance: 116.0
click at [359, 259] on div "Janela de atendimento Grade de atendimento Capacidade Transportadoras Veículos …" at bounding box center [347, 158] width 694 height 317
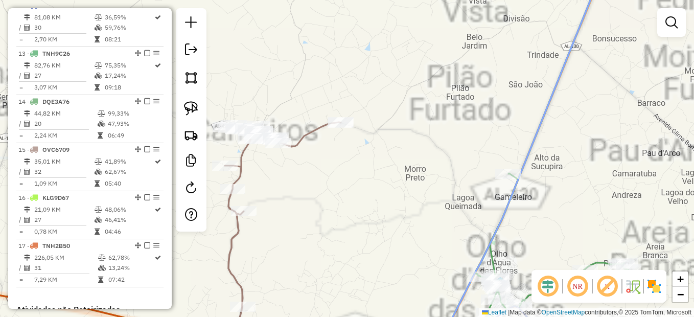
drag, startPoint x: 414, startPoint y: 208, endPoint x: 294, endPoint y: 13, distance: 228.9
click at [294, 13] on div "Rota 12 - Placa PFG6A17 2475 - BAR DO HELINHO Janela de atendimento Grade de at…" at bounding box center [347, 158] width 694 height 317
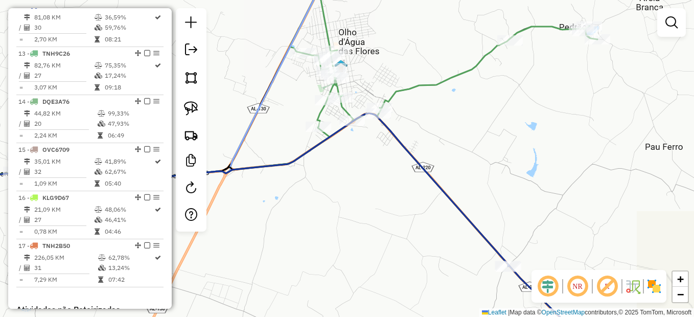
drag, startPoint x: 357, startPoint y: 56, endPoint x: 407, endPoint y: 130, distance: 89.6
click at [407, 130] on div "Rota 12 - Placa PFG6A17 2475 - BAR DO HELINHO Janela de atendimento Grade de at…" at bounding box center [347, 158] width 694 height 317
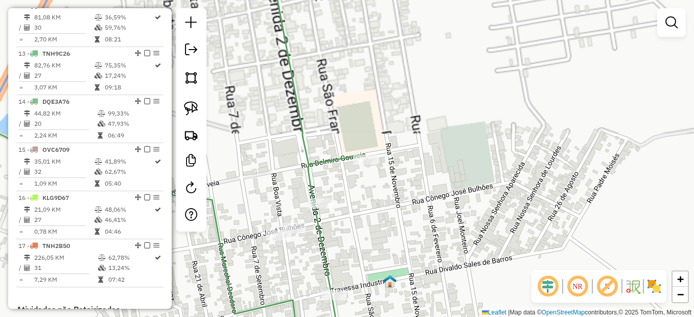
drag, startPoint x: 362, startPoint y: 198, endPoint x: 415, endPoint y: 134, distance: 82.8
click at [416, 135] on div "Rota 12 - Placa PFG6A17 2475 - BAR DO HELINHO Janela de atendimento Grade de at…" at bounding box center [347, 158] width 694 height 317
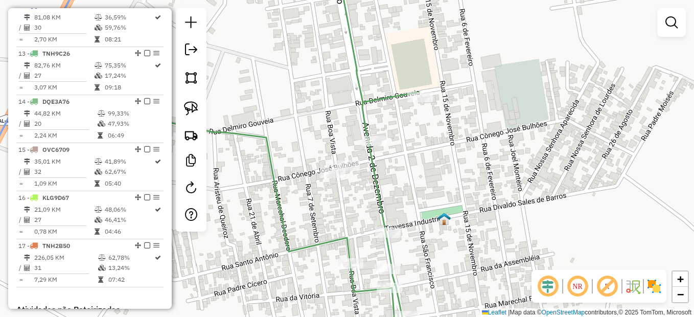
drag, startPoint x: 194, startPoint y: 109, endPoint x: 223, endPoint y: 111, distance: 29.7
click at [194, 109] on img at bounding box center [191, 108] width 14 height 14
drag, startPoint x: 367, startPoint y: 166, endPoint x: 339, endPoint y: 191, distance: 38.4
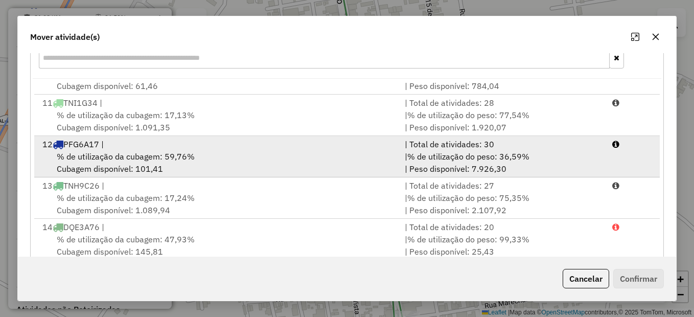
scroll to position [397, 0]
click at [144, 155] on span "% de utilização da cubagem: 59,76%" at bounding box center [126, 157] width 138 height 10
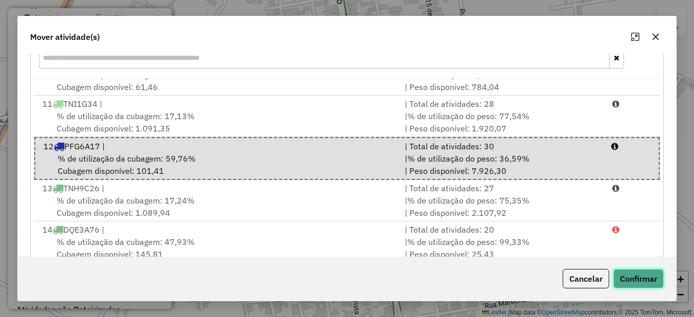
click at [619, 274] on button "Confirmar" at bounding box center [638, 278] width 51 height 19
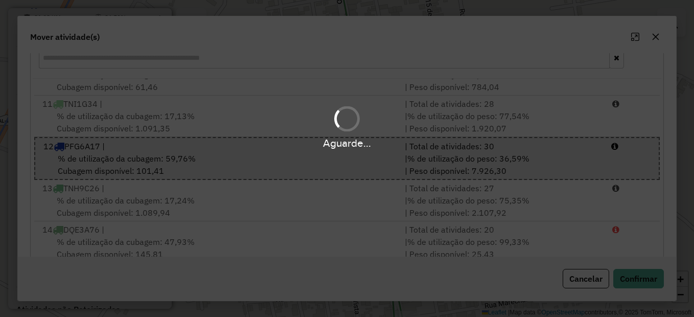
scroll to position [863, 0]
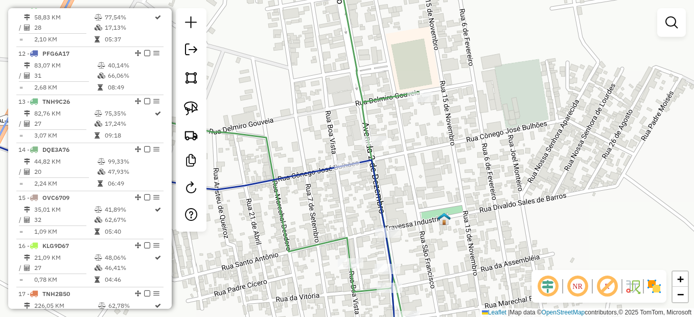
click at [489, 201] on div "Janela de atendimento Grade de atendimento Capacidade Transportadoras Veículos …" at bounding box center [347, 158] width 694 height 317
click at [488, 201] on div "Janela de atendimento Grade de atendimento Capacidade Transportadoras Veículos …" at bounding box center [347, 158] width 694 height 317
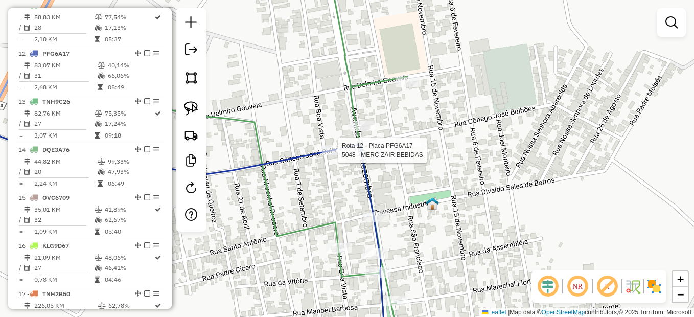
select select "*********"
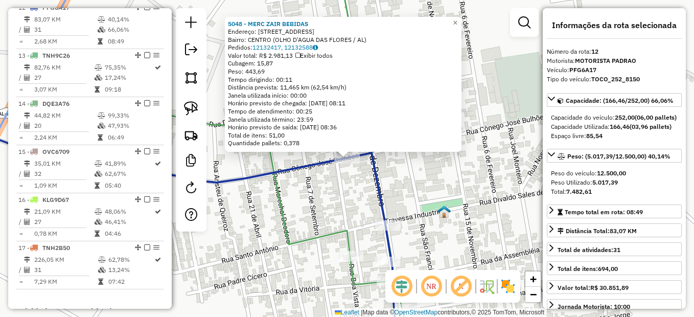
scroll to position [911, 0]
click at [453, 198] on div "5048 - MERC ZAIR BEBIDAS Endereço: R BOA VISTA 213 Bairro: CENTRO (OLHO D'AGUA …" at bounding box center [347, 158] width 694 height 317
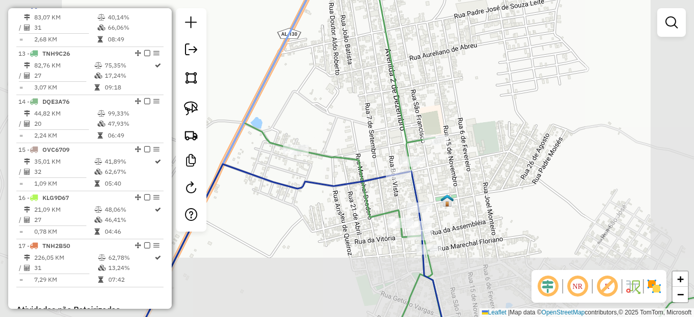
drag, startPoint x: 477, startPoint y: 204, endPoint x: 456, endPoint y: 176, distance: 35.8
click at [456, 176] on div "Janela de atendimento Grade de atendimento Capacidade Transportadoras Veículos …" at bounding box center [347, 158] width 694 height 317
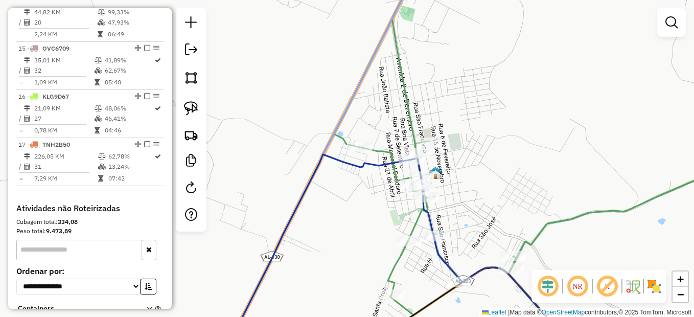
scroll to position [1014, 0]
click at [293, 203] on icon at bounding box center [318, 251] width 185 height 194
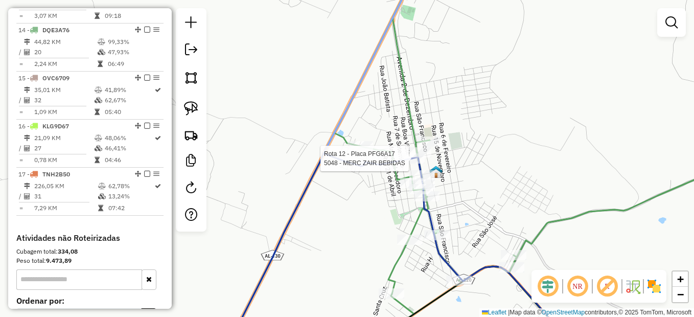
select select "*********"
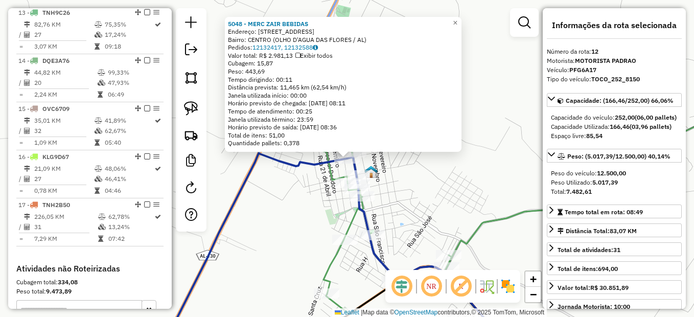
scroll to position [911, 0]
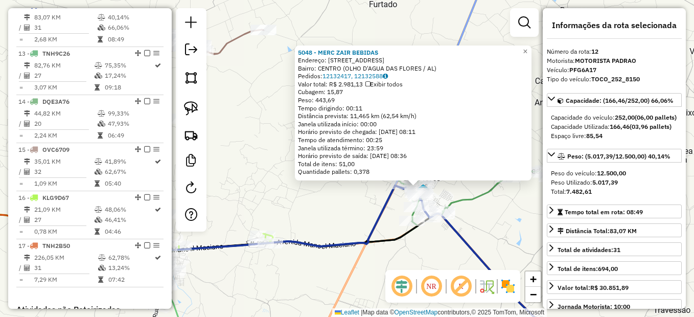
click at [380, 265] on div "5048 - MERC ZAIR BEBIDAS Endereço: R BOA VISTA 213 Bairro: CENTRO (OLHO D'AGUA …" at bounding box center [347, 158] width 694 height 317
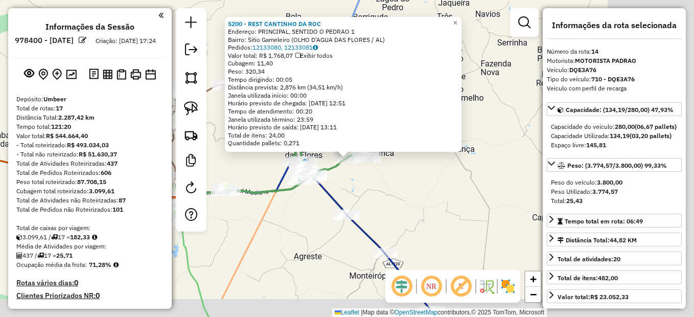
select select "*********"
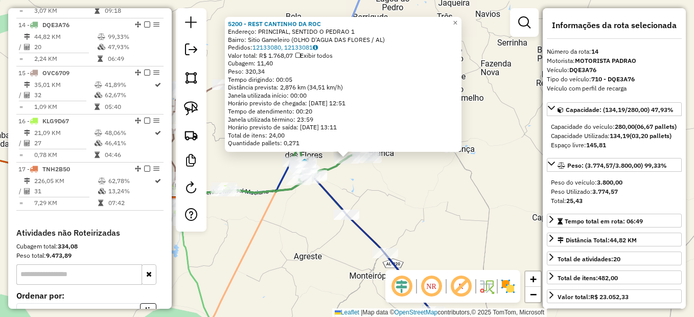
scroll to position [1008, 0]
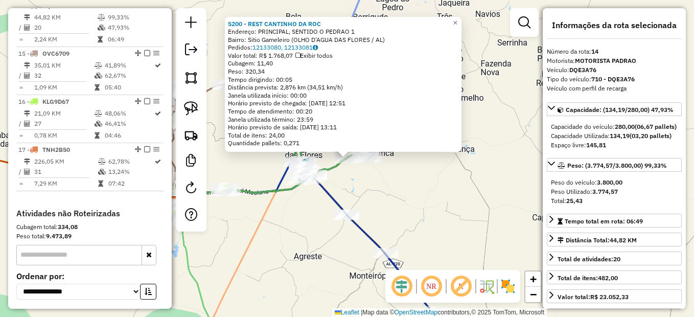
click at [419, 219] on div "5200 - REST CANTINHO DA ROC Endereço: PRINCIPAL, SENTIDO O PEDRAO 1 Bairro: Sit…" at bounding box center [347, 158] width 694 height 317
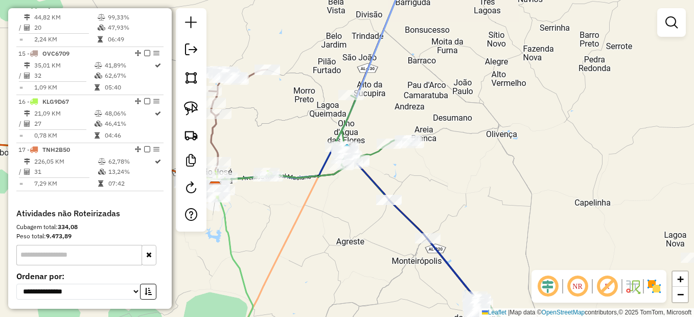
drag, startPoint x: 405, startPoint y: 204, endPoint x: 450, endPoint y: 189, distance: 47.7
click at [449, 189] on div "Janela de atendimento Grade de atendimento Capacidade Transportadoras Veículos …" at bounding box center [347, 158] width 694 height 317
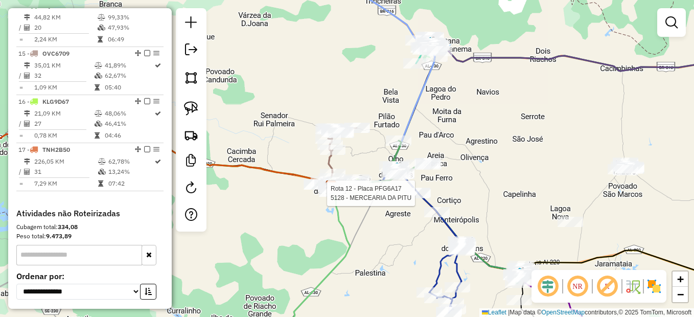
select select "*********"
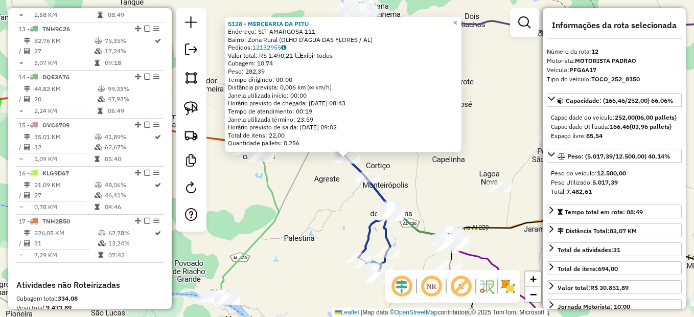
scroll to position [911, 0]
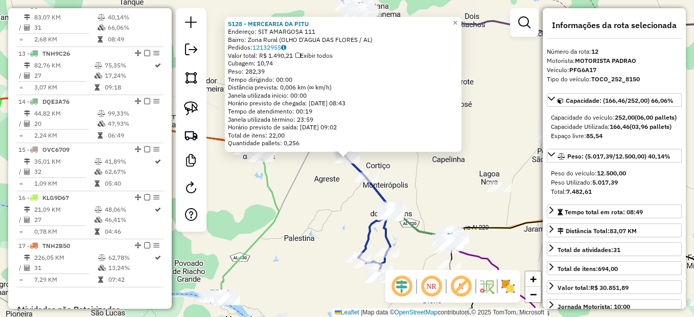
click at [310, 204] on div "5128 - MERCEARIA DA PITU Endereço: SIT AMARGOSA 111 Bairro: Zona Rural (OLHO D'…" at bounding box center [347, 158] width 694 height 317
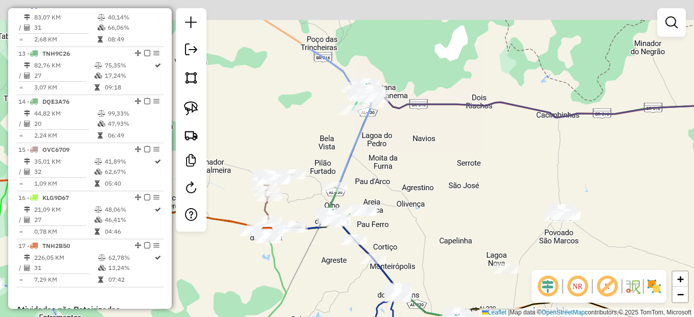
drag, startPoint x: 422, startPoint y: 142, endPoint x: 398, endPoint y: 186, distance: 50.5
click at [427, 220] on div "Janela de atendimento Grade de atendimento Capacidade Transportadoras Veículos …" at bounding box center [347, 158] width 694 height 317
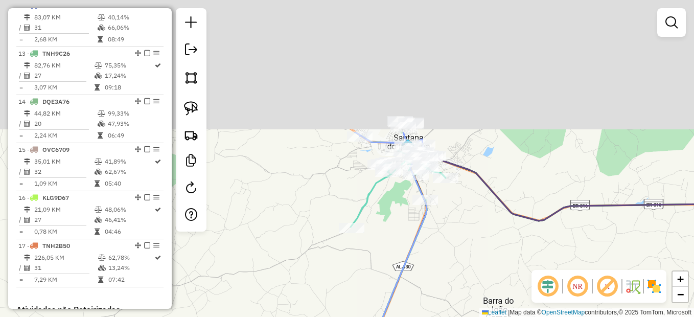
drag, startPoint x: 366, startPoint y: 76, endPoint x: 365, endPoint y: 238, distance: 161.5
click at [361, 242] on div "Janela de atendimento Grade de atendimento Capacidade Transportadoras Veículos …" at bounding box center [347, 158] width 694 height 317
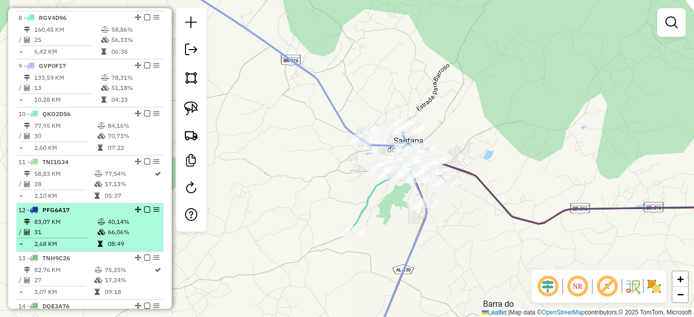
scroll to position [656, 0]
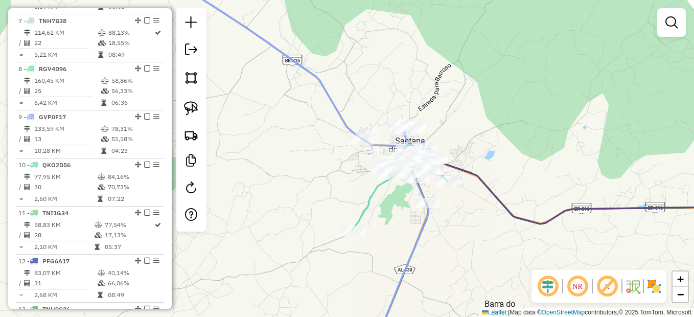
drag, startPoint x: 265, startPoint y: 125, endPoint x: 280, endPoint y: 118, distance: 16.5
click at [276, 121] on div "Janela de atendimento Grade de atendimento Capacidade Transportadoras Veículos …" at bounding box center [347, 158] width 694 height 317
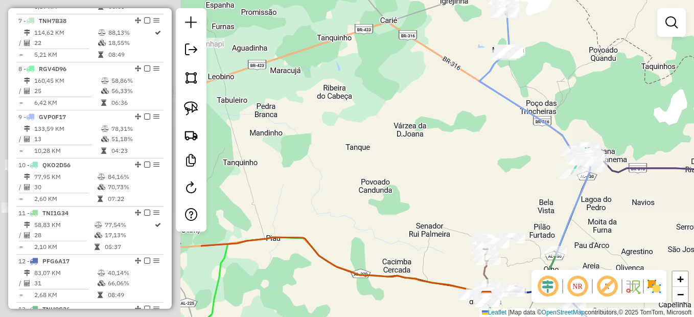
drag, startPoint x: 261, startPoint y: 189, endPoint x: 532, endPoint y: 218, distance: 272.9
click at [532, 218] on div "Janela de atendimento Grade de atendimento Capacidade Transportadoras Veículos …" at bounding box center [347, 158] width 694 height 317
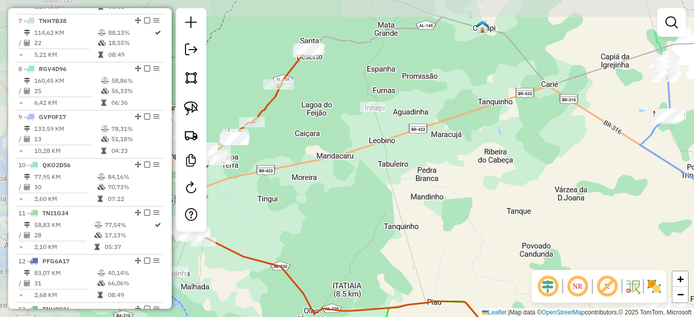
drag, startPoint x: 381, startPoint y: 220, endPoint x: 541, endPoint y: 284, distance: 172.2
click at [541, 284] on hb-router-mapa "Informações da Sessão 978400 - [DATE] Criação: [DATE] 17:24 Depósito: Umbeer To…" at bounding box center [347, 158] width 694 height 317
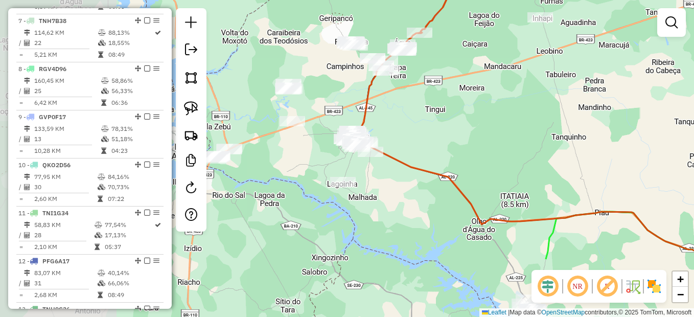
drag, startPoint x: 399, startPoint y: 243, endPoint x: 566, endPoint y: 154, distance: 189.5
click at [566, 154] on div "Janela de atendimento Grade de atendimento Capacidade Transportadoras Veículos …" at bounding box center [347, 158] width 694 height 317
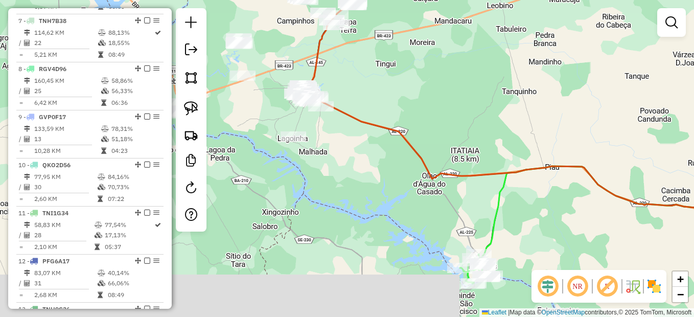
drag, startPoint x: 483, startPoint y: 156, endPoint x: 339, endPoint y: 43, distance: 183.1
click at [338, 42] on div "Janela de atendimento Grade de atendimento Capacidade Transportadoras Veículos …" at bounding box center [347, 158] width 694 height 317
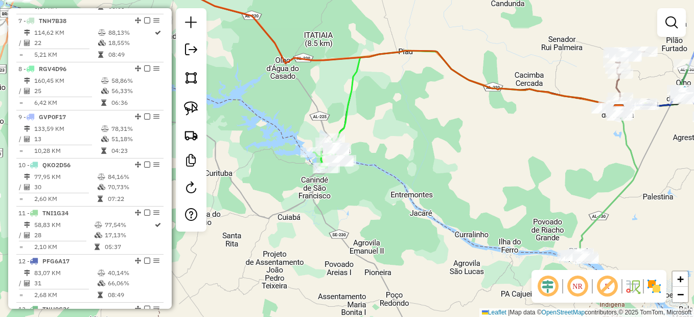
drag, startPoint x: 566, startPoint y: 168, endPoint x: 413, endPoint y: 85, distance: 173.5
click at [413, 85] on div "Janela de atendimento Grade de atendimento Capacidade Transportadoras Veículos …" at bounding box center [347, 158] width 694 height 317
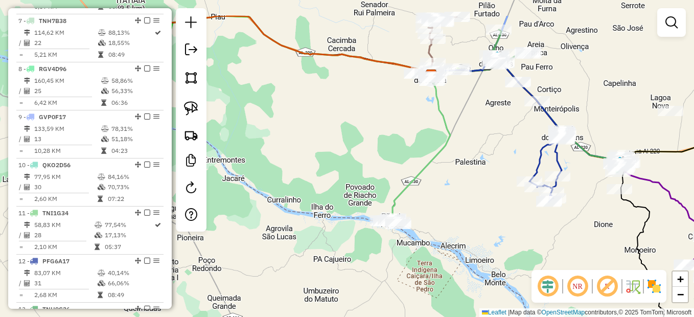
drag, startPoint x: 462, startPoint y: 115, endPoint x: 322, endPoint y: 271, distance: 209.5
click at [392, 220] on icon at bounding box center [421, 148] width 58 height 144
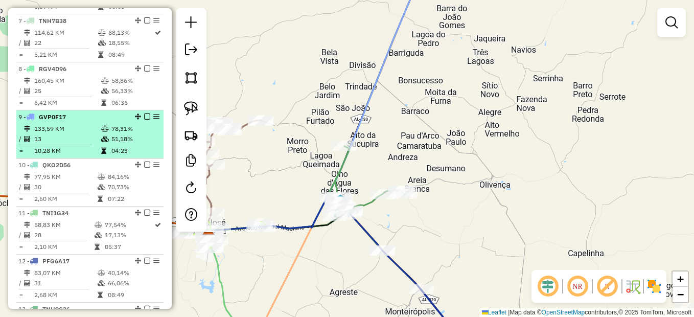
click at [64, 134] on td "133,59 KM" at bounding box center [67, 129] width 67 height 10
select select "*********"
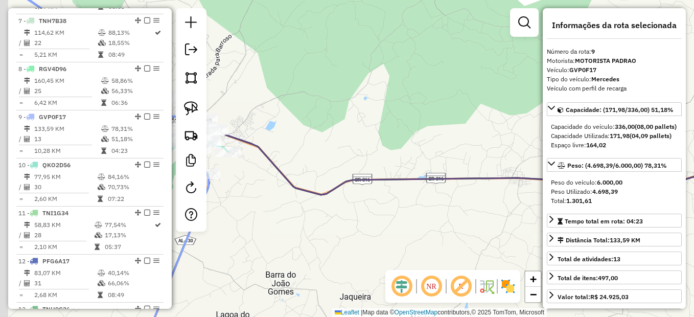
drag, startPoint x: 286, startPoint y: 142, endPoint x: 363, endPoint y: 179, distance: 85.2
click at [390, 191] on div "Janela de atendimento Grade de atendimento Capacidade Transportadoras Veículos …" at bounding box center [347, 158] width 694 height 317
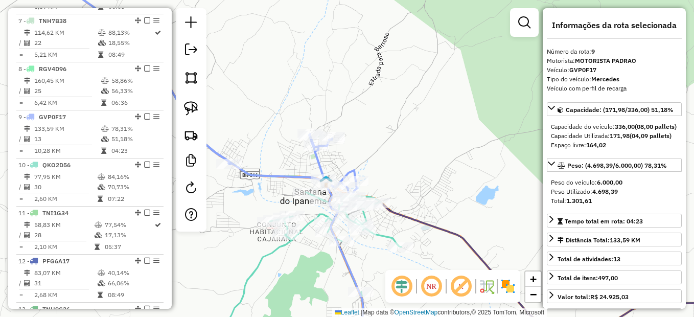
drag, startPoint x: 356, startPoint y: 150, endPoint x: 409, endPoint y: 149, distance: 53.7
click at [409, 149] on div "Janela de atendimento Grade de atendimento Capacidade Transportadoras Veículos …" at bounding box center [347, 158] width 694 height 317
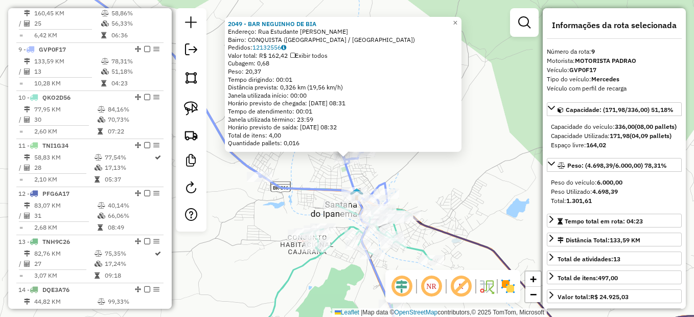
scroll to position [767, 0]
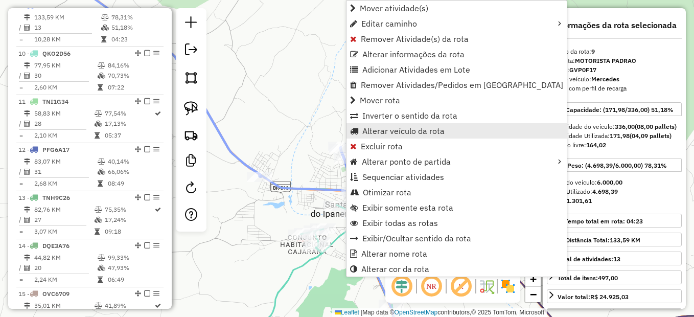
click at [399, 129] on span "Alterar veículo da rota" at bounding box center [403, 131] width 82 height 8
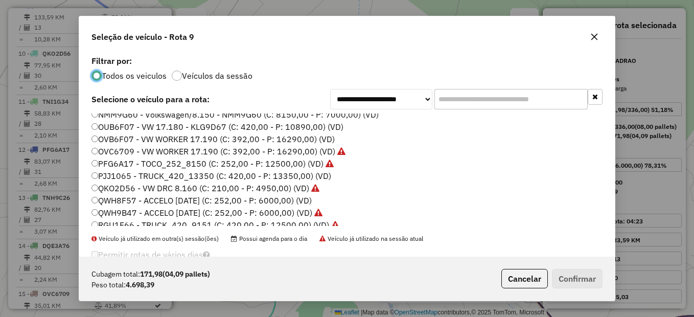
scroll to position [53, 0]
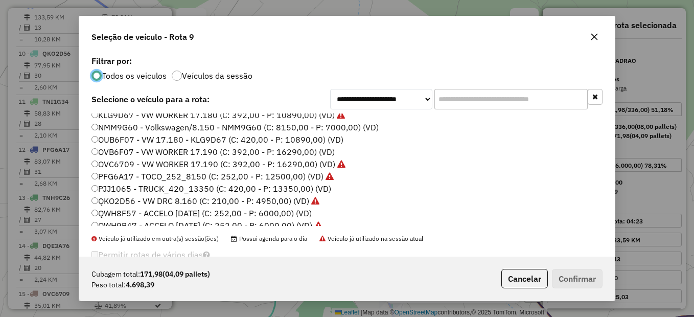
click at [148, 213] on label "QWH8F57 - ACCELO [DATE] (C: 252,00 - P: 6000,00) (VD)" at bounding box center [201, 213] width 220 height 12
click at [578, 280] on button "Confirmar" at bounding box center [577, 278] width 51 height 19
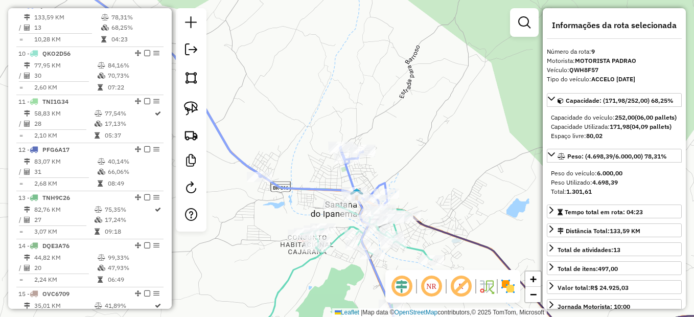
drag, startPoint x: 423, startPoint y: 117, endPoint x: 465, endPoint y: 142, distance: 49.4
click at [464, 143] on div "Janela de atendimento Grade de atendimento Capacidade Transportadoras Veículos …" at bounding box center [347, 158] width 694 height 317
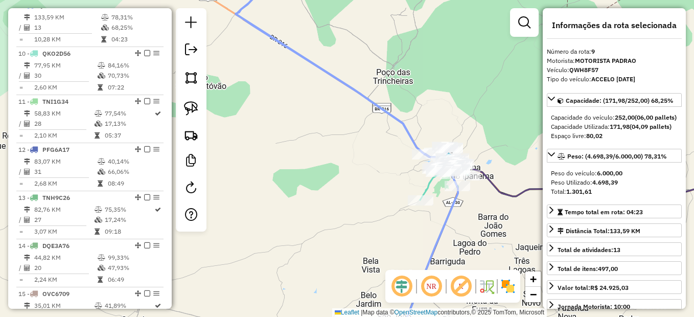
drag, startPoint x: 360, startPoint y: 227, endPoint x: 459, endPoint y: 186, distance: 107.9
click at [459, 191] on div "Janela de atendimento Grade de atendimento Capacidade Transportadoras Veículos …" at bounding box center [347, 158] width 694 height 317
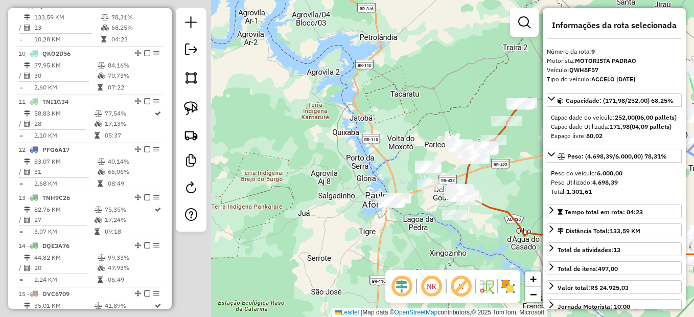
drag, startPoint x: 347, startPoint y: 203, endPoint x: 549, endPoint y: 212, distance: 202.0
click at [600, 220] on hb-router-mapa "Informações da Sessão 978400 - [DATE] Criação: [DATE] 17:24 Depósito: Umbeer To…" at bounding box center [347, 158] width 694 height 317
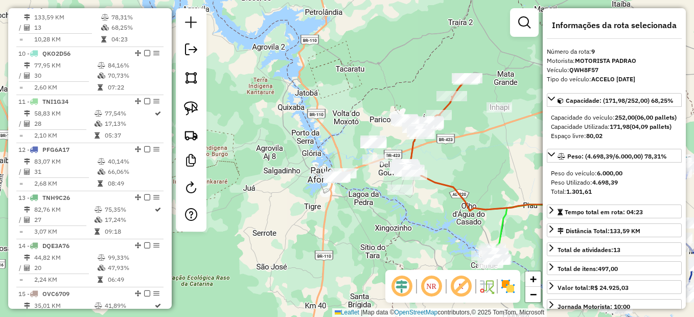
drag, startPoint x: 499, startPoint y: 187, endPoint x: 432, endPoint y: 162, distance: 71.5
click at [432, 162] on div "Rota 15 - Placa OVC6709 68 - Mercearia Do Joao Pa Janela de atendimento Grade d…" at bounding box center [347, 158] width 694 height 317
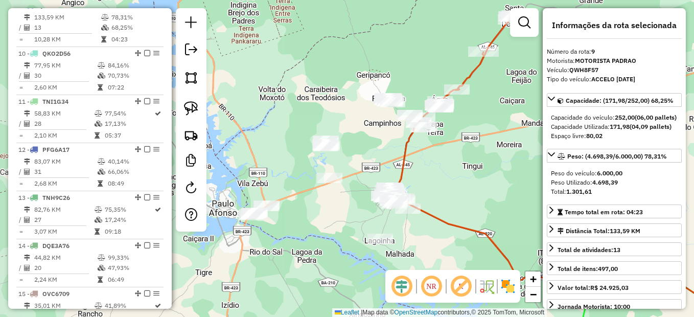
drag, startPoint x: 426, startPoint y: 182, endPoint x: 460, endPoint y: 191, distance: 35.9
click at [460, 191] on div "Rota 15 - Placa OVC6709 68 - Mercearia Do Joao Pa Janela de atendimento Grade d…" at bounding box center [347, 158] width 694 height 317
click at [196, 107] on img at bounding box center [191, 108] width 14 height 14
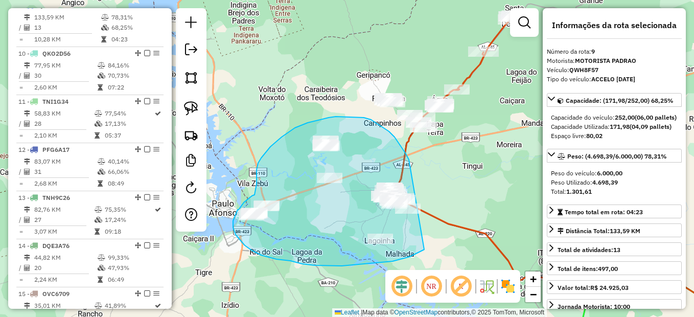
drag, startPoint x: 408, startPoint y: 158, endPoint x: 455, endPoint y: 226, distance: 82.2
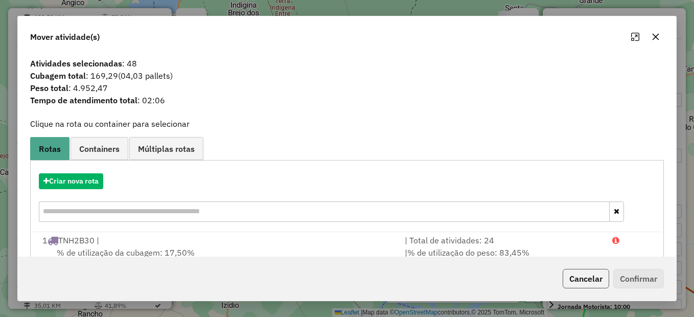
click at [582, 270] on button "Cancelar" at bounding box center [586, 278] width 46 height 19
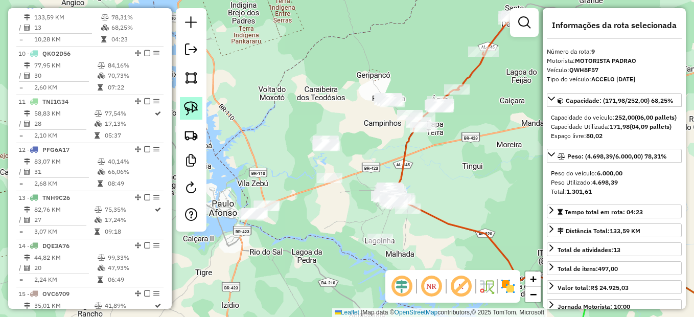
click at [182, 108] on link at bounding box center [191, 108] width 22 height 22
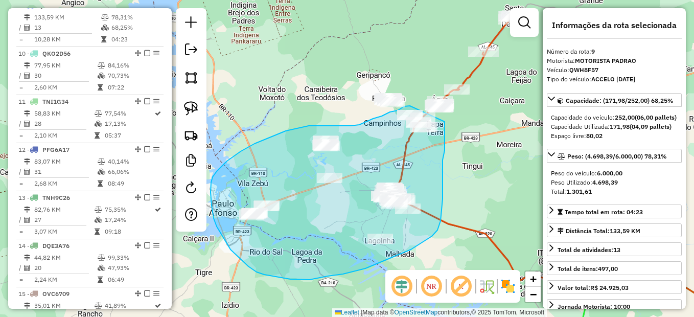
drag, startPoint x: 410, startPoint y: 106, endPoint x: 445, endPoint y: 122, distance: 38.2
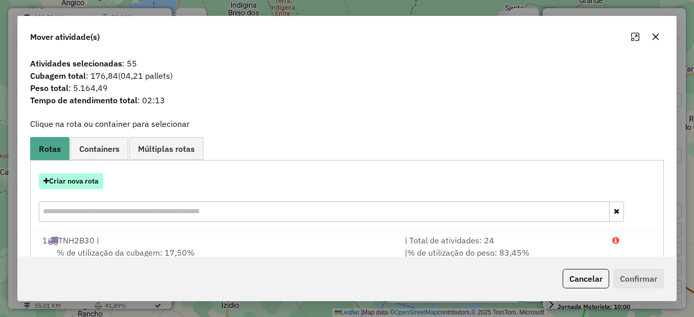
click at [80, 184] on button "Criar nova rota" at bounding box center [71, 181] width 64 height 16
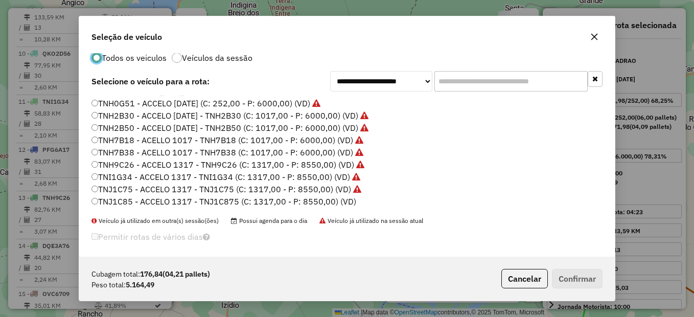
scroll to position [23, 0]
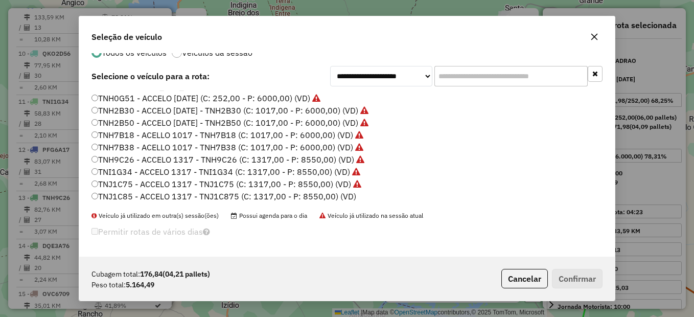
click at [134, 196] on label "TNJ1C85 - ACCELO 1317 - TNJ1C875 (C: 1317,00 - P: 8550,00) (VD)" at bounding box center [223, 196] width 265 height 12
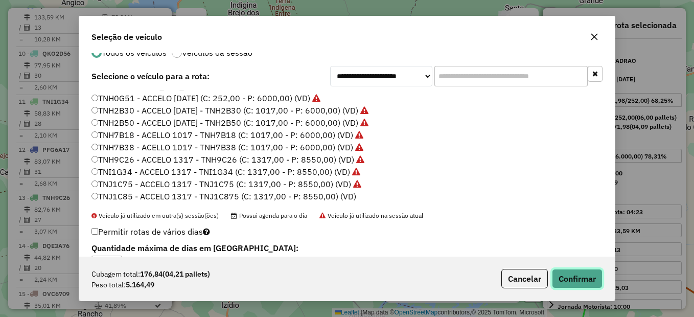
click at [582, 282] on button "Confirmar" at bounding box center [577, 278] width 51 height 19
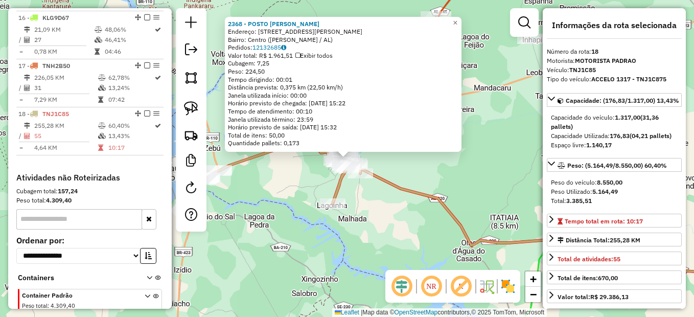
scroll to position [1148, 0]
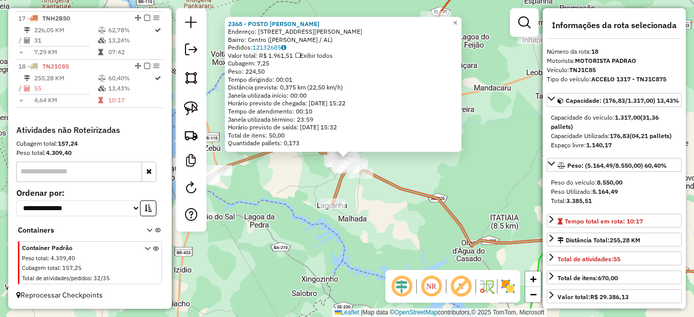
click at [430, 204] on div "2368 - POSTO [PERSON_NAME]: [STREET_ADDRESS][PERSON_NAME] Bairro: Centro (DELMI…" at bounding box center [347, 158] width 694 height 317
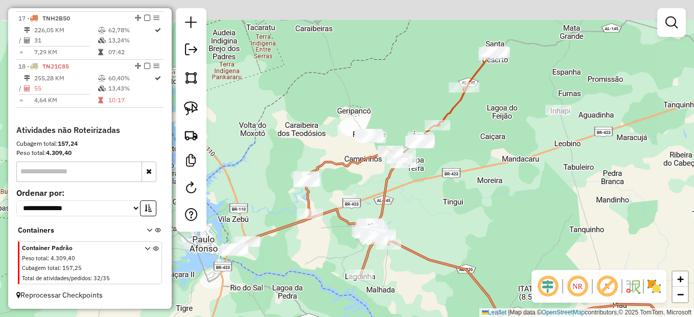
drag, startPoint x: 442, startPoint y: 225, endPoint x: 445, endPoint y: 237, distance: 12.5
click at [446, 237] on div "Janela de atendimento Grade de atendimento Capacidade Transportadoras Veículos …" at bounding box center [347, 158] width 694 height 317
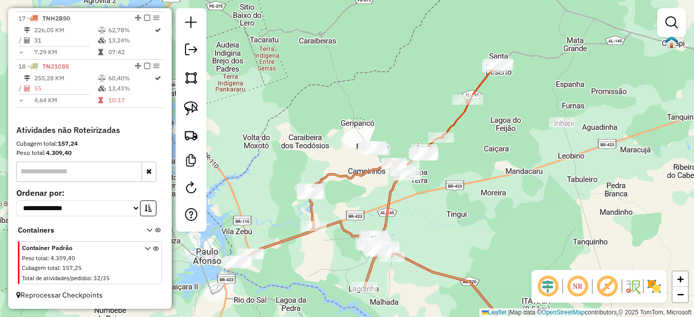
click at [445, 161] on div "Janela de atendimento Grade de atendimento Capacidade Transportadoras Veículos …" at bounding box center [347, 158] width 694 height 317
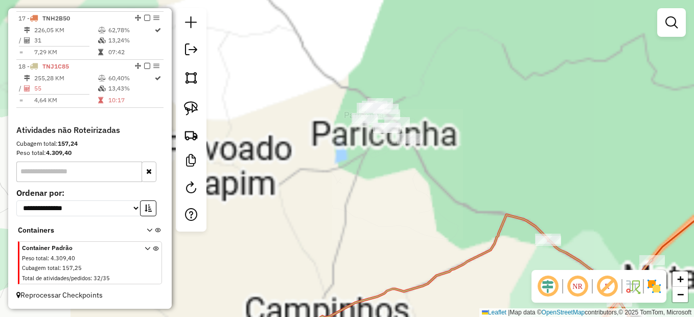
drag, startPoint x: 425, startPoint y: 167, endPoint x: 415, endPoint y: 167, distance: 9.2
click at [418, 161] on div "Janela de atendimento Grade de atendimento Capacidade Transportadoras Veículos …" at bounding box center [347, 158] width 694 height 317
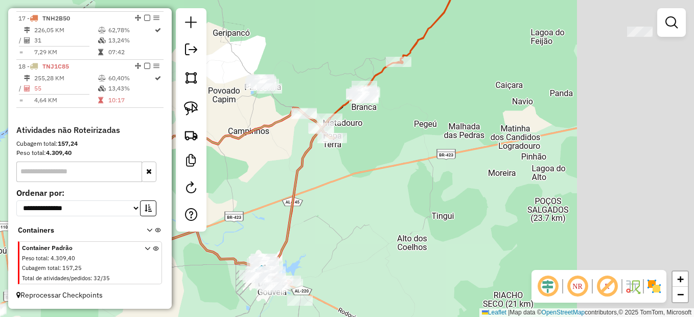
drag, startPoint x: 516, startPoint y: 223, endPoint x: 357, endPoint y: 153, distance: 173.8
click at [364, 151] on div "Janela de atendimento Grade de atendimento Capacidade Transportadoras Veículos …" at bounding box center [347, 158] width 694 height 317
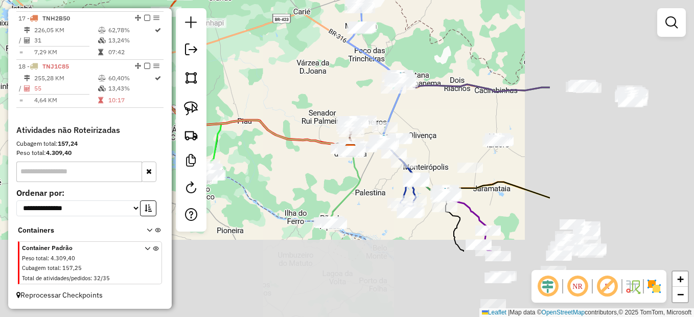
drag, startPoint x: 467, startPoint y: 192, endPoint x: 253, endPoint y: 94, distance: 235.3
click at [253, 94] on div "Janela de atendimento Grade de atendimento Capacidade Transportadoras Veículos …" at bounding box center [347, 158] width 694 height 317
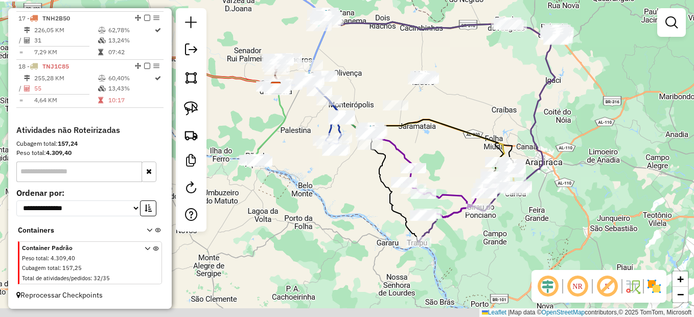
drag, startPoint x: 509, startPoint y: 200, endPoint x: 436, endPoint y: 140, distance: 95.1
click at [436, 140] on div "Janela de atendimento Grade de atendimento Capacidade Transportadoras Veículos …" at bounding box center [347, 158] width 694 height 317
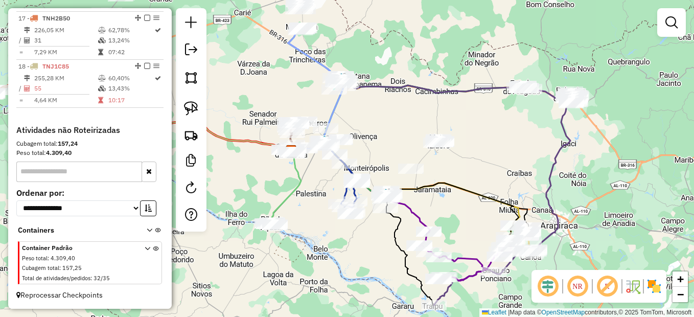
drag, startPoint x: 453, startPoint y: 102, endPoint x: 470, endPoint y: 167, distance: 67.5
click at [470, 167] on div "Janela de atendimento Grade de atendimento Capacidade Transportadoras Veículos …" at bounding box center [347, 158] width 694 height 317
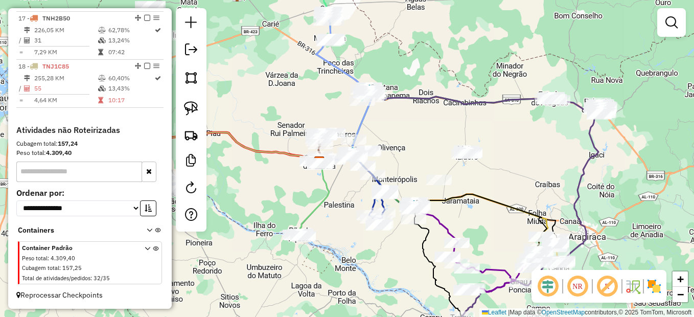
drag, startPoint x: 362, startPoint y: 134, endPoint x: 411, endPoint y: 153, distance: 53.0
click at [411, 153] on div "Janela de atendimento Grade de atendimento Capacidade Transportadoras Veículos …" at bounding box center [347, 158] width 694 height 317
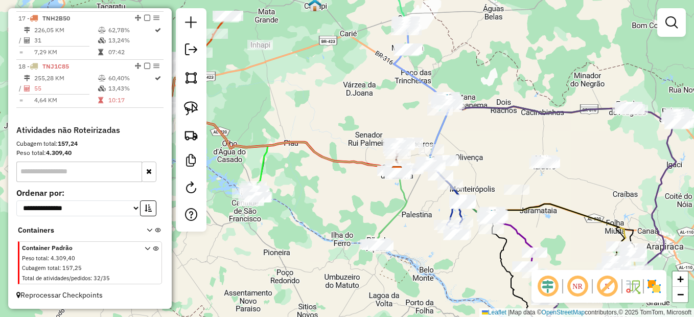
drag, startPoint x: 415, startPoint y: 153, endPoint x: 474, endPoint y: 153, distance: 58.2
click at [474, 153] on div "Janela de atendimento Grade de atendimento Capacidade Transportadoras Veículos …" at bounding box center [347, 158] width 694 height 317
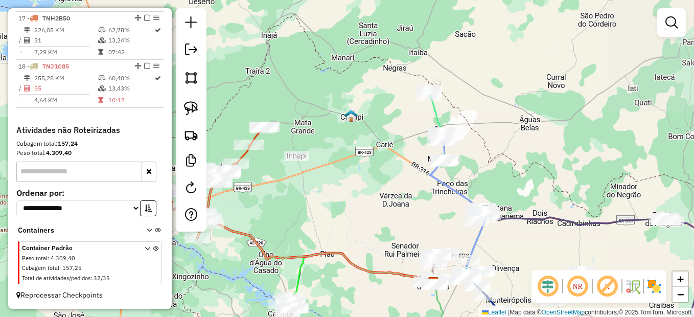
drag, startPoint x: 395, startPoint y: 69, endPoint x: 428, endPoint y: 180, distance: 115.6
click at [430, 180] on icon at bounding box center [457, 172] width 55 height 79
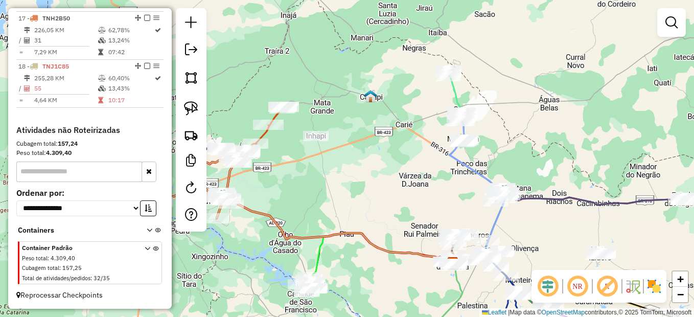
drag, startPoint x: 375, startPoint y: 184, endPoint x: 399, endPoint y: 144, distance: 46.7
click at [399, 144] on div "Janela de atendimento Grade de atendimento Capacidade Transportadoras Veículos …" at bounding box center [347, 158] width 694 height 317
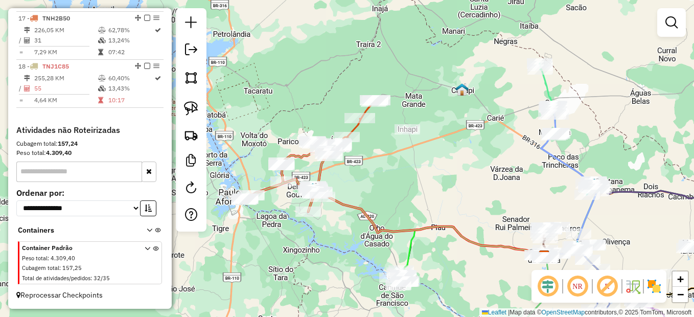
drag, startPoint x: 337, startPoint y: 179, endPoint x: 378, endPoint y: 183, distance: 41.1
click at [378, 183] on div "Janela de atendimento Grade de atendimento Capacidade Transportadoras Veículos …" at bounding box center [347, 158] width 694 height 317
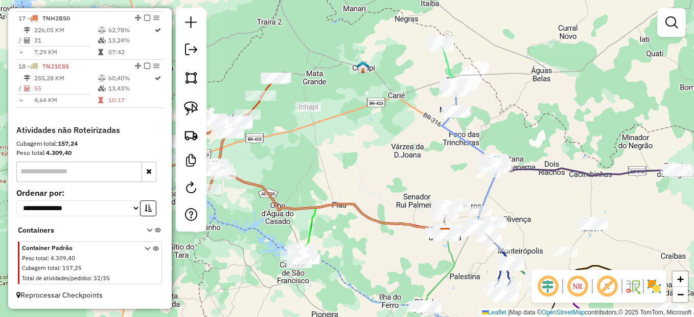
drag, startPoint x: 416, startPoint y: 163, endPoint x: 426, endPoint y: 162, distance: 9.3
click at [413, 163] on div "Janela de atendimento Grade de atendimento Capacidade Transportadoras Veículos …" at bounding box center [347, 158] width 694 height 317
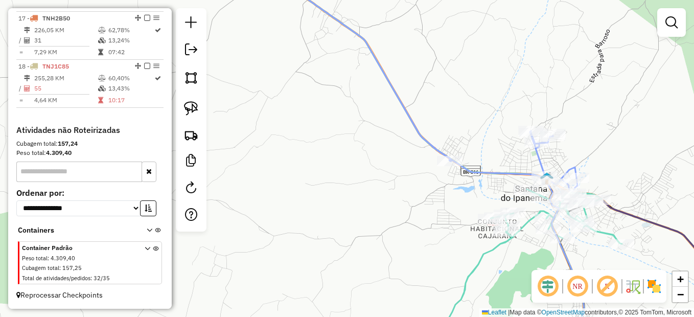
drag, startPoint x: 570, startPoint y: 131, endPoint x: 556, endPoint y: 122, distance: 17.3
click at [556, 122] on div "Janela de atendimento Grade de atendimento Capacidade Transportadoras Veículos …" at bounding box center [347, 158] width 694 height 317
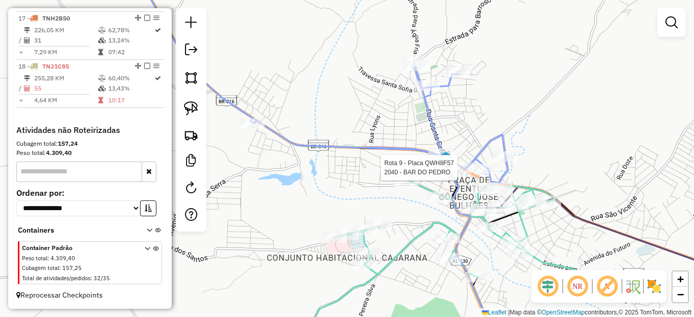
select select "*********"
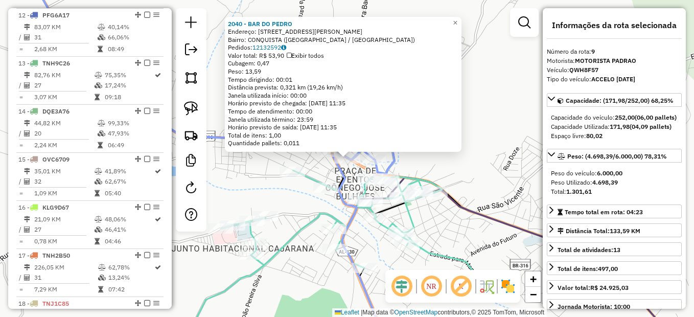
scroll to position [767, 0]
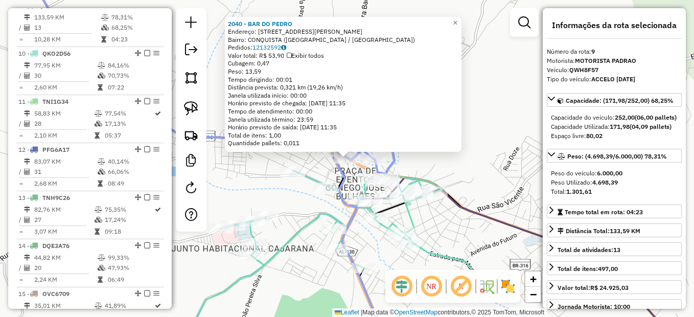
click at [486, 223] on icon at bounding box center [511, 262] width 339 height 171
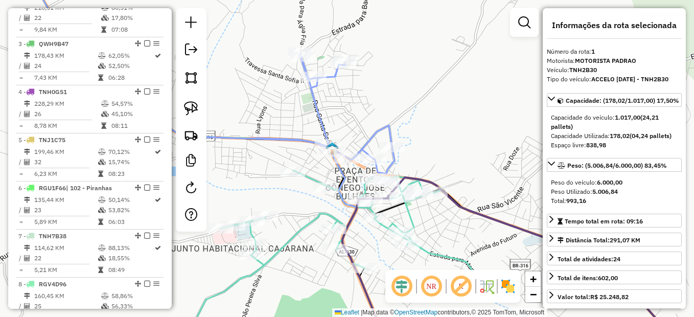
scroll to position [383, 0]
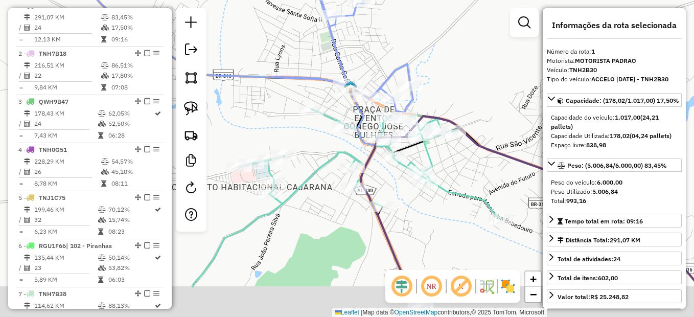
drag, startPoint x: 480, startPoint y: 235, endPoint x: 499, endPoint y: 173, distance: 64.0
click at [499, 173] on div "Janela de atendimento Grade de atendimento Capacidade Transportadoras Veículos …" at bounding box center [347, 158] width 694 height 317
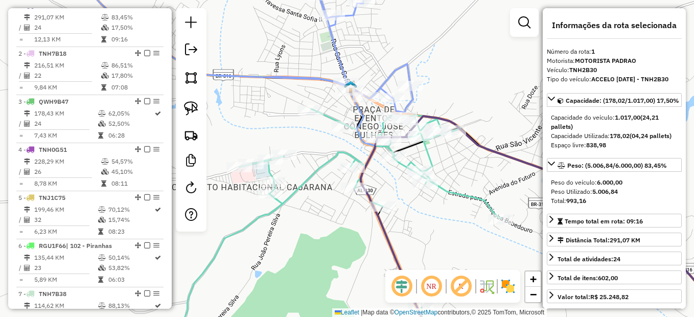
drag, startPoint x: 496, startPoint y: 175, endPoint x: 481, endPoint y: 174, distance: 14.9
click at [496, 175] on div "Janela de atendimento Grade de atendimento Capacidade Transportadoras Veículos …" at bounding box center [347, 158] width 694 height 317
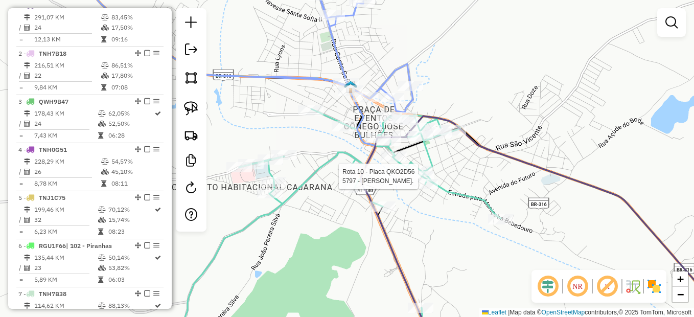
select select "*********"
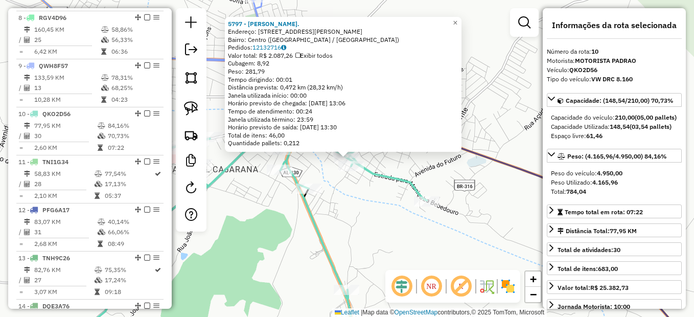
scroll to position [815, 0]
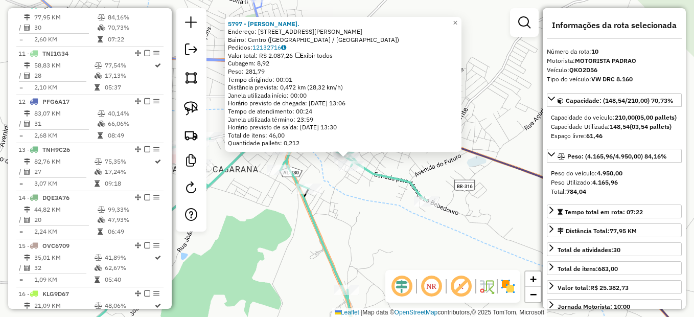
click at [461, 239] on div "5797 - [PERSON_NAME]. Endereço: R [STREET_ADDRESS][PERSON_NAME] Bairro: Centro …" at bounding box center [347, 158] width 694 height 317
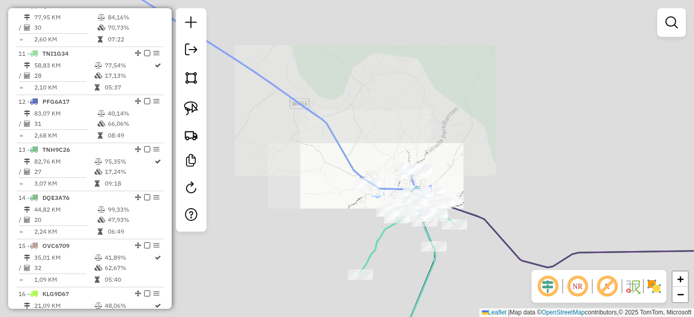
drag, startPoint x: 456, startPoint y: 263, endPoint x: 499, endPoint y: 118, distance: 150.8
click at [499, 118] on div "Janela de atendimento Grade de atendimento Capacidade Transportadoras Veículos …" at bounding box center [347, 158] width 694 height 317
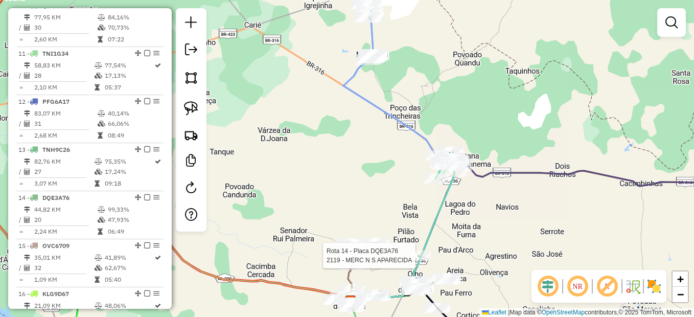
select select "*********"
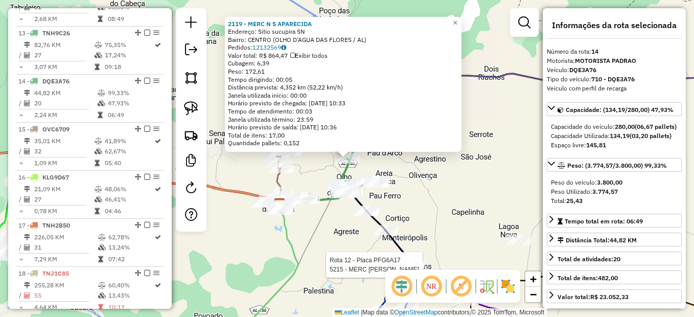
scroll to position [1008, 0]
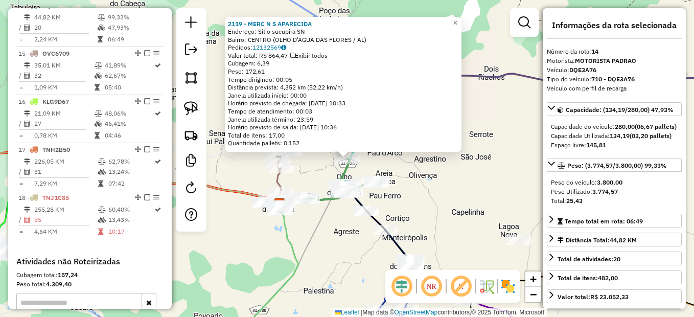
click at [436, 169] on div "2119 - MERC N S APARECIDA Endereço: Sitio sucupira SN Bairro: CENTRO (OLHO D'AG…" at bounding box center [347, 158] width 694 height 317
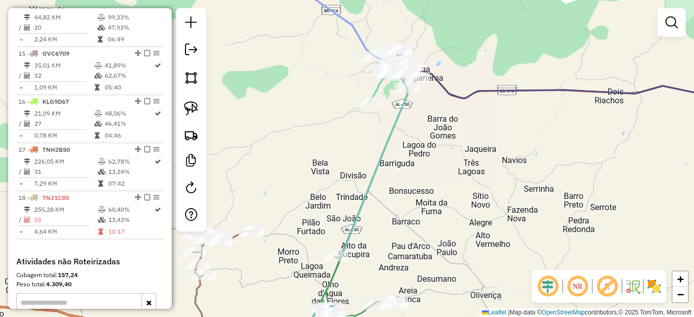
drag, startPoint x: 357, startPoint y: 61, endPoint x: 357, endPoint y: 76, distance: 14.3
click at [357, 76] on div "Janela de atendimento Grade de atendimento Capacidade Transportadoras Veículos …" at bounding box center [347, 158] width 694 height 317
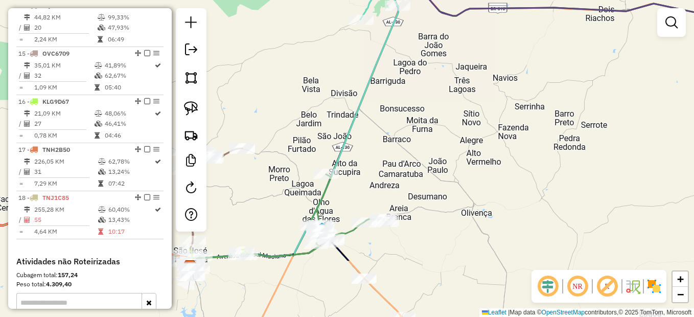
drag, startPoint x: 383, startPoint y: 217, endPoint x: 361, endPoint y: 168, distance: 54.2
click at [372, 129] on div "Janela de atendimento Grade de atendimento Capacidade Transportadoras Veículos …" at bounding box center [347, 158] width 694 height 317
drag, startPoint x: 389, startPoint y: 54, endPoint x: 398, endPoint y: 227, distance: 172.9
click at [404, 233] on div "Janela de atendimento Grade de atendimento Capacidade Transportadoras Veículos …" at bounding box center [347, 158] width 694 height 317
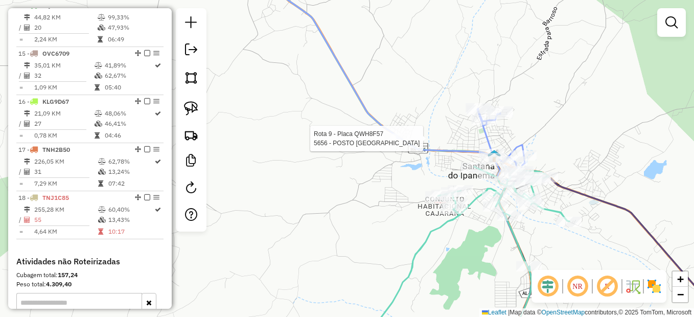
select select "*********"
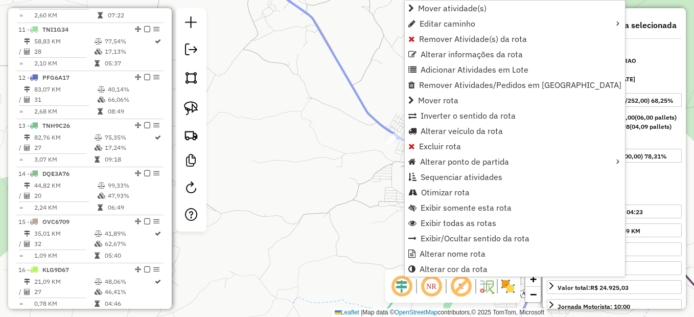
scroll to position [767, 0]
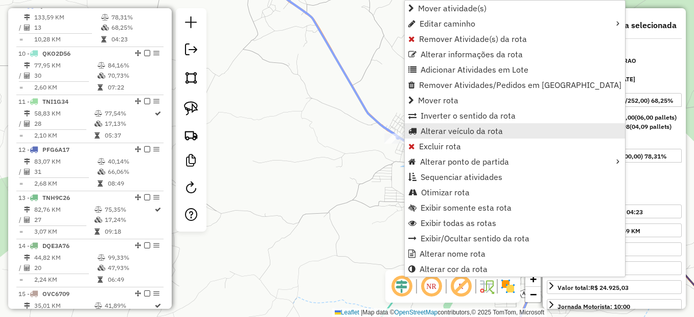
click at [419, 133] on link "Alterar veículo da rota" at bounding box center [515, 130] width 220 height 15
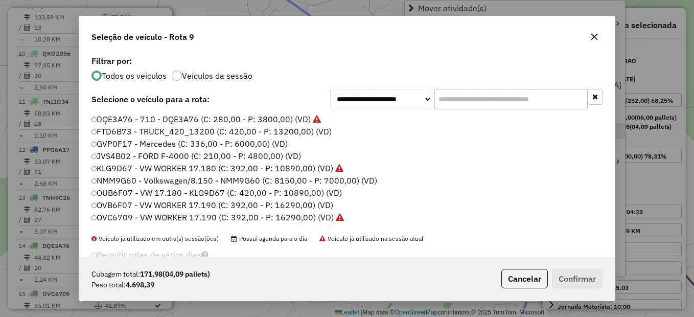
scroll to position [6, 3]
click at [101, 139] on label "GVP0F17 - Mercedes (C: 336,00 - P: 6000,00) (VD)" at bounding box center [189, 143] width 197 height 12
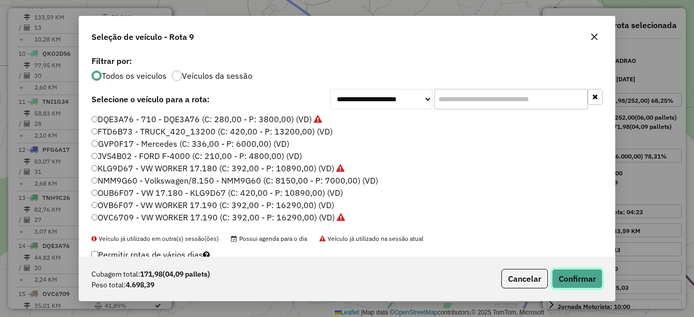
click at [557, 284] on button "Confirmar" at bounding box center [577, 278] width 51 height 19
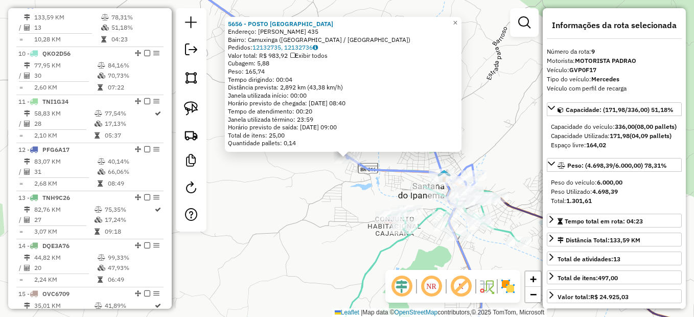
click at [372, 180] on div "5656 - POSTO FILADELFIA Endereço: [PERSON_NAME] 435 Bairro: [GEOGRAPHIC_DATA] (…" at bounding box center [347, 158] width 694 height 317
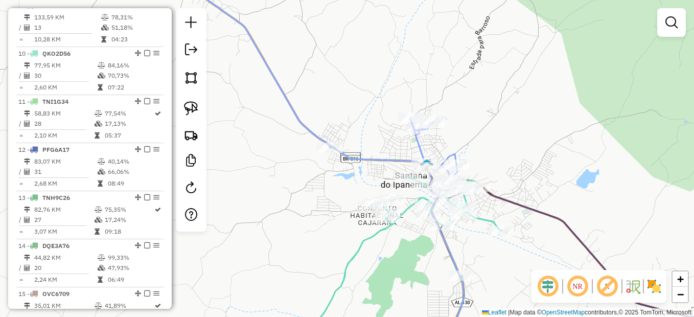
drag, startPoint x: 509, startPoint y: 164, endPoint x: 438, endPoint y: 134, distance: 77.2
click at [442, 134] on div "Janela de atendimento Grade de atendimento Capacidade Transportadoras Veículos …" at bounding box center [347, 158] width 694 height 317
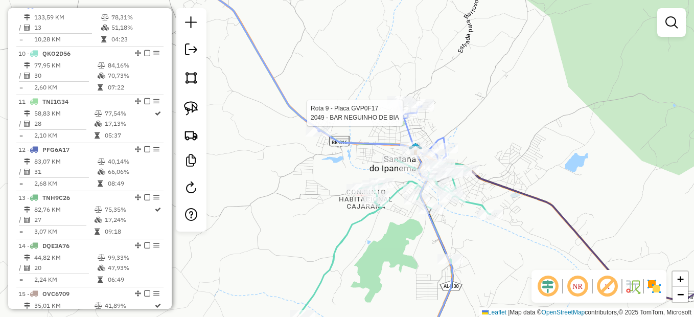
select select "*********"
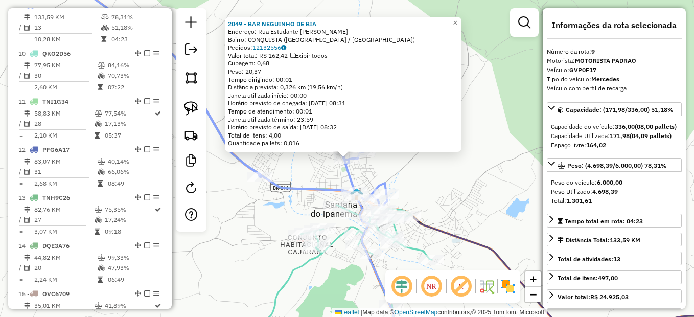
click at [499, 166] on div "2049 - BAR NEGUINHO DE BIA Endereço: Rua Estudante [PERSON_NAME] SN Bairro: CON…" at bounding box center [347, 158] width 694 height 317
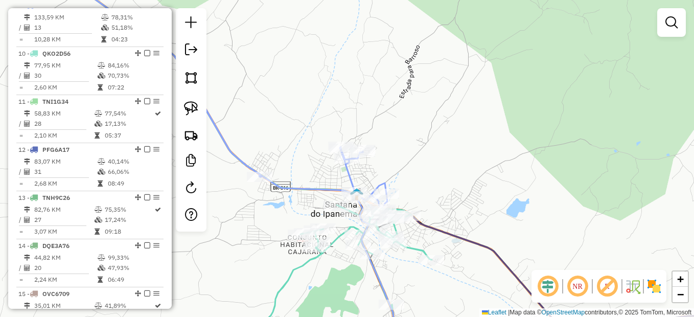
drag, startPoint x: 502, startPoint y: 180, endPoint x: 455, endPoint y: 125, distance: 72.1
click at [455, 125] on div "2049 - BAR NEGUINHO DE BIA Endereço: Rua Estudante [PERSON_NAME] SN Bairro: CON…" at bounding box center [347, 158] width 694 height 317
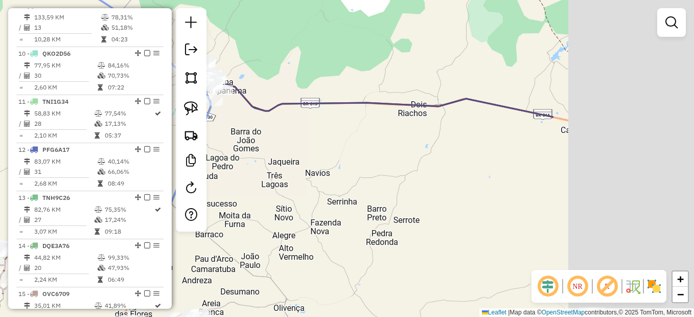
drag, startPoint x: 569, startPoint y: 139, endPoint x: 305, endPoint y: 69, distance: 273.9
click at [318, 71] on div "Janela de atendimento Grade de atendimento Capacidade Transportadoras Veículos …" at bounding box center [347, 158] width 694 height 317
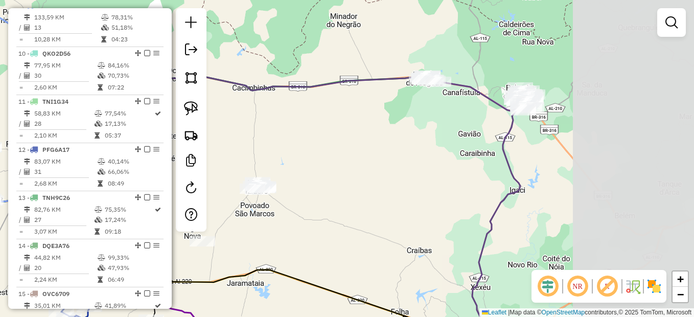
drag, startPoint x: 473, startPoint y: 136, endPoint x: 333, endPoint y: 146, distance: 140.9
click at [317, 144] on div "Janela de atendimento Grade de atendimento Capacidade Transportadoras Veículos …" at bounding box center [347, 158] width 694 height 317
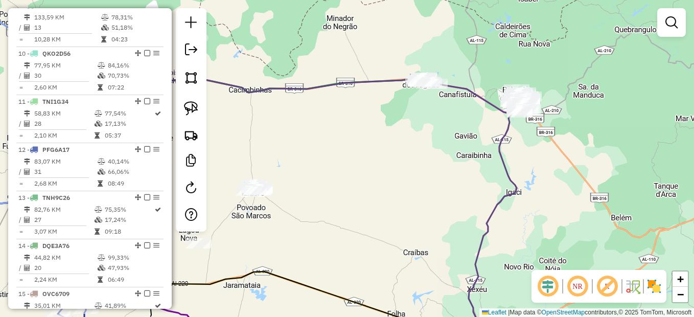
drag, startPoint x: 494, startPoint y: 137, endPoint x: 412, endPoint y: 177, distance: 90.7
click at [399, 193] on div "Janela de atendimento Grade de atendimento Capacidade Transportadoras Veículos …" at bounding box center [347, 158] width 694 height 317
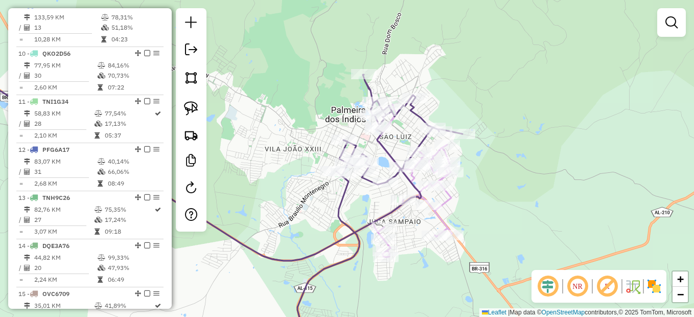
click at [362, 203] on div "Janela de atendimento Grade de atendimento Capacidade Transportadoras Veículos …" at bounding box center [347, 158] width 694 height 317
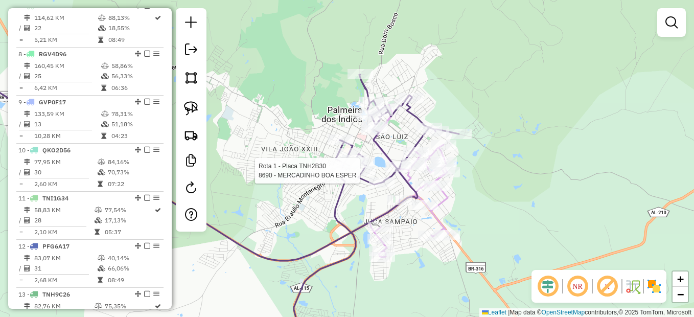
select select "*********"
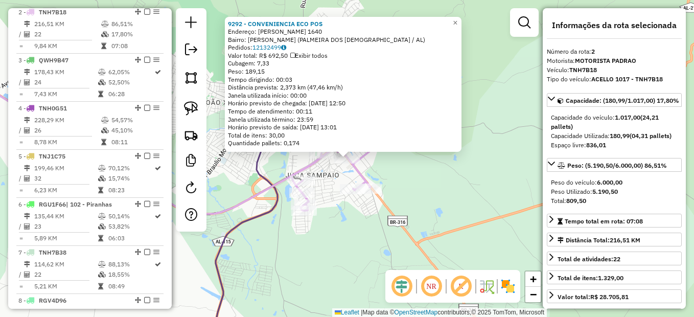
scroll to position [431, 0]
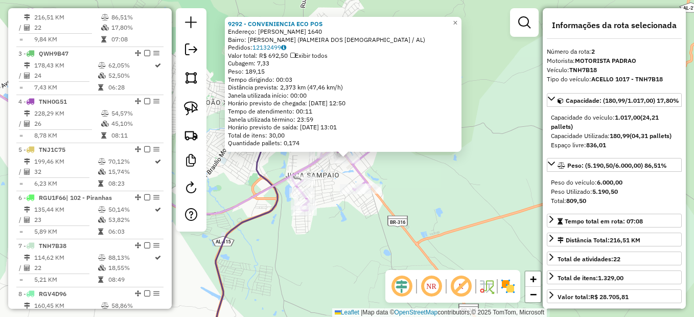
click at [382, 170] on div "9292 - CONVENIENCIA ECO POS Endereço: [PERSON_NAME] 1640 Bairro: Juca Sampaio (…" at bounding box center [347, 158] width 694 height 317
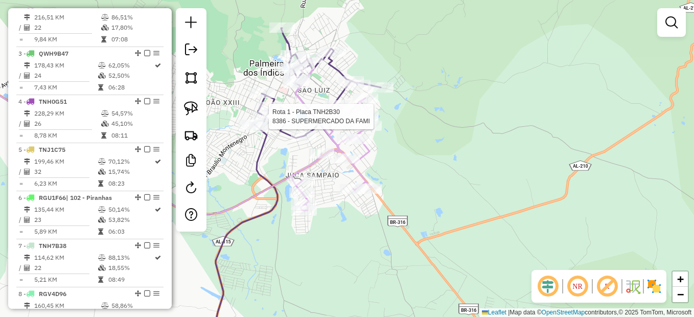
click at [254, 107] on icon at bounding box center [294, 188] width 172 height 320
select select "*********"
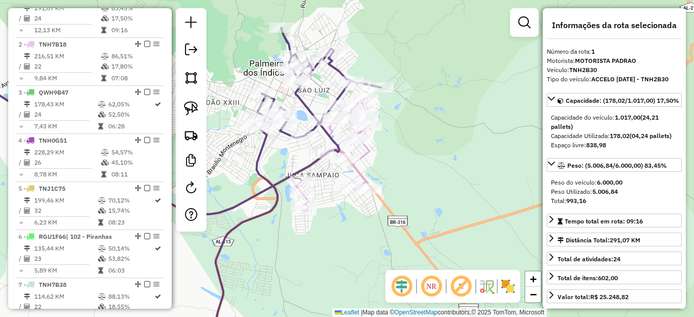
scroll to position [383, 0]
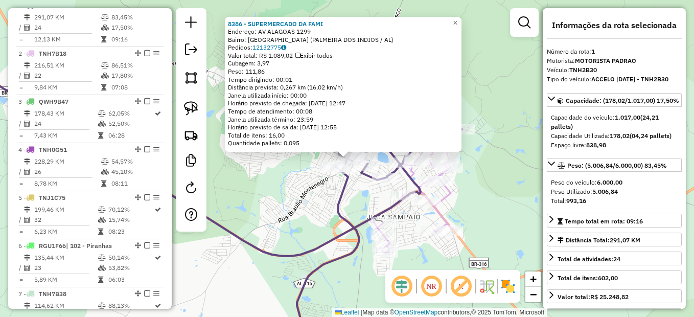
click at [270, 246] on div "8386 - SUPERMERCADO DA FAMI Endereço: AV ALAGOAS 1299 Bairro: [GEOGRAPHIC_DATA]…" at bounding box center [347, 158] width 694 height 317
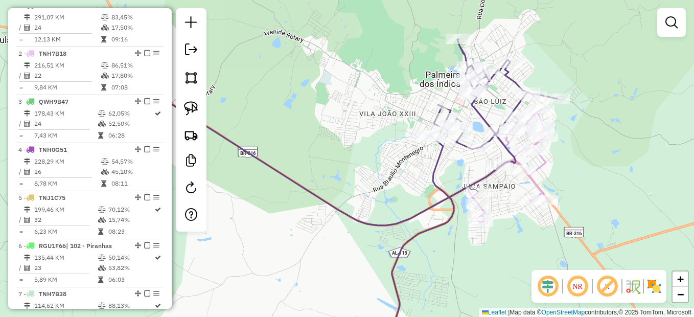
drag, startPoint x: 293, startPoint y: 239, endPoint x: 397, endPoint y: 204, distance: 109.9
click at [391, 207] on div "Janela de atendimento Grade de atendimento Capacidade Transportadoras Veículos …" at bounding box center [347, 158] width 694 height 317
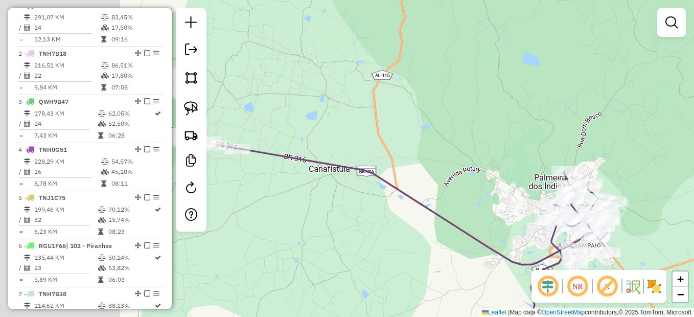
drag, startPoint x: 321, startPoint y: 218, endPoint x: 544, endPoint y: 278, distance: 231.4
click at [541, 287] on hb-router-mapa "Informações da Sessão 978400 - [DATE] Criação: [DATE] 17:24 Depósito: Umbeer To…" at bounding box center [347, 158] width 694 height 317
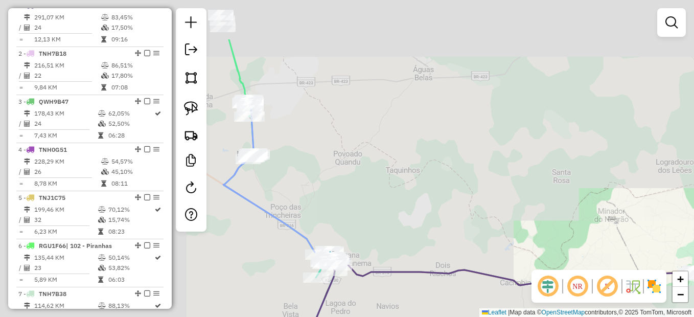
drag, startPoint x: 535, startPoint y: 258, endPoint x: 569, endPoint y: 261, distance: 33.4
click at [569, 261] on div "Janela de atendimento Grade de atendimento Capacidade Transportadoras Veículos …" at bounding box center [347, 158] width 694 height 317
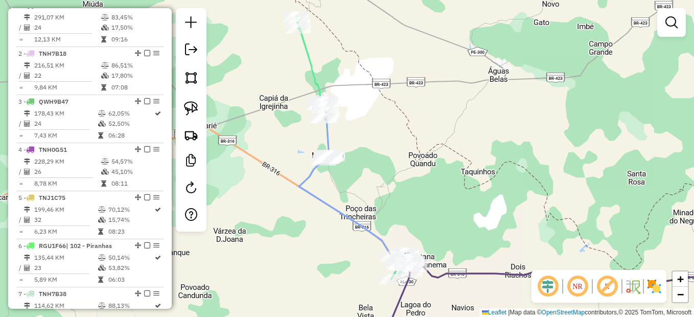
drag, startPoint x: 300, startPoint y: 214, endPoint x: 376, endPoint y: 196, distance: 77.1
click at [376, 198] on div "Janela de atendimento Grade de atendimento Capacidade Transportadoras Veículos …" at bounding box center [347, 158] width 694 height 317
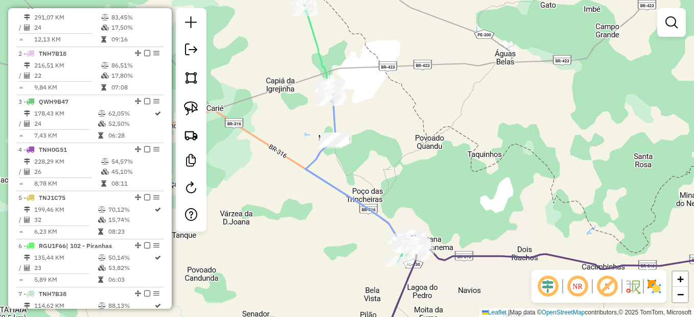
drag, startPoint x: 343, startPoint y: 251, endPoint x: 372, endPoint y: 123, distance: 131.5
click at [372, 123] on div "Janela de atendimento Grade de atendimento Capacidade Transportadoras Veículos …" at bounding box center [347, 158] width 694 height 317
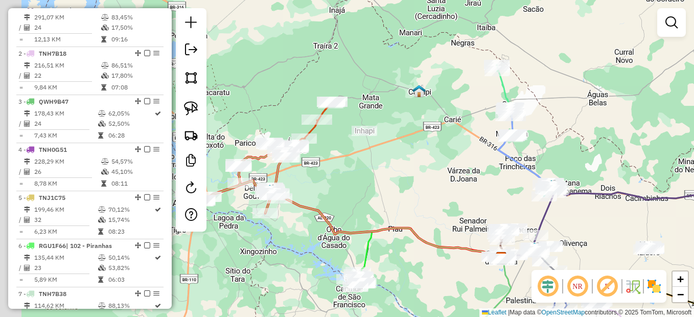
drag, startPoint x: 305, startPoint y: 133, endPoint x: 411, endPoint y: 186, distance: 118.6
click at [482, 216] on div "Janela de atendimento Grade de atendimento Capacidade Transportadoras Veículos …" at bounding box center [347, 158] width 694 height 317
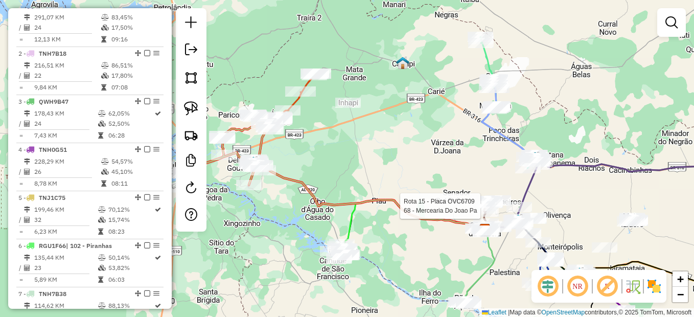
drag, startPoint x: 411, startPoint y: 197, endPoint x: 374, endPoint y: 167, distance: 47.6
click at [374, 167] on div "Rota 15 - Placa OVC6709 68 - Mercearia Do Joao Pa Janela de atendimento Grade d…" at bounding box center [347, 158] width 694 height 317
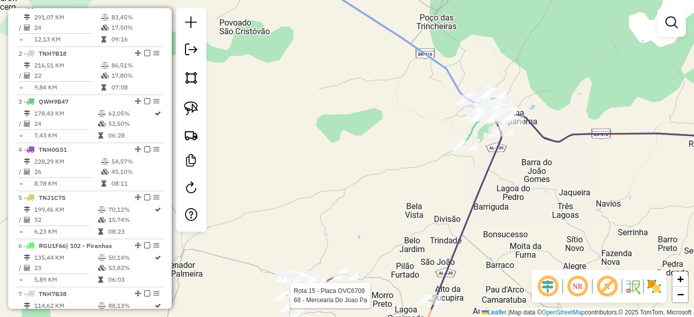
drag, startPoint x: 542, startPoint y: 224, endPoint x: 441, endPoint y: 141, distance: 129.9
click at [443, 143] on div "Rota 15 - Placa OVC6709 68 - Mercearia Do Joao Pa Janela de atendimento Grade d…" at bounding box center [347, 158] width 694 height 317
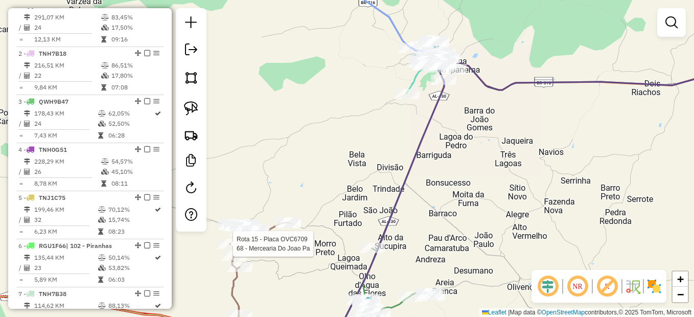
drag, startPoint x: 395, startPoint y: 127, endPoint x: 387, endPoint y: 118, distance: 12.6
click at [388, 119] on div "Rota 15 - Placa OVC6709 68 - Mercearia Do Joao Pa Janela de atendimento Grade d…" at bounding box center [347, 158] width 694 height 317
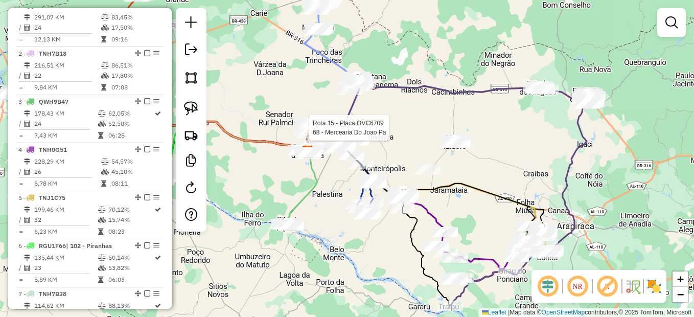
drag, startPoint x: 475, startPoint y: 174, endPoint x: 435, endPoint y: 176, distance: 39.9
click at [447, 176] on div "Rota 15 - Placa OVC6709 68 - Mercearia Do Joao Pa Janela de atendimento Grade d…" at bounding box center [347, 158] width 694 height 317
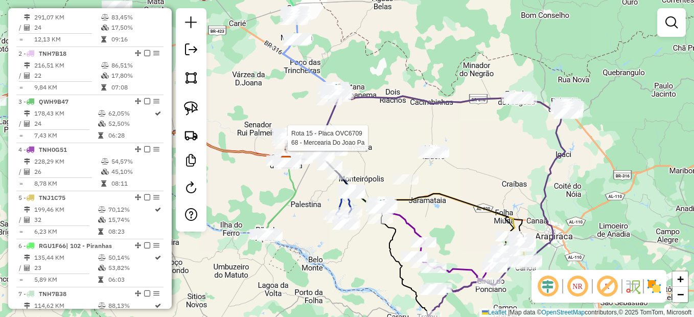
click at [419, 166] on div "Rota 15 - Placa OVC6709 68 - Mercearia Do Joao Pa Janela de atendimento Grade d…" at bounding box center [347, 158] width 694 height 317
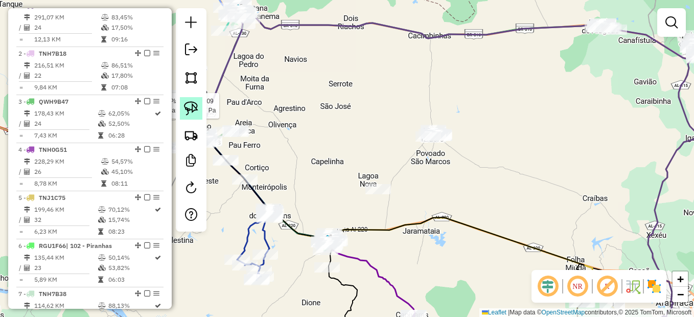
click at [182, 110] on link at bounding box center [191, 108] width 22 height 22
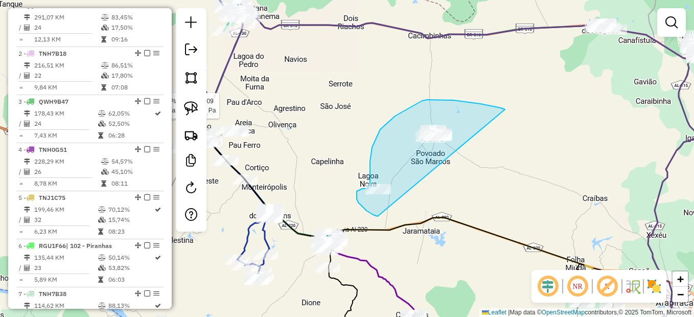
drag, startPoint x: 480, startPoint y: 104, endPoint x: 397, endPoint y: 213, distance: 137.1
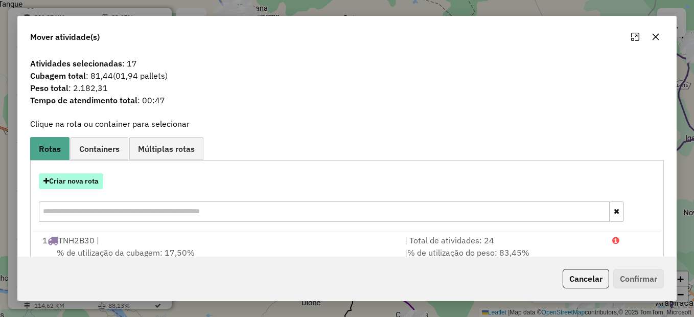
click at [90, 182] on button "Criar nova rota" at bounding box center [71, 181] width 64 height 16
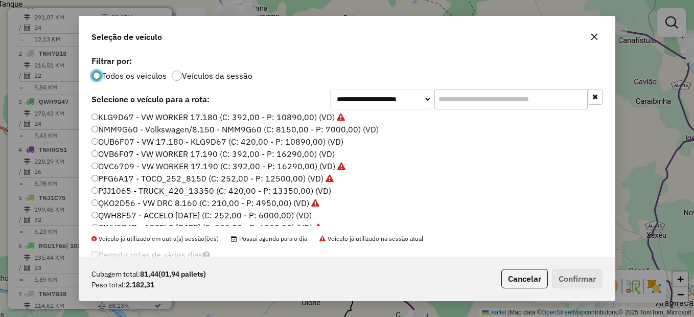
scroll to position [102, 0]
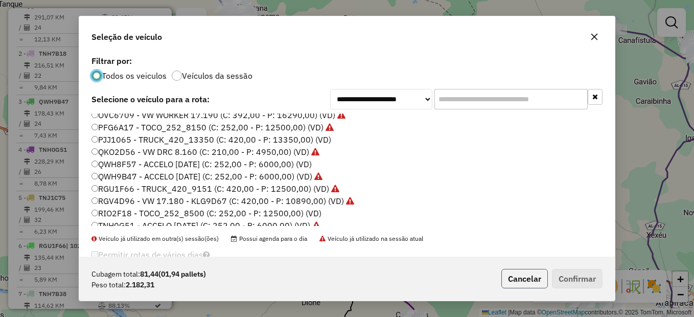
click at [509, 275] on button "Cancelar" at bounding box center [524, 278] width 46 height 19
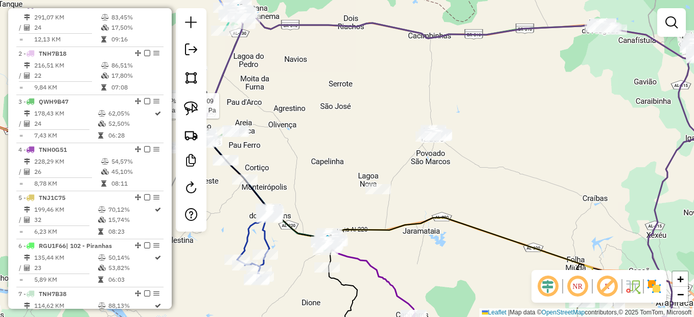
drag, startPoint x: 369, startPoint y: 164, endPoint x: 651, endPoint y: 240, distance: 292.1
click at [657, 263] on div "Rota 15 - Placa OVC6709 68 - Mercearia Do Joao Pa Janela de atendimento Grade d…" at bounding box center [347, 158] width 694 height 317
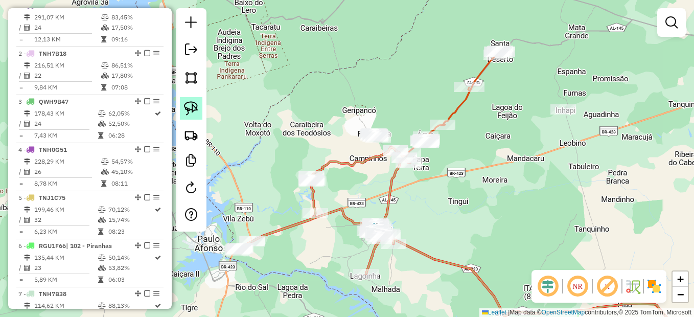
click at [188, 107] on img at bounding box center [191, 108] width 14 height 14
click at [390, 138] on div "Rota 15 - Placa OVC6709 68 - Mercearia Do Joao Pa Janela de atendimento Grade d…" at bounding box center [347, 158] width 694 height 317
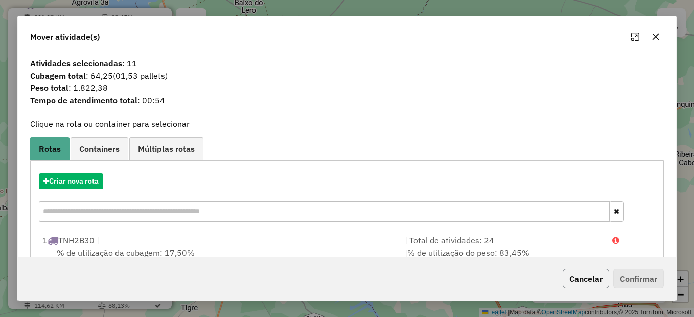
click at [571, 279] on button "Cancelar" at bounding box center [586, 278] width 46 height 19
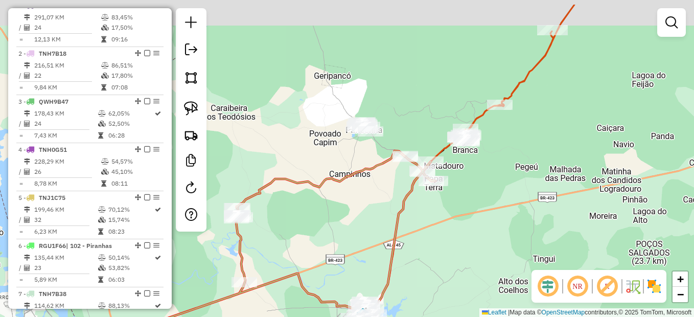
drag, startPoint x: 377, startPoint y: 178, endPoint x: 378, endPoint y: 191, distance: 12.8
click at [378, 191] on div "Janela de atendimento Grade de atendimento Capacidade Transportadoras Veículos …" at bounding box center [347, 158] width 694 height 317
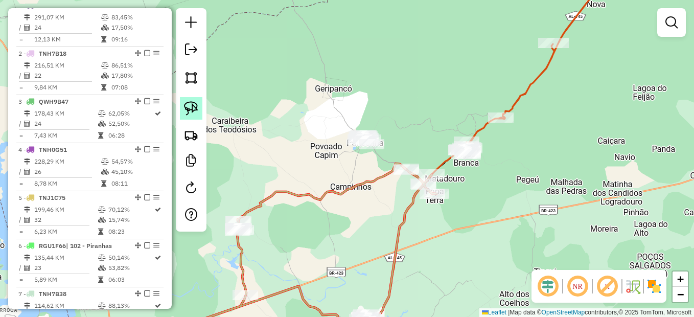
click at [193, 105] on img at bounding box center [191, 108] width 14 height 14
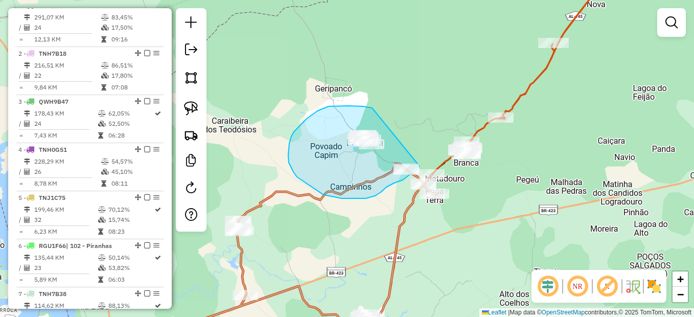
drag, startPoint x: 329, startPoint y: 106, endPoint x: 419, endPoint y: 160, distance: 105.6
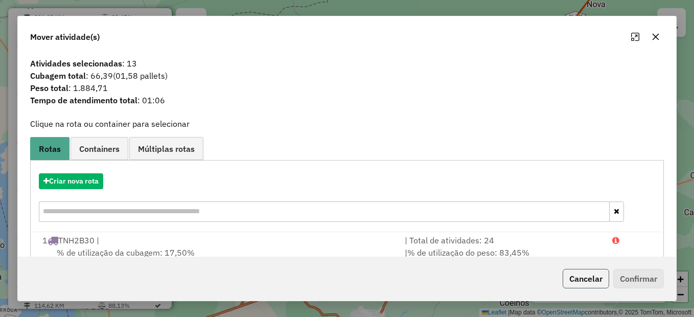
click at [580, 277] on button "Cancelar" at bounding box center [586, 278] width 46 height 19
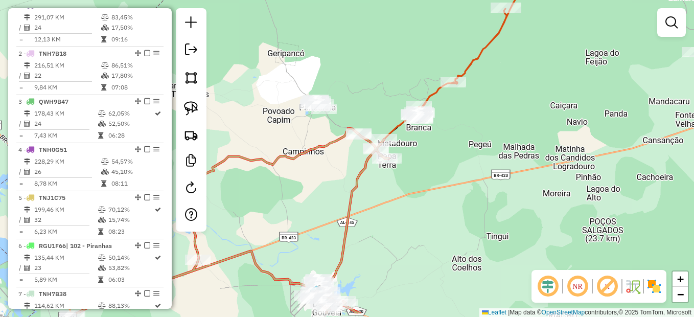
drag, startPoint x: 394, startPoint y: 76, endPoint x: 382, endPoint y: 73, distance: 13.3
click at [386, 69] on div "Janela de atendimento Grade de atendimento Capacidade Transportadoras Veículos …" at bounding box center [347, 158] width 694 height 317
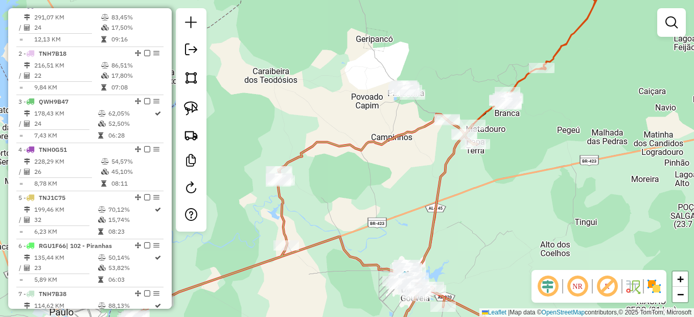
drag, startPoint x: 335, startPoint y: 161, endPoint x: 395, endPoint y: 165, distance: 60.4
click at [399, 169] on div "Janela de atendimento Grade de atendimento Capacidade Transportadoras Veículos …" at bounding box center [347, 158] width 694 height 317
click at [183, 109] on link at bounding box center [191, 108] width 22 height 22
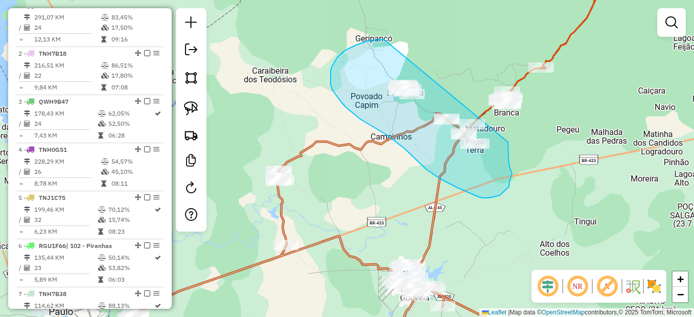
drag, startPoint x: 337, startPoint y: 57, endPoint x: 508, endPoint y: 142, distance: 190.6
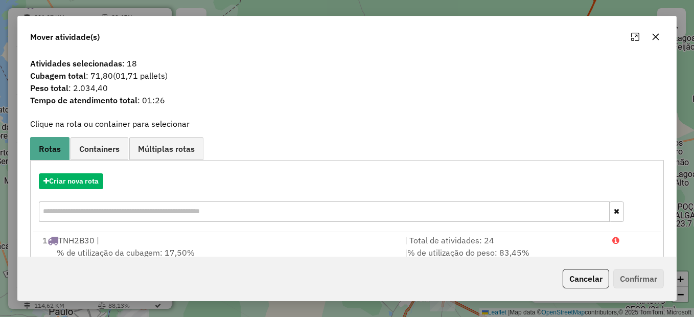
click at [579, 282] on button "Cancelar" at bounding box center [586, 278] width 46 height 19
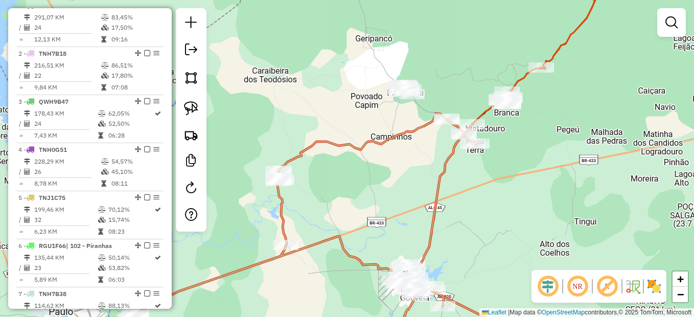
click at [501, 174] on div "Janela de atendimento Grade de atendimento Capacidade Transportadoras Veículos …" at bounding box center [347, 158] width 694 height 317
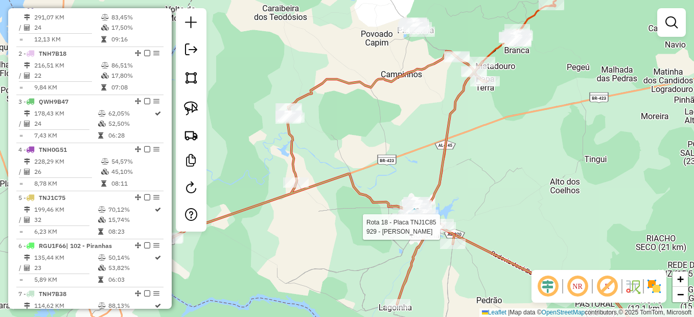
select select "*********"
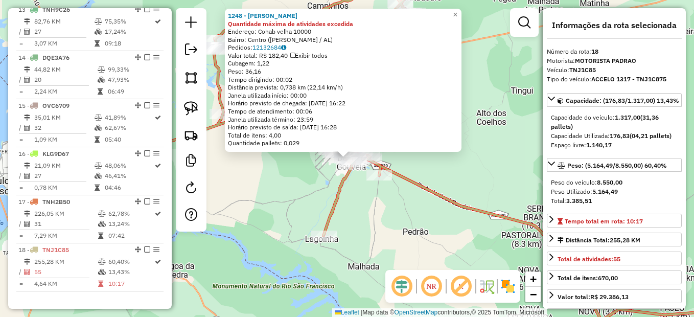
scroll to position [1148, 0]
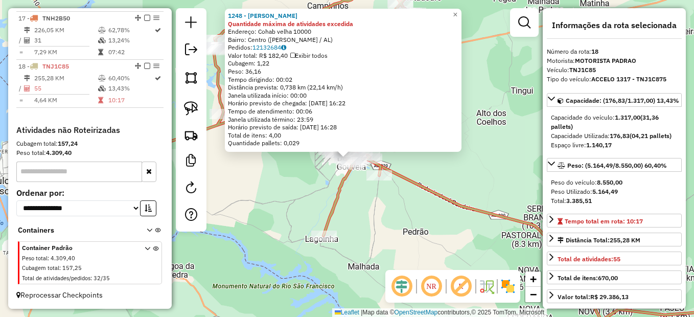
click at [435, 205] on div "1248 - [PERSON_NAME] Quantidade máxima de atividades excedida Endereço: Cohab v…" at bounding box center [347, 158] width 694 height 317
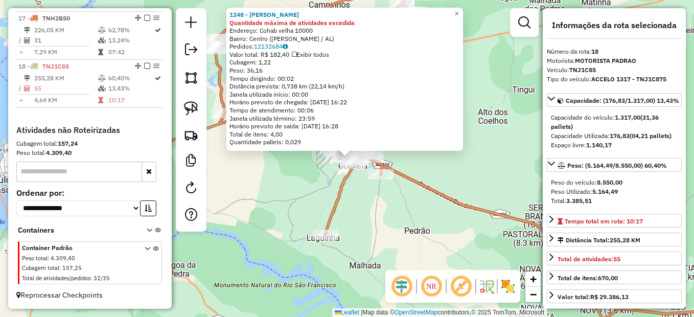
click at [436, 193] on icon at bounding box center [554, 233] width 418 height 171
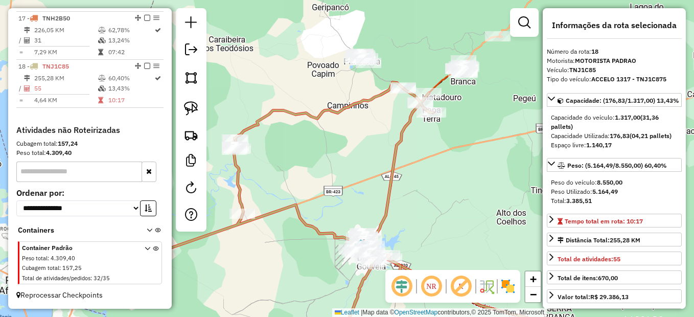
drag, startPoint x: 442, startPoint y: 136, endPoint x: 436, endPoint y: 235, distance: 98.3
click at [436, 235] on div "Janela de atendimento Grade de atendimento Capacidade Transportadoras Veículos …" at bounding box center [347, 158] width 694 height 317
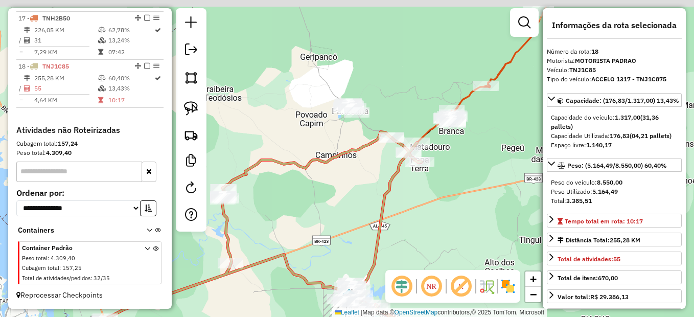
drag, startPoint x: 292, startPoint y: 142, endPoint x: 293, endPoint y: 164, distance: 22.5
click at [293, 164] on icon at bounding box center [248, 258] width 348 height 253
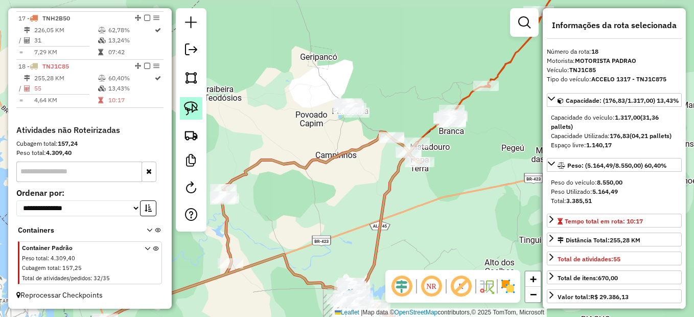
click at [189, 106] on img at bounding box center [191, 108] width 14 height 14
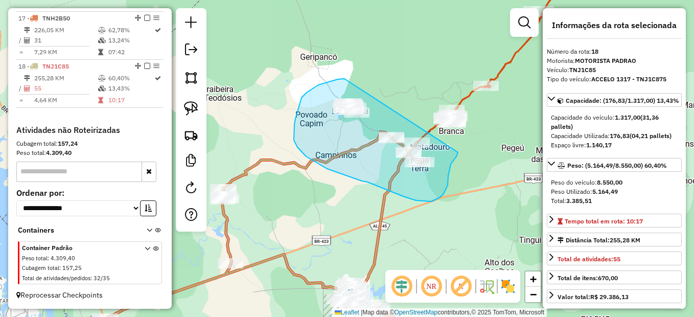
drag, startPoint x: 344, startPoint y: 79, endPoint x: 459, endPoint y: 149, distance: 134.9
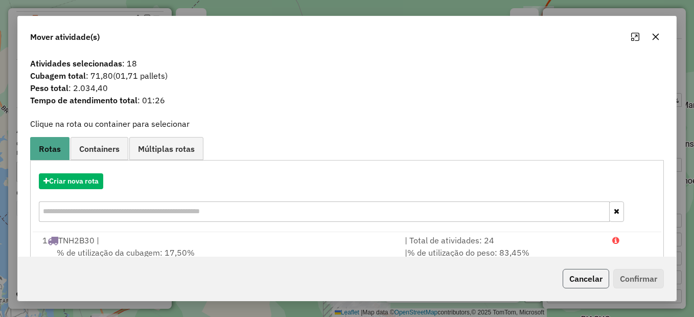
click at [579, 278] on button "Cancelar" at bounding box center [586, 278] width 46 height 19
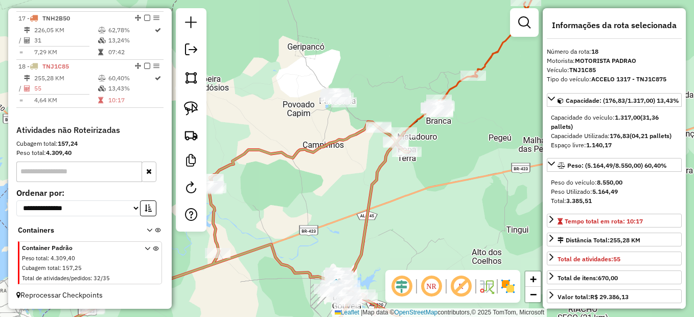
drag, startPoint x: 458, startPoint y: 215, endPoint x: 410, endPoint y: 165, distance: 69.7
click at [411, 168] on div "Janela de atendimento Grade de atendimento Capacidade Transportadoras Veículos …" at bounding box center [347, 158] width 694 height 317
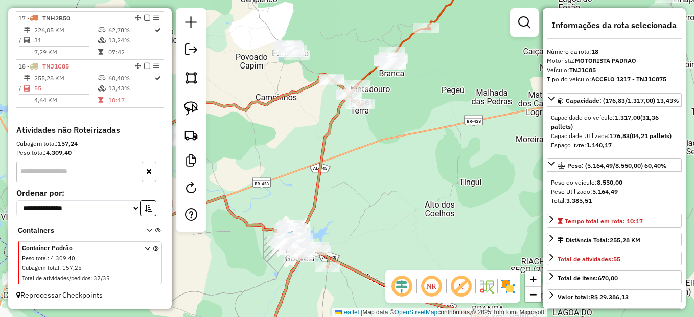
drag, startPoint x: 406, startPoint y: 177, endPoint x: 385, endPoint y: 165, distance: 24.3
click at [385, 165] on div "Janela de atendimento Grade de atendimento Capacidade Transportadoras Veículos …" at bounding box center [347, 158] width 694 height 317
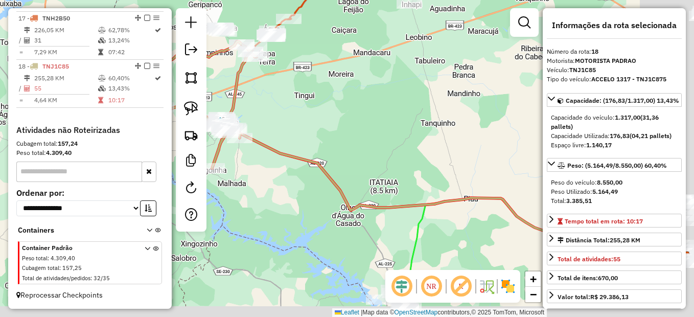
drag, startPoint x: 440, startPoint y: 203, endPoint x: 359, endPoint y: 143, distance: 101.3
click at [359, 143] on div "Janela de atendimento Grade de atendimento Capacidade Transportadoras Veículos …" at bounding box center [347, 158] width 694 height 317
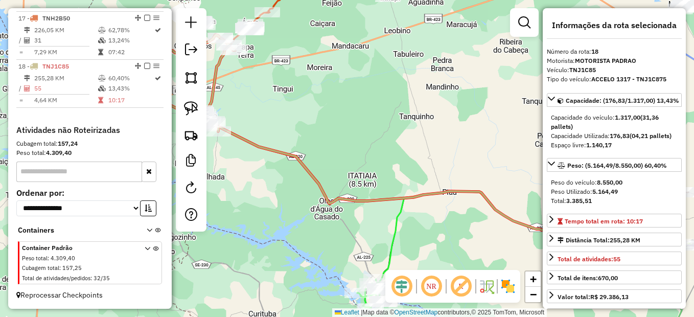
drag, startPoint x: 400, startPoint y: 180, endPoint x: 352, endPoint y: 159, distance: 52.4
click at [352, 159] on div "Janela de atendimento Grade de atendimento Capacidade Transportadoras Veículos …" at bounding box center [347, 158] width 694 height 317
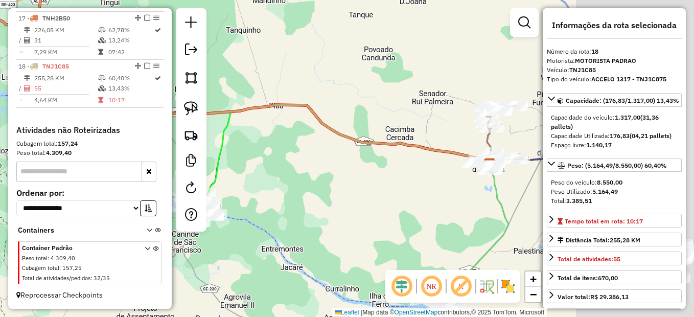
drag, startPoint x: 433, startPoint y: 197, endPoint x: 288, endPoint y: 125, distance: 162.2
click at [288, 125] on div "Janela de atendimento Grade de atendimento Capacidade Transportadoras Veículos …" at bounding box center [347, 158] width 694 height 317
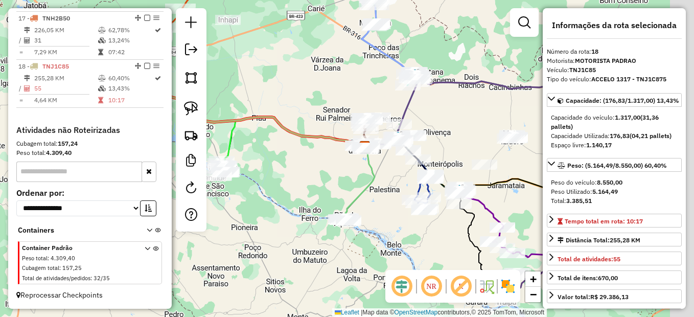
drag, startPoint x: 402, startPoint y: 199, endPoint x: 329, endPoint y: 178, distance: 76.1
click at [329, 178] on div "Janela de atendimento Grade de atendimento Capacidade Transportadoras Veículos …" at bounding box center [347, 158] width 694 height 317
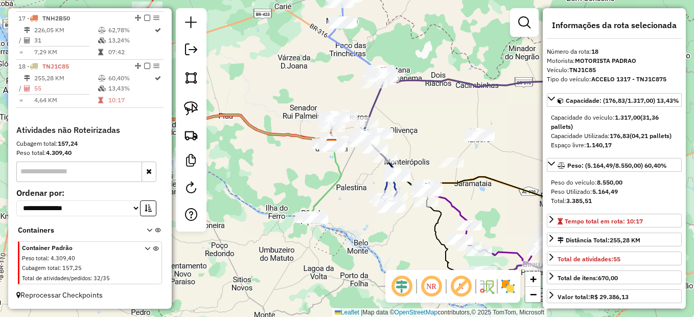
drag, startPoint x: 440, startPoint y: 138, endPoint x: 411, endPoint y: 138, distance: 29.1
click at [411, 138] on div "Janela de atendimento Grade de atendimento Capacidade Transportadoras Veículos …" at bounding box center [347, 158] width 694 height 317
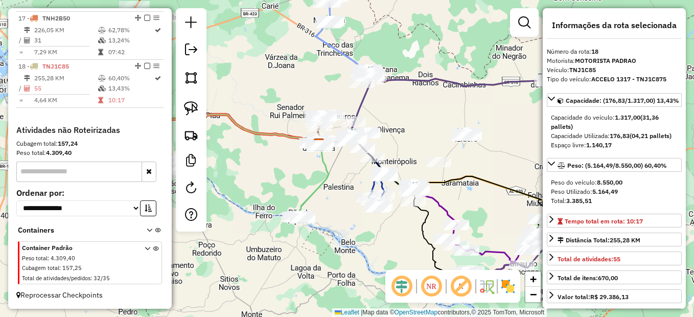
drag, startPoint x: 417, startPoint y: 139, endPoint x: 406, endPoint y: 134, distance: 12.3
click at [406, 134] on div "Janela de atendimento Grade de atendimento Capacidade Transportadoras Veículos …" at bounding box center [347, 158] width 694 height 317
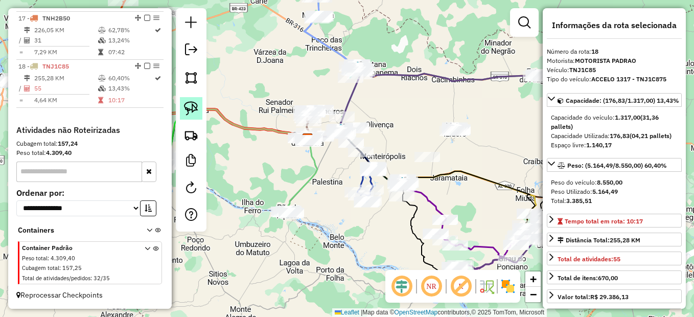
click at [188, 108] on img at bounding box center [191, 108] width 14 height 14
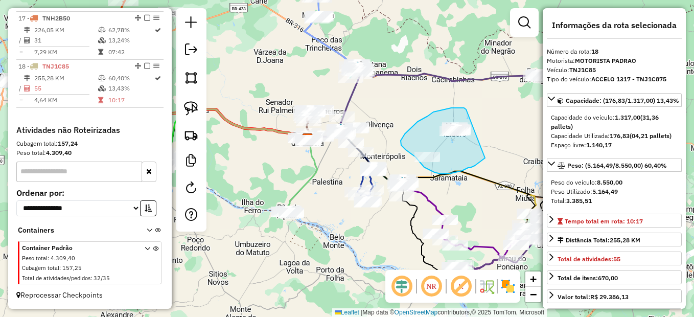
drag, startPoint x: 456, startPoint y: 108, endPoint x: 492, endPoint y: 151, distance: 55.5
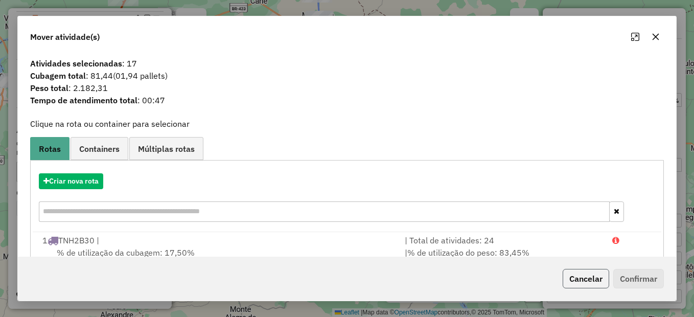
click at [587, 275] on button "Cancelar" at bounding box center [586, 278] width 46 height 19
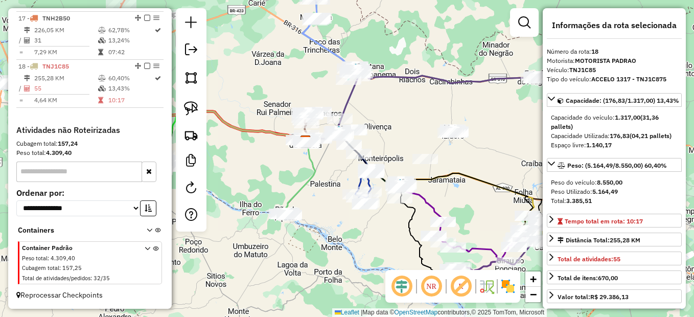
drag, startPoint x: 457, startPoint y: 177, endPoint x: 437, endPoint y: 194, distance: 25.8
click at [437, 194] on icon at bounding box center [419, 186] width 227 height 102
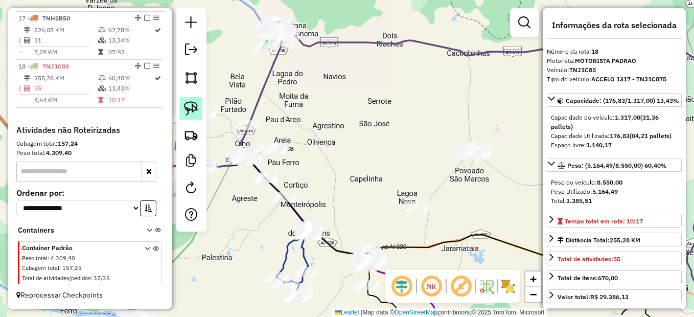
click at [194, 101] on link at bounding box center [191, 108] width 22 height 22
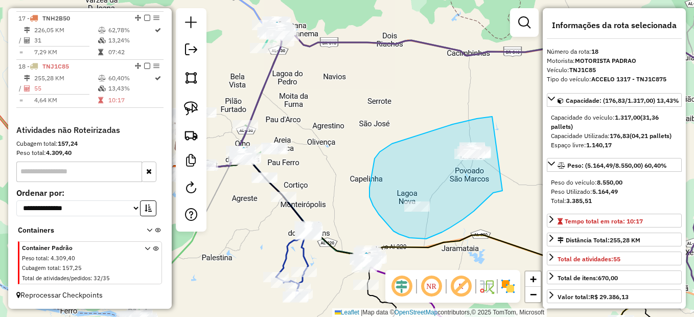
drag, startPoint x: 492, startPoint y: 116, endPoint x: 502, endPoint y: 190, distance: 74.3
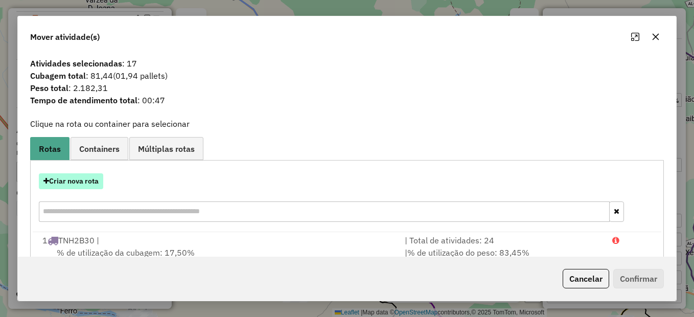
click at [85, 179] on button "Criar nova rota" at bounding box center [71, 181] width 64 height 16
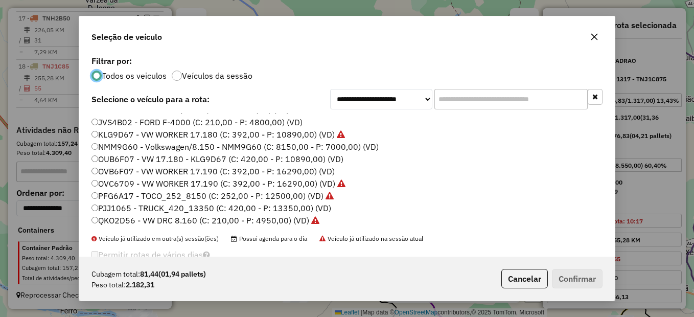
scroll to position [51, 0]
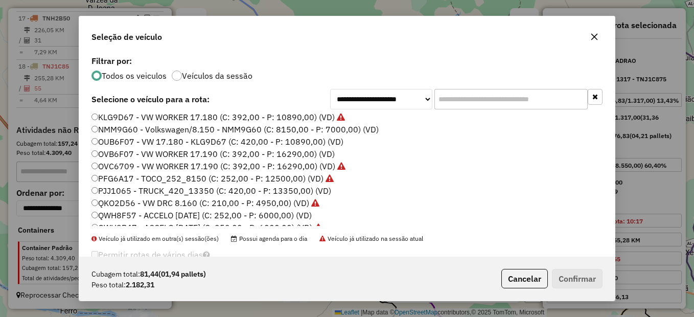
click at [110, 211] on label "QWH8F57 - ACCELO [DATE] (C: 252,00 - P: 6000,00) (VD)" at bounding box center [201, 215] width 220 height 12
click at [562, 272] on button "Confirmar" at bounding box center [577, 278] width 51 height 19
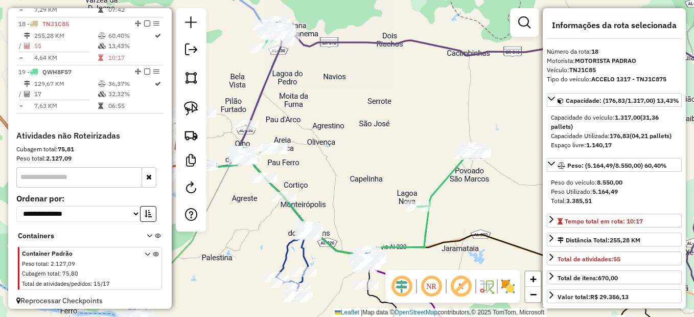
scroll to position [1196, 0]
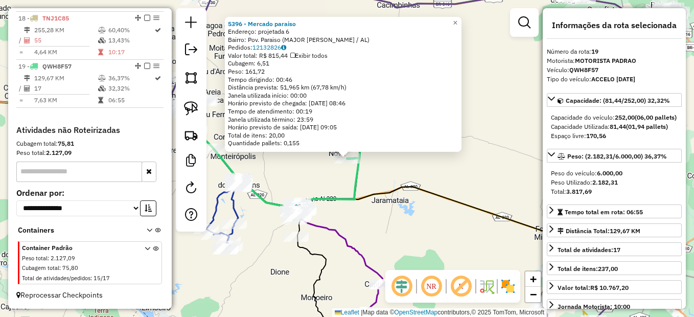
click at [412, 215] on div "5396 - Mercado paraiso Endereço: projetada 6 Bairro: Pov. Paraiso (MAJOR [PERSO…" at bounding box center [347, 158] width 694 height 317
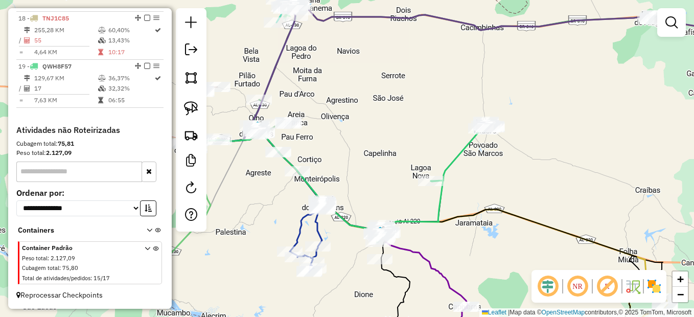
drag, startPoint x: 315, startPoint y: 178, endPoint x: 555, endPoint y: 240, distance: 248.0
click at [555, 240] on div "Janela de atendimento Grade de atendimento Capacidade Transportadoras Veículos …" at bounding box center [347, 158] width 694 height 317
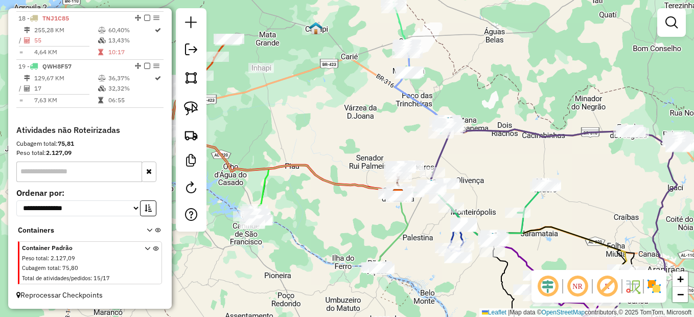
drag, startPoint x: 301, startPoint y: 134, endPoint x: 380, endPoint y: 129, distance: 79.4
click at [441, 190] on div "Janela de atendimento Grade de atendimento Capacidade Transportadoras Veículos …" at bounding box center [347, 158] width 694 height 317
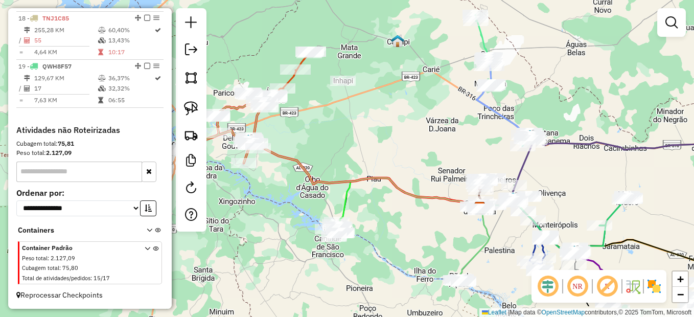
drag, startPoint x: 449, startPoint y: 211, endPoint x: 407, endPoint y: 167, distance: 61.1
click at [390, 161] on div "Janela de atendimento Grade de atendimento Capacidade Transportadoras Veículos …" at bounding box center [347, 158] width 694 height 317
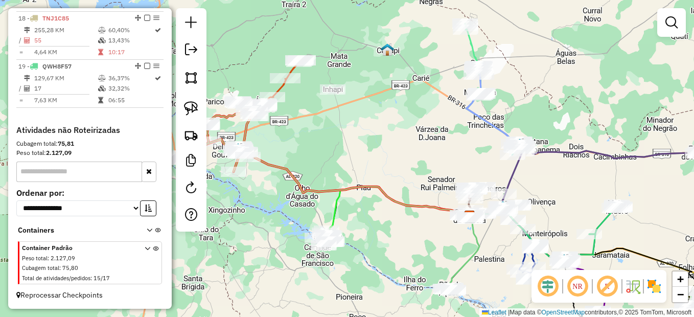
drag, startPoint x: 420, startPoint y: 118, endPoint x: 433, endPoint y: 132, distance: 18.8
click at [434, 132] on div "Janela de atendimento Grade de atendimento Capacidade Transportadoras Veículos …" at bounding box center [347, 158] width 694 height 317
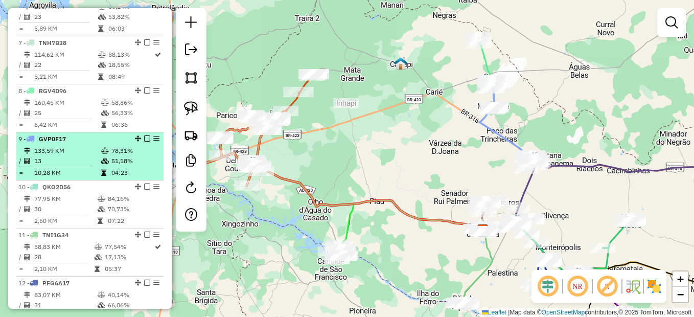
scroll to position [685, 0]
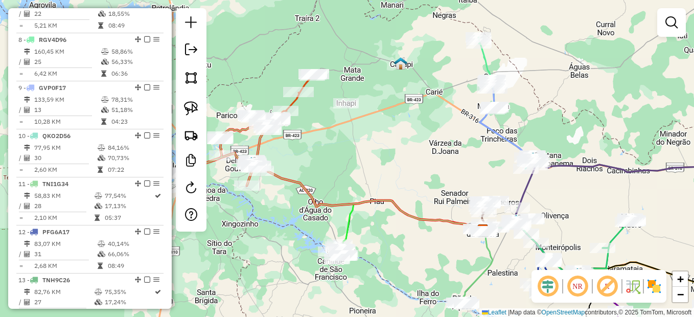
click at [294, 195] on div "Janela de atendimento Grade de atendimento Capacidade Transportadoras Veículos …" at bounding box center [347, 158] width 694 height 317
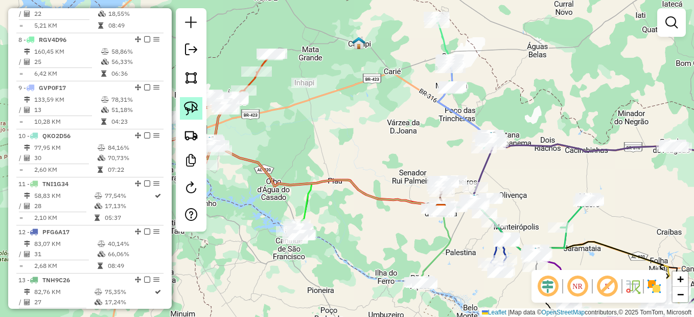
drag, startPoint x: 364, startPoint y: 185, endPoint x: 193, endPoint y: 116, distance: 184.5
click at [193, 116] on hb-router-mapa "Informações da Sessão 978400 - [DATE] Criação: [DATE] 17:24 Depósito: Umbeer To…" at bounding box center [347, 158] width 694 height 317
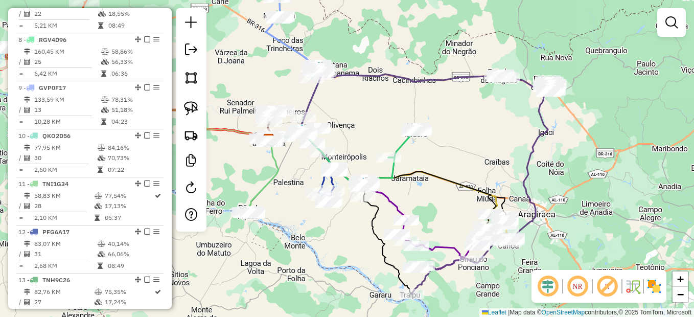
drag, startPoint x: 535, startPoint y: 150, endPoint x: 285, endPoint y: 142, distance: 251.0
click at [411, 142] on icon at bounding box center [482, 187] width 143 height 213
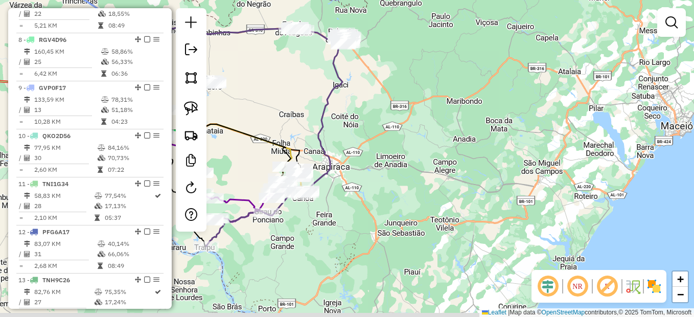
drag, startPoint x: 270, startPoint y: 212, endPoint x: 329, endPoint y: 167, distance: 74.0
click at [329, 167] on icon at bounding box center [277, 139] width 143 height 213
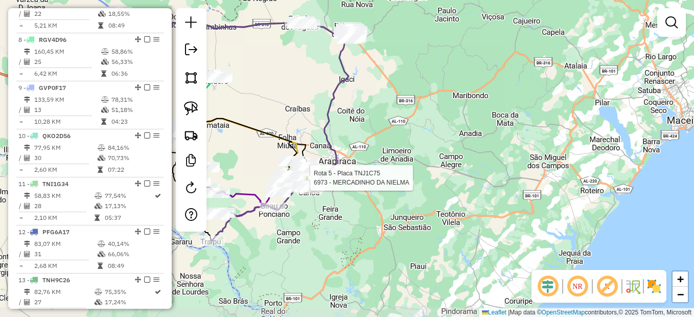
select select "*********"
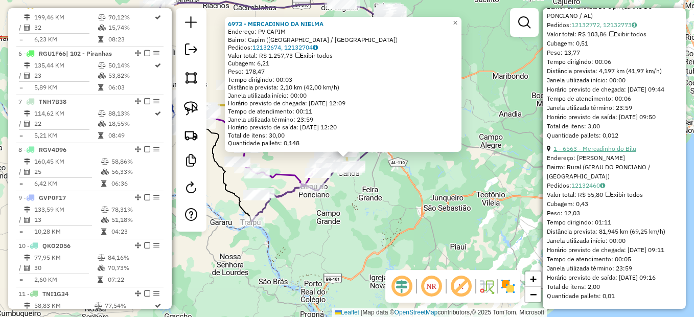
scroll to position [5370, 0]
click at [439, 203] on div "6973 - MERCADINHO DA [PERSON_NAME]: PV CAPIM Bairro: Capim ([GEOGRAPHIC_DATA] /…" at bounding box center [347, 158] width 694 height 317
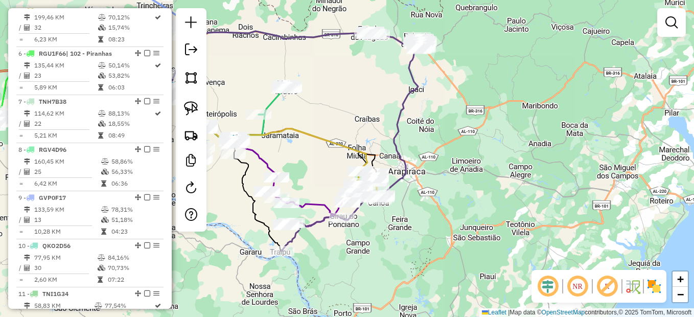
drag, startPoint x: 391, startPoint y: 229, endPoint x: 407, endPoint y: 182, distance: 49.3
click at [394, 232] on div "Janela de atendimento Grade de atendimento Capacidade Transportadoras Veículos …" at bounding box center [347, 158] width 694 height 317
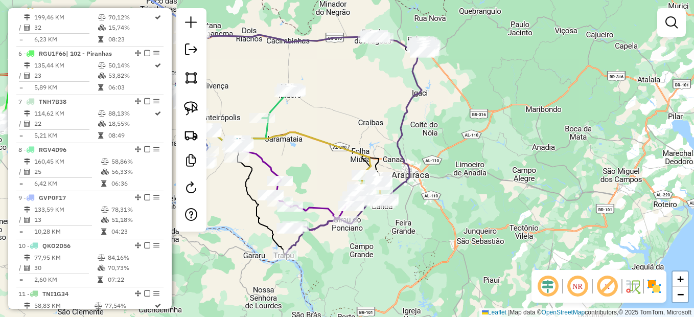
drag, startPoint x: 466, startPoint y: 130, endPoint x: 494, endPoint y: 113, distance: 32.3
click at [495, 112] on div "Janela de atendimento Grade de atendimento Capacidade Transportadoras Veículos …" at bounding box center [347, 158] width 694 height 317
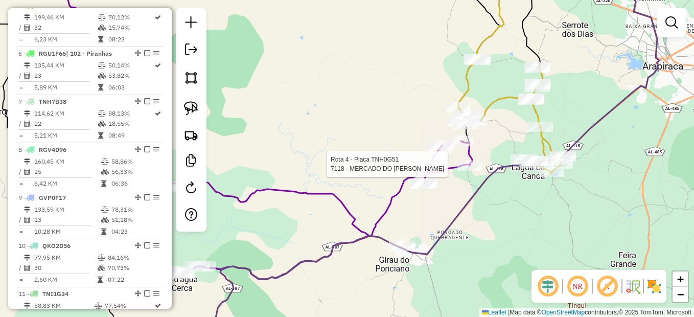
select select "*********"
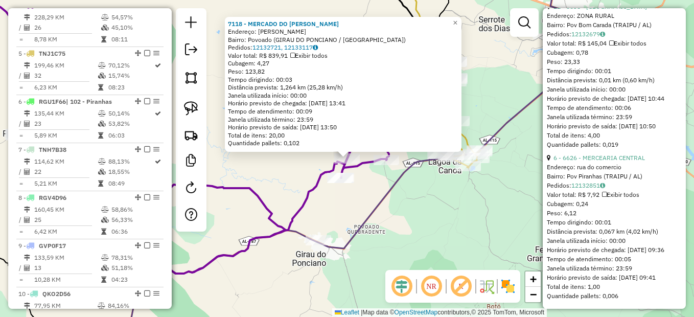
scroll to position [4288, 0]
click at [463, 199] on div "7118 - MERCADO DO [PERSON_NAME]: [PERSON_NAME]: Povoado ([GEOGRAPHIC_DATA] / [G…" at bounding box center [347, 158] width 694 height 317
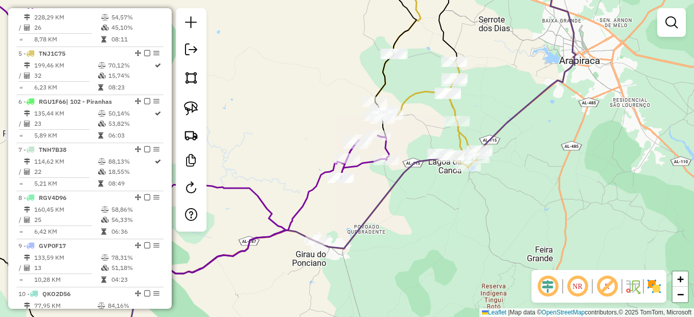
click at [367, 204] on div "Janela de atendimento Grade de atendimento Capacidade Transportadoras Veículos …" at bounding box center [347, 158] width 694 height 317
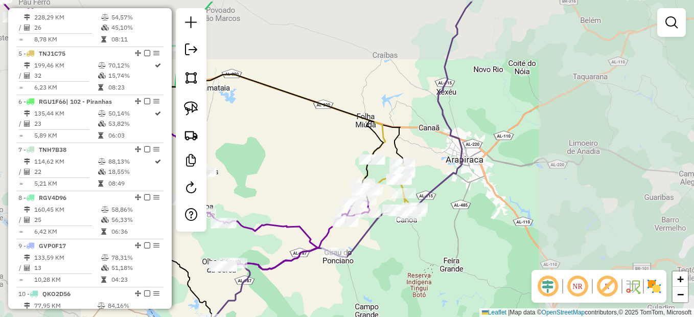
drag, startPoint x: 505, startPoint y: 120, endPoint x: 447, endPoint y: 183, distance: 85.3
click at [467, 209] on div "Janela de atendimento Grade de atendimento Capacidade Transportadoras Veículos …" at bounding box center [347, 158] width 694 height 317
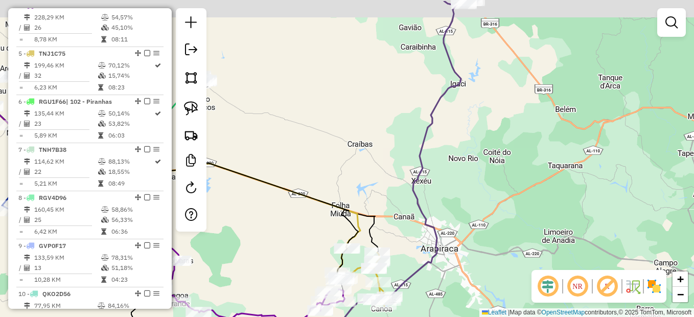
drag, startPoint x: 447, startPoint y: 150, endPoint x: 427, endPoint y: 222, distance: 75.2
click at [428, 223] on div "Janela de atendimento Grade de atendimento Capacidade Transportadoras Veículos …" at bounding box center [347, 158] width 694 height 317
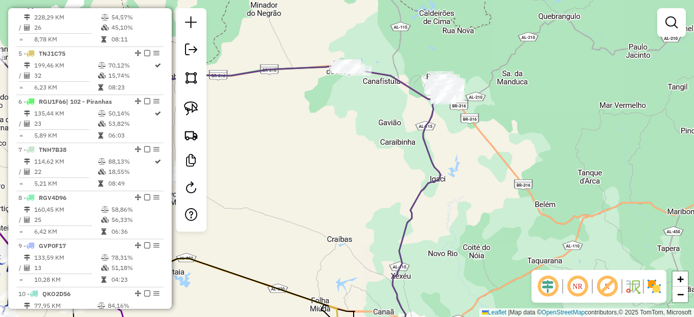
drag, startPoint x: 475, startPoint y: 132, endPoint x: 460, endPoint y: 199, distance: 69.1
click at [463, 202] on div "Janela de atendimento Grade de atendimento Capacidade Transportadoras Veículos …" at bounding box center [347, 158] width 694 height 317
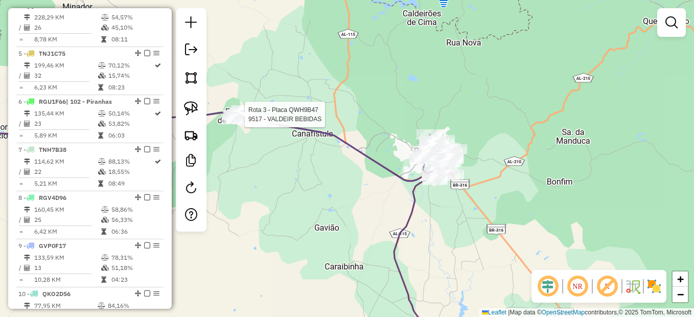
select select "*********"
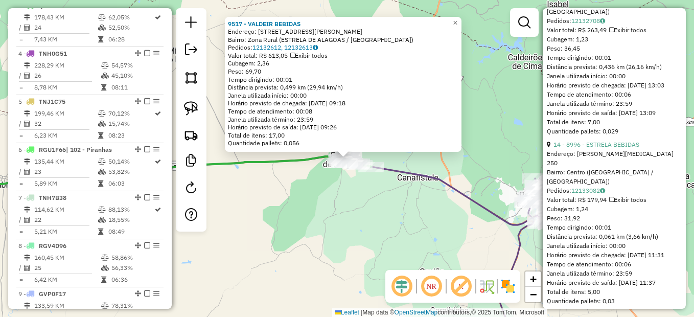
scroll to position [4004, 0]
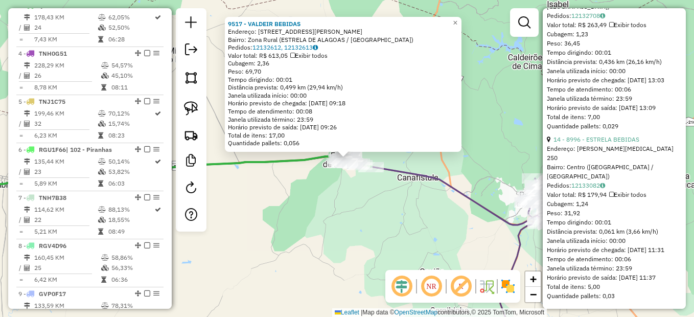
click at [479, 161] on div "9517 - VALDEIR BEBIDAS Endereço: [STREET_ADDRESS][PERSON_NAME] Pedidos: 1213261…" at bounding box center [347, 158] width 694 height 317
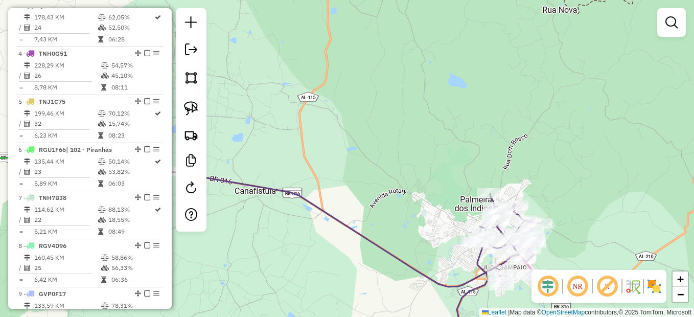
drag, startPoint x: 605, startPoint y: 210, endPoint x: 558, endPoint y: 134, distance: 89.0
click at [570, 137] on div "Janela de atendimento Grade de atendimento Capacidade Transportadoras Veículos …" at bounding box center [347, 158] width 694 height 317
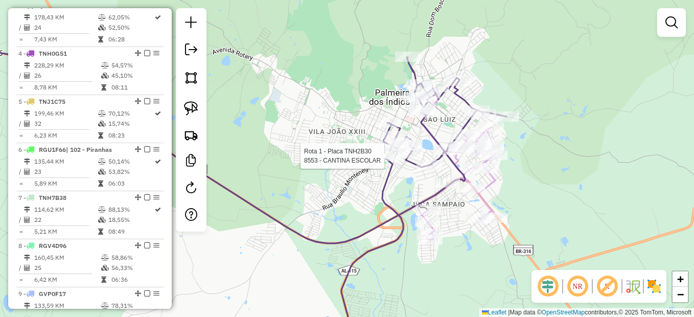
select select "*********"
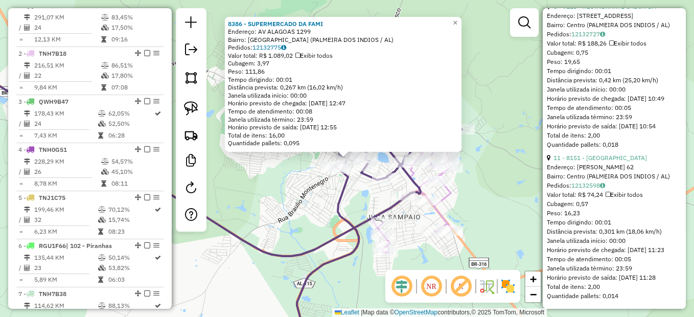
scroll to position [4132, 0]
click at [465, 202] on div "8386 - SUPERMERCADO DA FAMI Endereço: AV ALAGOAS 1299 Bairro: [GEOGRAPHIC_DATA]…" at bounding box center [347, 158] width 694 height 317
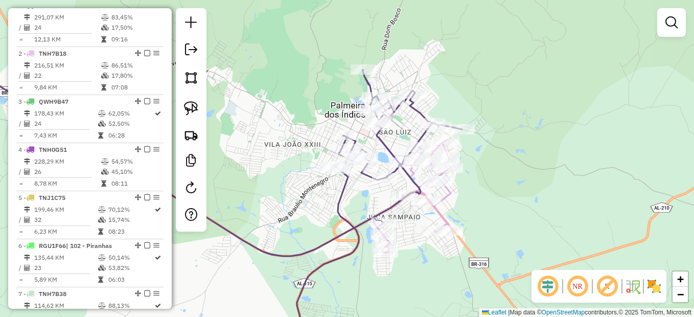
drag, startPoint x: 497, startPoint y: 217, endPoint x: 518, endPoint y: 154, distance: 66.4
click at [518, 158] on div "8386 - SUPERMERCADO DA FAMI Endereço: AV ALAGOAS 1299 Bairro: [GEOGRAPHIC_DATA]…" at bounding box center [347, 158] width 694 height 317
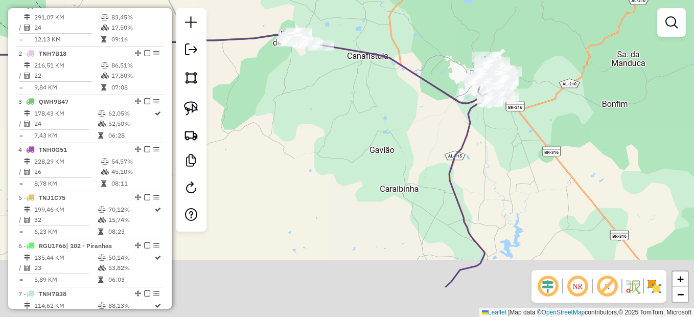
drag, startPoint x: 489, startPoint y: 236, endPoint x: 489, endPoint y: 153, distance: 82.8
click at [489, 157] on div "Janela de atendimento Grade de atendimento Capacidade Transportadoras Veículos …" at bounding box center [347, 158] width 694 height 317
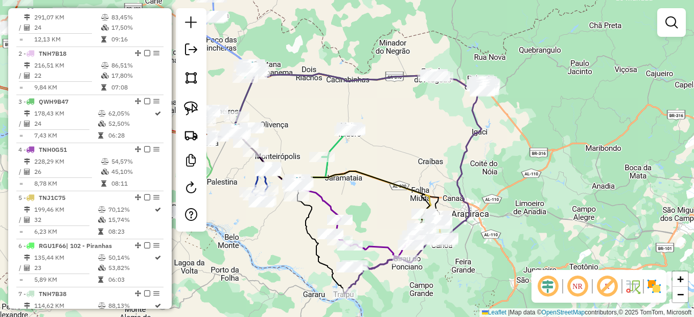
drag, startPoint x: 485, startPoint y: 205, endPoint x: 480, endPoint y: 153, distance: 52.4
click at [480, 153] on div "Janela de atendimento Grade de atendimento Capacidade Transportadoras Veículos …" at bounding box center [347, 158] width 694 height 317
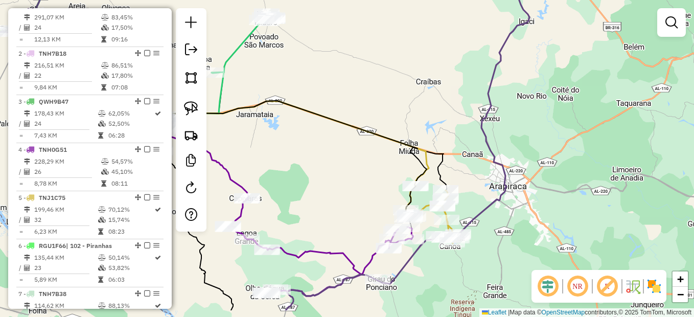
drag, startPoint x: 448, startPoint y: 200, endPoint x: 488, endPoint y: 158, distance: 58.9
click at [488, 158] on div "Janela de atendimento Grade de atendimento Capacidade Transportadoras Veículos …" at bounding box center [347, 158] width 694 height 317
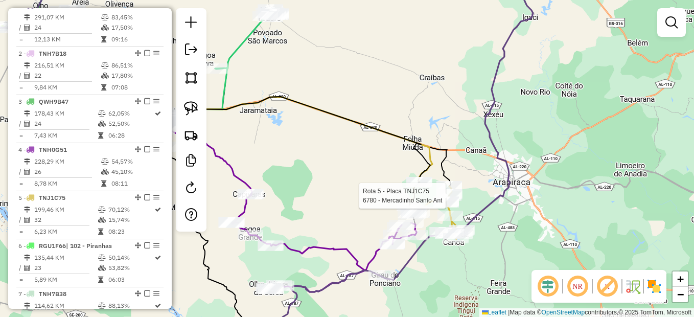
select select "*********"
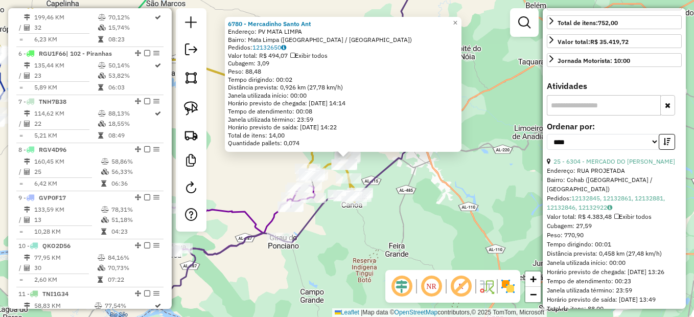
scroll to position [255, 0]
click at [651, 149] on select "**********" at bounding box center [603, 141] width 112 height 16
click at [677, 166] on div "25 - 6304 - MERCADO DO [PERSON_NAME]" at bounding box center [614, 160] width 135 height 9
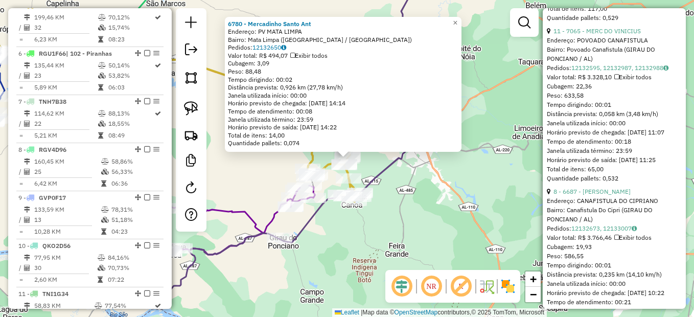
scroll to position [766, 0]
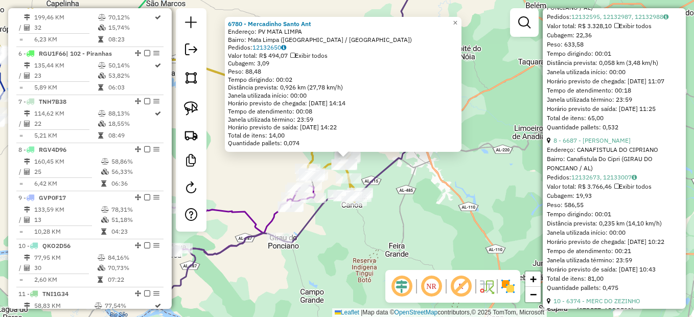
click at [464, 200] on div "6780 - Mercadinho Santo Ant Endereço: PV MATA LIMPA Bairro: [GEOGRAPHIC_DATA] (…" at bounding box center [347, 158] width 694 height 317
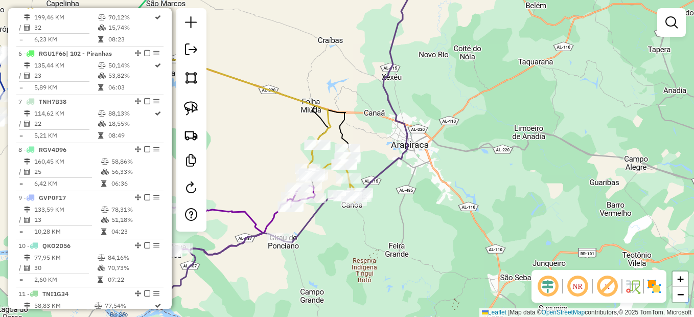
click at [543, 189] on div "6780 - Mercadinho Santo Ant Endereço: PV MATA LIMPA Bairro: [GEOGRAPHIC_DATA] (…" at bounding box center [347, 158] width 694 height 317
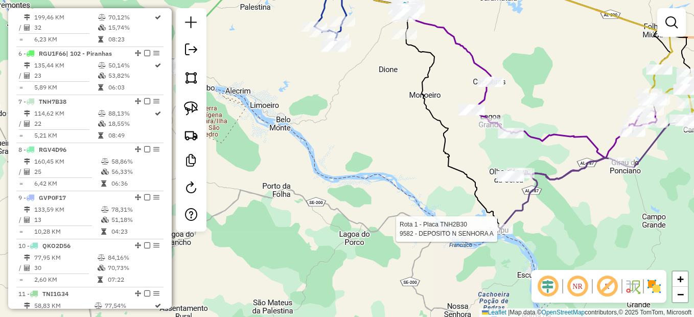
select select "*********"
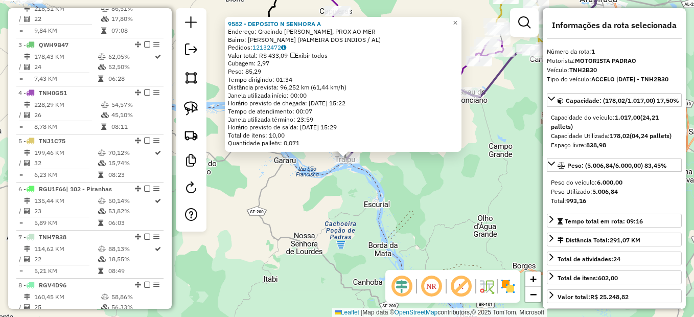
scroll to position [383, 0]
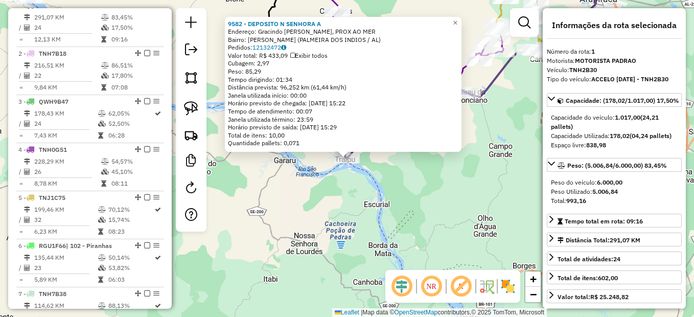
click at [455, 203] on div "9582 - DEPOSITO N SENHORA A Endereço: Gracindo [PERSON_NAME], PROX AO MER Bairr…" at bounding box center [347, 158] width 694 height 317
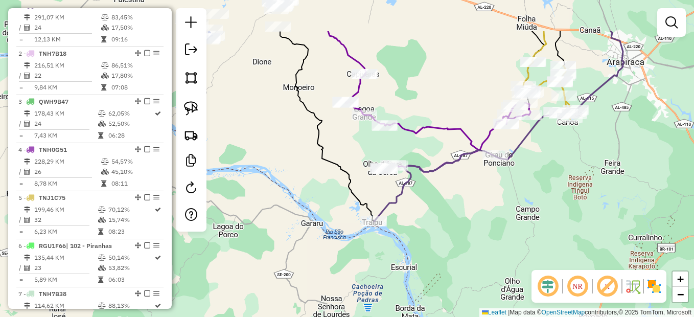
drag, startPoint x: 402, startPoint y: 199, endPoint x: 409, endPoint y: 242, distance: 43.5
click at [409, 221] on icon at bounding box center [499, 126] width 250 height 190
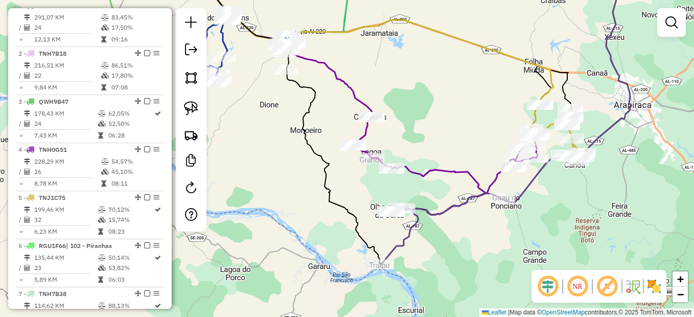
drag, startPoint x: 496, startPoint y: 232, endPoint x: 487, endPoint y: 225, distance: 12.0
click at [495, 232] on div "Janela de atendimento Grade de atendimento Capacidade Transportadoras Veículos …" at bounding box center [347, 158] width 694 height 317
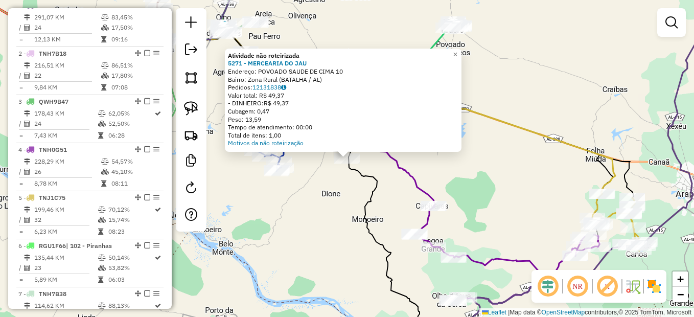
click at [389, 189] on div "Atividade não roteirizada 5271 - MERCEARIA DO JAU Endereço: POVOADO SAUDE DE CI…" at bounding box center [347, 158] width 694 height 317
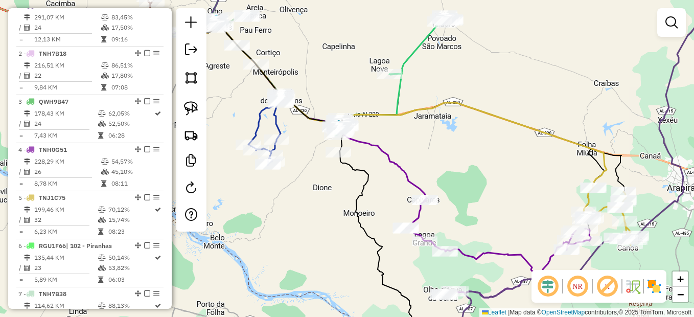
drag, startPoint x: 395, startPoint y: 195, endPoint x: 379, endPoint y: 181, distance: 21.5
click at [379, 181] on div "Janela de atendimento Grade de atendimento Capacidade Transportadoras Veículos …" at bounding box center [347, 158] width 694 height 317
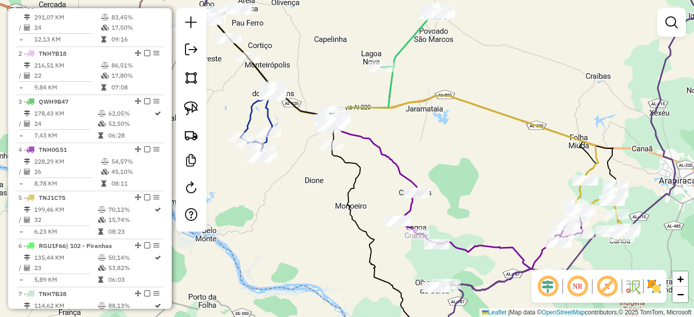
click at [414, 186] on icon at bounding box center [280, 106] width 276 height 174
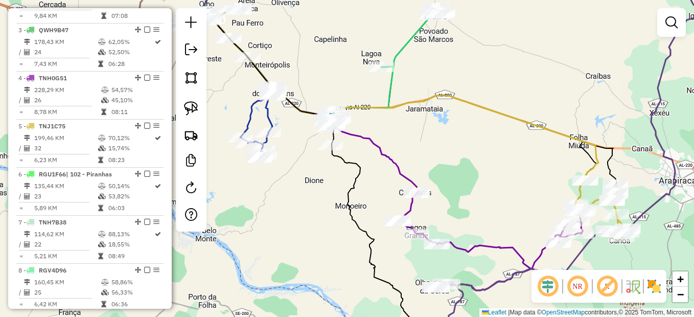
select select "*********"
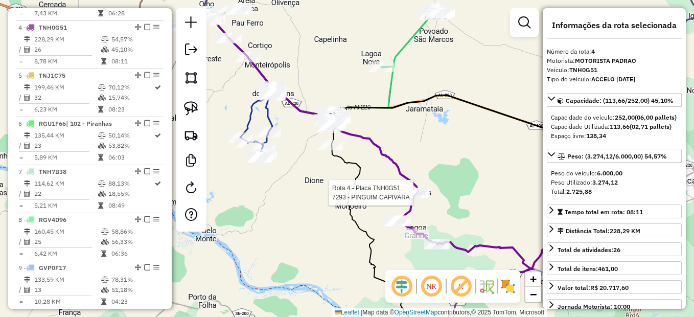
scroll to position [527, 0]
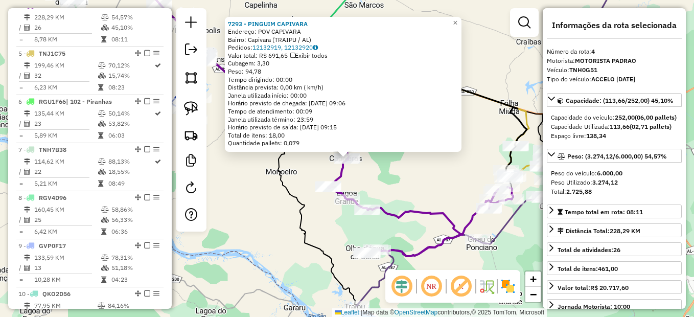
click at [411, 198] on div "7293 - PINGUIM CAPIVARA Endereço: POV CAPIVARA Bairro: Capivara (TRAIPU / [GEOG…" at bounding box center [347, 158] width 694 height 317
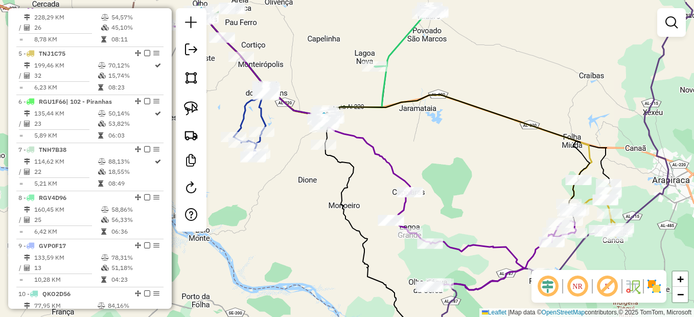
drag, startPoint x: 297, startPoint y: 173, endPoint x: 360, endPoint y: 207, distance: 71.3
click at [360, 207] on div "Janela de atendimento Grade de atendimento Capacidade Transportadoras Veículos …" at bounding box center [347, 158] width 694 height 317
click at [373, 72] on div at bounding box center [375, 66] width 26 height 10
select select "*********"
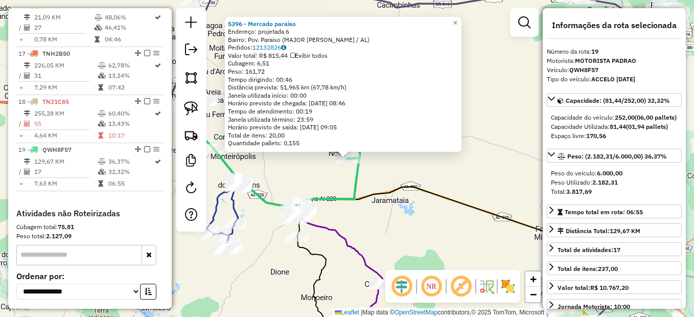
scroll to position [1196, 0]
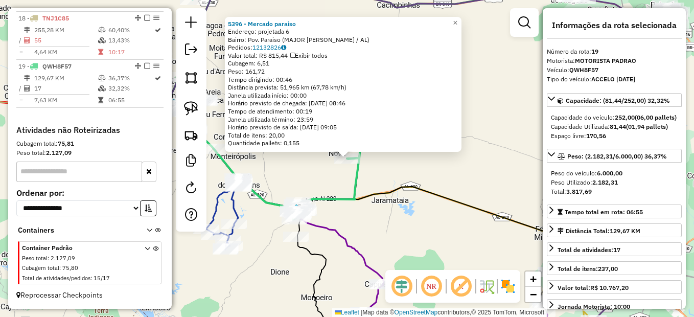
click at [354, 196] on icon at bounding box center [233, 158] width 251 height 97
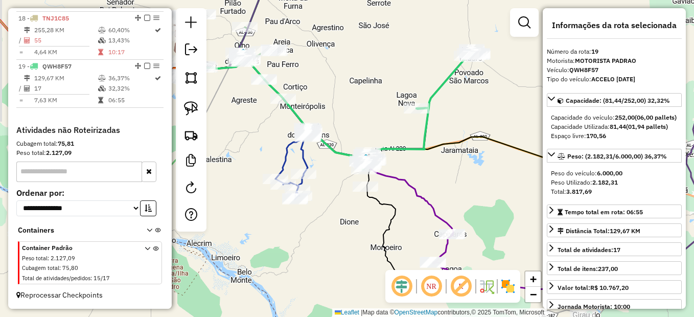
drag, startPoint x: 393, startPoint y: 195, endPoint x: 423, endPoint y: 168, distance: 40.2
click at [423, 168] on div "Janela de atendimento Grade de atendimento Capacidade Transportadoras Veículos …" at bounding box center [347, 158] width 694 height 317
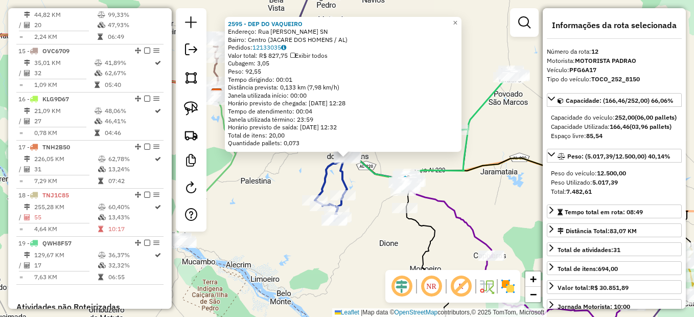
scroll to position [911, 0]
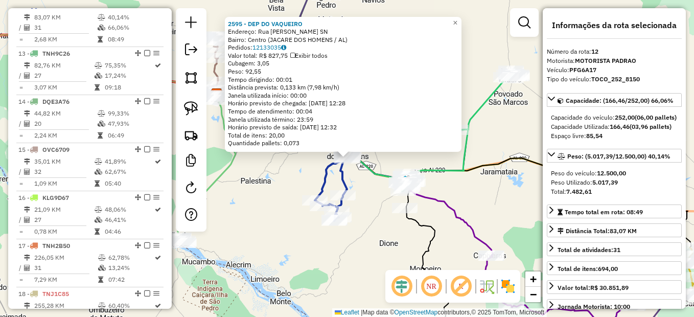
click at [272, 221] on div "2595 - DEP DO VAQUEIRO Endereço: Rua [PERSON_NAME] SN Bairro: Centro (JACARE DO…" at bounding box center [347, 158] width 694 height 317
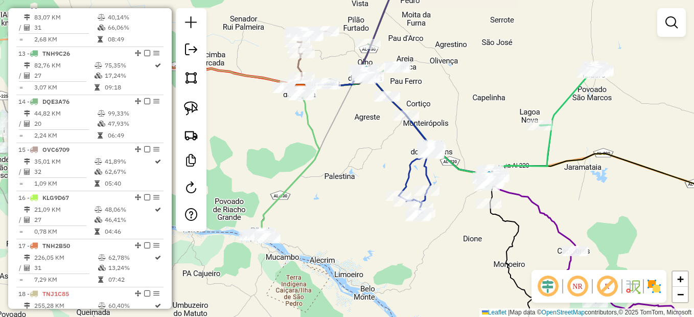
drag, startPoint x: 348, startPoint y: 215, endPoint x: 431, endPoint y: 222, distance: 83.0
click at [428, 226] on div "Janela de atendimento Grade de atendimento Capacidade Transportadoras Veículos …" at bounding box center [347, 158] width 694 height 317
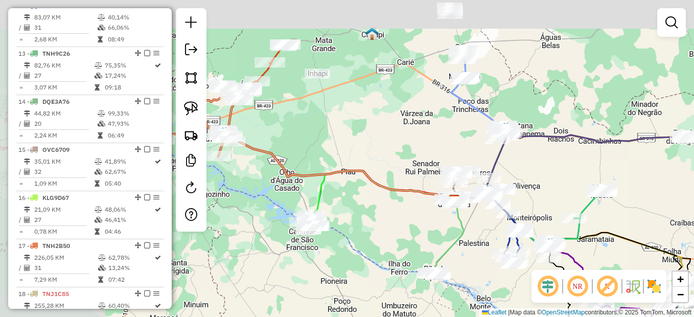
drag, startPoint x: 280, startPoint y: 135, endPoint x: 392, endPoint y: 218, distance: 139.2
click at [394, 218] on div "Janela de atendimento Grade de atendimento Capacidade Transportadoras Veículos …" at bounding box center [347, 158] width 694 height 317
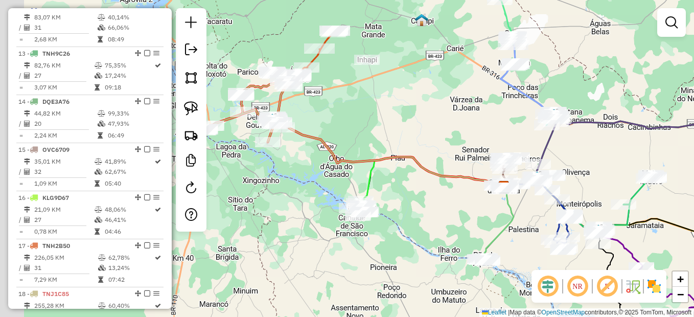
drag, startPoint x: 361, startPoint y: 191, endPoint x: 384, endPoint y: 184, distance: 23.9
click at [384, 184] on div "Janela de atendimento Grade de atendimento Capacidade Transportadoras Veículos …" at bounding box center [347, 158] width 694 height 317
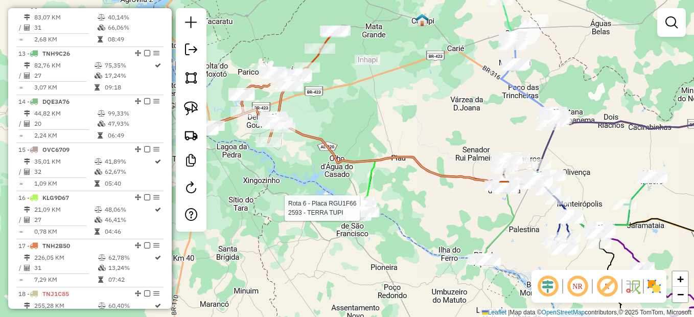
select select "*********"
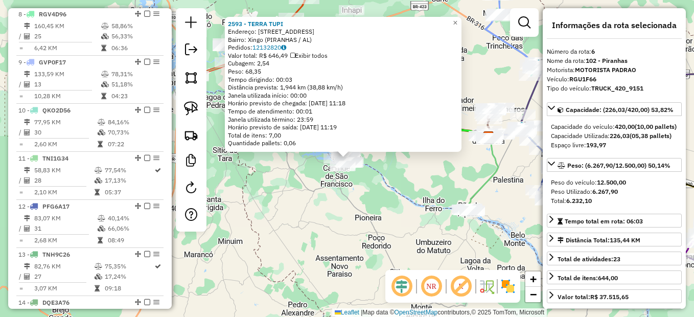
scroll to position [623, 0]
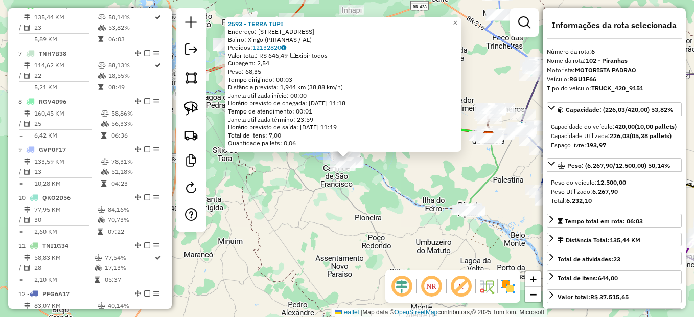
click at [395, 207] on div "2593 - TERRA TUPI Endereço: Rodovia Altemar Dutra 54 Bairro: [GEOGRAPHIC_DATA] …" at bounding box center [347, 158] width 694 height 317
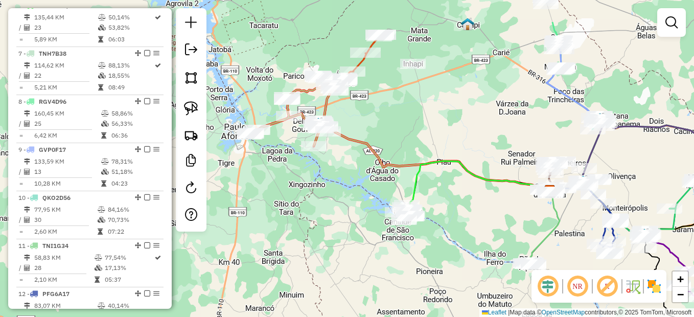
drag, startPoint x: 307, startPoint y: 163, endPoint x: 314, endPoint y: 172, distance: 11.6
click at [314, 172] on div "Janela de atendimento Grade de atendimento Capacidade Transportadoras Veículos …" at bounding box center [347, 158] width 694 height 317
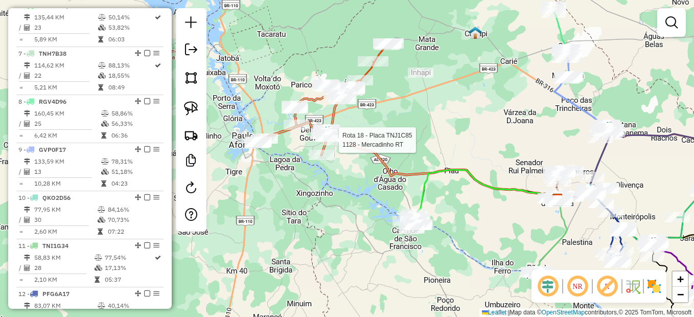
select select "*********"
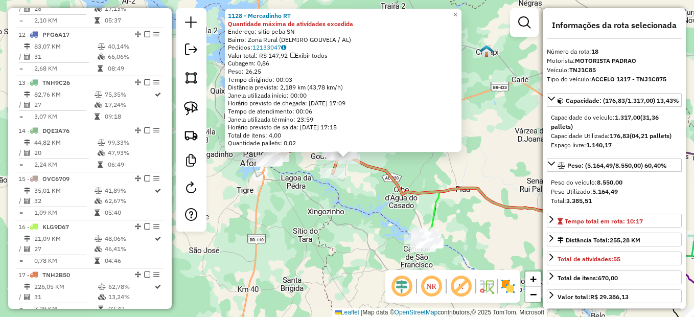
scroll to position [1196, 0]
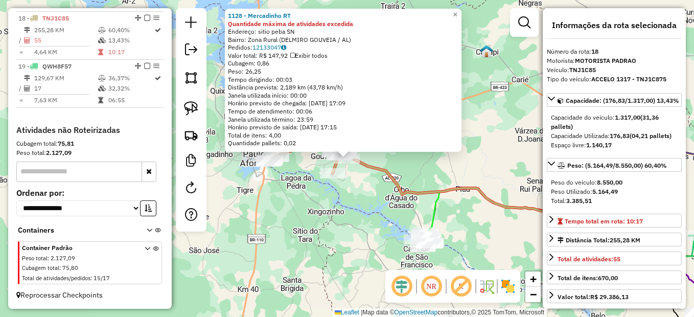
click at [367, 211] on div "1128 - Mercadinho RT Quantidade máxima de atividades excedida Endereço: sitio p…" at bounding box center [347, 158] width 694 height 317
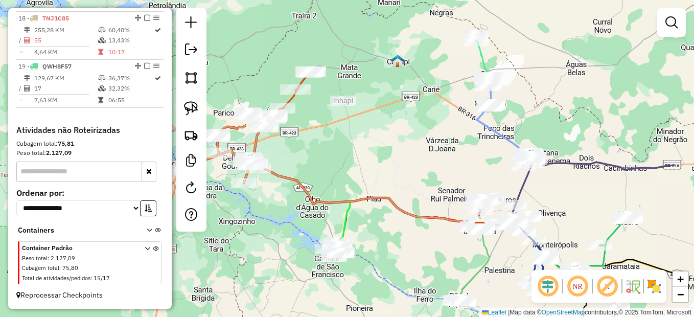
drag, startPoint x: 464, startPoint y: 175, endPoint x: 381, endPoint y: 185, distance: 83.9
click at [376, 185] on div "Janela de atendimento Grade de atendimento Capacidade Transportadoras Veículos …" at bounding box center [347, 158] width 694 height 317
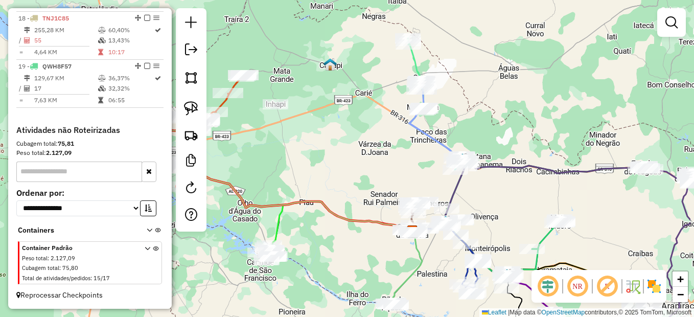
drag, startPoint x: 549, startPoint y: 124, endPoint x: 460, endPoint y: 130, distance: 89.7
click at [471, 130] on div "Janela de atendimento Grade de atendimento Capacidade Transportadoras Veículos …" at bounding box center [347, 158] width 694 height 317
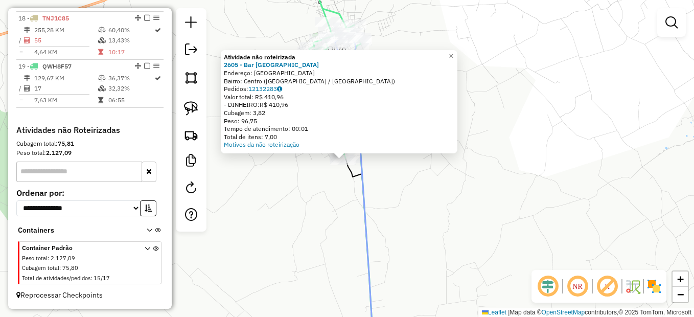
drag, startPoint x: 336, startPoint y: 162, endPoint x: 354, endPoint y: 204, distance: 45.1
click at [352, 204] on div "Atividade não roteirizada 2605 - Bar [GEOGRAPHIC_DATA] Endereço: [GEOGRAPHIC_DA…" at bounding box center [347, 158] width 694 height 317
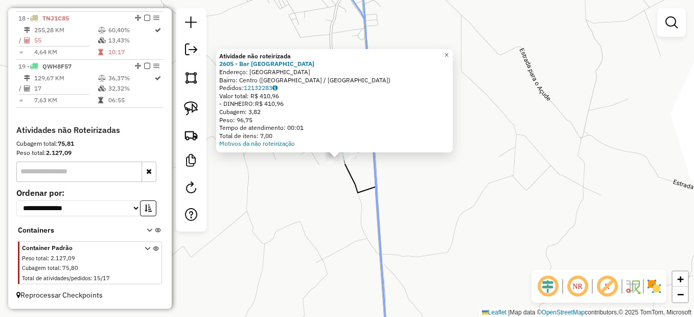
drag, startPoint x: 447, startPoint y: 201, endPoint x: 438, endPoint y: 190, distance: 14.6
click at [438, 190] on div "Atividade não roteirizada 2605 - Bar [GEOGRAPHIC_DATA] Endereço: [GEOGRAPHIC_DA…" at bounding box center [347, 158] width 694 height 317
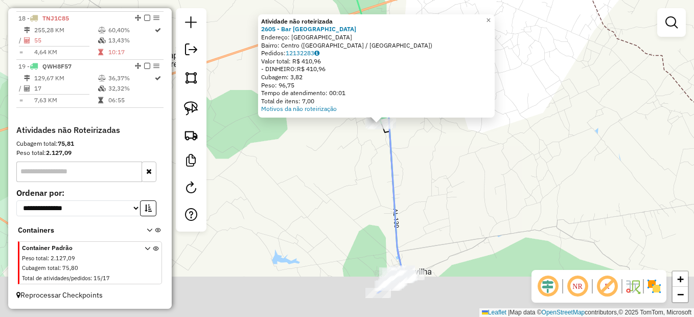
drag, startPoint x: 464, startPoint y: 199, endPoint x: 430, endPoint y: 159, distance: 52.5
click at [432, 159] on div "Atividade não roteirizada 2605 - Bar [GEOGRAPHIC_DATA] Endereço: [GEOGRAPHIC_DA…" at bounding box center [347, 158] width 694 height 317
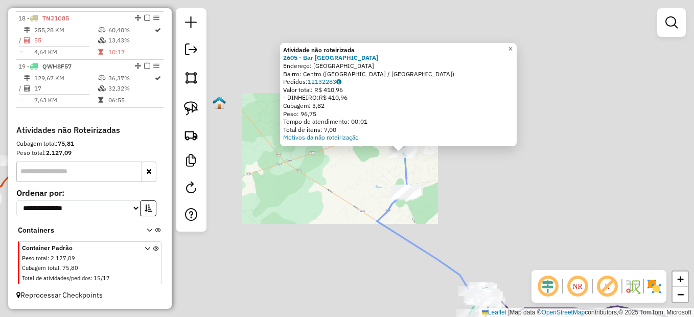
click at [490, 199] on div "Atividade não roteirizada 2605 - Bar [GEOGRAPHIC_DATA] Endereço: [GEOGRAPHIC_DA…" at bounding box center [347, 158] width 694 height 317
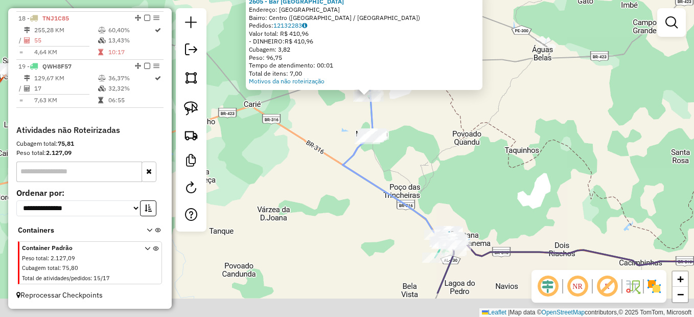
drag, startPoint x: 521, startPoint y: 212, endPoint x: 416, endPoint y: 99, distance: 154.0
click at [411, 75] on div "Atividade não roteirizada 2605 - Bar [GEOGRAPHIC_DATA] Endereço: [GEOGRAPHIC_DA…" at bounding box center [347, 158] width 694 height 317
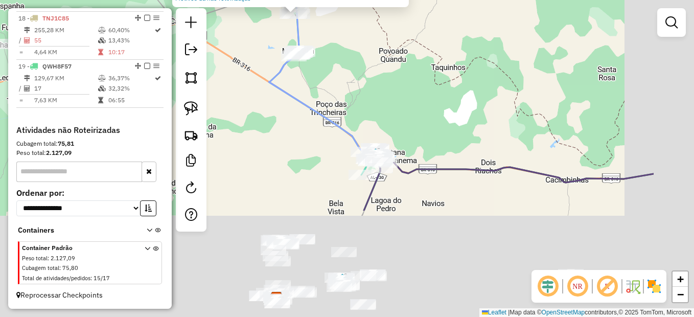
click at [475, 154] on div "Atividade não roteirizada 2605 - Bar [GEOGRAPHIC_DATA] Endereço: [GEOGRAPHIC_DA…" at bounding box center [347, 158] width 694 height 317
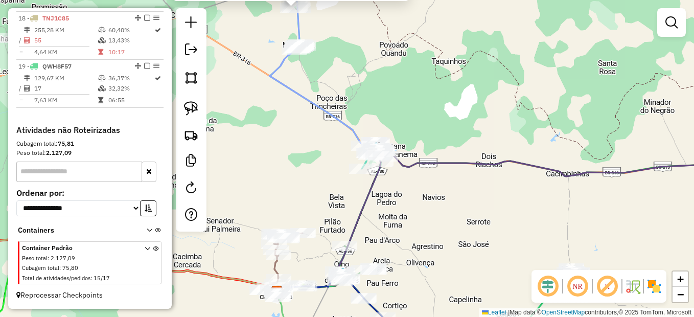
drag, startPoint x: 519, startPoint y: 174, endPoint x: 248, endPoint y: 114, distance: 277.3
click at [250, 111] on div "Atividade não roteirizada 2605 - Bar [GEOGRAPHIC_DATA] Endereço: [GEOGRAPHIC_DA…" at bounding box center [347, 158] width 694 height 317
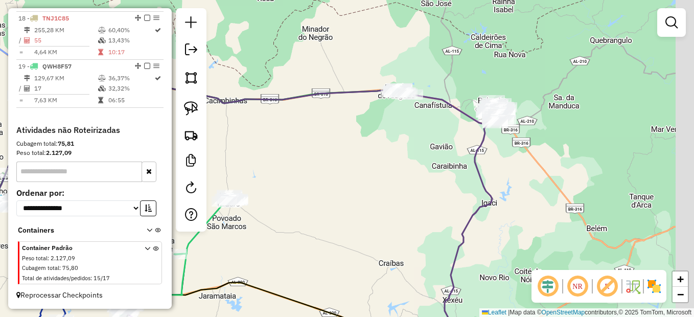
drag, startPoint x: 443, startPoint y: 156, endPoint x: 361, endPoint y: 145, distance: 83.0
click at [361, 145] on div "Atividade não roteirizada 2605 - Bar [GEOGRAPHIC_DATA] Endereço: [GEOGRAPHIC_DA…" at bounding box center [347, 158] width 694 height 317
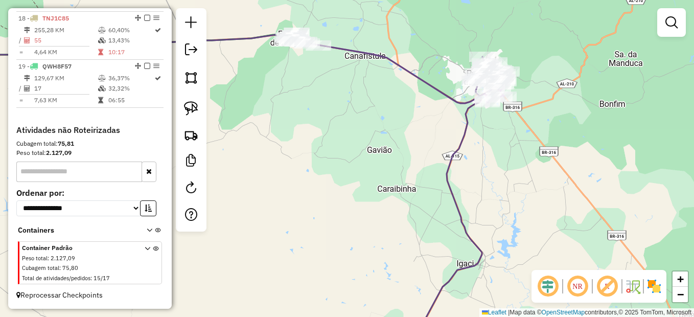
drag, startPoint x: 456, startPoint y: 116, endPoint x: 414, endPoint y: 180, distance: 76.4
click at [414, 180] on div "Atividade não roteirizada 2605 - Bar [GEOGRAPHIC_DATA] Endereço: [GEOGRAPHIC_DA…" at bounding box center [347, 158] width 694 height 317
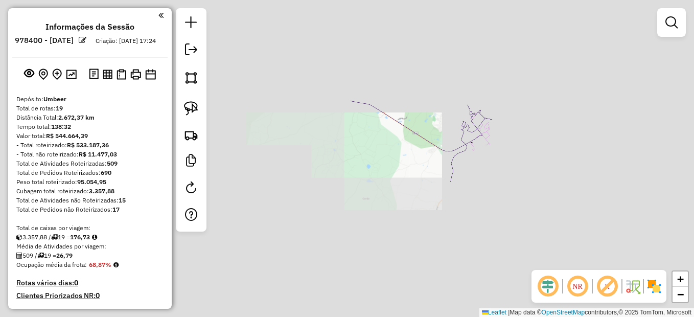
scroll to position [1196, 0]
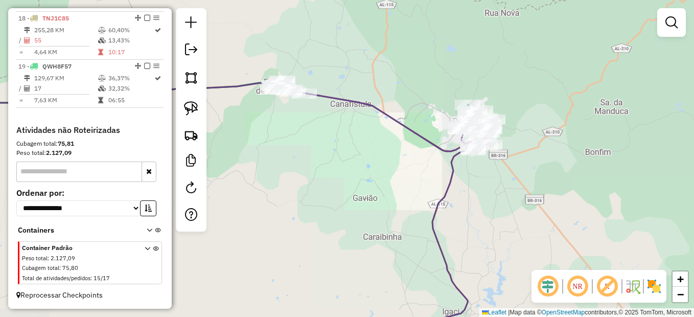
drag, startPoint x: 460, startPoint y: 217, endPoint x: 464, endPoint y: 150, distance: 67.6
click at [468, 152] on div "Atividade não roteirizada 2605 - Bar [GEOGRAPHIC_DATA] Endereço: [GEOGRAPHIC_DA…" at bounding box center [347, 158] width 694 height 317
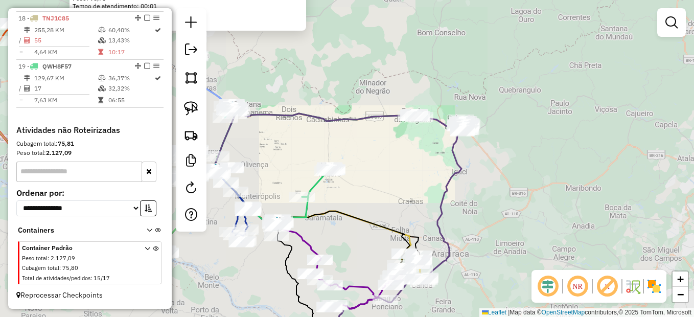
drag, startPoint x: 434, startPoint y: 233, endPoint x: 424, endPoint y: 159, distance: 74.8
click at [424, 159] on icon at bounding box center [396, 226] width 143 height 213
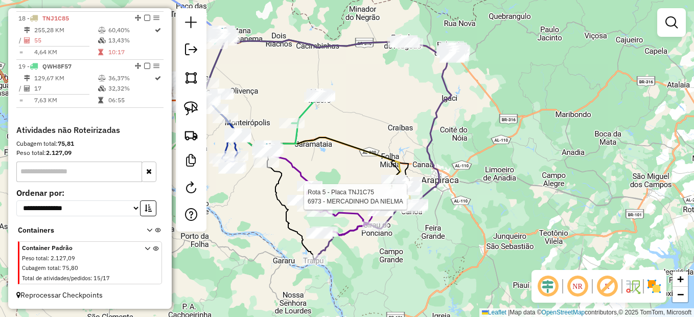
select select "*********"
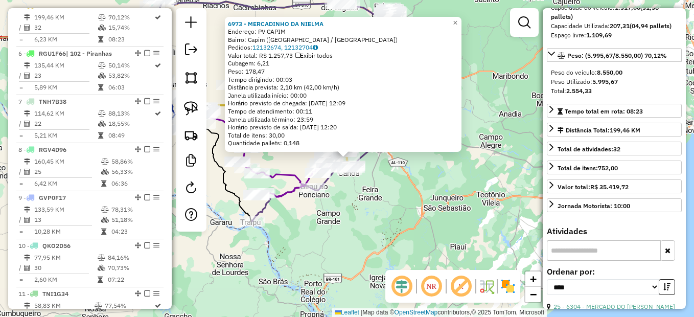
scroll to position [153, 0]
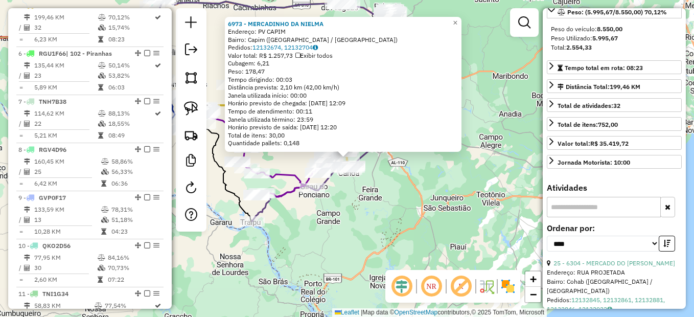
click at [582, 217] on input "text" at bounding box center [604, 207] width 114 height 20
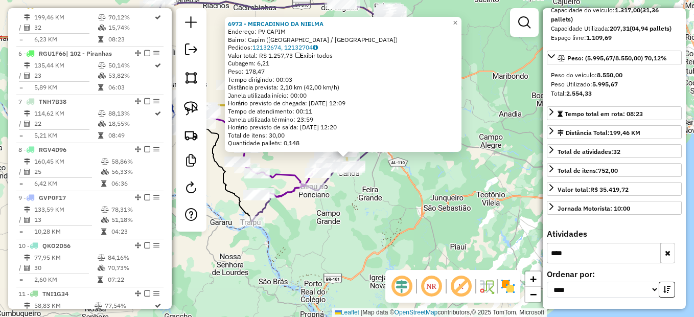
scroll to position [126, 0]
type input "*****"
click at [467, 222] on div "6973 - MERCADINHO DA [PERSON_NAME]: PV CAPIM Bairro: Capim ([GEOGRAPHIC_DATA] /…" at bounding box center [347, 158] width 694 height 317
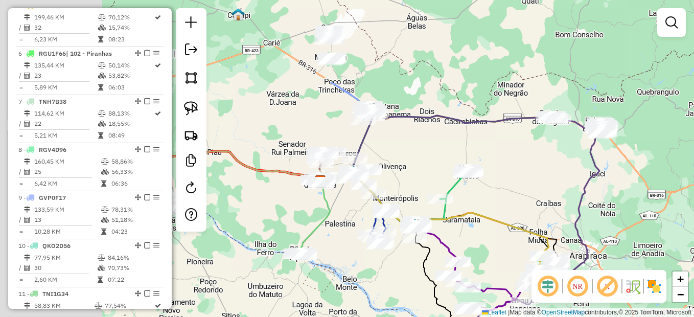
drag, startPoint x: 460, startPoint y: 214, endPoint x: 486, endPoint y: 217, distance: 26.2
click at [486, 217] on icon at bounding box center [434, 215] width 228 height 81
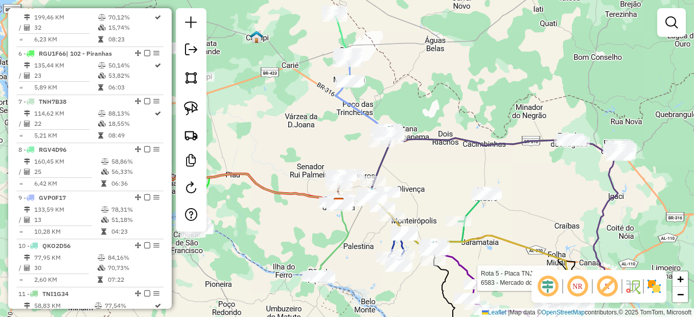
drag, startPoint x: 345, startPoint y: 68, endPoint x: 368, endPoint y: 127, distance: 63.1
click at [368, 127] on div "Rota 5 - Placa TNJ1C75 6583 - Mercado do Galego Janela de atendimento Grade de …" at bounding box center [347, 158] width 694 height 317
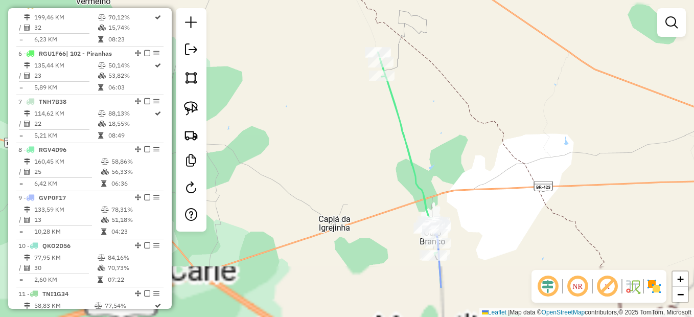
click at [357, 118] on div "Rota 5 - Placa TNJ1C75 6583 - Mercado do Galego Janela de atendimento Grade de …" at bounding box center [347, 158] width 694 height 317
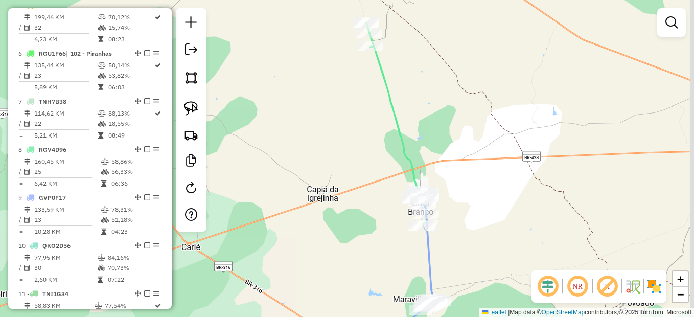
drag, startPoint x: 457, startPoint y: 207, endPoint x: 420, endPoint y: 128, distance: 87.1
click at [421, 128] on div "Rota 5 - Placa TNJ1C75 6583 - Mercado do Galego Janela de atendimento Grade de …" at bounding box center [347, 158] width 694 height 317
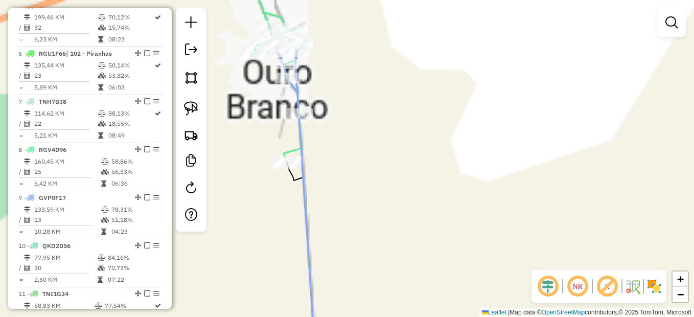
click at [397, 226] on div "Rota 5 - Placa TNJ1C75 6583 - Mercado do Galego Janela de atendimento Grade de …" at bounding box center [347, 158] width 694 height 317
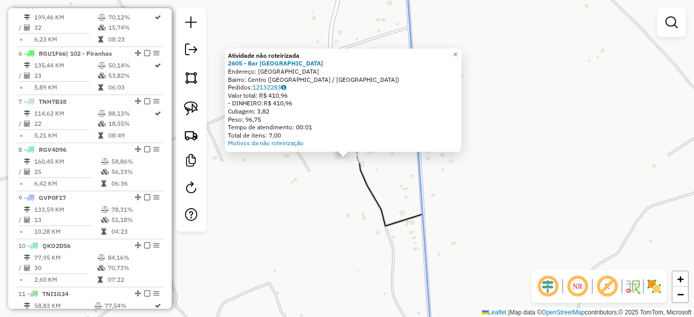
click at [326, 214] on div "Atividade não roteirizada 2605 - Bar [GEOGRAPHIC_DATA] Endereço: [GEOGRAPHIC_DA…" at bounding box center [347, 158] width 694 height 317
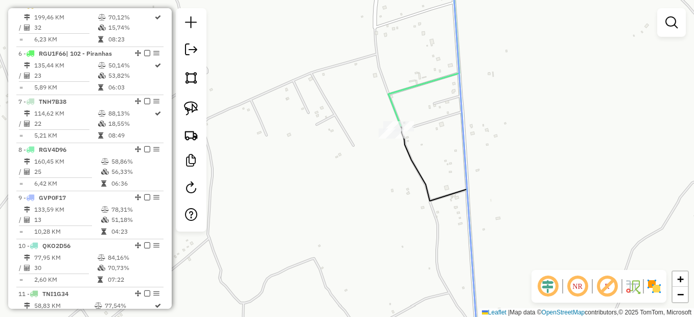
drag, startPoint x: 360, startPoint y: 205, endPoint x: 390, endPoint y: 168, distance: 48.0
click at [389, 176] on div "Janela de atendimento Grade de atendimento Capacidade Transportadoras Veículos …" at bounding box center [347, 158] width 694 height 317
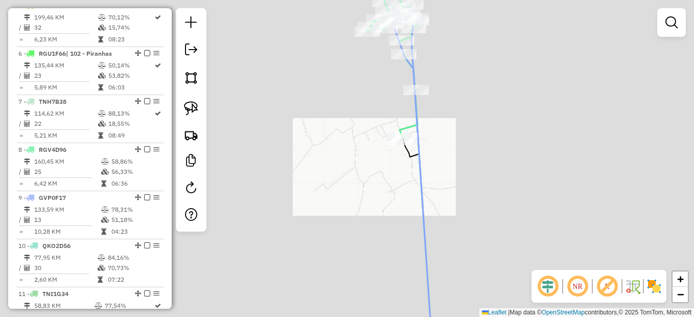
drag, startPoint x: 388, startPoint y: 222, endPoint x: 392, endPoint y: 167, distance: 54.8
click at [392, 167] on div "Janela de atendimento Grade de atendimento Capacidade Transportadoras Veículos …" at bounding box center [347, 158] width 694 height 317
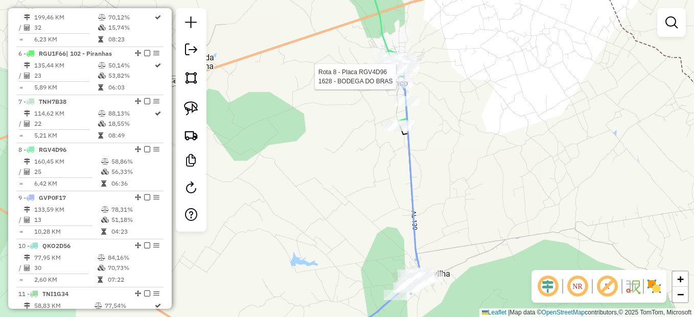
select select "*********"
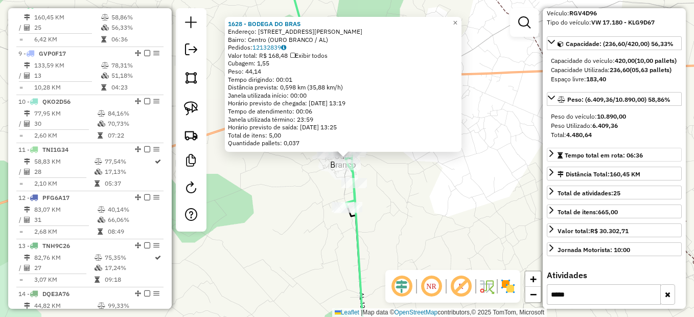
scroll to position [116, 0]
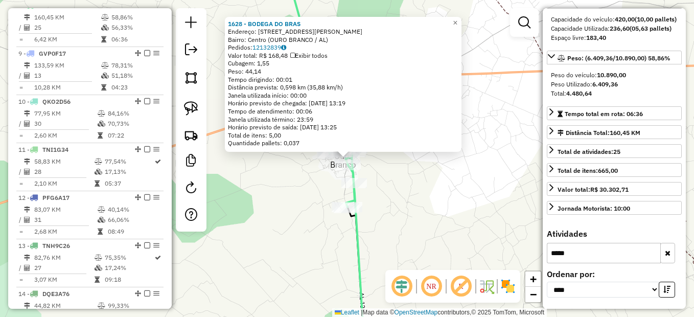
click at [670, 254] on button "button" at bounding box center [667, 253] width 15 height 20
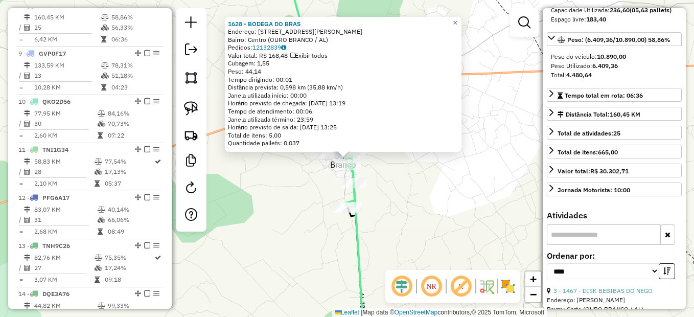
click at [425, 253] on div "1628 - BODEGA DO BRAS Endereço: [STREET_ADDRESS][PERSON_NAME] Bairro: Centro (O…" at bounding box center [347, 158] width 694 height 317
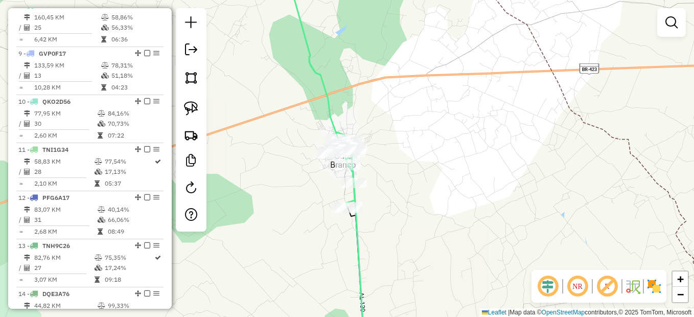
drag, startPoint x: 459, startPoint y: 191, endPoint x: 520, endPoint y: 80, distance: 126.0
click at [516, 92] on div "Janela de atendimento Grade de atendimento Capacidade Transportadoras Veículos …" at bounding box center [347, 158] width 694 height 317
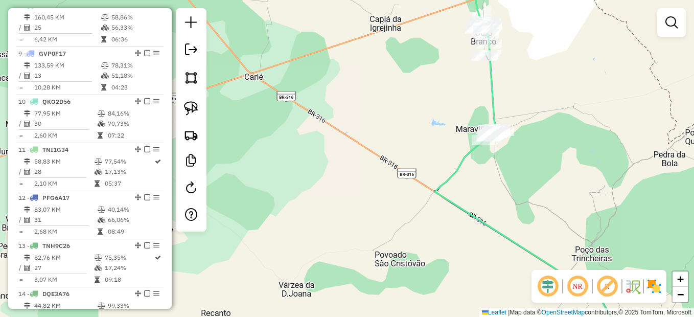
drag, startPoint x: 455, startPoint y: 213, endPoint x: 460, endPoint y: 155, distance: 58.5
click at [463, 160] on div "Janela de atendimento Grade de atendimento Capacidade Transportadoras Veículos …" at bounding box center [347, 158] width 694 height 317
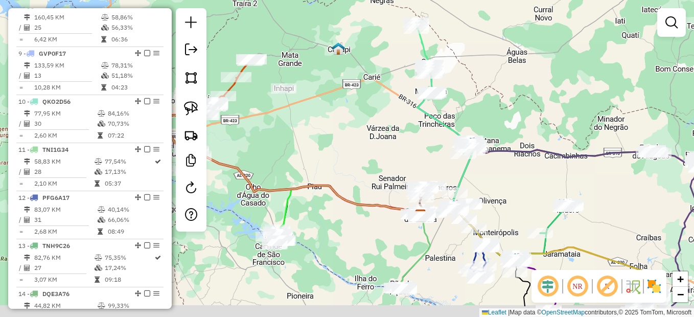
drag, startPoint x: 546, startPoint y: 163, endPoint x: 470, endPoint y: 114, distance: 90.1
click at [479, 97] on div "Janela de atendimento Grade de atendimento Capacidade Transportadoras Veículos …" at bounding box center [347, 158] width 694 height 317
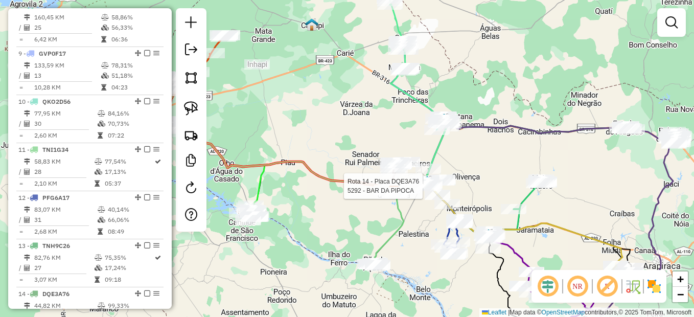
select select "*********"
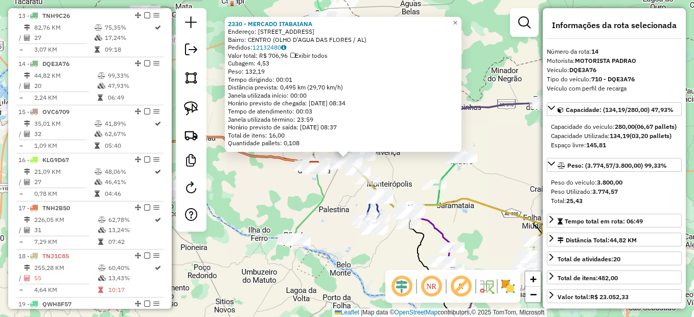
scroll to position [1008, 0]
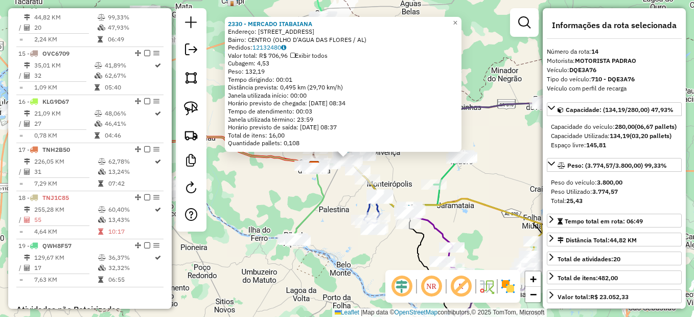
click at [456, 195] on div "Rota 19 - Placa QWH8F57 5396 - Mercado paraiso 2330 - MERCADO [GEOGRAPHIC_DATA]…" at bounding box center [347, 158] width 694 height 317
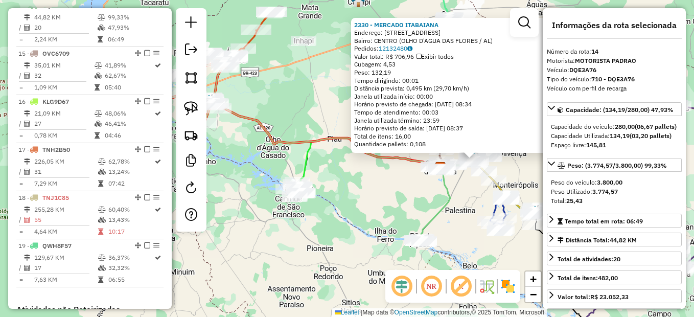
drag, startPoint x: 290, startPoint y: 202, endPoint x: 452, endPoint y: 203, distance: 161.5
click at [453, 202] on div "2330 - MERCADO [GEOGRAPHIC_DATA] Endereço: [STREET_ADDRESS][GEOGRAPHIC_DATA]: C…" at bounding box center [347, 158] width 694 height 317
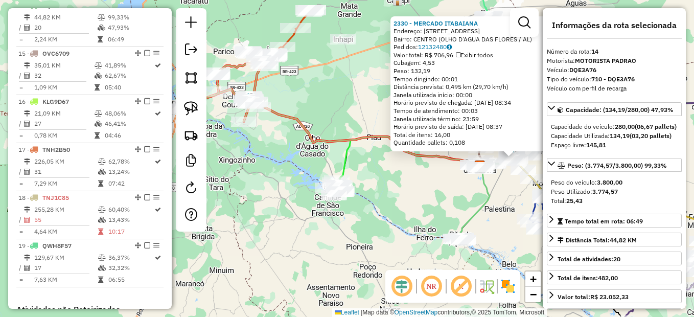
click at [380, 207] on div "2330 - MERCADO [GEOGRAPHIC_DATA] Endereço: [STREET_ADDRESS][GEOGRAPHIC_DATA]: C…" at bounding box center [347, 158] width 694 height 317
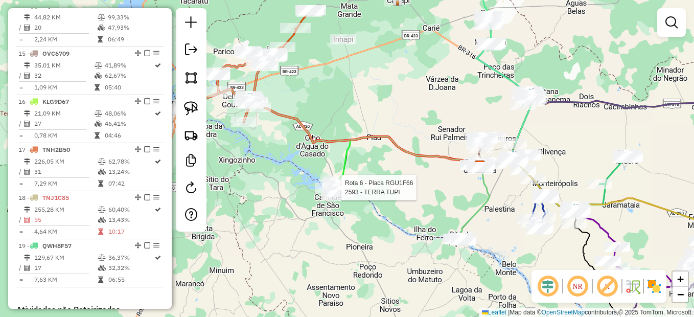
select select "*********"
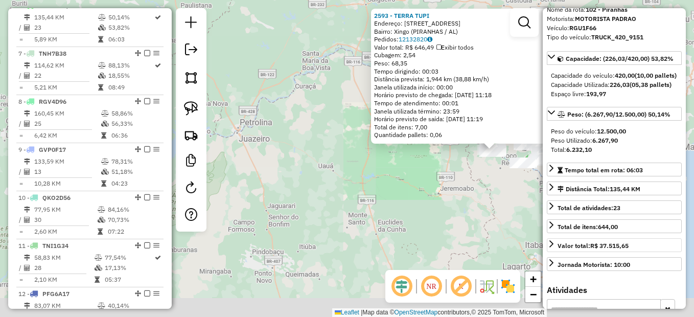
scroll to position [204, 0]
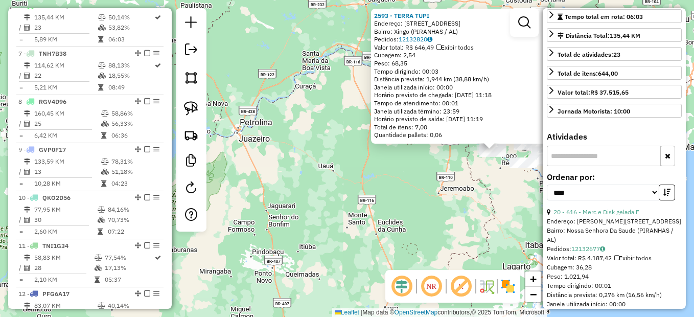
click at [606, 166] on input "text" at bounding box center [604, 156] width 114 height 20
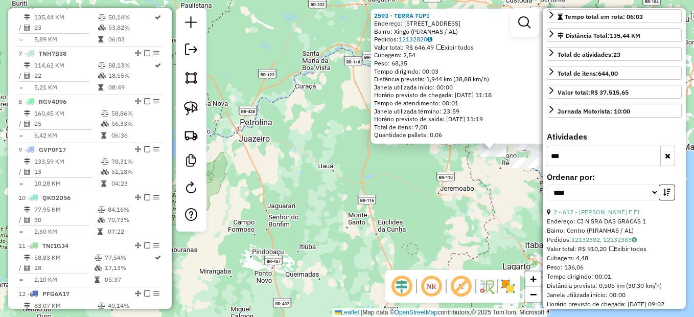
scroll to position [126, 0]
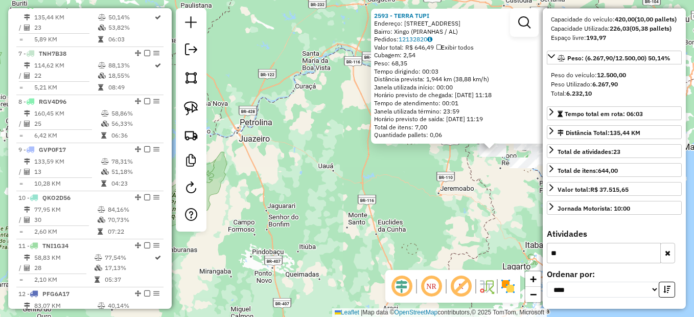
type input "*"
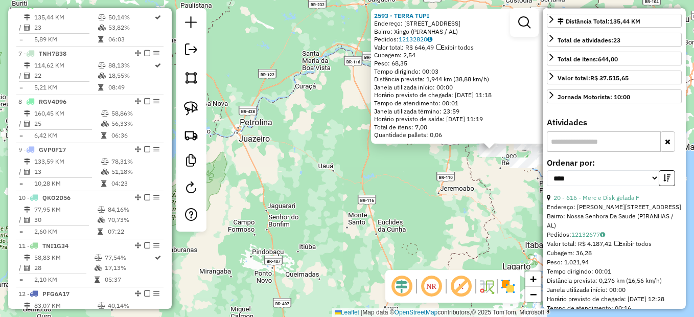
scroll to position [307, 0]
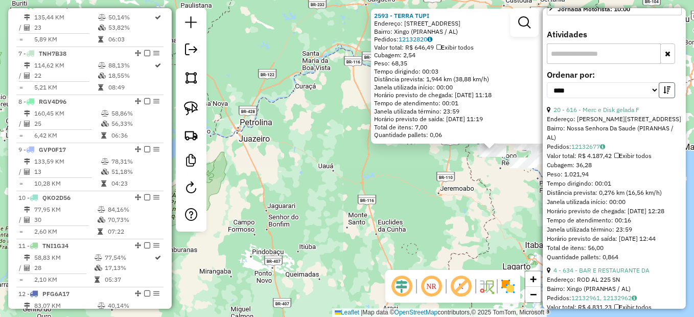
click at [664, 98] on button "button" at bounding box center [667, 90] width 16 height 16
click at [663, 93] on icon "button" at bounding box center [666, 89] width 7 height 7
click at [654, 98] on select "**********" at bounding box center [603, 90] width 112 height 16
click at [547, 98] on select "**********" at bounding box center [603, 90] width 112 height 16
click at [664, 93] on icon "button" at bounding box center [666, 89] width 7 height 7
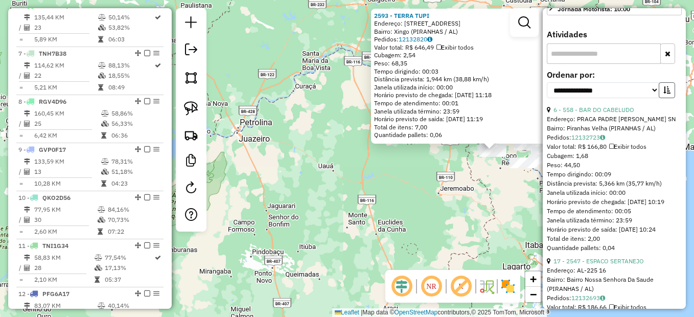
click at [663, 93] on icon "button" at bounding box center [666, 89] width 7 height 7
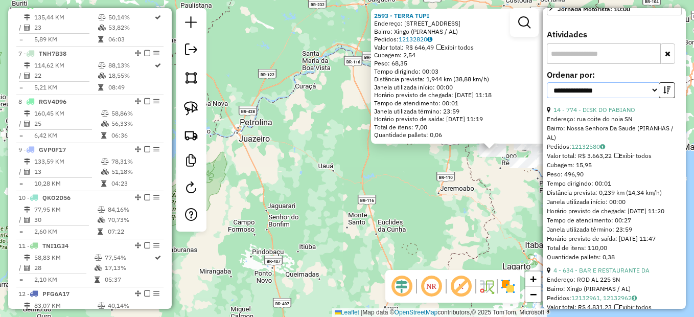
click at [650, 98] on select "**********" at bounding box center [603, 90] width 112 height 16
select select "*********"
click at [547, 98] on select "**********" at bounding box center [603, 90] width 112 height 16
click at [663, 93] on icon "button" at bounding box center [666, 89] width 7 height 7
click at [648, 98] on select "**********" at bounding box center [603, 90] width 112 height 16
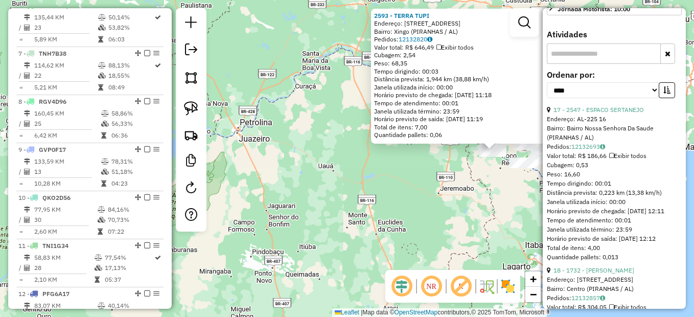
click at [676, 142] on div "Bairro: Bairro Nossa Senhora Da Saude (PIRANHAS / AL)" at bounding box center [614, 133] width 135 height 18
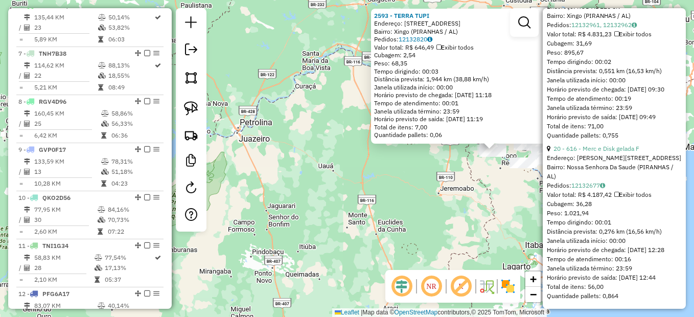
scroll to position [3880, 0]
click at [327, 211] on div "2593 - TERRA TUPI Endereço: Rodovia Altemar Dutra 54 Bairro: [GEOGRAPHIC_DATA] …" at bounding box center [347, 158] width 694 height 317
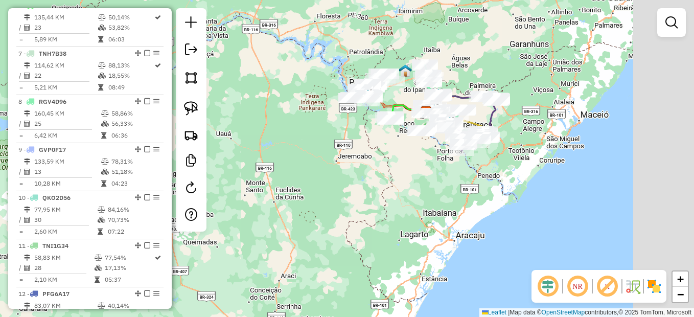
drag, startPoint x: 510, startPoint y: 219, endPoint x: 408, endPoint y: 172, distance: 112.9
click at [382, 182] on div "Janela de atendimento Grade de atendimento Capacidade Transportadoras Veículos …" at bounding box center [347, 158] width 694 height 317
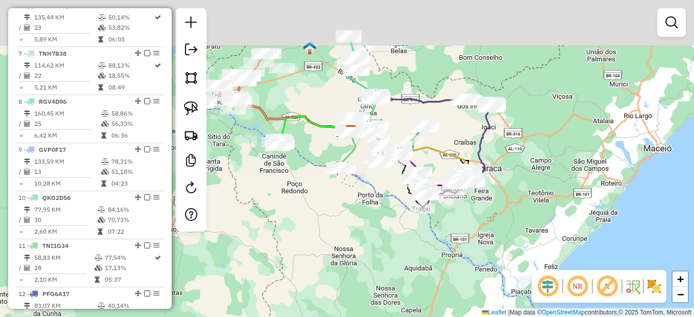
drag, startPoint x: 338, startPoint y: 158, endPoint x: 385, endPoint y: 202, distance: 65.1
click at [367, 244] on div "Janela de atendimento Grade de atendimento Capacidade Transportadoras Veículos …" at bounding box center [347, 158] width 694 height 317
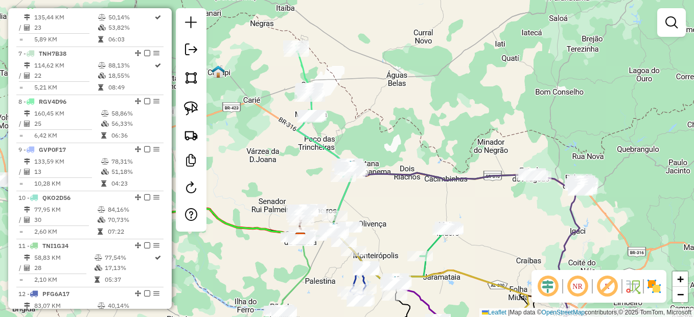
drag, startPoint x: 410, startPoint y: 131, endPoint x: 592, endPoint y: 51, distance: 199.0
click at [592, 51] on div "Janela de atendimento Grade de atendimento Capacidade Transportadoras Veículos …" at bounding box center [347, 158] width 694 height 317
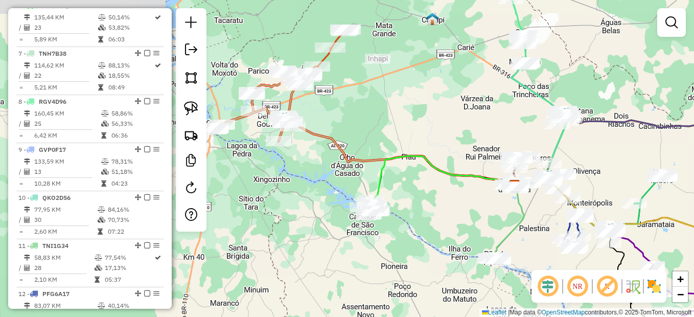
drag, startPoint x: 350, startPoint y: 129, endPoint x: 385, endPoint y: 156, distance: 44.0
click at [385, 156] on icon at bounding box center [442, 180] width 145 height 48
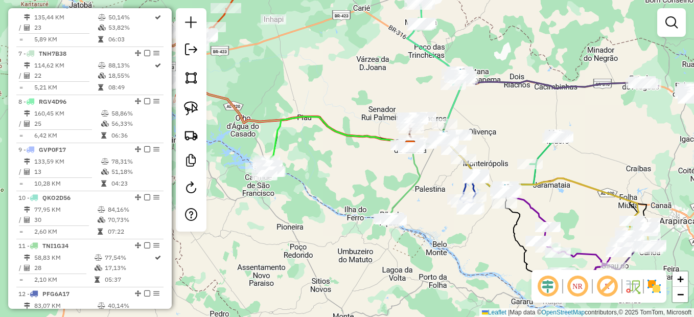
drag, startPoint x: 376, startPoint y: 128, endPoint x: 365, endPoint y: 124, distance: 11.0
click at [365, 124] on div "Rota 16 - Placa KLG9D67 58 - Supermercado Menor p Janela de atendimento Grade d…" at bounding box center [347, 158] width 694 height 317
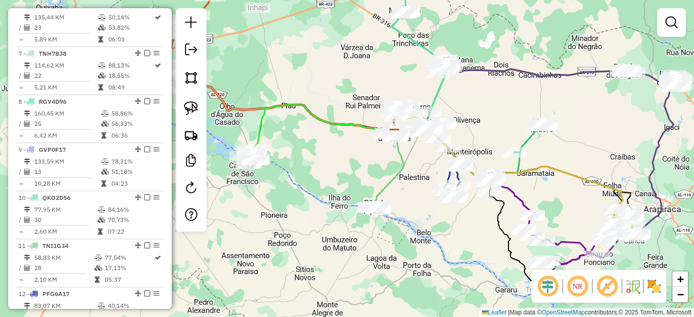
drag, startPoint x: 544, startPoint y: 179, endPoint x: 492, endPoint y: 134, distance: 68.8
click at [492, 134] on div "Janela de atendimento Grade de atendimento Capacidade Transportadoras Veículos …" at bounding box center [347, 158] width 694 height 317
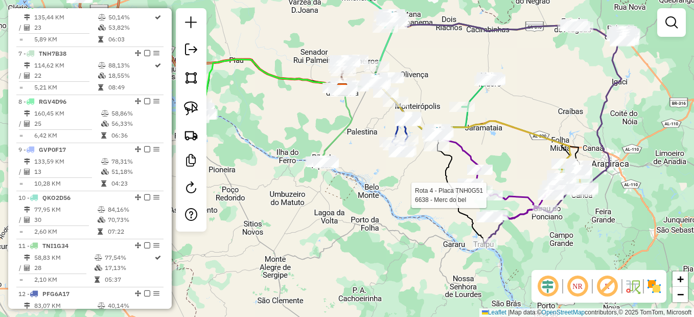
select select "*********"
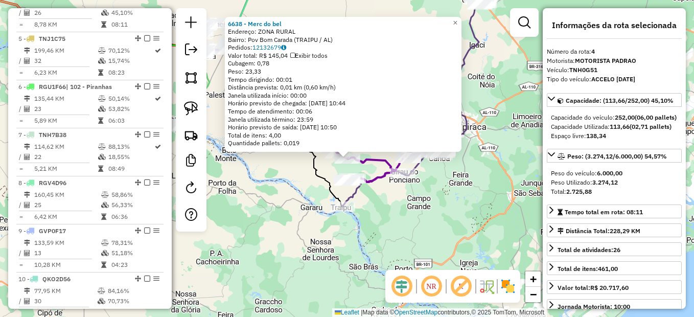
scroll to position [527, 0]
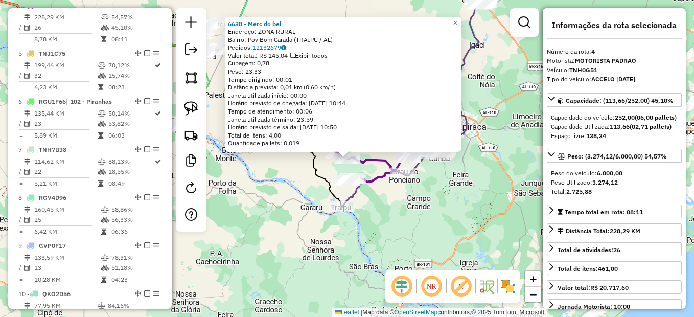
click at [375, 205] on div "6638 - Merc do bel Endereço: ZONA RURAL Bairro: [GEOGRAPHIC_DATA] (TRAIPU / [GE…" at bounding box center [347, 158] width 694 height 317
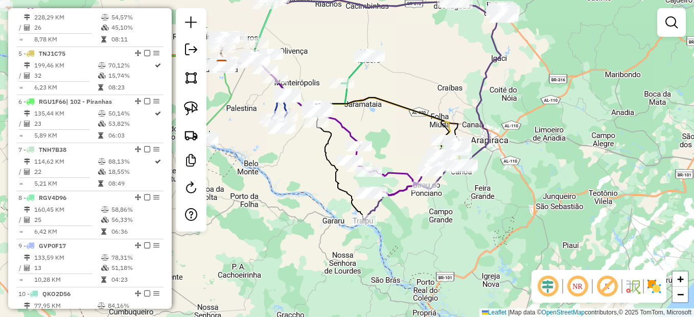
drag, startPoint x: 298, startPoint y: 204, endPoint x: 406, endPoint y: 236, distance: 112.2
click at [403, 238] on div "Janela de atendimento Grade de atendimento Capacidade Transportadoras Veículos …" at bounding box center [347, 158] width 694 height 317
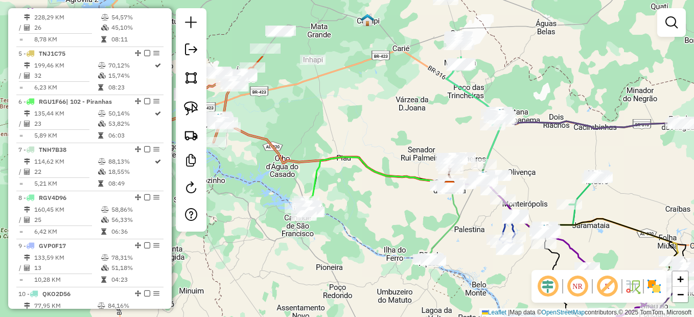
drag, startPoint x: 365, startPoint y: 200, endPoint x: 445, endPoint y: 245, distance: 91.1
click at [442, 245] on div "Janela de atendimento Grade de atendimento Capacidade Transportadoras Veículos …" at bounding box center [347, 158] width 694 height 317
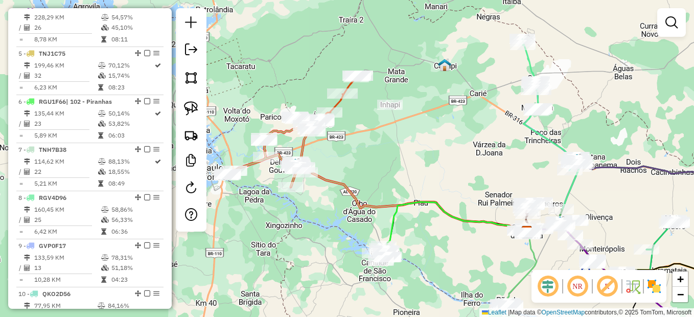
drag, startPoint x: 479, startPoint y: 225, endPoint x: 439, endPoint y: 198, distance: 48.2
click at [439, 202] on icon at bounding box center [454, 226] width 145 height 48
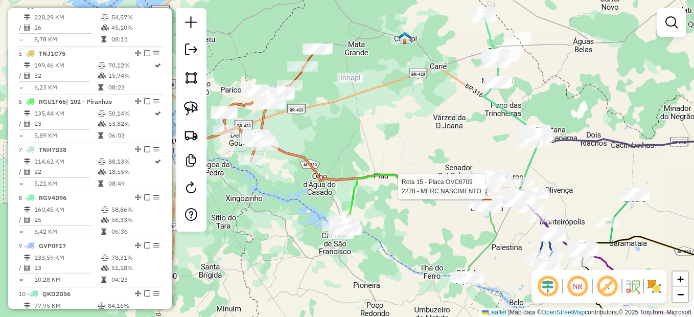
select select "*********"
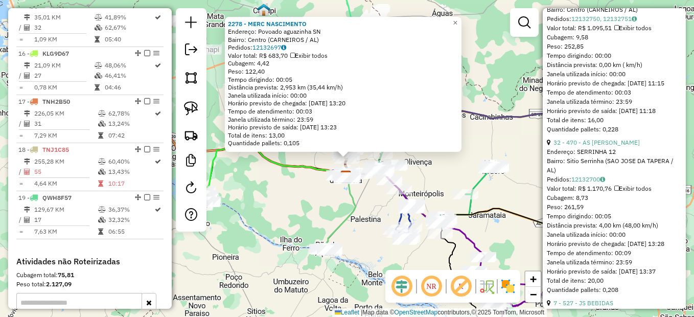
scroll to position [4241, 0]
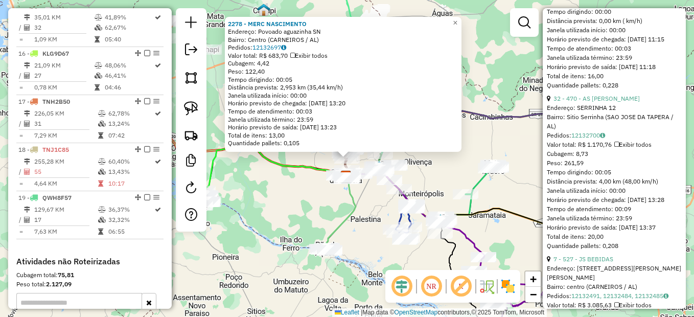
click at [480, 211] on icon at bounding box center [459, 221] width 227 height 102
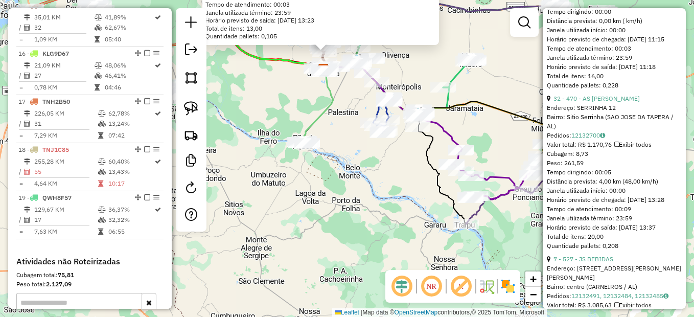
drag, startPoint x: 502, startPoint y: 177, endPoint x: 493, endPoint y: 153, distance: 25.2
click at [493, 153] on div "2278 - MERC NASCIMENTO Endereço: Povoado aguazinha SN Bairro: Centro (CARNEIROS…" at bounding box center [347, 158] width 694 height 317
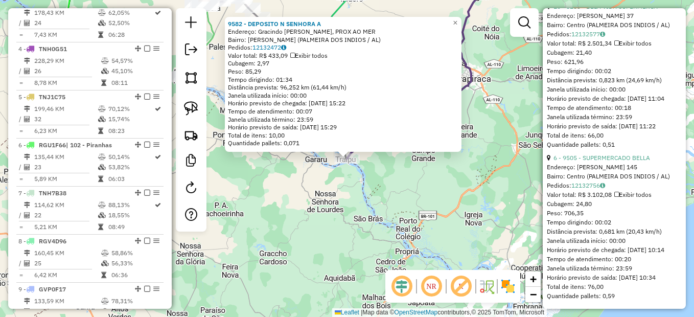
scroll to position [383, 0]
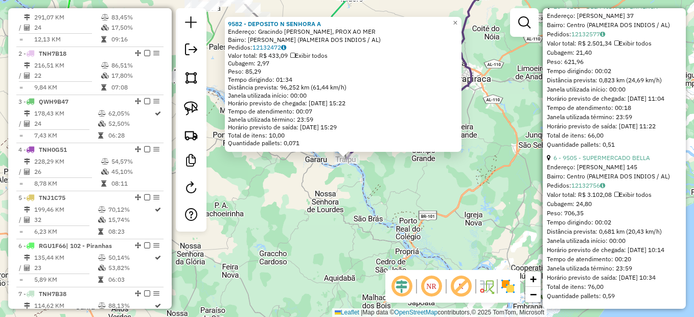
click at [395, 170] on div "Rota 1 - Placa TNH2B30 9582 - DEPOSITO N SENHORA A 9582 - DEPOSITO N SENHORA A …" at bounding box center [347, 158] width 694 height 317
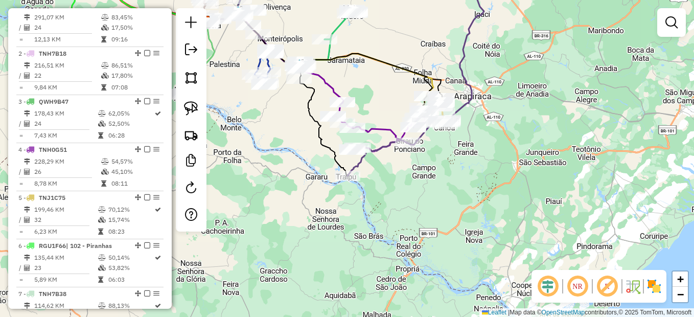
click at [390, 176] on div "Janela de atendimento Grade de atendimento Capacidade Transportadoras Veículos …" at bounding box center [347, 158] width 694 height 317
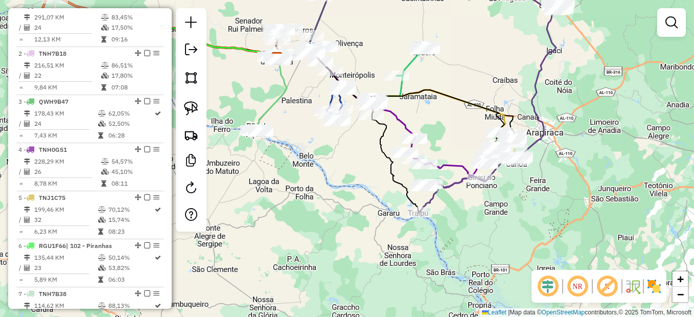
drag, startPoint x: 347, startPoint y: 181, endPoint x: 379, endPoint y: 172, distance: 33.0
click at [368, 187] on div "Janela de atendimento Grade de atendimento Capacidade Transportadoras Veículos …" at bounding box center [347, 158] width 694 height 317
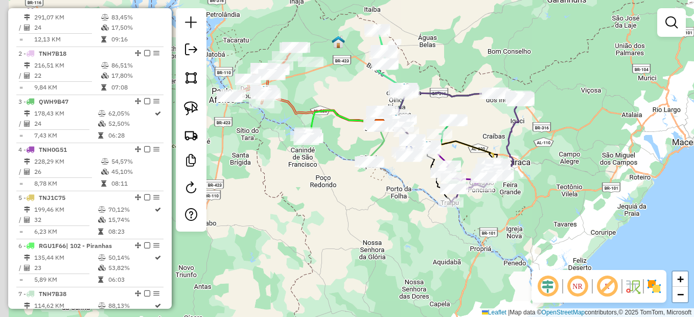
drag, startPoint x: 517, startPoint y: 125, endPoint x: 527, endPoint y: 132, distance: 12.2
click at [527, 132] on div "Janela de atendimento Grade de atendimento Capacidade Transportadoras Veículos …" at bounding box center [347, 158] width 694 height 317
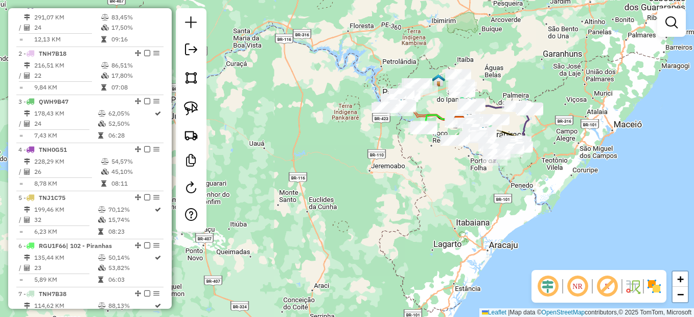
click at [575, 82] on div "Janela de atendimento Grade de atendimento Capacidade Transportadoras Veículos …" at bounding box center [347, 158] width 694 height 317
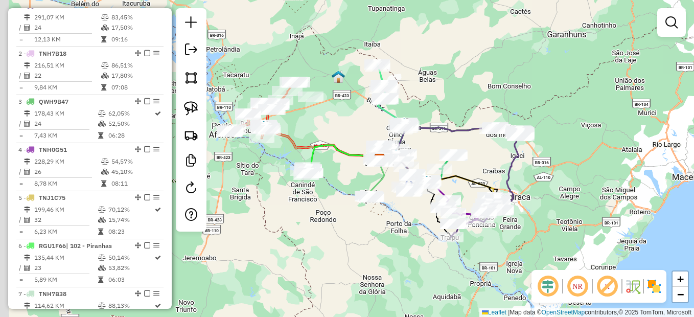
drag, startPoint x: 435, startPoint y: 121, endPoint x: 479, endPoint y: 84, distance: 56.6
click at [545, 96] on div "Janela de atendimento Grade de atendimento Capacidade Transportadoras Veículos …" at bounding box center [347, 158] width 694 height 317
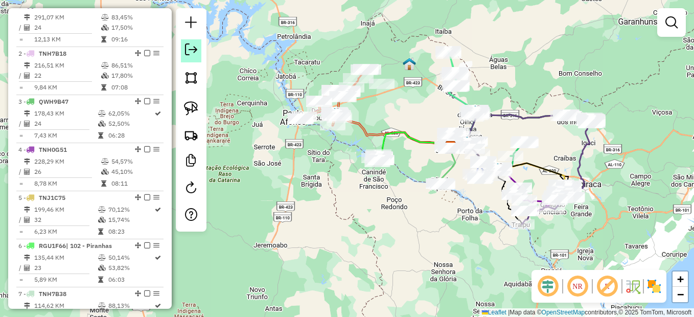
click at [196, 54] on em at bounding box center [191, 49] width 12 height 12
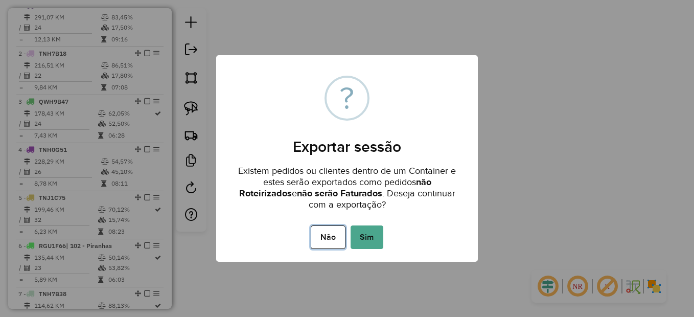
click at [321, 237] on button "Não" at bounding box center [328, 237] width 34 height 24
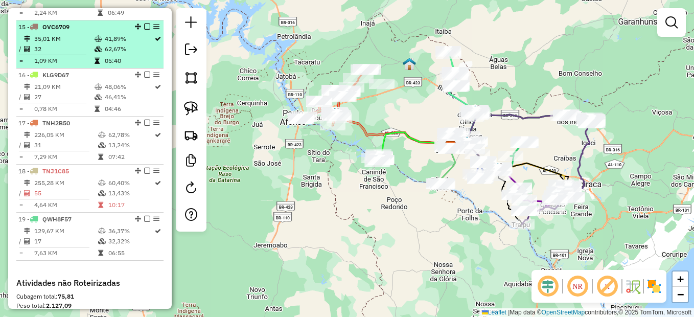
scroll to position [1047, 0]
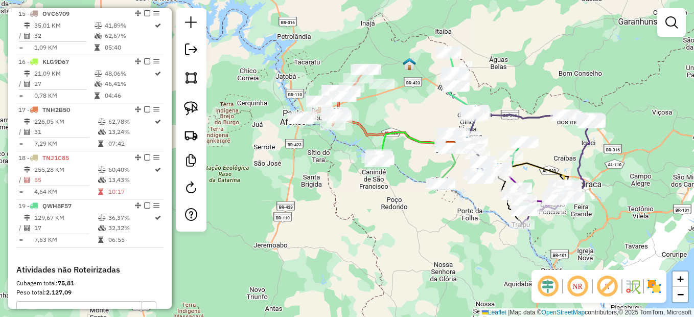
click at [201, 66] on div at bounding box center [191, 119] width 31 height 223
click at [195, 52] on em at bounding box center [191, 49] width 12 height 12
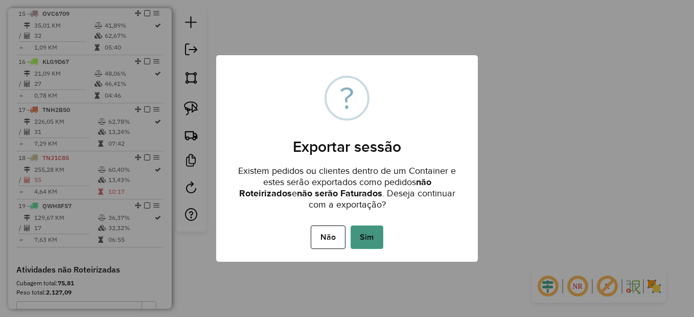
click at [370, 235] on button "Sim" at bounding box center [366, 237] width 33 height 24
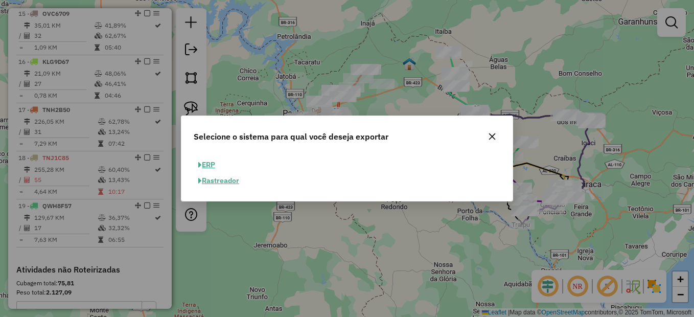
click at [207, 159] on button "ERP" at bounding box center [207, 165] width 26 height 16
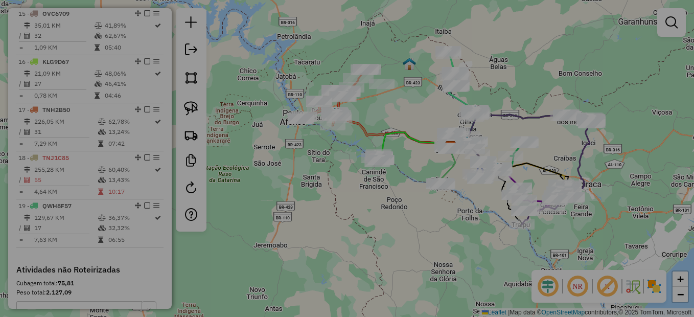
select select "**"
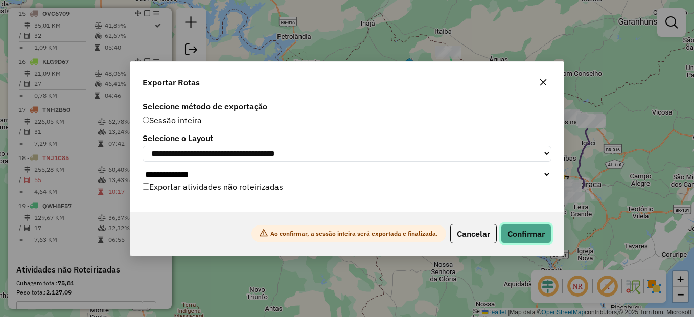
click at [525, 233] on button "Confirmar" at bounding box center [526, 233] width 51 height 19
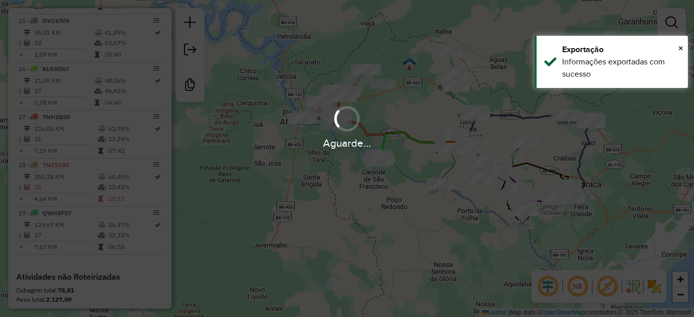
scroll to position [1055, 0]
